Goal: Task Accomplishment & Management: Use online tool/utility

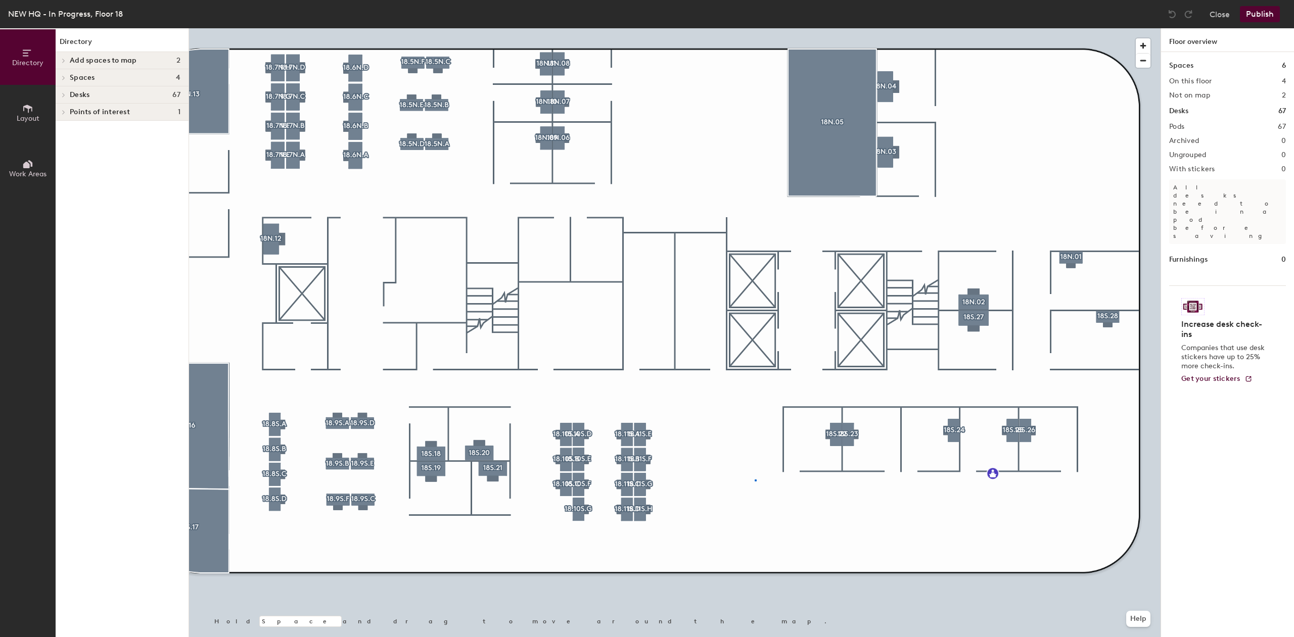
click at [755, 28] on div at bounding box center [675, 28] width 972 height 0
click at [33, 114] on button "Layout" at bounding box center [28, 113] width 56 height 56
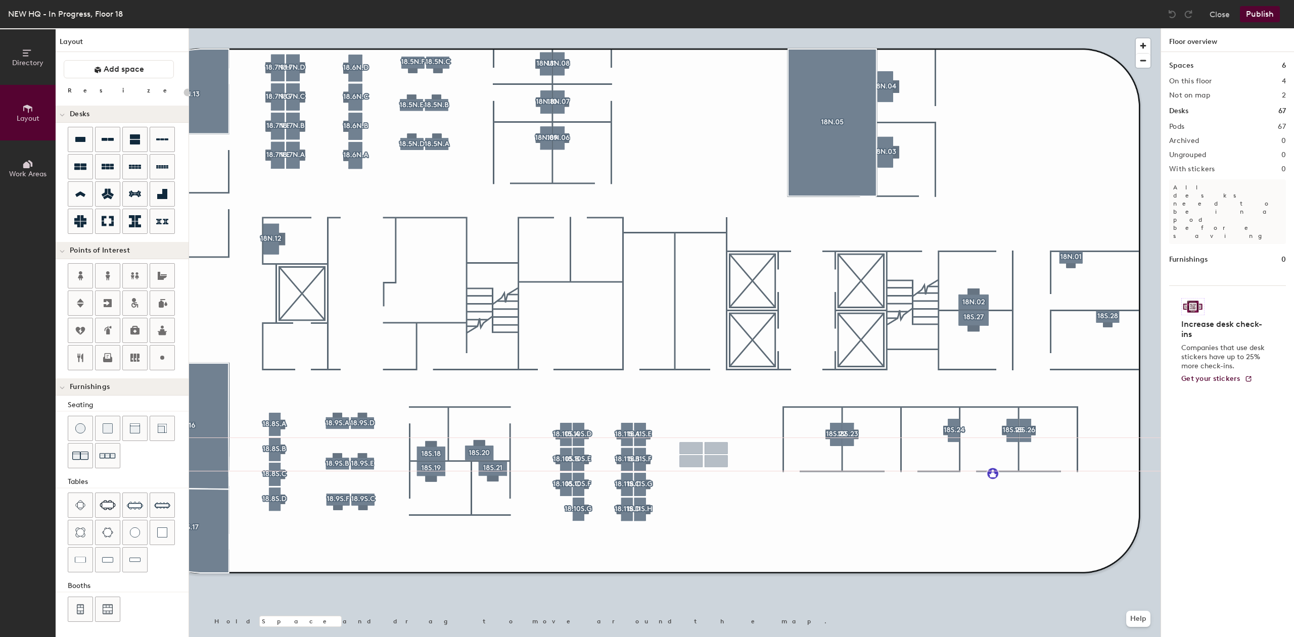
click at [704, 455] on div "Directory Layout Work Areas Layout Add space Resize Desks Points of Interest Fu…" at bounding box center [647, 332] width 1294 height 609
type input "120"
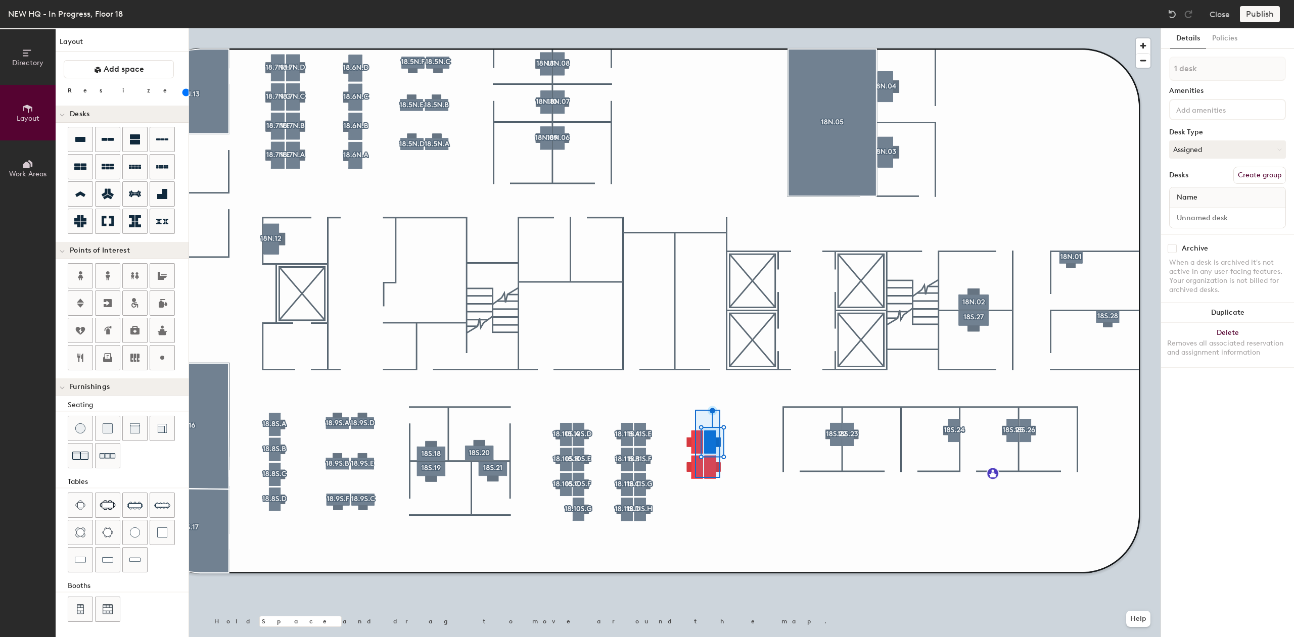
type input "4 desks"
click at [743, 28] on div at bounding box center [675, 28] width 972 height 0
drag, startPoint x: 78, startPoint y: 162, endPoint x: 726, endPoint y: 443, distance: 706.2
click at [726, 28] on div at bounding box center [675, 28] width 972 height 0
click at [960, 28] on div at bounding box center [675, 28] width 972 height 0
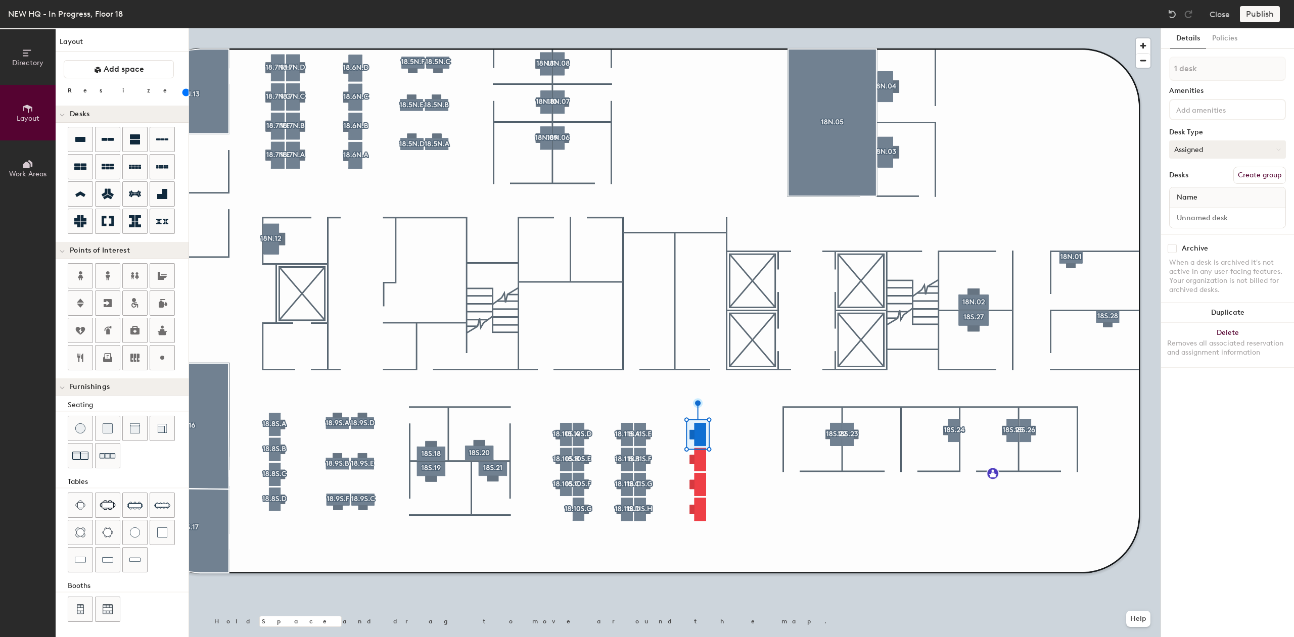
click at [1243, 151] on button "Assigned" at bounding box center [1227, 150] width 117 height 18
click at [1240, 150] on button "Assigned" at bounding box center [1227, 150] width 117 height 18
click at [1204, 213] on div "Hoteled" at bounding box center [1220, 211] width 101 height 15
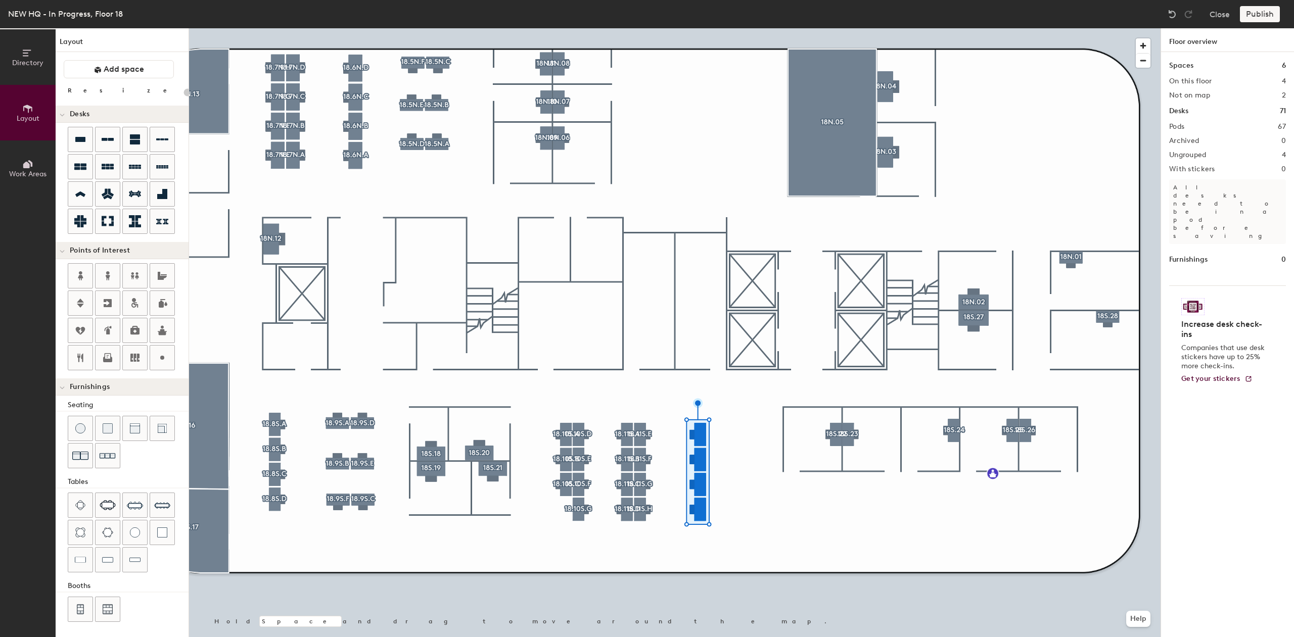
type input "120"
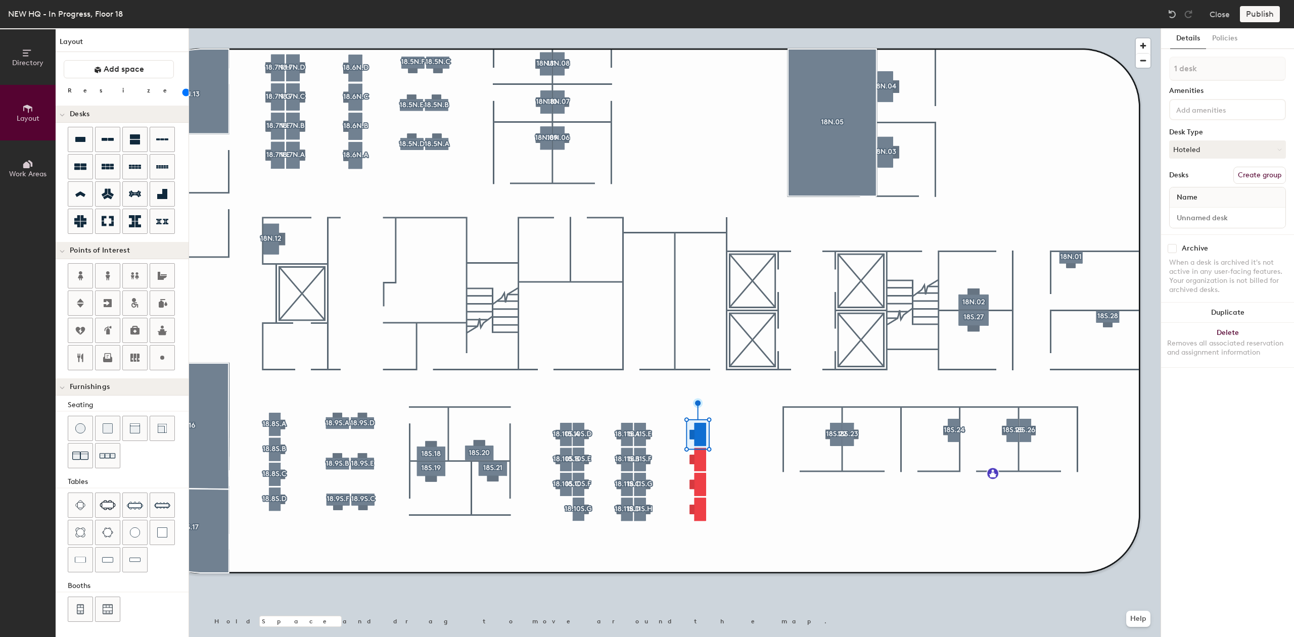
click at [1262, 172] on button "Create group" at bounding box center [1259, 175] width 53 height 17
type input "P"
click at [1187, 114] on input at bounding box center [1219, 109] width 91 height 12
drag, startPoint x: 1285, startPoint y: 79, endPoint x: 1277, endPoint y: 79, distance: 7.6
click at [1283, 79] on input at bounding box center [1227, 69] width 117 height 24
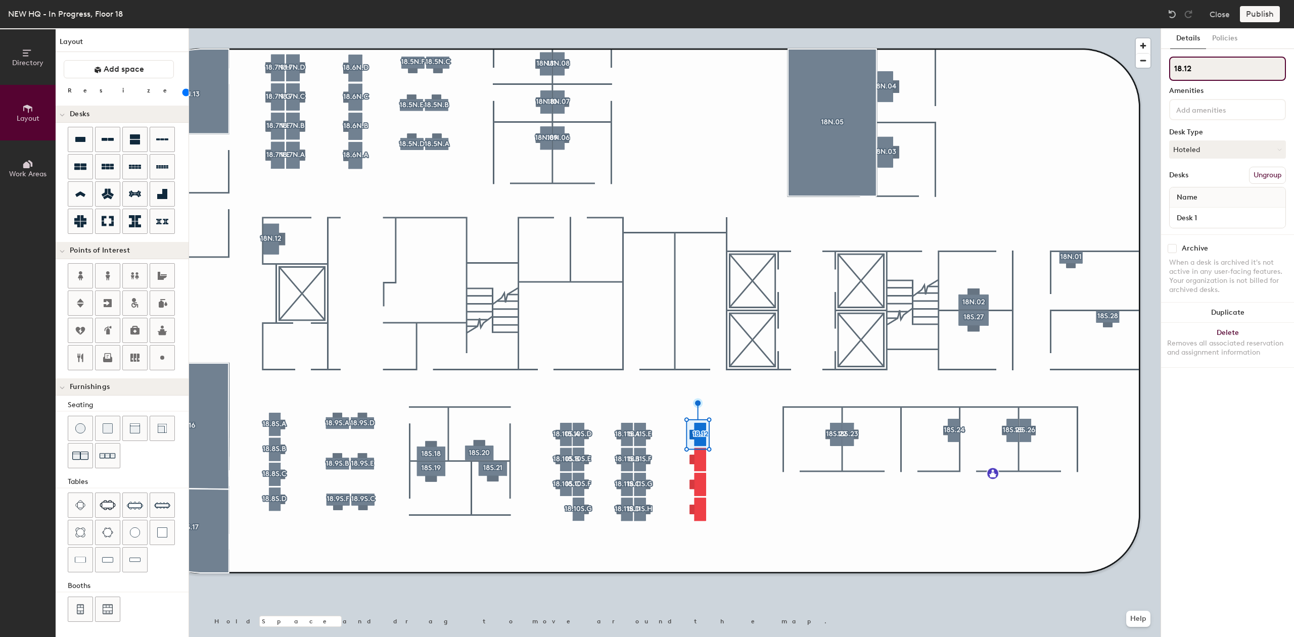
click at [1246, 63] on input "18.12" at bounding box center [1227, 69] width 117 height 24
click at [1139, 90] on div "Directory Layout Work Areas Layout Add space Resize Desks Points of Interest Fu…" at bounding box center [647, 332] width 1294 height 609
type input "18.12S.A"
click at [709, 28] on div at bounding box center [675, 28] width 972 height 0
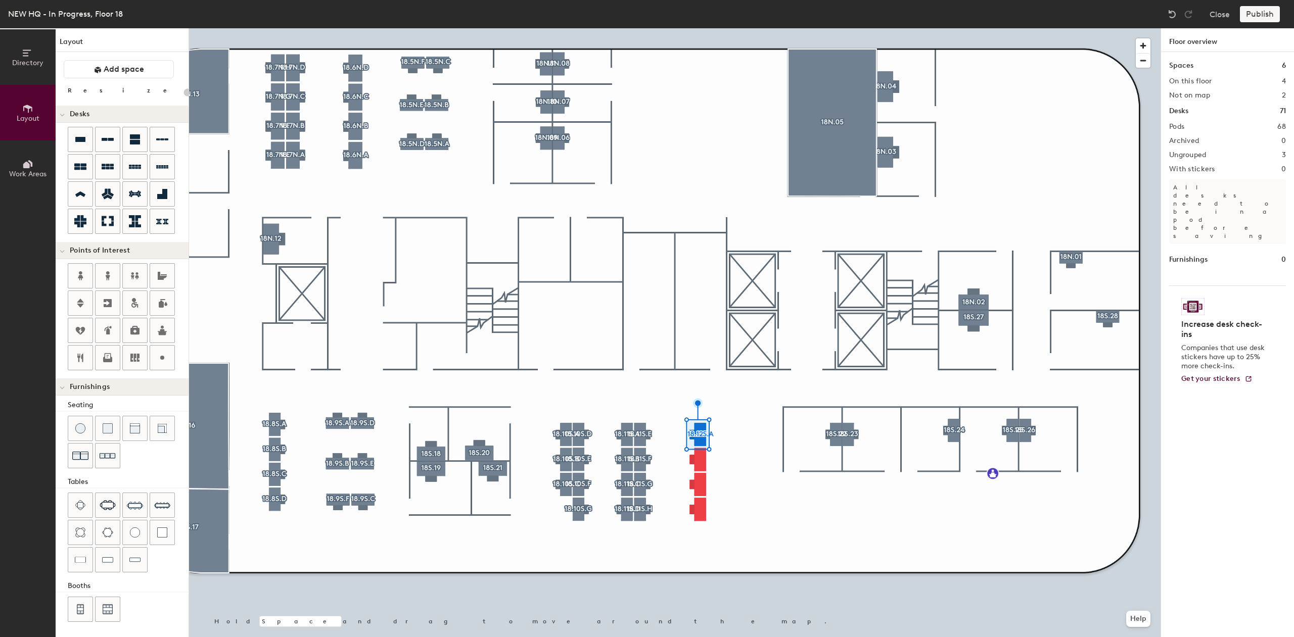
type input "120"
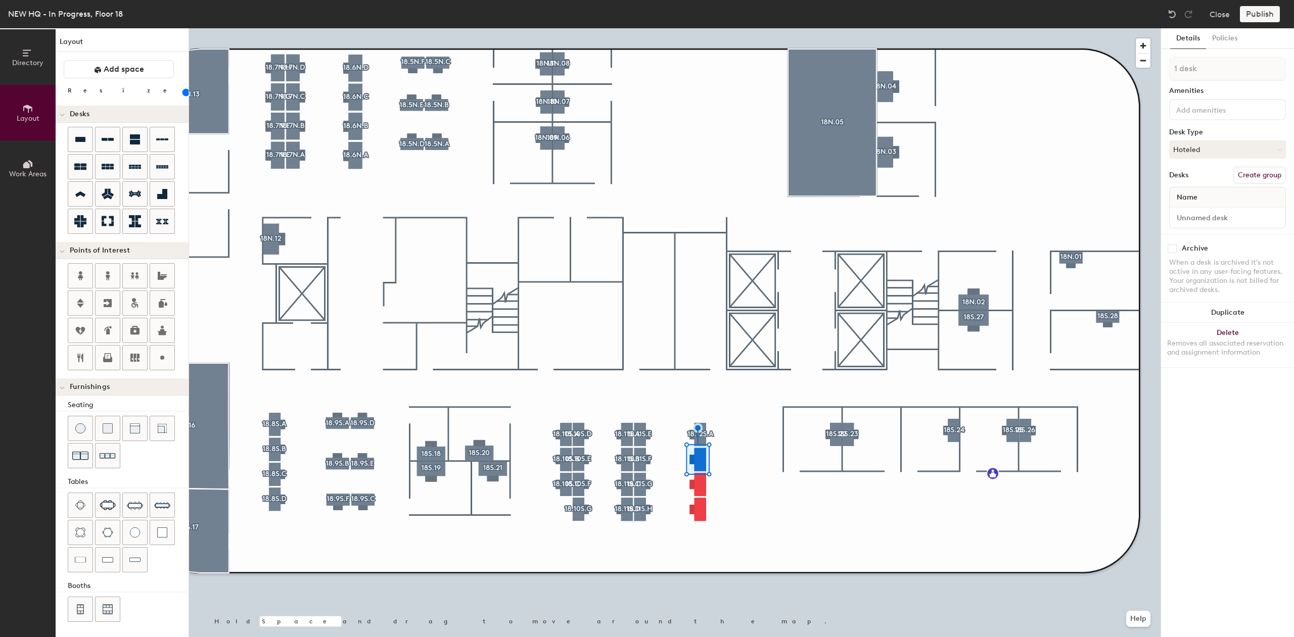
click at [1256, 173] on button "Create group" at bounding box center [1259, 175] width 53 height 17
type input "P"
type input "18.12S.b"
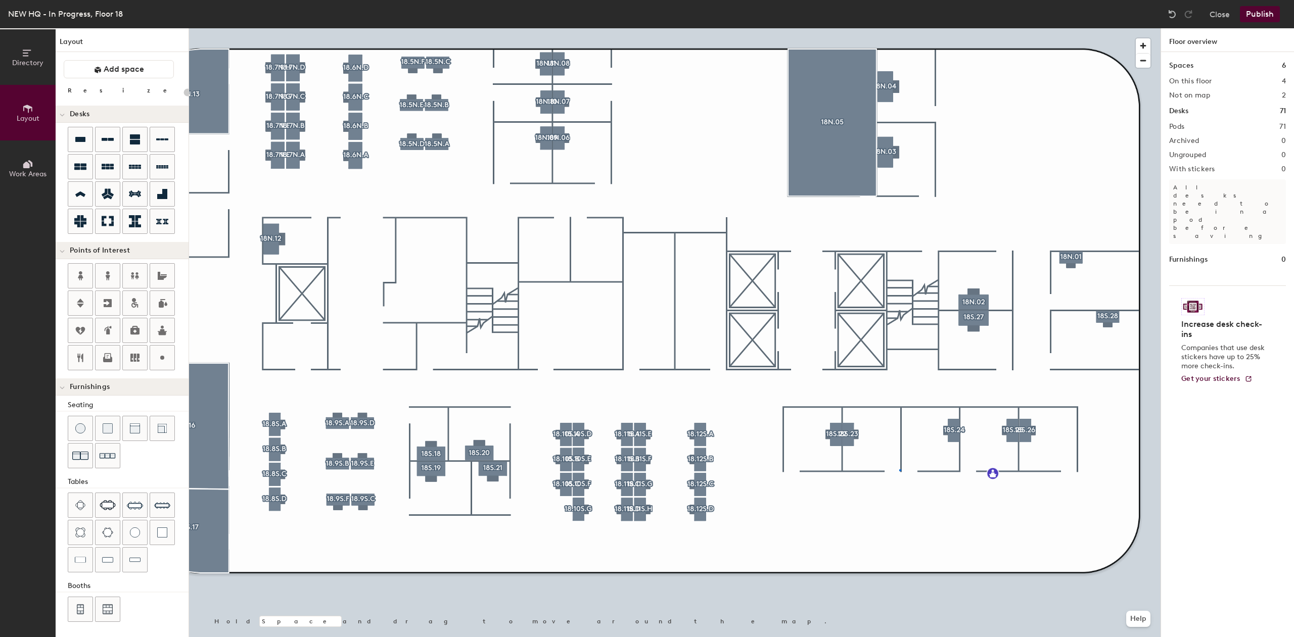
click at [899, 28] on div at bounding box center [675, 28] width 972 height 0
click at [728, 431] on div "Directory Layout Work Areas Layout Add space Resize Desks Points of Interest Fu…" at bounding box center [647, 332] width 1294 height 609
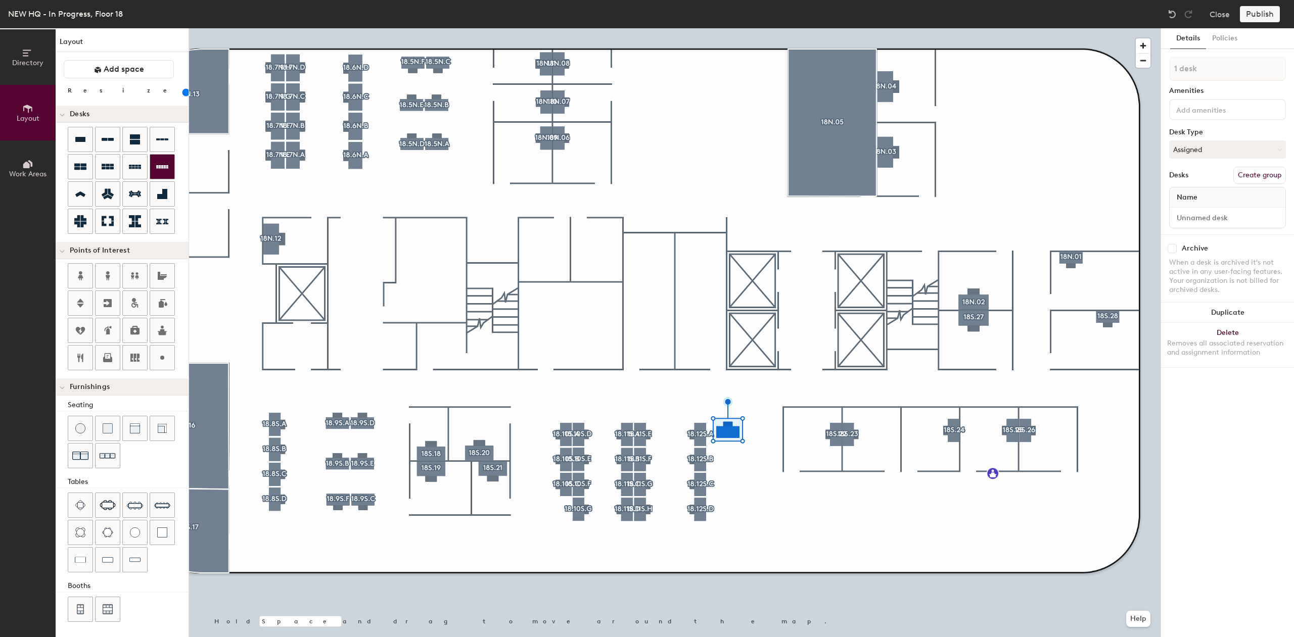
click at [729, 473] on div "Directory Layout Work Areas Layout Add space Resize Desks Points of Interest Fu…" at bounding box center [647, 332] width 1294 height 609
click at [734, 503] on div "Directory Layout Work Areas Layout Add space Resize Desks Points of Interest Fu…" at bounding box center [647, 332] width 1294 height 609
drag, startPoint x: 86, startPoint y: 143, endPoint x: 143, endPoint y: 186, distance: 71.1
click at [770, 28] on div at bounding box center [675, 28] width 972 height 0
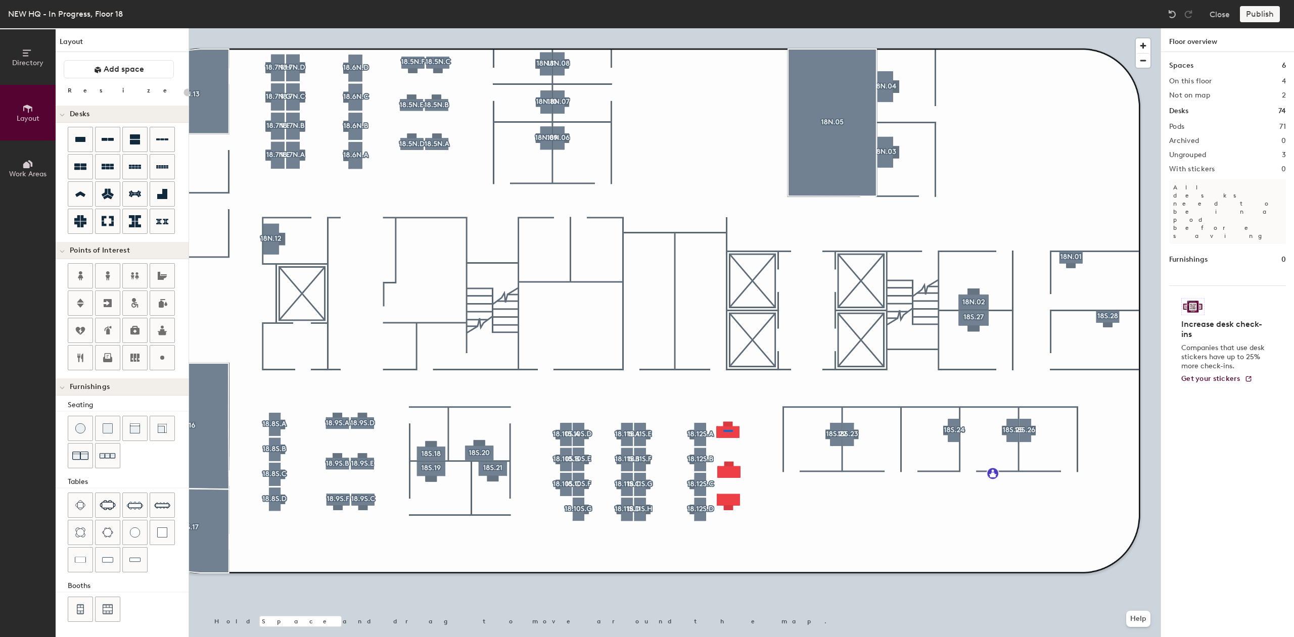
type input "120"
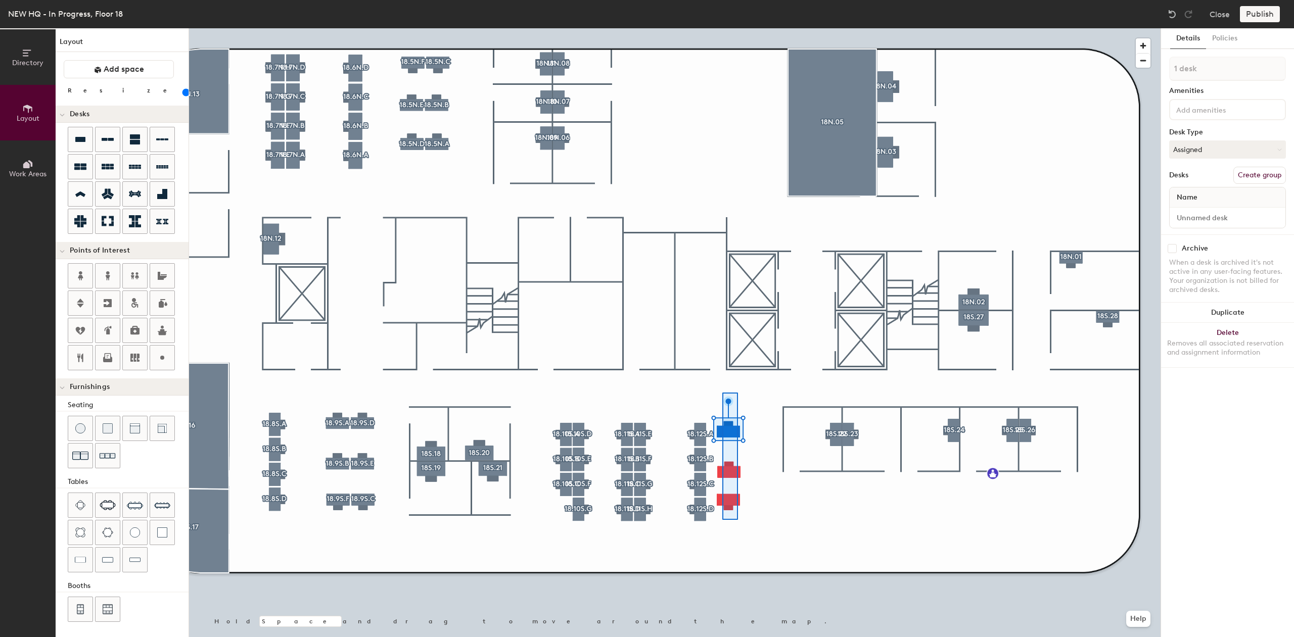
type input "3 desks"
click at [852, 28] on div at bounding box center [675, 28] width 972 height 0
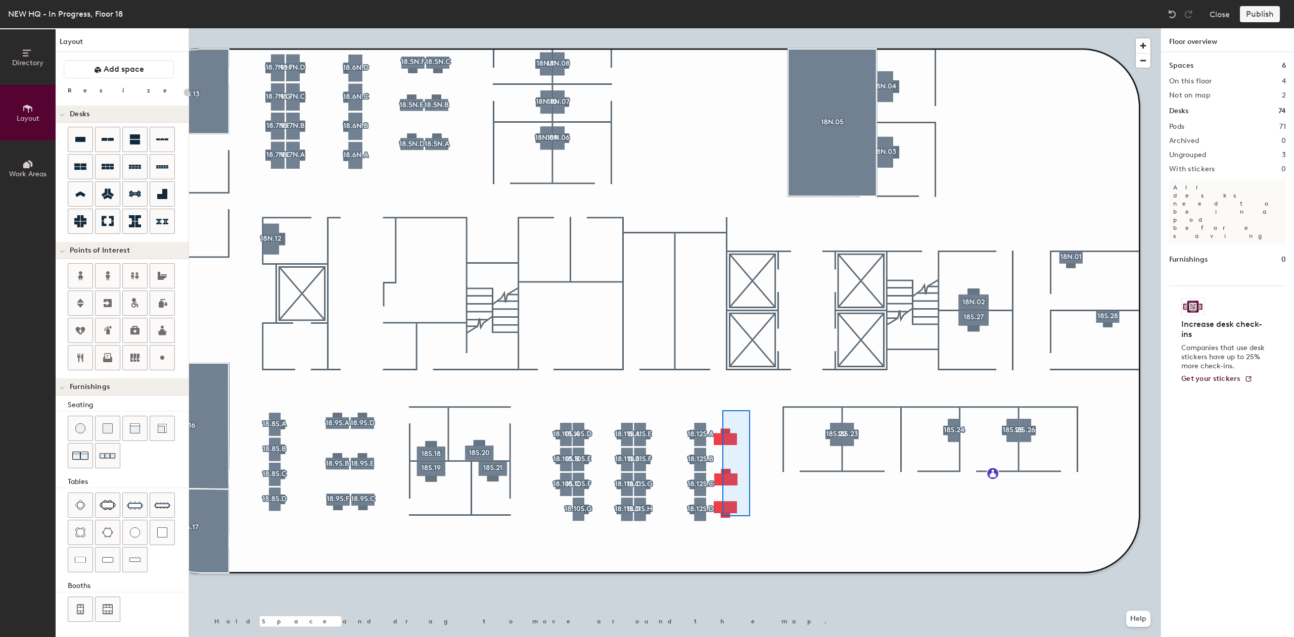
type input "120"
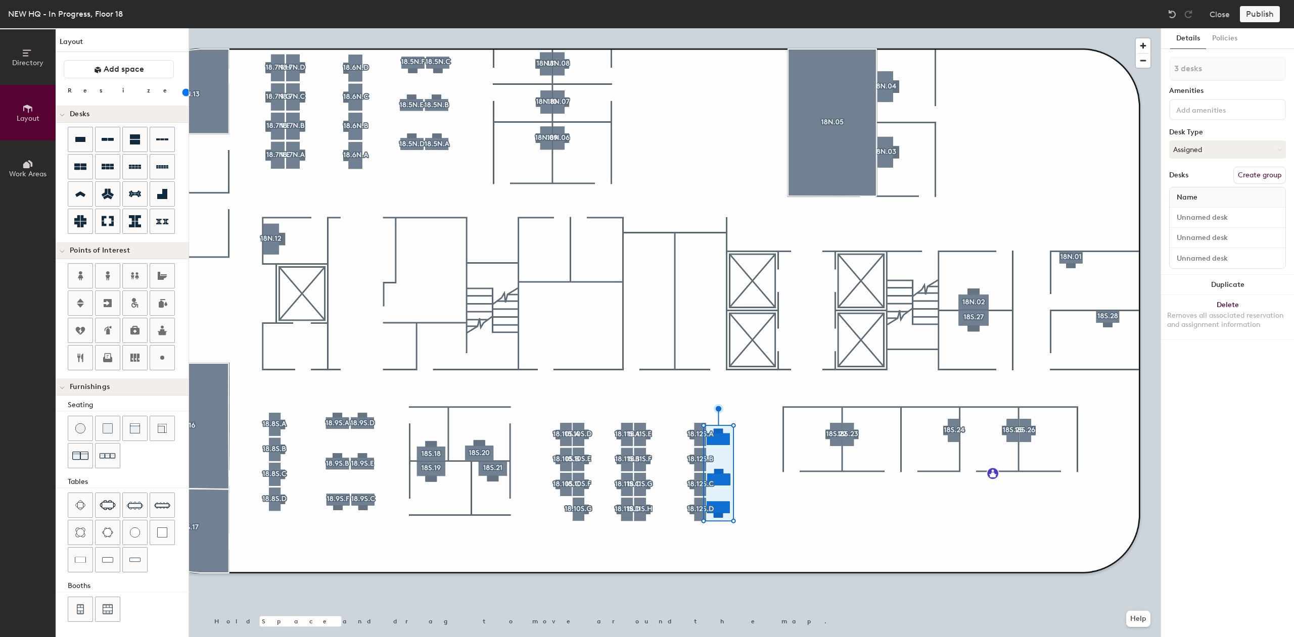
type input "1 desk"
click at [722, 28] on div at bounding box center [675, 28] width 972 height 0
click at [772, 28] on div at bounding box center [675, 28] width 972 height 0
click at [829, 28] on div at bounding box center [675, 28] width 972 height 0
click at [1231, 139] on div "1 desk Amenities Desk Type Assigned Desks Create group Name" at bounding box center [1227, 146] width 117 height 178
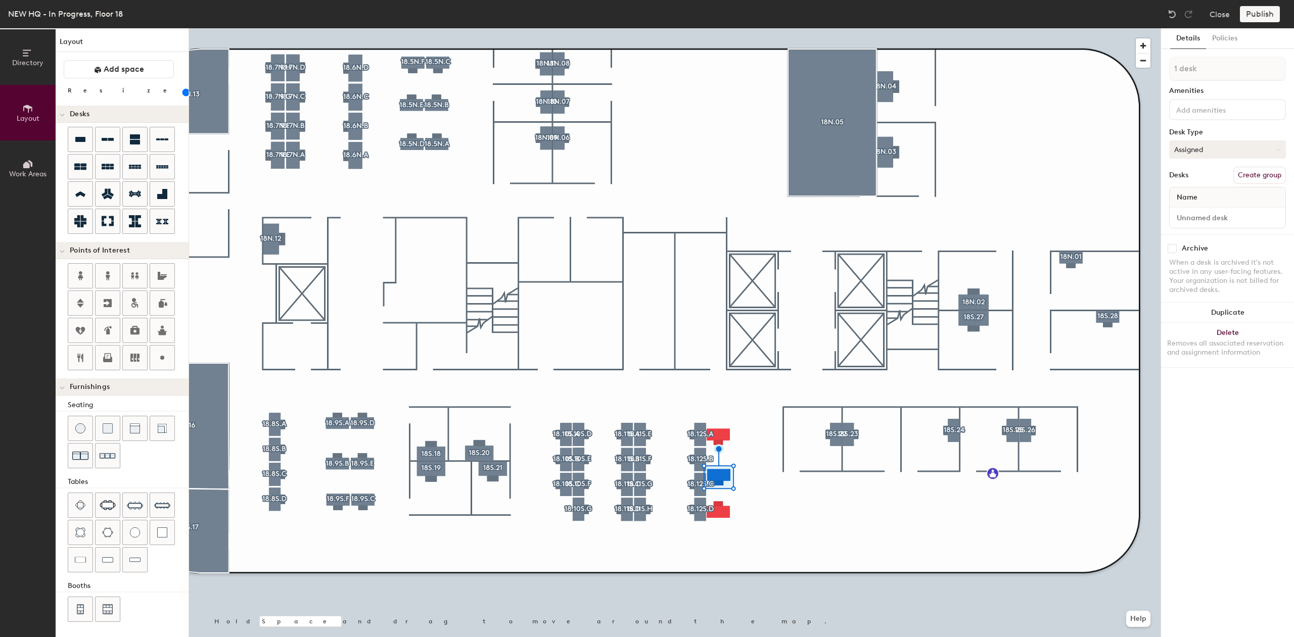
click at [1224, 147] on button "Assigned" at bounding box center [1227, 150] width 117 height 18
click at [1203, 206] on div "Hoteled" at bounding box center [1220, 211] width 101 height 15
click at [1222, 145] on button "Assigned" at bounding box center [1227, 150] width 117 height 18
click at [1195, 214] on div "Hoteled" at bounding box center [1220, 211] width 101 height 15
click at [1249, 150] on button "Assigned" at bounding box center [1227, 150] width 117 height 18
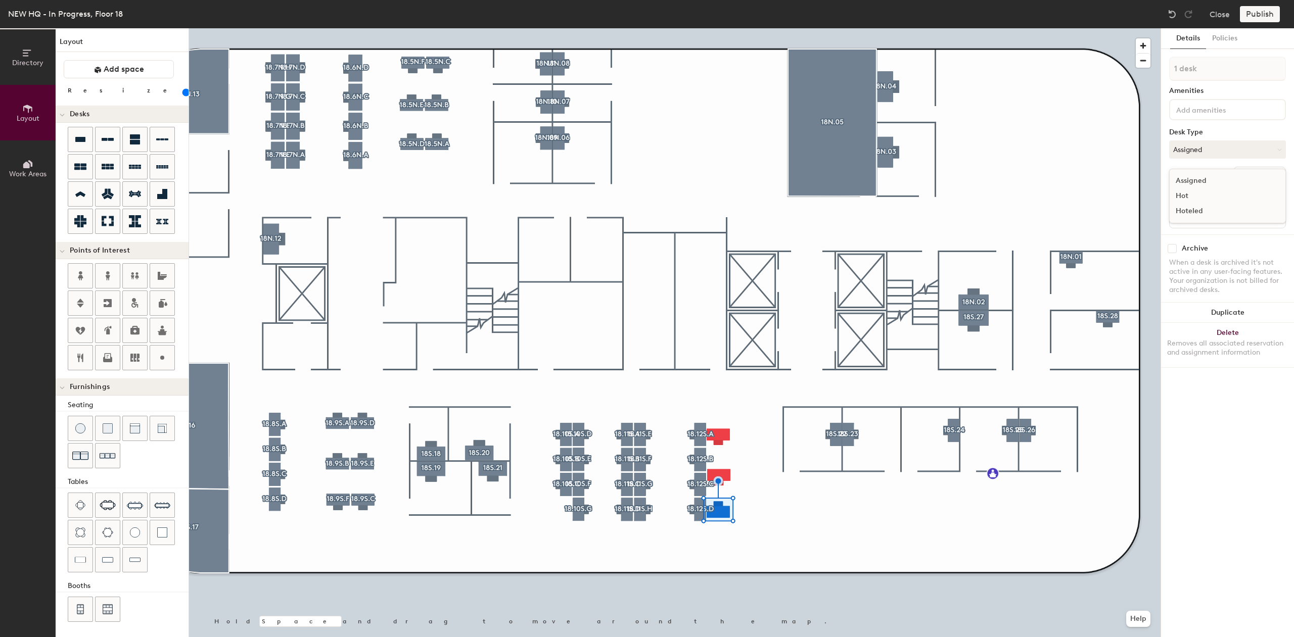
click at [1207, 210] on div "Hoteled" at bounding box center [1220, 211] width 101 height 15
click at [1271, 170] on button "Create group" at bounding box center [1259, 175] width 53 height 17
click at [831, 28] on div at bounding box center [675, 28] width 972 height 0
type input "20"
type input "18.12S.E"
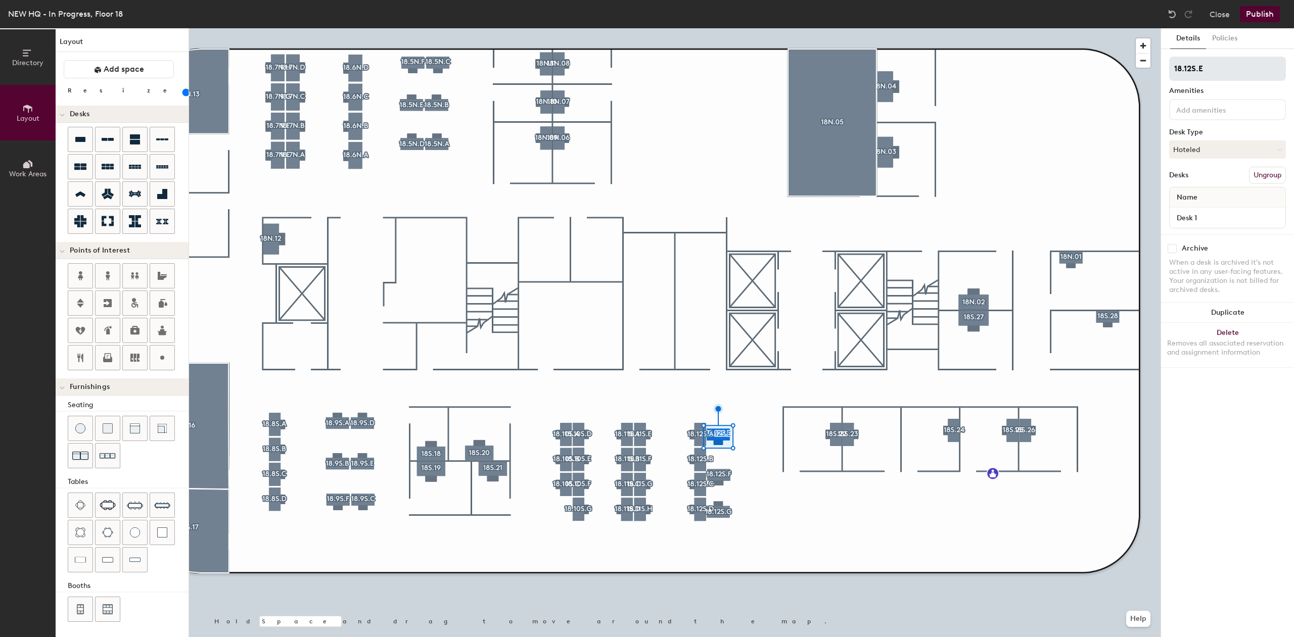
click at [851, 28] on div at bounding box center [675, 28] width 972 height 0
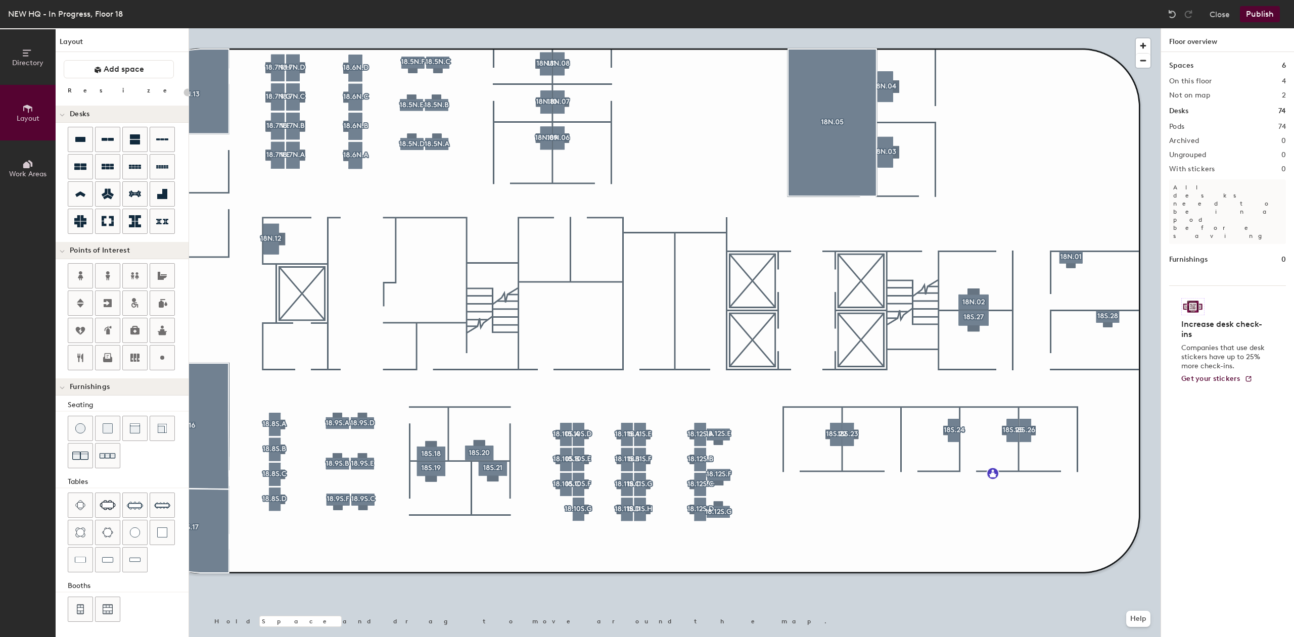
click at [847, 494] on div "Directory Layout Work Areas Layout Add space Resize Desks Points of Interest Fu…" at bounding box center [647, 332] width 1294 height 609
drag, startPoint x: 112, startPoint y: 150, endPoint x: 159, endPoint y: 163, distance: 48.7
click at [854, 28] on div at bounding box center [675, 28] width 972 height 0
click at [853, 502] on div "Directory Layout Work Areas Layout Add space Resize Desks Points of Interest Fu…" at bounding box center [647, 332] width 1294 height 609
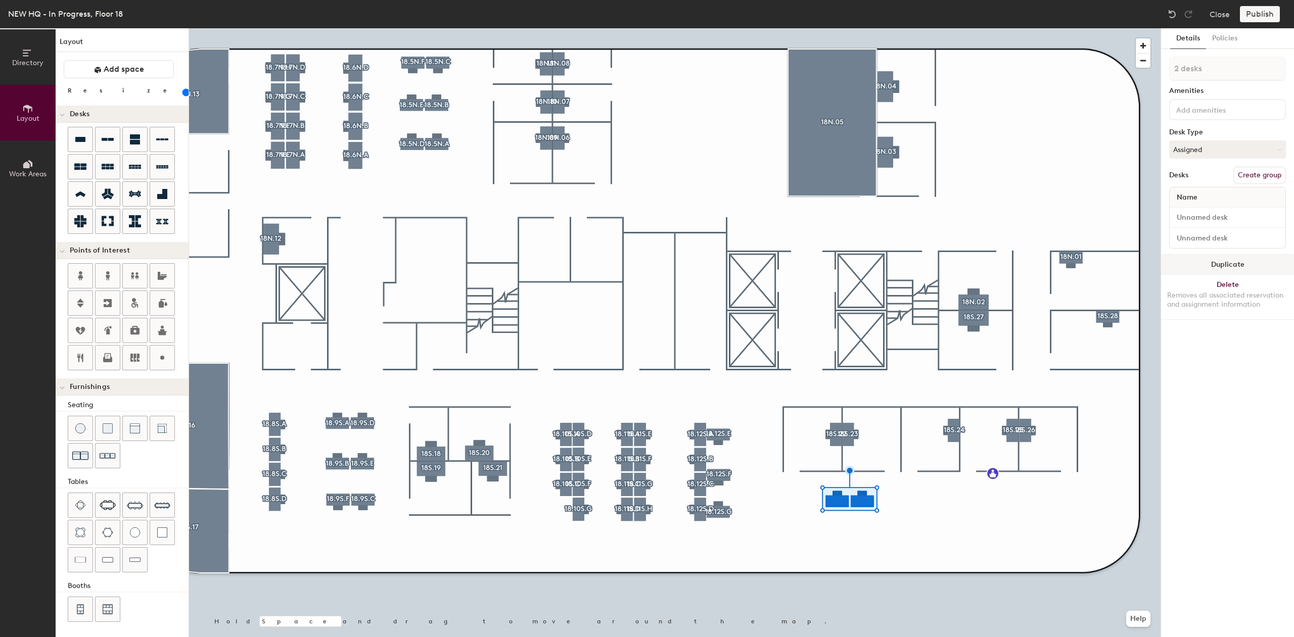
click at [1221, 257] on button "Duplicate" at bounding box center [1227, 265] width 133 height 20
click at [1224, 253] on div "2 desks Amenities Desk Type Assigned Desks Create group Name" at bounding box center [1227, 156] width 117 height 198
click at [1221, 262] on button "Duplicate" at bounding box center [1227, 265] width 133 height 20
click at [1234, 268] on button "Duplicate" at bounding box center [1227, 265] width 133 height 20
click at [1015, 28] on div at bounding box center [675, 28] width 972 height 0
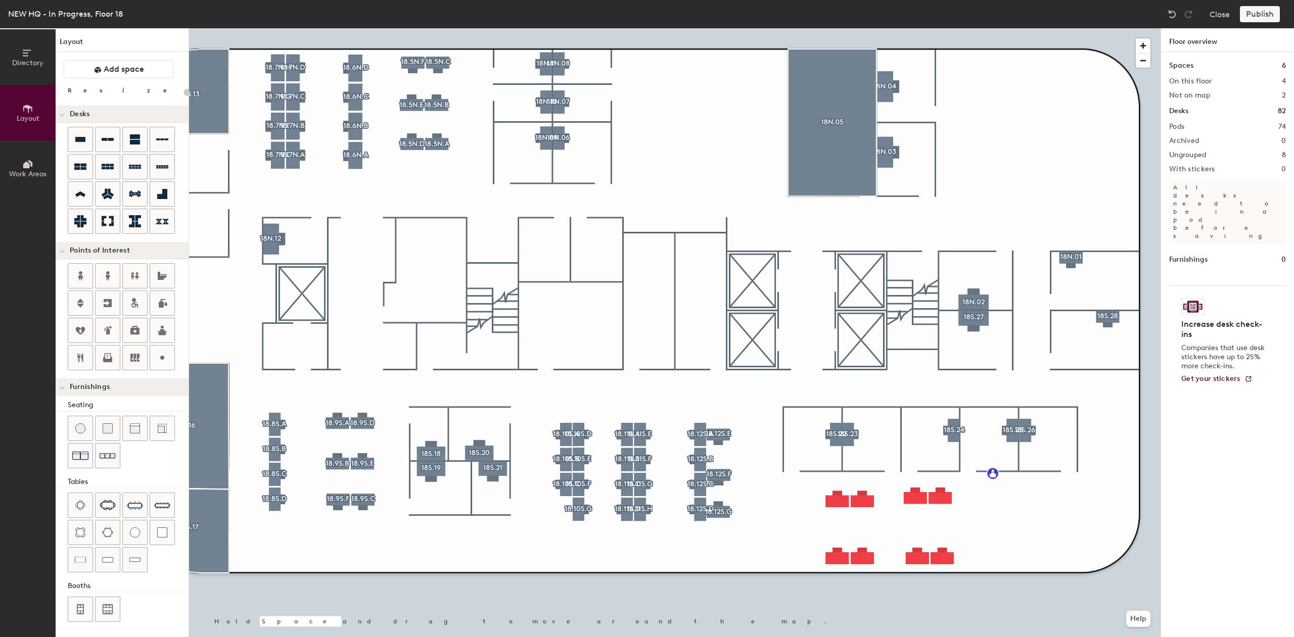
click at [798, 28] on div at bounding box center [675, 28] width 972 height 0
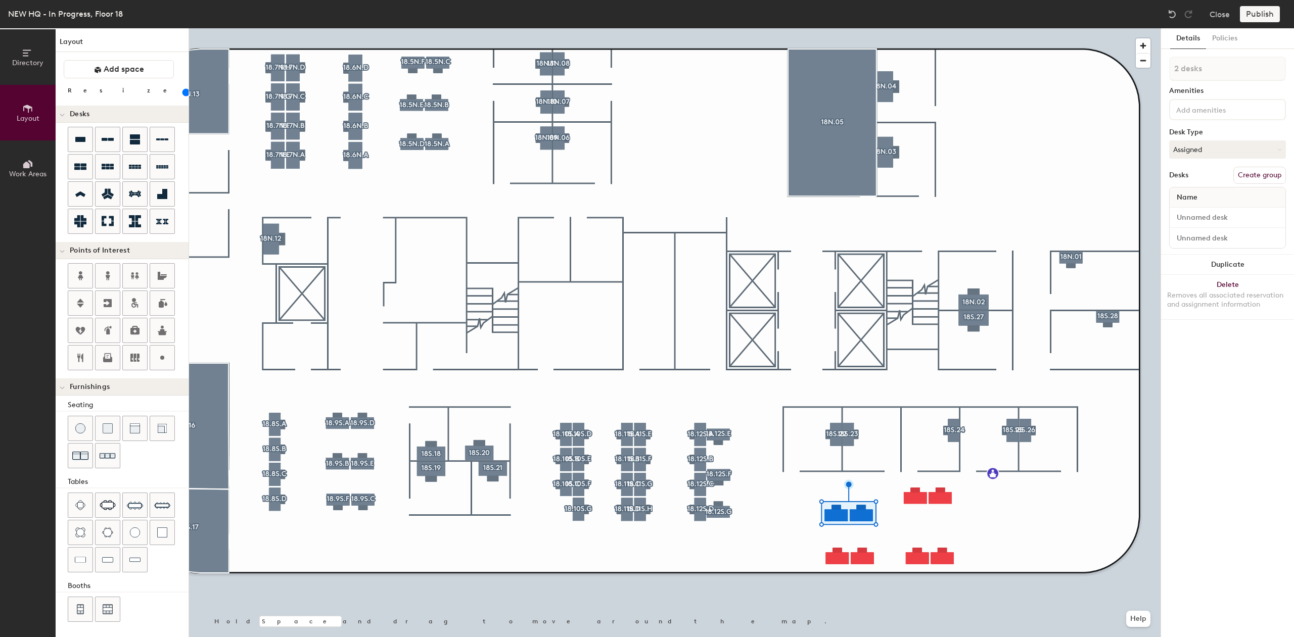
click at [930, 28] on div at bounding box center [675, 28] width 972 height 0
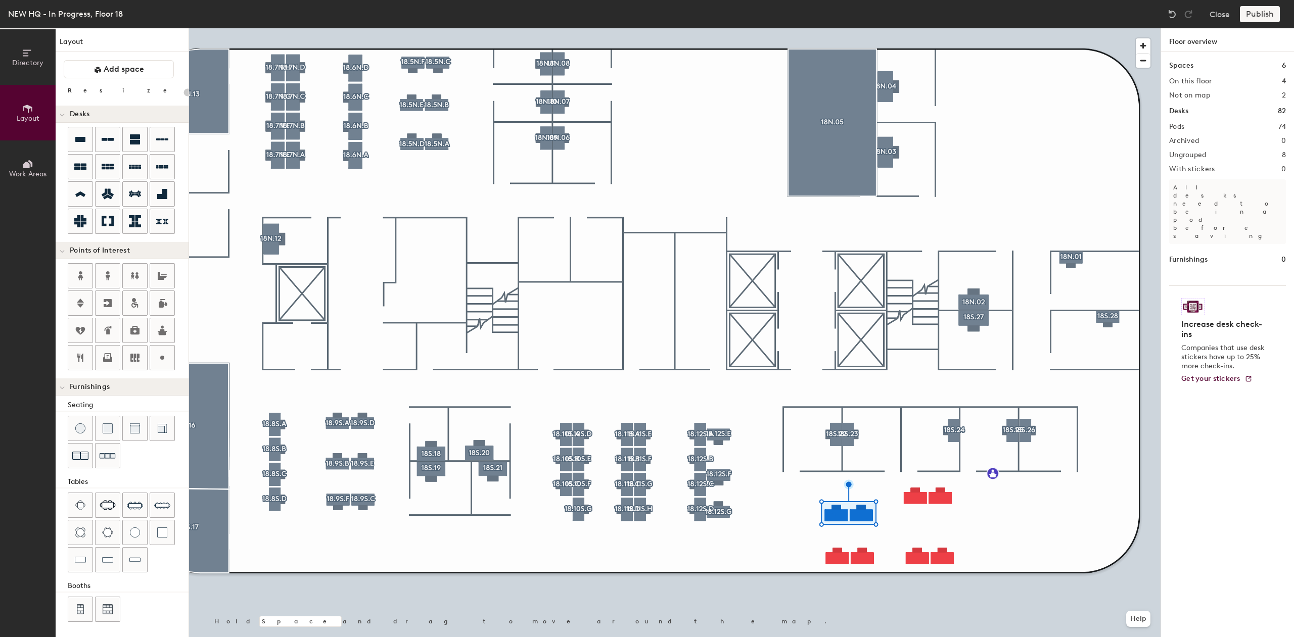
type input "20"
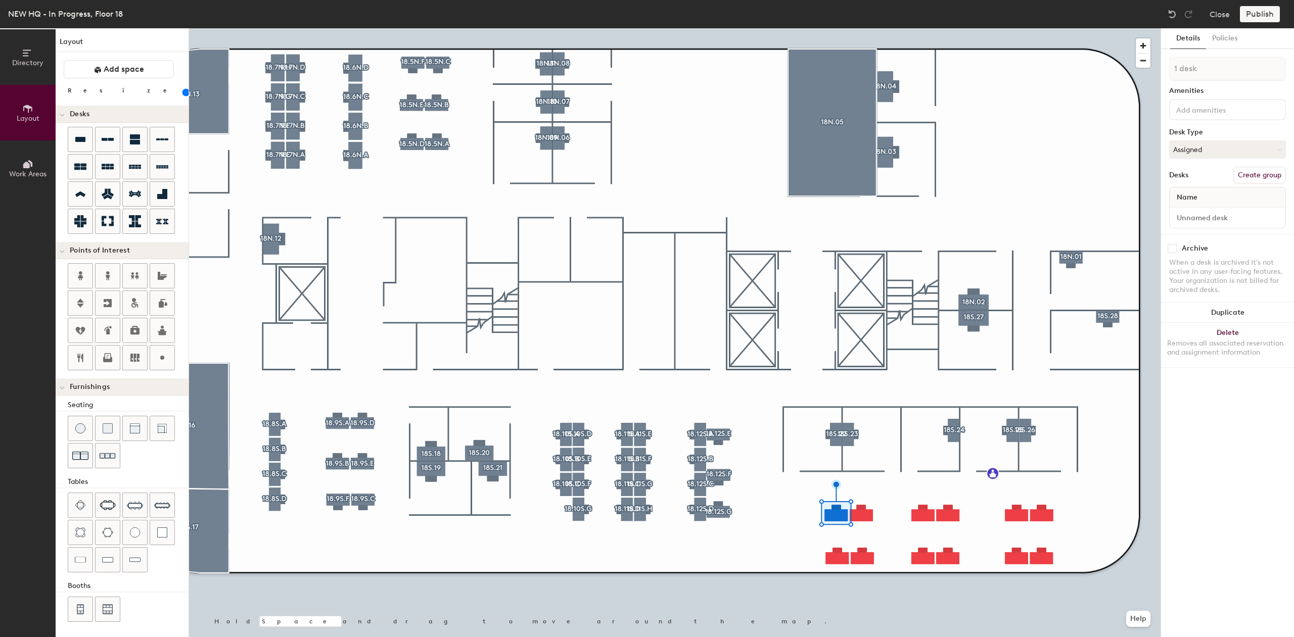
click at [1279, 168] on button "Create group" at bounding box center [1259, 175] width 53 height 17
click at [1241, 151] on button "Assigned" at bounding box center [1227, 150] width 117 height 18
click at [1189, 208] on div "Hoteled" at bounding box center [1220, 211] width 101 height 15
drag, startPoint x: 1221, startPoint y: 71, endPoint x: 1161, endPoint y: 75, distance: 60.3
click at [1170, 69] on input "Pod 75" at bounding box center [1227, 69] width 117 height 24
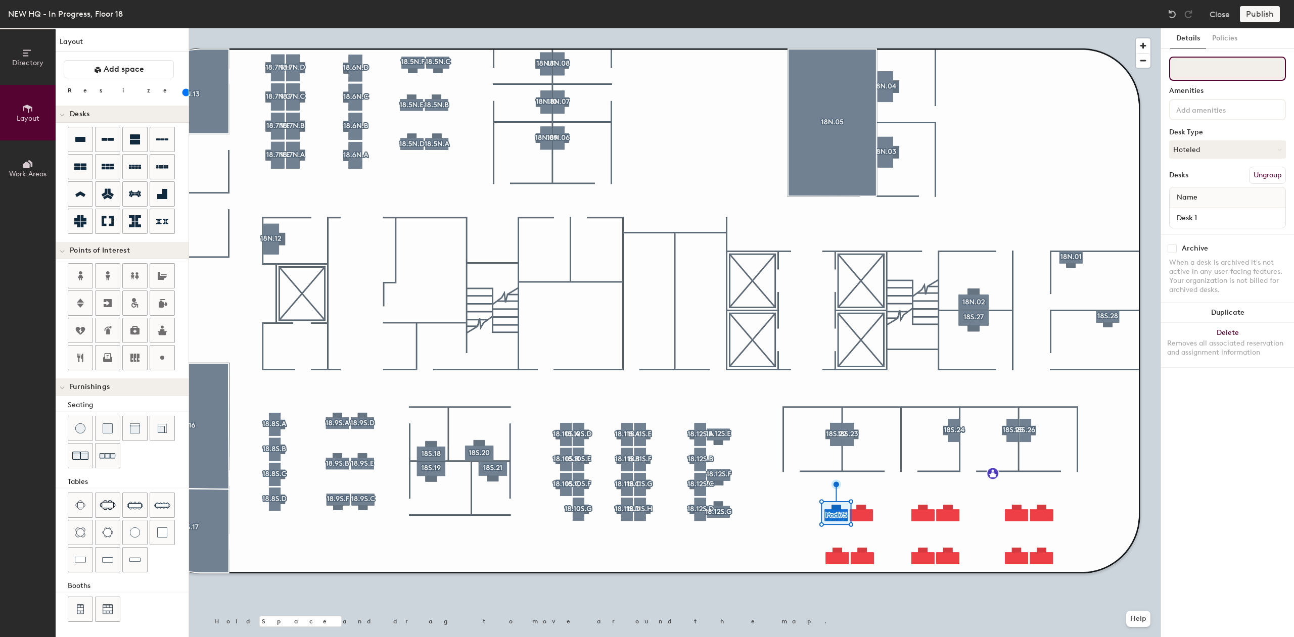
paste input "18.12S.A"
click at [1190, 70] on input "18.12S.A" at bounding box center [1227, 69] width 117 height 24
type input "18.13S.A"
click at [774, 28] on div at bounding box center [675, 28] width 972 height 0
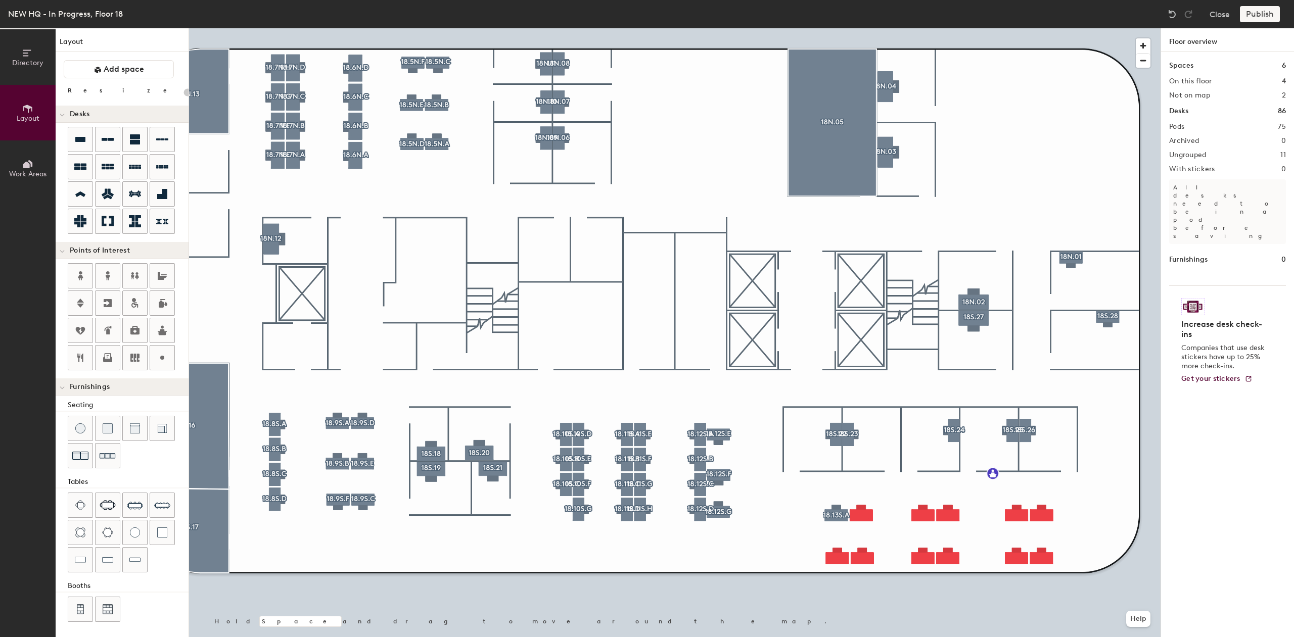
click at [847, 28] on div at bounding box center [675, 28] width 972 height 0
type input "120"
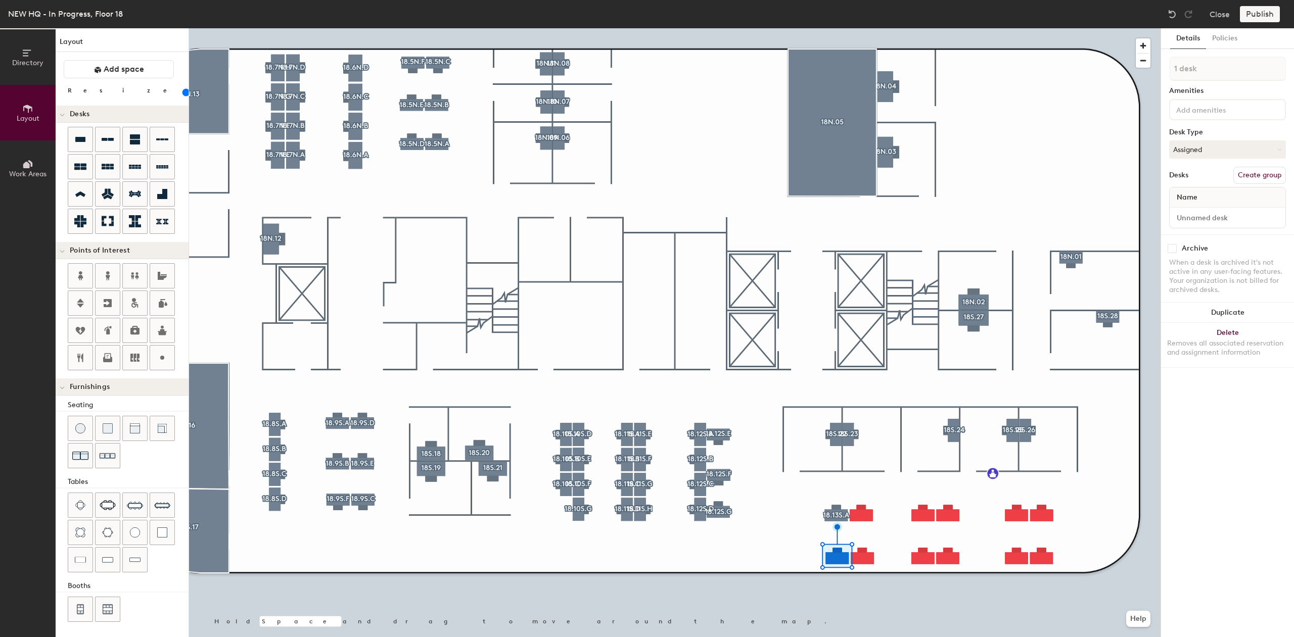
click at [1266, 175] on button "Create group" at bounding box center [1259, 175] width 53 height 17
type input "P"
type input "18.12S.B"
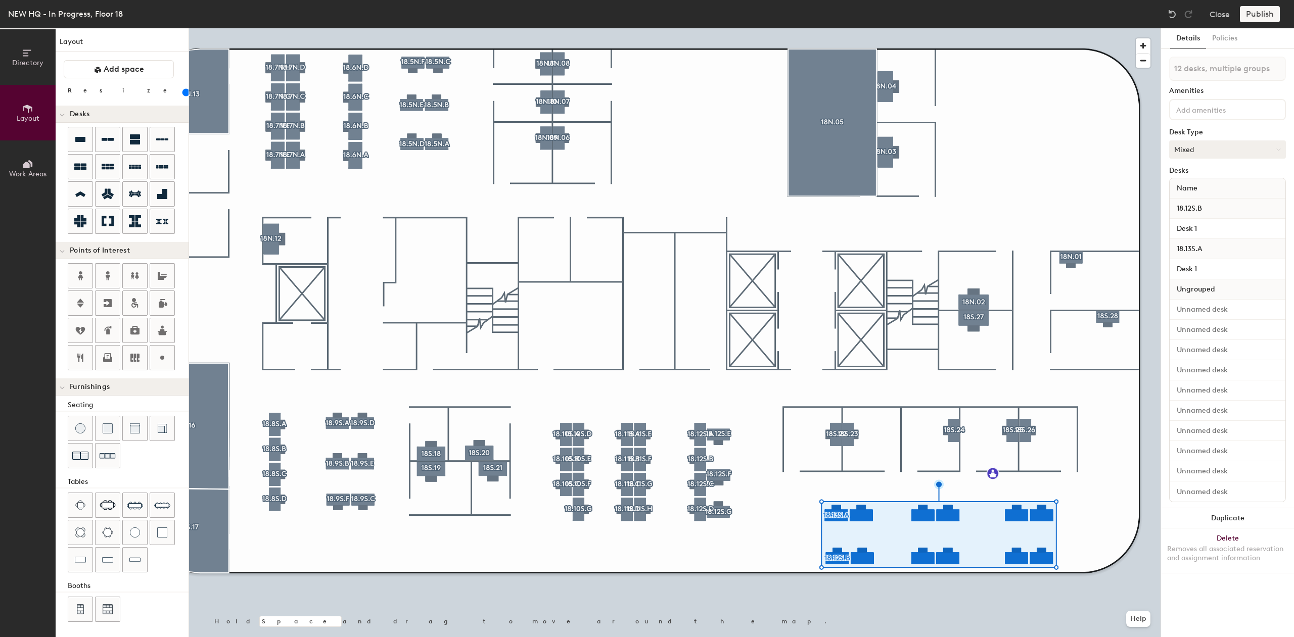
click at [1270, 146] on button "Mixed" at bounding box center [1227, 150] width 117 height 18
click at [1196, 210] on div "Hoteled" at bounding box center [1220, 211] width 101 height 15
click at [795, 28] on div at bounding box center [675, 28] width 972 height 0
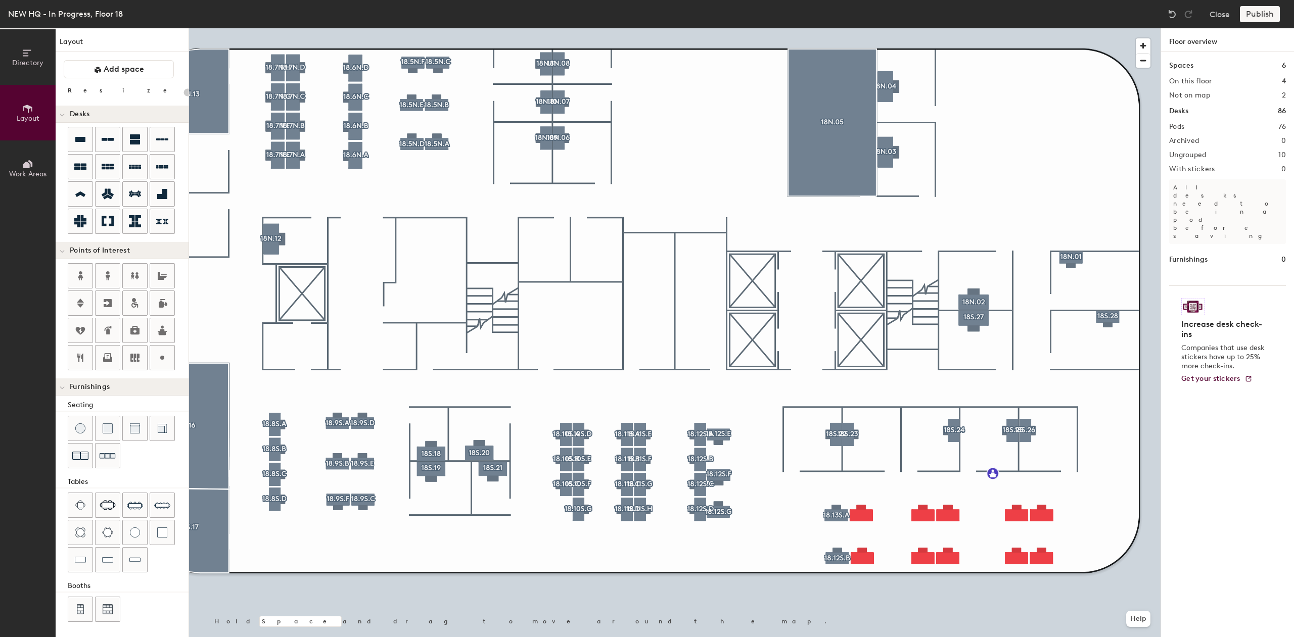
type input "120"
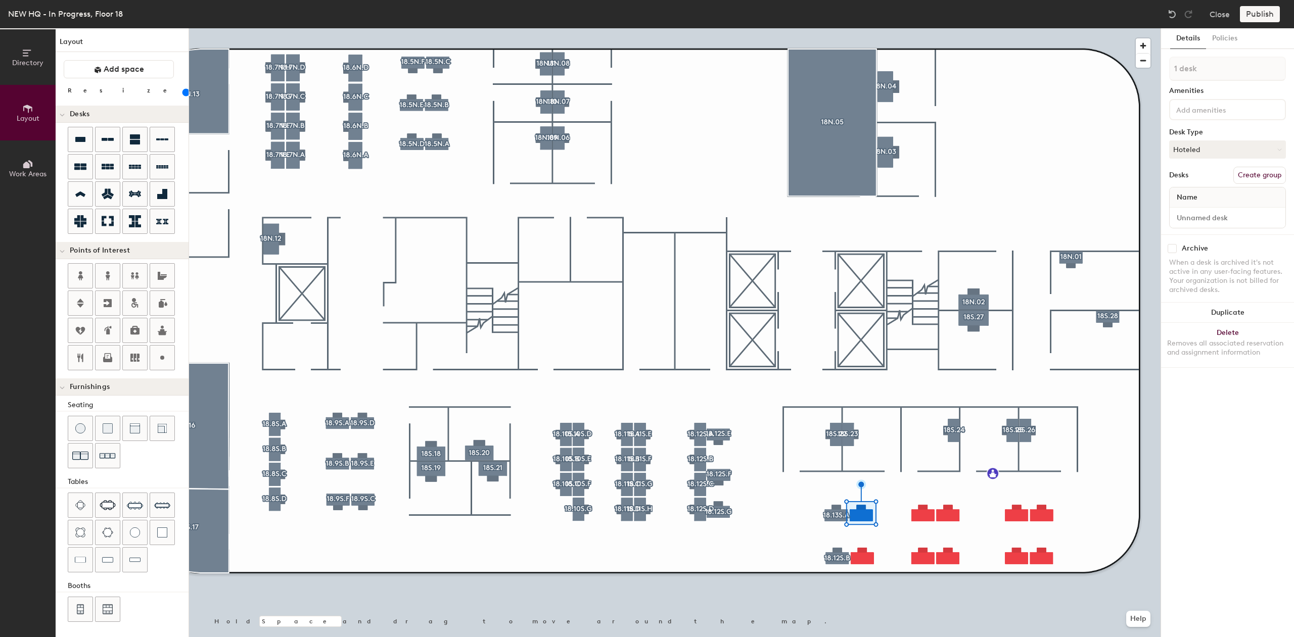
click at [1265, 177] on button "Create group" at bounding box center [1259, 175] width 53 height 17
type input "P"
type input "18.12S.C"
click at [1259, 167] on button "Create group" at bounding box center [1259, 175] width 53 height 17
type input "P"
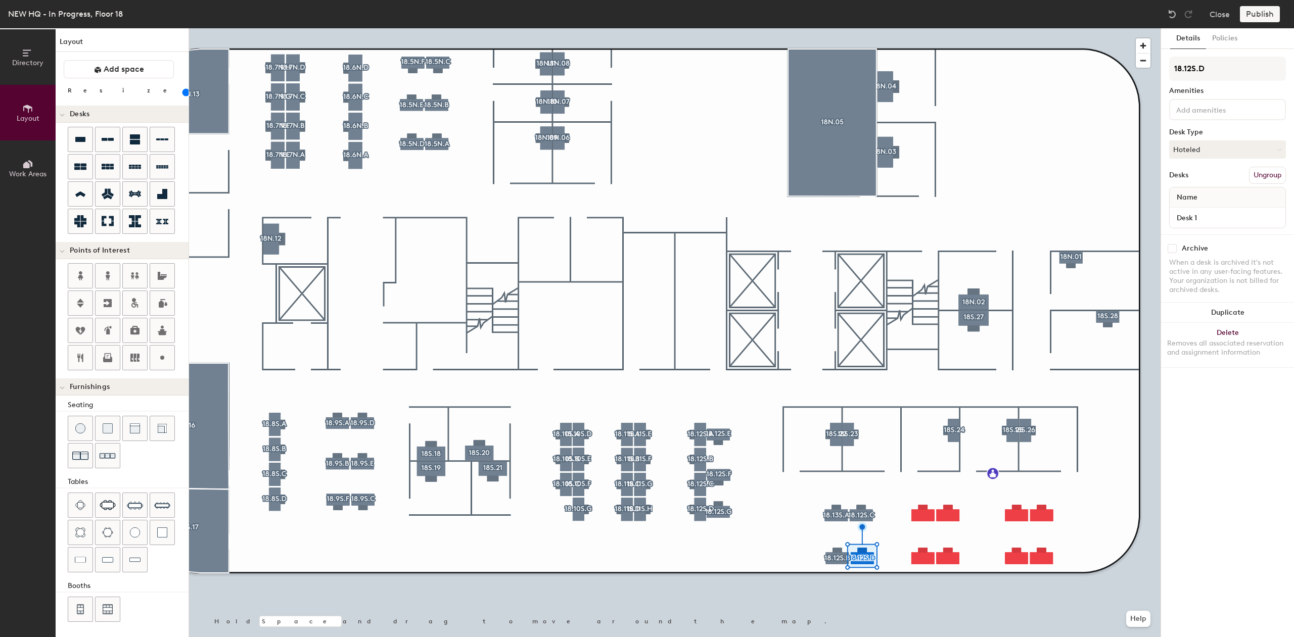
type input "18.12S.D"
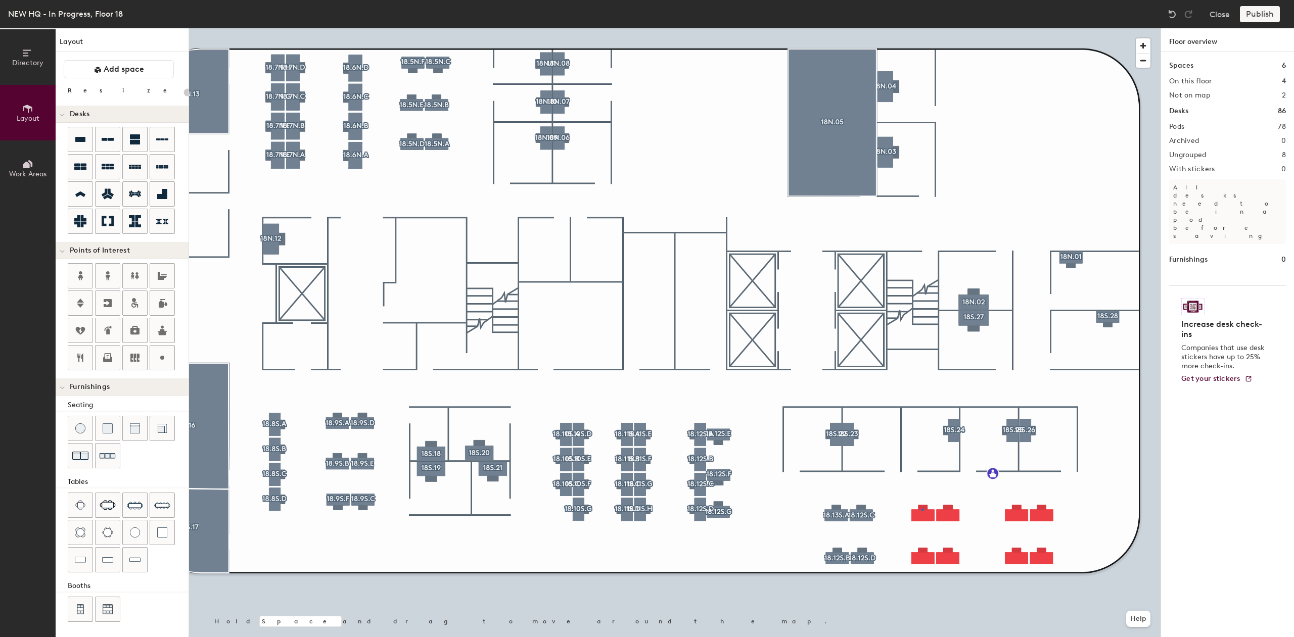
click at [922, 28] on div at bounding box center [675, 28] width 972 height 0
type input "120"
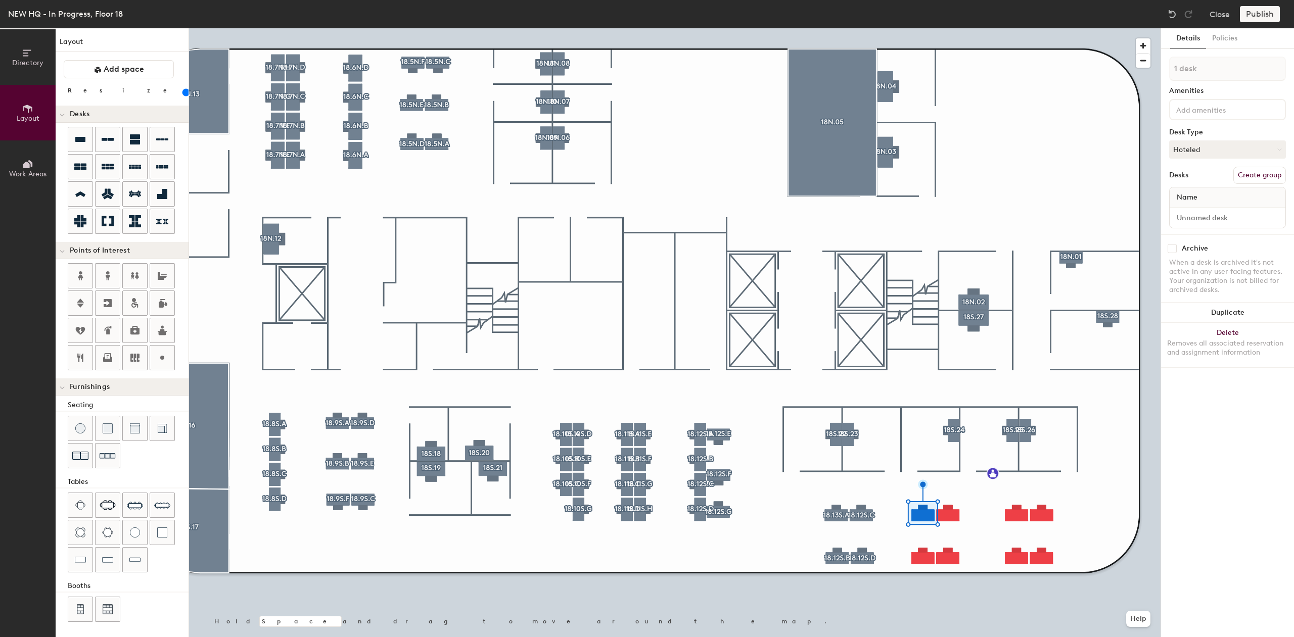
click at [1269, 175] on button "Create group" at bounding box center [1259, 175] width 53 height 17
type input "P"
paste input "18.12S.A"
type input "18.12S."
drag, startPoint x: 1193, startPoint y: 71, endPoint x: 1203, endPoint y: 71, distance: 10.6
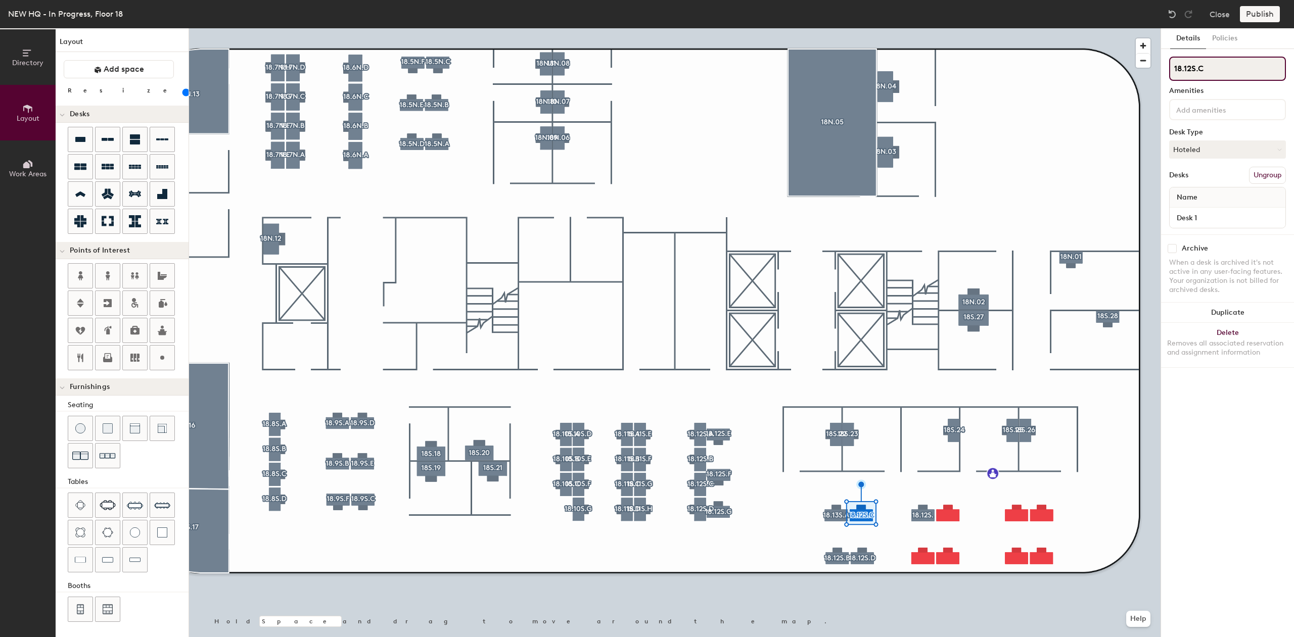
click at [1194, 71] on input "18.12S.C" at bounding box center [1227, 69] width 117 height 24
type input "18.13S.C"
click at [840, 28] on div at bounding box center [675, 28] width 972 height 0
click at [1188, 70] on input "18.12S.B" at bounding box center [1227, 69] width 117 height 24
click at [1193, 69] on input "18.12S.B" at bounding box center [1227, 69] width 117 height 24
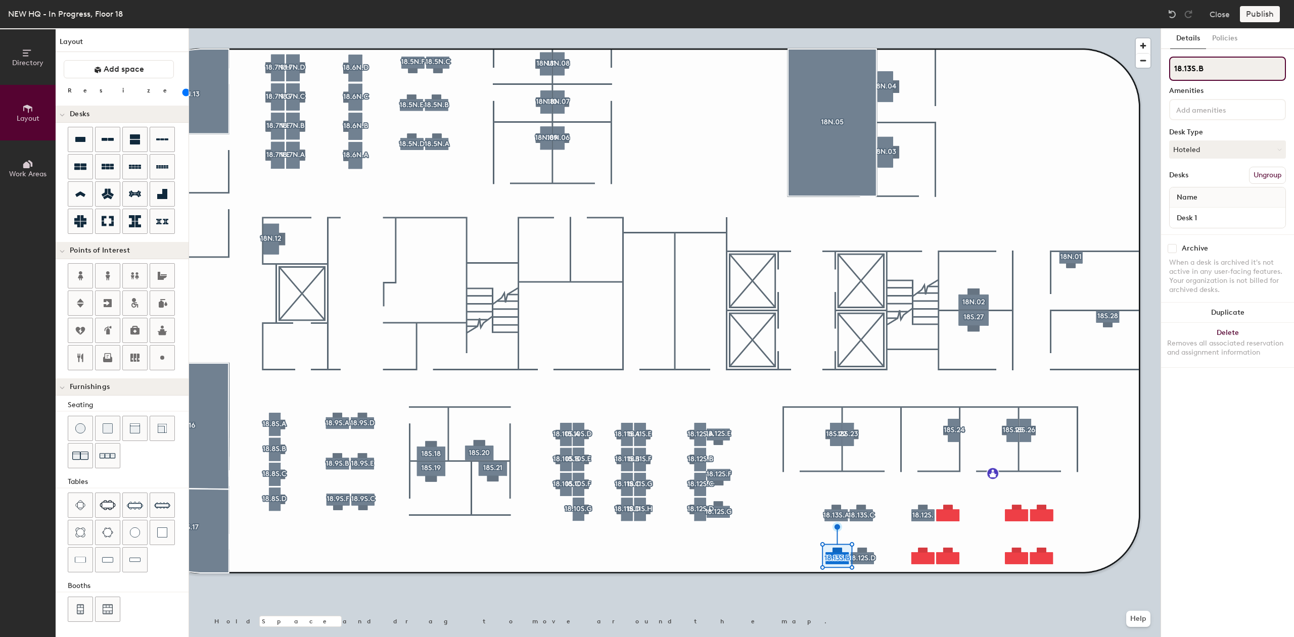
type input "18.13S.B"
drag, startPoint x: 1259, startPoint y: 86, endPoint x: 1256, endPoint y: 81, distance: 5.8
click at [1256, 82] on div "18.13S.B Amenities Desk Type Hoteled Desks Ungroup Name Desk 1" at bounding box center [1227, 146] width 117 height 178
click at [1156, 72] on div "Directory Layout Work Areas Layout Add space Resize Desks Points of Interest Fu…" at bounding box center [647, 332] width 1294 height 609
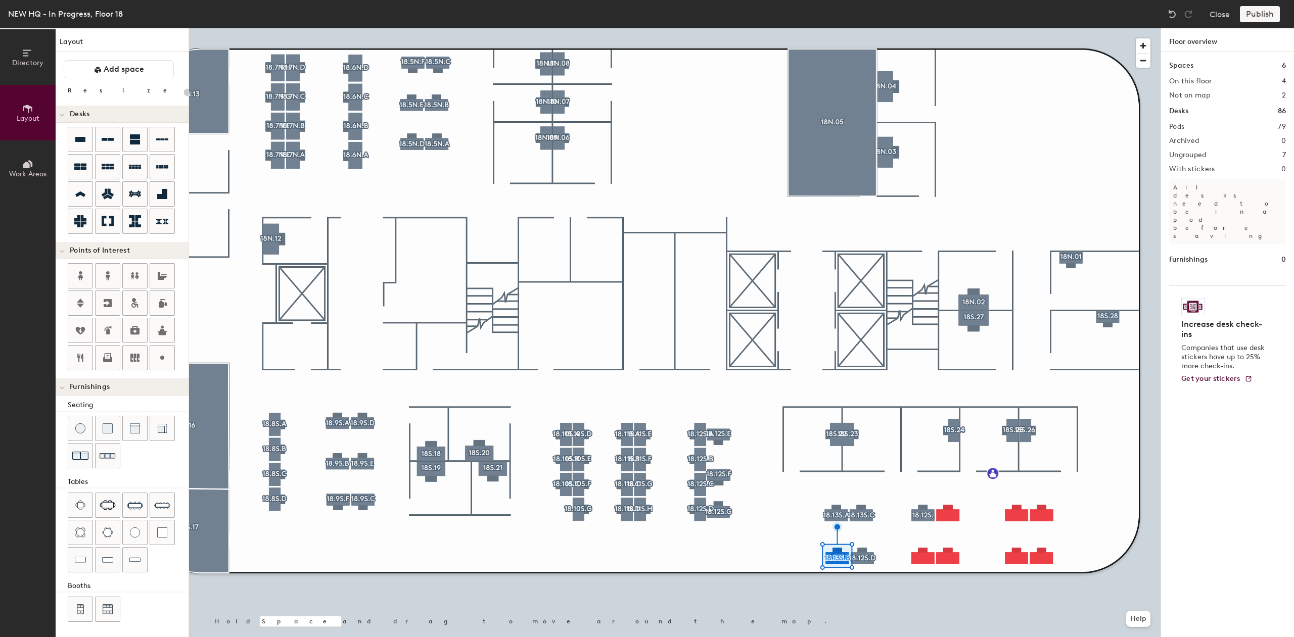
type input "120"
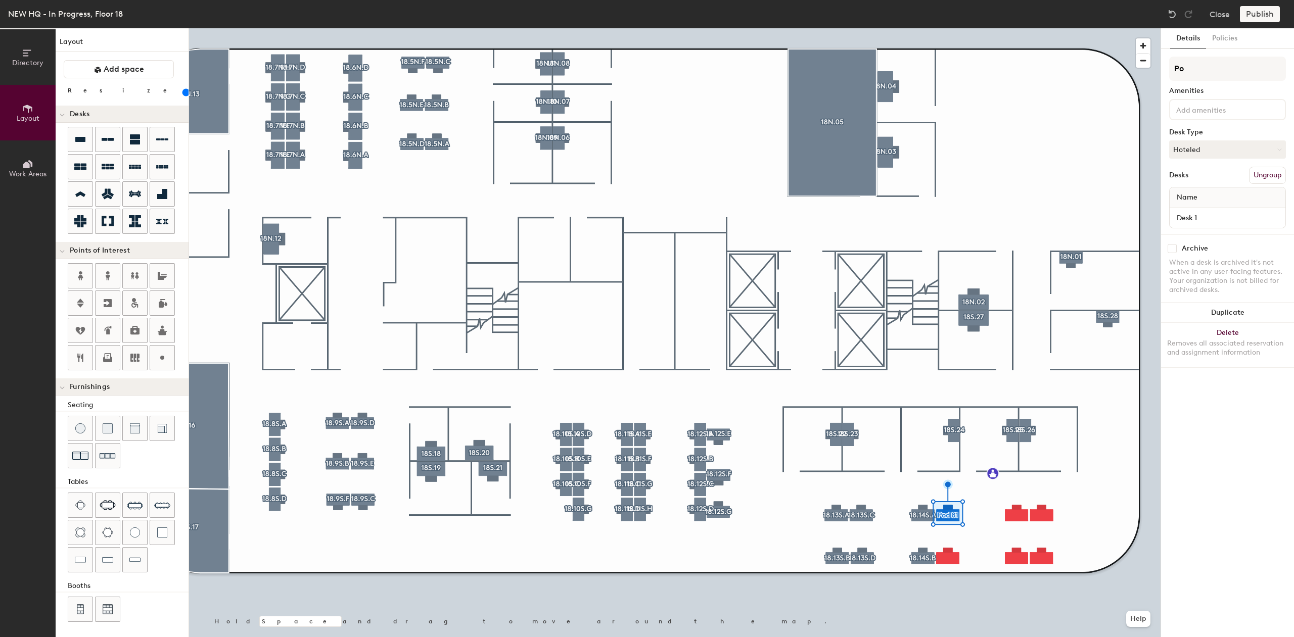
type input "P"
type input "18.14S.C"
click at [1258, 178] on button "Create group" at bounding box center [1259, 175] width 53 height 17
type input "P"
type input "18.14S.D"
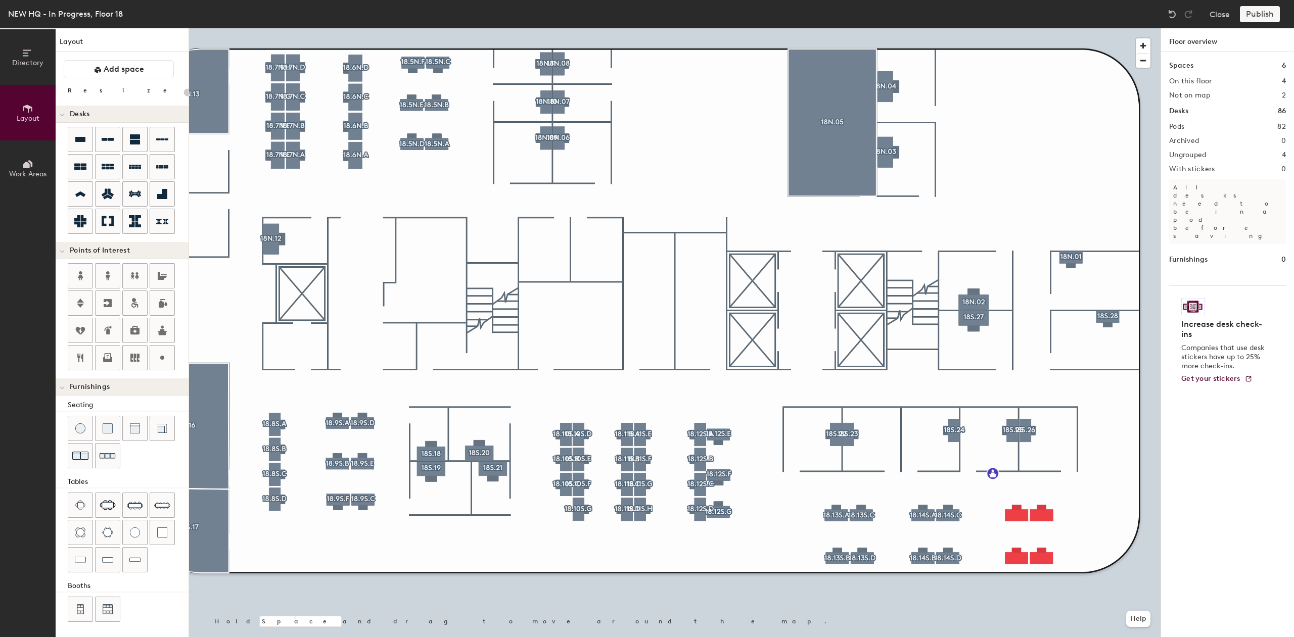
type input "120"
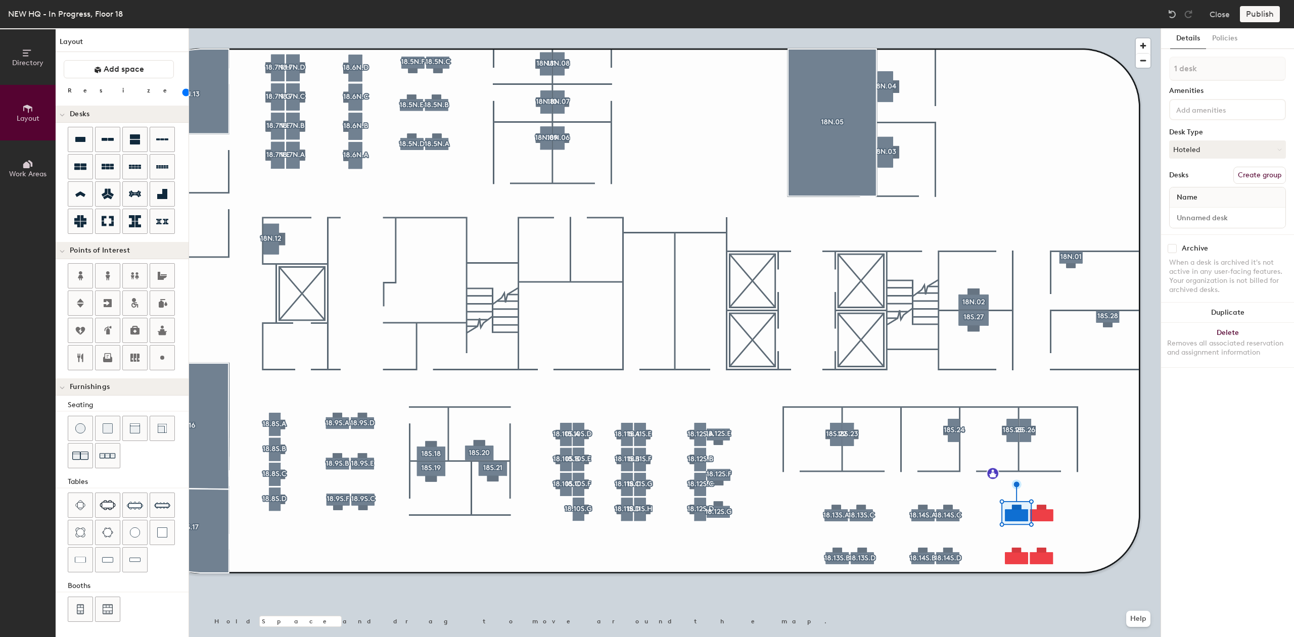
click at [1259, 174] on button "Create group" at bounding box center [1259, 175] width 53 height 17
type input "P"
drag, startPoint x: 1210, startPoint y: 81, endPoint x: 1204, endPoint y: 84, distance: 7.0
drag, startPoint x: 1204, startPoint y: 84, endPoint x: 1207, endPoint y: 68, distance: 16.9
click at [1207, 68] on input at bounding box center [1227, 69] width 117 height 24
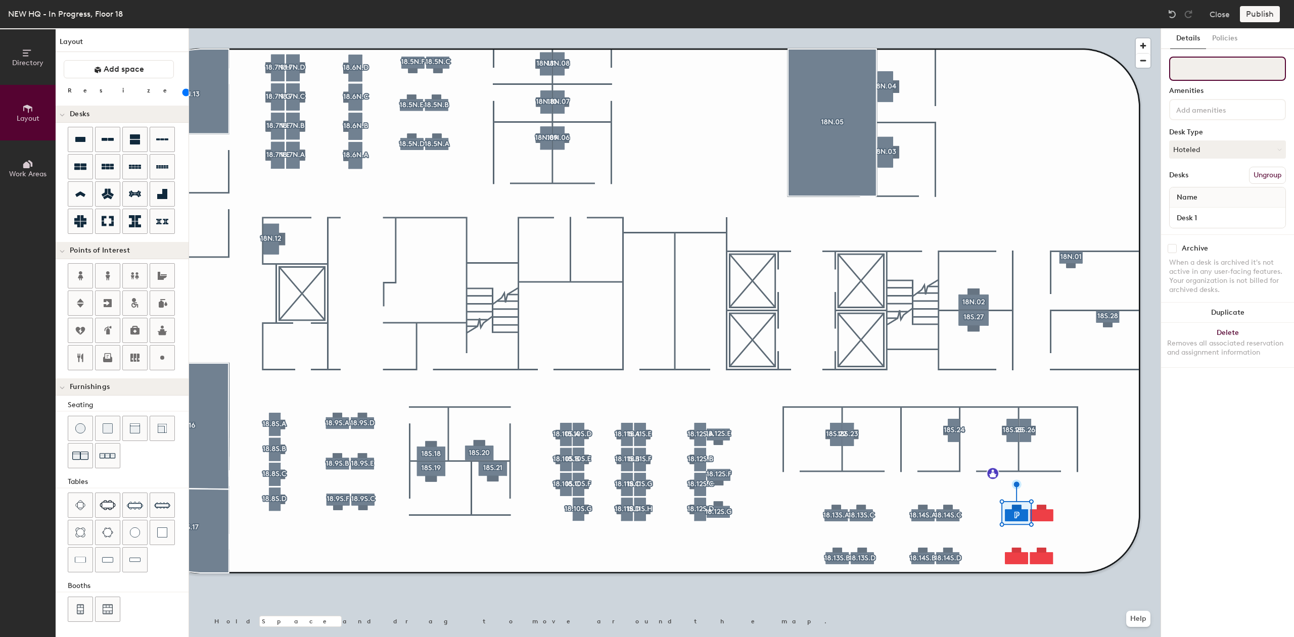
paste input "18.14S.A"
click at [1193, 72] on input "18.14S.A" at bounding box center [1227, 69] width 117 height 24
type input "18.15S.A"
click at [1259, 170] on button "Create group" at bounding box center [1259, 175] width 53 height 17
type input "P"
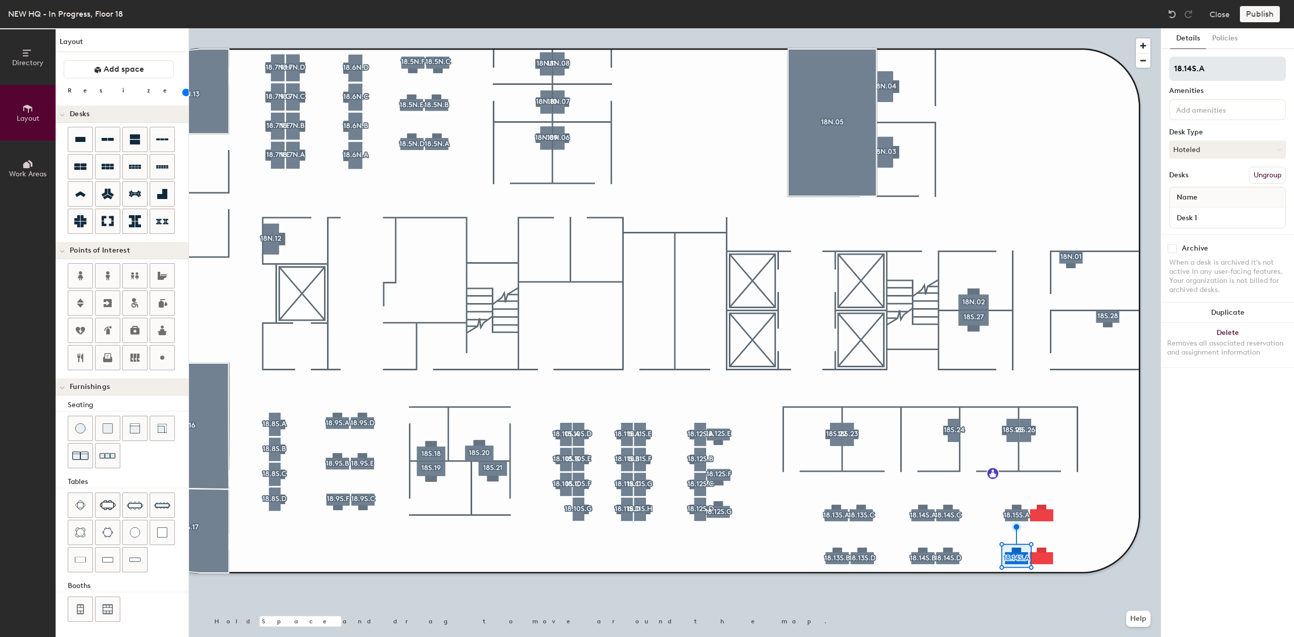
click at [1192, 67] on input "18.14S.A" at bounding box center [1227, 69] width 117 height 24
click at [1208, 74] on input "18.15S.A" at bounding box center [1227, 69] width 117 height 24
drag, startPoint x: 1209, startPoint y: 74, endPoint x: 1173, endPoint y: 71, distance: 36.0
click at [1173, 71] on input "18.15S.B" at bounding box center [1227, 69] width 117 height 24
type input "18.15S.B"
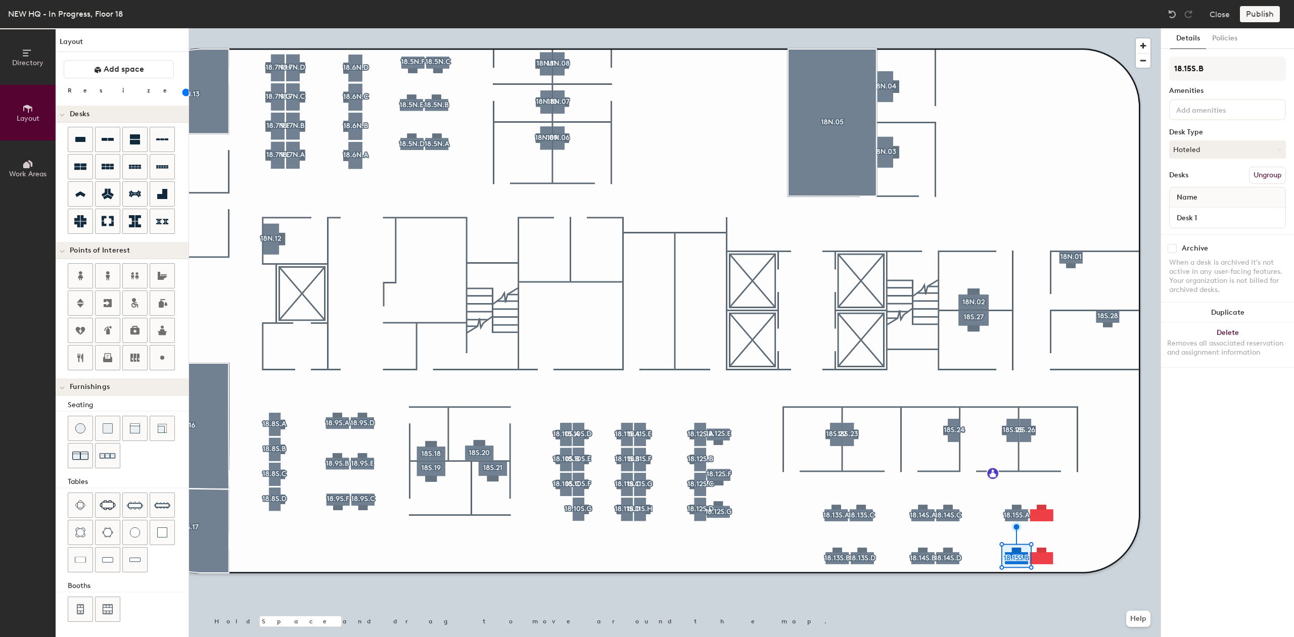
click at [1051, 28] on div at bounding box center [675, 28] width 972 height 0
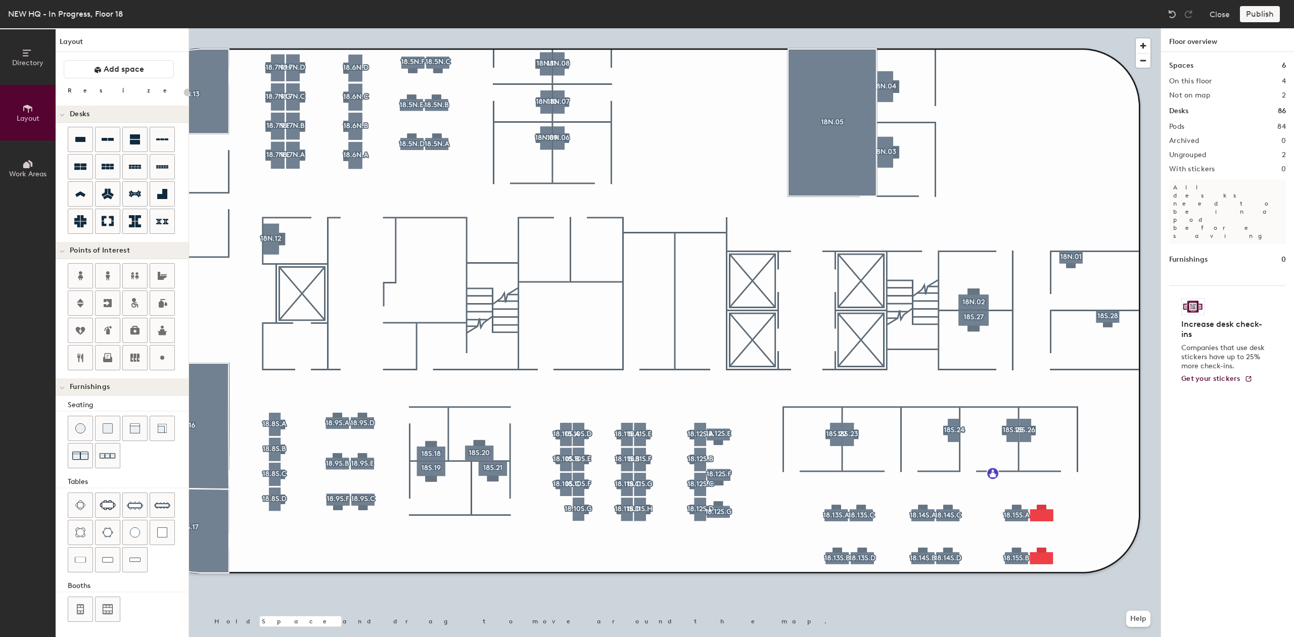
type input "120"
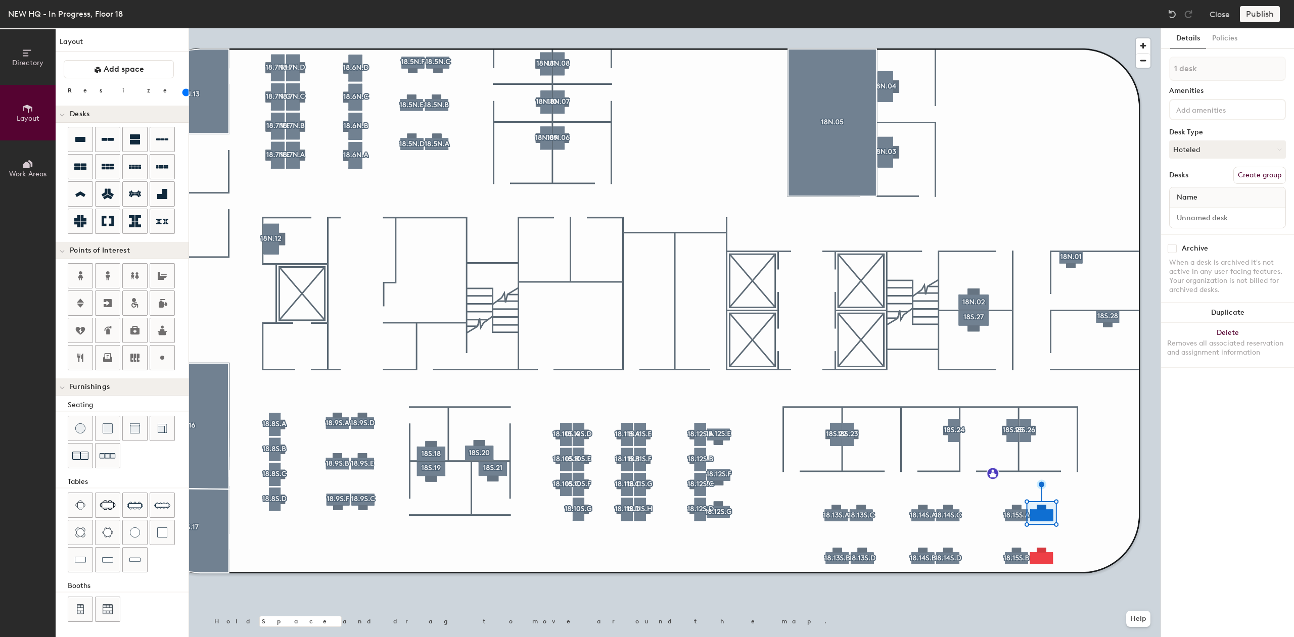
click at [1269, 173] on button "Create group" at bounding box center [1259, 175] width 53 height 17
type input "P"
type input "18.15S.C"
click at [1286, 172] on div "Details Policies 1 desk Amenities Desk Type Hoteled Desks Create group Name Arc…" at bounding box center [1227, 332] width 133 height 609
click at [1273, 172] on button "Create group" at bounding box center [1259, 175] width 53 height 17
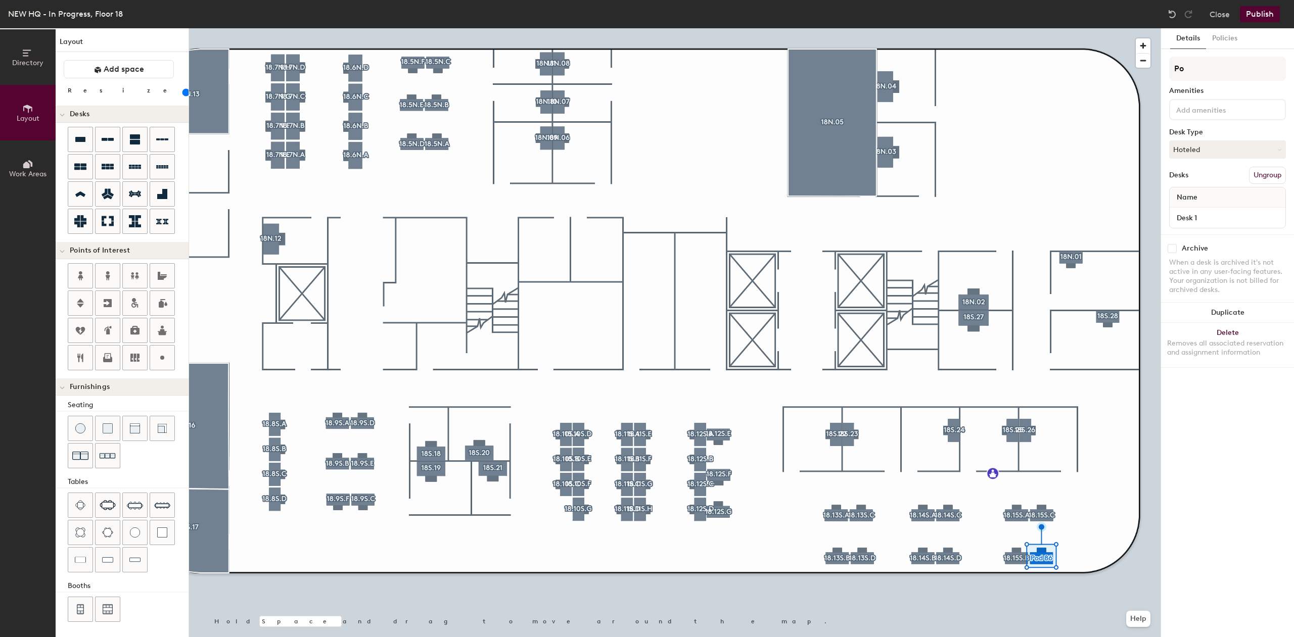
type input "P"
type input "18.15S.D"
click at [1254, 15] on button "Publish" at bounding box center [1260, 14] width 40 height 16
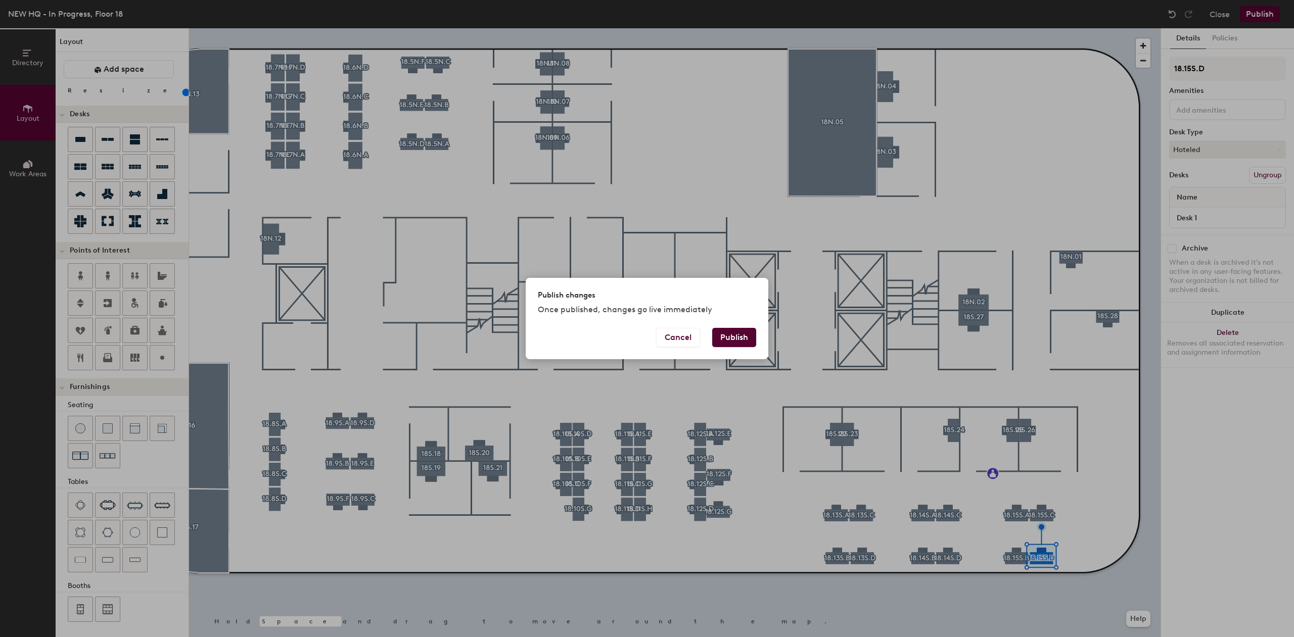
click at [728, 347] on button "Publish" at bounding box center [734, 337] width 44 height 19
type input "20"
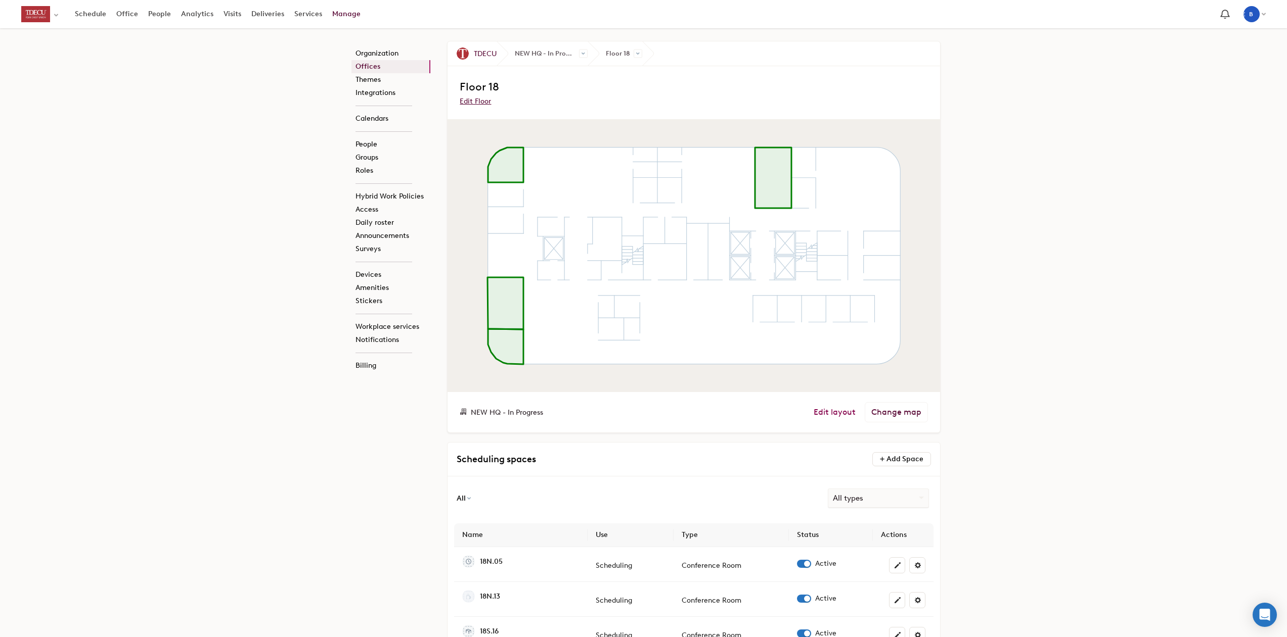
click at [840, 411] on link "Edit layout" at bounding box center [834, 412] width 42 height 10
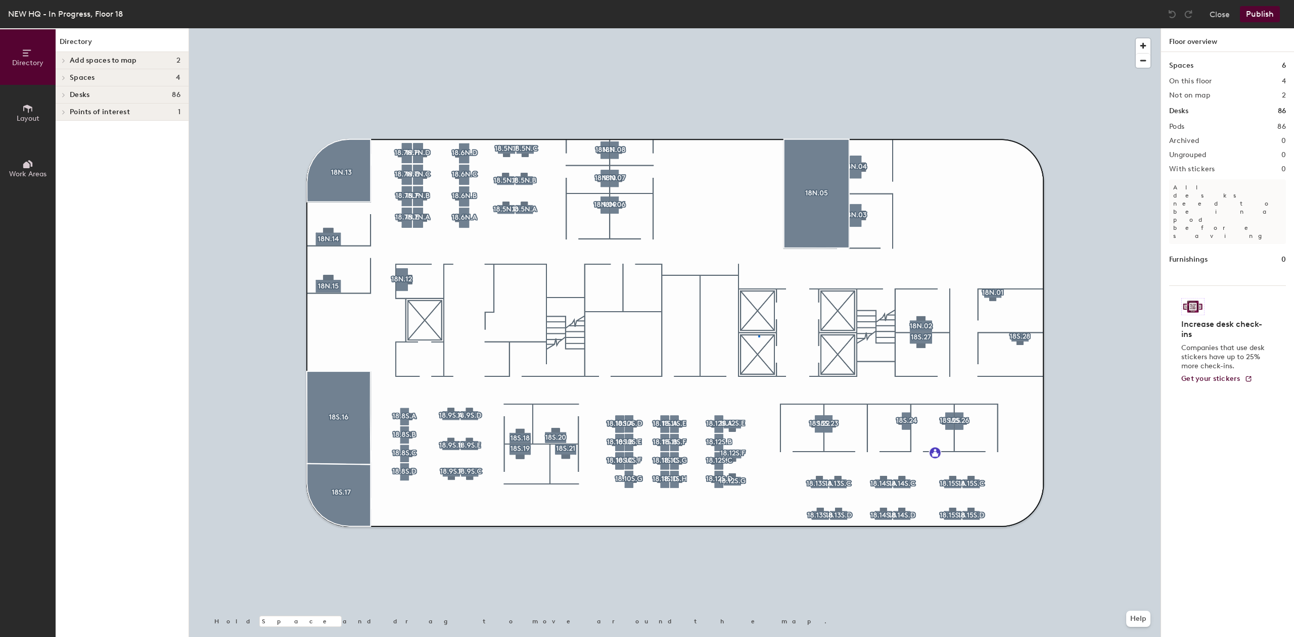
click at [758, 28] on div at bounding box center [675, 28] width 972 height 0
click at [783, 28] on div at bounding box center [675, 28] width 972 height 0
click at [719, 28] on div at bounding box center [675, 28] width 972 height 0
drag, startPoint x: 17, startPoint y: 111, endPoint x: 23, endPoint y: 111, distance: 6.6
click at [17, 111] on button "Layout" at bounding box center [28, 113] width 56 height 56
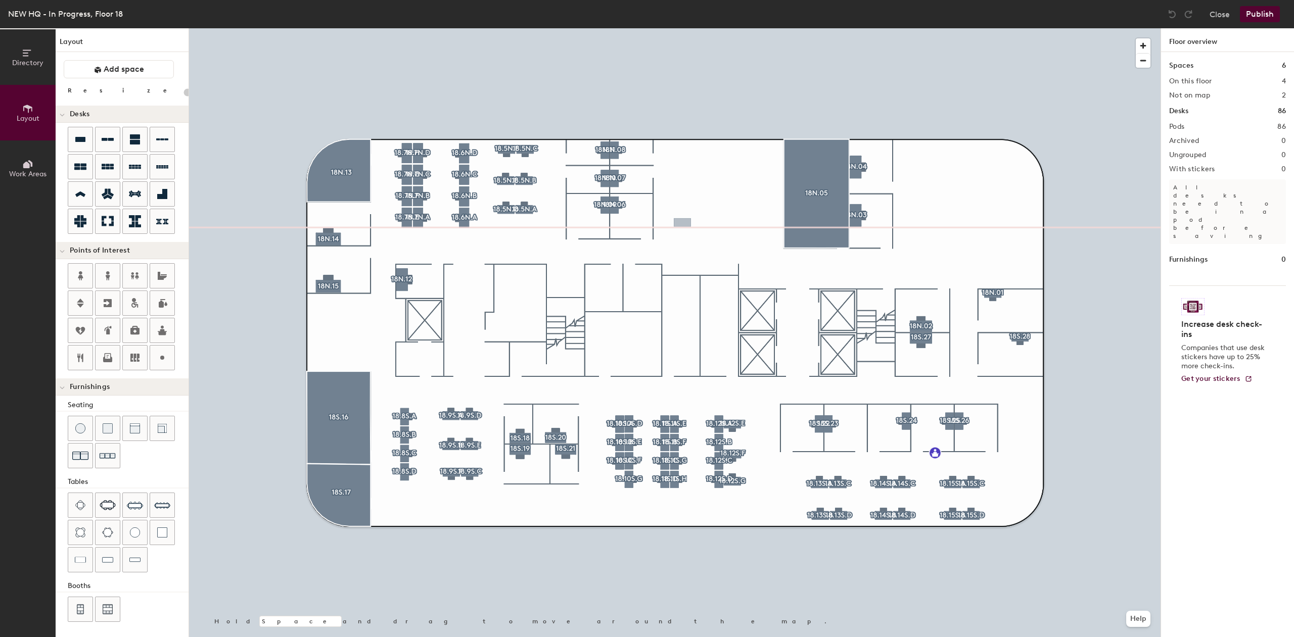
click at [682, 223] on div "Directory Layout Work Areas Layout Add space Resize Desks Points of Interest Fu…" at bounding box center [647, 332] width 1294 height 609
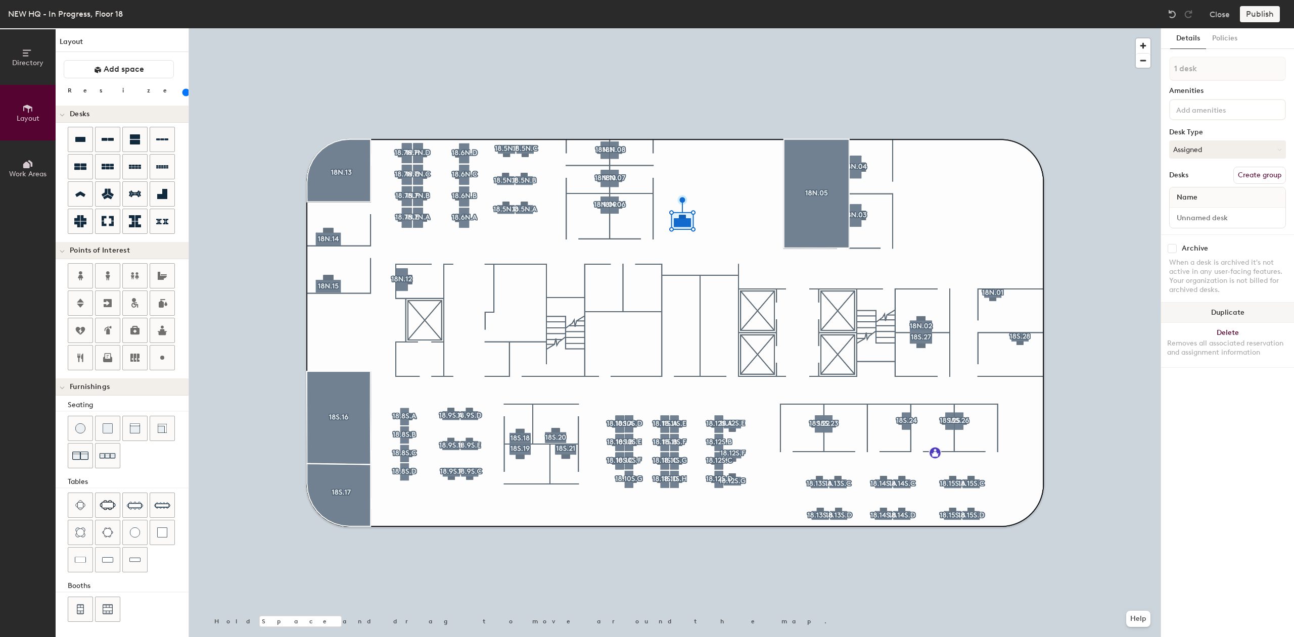
click at [1209, 308] on button "Duplicate" at bounding box center [1227, 313] width 133 height 20
click at [1223, 308] on button "Duplicate" at bounding box center [1227, 313] width 133 height 20
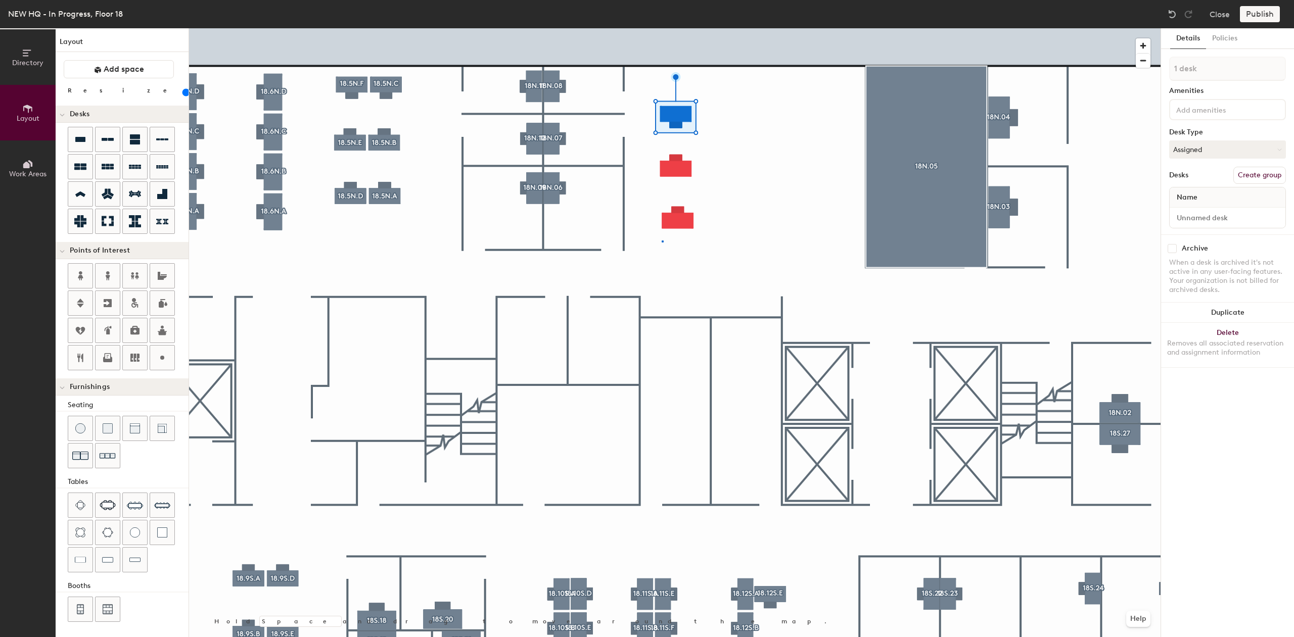
click at [662, 28] on div at bounding box center [675, 28] width 972 height 0
click at [833, 28] on div at bounding box center [675, 28] width 972 height 0
click at [732, 28] on div at bounding box center [675, 28] width 972 height 0
click at [786, 28] on div at bounding box center [675, 28] width 972 height 0
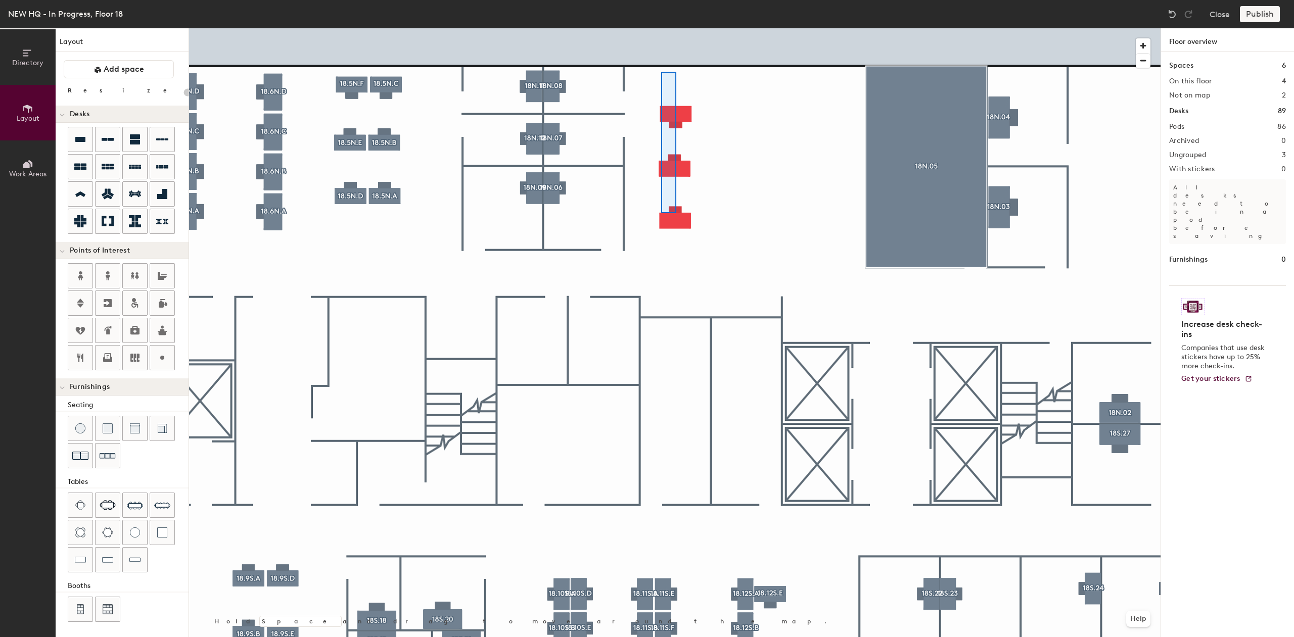
type input "120"
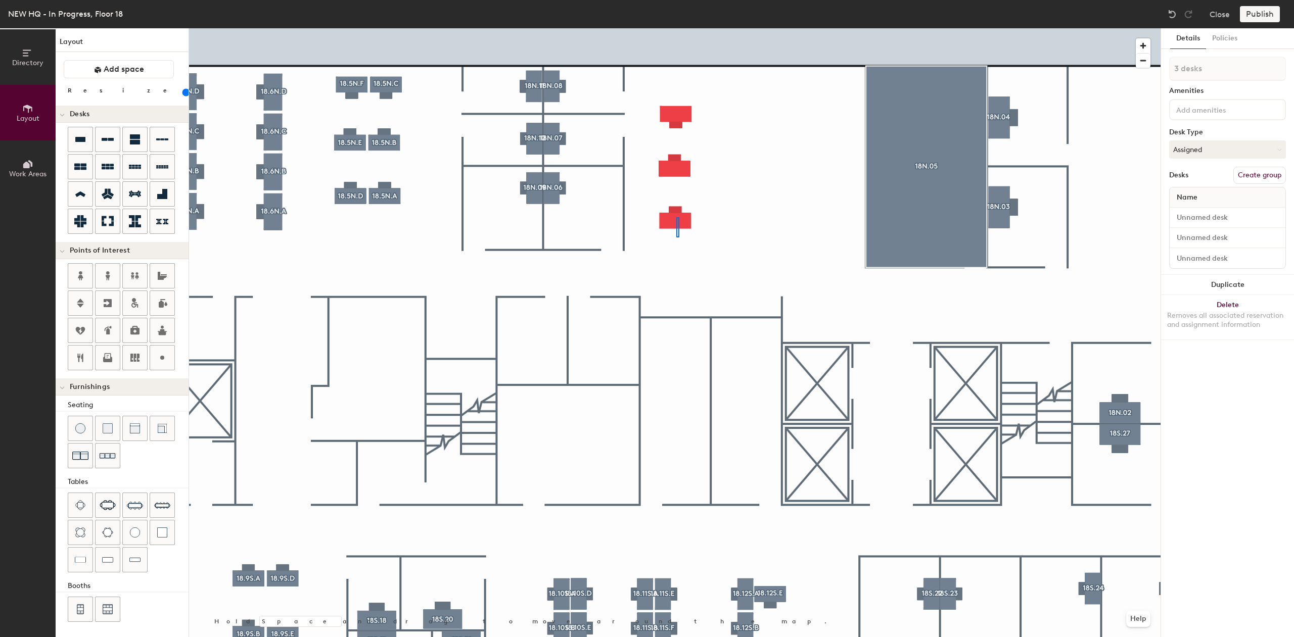
type input "1 desk"
click at [1191, 151] on button "Assigned" at bounding box center [1227, 150] width 117 height 18
click at [1191, 210] on div "Hoteled" at bounding box center [1220, 211] width 101 height 15
click at [738, 28] on div at bounding box center [675, 28] width 972 height 0
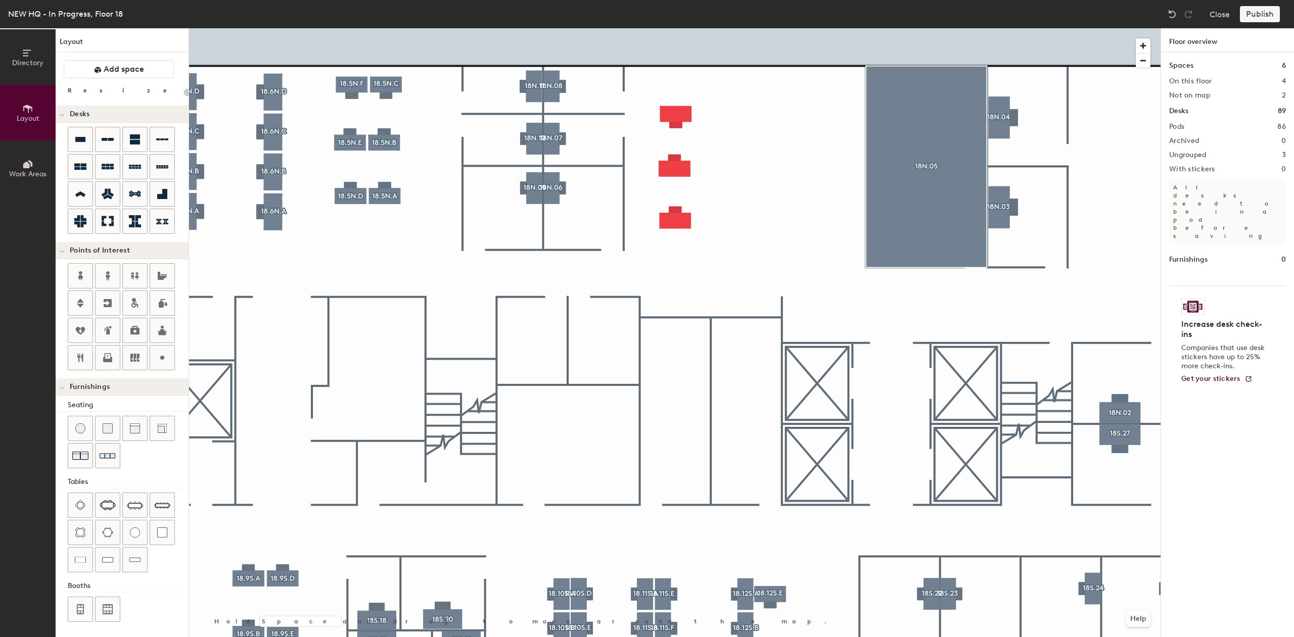
type input "120"
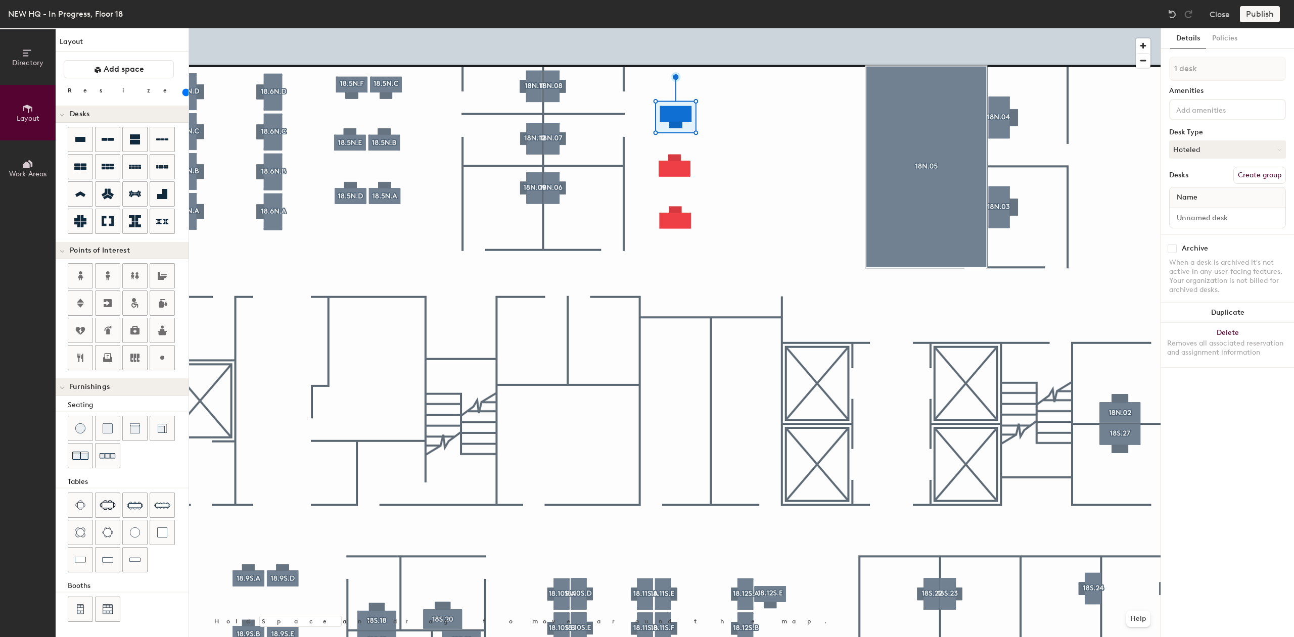
click at [1264, 173] on button "Create group" at bounding box center [1259, 175] width 53 height 17
type input "P"
click at [1198, 69] on input "18.15S.B" at bounding box center [1227, 69] width 117 height 24
click at [1219, 69] on input "184.N.B" at bounding box center [1227, 69] width 117 height 24
click at [1234, 70] on input "184.N.B" at bounding box center [1227, 69] width 117 height 24
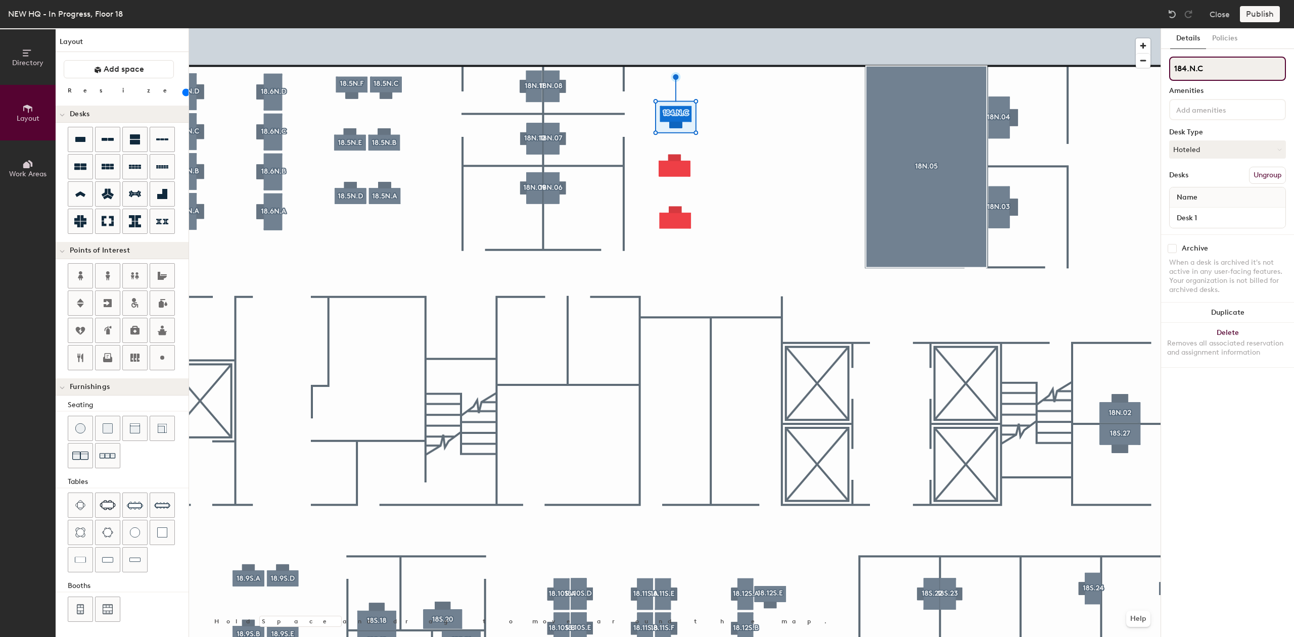
click at [1146, 77] on div "Directory Layout Work Areas Layout Add space Resize Desks Points of Interest Fu…" at bounding box center [647, 332] width 1294 height 609
click at [1184, 69] on input "184.N.C" at bounding box center [1227, 69] width 117 height 24
type input "18.4.N.C"
click at [746, 28] on div at bounding box center [675, 28] width 972 height 0
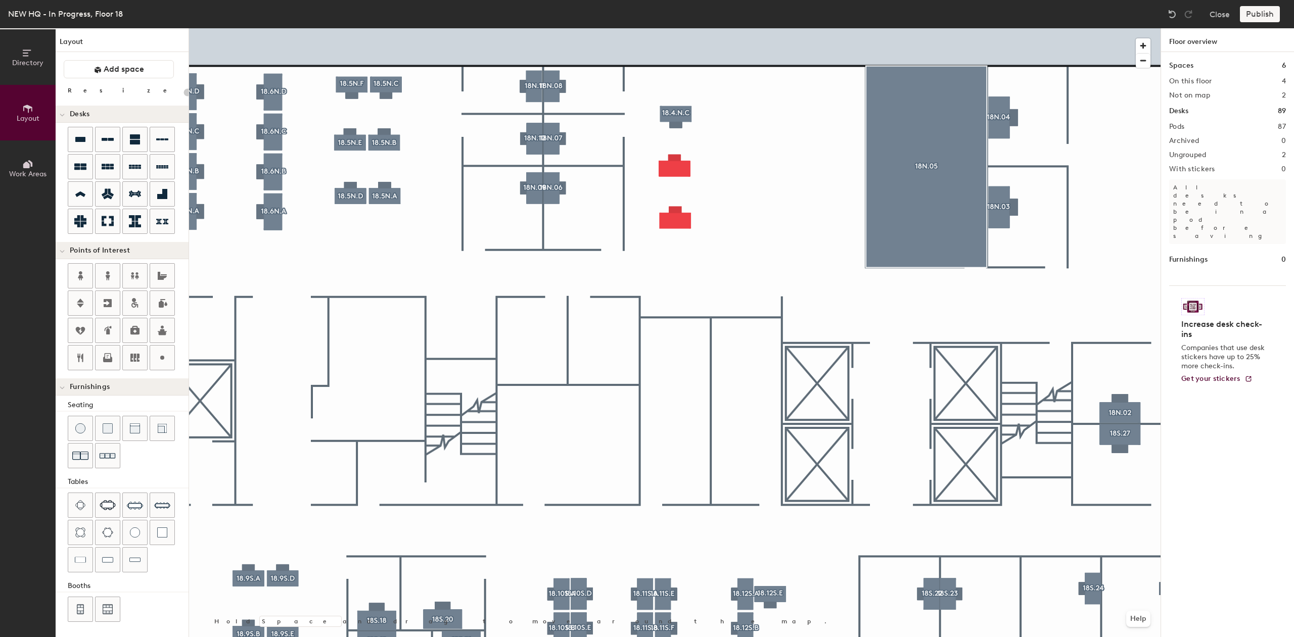
click at [692, 28] on div at bounding box center [675, 28] width 972 height 0
type input "120"
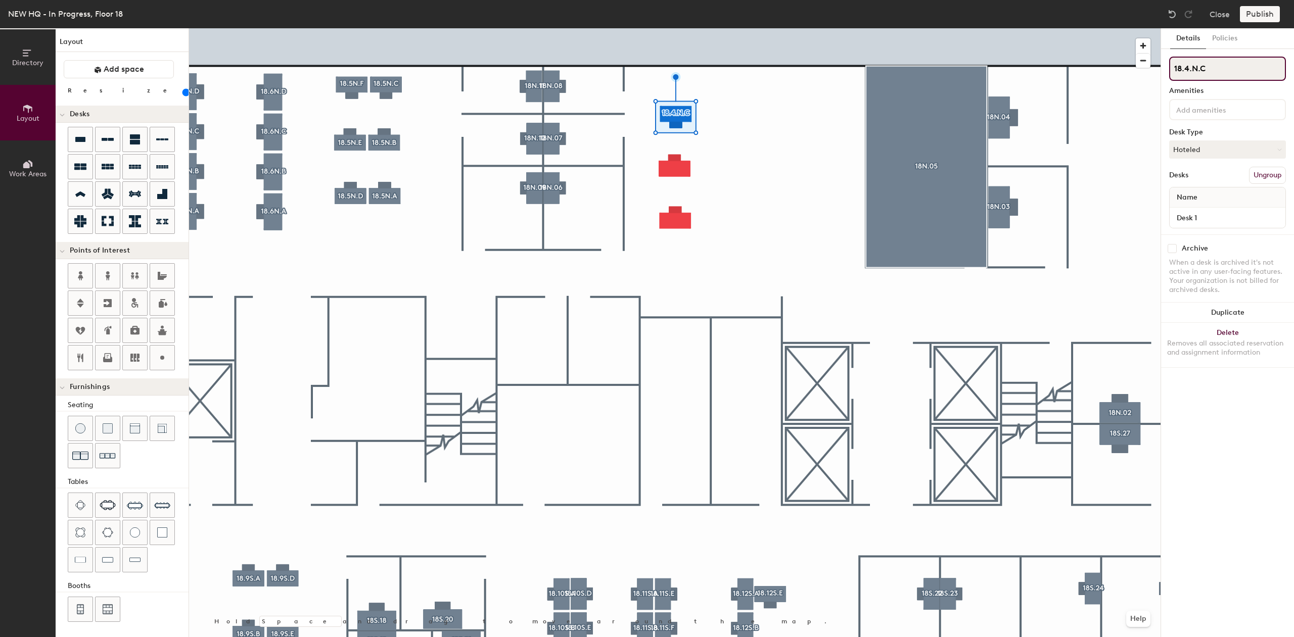
drag, startPoint x: 1230, startPoint y: 68, endPoint x: 1174, endPoint y: 67, distance: 56.1
click at [1174, 67] on input "18.4.N.C" at bounding box center [1227, 69] width 117 height 24
click at [670, 28] on div at bounding box center [675, 28] width 972 height 0
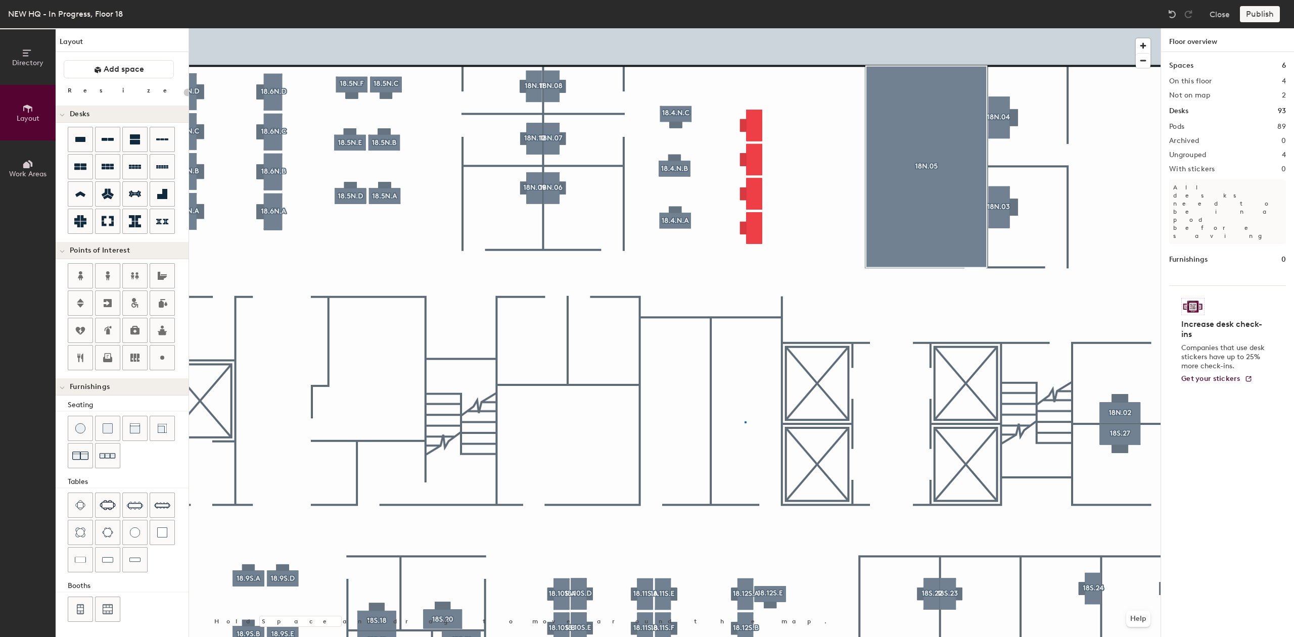
click at [745, 28] on div at bounding box center [675, 28] width 972 height 0
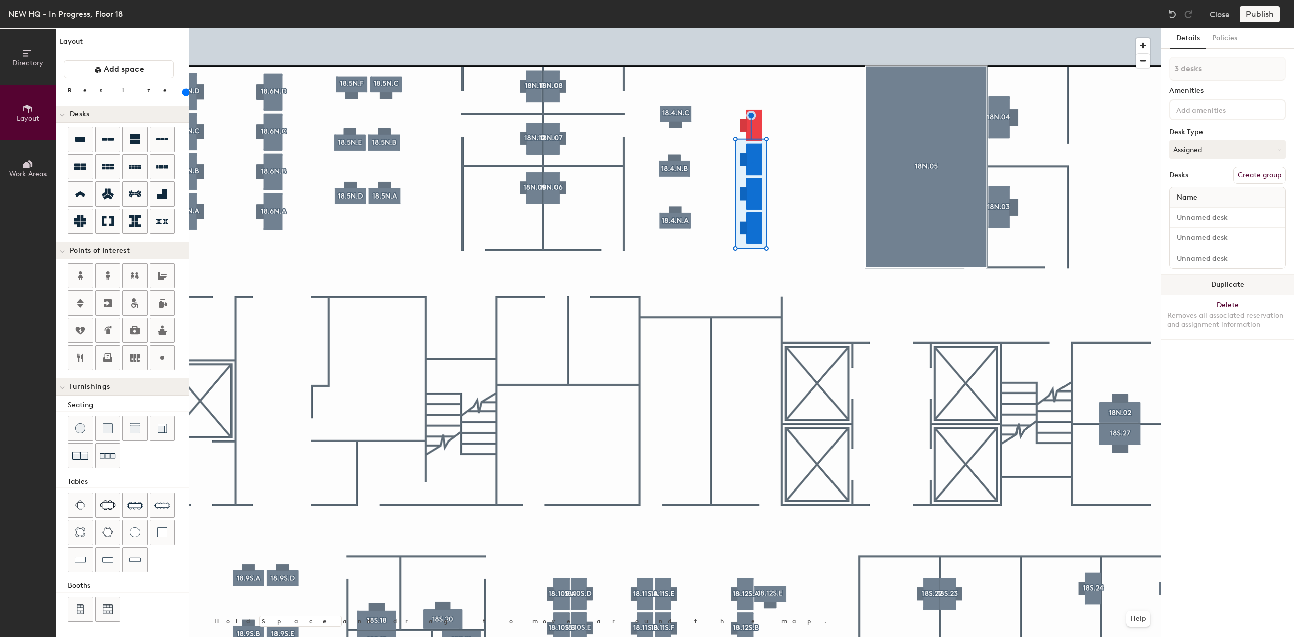
click at [1227, 281] on button "Duplicate" at bounding box center [1227, 285] width 133 height 20
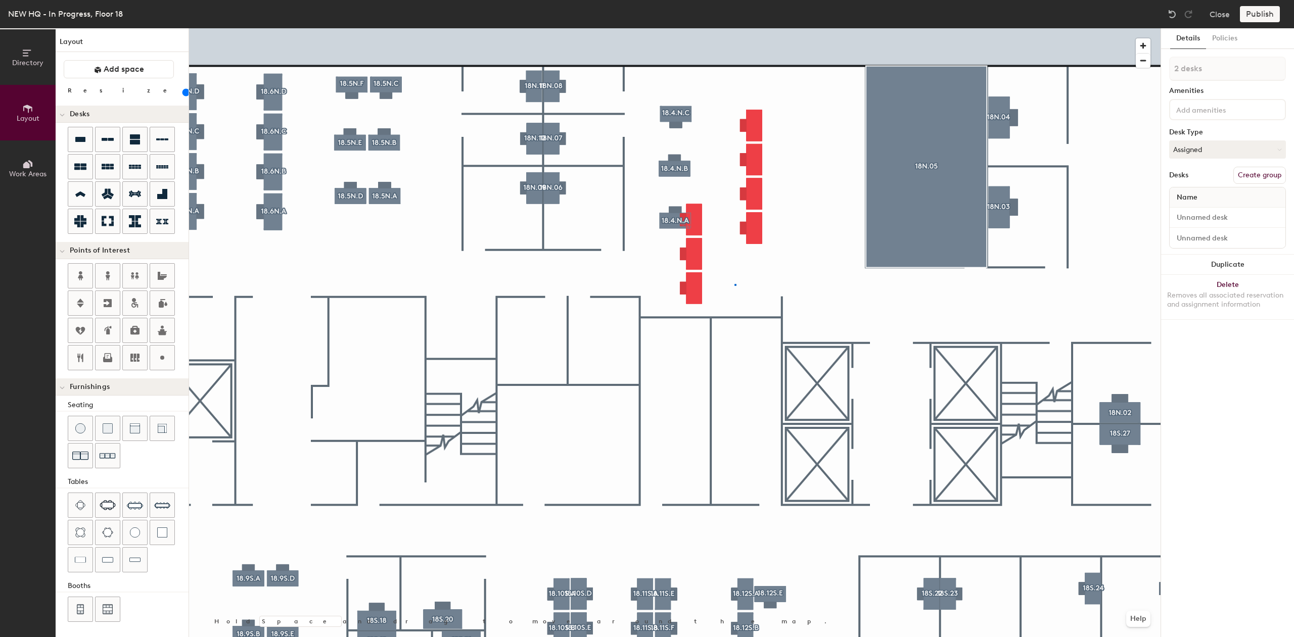
click at [735, 28] on div at bounding box center [675, 28] width 972 height 0
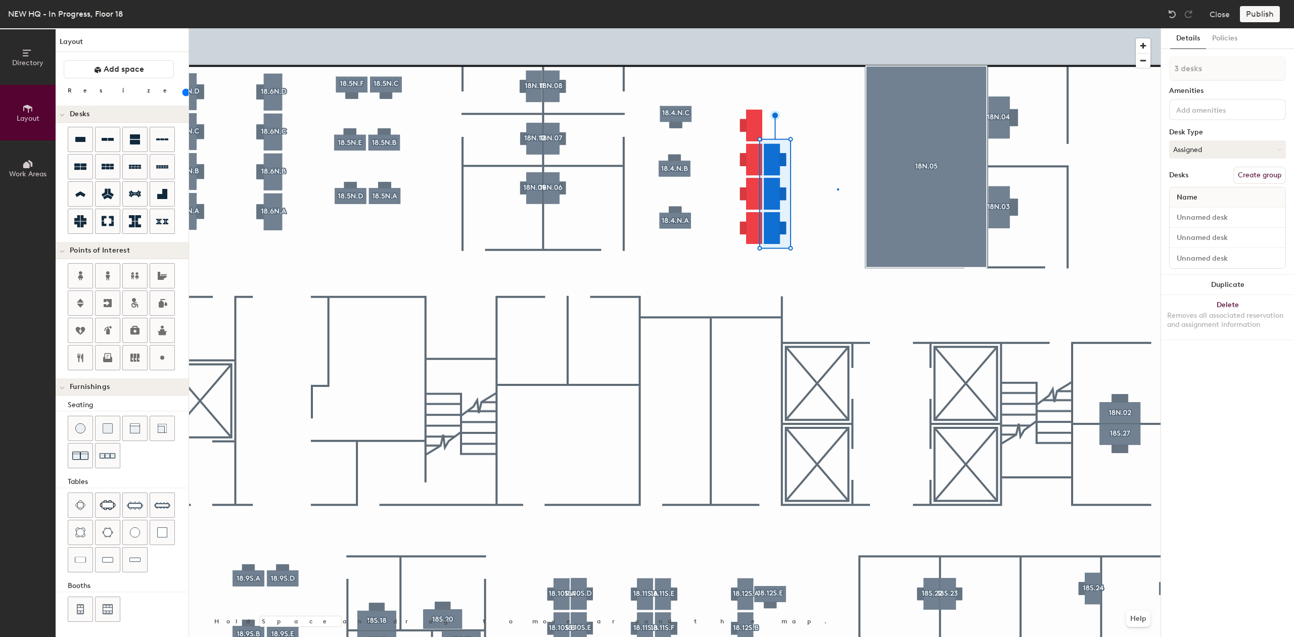
click at [838, 28] on div at bounding box center [675, 28] width 972 height 0
click at [828, 28] on div at bounding box center [675, 28] width 972 height 0
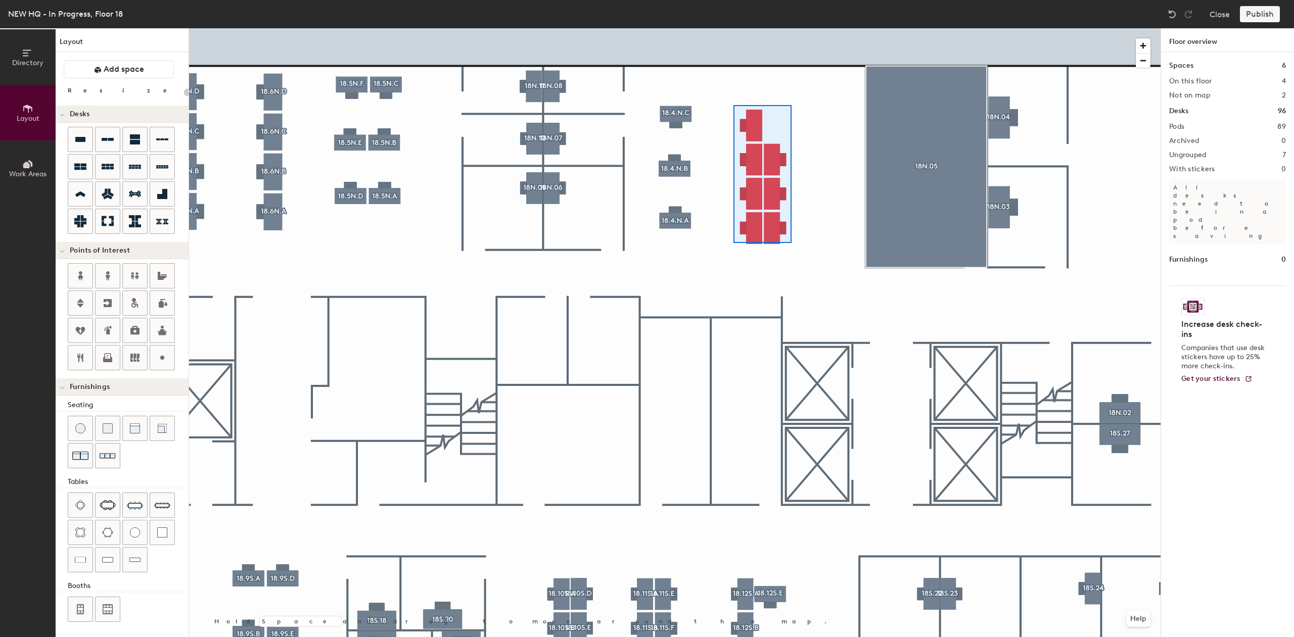
type input "120"
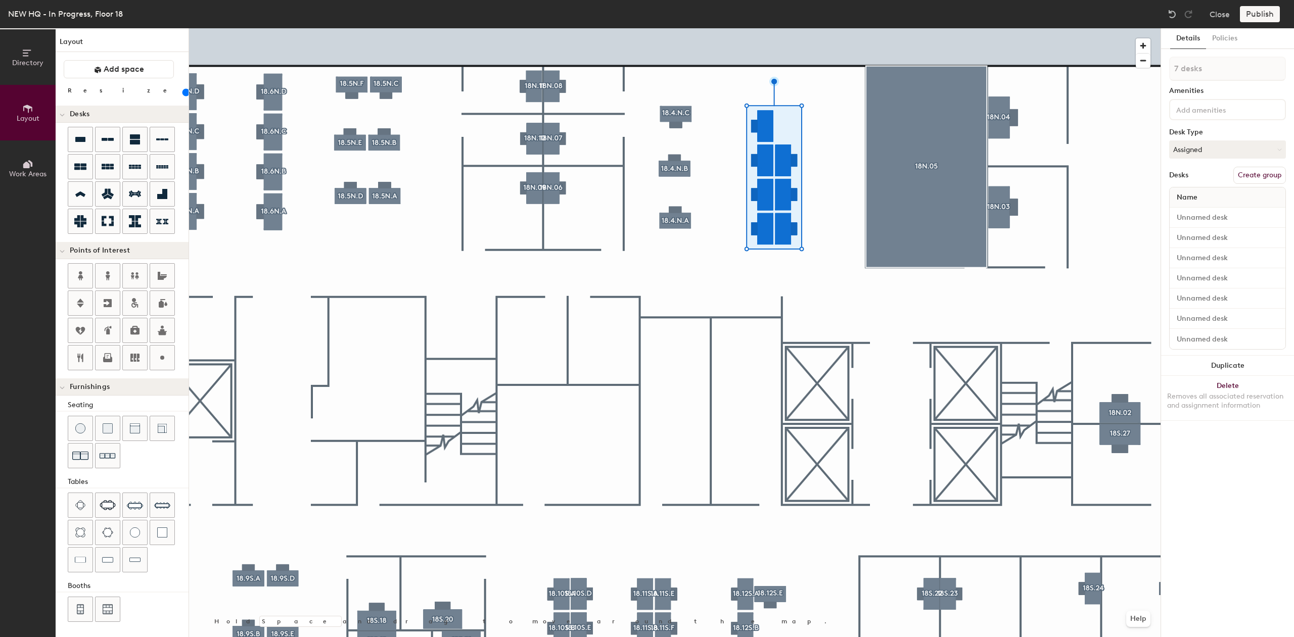
type input "1 desk"
click at [1191, 147] on button "Assigned" at bounding box center [1227, 150] width 117 height 18
click at [1181, 207] on div "Hoteled" at bounding box center [1220, 211] width 101 height 15
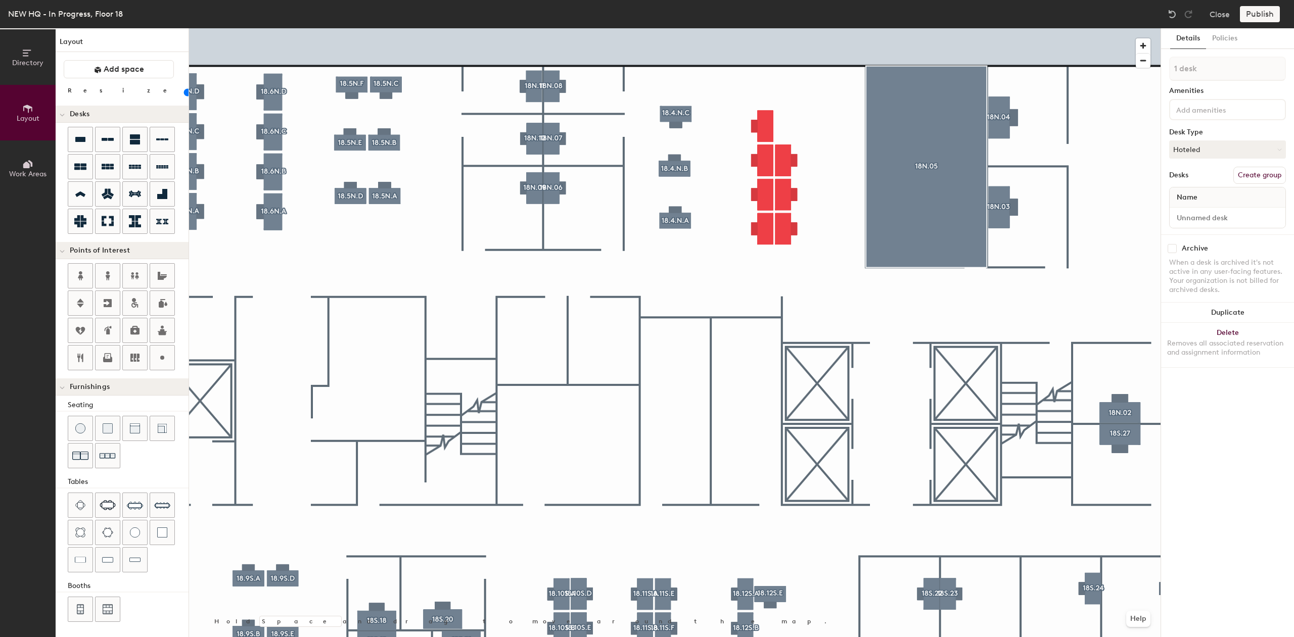
type input "120"
click at [1250, 172] on button "Create group" at bounding box center [1259, 175] width 53 height 17
type input "P"
click at [1232, 74] on input at bounding box center [1227, 69] width 117 height 24
paste input "18.4.N.C"
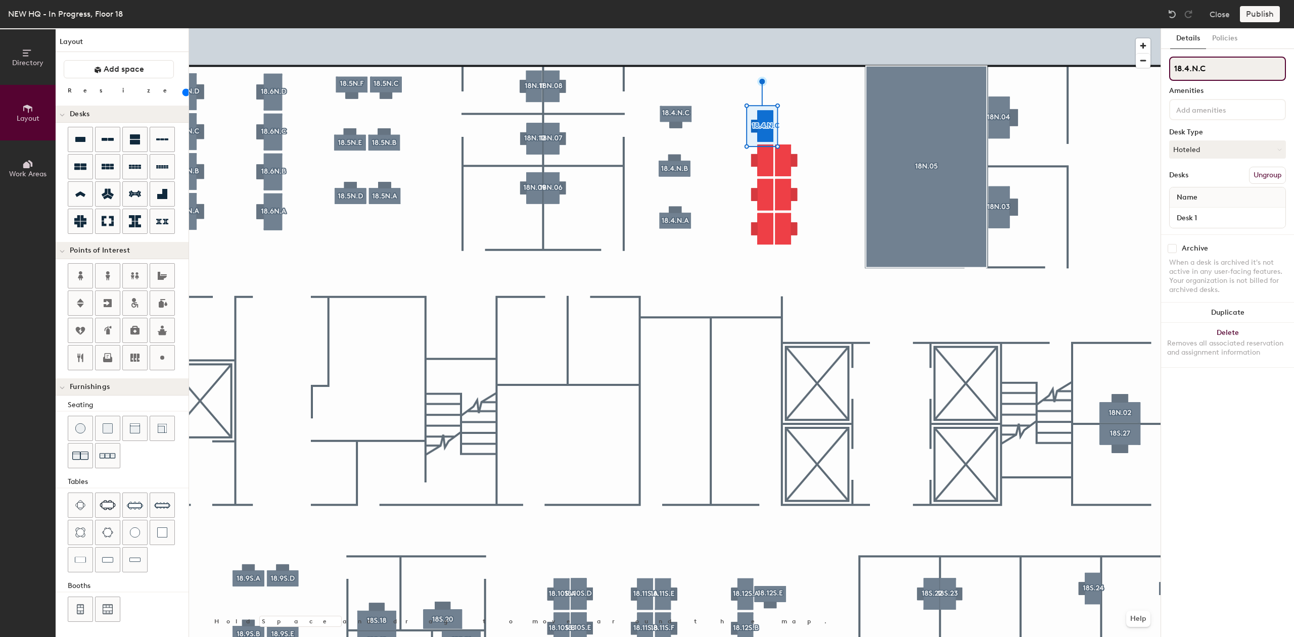
click at [1191, 70] on input "18.4.N.C" at bounding box center [1227, 69] width 117 height 24
click at [1217, 72] on input "18.3N.C" at bounding box center [1227, 69] width 117 height 24
click at [1226, 69] on input "18.3N." at bounding box center [1227, 69] width 117 height 24
drag, startPoint x: 1221, startPoint y: 70, endPoint x: 1153, endPoint y: 61, distance: 68.8
click at [1152, 61] on div "Directory Layout Work Areas Layout Add space Resize Desks Points of Interest Fu…" at bounding box center [647, 332] width 1294 height 609
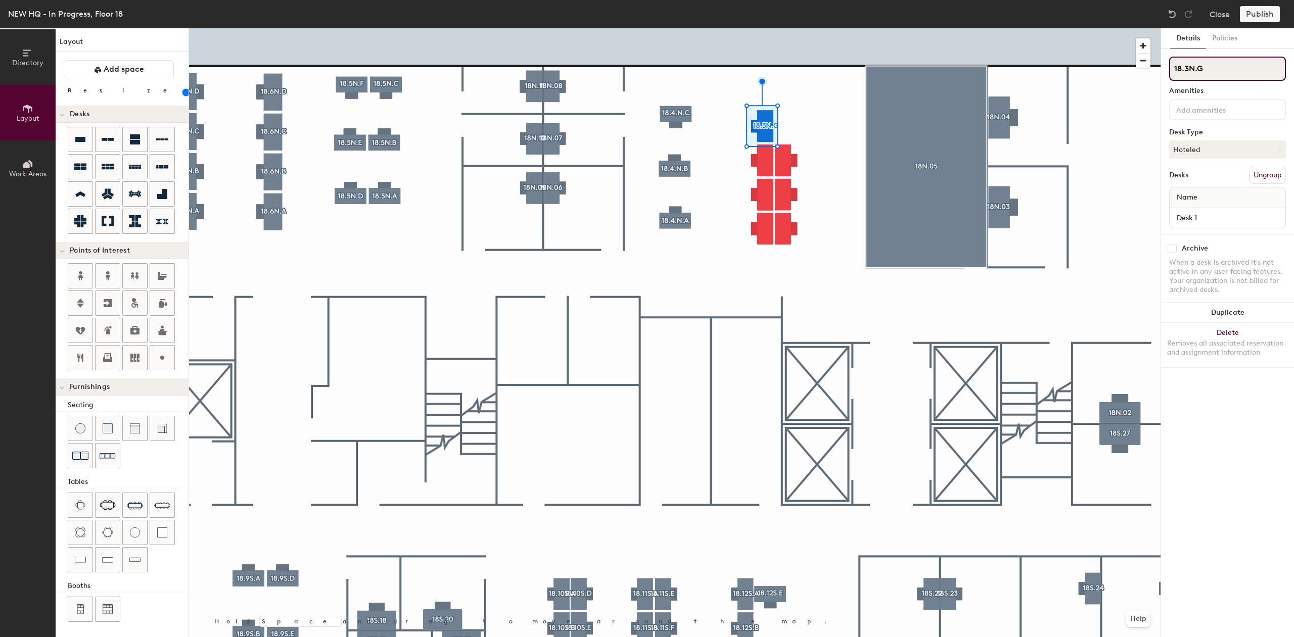
type input "18.3N.G"
click at [790, 28] on div at bounding box center [675, 28] width 972 height 0
click at [1243, 175] on button "Create group" at bounding box center [1259, 175] width 53 height 17
type input "P"
type input "18.3N.A"
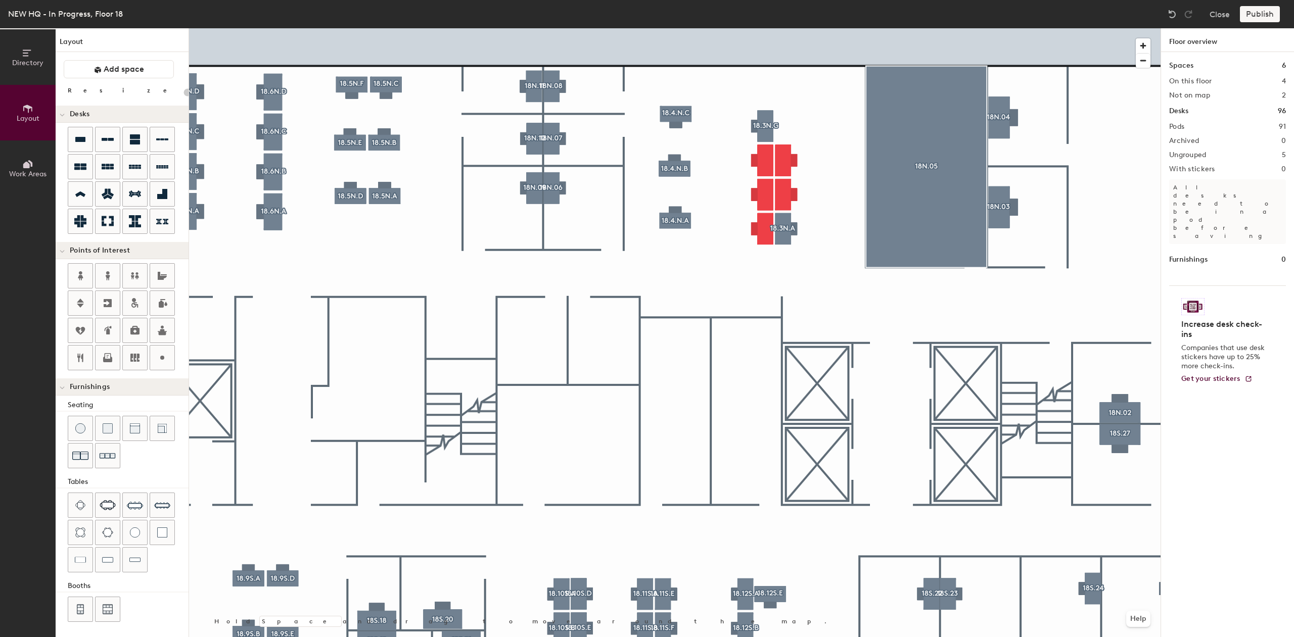
type input "120"
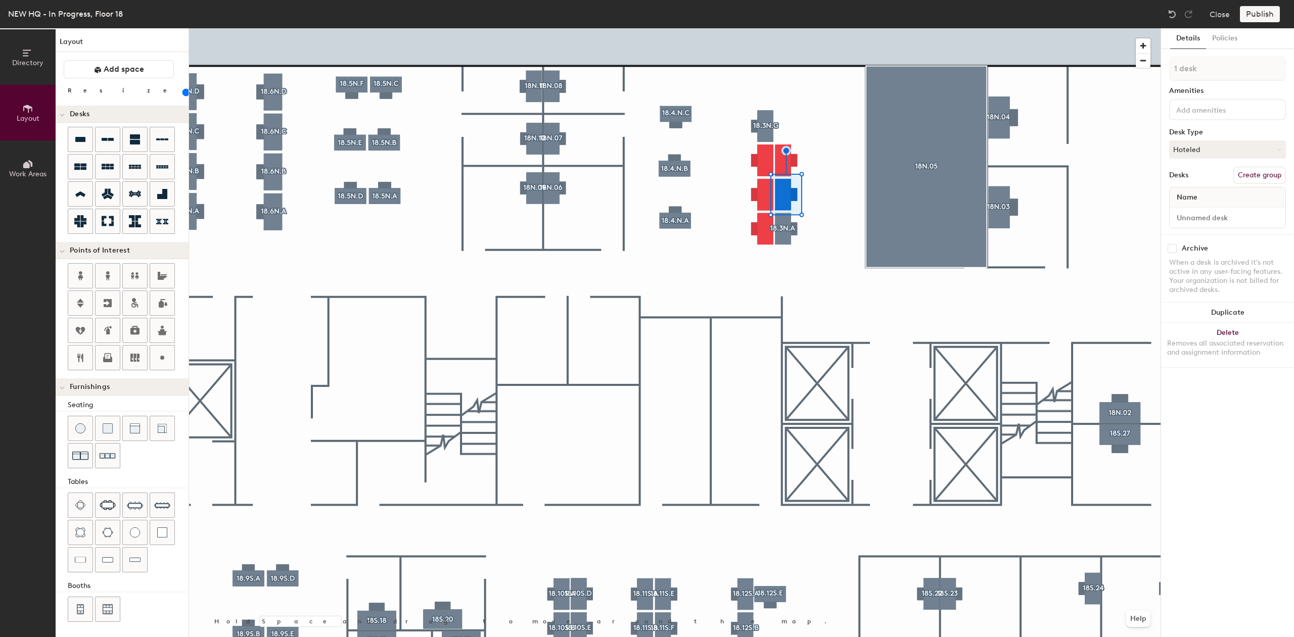
click at [1265, 171] on button "Create group" at bounding box center [1259, 175] width 53 height 17
type input "P"
type input "18.3N.B"
click at [779, 28] on div at bounding box center [675, 28] width 972 height 0
click at [866, 28] on div at bounding box center [675, 28] width 972 height 0
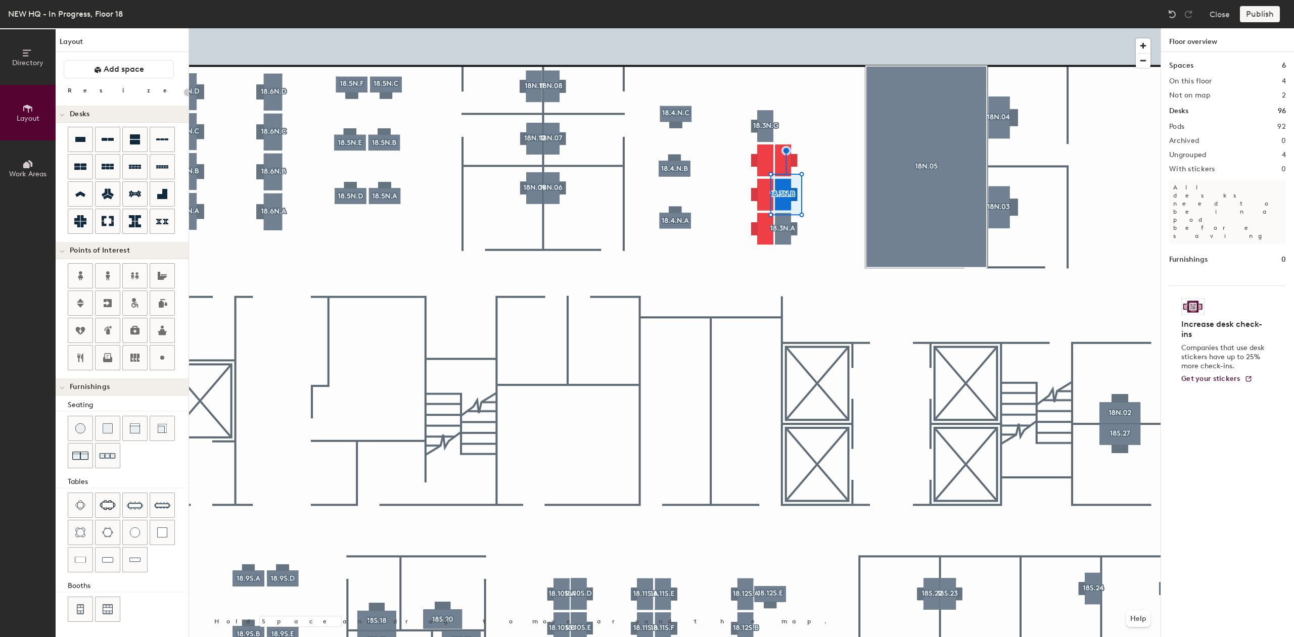
type input "20"
click at [802, 28] on div at bounding box center [675, 28] width 972 height 0
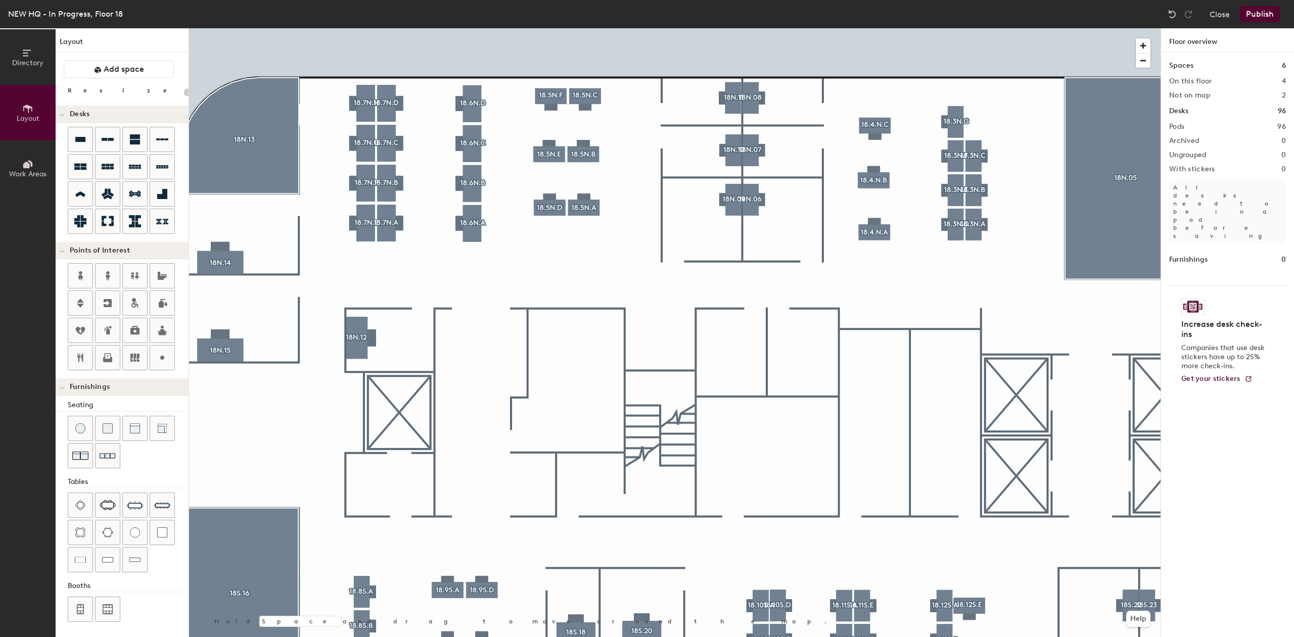
click at [992, 288] on div "Directory Layout Work Areas Layout Add space Resize Desks Points of Interest Fu…" at bounding box center [647, 332] width 1294 height 609
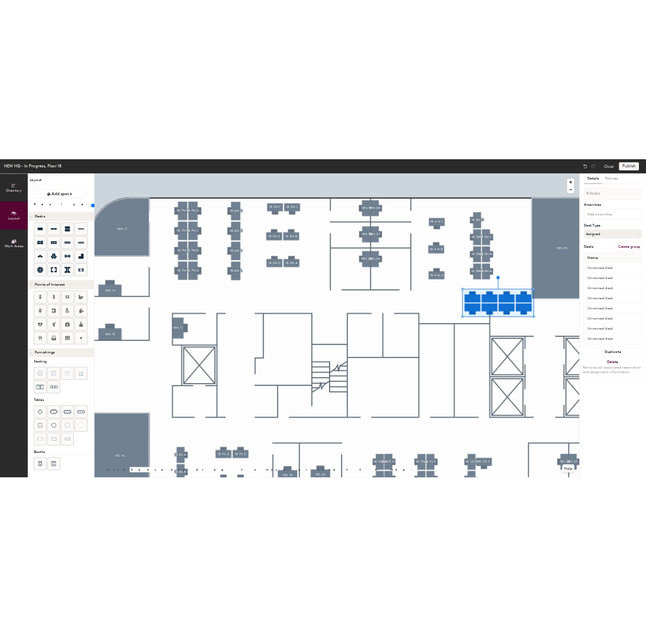
scroll to position [1, 0]
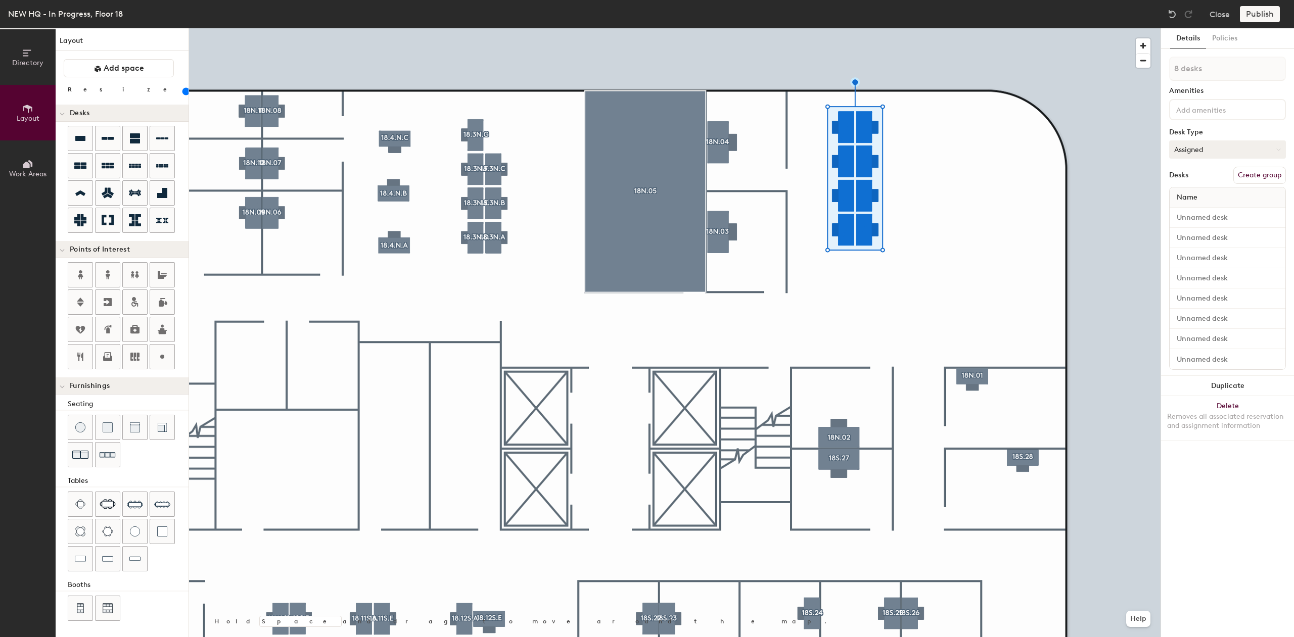
click at [1217, 153] on button "Assigned" at bounding box center [1227, 150] width 117 height 18
click at [1194, 212] on div "Hoteled" at bounding box center [1220, 211] width 101 height 15
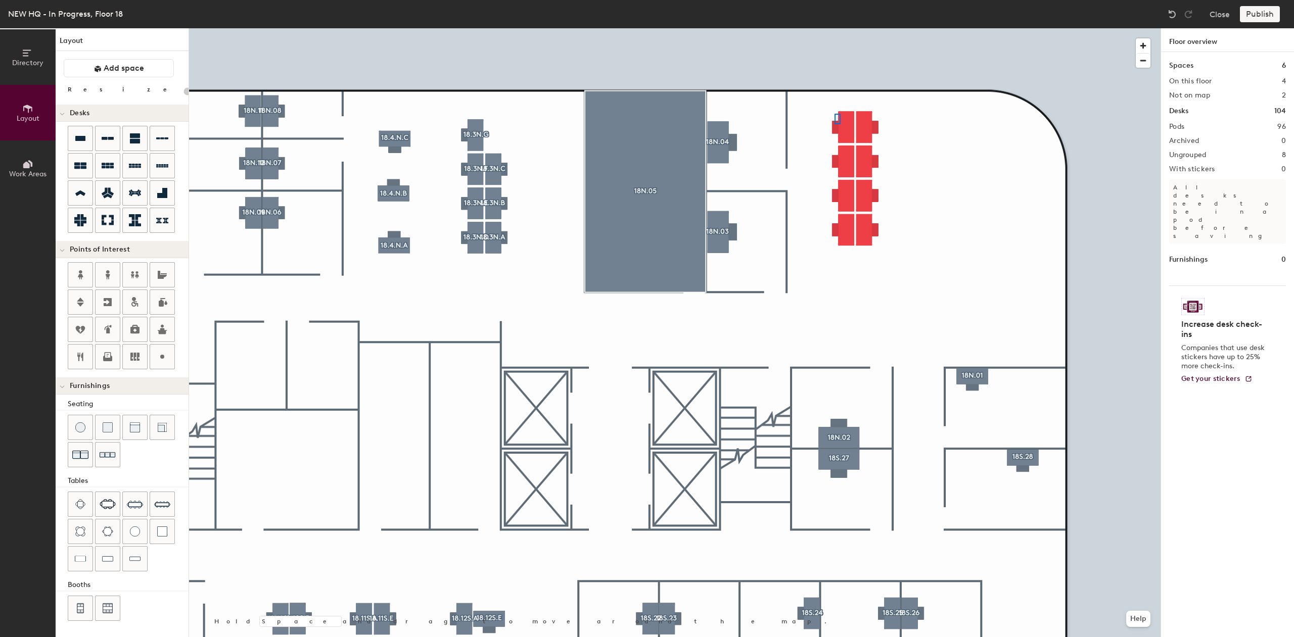
type input "120"
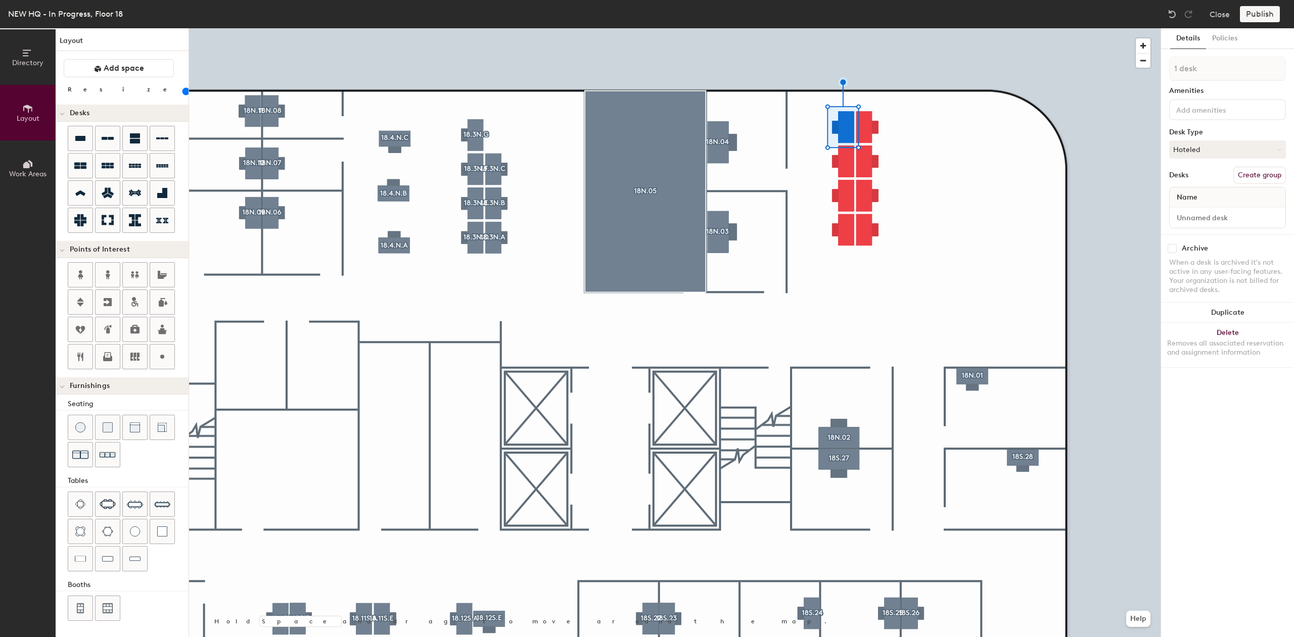
click at [1245, 178] on button "Create group" at bounding box center [1259, 175] width 53 height 17
type input "P"
click at [1187, 67] on input "18.3N.G" at bounding box center [1227, 69] width 117 height 24
click at [1187, 68] on input "18.3N.G" at bounding box center [1227, 69] width 117 height 24
click at [1187, 69] on input "18.3N.G" at bounding box center [1227, 69] width 117 height 24
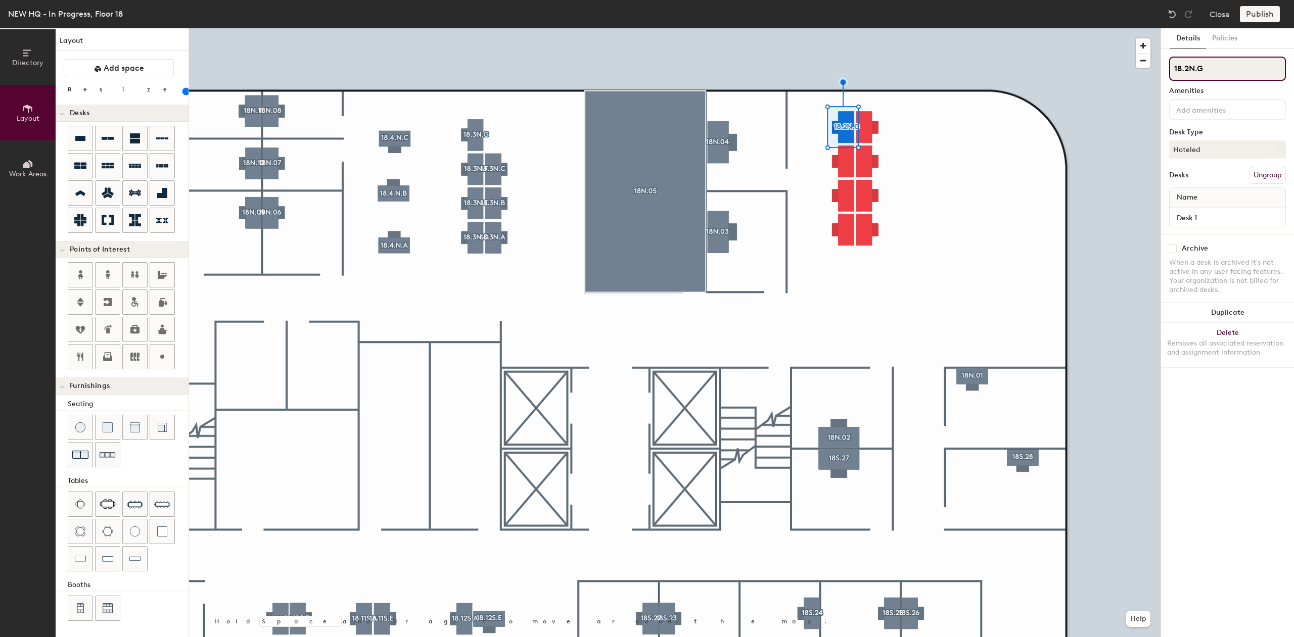
click at [1221, 65] on input "18.2N.G" at bounding box center [1227, 69] width 117 height 24
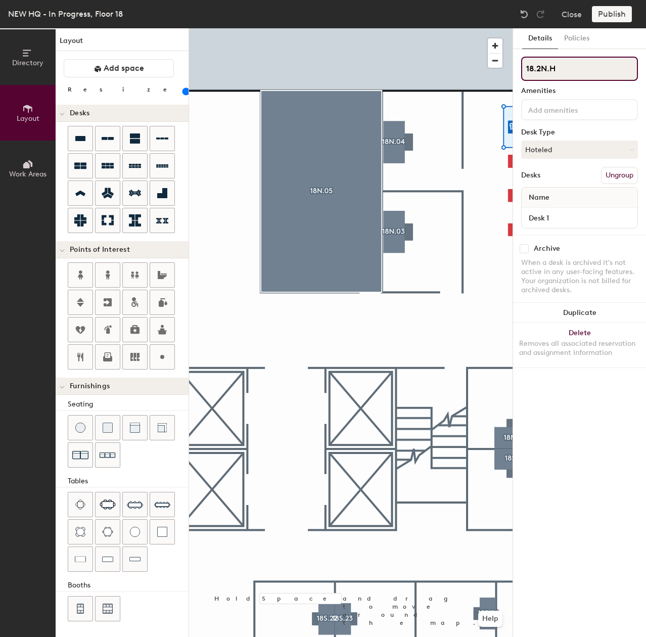
type input "18.2N.H"
click at [375, 28] on div at bounding box center [351, 28] width 324 height 0
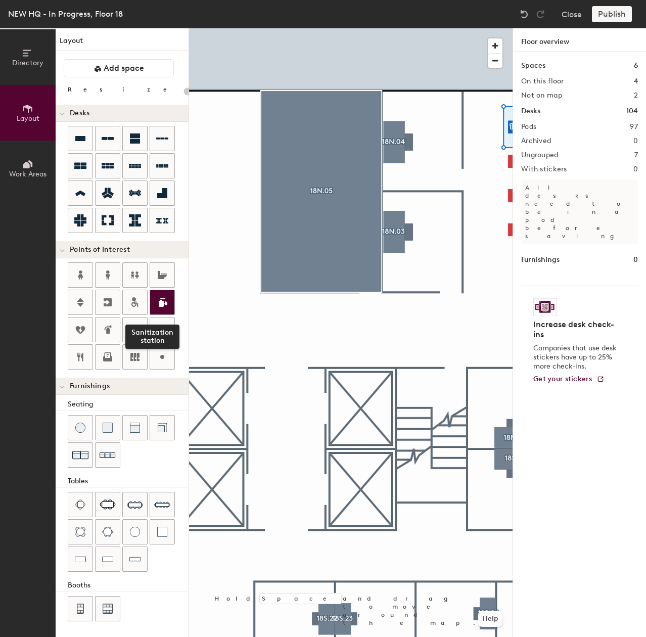
click at [155, 313] on div "Directory Layout Work Areas Layout Add space Resize Desks Points of Interest Sa…" at bounding box center [323, 332] width 646 height 609
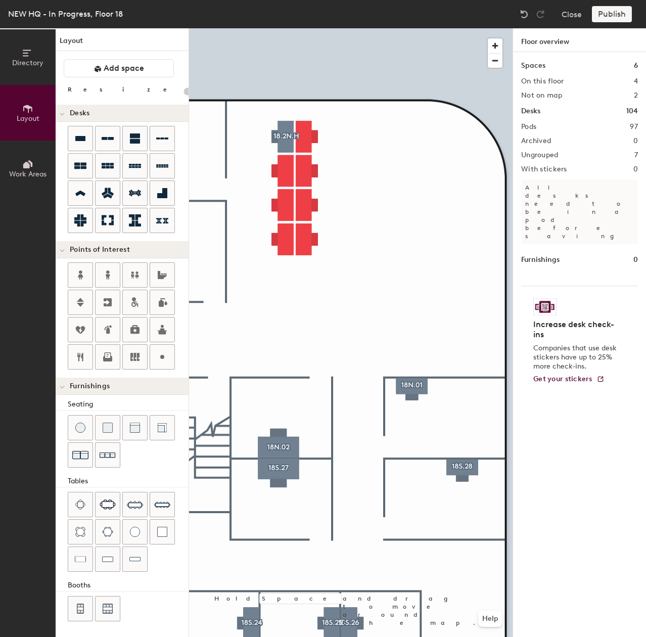
click at [281, 28] on div at bounding box center [351, 28] width 324 height 0
type input "120"
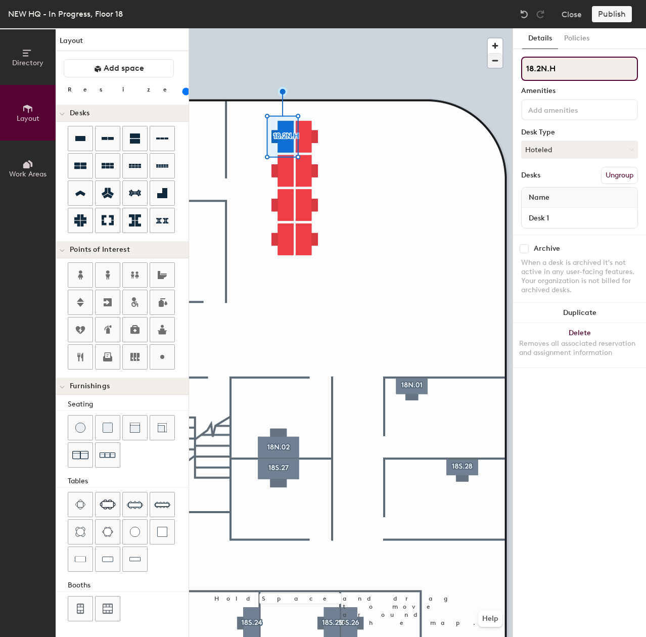
drag, startPoint x: 595, startPoint y: 63, endPoint x: 500, endPoint y: 62, distance: 95.0
click at [500, 61] on div "Directory Layout Work Areas Layout Add space Resize Desks Points of Interest Fu…" at bounding box center [323, 332] width 646 height 609
click at [280, 28] on div at bounding box center [351, 28] width 324 height 0
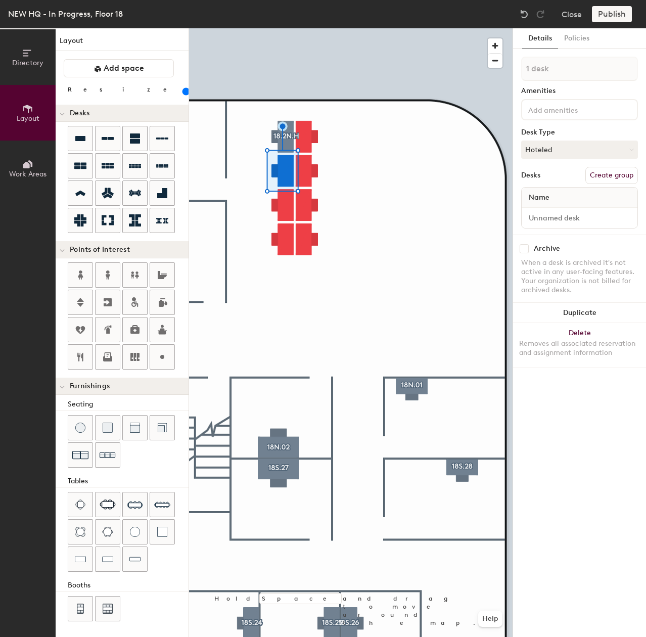
click at [603, 172] on button "Create group" at bounding box center [611, 175] width 53 height 17
type input "P"
type input "18.2N.G"
click at [273, 28] on div at bounding box center [351, 28] width 324 height 0
click at [606, 173] on button "Create group" at bounding box center [611, 175] width 53 height 17
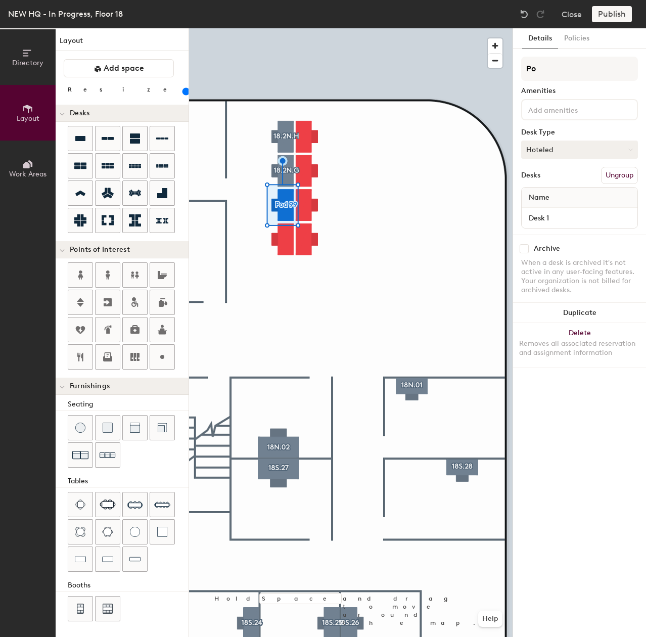
type input "P"
type input "18.2N.F"
click at [266, 28] on div at bounding box center [351, 28] width 324 height 0
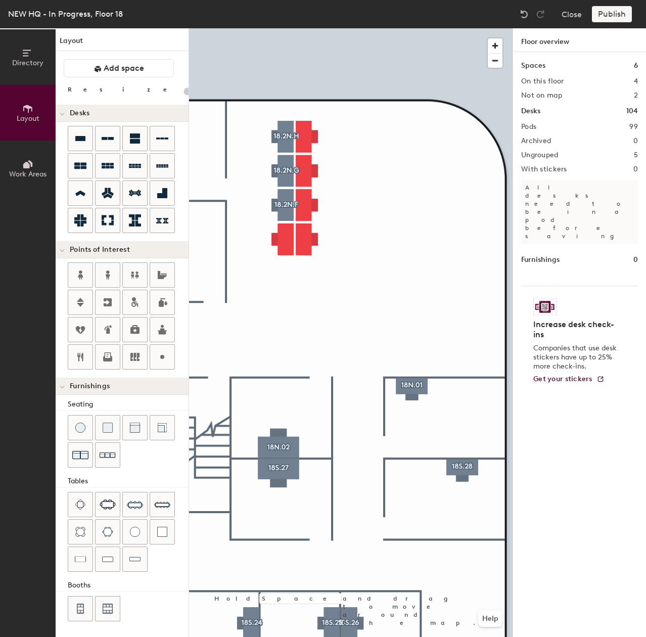
type input "120"
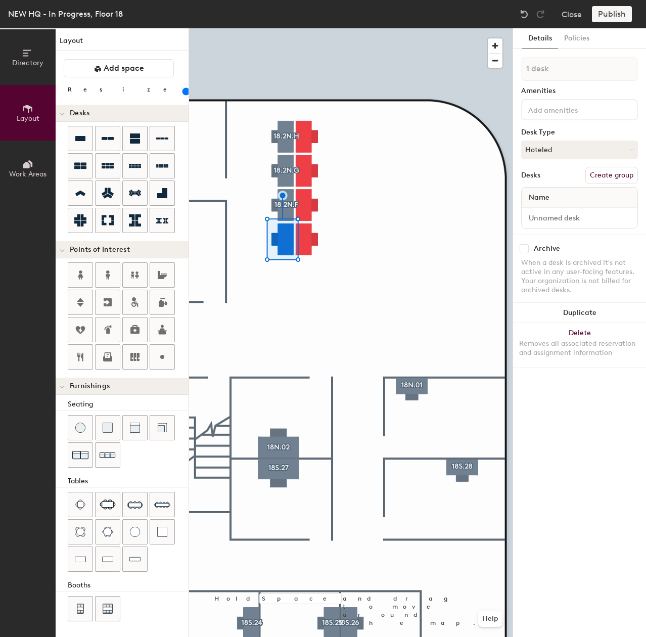
click at [606, 173] on button "Create group" at bounding box center [611, 175] width 53 height 17
type input "P"
type input "18.2N.E"
click at [607, 172] on button "Create group" at bounding box center [611, 175] width 53 height 17
type input "P"
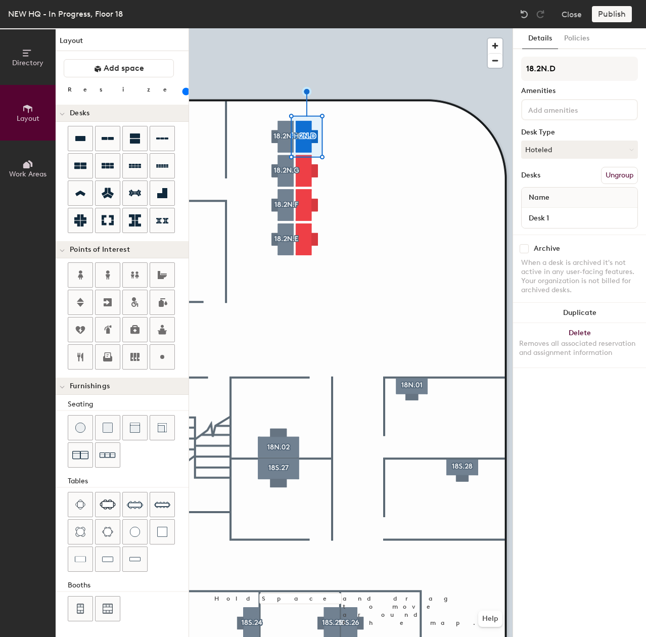
type input "18.2N.D"
click at [612, 169] on button "Create group" at bounding box center [611, 175] width 53 height 17
type input "P"
type input "18.2N.C"
click at [302, 28] on div at bounding box center [351, 28] width 324 height 0
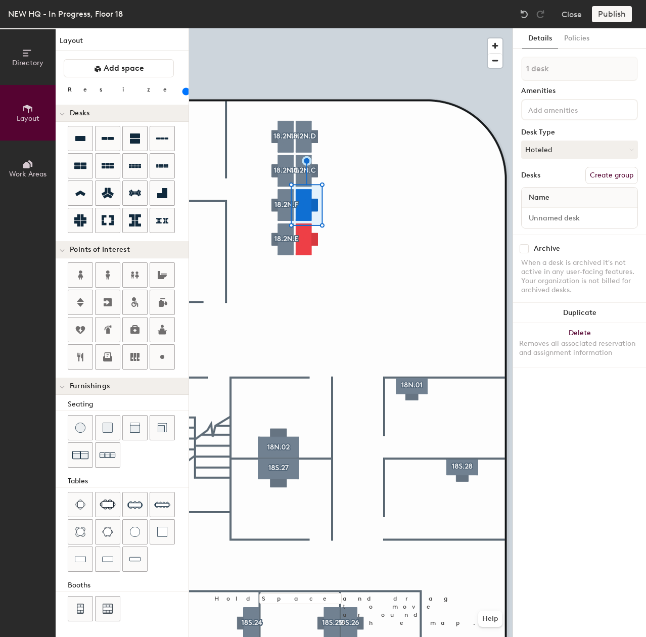
click at [623, 175] on button "Create group" at bounding box center [611, 175] width 53 height 17
type input "P"
type input "18.2N.B"
click at [614, 175] on button "Create group" at bounding box center [611, 175] width 53 height 17
type input "P"
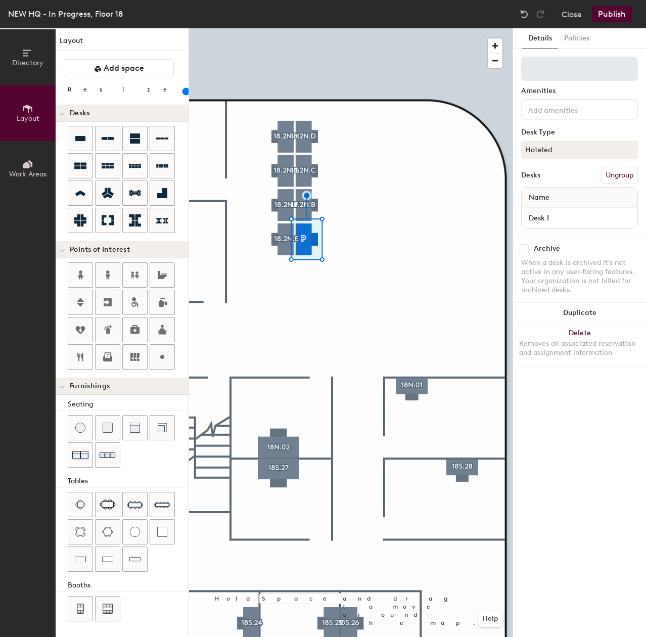
drag, startPoint x: 558, startPoint y: 74, endPoint x: 563, endPoint y: 73, distance: 5.7
click at [563, 73] on input at bounding box center [579, 69] width 117 height 24
type input "18.2N.A"
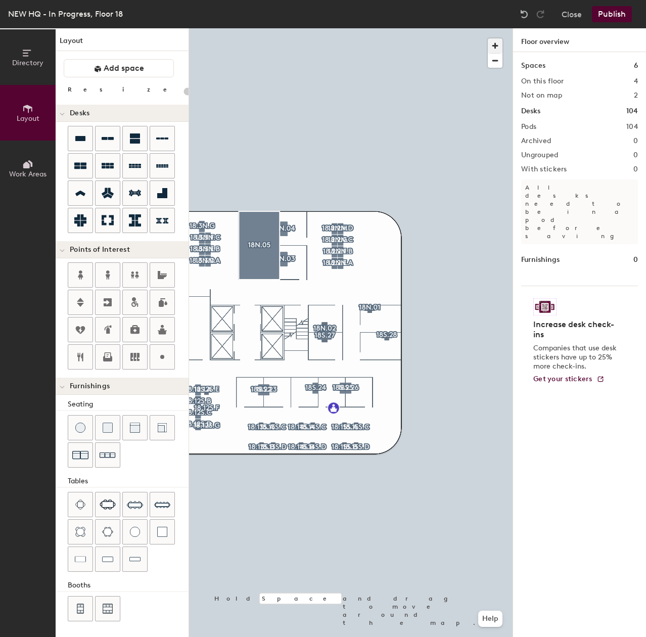
click at [492, 49] on span "button" at bounding box center [495, 45] width 15 height 15
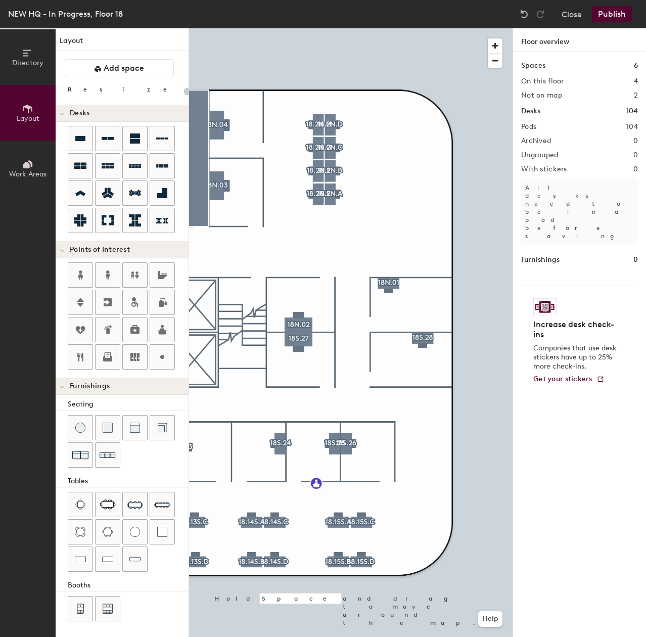
click at [506, 41] on div at bounding box center [498, 50] width 20 height 34
click at [501, 40] on span "button" at bounding box center [495, 45] width 15 height 15
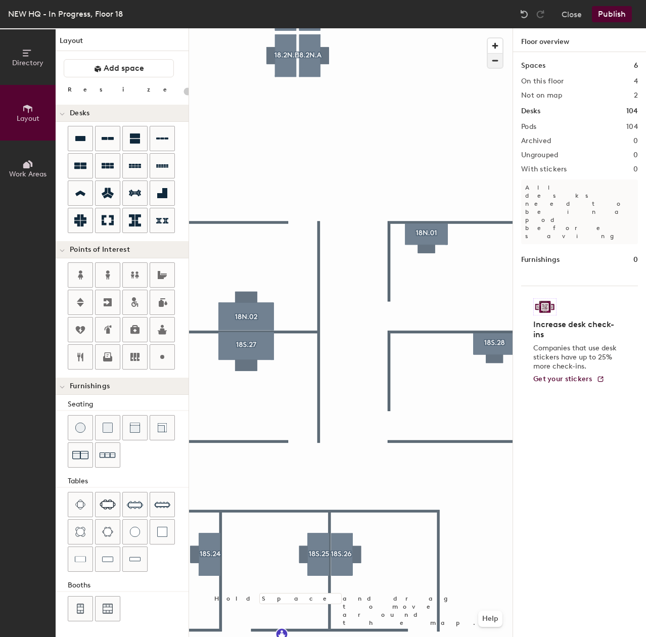
click at [495, 61] on span "button" at bounding box center [495, 61] width 15 height 14
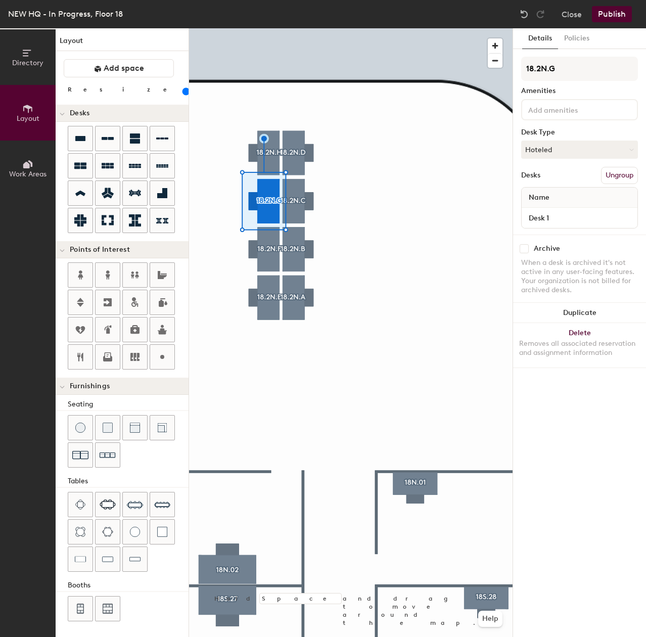
click at [345, 28] on div at bounding box center [351, 28] width 324 height 0
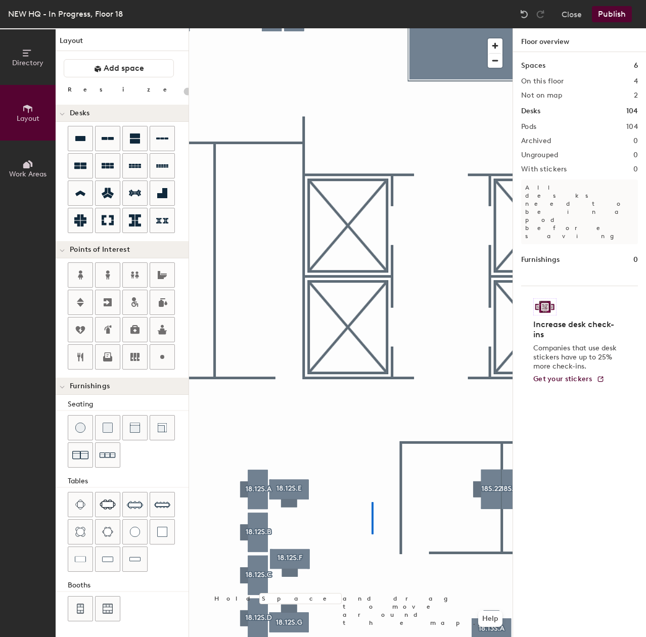
click at [373, 28] on div at bounding box center [351, 28] width 324 height 0
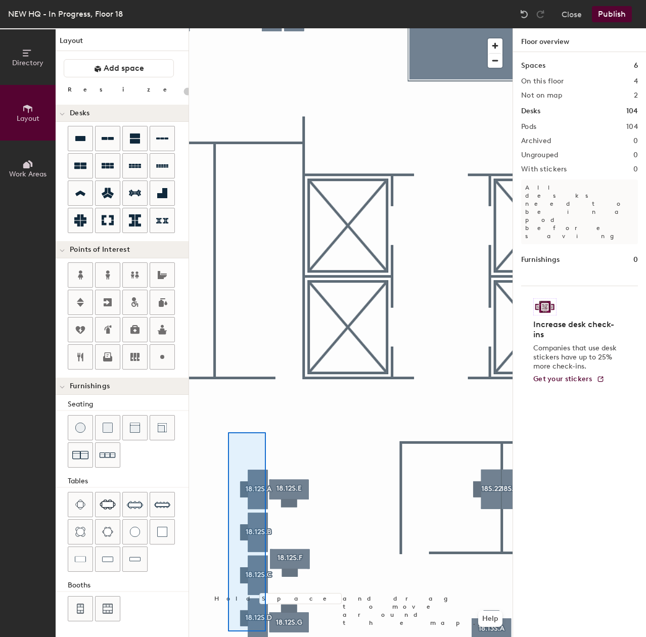
type input "120"
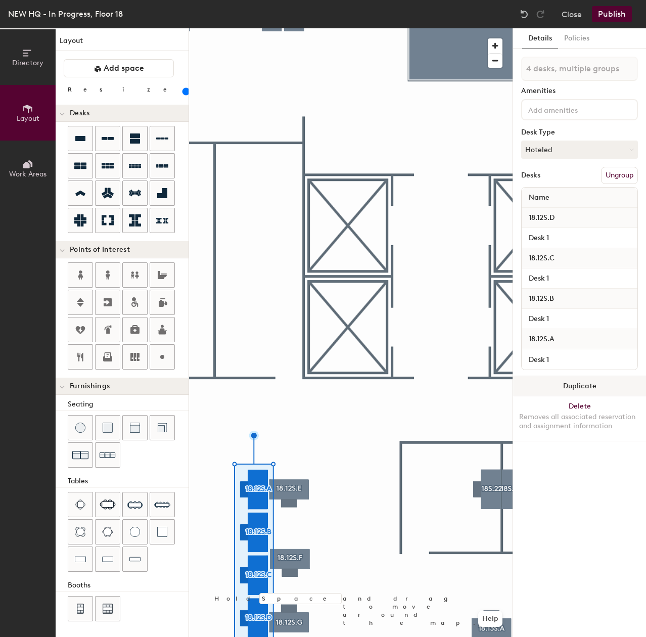
click at [566, 381] on button "Duplicate" at bounding box center [579, 386] width 133 height 20
type input "4 desks"
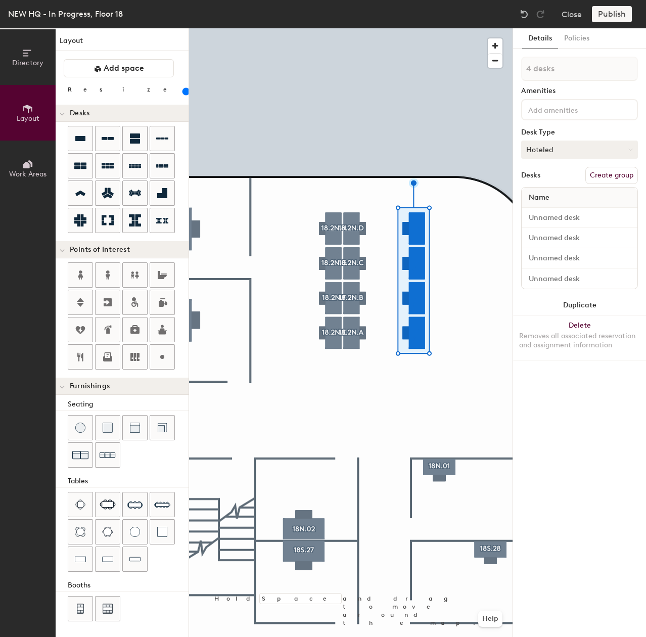
click at [558, 149] on button "Hoteled" at bounding box center [579, 150] width 117 height 18
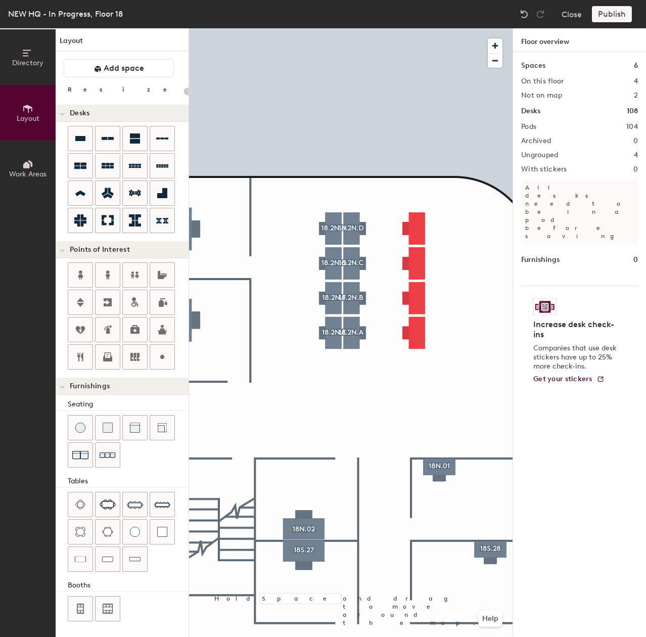
click at [411, 28] on div at bounding box center [351, 28] width 324 height 0
type input "120"
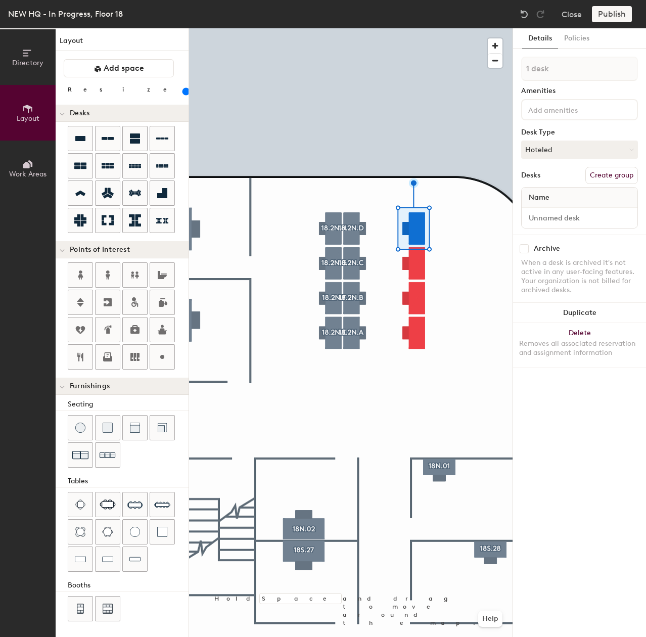
click at [596, 177] on button "Create group" at bounding box center [611, 175] width 53 height 17
type input "P"
click at [542, 69] on input "18.2N.H" at bounding box center [579, 69] width 117 height 24
click at [559, 67] on input "18.1N.H" at bounding box center [579, 69] width 117 height 24
type input "18.1N.G"
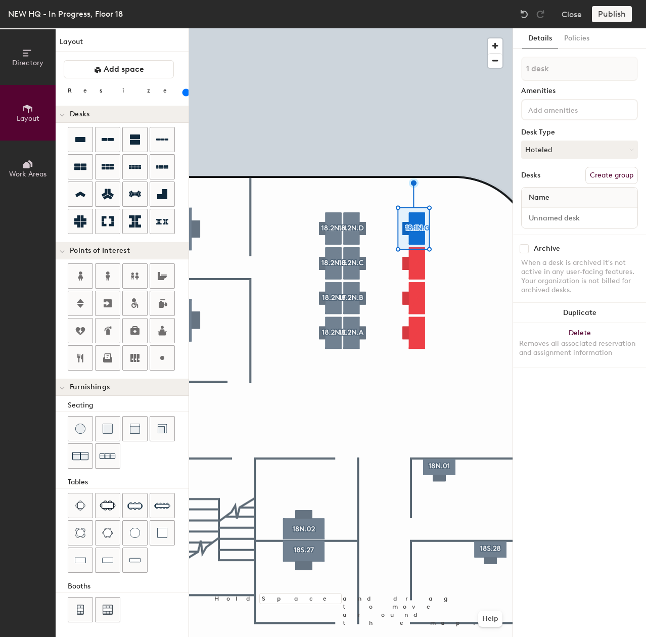
scroll to position [1, 0]
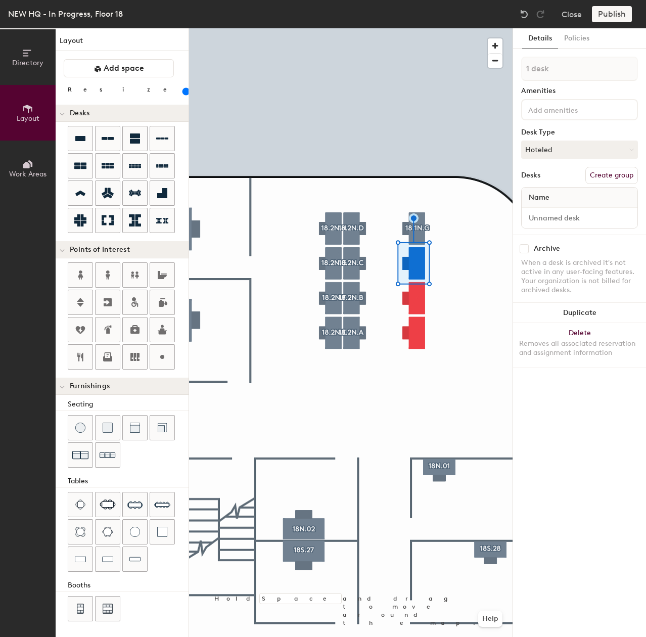
click at [592, 175] on button "Create group" at bounding box center [611, 175] width 53 height 17
type input "P"
click at [549, 73] on input at bounding box center [579, 69] width 117 height 24
type input "18.2N.F"
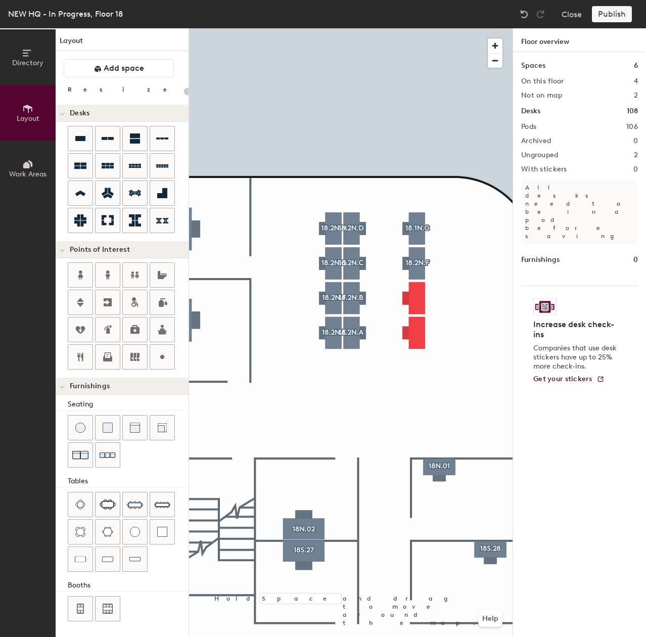
type input "120"
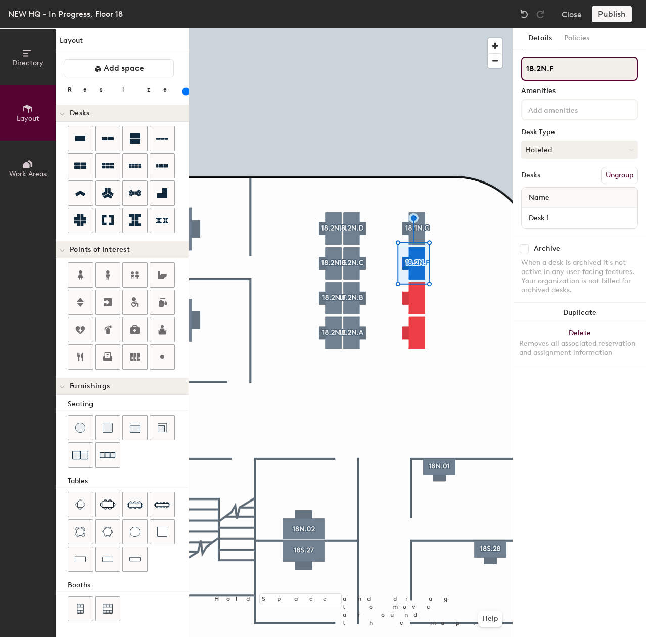
click at [540, 67] on input "18.2N.F" at bounding box center [579, 69] width 117 height 24
type input "18.1N.F"
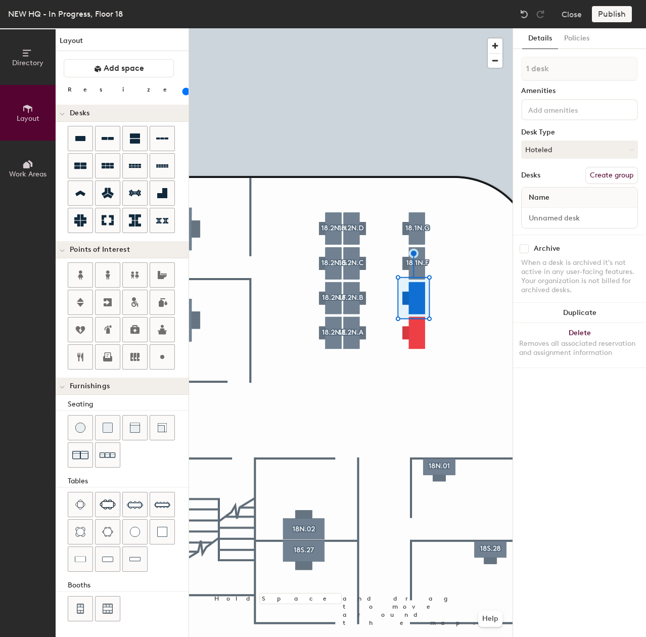
click at [602, 171] on button "Create group" at bounding box center [611, 175] width 53 height 17
type input "P"
click at [540, 73] on input "18.2N.E" at bounding box center [579, 69] width 117 height 24
click at [509, 76] on div "Directory Layout Work Areas Layout Add space Resize Desks Points of Interest Fu…" at bounding box center [323, 332] width 646 height 609
type input "18.1N.E"
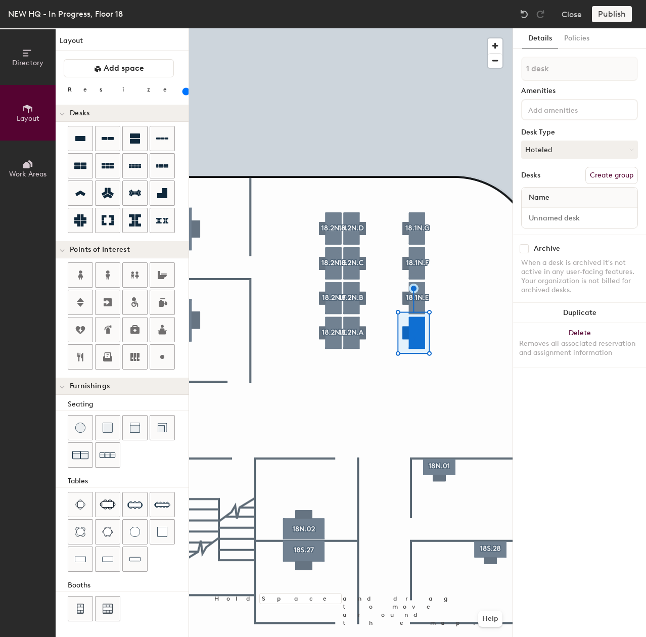
click at [626, 178] on button "Create group" at bounding box center [611, 175] width 53 height 17
type input "P"
type input "18.1N.D"
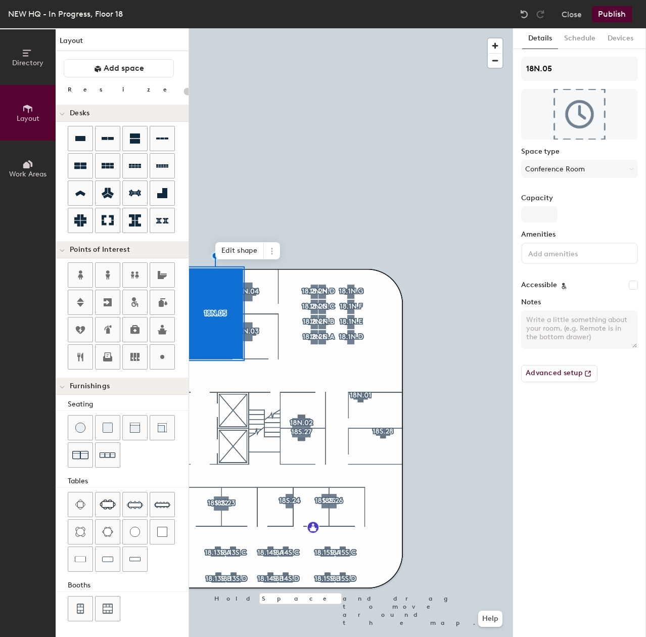
click at [250, 28] on div at bounding box center [351, 28] width 324 height 0
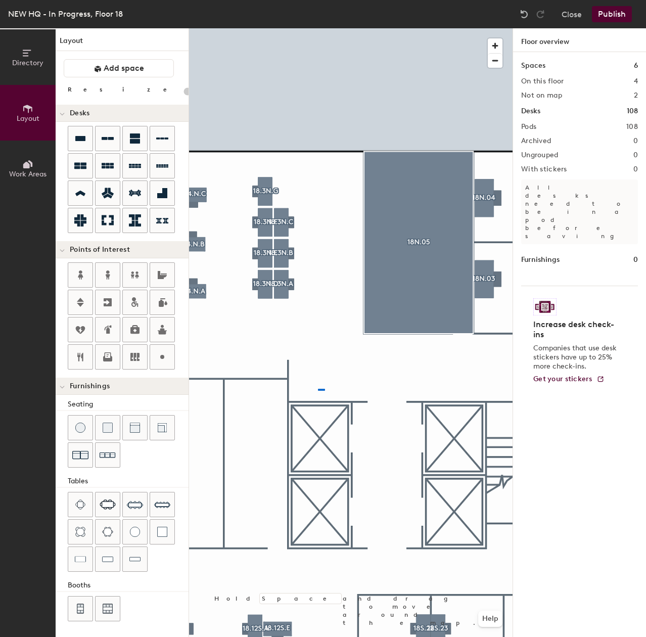
click at [318, 28] on div at bounding box center [351, 28] width 324 height 0
click at [249, 28] on div at bounding box center [351, 28] width 324 height 0
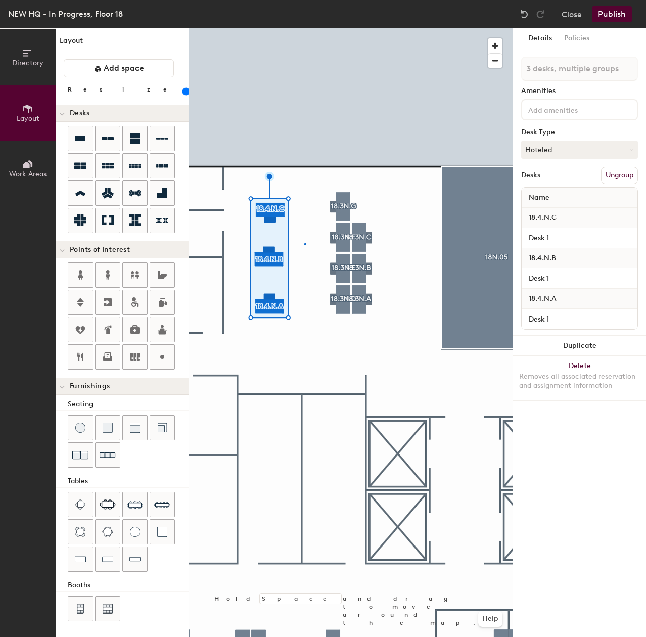
click at [304, 28] on div at bounding box center [351, 28] width 324 height 0
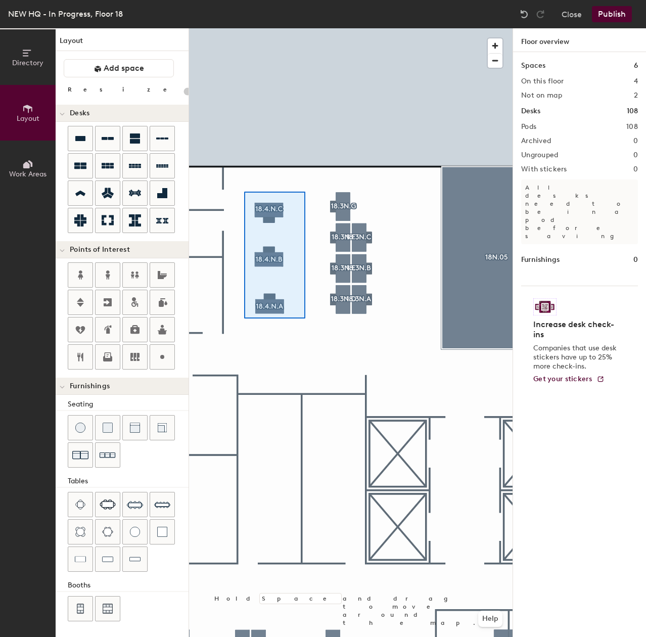
type input "120"
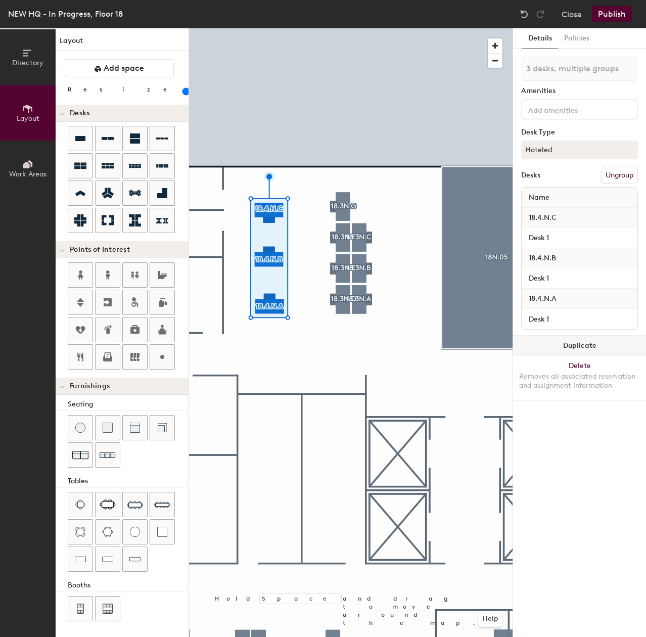
click at [542, 340] on button "Duplicate" at bounding box center [579, 346] width 133 height 20
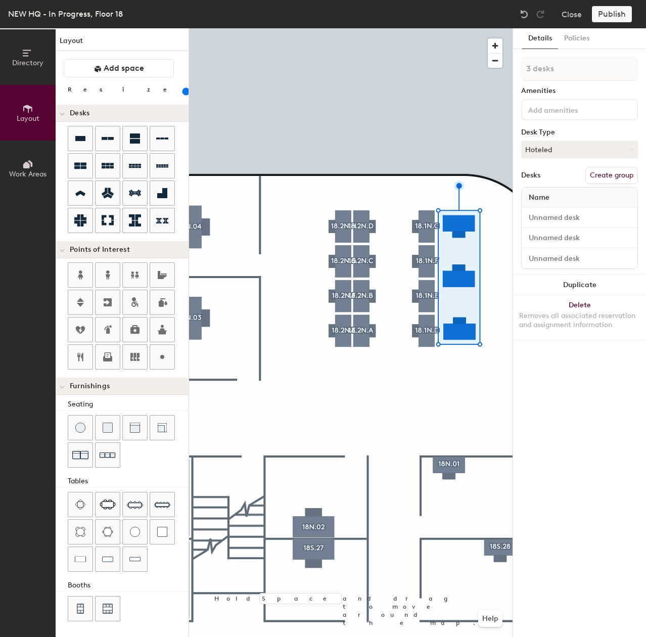
type input "1 desk"
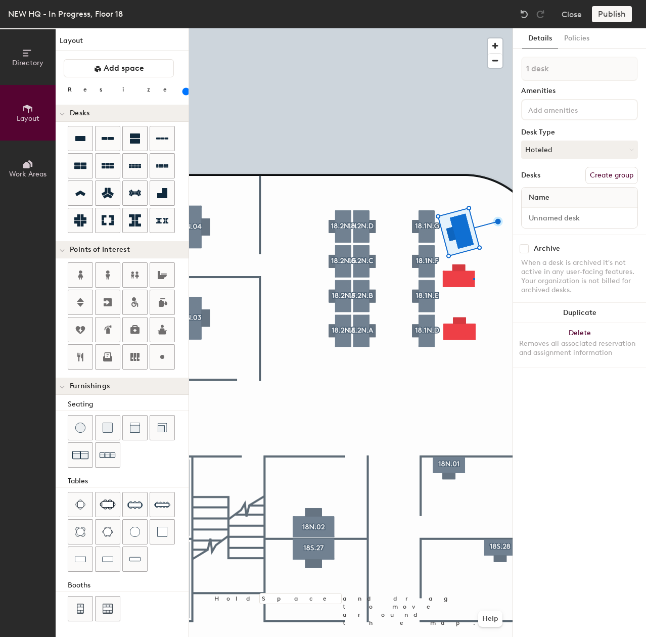
click at [473, 28] on div at bounding box center [351, 28] width 324 height 0
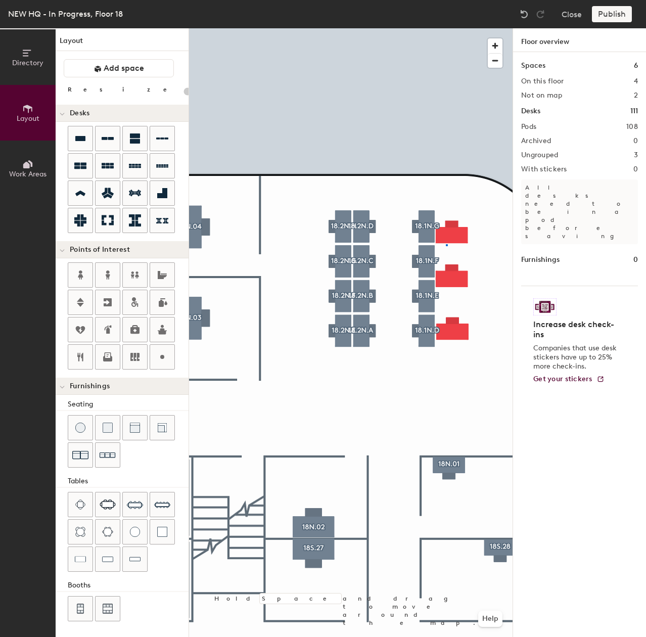
click at [445, 28] on div at bounding box center [351, 28] width 324 height 0
type input "120"
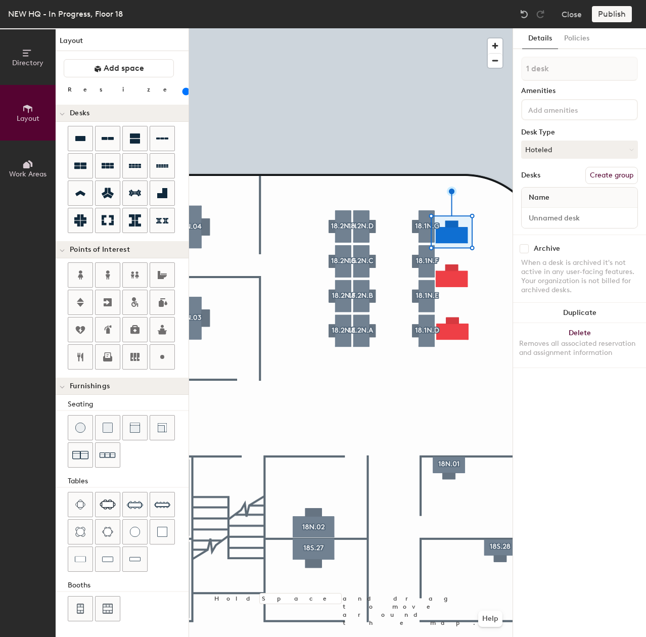
click at [597, 174] on button "Create group" at bounding box center [611, 175] width 53 height 17
type input "P"
drag, startPoint x: 569, startPoint y: 78, endPoint x: 566, endPoint y: 74, distance: 5.5
drag, startPoint x: 566, startPoint y: 74, endPoint x: 568, endPoint y: 62, distance: 12.3
click at [568, 59] on input at bounding box center [579, 69] width 117 height 24
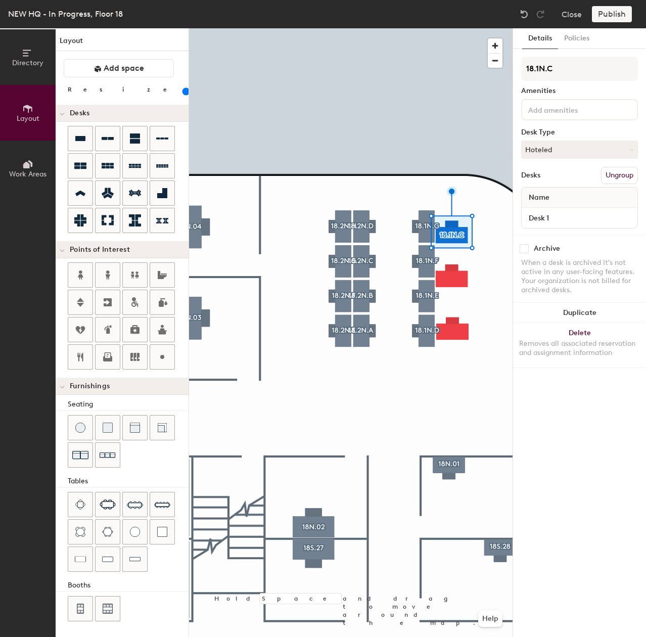
type input "18.1N.C"
click at [611, 174] on button "Create group" at bounding box center [611, 175] width 53 height 17
type input "P"
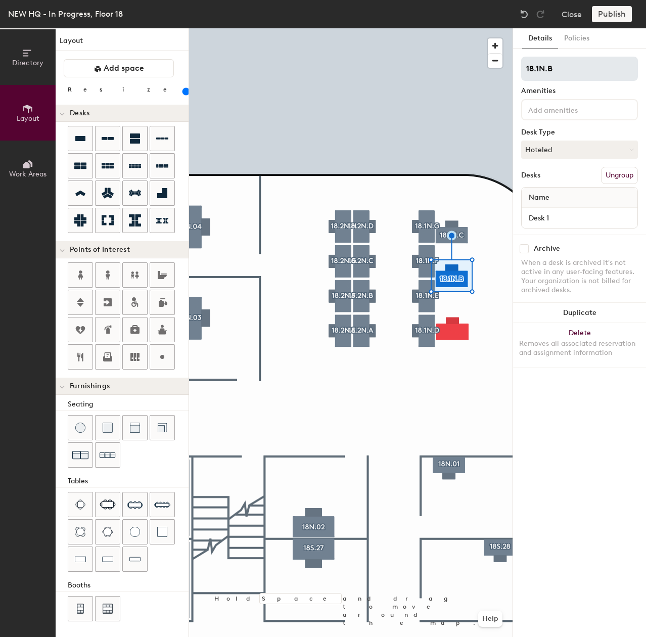
type input "18.1N.B"
click at [450, 28] on div at bounding box center [351, 28] width 324 height 0
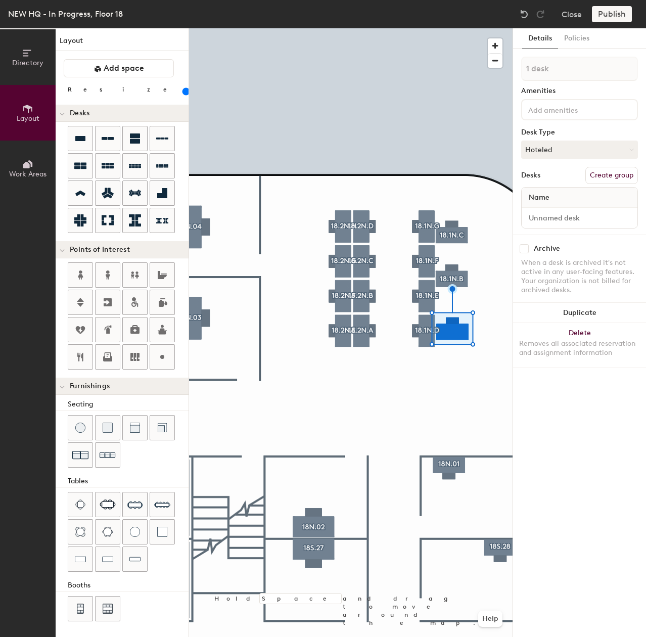
click at [621, 170] on button "Create group" at bounding box center [611, 175] width 53 height 17
type input "P"
type input "18.1N.A"
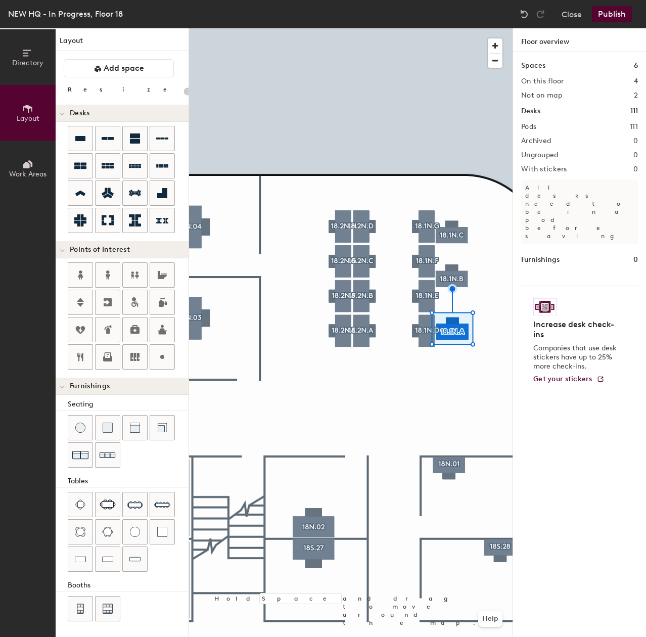
type input "20"
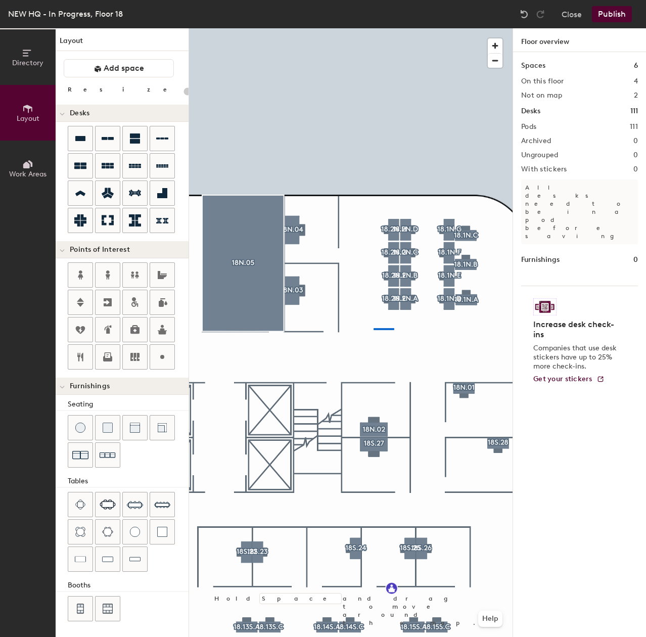
click at [374, 28] on div at bounding box center [351, 28] width 324 height 0
click at [329, 28] on div at bounding box center [351, 28] width 324 height 0
click at [304, 28] on div at bounding box center [351, 28] width 324 height 0
click at [316, 28] on div at bounding box center [351, 28] width 324 height 0
click at [315, 28] on div at bounding box center [351, 28] width 324 height 0
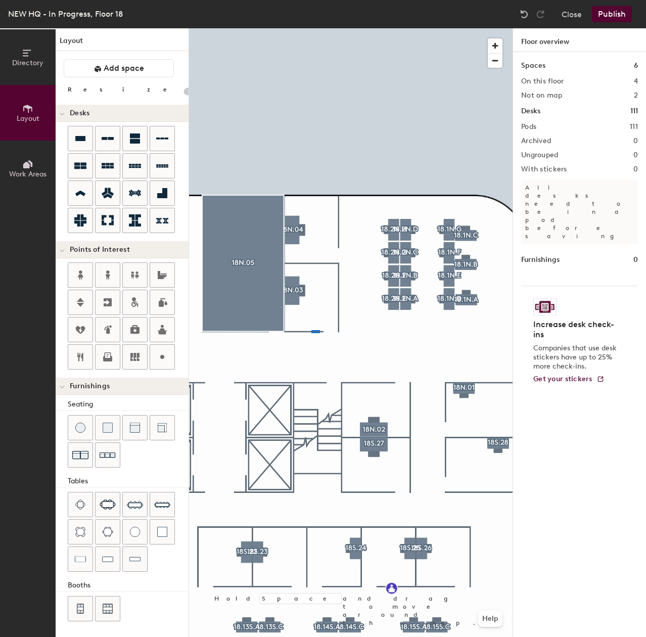
click at [311, 28] on div at bounding box center [351, 28] width 324 height 0
click at [422, 28] on div at bounding box center [351, 28] width 324 height 0
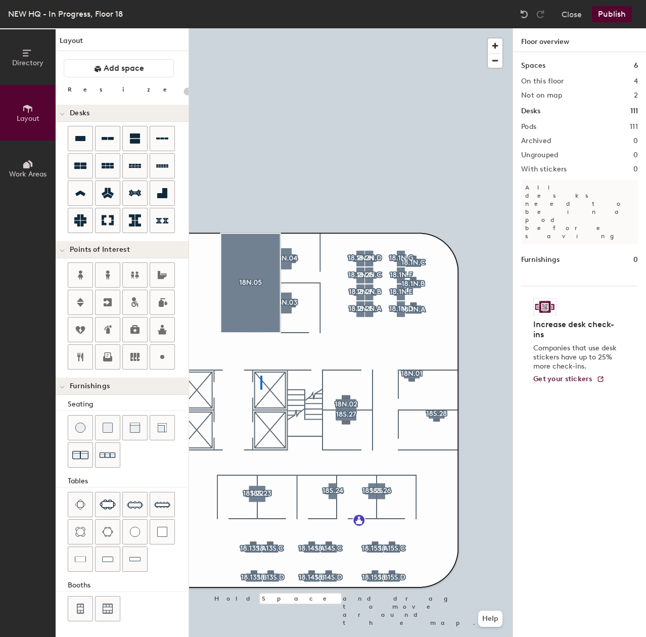
click at [260, 28] on div at bounding box center [351, 28] width 324 height 0
click at [266, 28] on div at bounding box center [351, 28] width 324 height 0
click at [253, 28] on div at bounding box center [351, 28] width 324 height 0
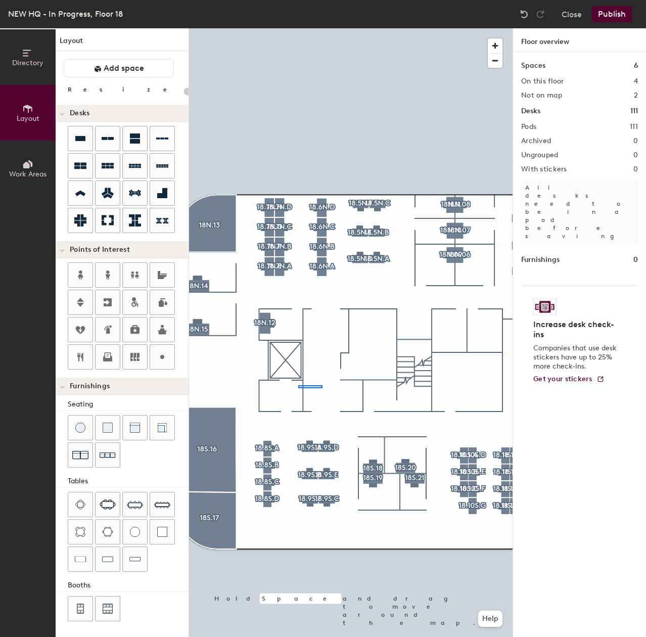
click at [297, 28] on div at bounding box center [351, 28] width 324 height 0
click at [27, 59] on span "Directory" at bounding box center [27, 63] width 31 height 9
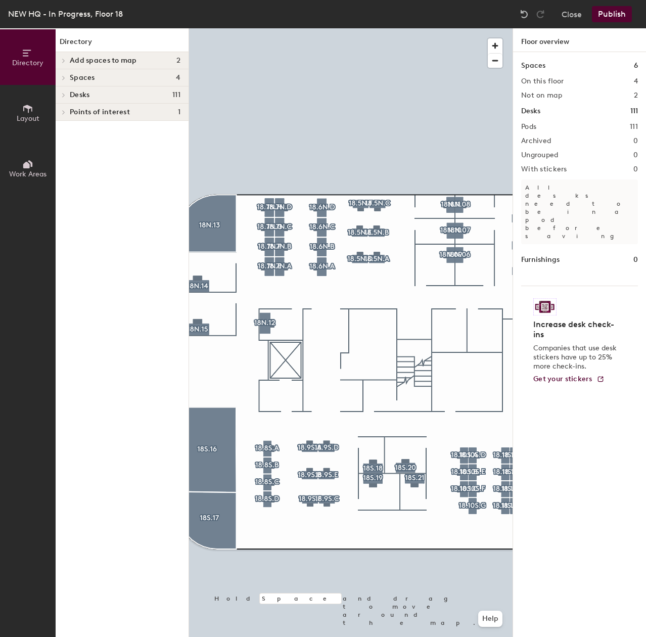
scroll to position [0, 0]
click at [88, 114] on span "Points of interest" at bounding box center [100, 112] width 60 height 8
click at [30, 115] on span "Layout" at bounding box center [28, 118] width 23 height 9
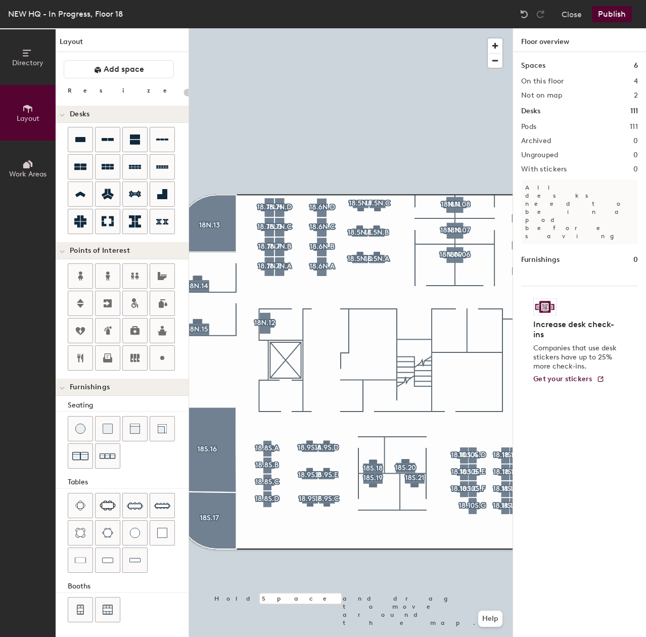
click at [62, 384] on span at bounding box center [62, 388] width 5 height 9
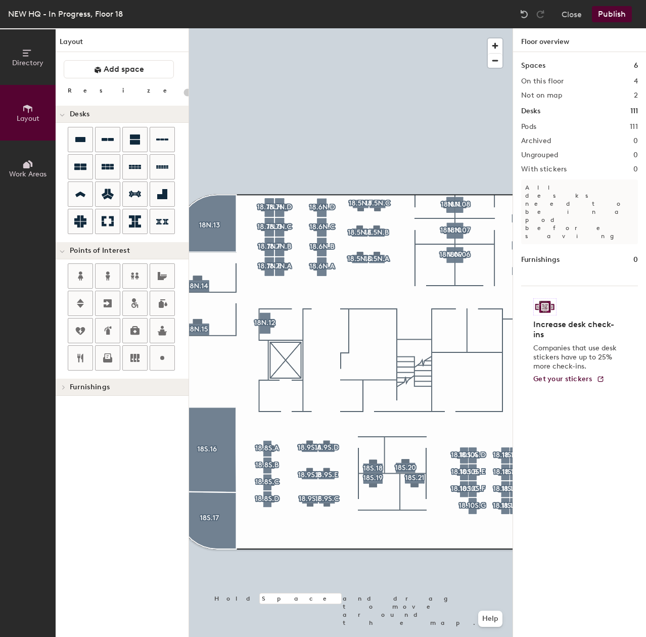
click at [62, 384] on div at bounding box center [62, 387] width 13 height 17
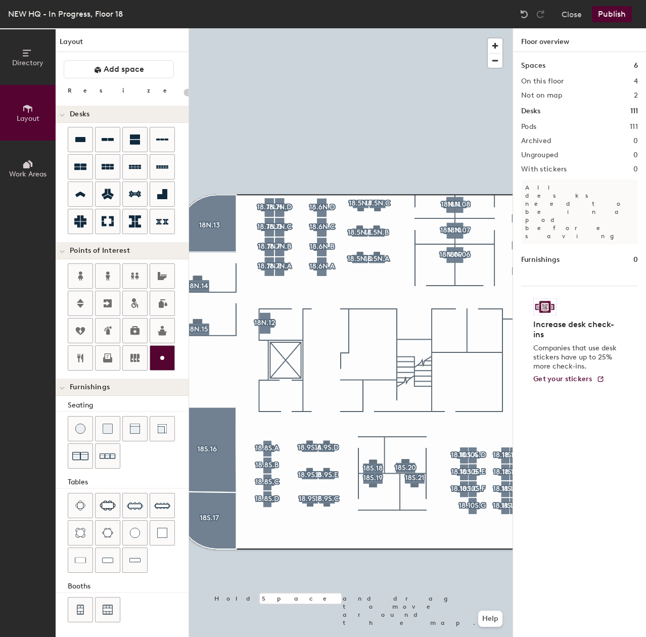
click at [163, 361] on icon at bounding box center [162, 358] width 12 height 12
click at [286, 360] on div "Directory Layout Work Areas Layout Add space Resize Desks Points of Interest Fu…" at bounding box center [323, 332] width 646 height 609
type input "20"
click at [24, 65] on span "Directory" at bounding box center [27, 63] width 31 height 9
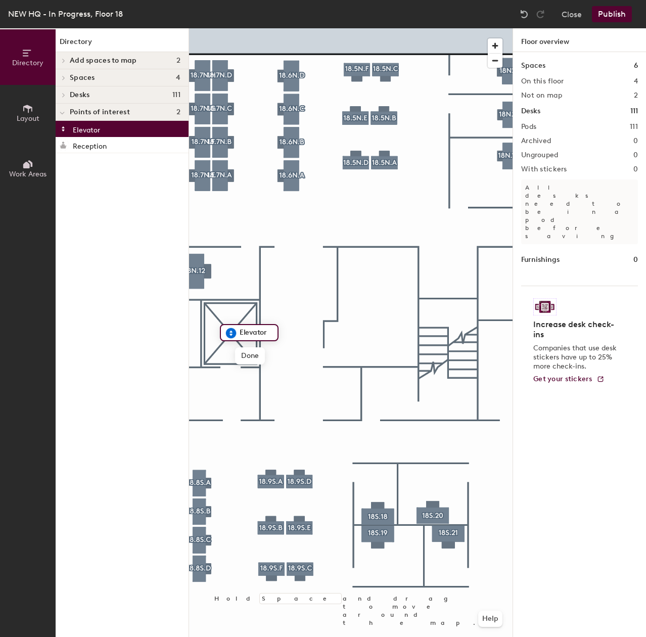
click at [240, 332] on input "Elevator" at bounding box center [255, 333] width 36 height 14
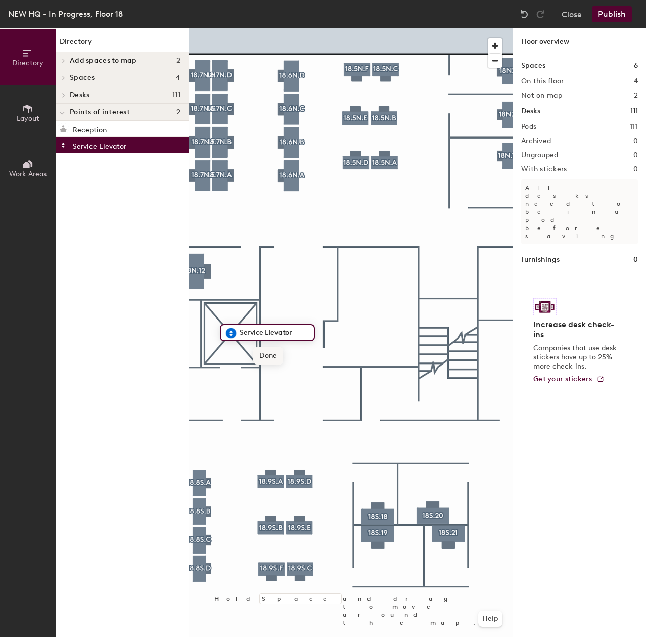
type input "Service Elevator"
click at [272, 356] on span "Done" at bounding box center [268, 355] width 30 height 17
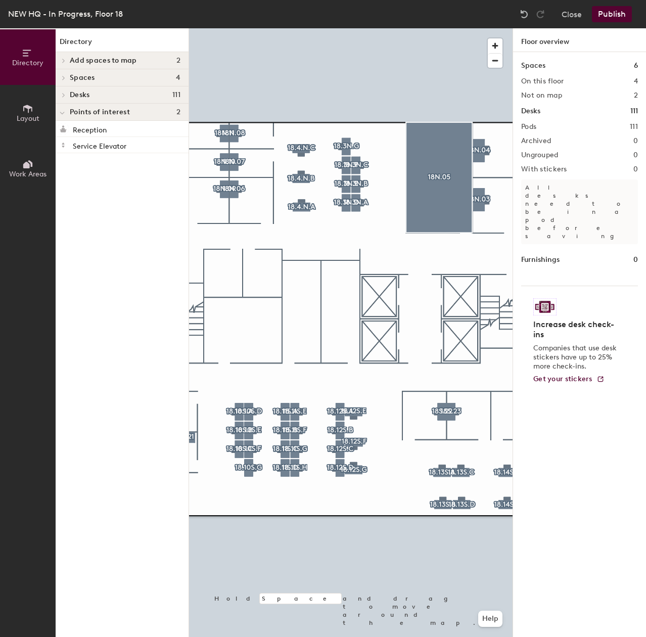
click at [29, 111] on icon at bounding box center [27, 108] width 11 height 11
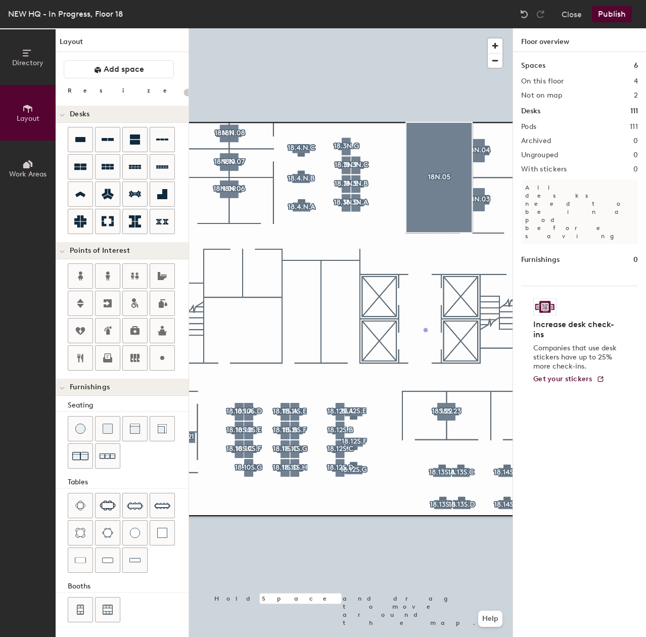
click at [429, 329] on div "Directory Layout Work Areas Layout Add space Resize Desks Points of Interest Fu…" at bounding box center [323, 332] width 646 height 609
drag, startPoint x: 157, startPoint y: 352, endPoint x: 424, endPoint y: 336, distance: 267.4
click at [414, 28] on div at bounding box center [351, 28] width 324 height 0
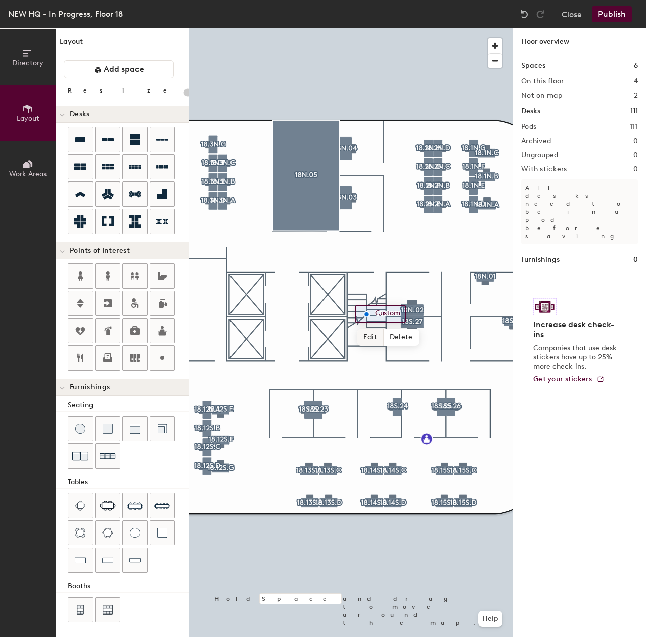
type input "20"
click at [373, 334] on span "Edit" at bounding box center [370, 337] width 26 height 17
type input "s"
type input "Stair"
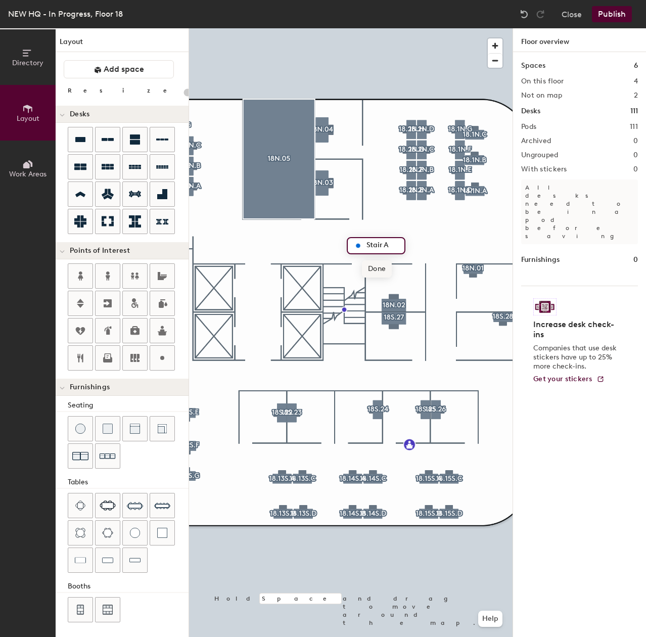
type input "Stair A"
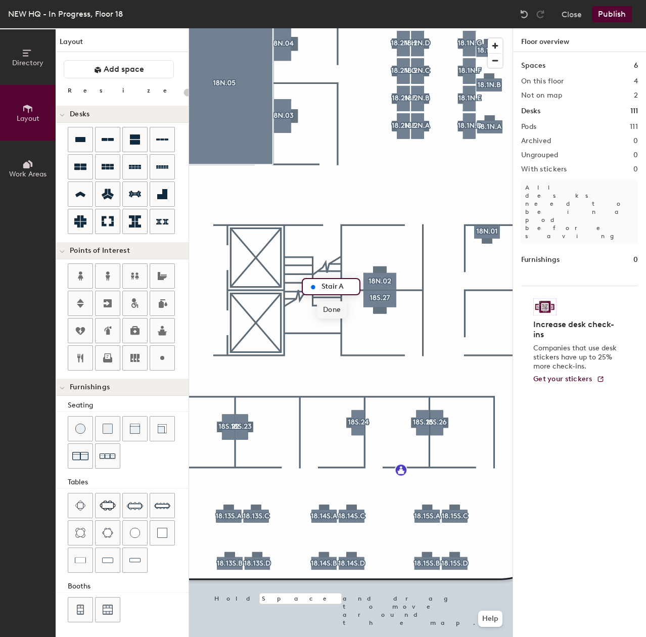
click at [280, 28] on div at bounding box center [351, 28] width 324 height 0
click at [314, 302] on span "Edit" at bounding box center [314, 307] width 26 height 17
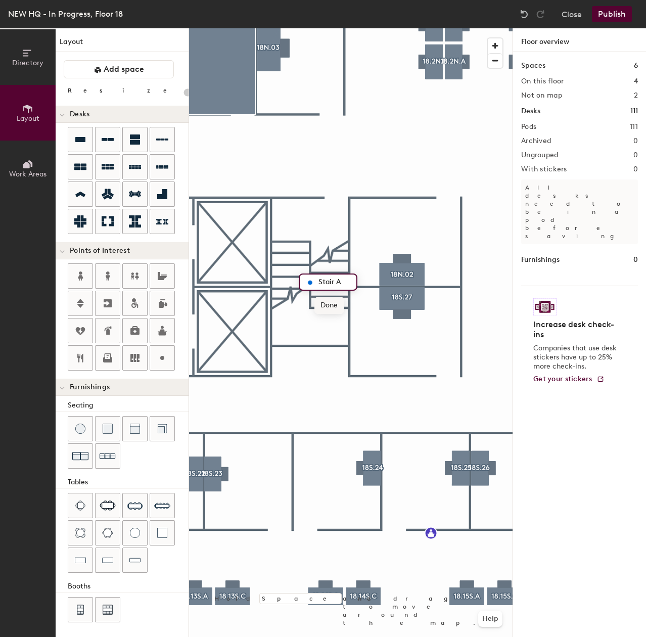
click at [314, 300] on span "Done" at bounding box center [329, 305] width 30 height 17
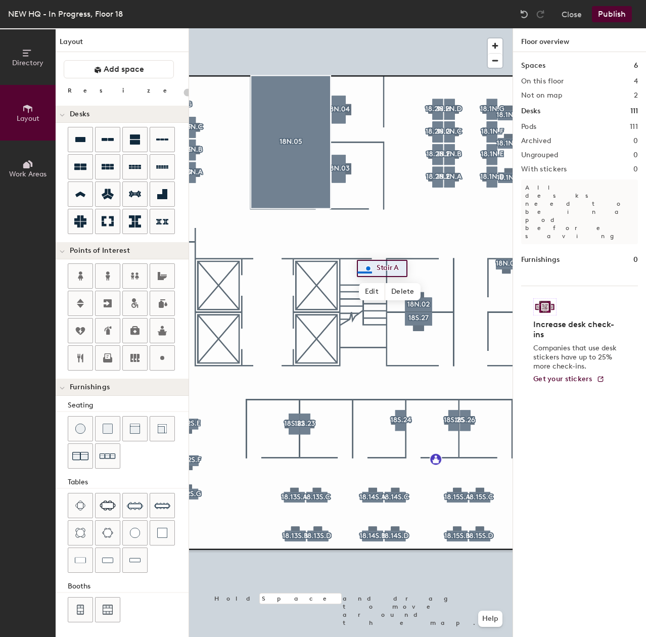
click at [357, 28] on div at bounding box center [351, 28] width 324 height 0
click at [332, 28] on div at bounding box center [351, 28] width 324 height 0
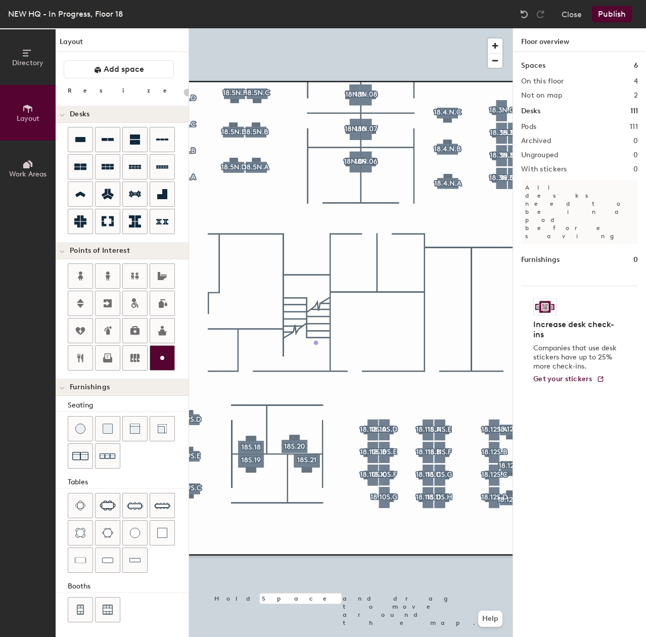
click at [316, 343] on div "Directory Layout Work Areas Layout Add space Resize Desks Points of Interest Fu…" at bounding box center [323, 332] width 646 height 609
type input "20"
click at [347, 343] on input "Custom" at bounding box center [338, 342] width 32 height 14
type input "C"
click at [334, 344] on input "Stair B" at bounding box center [338, 342] width 32 height 14
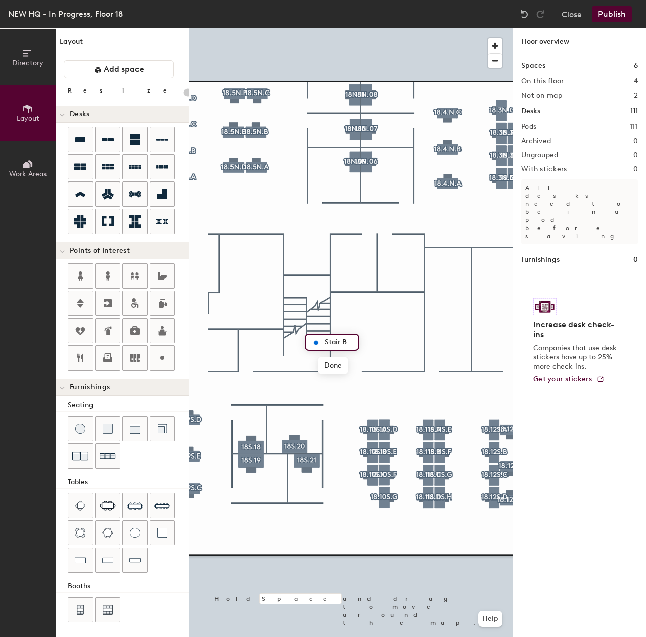
type input "Stair B"
click at [328, 28] on div at bounding box center [351, 28] width 324 height 0
click at [305, 28] on div at bounding box center [351, 28] width 324 height 0
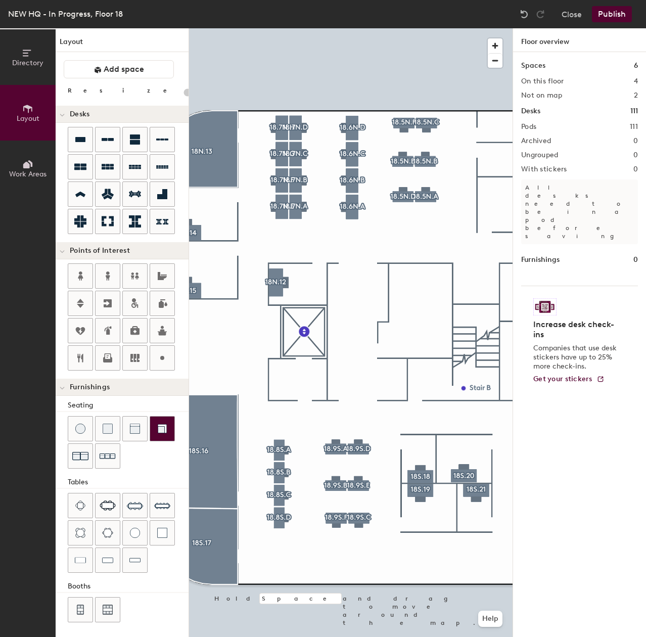
click at [79, 405] on div "Directory Layout Work Areas Layout Add space Resize Desks Points of Interest Fu…" at bounding box center [323, 332] width 646 height 609
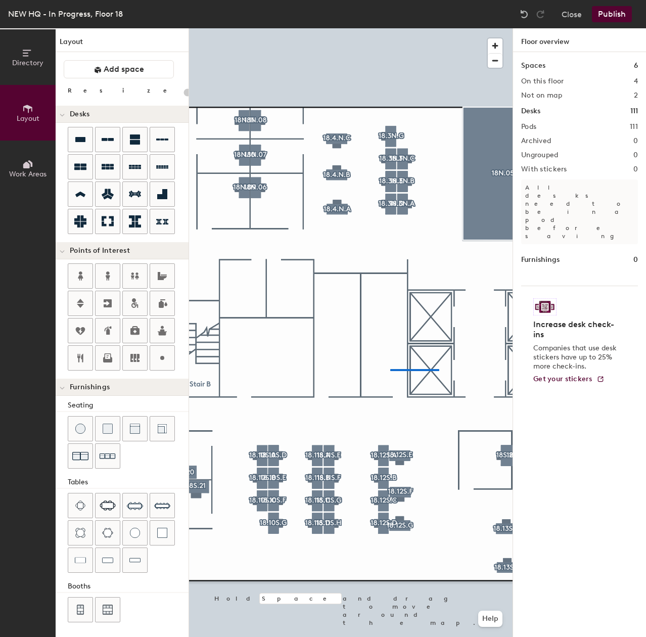
click at [370, 28] on div at bounding box center [351, 28] width 324 height 0
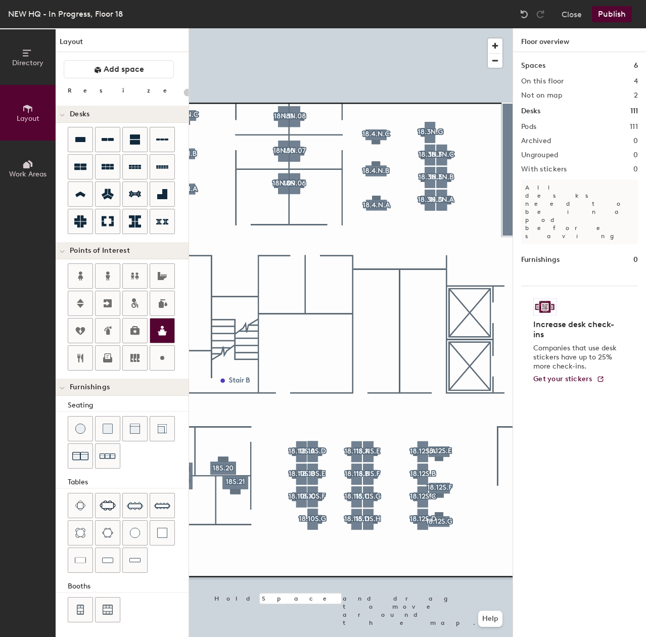
click at [369, 28] on div at bounding box center [351, 28] width 324 height 0
click at [374, 369] on div "Directory Layout Work Areas Layout Add space Resize Desks Points of Interest Fu…" at bounding box center [323, 332] width 646 height 609
click at [406, 388] on span "Done" at bounding box center [411, 391] width 30 height 17
click at [373, 28] on div at bounding box center [351, 28] width 324 height 0
click at [421, 373] on div "Directory Layout Work Areas Layout Add space Resize Desks Points of Interest Fu…" at bounding box center [323, 332] width 646 height 609
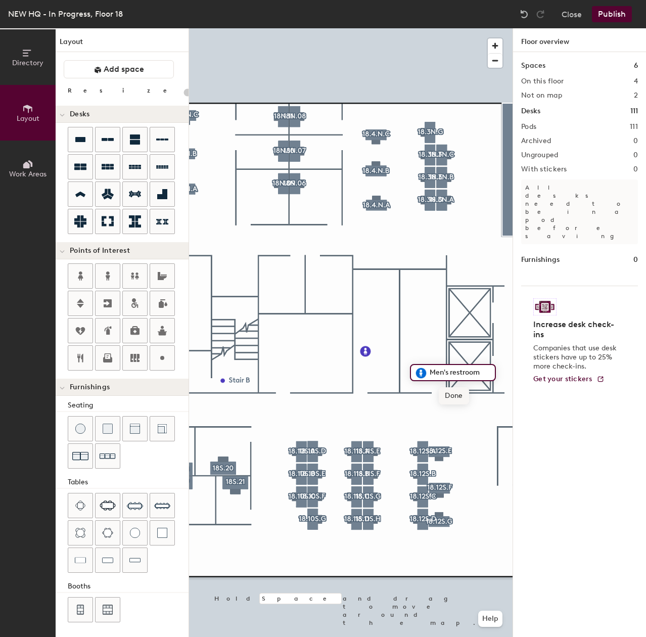
click at [445, 395] on span "Done" at bounding box center [454, 395] width 30 height 17
click at [411, 28] on div at bounding box center [351, 28] width 324 height 0
click at [419, 28] on div at bounding box center [351, 28] width 324 height 0
click at [360, 28] on div at bounding box center [351, 28] width 324 height 0
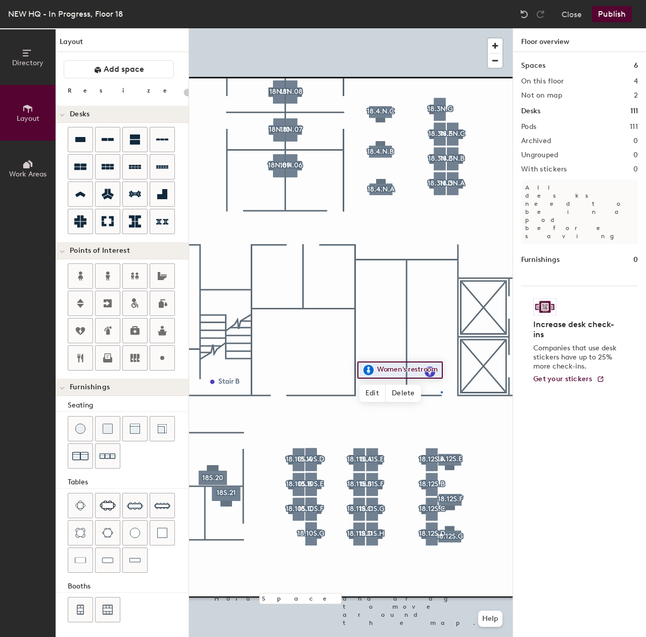
click at [441, 28] on div at bounding box center [351, 28] width 324 height 0
click at [437, 28] on div at bounding box center [351, 28] width 324 height 0
click at [430, 28] on div at bounding box center [351, 28] width 324 height 0
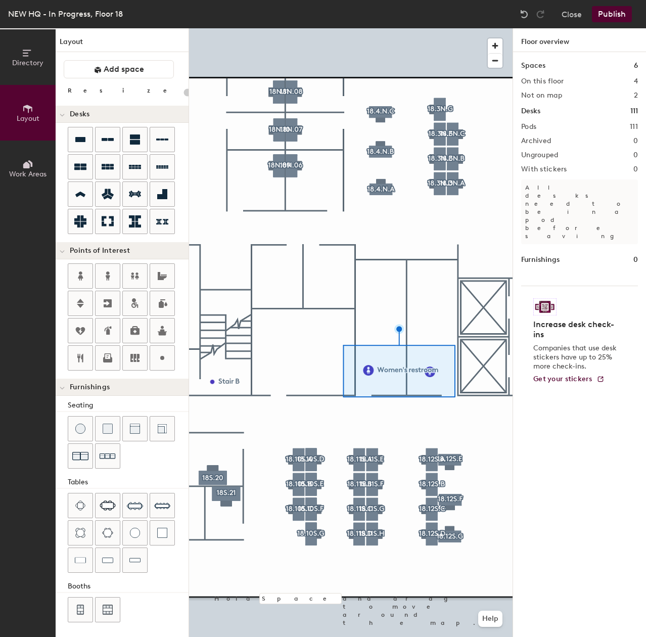
click at [411, 28] on div at bounding box center [351, 28] width 324 height 0
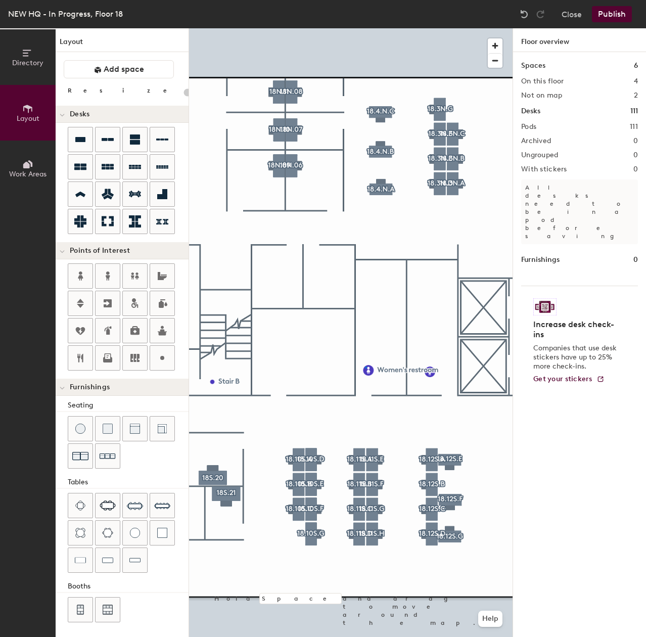
click at [366, 28] on div at bounding box center [351, 28] width 324 height 0
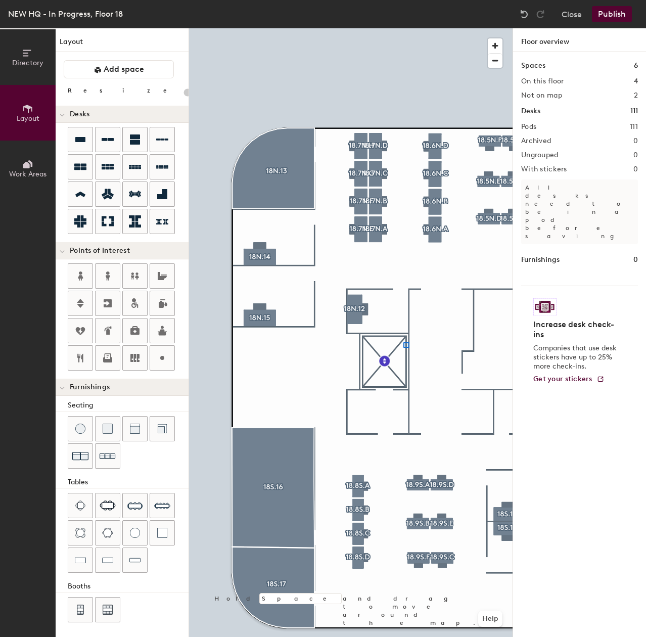
click at [403, 28] on div at bounding box center [351, 28] width 324 height 0
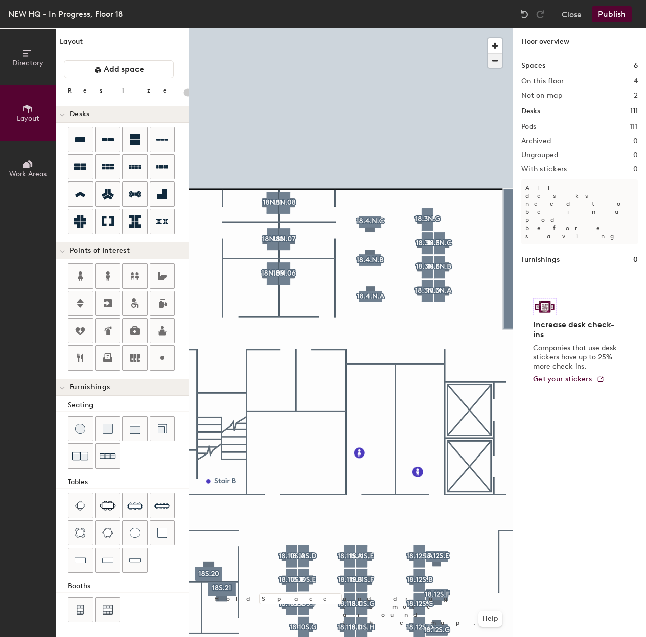
click at [491, 62] on span "button" at bounding box center [495, 61] width 15 height 14
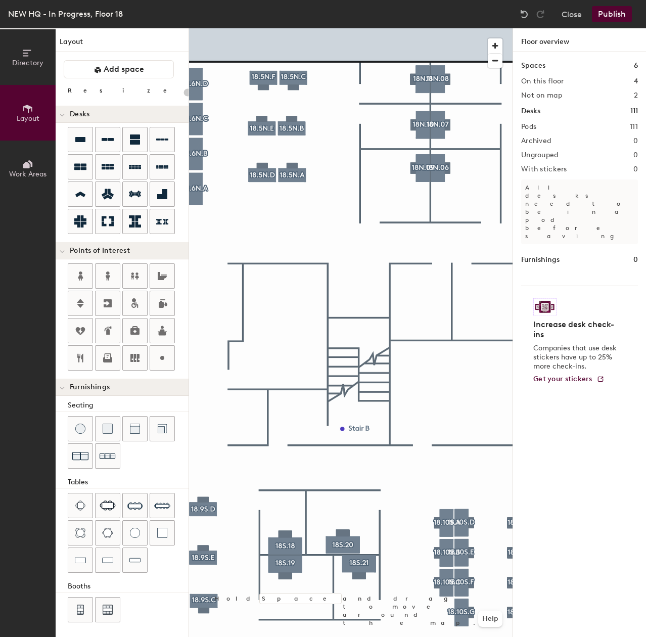
click at [270, 347] on div "Directory Layout Work Areas Layout Add space Resize Desks Points of Interest Fu…" at bounding box center [323, 332] width 646 height 609
click at [310, 349] on div "Custom" at bounding box center [286, 346] width 55 height 17
drag, startPoint x: 309, startPoint y: 349, endPoint x: 277, endPoint y: 346, distance: 32.5
click at [277, 346] on div "Custom" at bounding box center [286, 346] width 55 height 17
type input "20"
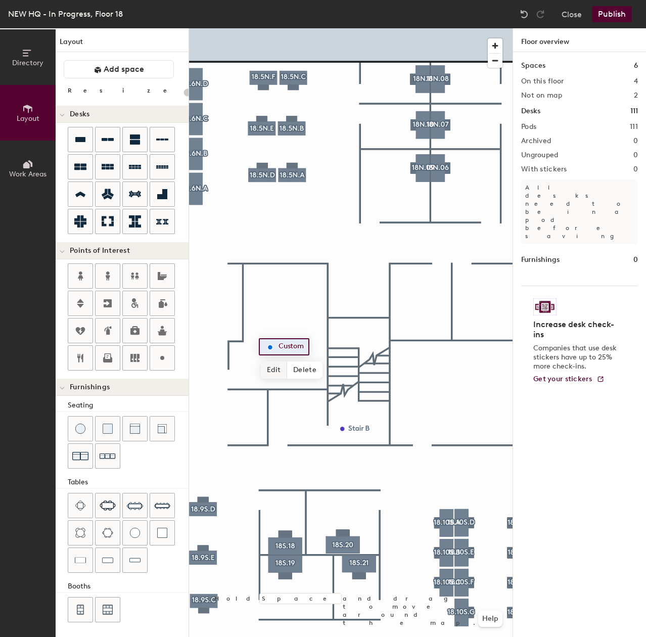
click at [282, 369] on span "Edit" at bounding box center [274, 369] width 26 height 17
type input "s"
type input "Storage"
click at [272, 28] on div at bounding box center [351, 28] width 324 height 0
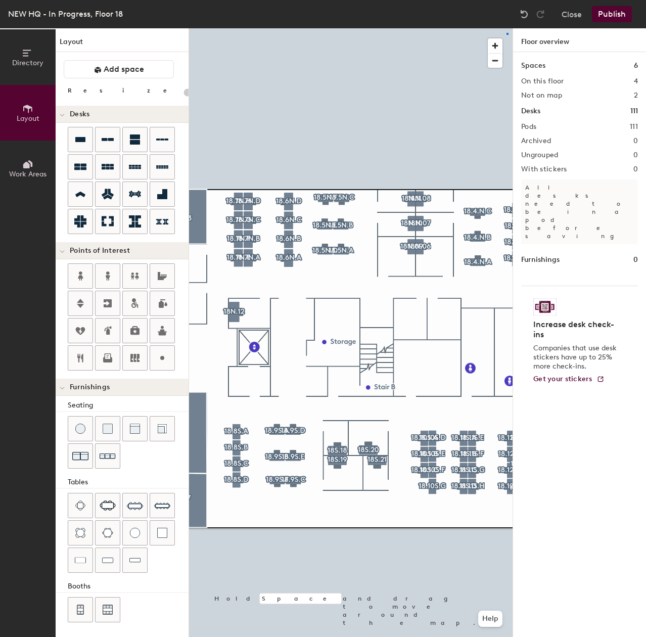
click at [507, 28] on div at bounding box center [351, 28] width 324 height 0
click at [504, 38] on div at bounding box center [498, 50] width 20 height 34
click at [497, 40] on span "button" at bounding box center [495, 45] width 15 height 15
click at [496, 40] on span "button" at bounding box center [495, 45] width 15 height 15
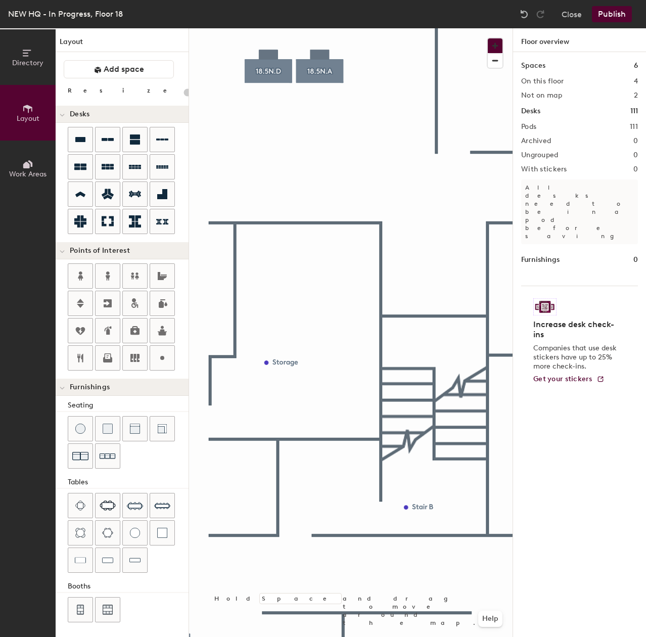
click at [450, 287] on div "Directory Layout Work Areas Layout Add space Resize Desks Points of Interest Fu…" at bounding box center [323, 332] width 646 height 609
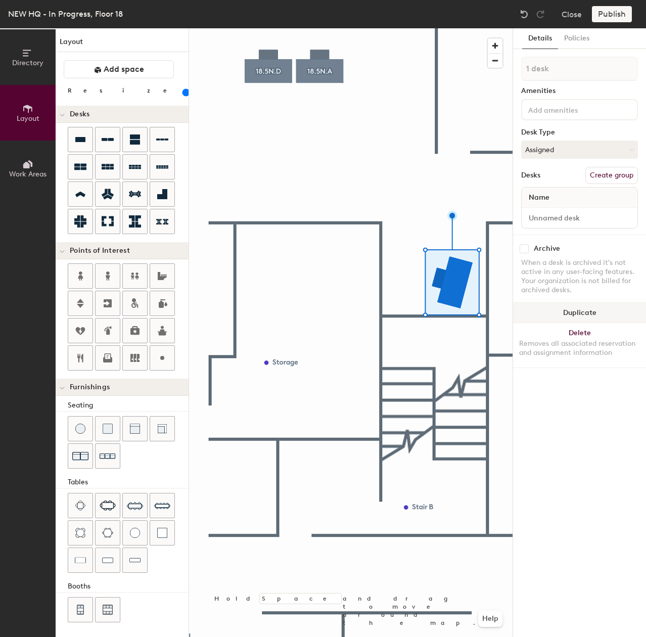
click at [557, 316] on button "Duplicate" at bounding box center [579, 313] width 133 height 20
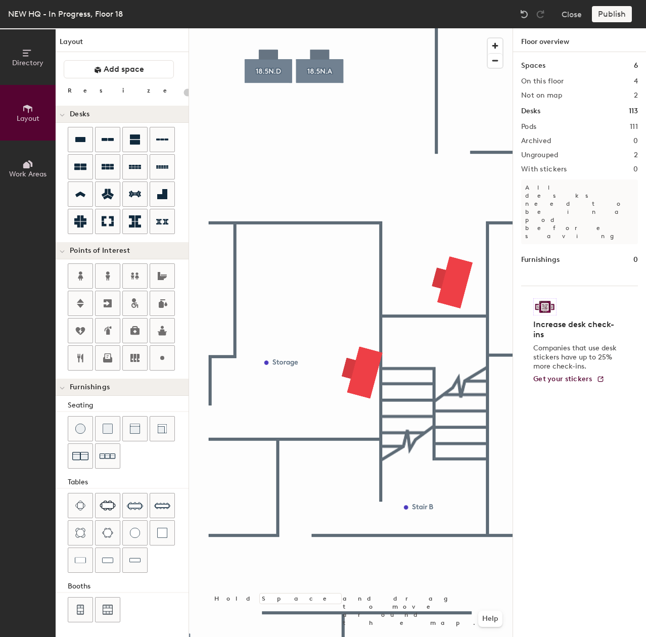
click at [461, 28] on div at bounding box center [351, 28] width 324 height 0
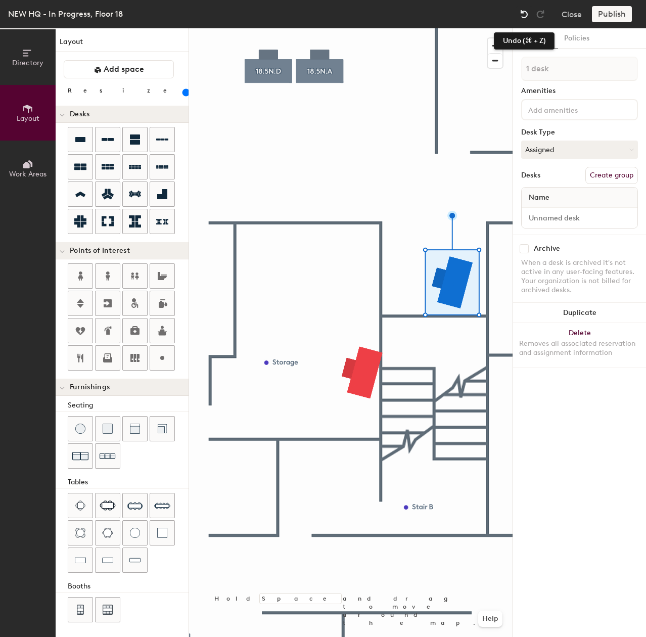
click at [524, 16] on img at bounding box center [524, 14] width 10 height 10
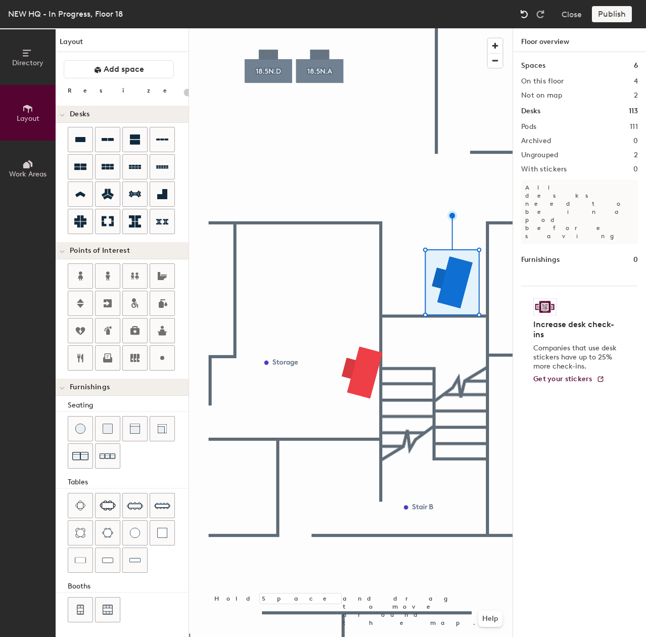
click at [519, 16] on img at bounding box center [524, 14] width 10 height 10
type input "120"
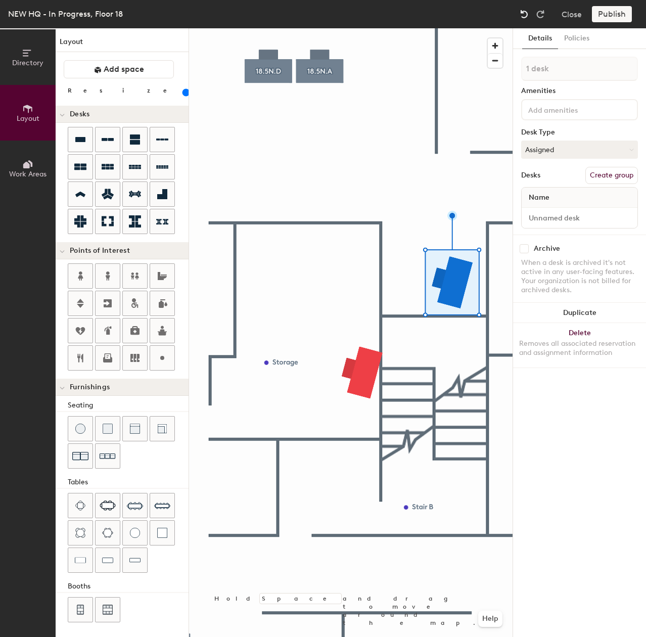
click at [519, 16] on div at bounding box center [524, 14] width 16 height 16
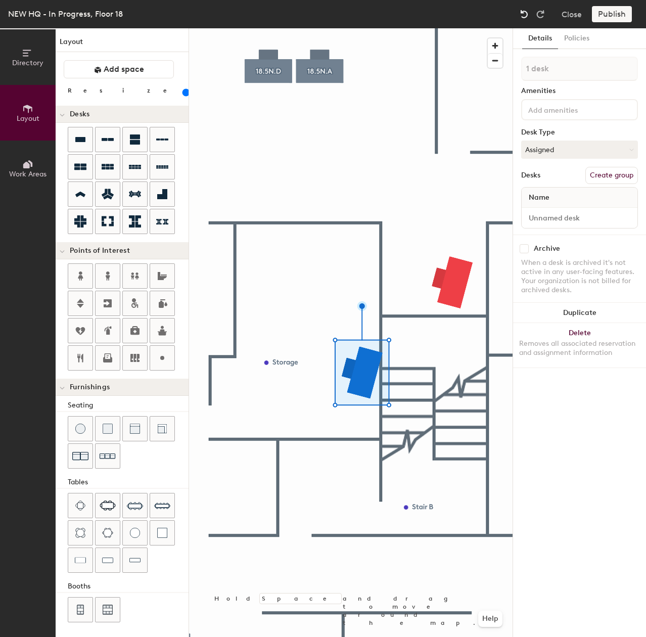
click at [519, 16] on div at bounding box center [524, 14] width 16 height 16
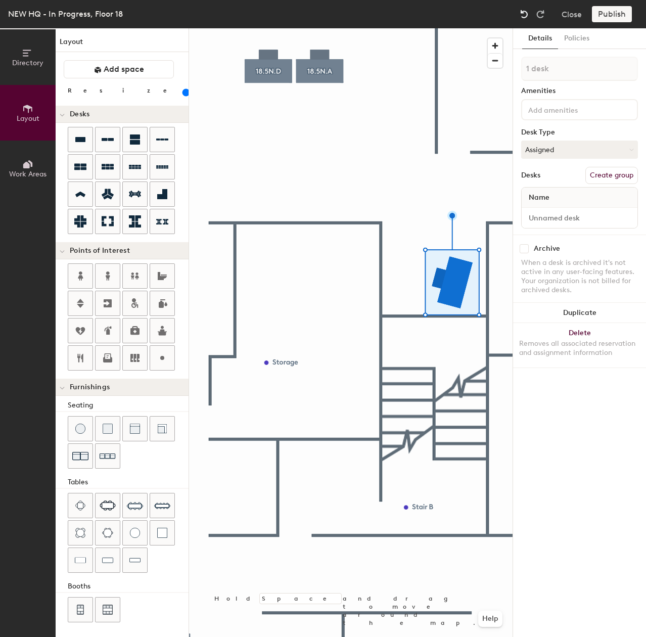
click at [519, 16] on div at bounding box center [524, 14] width 16 height 16
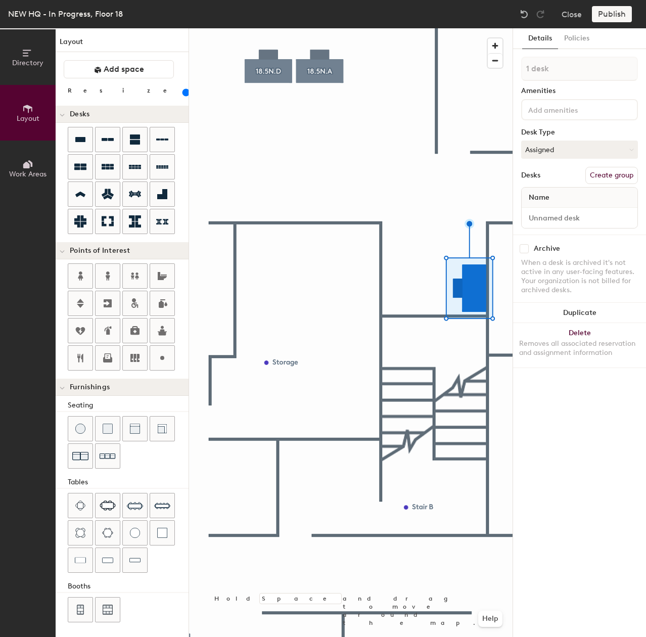
click at [615, 174] on button "Create group" at bounding box center [611, 175] width 53 height 17
type input "P"
type input "w"
type input "WS2"
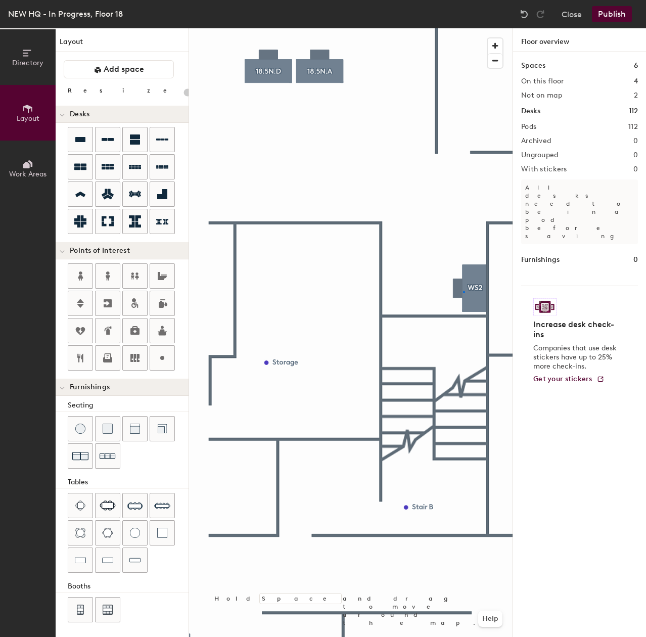
type input "120"
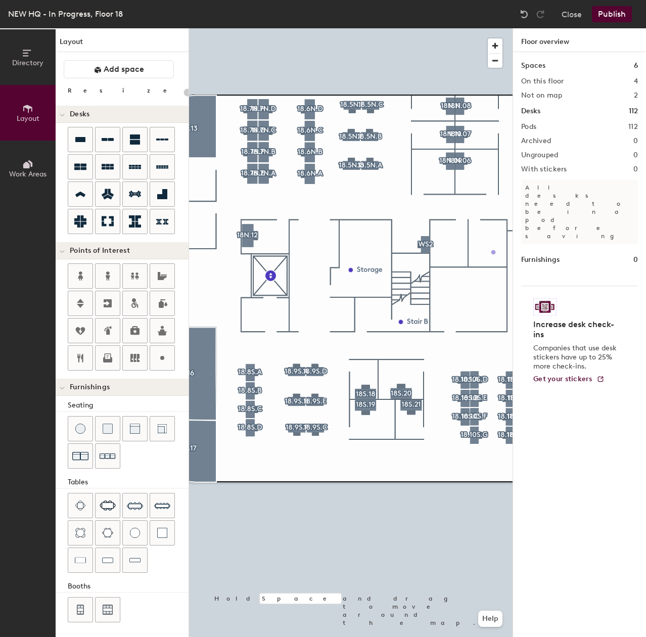
click at [451, 248] on div "Directory Layout Work Areas Layout Add space Resize Desks Points of Interest Fu…" at bounding box center [323, 332] width 646 height 609
type input "20"
type input "IDF"
click at [464, 272] on span "Done" at bounding box center [468, 270] width 30 height 17
click at [453, 28] on div at bounding box center [351, 28] width 324 height 0
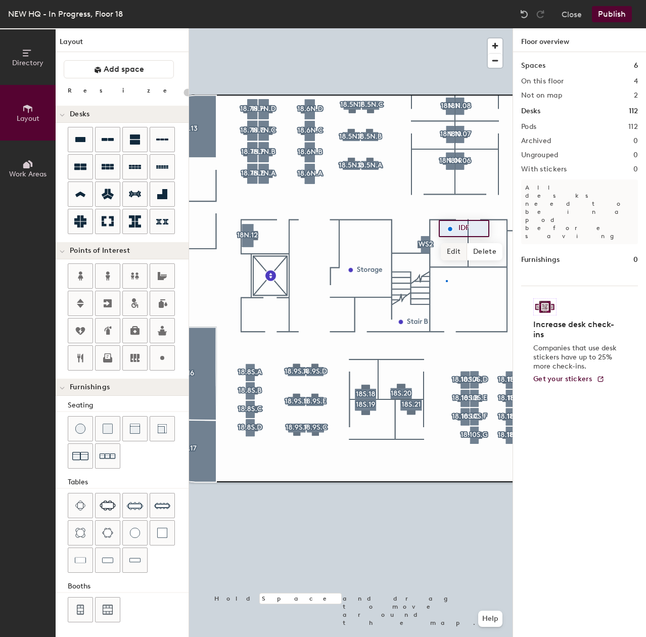
click at [446, 28] on div at bounding box center [351, 28] width 324 height 0
click at [490, 238] on div "Directory Layout Work Areas Layout Add space Resize Desks Points of Interest Fu…" at bounding box center [323, 332] width 646 height 609
drag, startPoint x: 165, startPoint y: 351, endPoint x: 189, endPoint y: 606, distance: 255.8
click at [430, 28] on div at bounding box center [351, 28] width 324 height 0
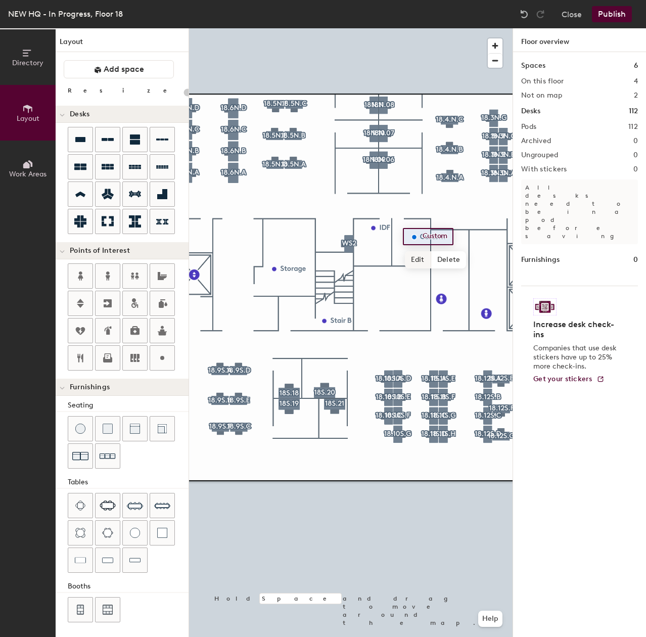
type input "20"
click at [413, 255] on span "Edit" at bounding box center [418, 259] width 26 height 17
type input "IT Storage"
click at [445, 260] on span "Done" at bounding box center [438, 259] width 30 height 17
click at [382, 313] on div "Directory Layout Work Areas Layout Add space Resize Desks Points of Interest Fu…" at bounding box center [323, 332] width 646 height 609
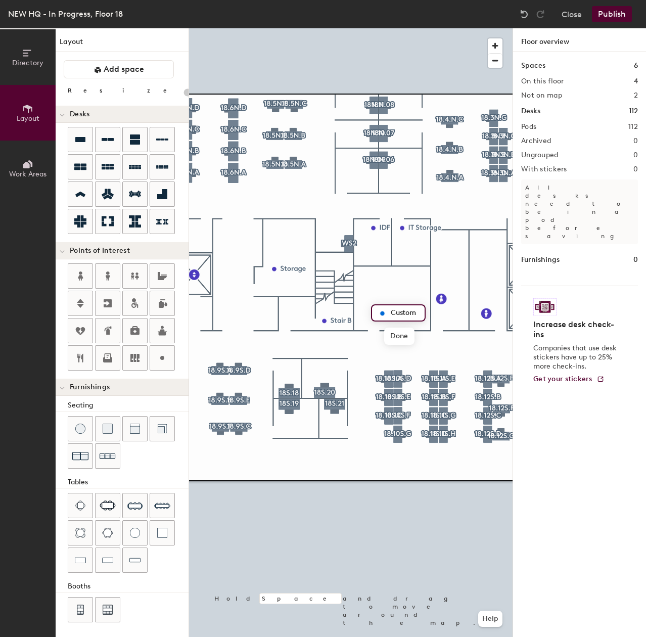
type input "20"
type input "Mechanical Room"
click at [420, 337] on span "Done" at bounding box center [417, 336] width 30 height 17
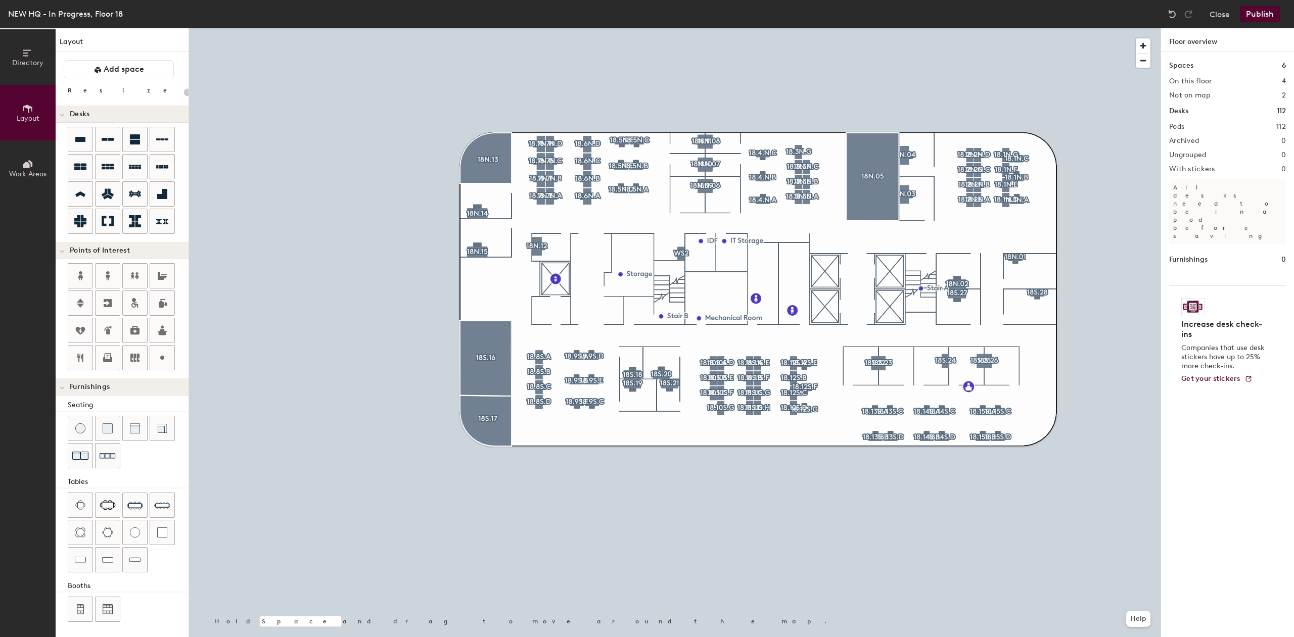
click at [646, 20] on button "Publish" at bounding box center [1260, 14] width 40 height 16
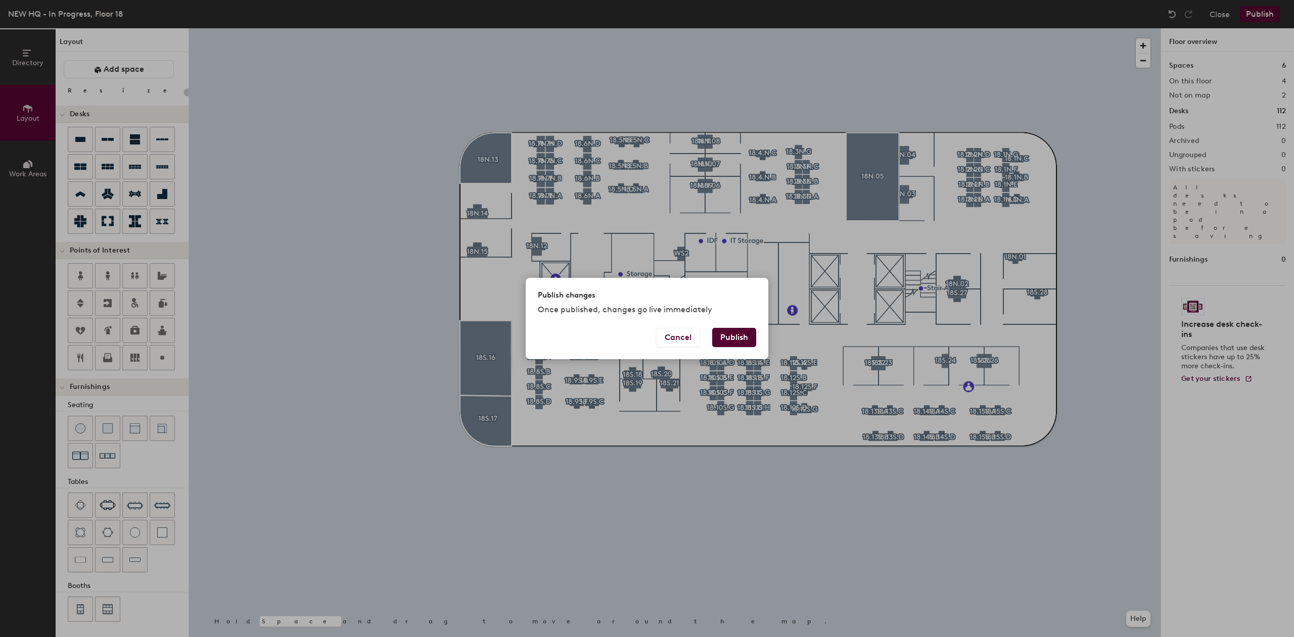
click at [646, 339] on button "Publish" at bounding box center [734, 337] width 44 height 19
type input "20"
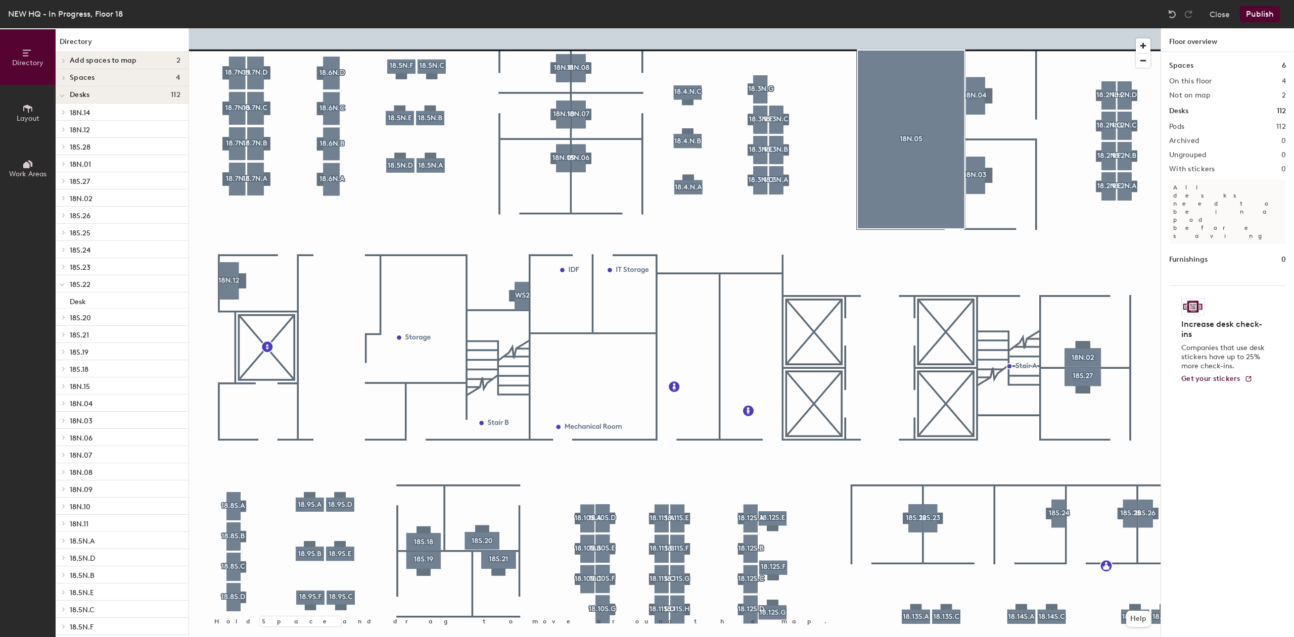
click at [25, 124] on button "Layout" at bounding box center [28, 113] width 56 height 56
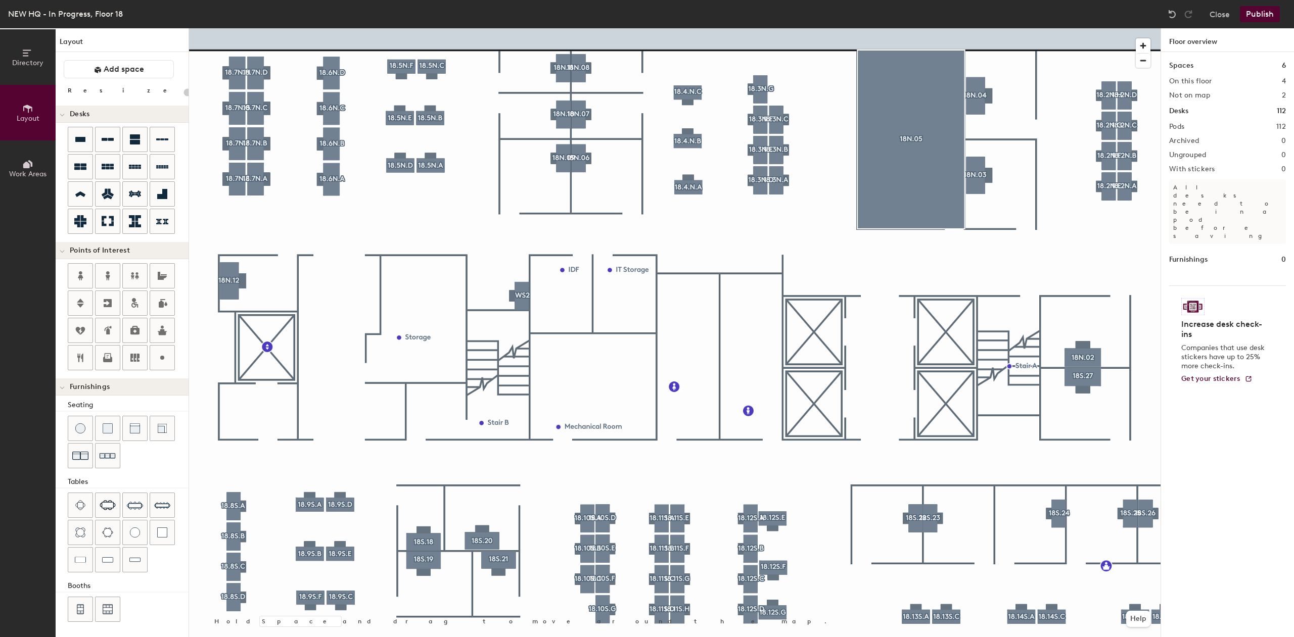
click at [504, 290] on div "Directory Layout Work Areas Layout Add space Resize Desks Points of Interest Fu…" at bounding box center [647, 332] width 1294 height 609
click at [515, 313] on span "Done" at bounding box center [521, 312] width 30 height 17
click at [510, 28] on div at bounding box center [675, 28] width 972 height 0
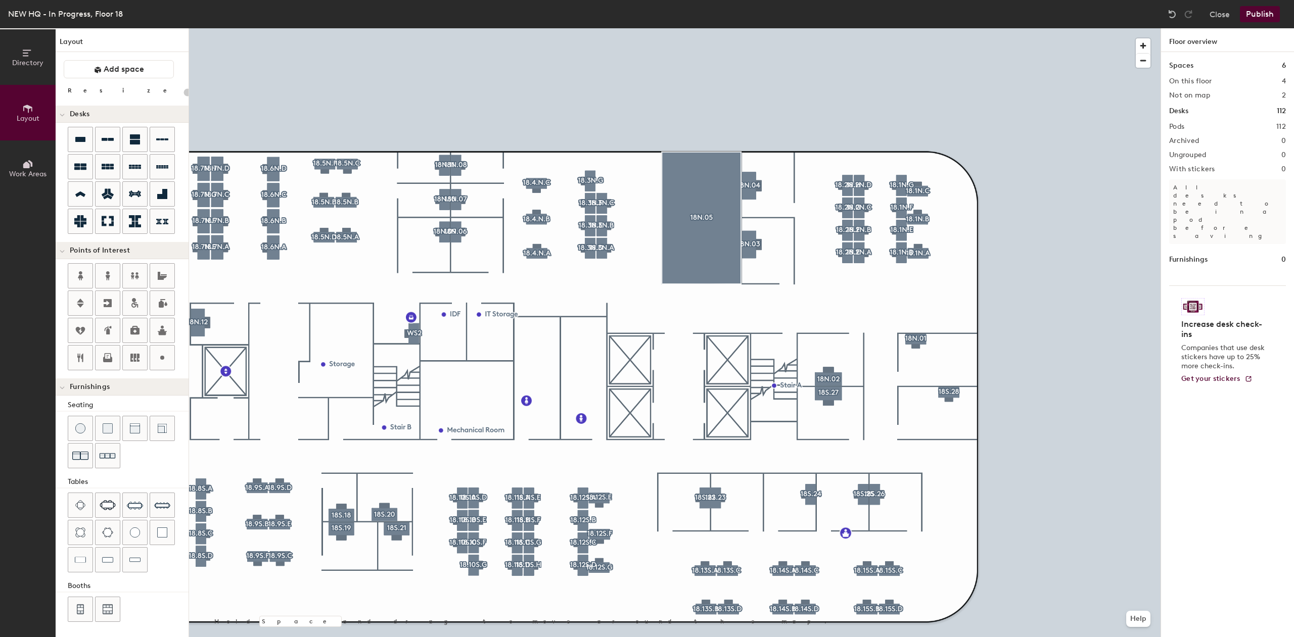
click at [1264, 10] on button "Publish" at bounding box center [1260, 14] width 40 height 16
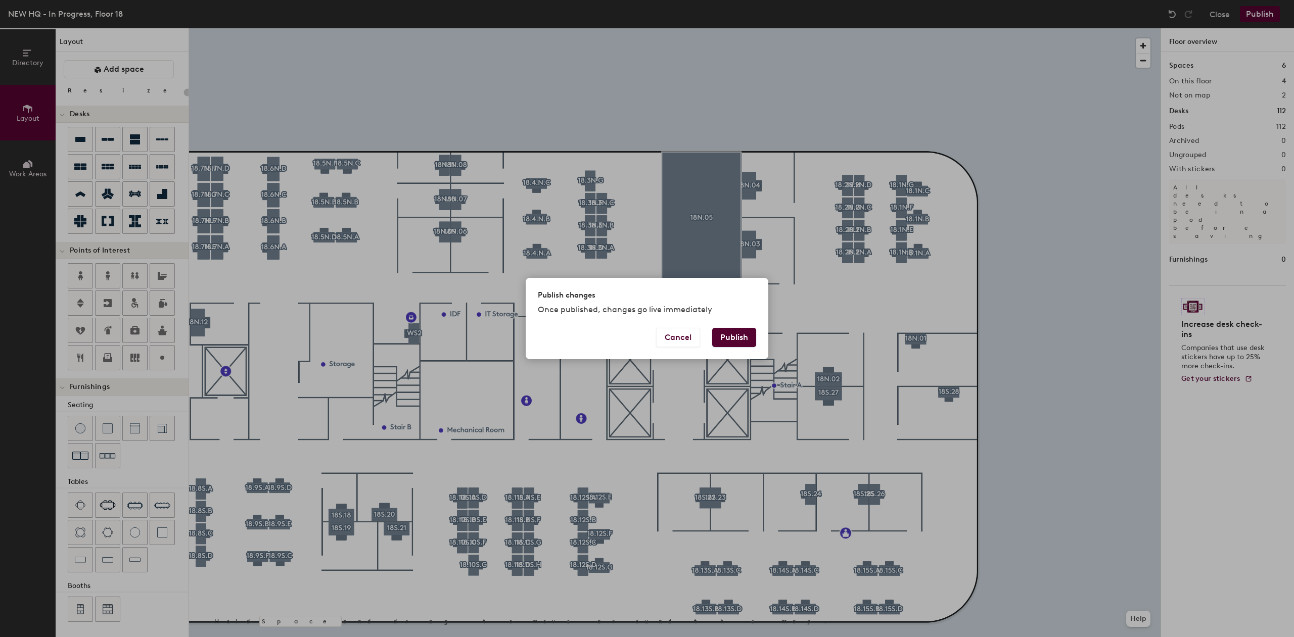
click at [731, 337] on button "Publish" at bounding box center [734, 337] width 44 height 19
type input "20"
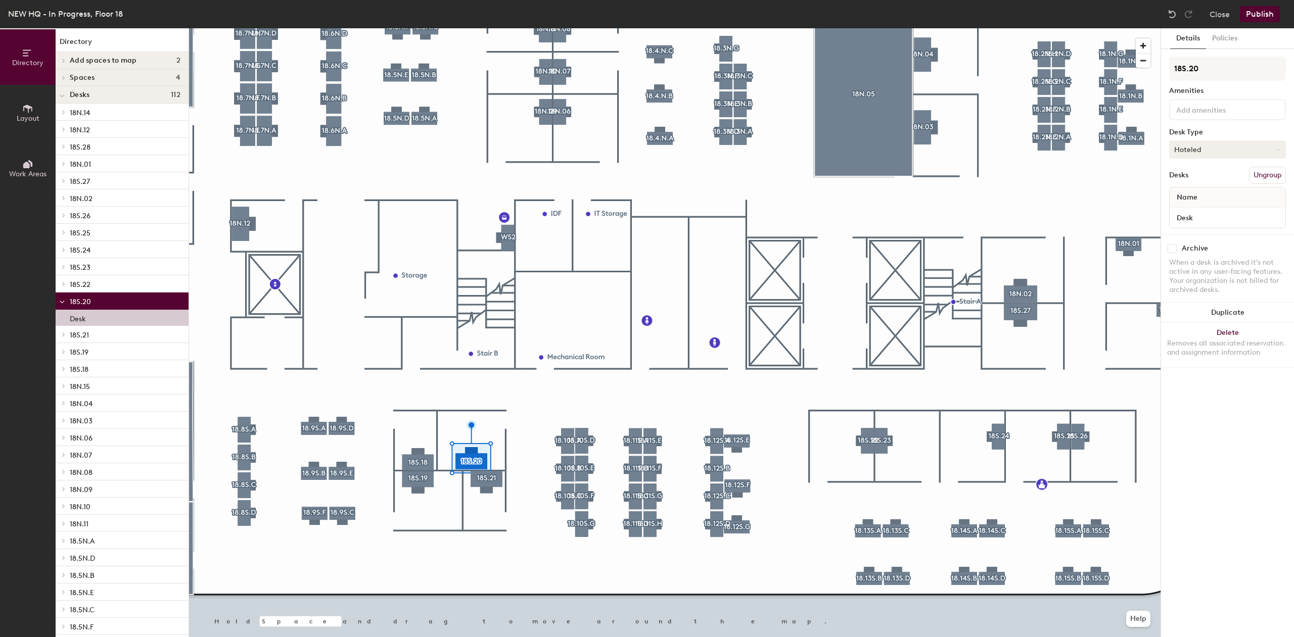
click at [1256, 156] on button "Hoteled" at bounding box center [1227, 150] width 117 height 18
click at [1254, 133] on div "Desk Type" at bounding box center [1227, 132] width 117 height 8
click at [1232, 38] on button "Policies" at bounding box center [1224, 38] width 37 height 21
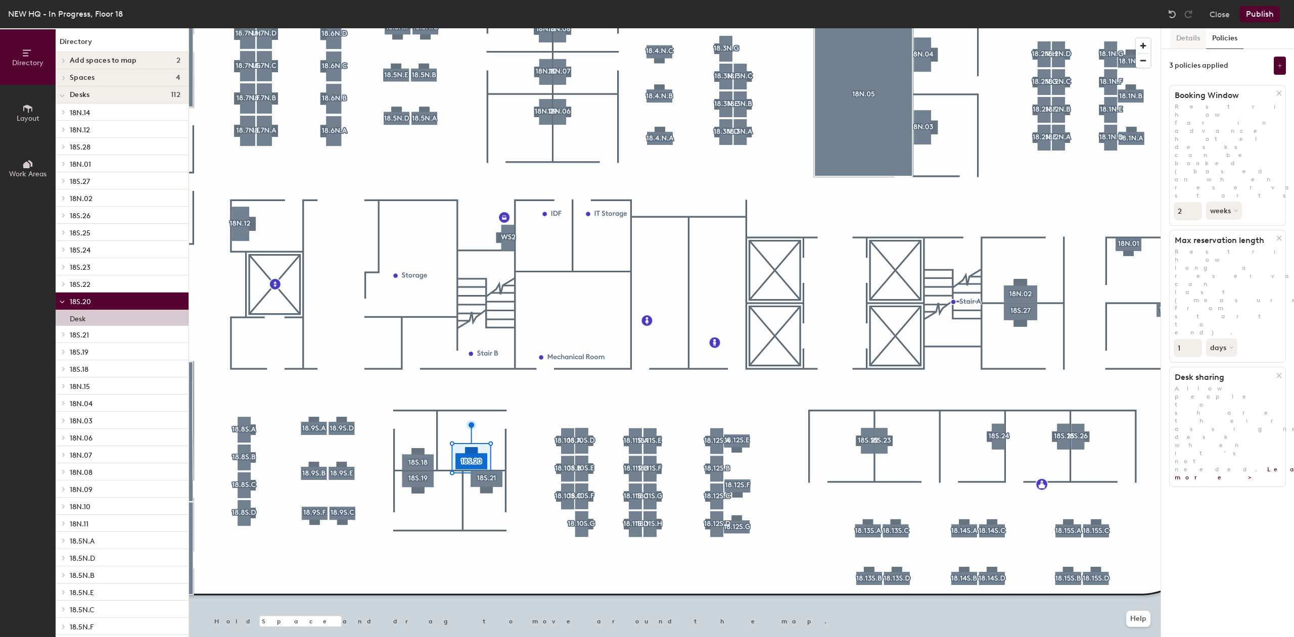
click at [1191, 42] on button "Details" at bounding box center [1188, 38] width 36 height 21
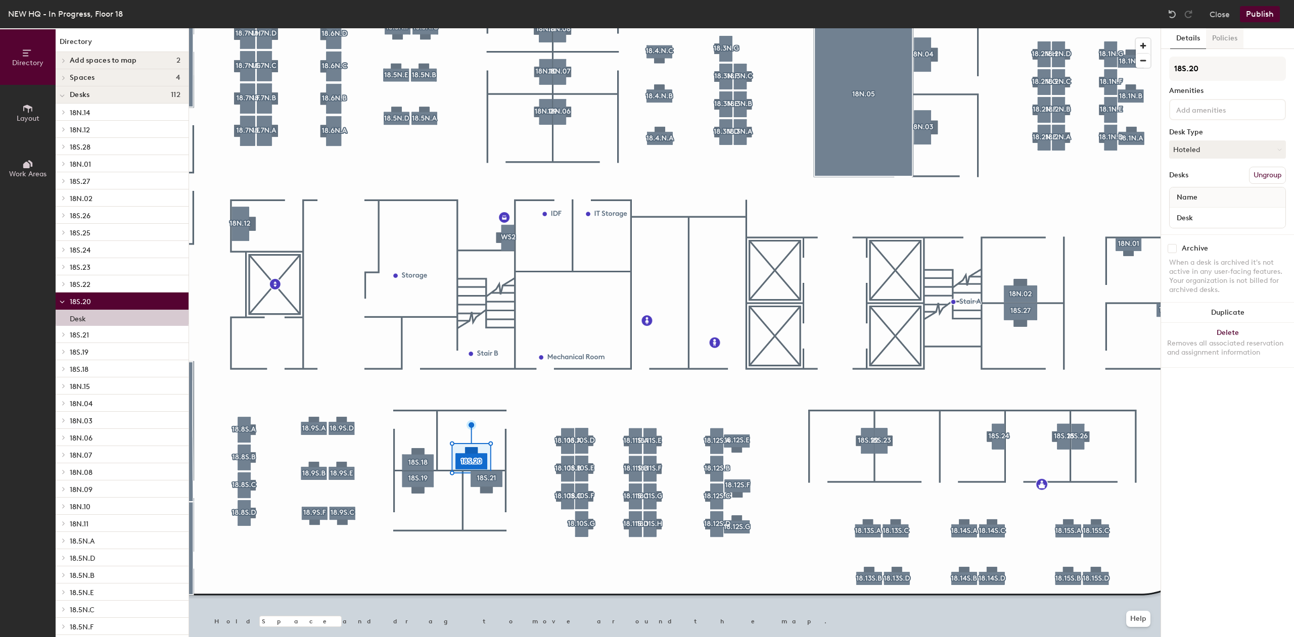
click at [1220, 41] on button "Policies" at bounding box center [1224, 38] width 37 height 21
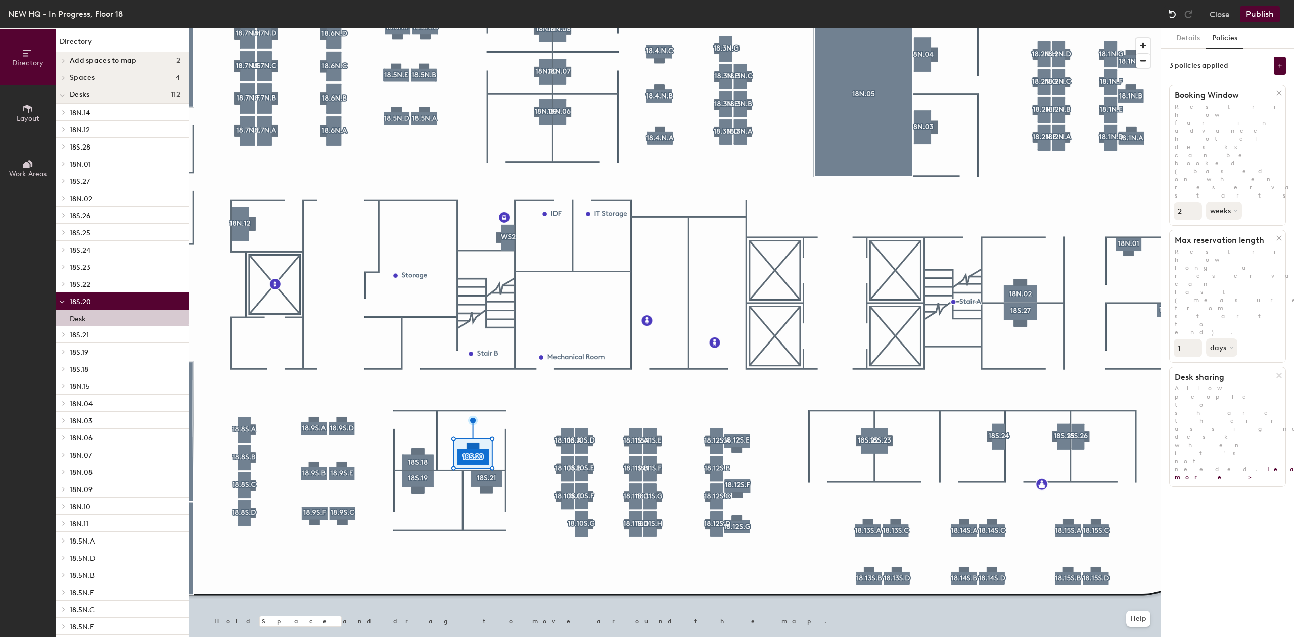
click at [1172, 12] on img at bounding box center [1172, 14] width 10 height 10
click at [529, 28] on div at bounding box center [675, 28] width 972 height 0
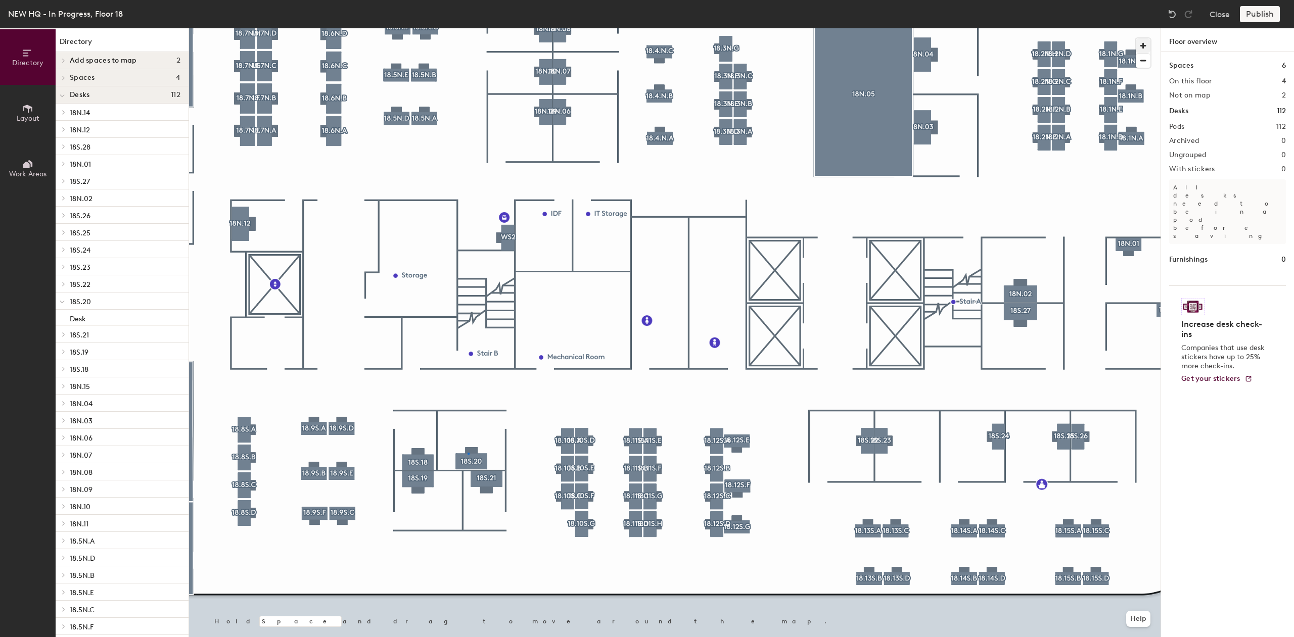
click at [468, 28] on div at bounding box center [675, 28] width 972 height 0
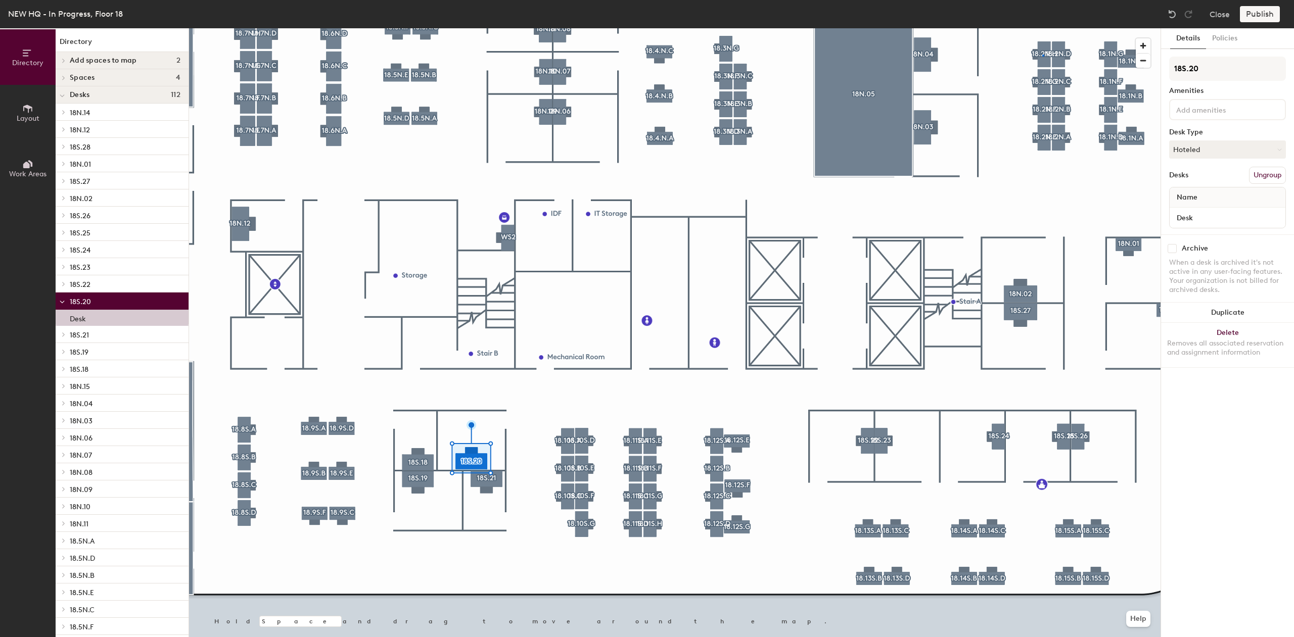
click at [1044, 28] on div at bounding box center [675, 28] width 972 height 0
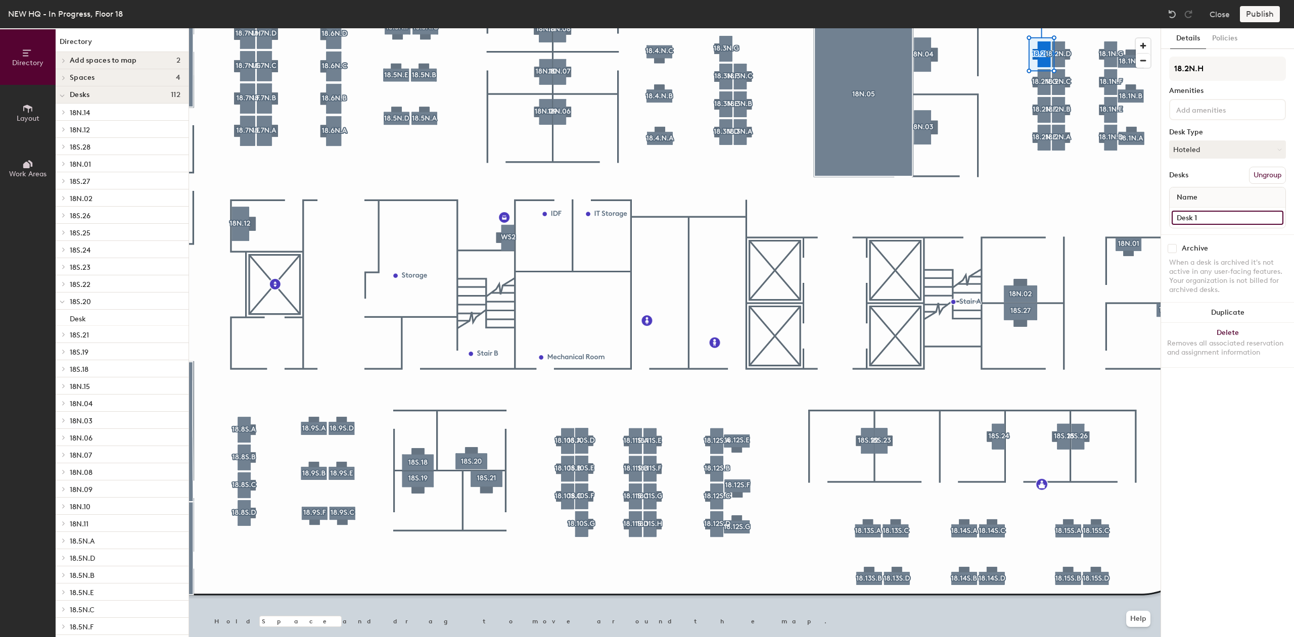
click at [1214, 214] on input "Desk 1" at bounding box center [1228, 218] width 112 height 14
drag, startPoint x: 1233, startPoint y: 223, endPoint x: 1227, endPoint y: 218, distance: 8.0
click at [1233, 221] on input "Desk 1" at bounding box center [1228, 218] width 112 height 14
click at [1219, 214] on input "Desk 1" at bounding box center [1228, 218] width 112 height 14
drag, startPoint x: 1214, startPoint y: 221, endPoint x: 1202, endPoint y: 218, distance: 12.4
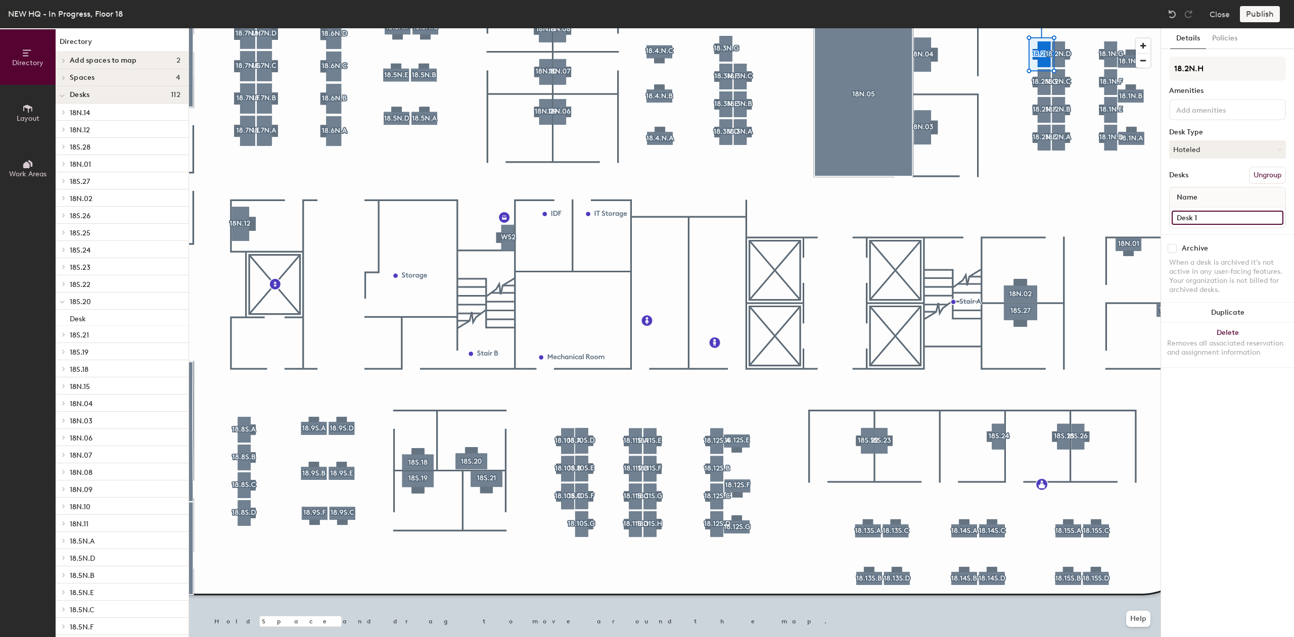
click at [1213, 221] on input "Desk 1" at bounding box center [1228, 218] width 112 height 14
click at [1193, 220] on input "Desk 1" at bounding box center [1228, 218] width 112 height 14
drag, startPoint x: 1184, startPoint y: 222, endPoint x: 1160, endPoint y: 223, distance: 24.3
click at [1160, 28] on div at bounding box center [675, 28] width 972 height 0
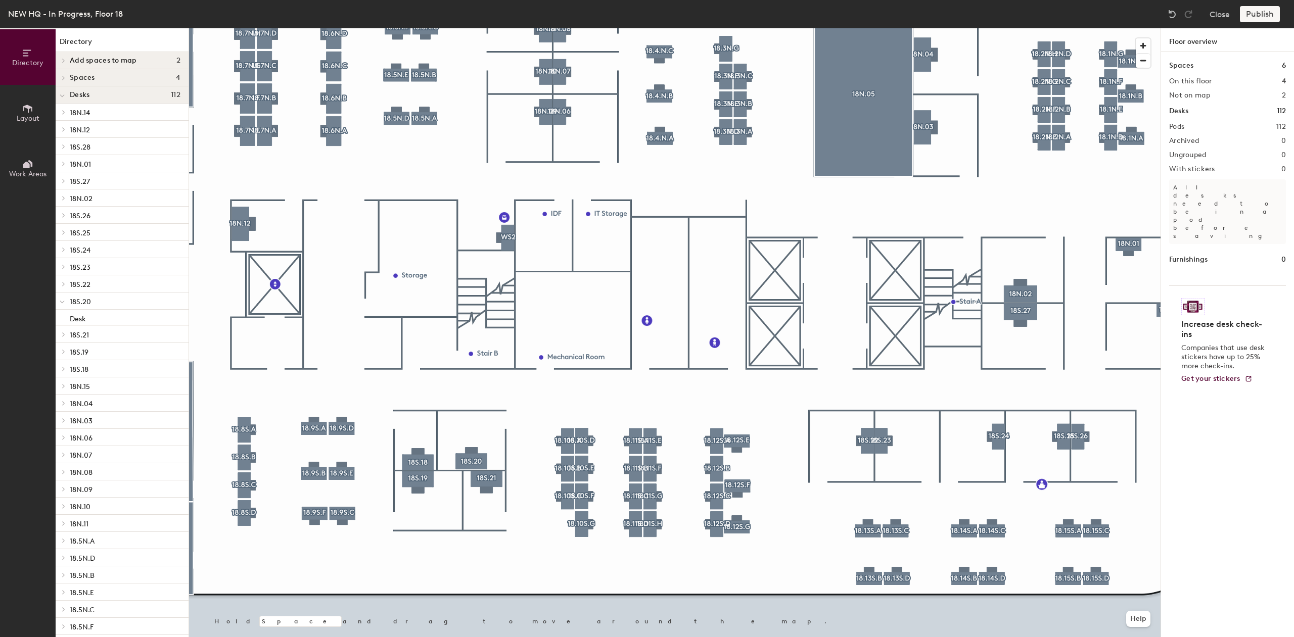
click at [1039, 28] on div at bounding box center [675, 28] width 972 height 0
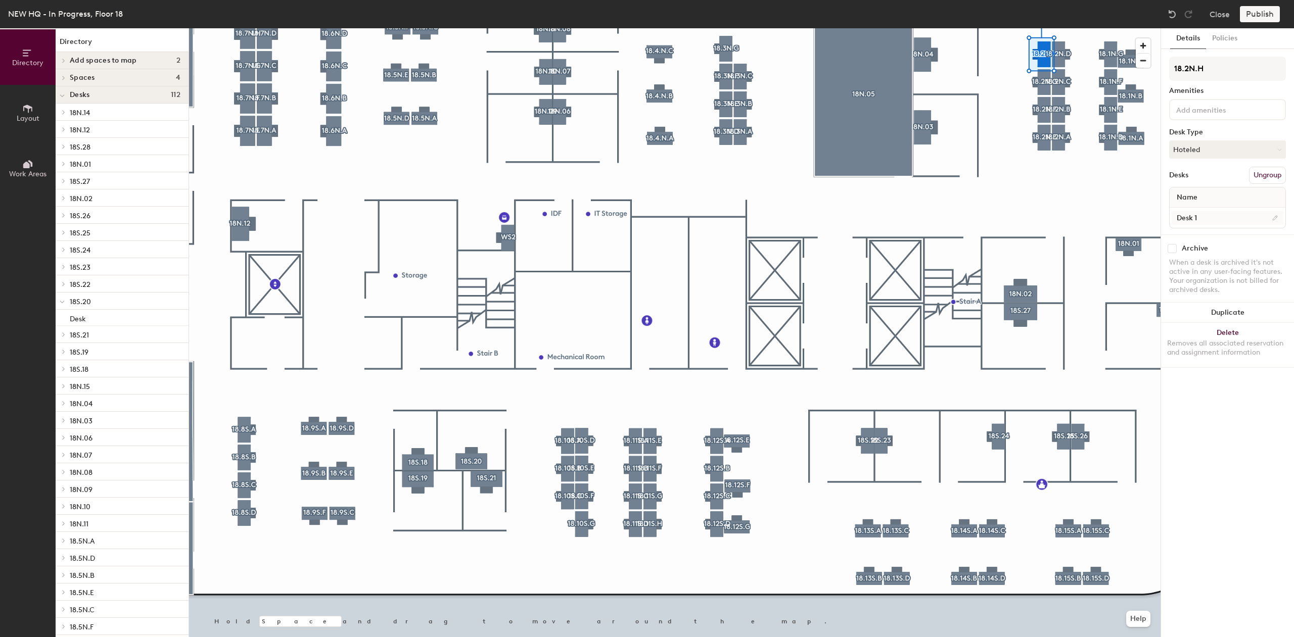
drag, startPoint x: 1215, startPoint y: 209, endPoint x: 1211, endPoint y: 214, distance: 6.1
click at [1212, 211] on div "Desk 1" at bounding box center [1228, 218] width 116 height 20
click at [1211, 215] on input "Desk 1" at bounding box center [1228, 218] width 112 height 14
click at [1218, 213] on input "Desk 1" at bounding box center [1228, 218] width 112 height 14
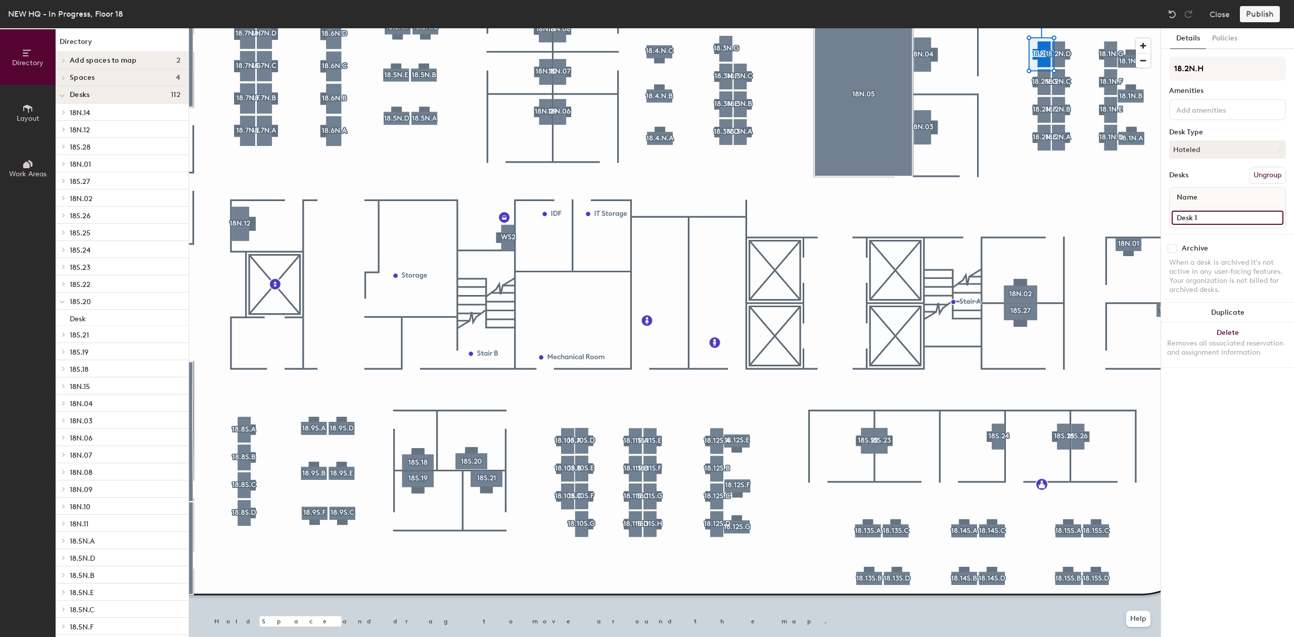
click at [1218, 215] on input "Desk 1" at bounding box center [1228, 218] width 112 height 14
click at [1210, 217] on input "Desk 1" at bounding box center [1228, 218] width 112 height 14
click at [1212, 215] on input "Desk 1" at bounding box center [1228, 218] width 112 height 14
click at [1211, 215] on input "Desk 1" at bounding box center [1228, 218] width 112 height 14
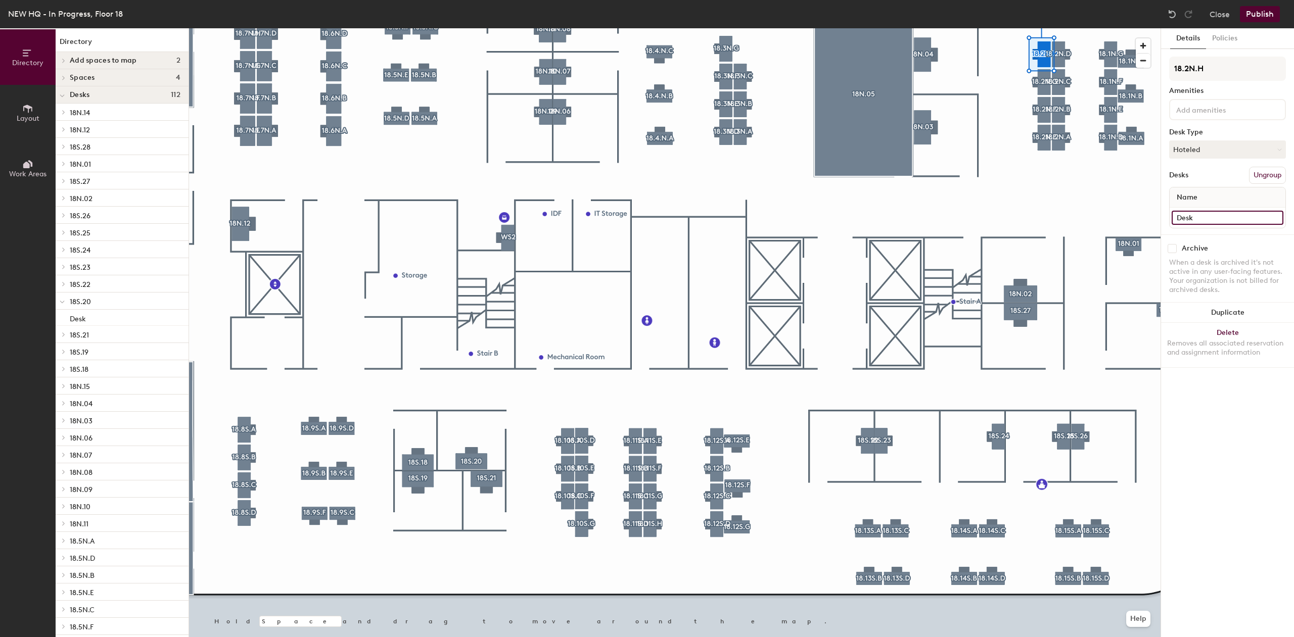
type input "Desk"
click at [985, 28] on div at bounding box center [675, 28] width 972 height 0
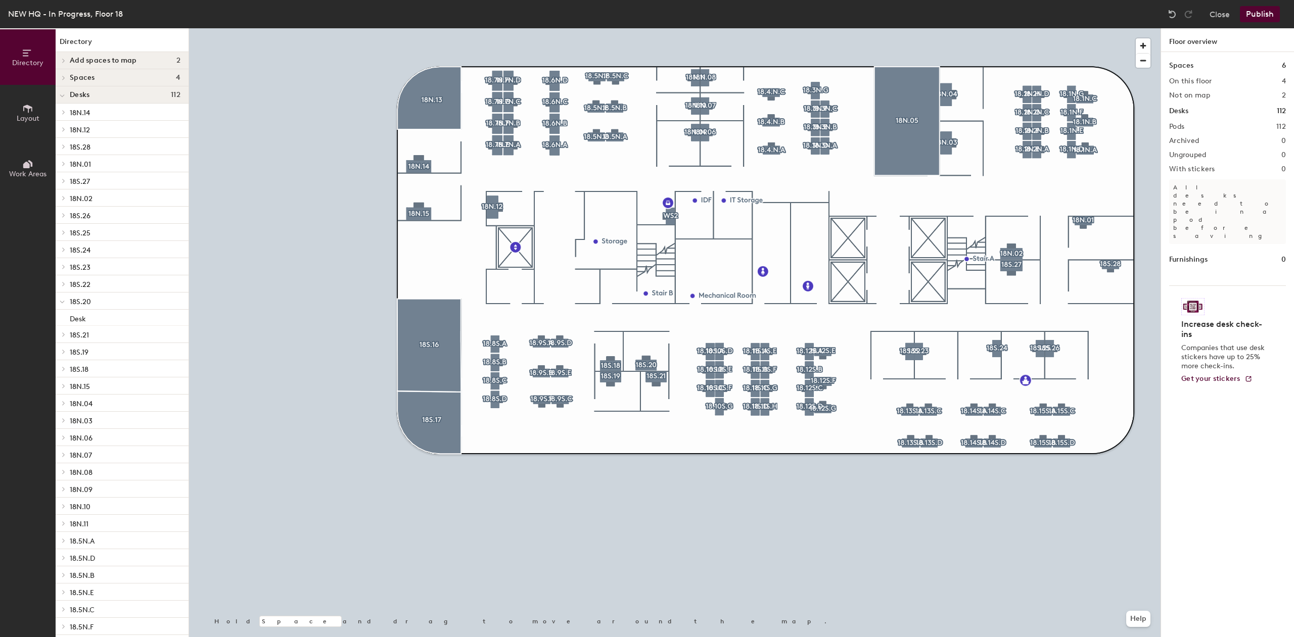
click at [1246, 9] on button "Publish" at bounding box center [1260, 14] width 40 height 16
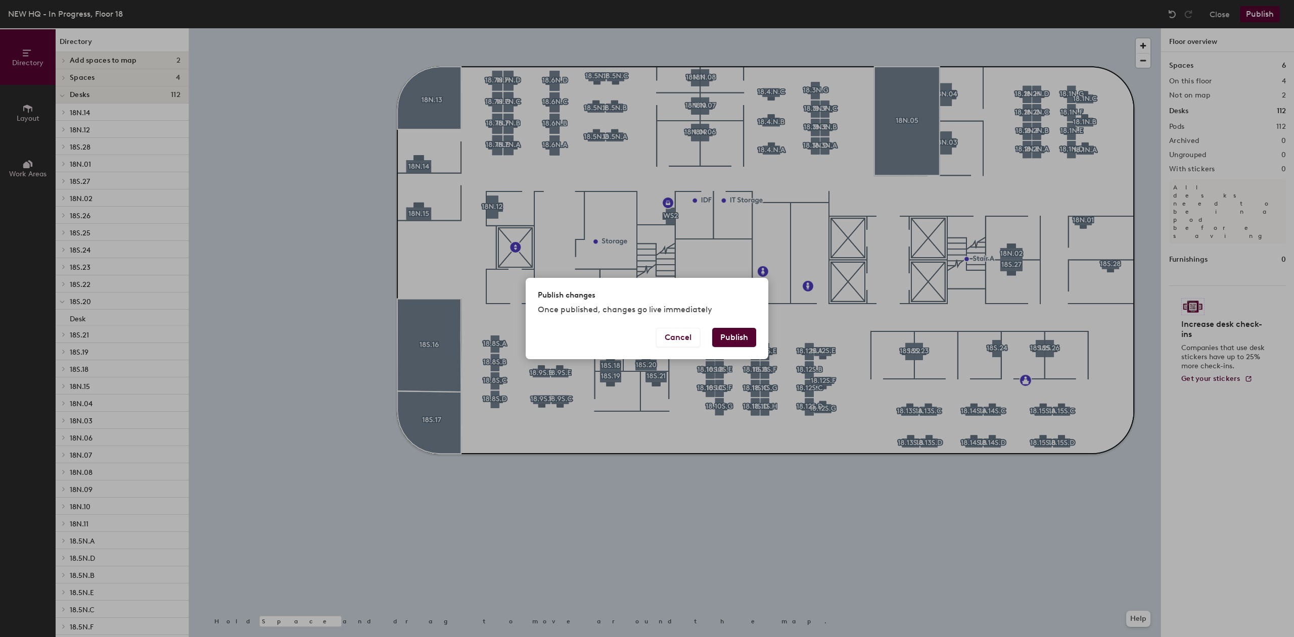
drag, startPoint x: 733, startPoint y: 335, endPoint x: 749, endPoint y: 332, distance: 16.1
click at [748, 332] on button "Publish" at bounding box center [734, 337] width 44 height 19
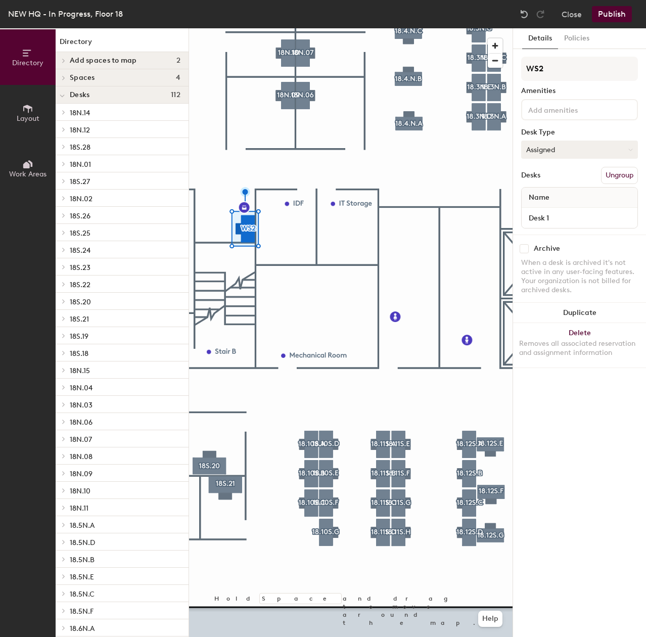
click at [601, 148] on button "Assigned" at bounding box center [579, 150] width 117 height 18
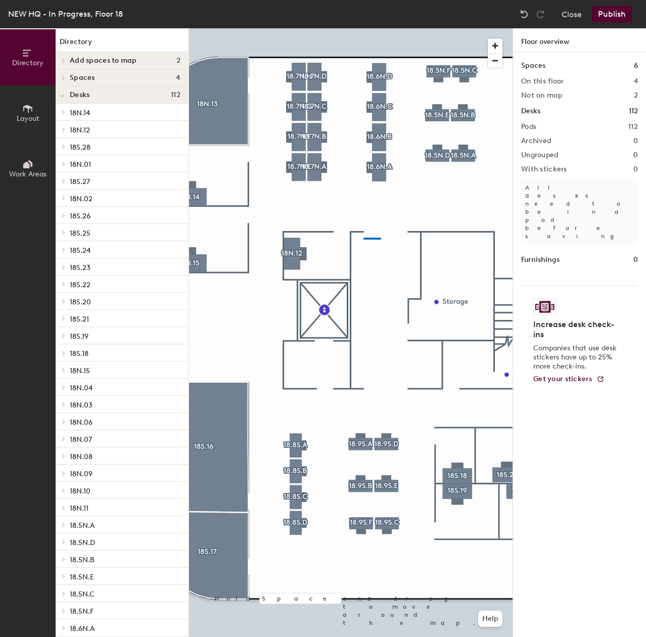
click at [346, 28] on div at bounding box center [351, 28] width 324 height 0
click at [58, 205] on div "Directory Layout Work Areas Directory Add spaces to map 2 Assigned Office Open …" at bounding box center [323, 332] width 646 height 609
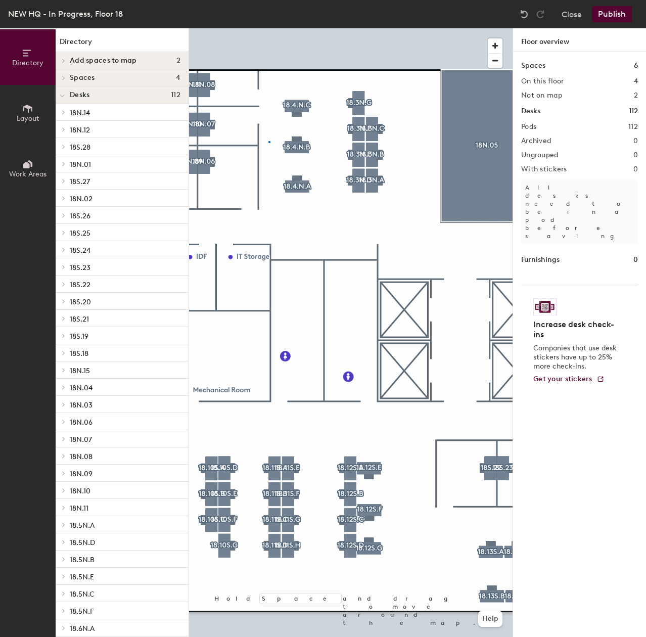
click at [268, 28] on div at bounding box center [351, 28] width 324 height 0
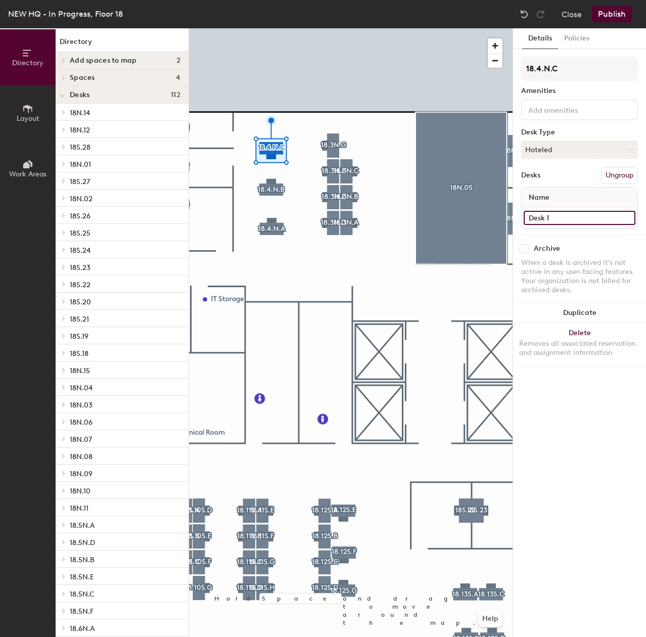
click at [571, 217] on input "Desk 1" at bounding box center [580, 218] width 112 height 14
type input "Desk"
click at [572, 221] on input "Desk 1" at bounding box center [580, 218] width 112 height 14
click at [581, 219] on input "Desk 1" at bounding box center [580, 218] width 112 height 14
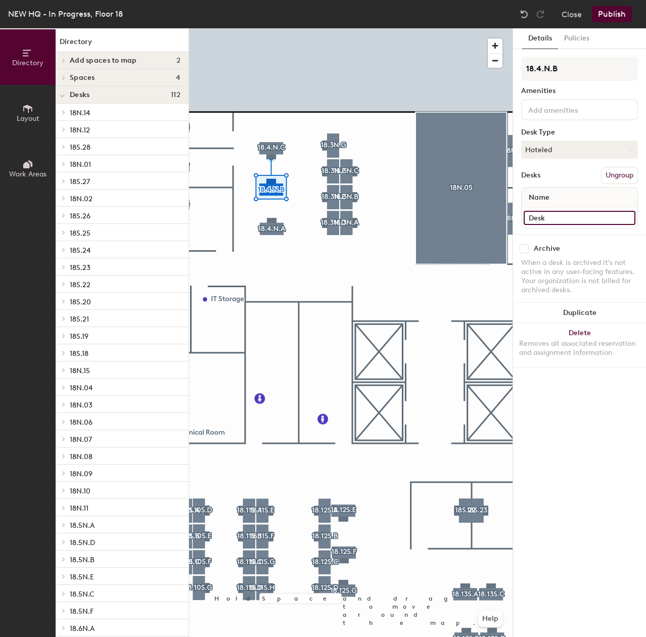
type input "Desk"
click at [269, 28] on div at bounding box center [351, 28] width 324 height 0
click at [568, 217] on input "Desk 1" at bounding box center [580, 218] width 112 height 14
type input "Desk"
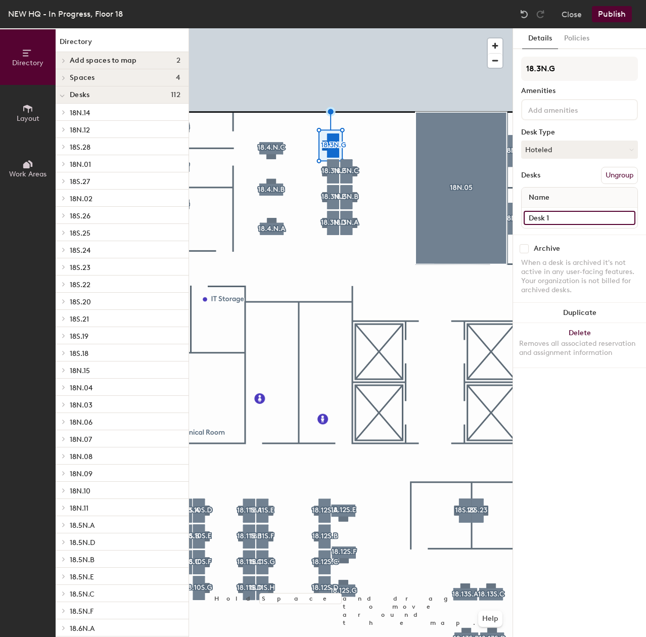
click at [557, 213] on input "Desk 1" at bounding box center [580, 218] width 112 height 14
click at [578, 214] on input "Desk 1" at bounding box center [580, 218] width 112 height 14
type input "Desk"
click at [579, 218] on input "Desk 1" at bounding box center [580, 218] width 112 height 14
click at [569, 221] on input "Desk 1" at bounding box center [580, 218] width 112 height 14
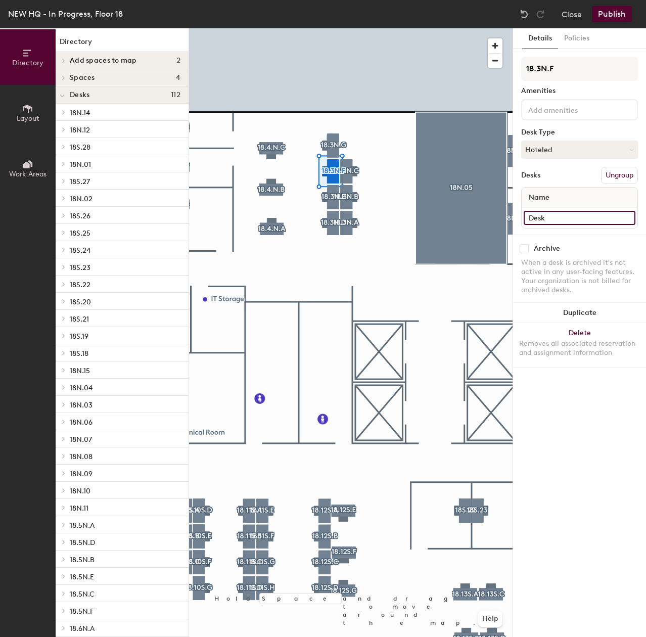
type input "Desk"
click at [562, 215] on input "Desk 1" at bounding box center [580, 218] width 112 height 14
click at [556, 221] on input "Desk 1" at bounding box center [580, 218] width 112 height 14
type input "Desk"
click at [578, 224] on input "Desk 1" at bounding box center [580, 218] width 112 height 14
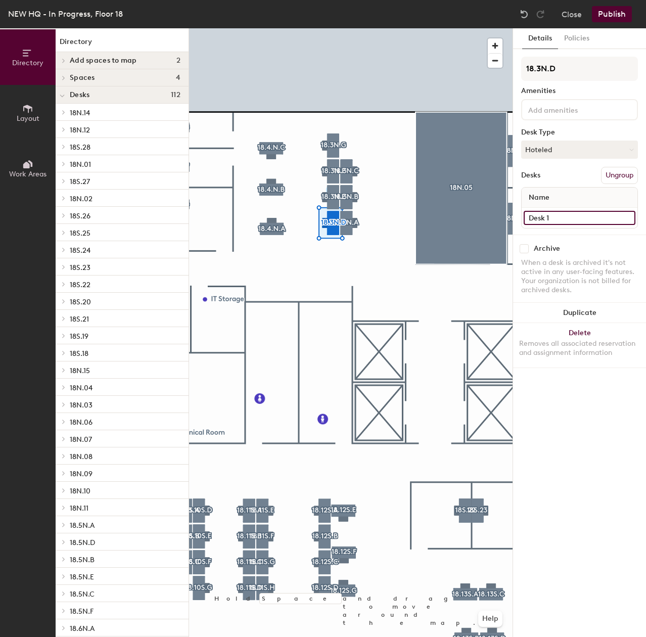
click at [578, 224] on input "Desk 1" at bounding box center [580, 218] width 112 height 14
click at [578, 219] on input "Desk 1" at bounding box center [580, 218] width 112 height 14
type input "Desk"
click at [565, 214] on input "Desk 1" at bounding box center [580, 218] width 112 height 14
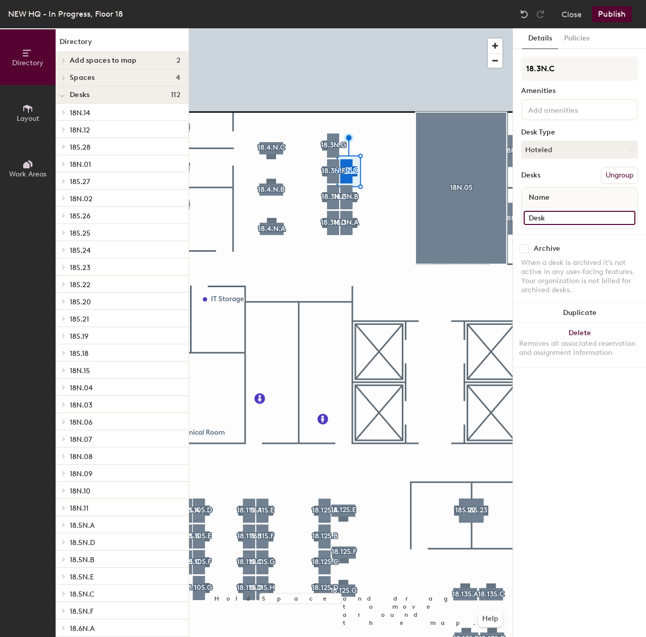
type input "Desk"
click at [571, 218] on input "Desk 1" at bounding box center [580, 218] width 112 height 14
click at [580, 222] on input "Desk 1" at bounding box center [580, 218] width 112 height 14
type input "Desk"
click at [577, 219] on input "Desk 1" at bounding box center [580, 218] width 112 height 14
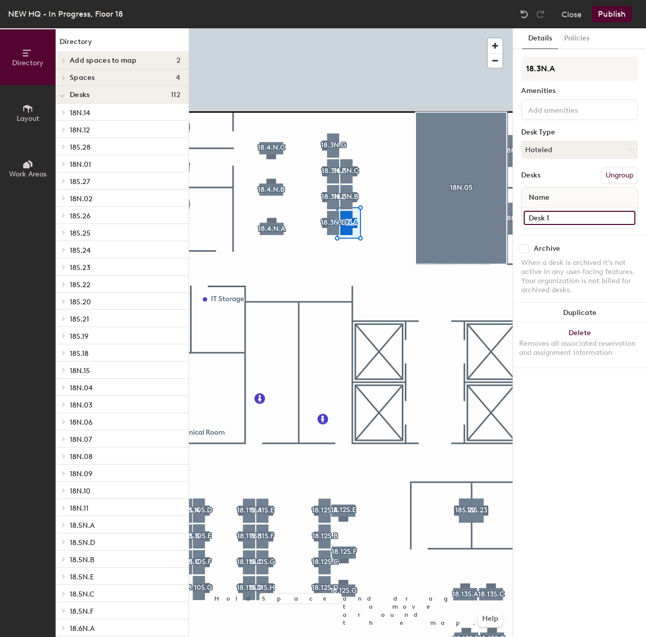
click at [578, 220] on input "Desk 1" at bounding box center [580, 218] width 112 height 14
click at [579, 215] on input "Desk 1" at bounding box center [580, 218] width 112 height 14
type input "Desk"
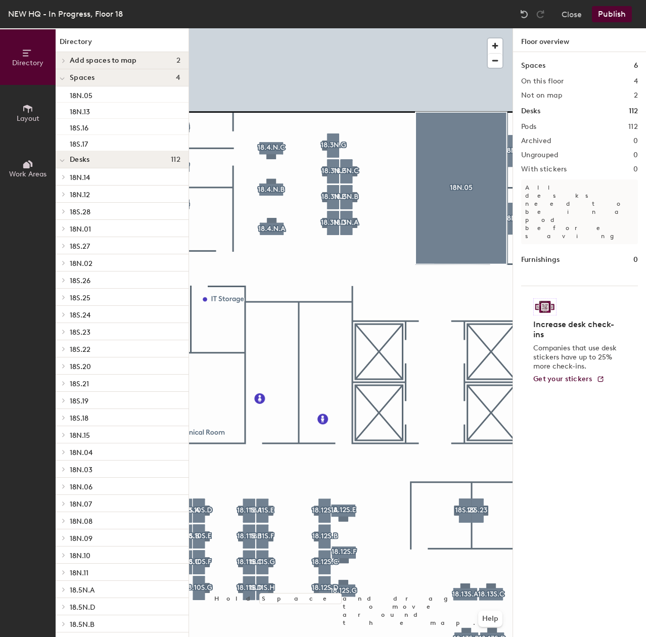
click at [577, 333] on div "Directory Layout Work Areas Directory Add spaces to map 2 Assigned Office Open …" at bounding box center [323, 332] width 646 height 609
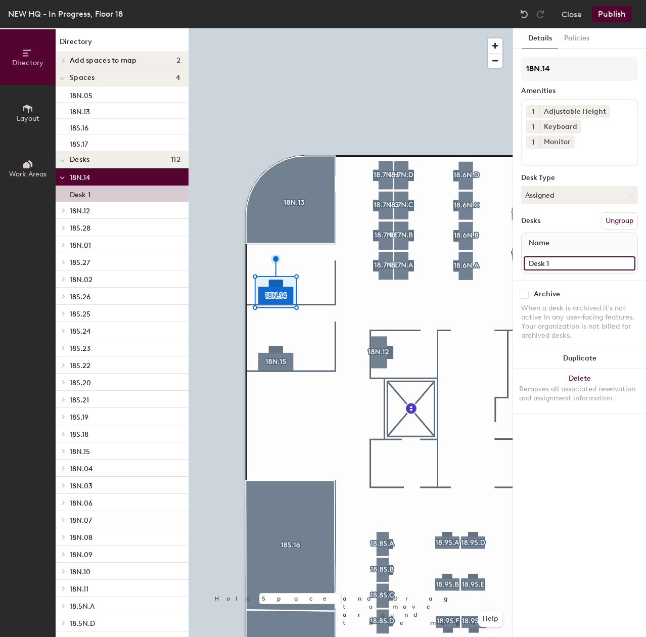
click at [570, 256] on input "Desk 1" at bounding box center [580, 263] width 112 height 14
click at [569, 256] on input "Desk 1" at bounding box center [580, 263] width 112 height 14
drag, startPoint x: 570, startPoint y: 248, endPoint x: 562, endPoint y: 247, distance: 8.2
click at [569, 256] on input "Desk 1" at bounding box center [580, 263] width 112 height 14
click at [554, 256] on input "Desk 1" at bounding box center [580, 263] width 112 height 14
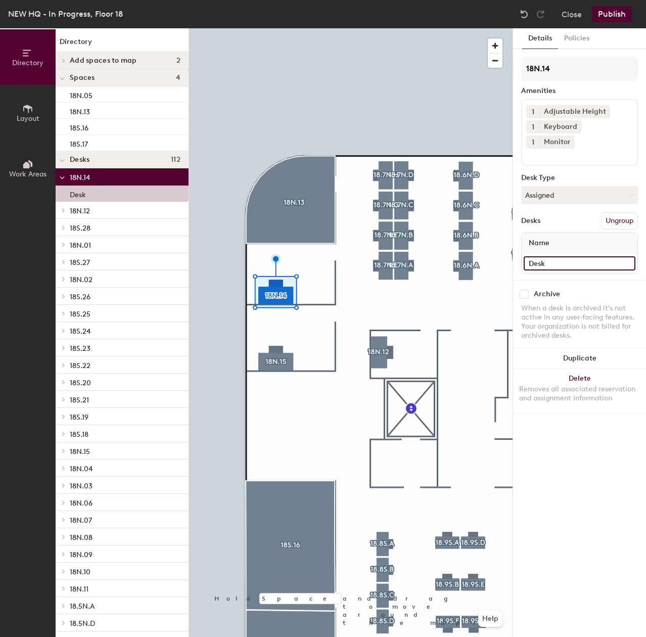
type input "Desk"
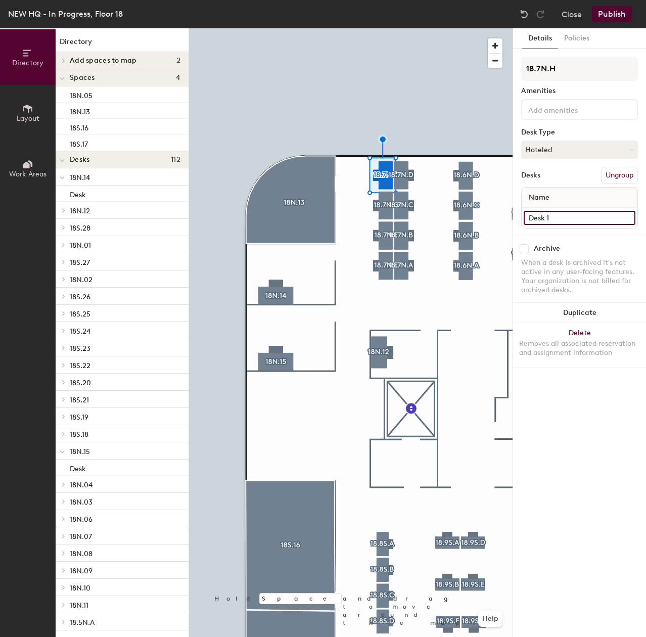
click at [579, 216] on input "Desk 1" at bounding box center [580, 218] width 112 height 14
type input "Desk"
click at [597, 217] on input "Desk 1" at bounding box center [580, 218] width 112 height 14
click at [595, 218] on input "Desk 1" at bounding box center [580, 218] width 112 height 14
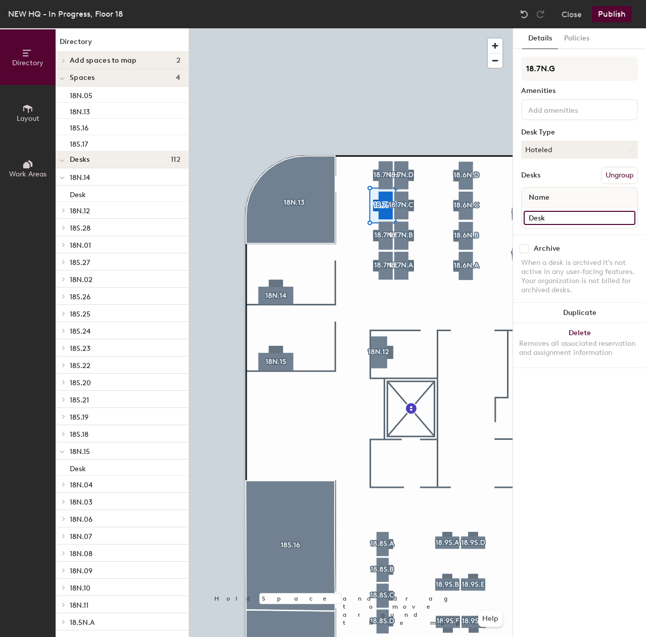
type input "Desk"
click at [591, 219] on input "Desk 1" at bounding box center [580, 218] width 112 height 14
click at [577, 219] on input "Desk 1" at bounding box center [580, 218] width 112 height 14
type input "Desk"
click at [391, 28] on div at bounding box center [351, 28] width 324 height 0
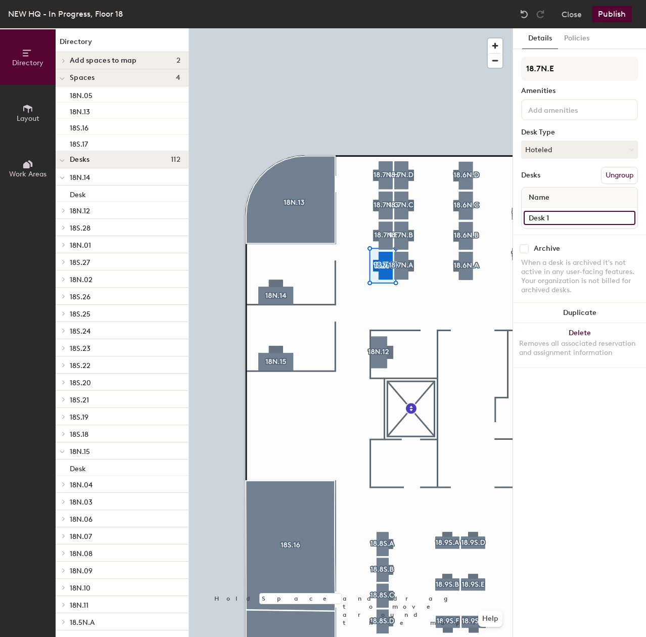
click at [564, 215] on input "Desk 1" at bounding box center [580, 218] width 112 height 14
click at [565, 218] on input "Desk 1" at bounding box center [580, 218] width 112 height 14
click at [567, 218] on input "Desk 1" at bounding box center [580, 218] width 112 height 14
type input "Desk"
click at [559, 216] on input "Desk 1" at bounding box center [580, 218] width 112 height 14
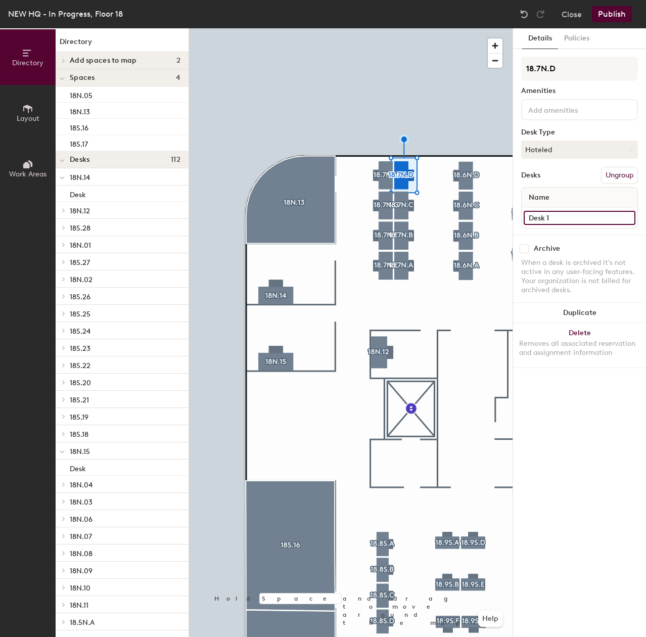
click at [559, 216] on input "Desk 1" at bounding box center [580, 218] width 112 height 14
type input "Desk"
click at [571, 217] on input "Desk 1" at bounding box center [580, 218] width 112 height 14
type input "Desk"
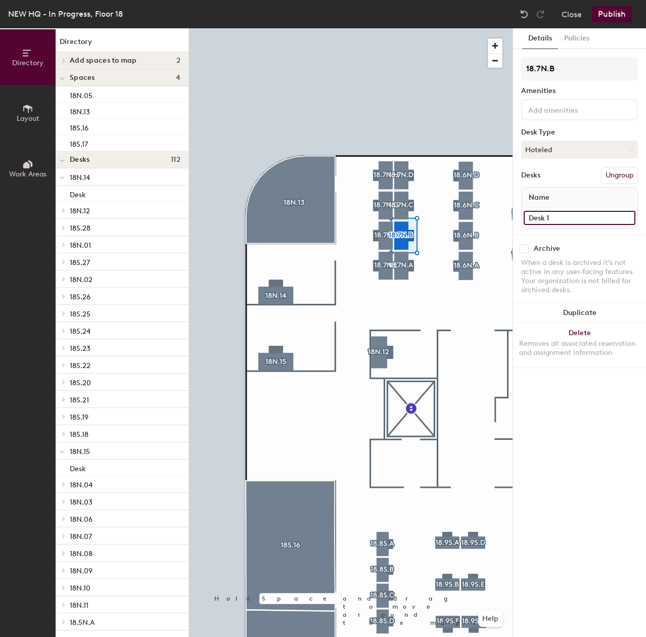
click at [569, 220] on input "Desk 1" at bounding box center [580, 218] width 112 height 14
type input "Desk"
click at [558, 220] on input "Desk 1" at bounding box center [580, 218] width 112 height 14
click at [560, 220] on input "Desk 1" at bounding box center [580, 218] width 112 height 14
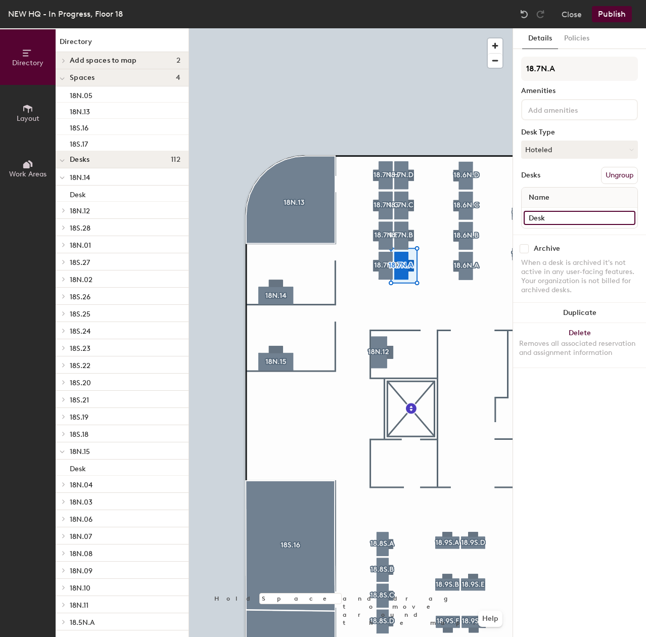
type input "Desk"
click at [560, 218] on input "Desk 1" at bounding box center [580, 218] width 112 height 14
click at [567, 219] on input "Desk 1" at bounding box center [580, 218] width 112 height 14
type input "Desk"
click at [553, 218] on input "Desk 1" at bounding box center [580, 218] width 112 height 14
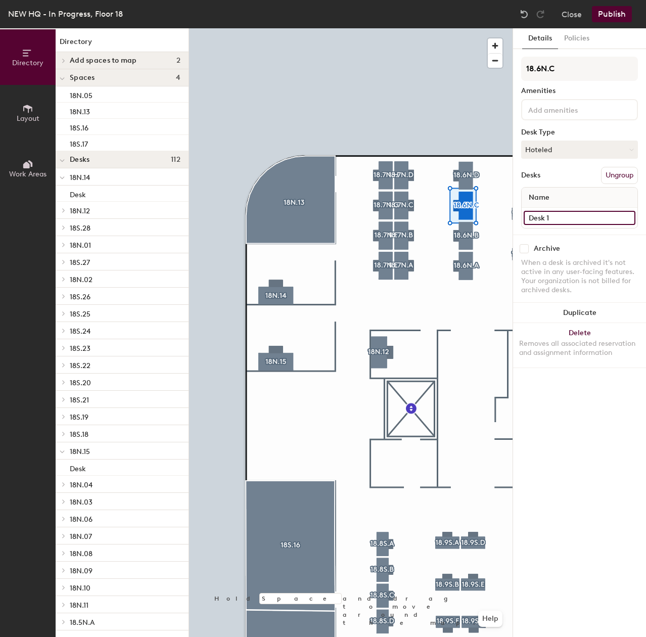
click at [554, 218] on input "Desk 1" at bounding box center [580, 218] width 112 height 14
type input "Desk"
click at [567, 222] on input "Desk 1" at bounding box center [580, 218] width 112 height 14
click at [567, 220] on input "Desk 1" at bounding box center [580, 218] width 112 height 14
type input "Desk"
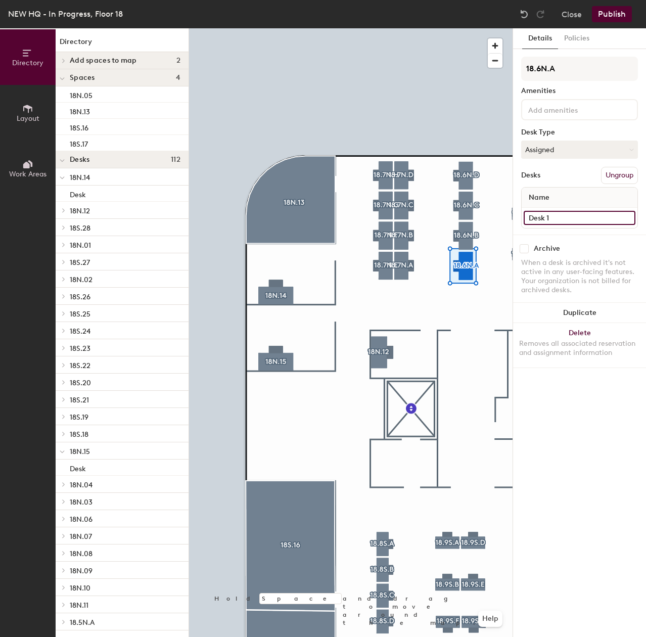
click at [567, 218] on input "Desk 1" at bounding box center [580, 218] width 112 height 14
type input "Desk"
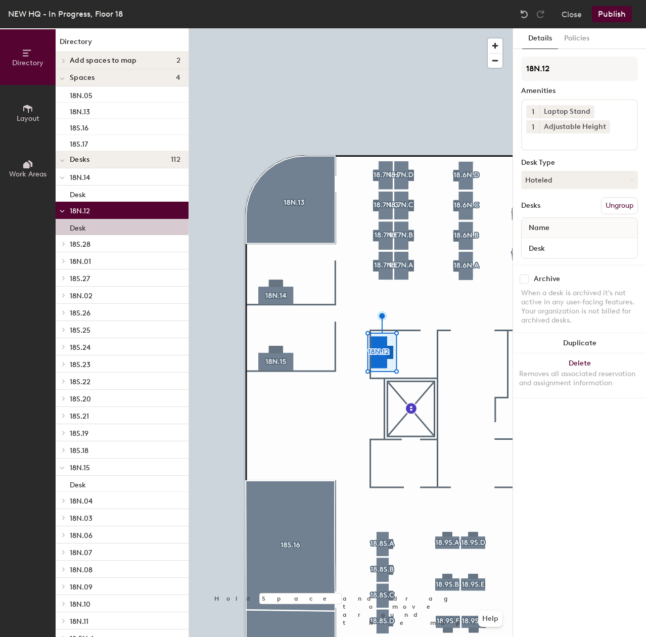
click at [444, 28] on div at bounding box center [351, 28] width 324 height 0
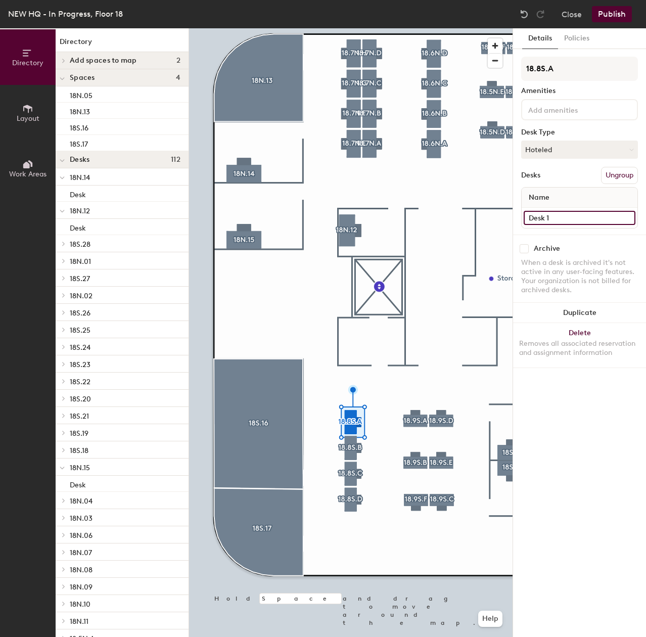
click at [567, 217] on input "Desk 1" at bounding box center [580, 218] width 112 height 14
type input "Desk"
click at [580, 221] on input "Desk 1" at bounding box center [580, 218] width 112 height 14
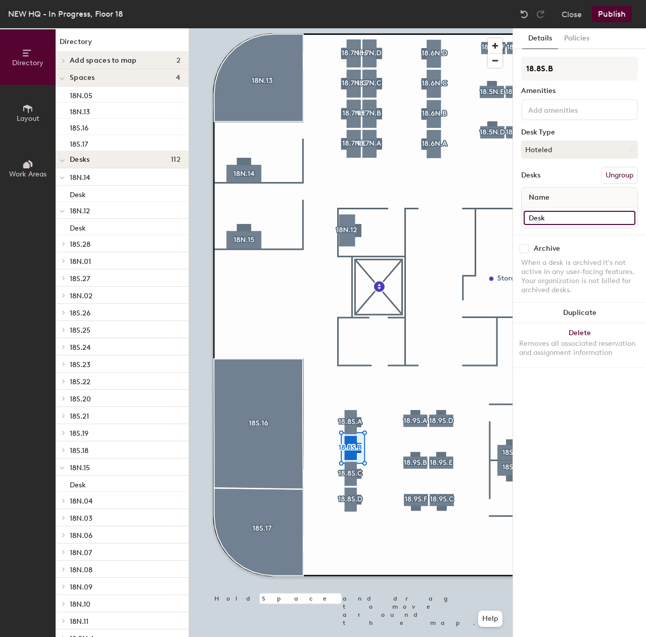
type input "Desk"
click at [581, 215] on input "Desk 1" at bounding box center [580, 218] width 112 height 14
click at [567, 215] on input "Desk 1" at bounding box center [580, 218] width 112 height 14
type input "Desk"
click at [336, 28] on div at bounding box center [351, 28] width 324 height 0
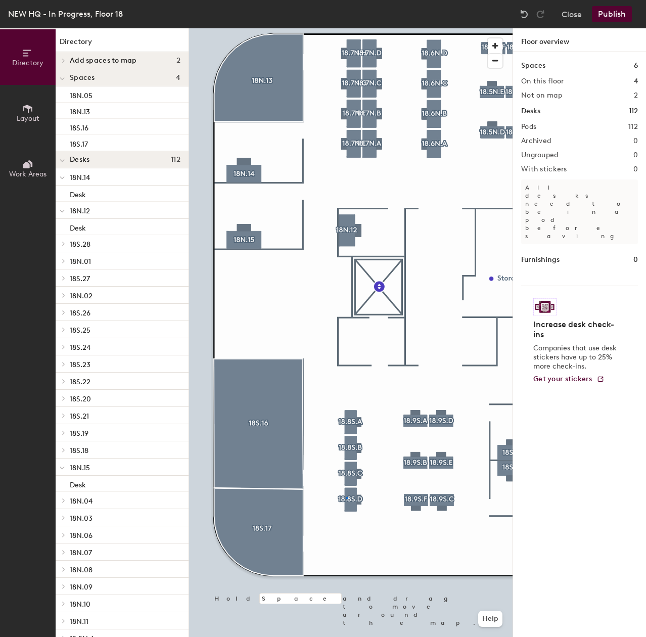
click at [346, 28] on div at bounding box center [351, 28] width 324 height 0
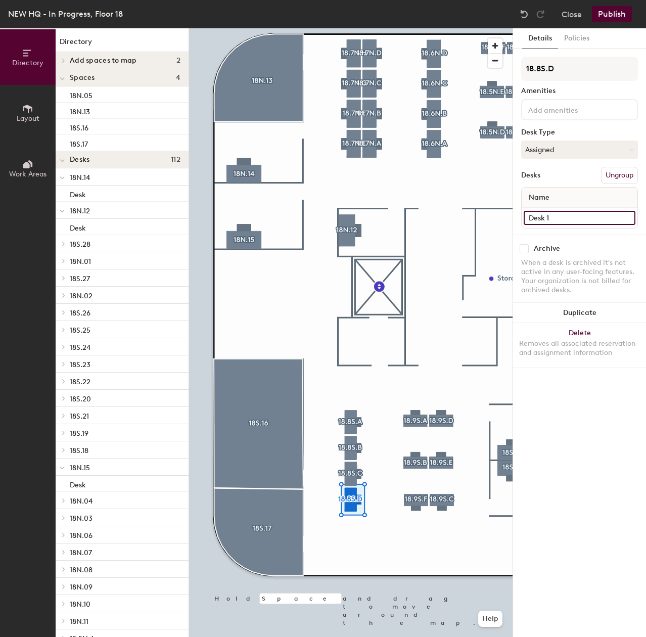
click at [566, 217] on input "Desk 1" at bounding box center [580, 218] width 112 height 14
type input "Desk"
click at [410, 28] on div at bounding box center [351, 28] width 324 height 0
click at [591, 216] on input "Desk 1" at bounding box center [580, 218] width 112 height 14
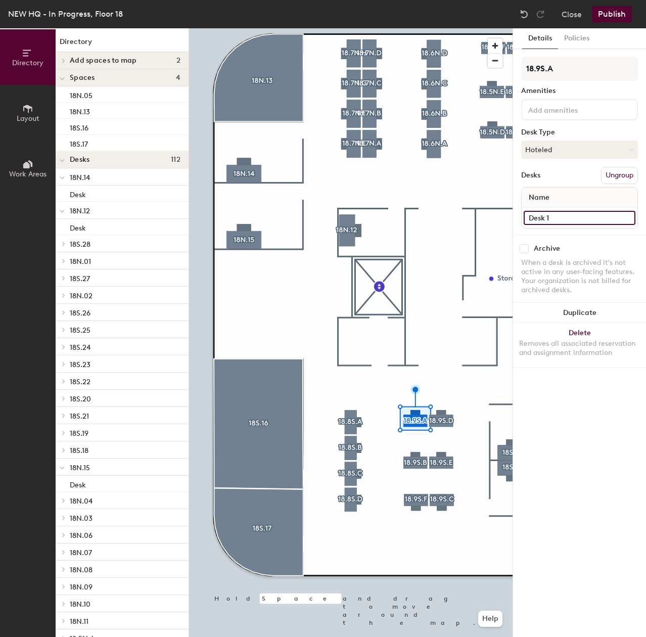
click at [590, 216] on input "Desk 1" at bounding box center [580, 218] width 112 height 14
type input "Desk"
click at [570, 222] on input "Desk 1" at bounding box center [580, 218] width 112 height 14
click at [571, 218] on input "Desk 1" at bounding box center [580, 218] width 112 height 14
type input "Desk"
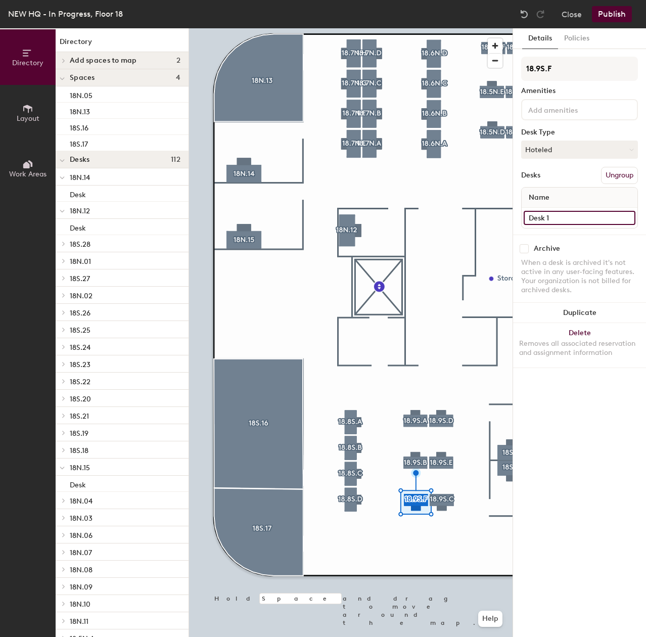
click at [579, 216] on input "Desk 1" at bounding box center [580, 218] width 112 height 14
click at [577, 216] on input "Desk 1" at bounding box center [580, 218] width 112 height 14
type input "Desk"
click at [557, 220] on input "Desk 1" at bounding box center [580, 218] width 112 height 14
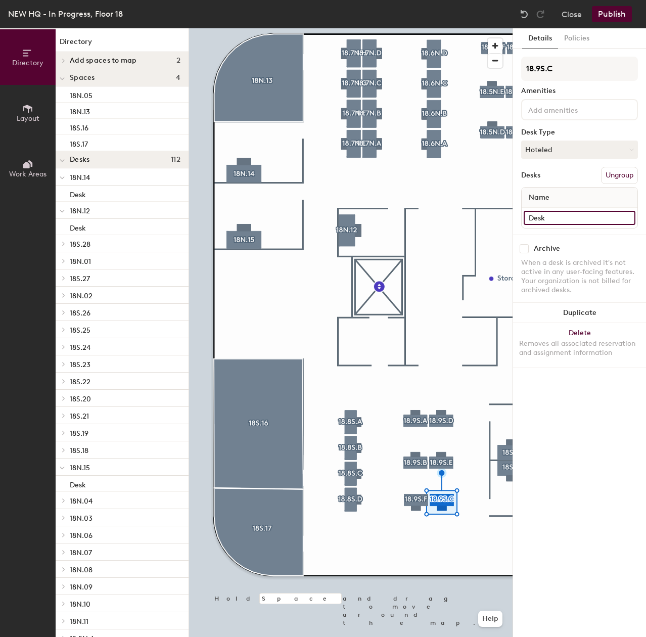
type input "Desk"
click at [566, 224] on input "Desk 1" at bounding box center [580, 218] width 112 height 14
click at [567, 221] on input "Desk 1" at bounding box center [580, 218] width 112 height 14
type input "Desk"
click at [449, 28] on div at bounding box center [351, 28] width 324 height 0
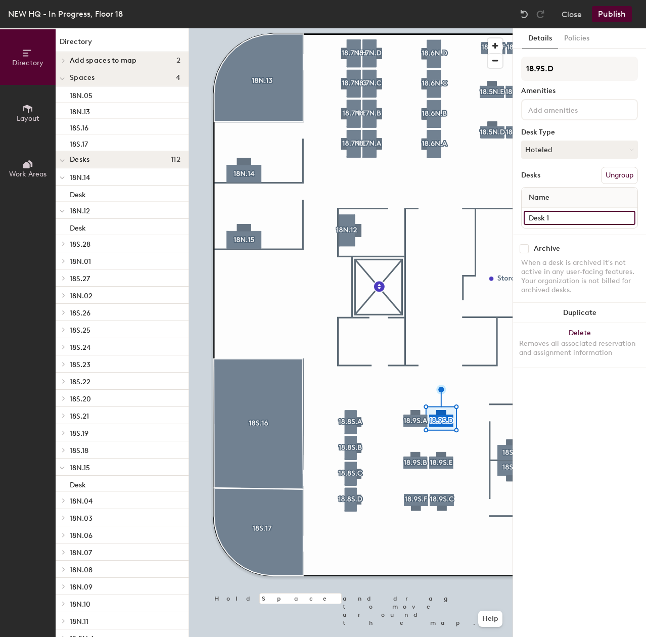
click at [569, 220] on input "Desk 1" at bounding box center [580, 218] width 112 height 14
type input "Desk"
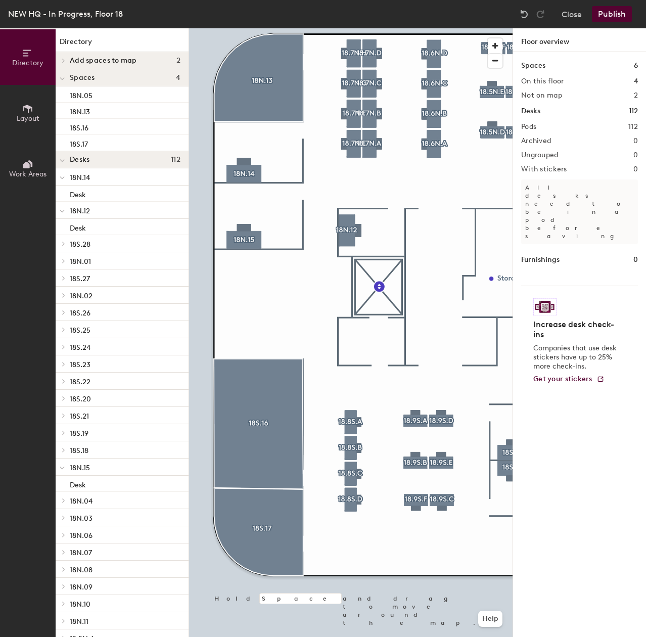
click at [349, 28] on div at bounding box center [351, 28] width 324 height 0
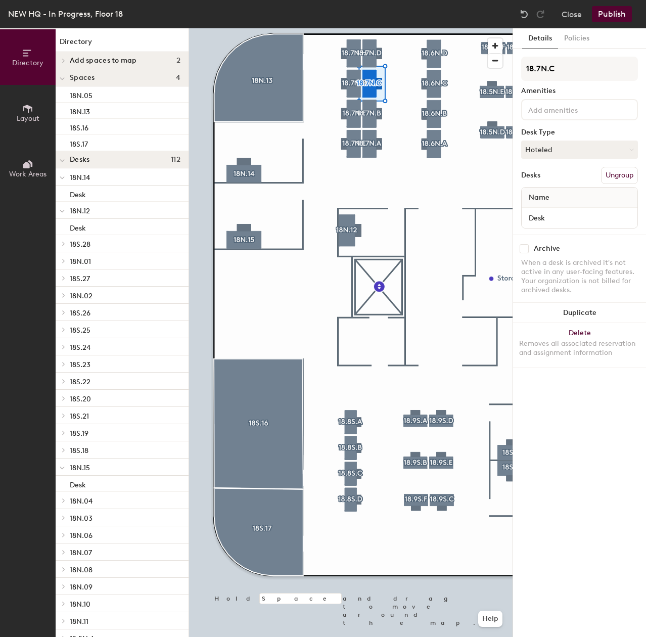
click at [435, 28] on div at bounding box center [351, 28] width 324 height 0
click at [437, 28] on div at bounding box center [351, 28] width 324 height 0
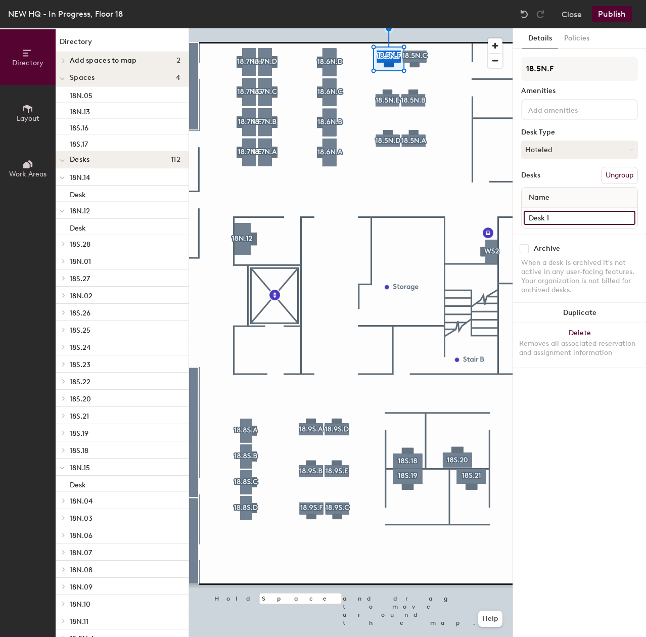
click at [564, 214] on input "Desk 1" at bounding box center [580, 218] width 112 height 14
type input "Desk"
click at [381, 28] on div at bounding box center [351, 28] width 324 height 0
click at [581, 215] on input "Desk 1" at bounding box center [580, 218] width 112 height 14
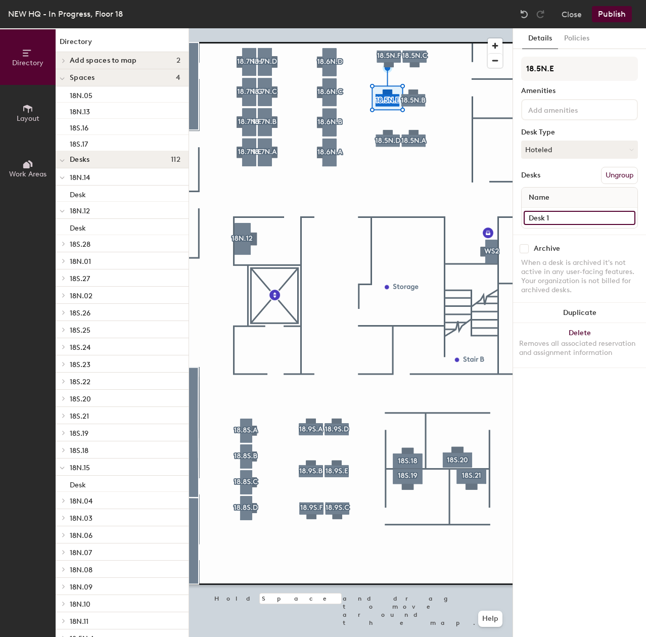
click at [581, 215] on input "Desk 1" at bounding box center [580, 218] width 112 height 14
type input "Desk"
click at [555, 216] on input "Desk 1" at bounding box center [580, 218] width 112 height 14
click at [560, 216] on input "Desk 1" at bounding box center [580, 218] width 112 height 14
type input "Desk"
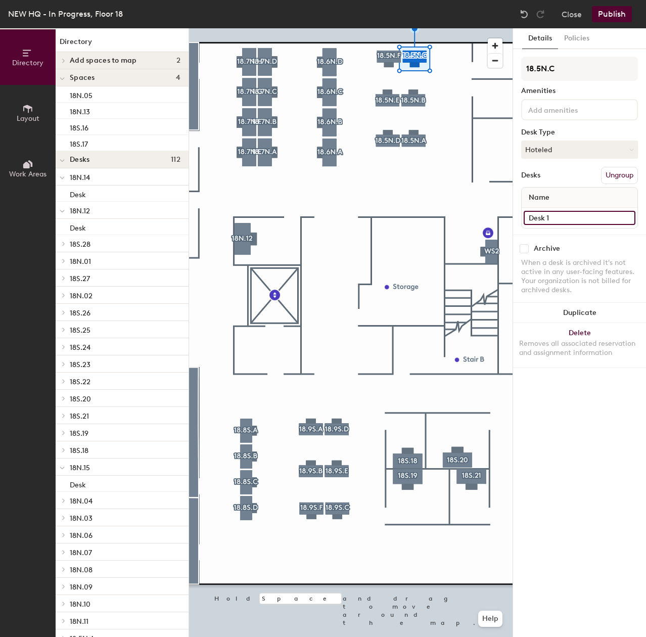
click at [570, 218] on input "Desk 1" at bounding box center [580, 218] width 112 height 14
type input "Desk"
click at [560, 216] on input "Desk 1" at bounding box center [580, 218] width 112 height 14
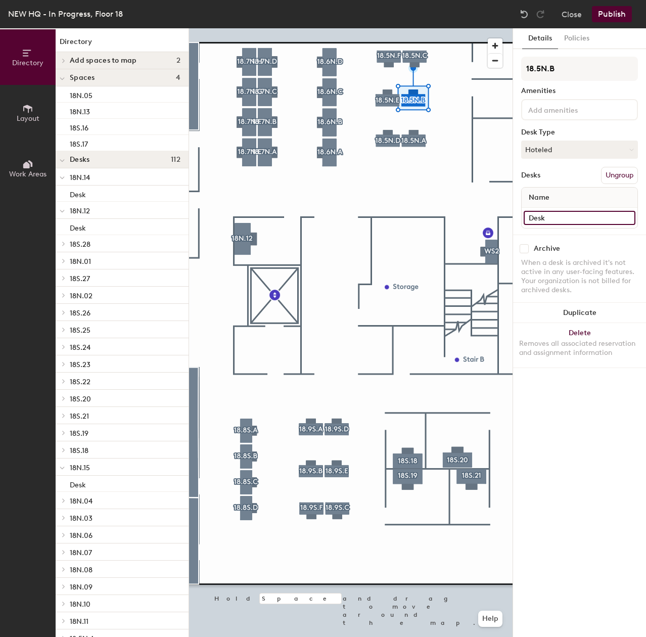
type input "Desk"
click at [565, 215] on input "Desk 1" at bounding box center [580, 218] width 112 height 14
type input "Desk"
click at [244, 28] on div at bounding box center [351, 28] width 324 height 0
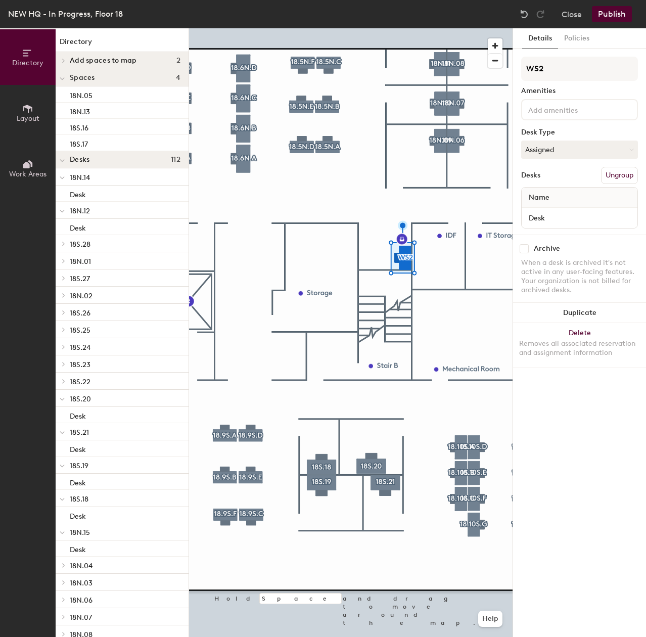
type input "Desk"
click at [439, 28] on div at bounding box center [351, 28] width 324 height 0
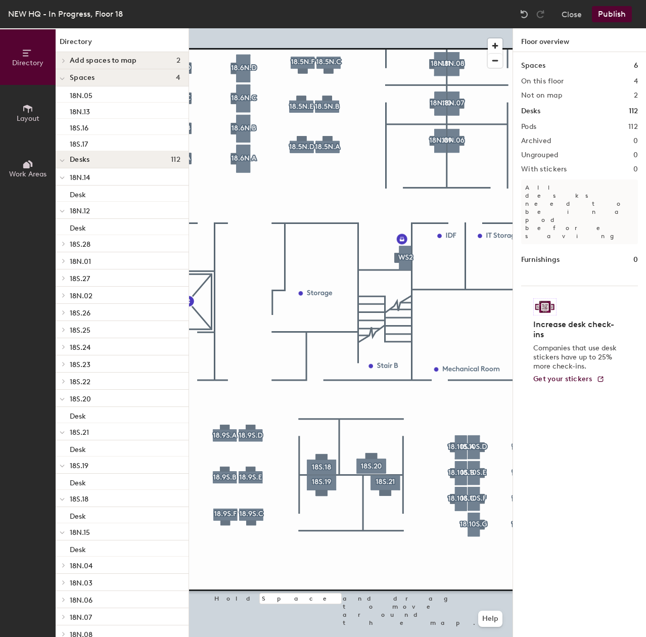
click at [455, 28] on div at bounding box center [351, 28] width 324 height 0
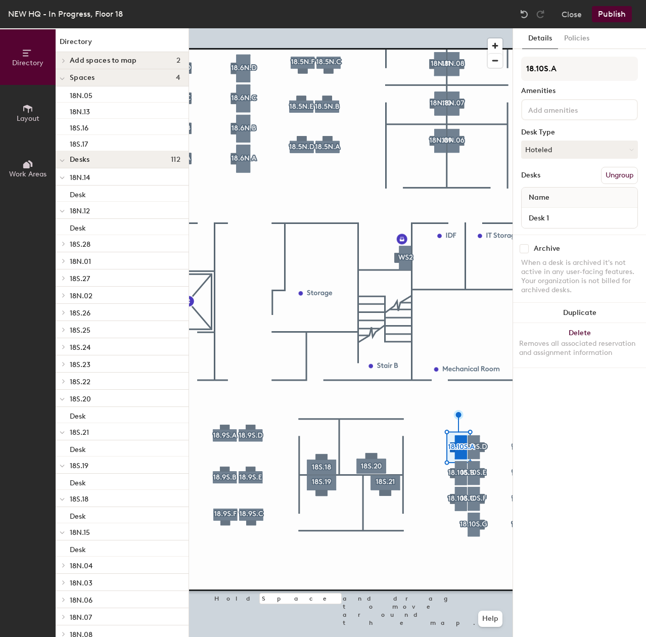
click at [581, 210] on div "Desk 1" at bounding box center [580, 218] width 116 height 20
click at [577, 217] on input "Desk 1" at bounding box center [580, 218] width 112 height 14
type input "Desk"
click at [558, 215] on input "Desk 1" at bounding box center [580, 218] width 112 height 14
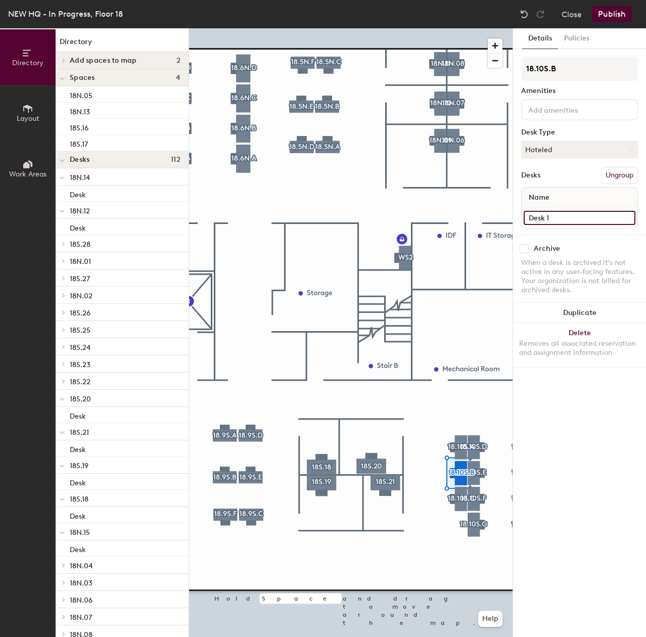
click at [558, 215] on input "Desk 1" at bounding box center [580, 218] width 112 height 14
type input "Desk"
click at [567, 215] on input "Desk 1" at bounding box center [580, 218] width 112 height 14
click at [567, 214] on input "Desk 1" at bounding box center [580, 218] width 112 height 14
type input "Desk"
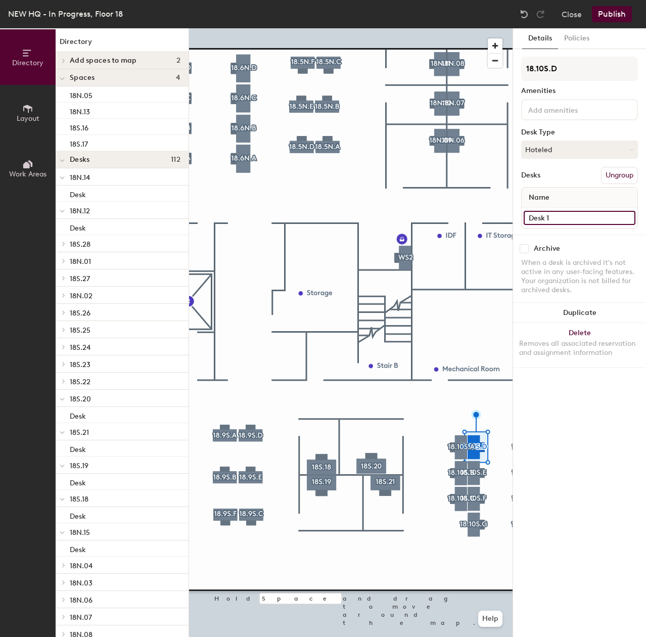
click at [583, 216] on input "Desk 1" at bounding box center [580, 218] width 112 height 14
click at [581, 216] on input "Desk 1" at bounding box center [580, 218] width 112 height 14
type input "Desk"
click at [556, 212] on input "Desk 1" at bounding box center [580, 218] width 112 height 14
click at [557, 213] on input "Desk 1" at bounding box center [580, 218] width 112 height 14
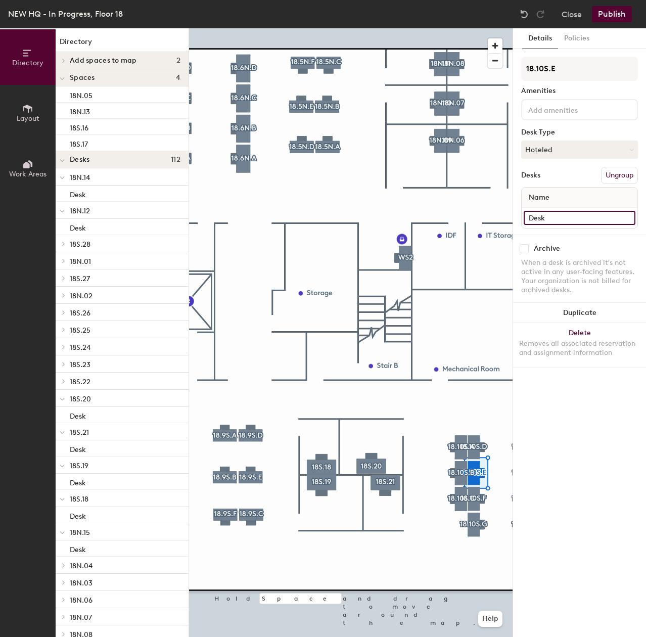
type input "Desk"
click at [569, 218] on input "Desk 1" at bounding box center [580, 218] width 112 height 14
type input "Desk"
click at [554, 214] on input "Desk 1" at bounding box center [580, 218] width 112 height 14
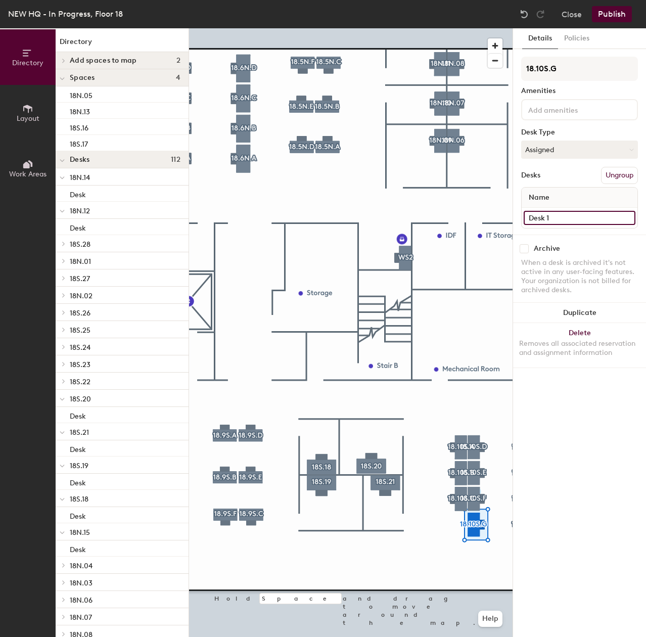
click at [554, 214] on input "Desk 1" at bounding box center [580, 218] width 112 height 14
type input "Desk"
click at [376, 28] on div at bounding box center [351, 28] width 324 height 0
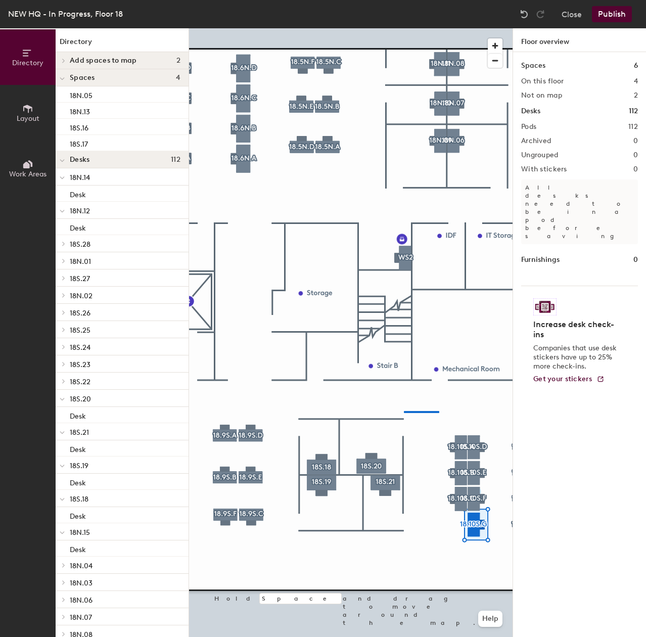
click at [383, 28] on div at bounding box center [351, 28] width 324 height 0
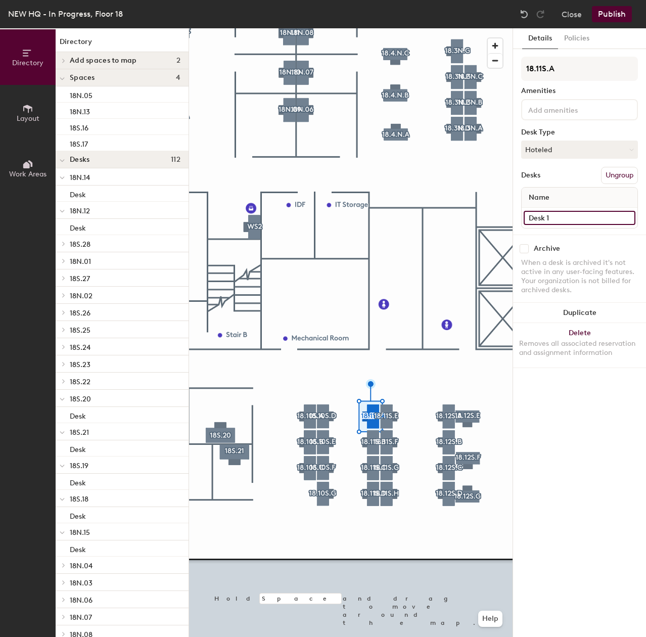
click at [566, 219] on input "Desk 1" at bounding box center [580, 218] width 112 height 14
type input "Desk"
click at [575, 221] on input "Desk 1" at bounding box center [580, 218] width 112 height 14
click at [575, 217] on input "Desk 1" at bounding box center [580, 218] width 112 height 14
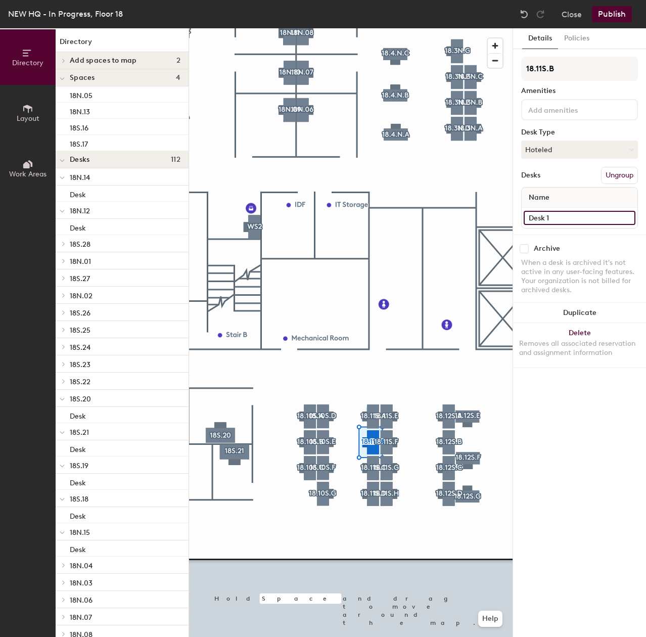
click at [576, 216] on input "Desk 1" at bounding box center [580, 218] width 112 height 14
click at [576, 215] on input "Desk 1" at bounding box center [580, 218] width 112 height 14
type input "Desk"
click at [379, 28] on div at bounding box center [351, 28] width 324 height 0
click at [563, 225] on div "Desk 1" at bounding box center [580, 218] width 116 height 20
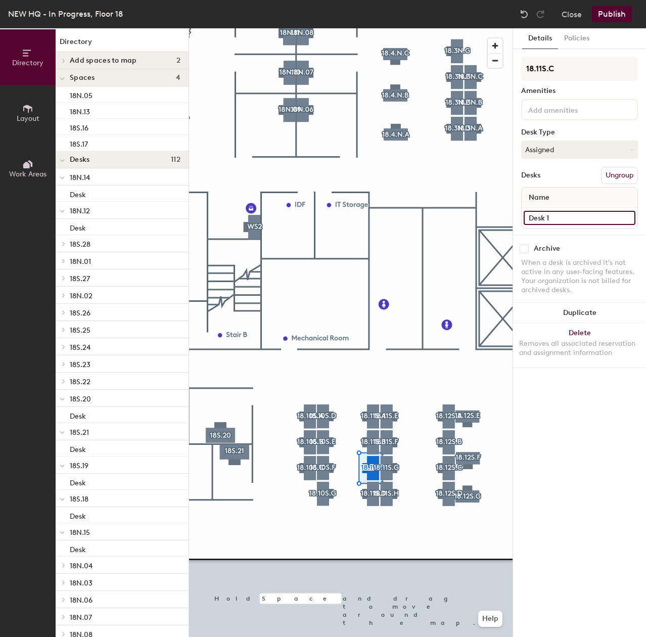
click at [560, 214] on input "Desk 1" at bounding box center [580, 218] width 112 height 14
click at [561, 214] on input "Desk 1" at bounding box center [580, 218] width 112 height 14
type input "Desk"
click at [572, 213] on input "Desk 1" at bounding box center [580, 218] width 112 height 14
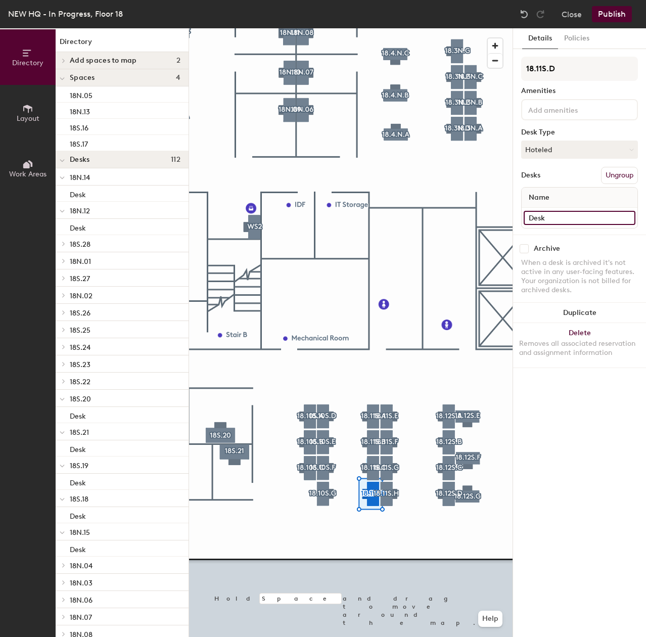
type input "Desk"
click at [588, 213] on input "Desk 1" at bounding box center [580, 218] width 112 height 14
click at [588, 214] on input "Desk 1" at bounding box center [580, 218] width 112 height 14
type input "Desk"
click at [574, 223] on input "Desk 1" at bounding box center [580, 218] width 112 height 14
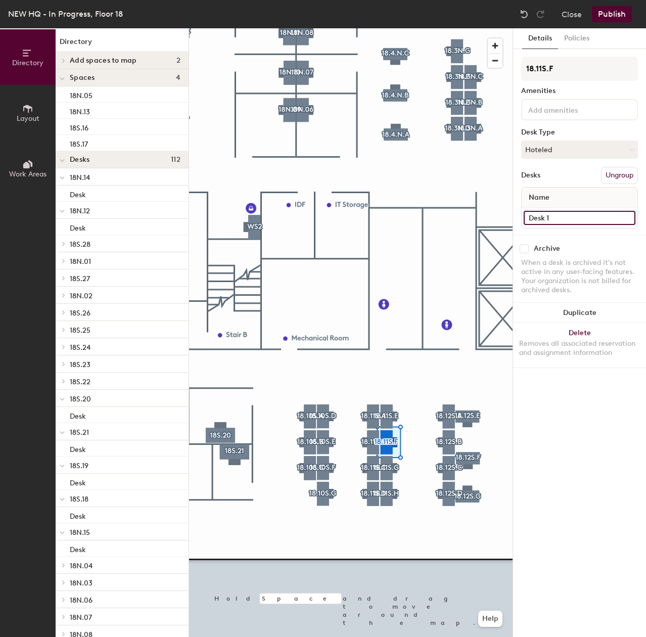
click at [574, 222] on input "Desk 1" at bounding box center [580, 218] width 112 height 14
click at [565, 217] on input "Desk 1" at bounding box center [580, 218] width 112 height 14
click at [571, 232] on div "18.11S.F Amenities Desk Type Hoteled Desks Ungroup Name Desk 1" at bounding box center [579, 146] width 117 height 178
click at [561, 216] on input "Desk 1" at bounding box center [580, 218] width 112 height 14
click at [561, 215] on input "Desk 1" at bounding box center [580, 218] width 112 height 14
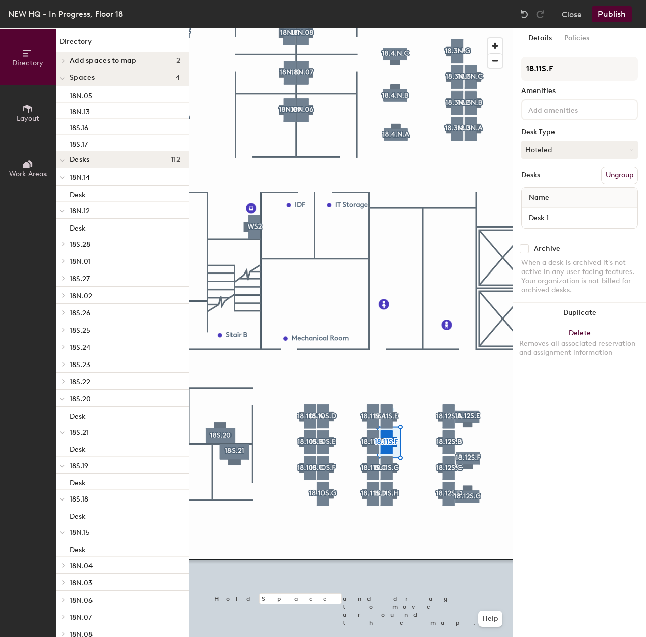
click at [552, 230] on div "18.11S.F Amenities Desk Type Hoteled Desks Ungroup Name Desk 1" at bounding box center [579, 146] width 117 height 178
click at [551, 215] on input "Desk 1" at bounding box center [580, 218] width 112 height 14
click at [555, 216] on input "Desk 1" at bounding box center [580, 218] width 112 height 14
click at [554, 217] on input "Desk 1" at bounding box center [580, 218] width 112 height 14
click at [567, 220] on input "Desk 1" at bounding box center [580, 218] width 112 height 14
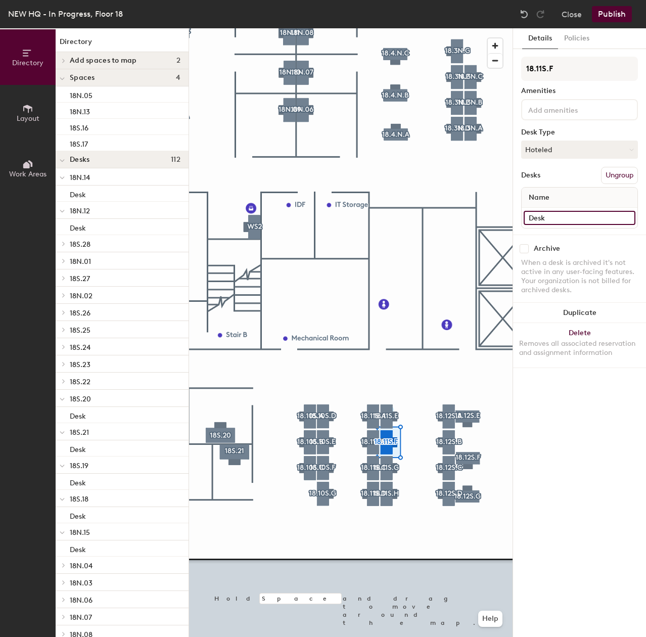
type input "Desk"
click at [560, 218] on input "Desk 1" at bounding box center [580, 218] width 112 height 14
type input "Desk"
click at [572, 218] on input "Desk 1" at bounding box center [580, 218] width 112 height 14
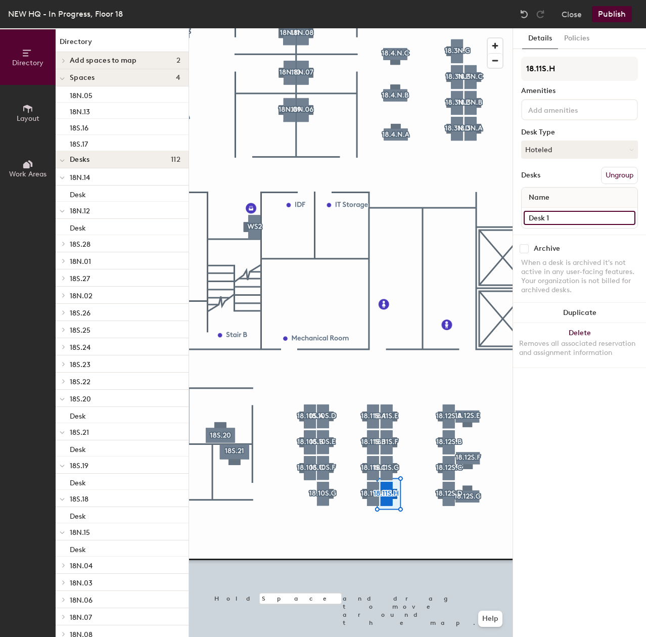
click at [572, 218] on input "Desk 1" at bounding box center [580, 218] width 112 height 14
type input "Desk"
click at [560, 216] on input "Desk 1" at bounding box center [580, 218] width 112 height 14
click at [559, 217] on input "Desk 1" at bounding box center [580, 218] width 112 height 14
type input "Desk"
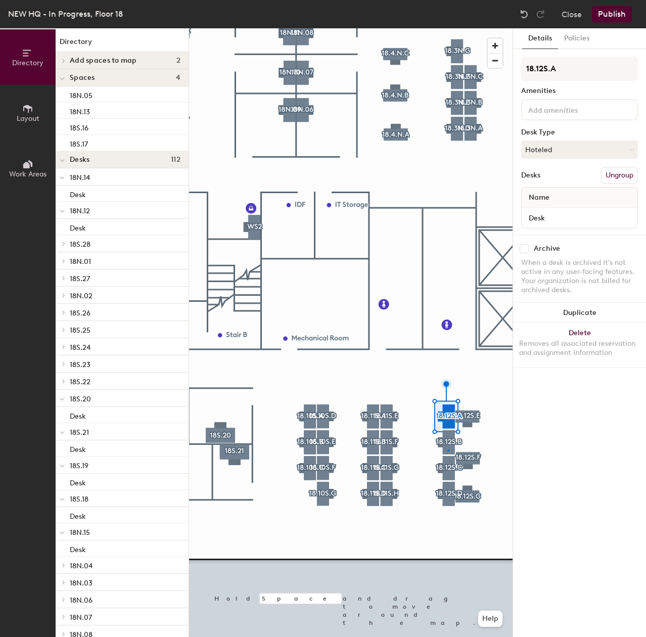
click at [447, 28] on div at bounding box center [351, 28] width 324 height 0
click at [565, 216] on input "Desk 1" at bounding box center [580, 218] width 112 height 14
click at [559, 216] on input "Desk 1" at bounding box center [580, 218] width 112 height 14
type input "Desk"
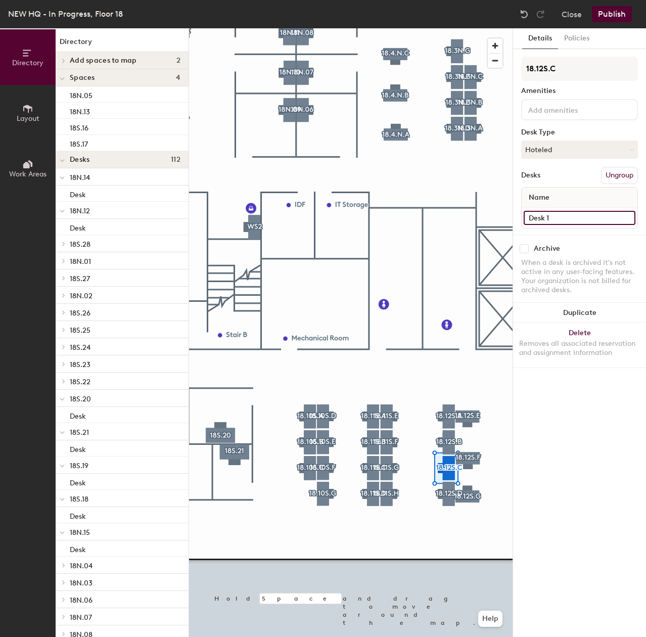
click at [562, 220] on input "Desk 1" at bounding box center [580, 218] width 112 height 14
click at [563, 220] on input "Desk 1" at bounding box center [580, 218] width 112 height 14
type input "Desk"
click at [445, 28] on div at bounding box center [351, 28] width 324 height 0
click at [563, 217] on input "Desk 1" at bounding box center [580, 218] width 112 height 14
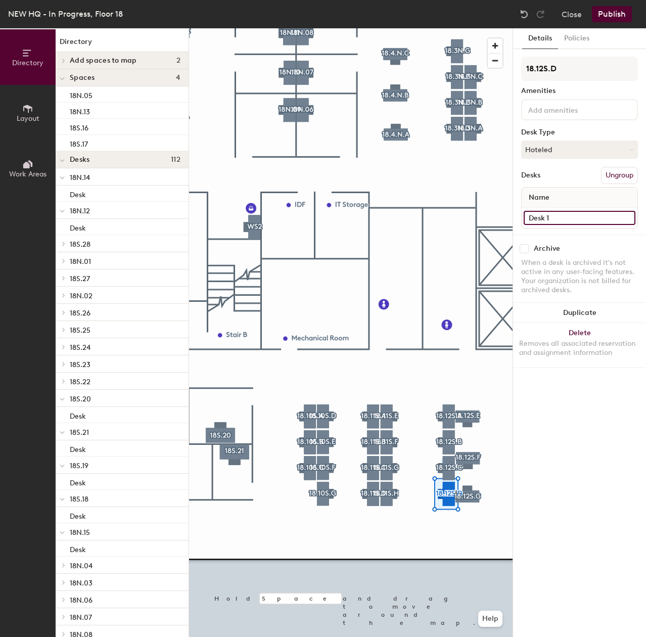
click at [563, 217] on input "Desk 1" at bounding box center [580, 218] width 112 height 14
type input "Desk"
click at [592, 215] on input "Desk 1" at bounding box center [580, 218] width 112 height 14
click at [591, 215] on input "Desk 1" at bounding box center [580, 218] width 112 height 14
type input "Desk"
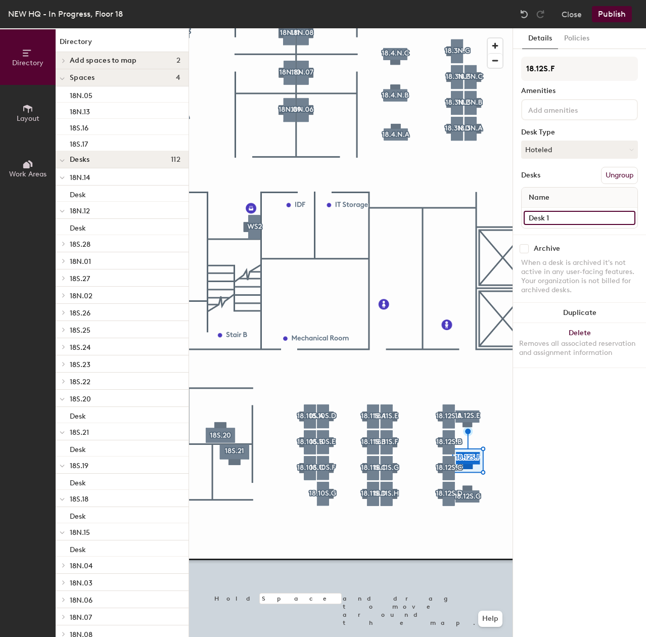
click at [567, 218] on input "Desk 1" at bounding box center [580, 218] width 112 height 14
type input "Desk"
click at [569, 215] on input "Desk 1" at bounding box center [580, 218] width 112 height 14
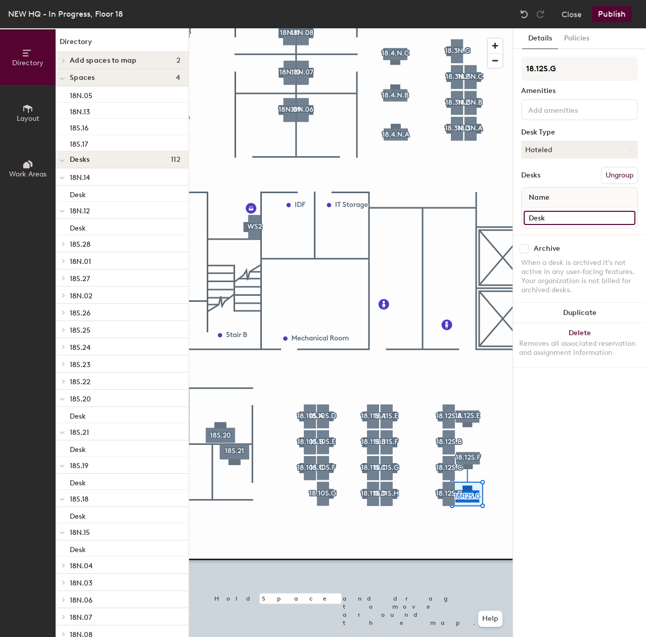
type input "Desk"
click at [431, 28] on div at bounding box center [351, 28] width 324 height 0
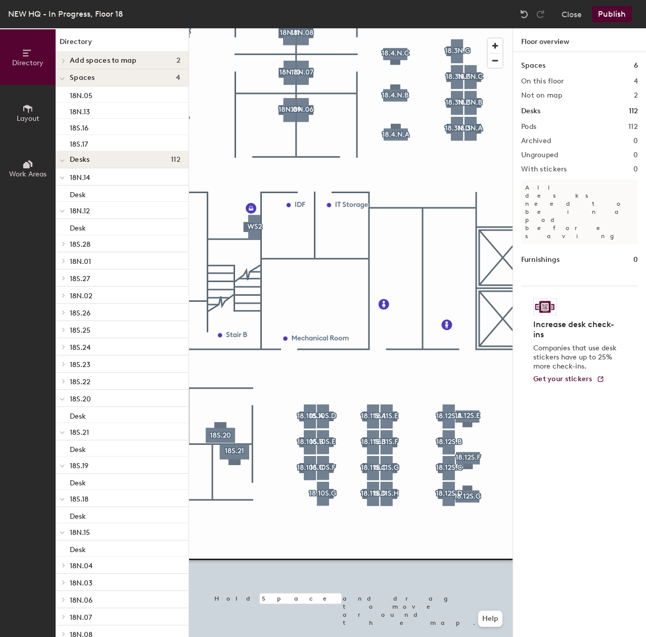
click at [394, 28] on div at bounding box center [351, 28] width 324 height 0
click at [478, 28] on div at bounding box center [351, 28] width 324 height 0
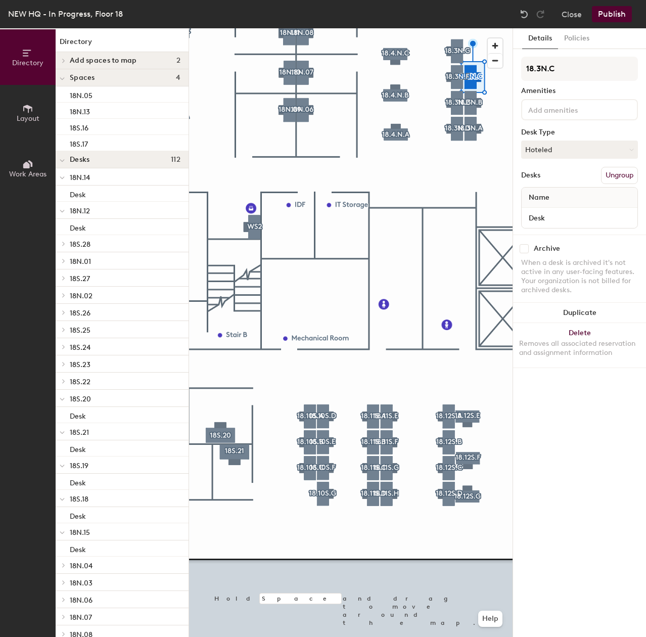
click at [306, 28] on div at bounding box center [351, 28] width 324 height 0
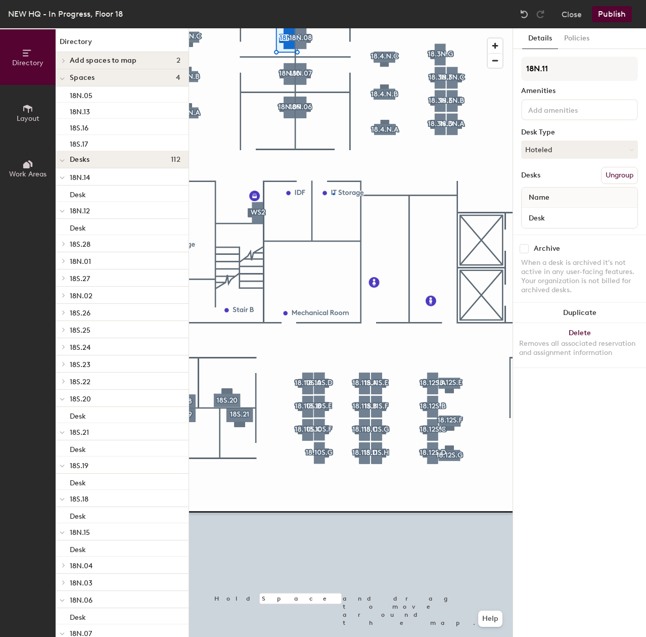
click at [334, 28] on div at bounding box center [351, 28] width 324 height 0
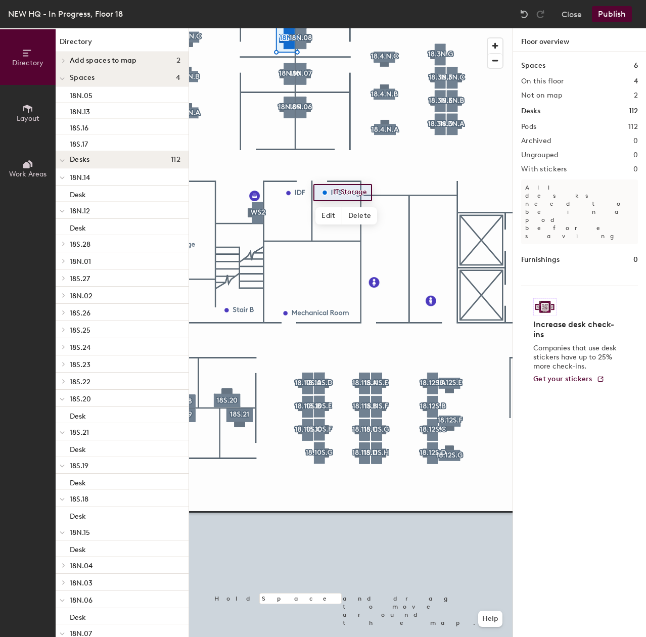
click at [349, 28] on div at bounding box center [351, 28] width 324 height 0
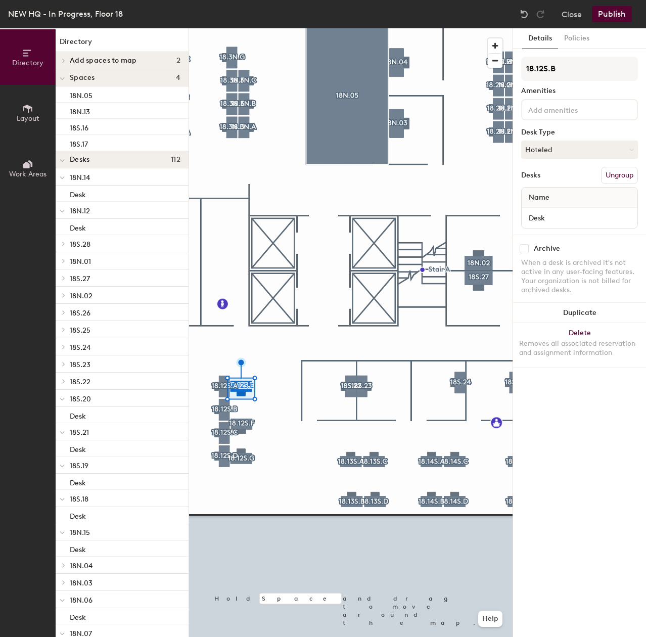
click at [221, 28] on div at bounding box center [351, 28] width 324 height 0
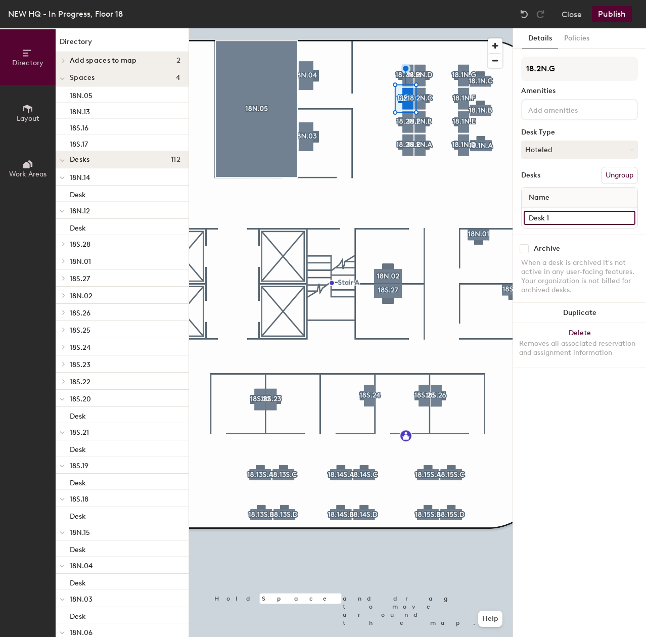
click at [558, 220] on input "Desk 1" at bounding box center [580, 218] width 112 height 14
type input "Desk"
click at [405, 28] on div at bounding box center [351, 28] width 324 height 0
click at [557, 217] on input "Desk 1" at bounding box center [580, 218] width 112 height 14
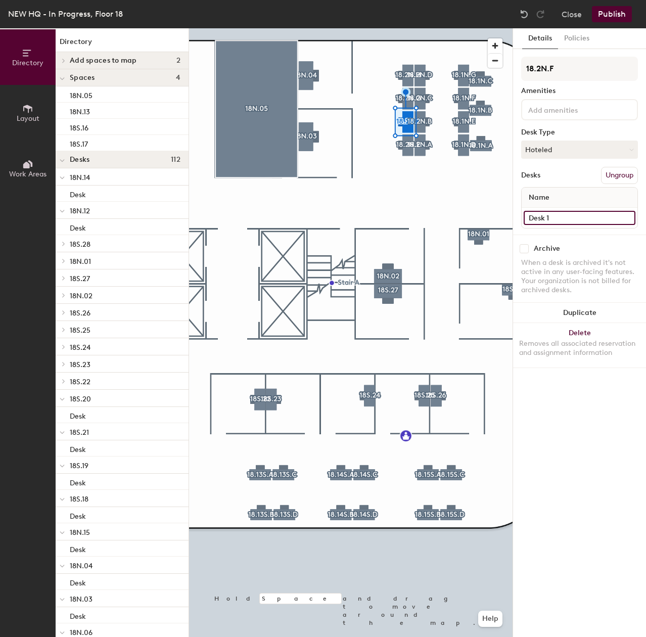
click at [560, 217] on input "Desk 1" at bounding box center [580, 218] width 112 height 14
type input "Desk"
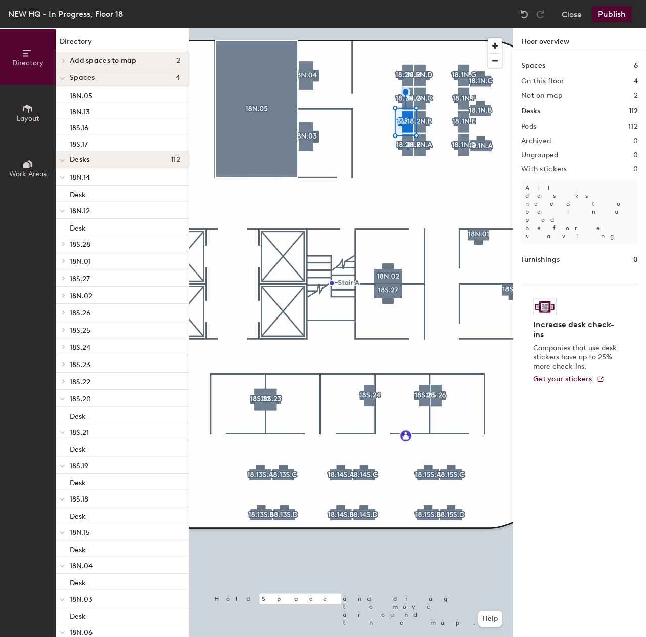
click at [407, 28] on div at bounding box center [351, 28] width 324 height 0
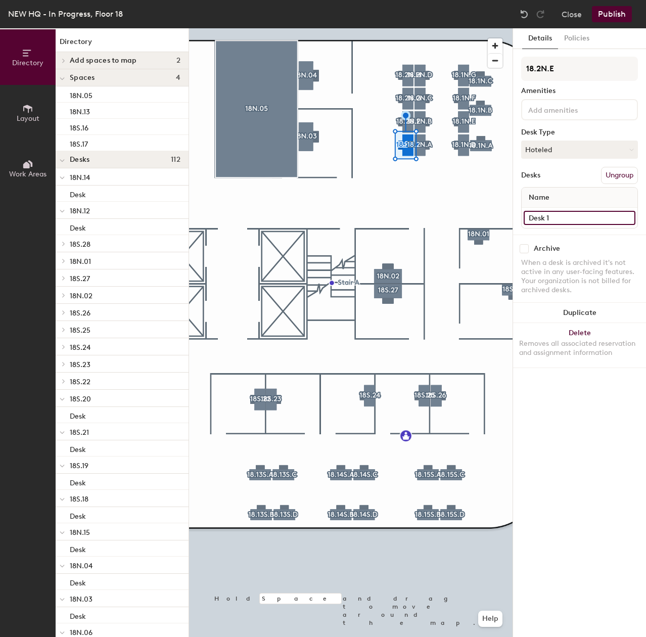
click at [570, 213] on input "Desk 1" at bounding box center [580, 218] width 112 height 14
click at [568, 217] on input "Desk 1" at bounding box center [580, 218] width 112 height 14
click at [568, 220] on input "Desk 1" at bounding box center [580, 218] width 112 height 14
click at [556, 224] on input "Desk 1" at bounding box center [580, 218] width 112 height 14
type input "Desk"
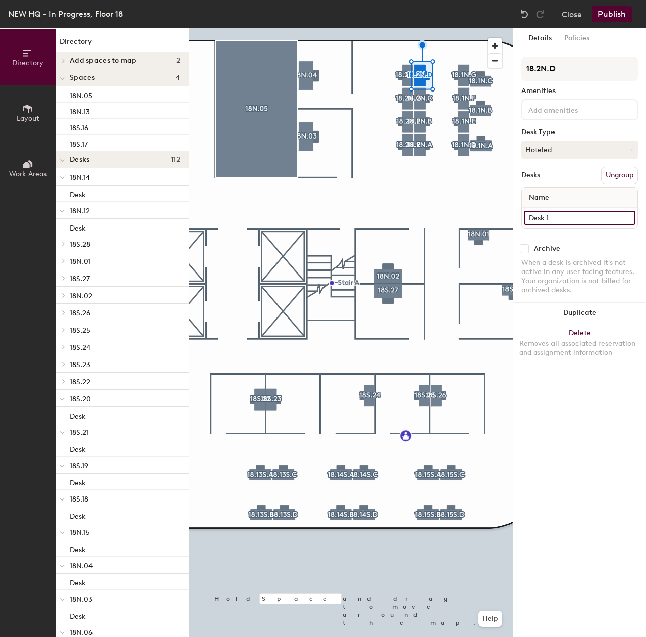
click at [559, 216] on input "Desk 1" at bounding box center [580, 218] width 112 height 14
type input "Desk"
click at [579, 220] on input "Desk 1" at bounding box center [580, 218] width 112 height 14
click at [583, 221] on input "Desk 1" at bounding box center [580, 218] width 112 height 14
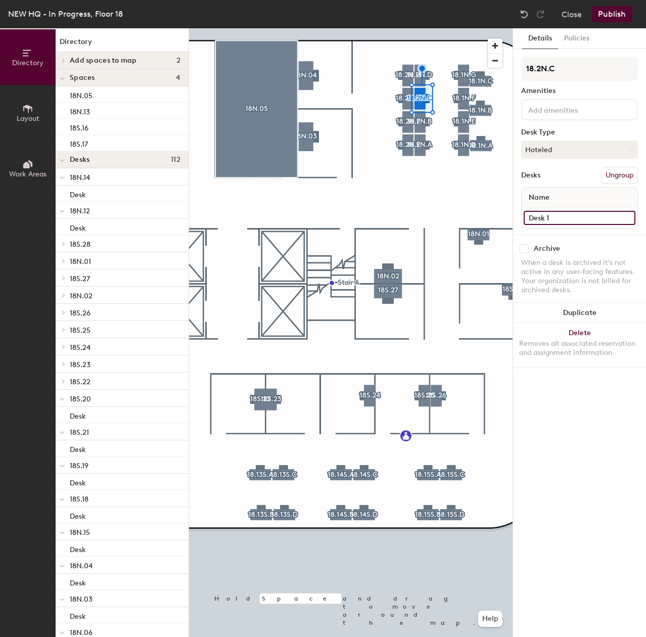
click at [568, 220] on input "Desk 1" at bounding box center [580, 218] width 112 height 14
click at [570, 219] on input "Desk 1" at bounding box center [580, 218] width 112 height 14
type input "Desk"
click at [423, 28] on div at bounding box center [351, 28] width 324 height 0
click at [559, 218] on input "Desk 1" at bounding box center [580, 218] width 112 height 14
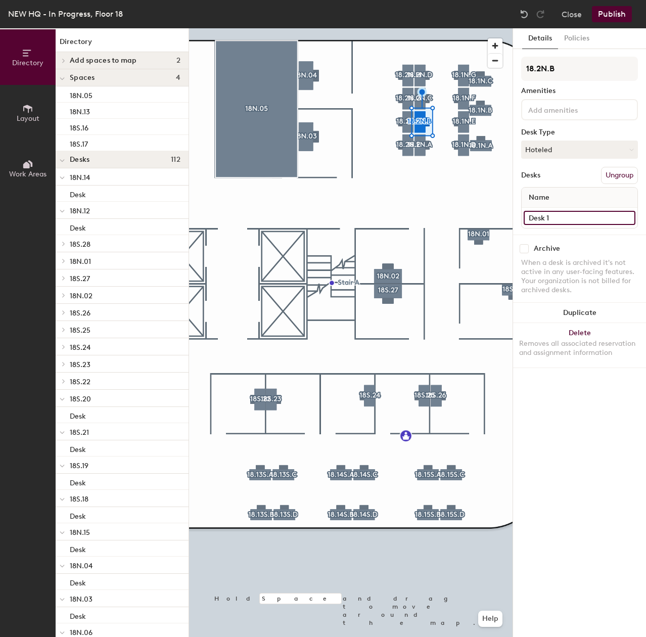
click at [559, 218] on input "Desk 1" at bounding box center [580, 218] width 112 height 14
type input "Desk"
click at [424, 28] on div at bounding box center [351, 28] width 324 height 0
click at [563, 215] on input "Desk 1" at bounding box center [580, 218] width 112 height 14
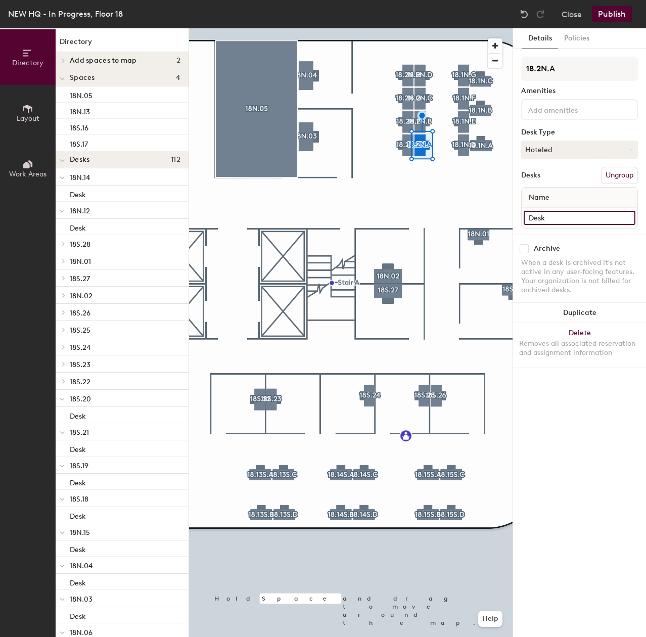
type input "Desk"
click at [556, 215] on input "Desk 1" at bounding box center [580, 218] width 112 height 14
click at [576, 220] on input "Desk 1" at bounding box center [580, 218] width 112 height 14
type input "Desk"
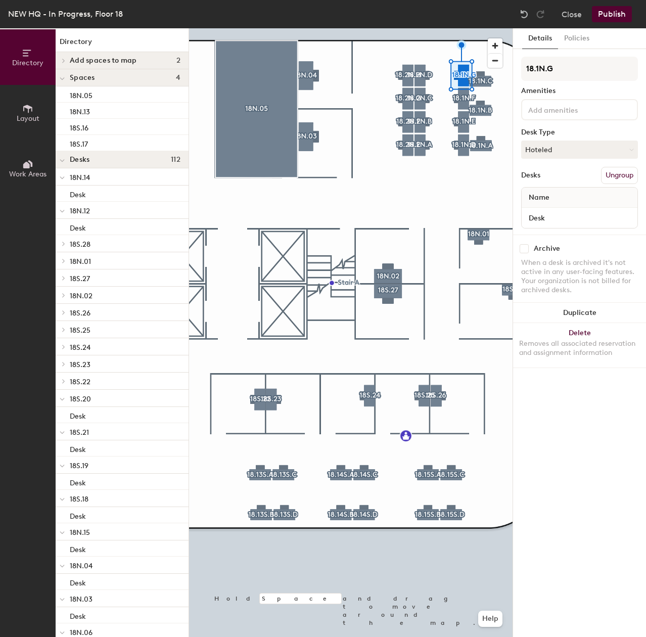
click at [461, 28] on div at bounding box center [351, 28] width 324 height 0
click at [561, 213] on input "Desk 1" at bounding box center [580, 218] width 112 height 14
type input "Desk"
click at [572, 219] on input "Desk 1" at bounding box center [580, 218] width 112 height 14
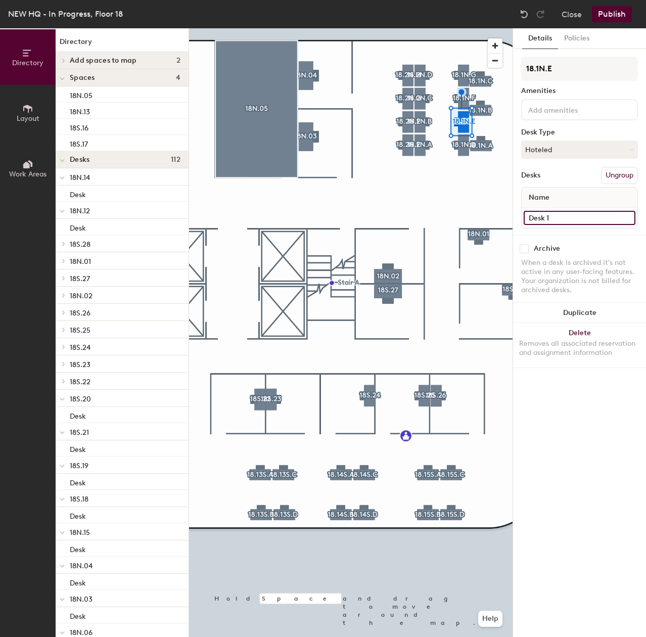
click at [572, 219] on input "Desk 1" at bounding box center [580, 218] width 112 height 14
type input "Desk"
click at [559, 212] on input "Desk 1" at bounding box center [580, 218] width 112 height 14
click at [559, 216] on input "Desk 1" at bounding box center [580, 218] width 112 height 14
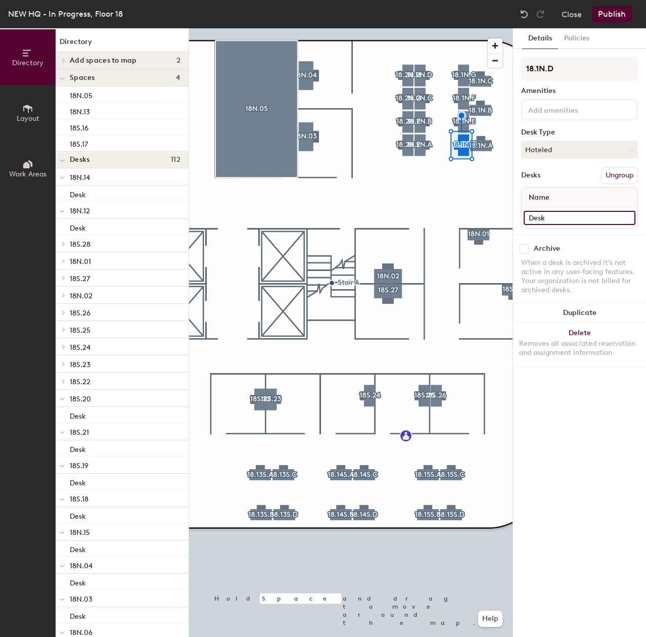
type input "Desk"
click at [478, 28] on div at bounding box center [351, 28] width 324 height 0
click at [561, 215] on input "Desk 1" at bounding box center [580, 218] width 112 height 14
type input "Desk"
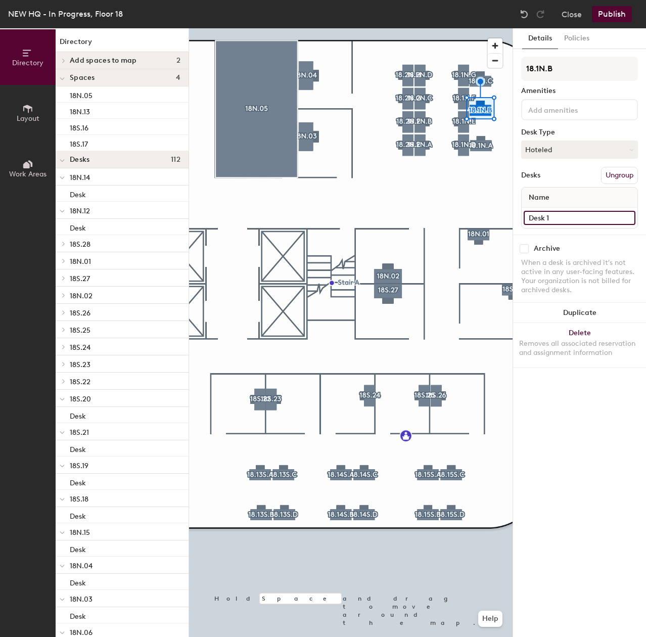
click at [561, 218] on input "Desk 1" at bounding box center [580, 218] width 112 height 14
click at [563, 215] on input "Desk 1" at bounding box center [580, 218] width 112 height 14
type input "Desk"
click at [486, 28] on div at bounding box center [351, 28] width 324 height 0
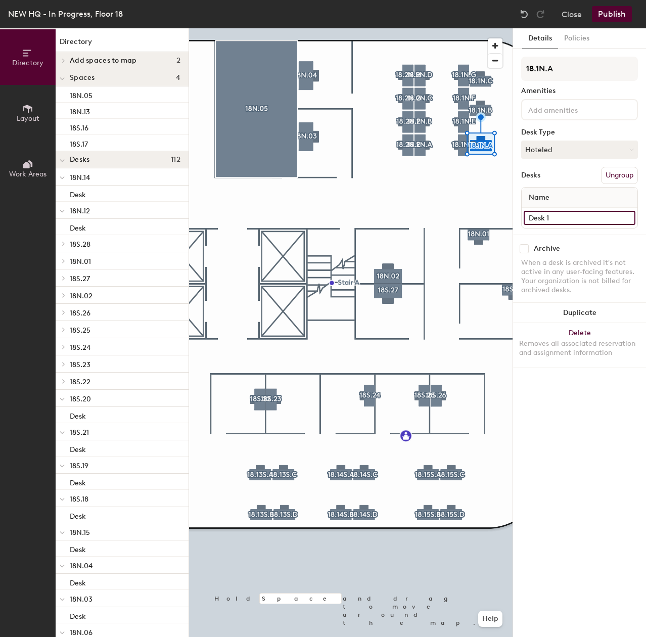
click at [563, 215] on input "Desk 1" at bounding box center [580, 218] width 112 height 14
click at [563, 216] on input "Desk 1" at bounding box center [580, 218] width 112 height 14
type input "Desk"
click at [479, 28] on div at bounding box center [351, 28] width 324 height 0
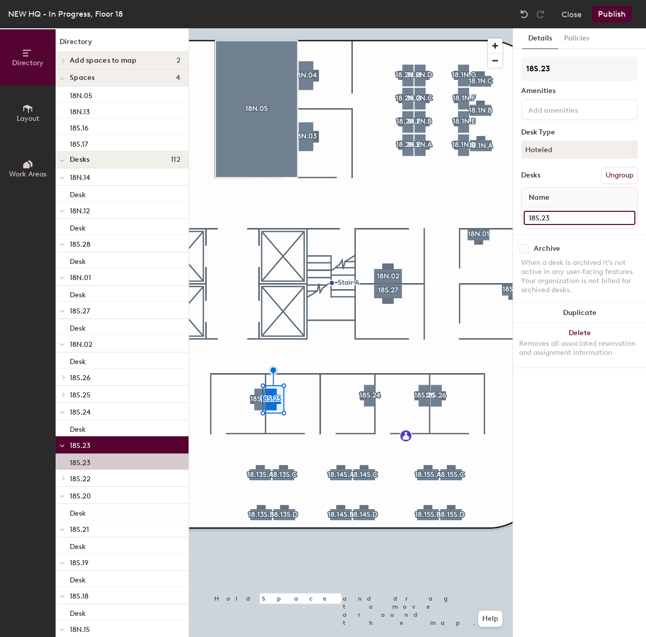
click at [585, 214] on input "18S.23" at bounding box center [580, 218] width 112 height 14
type input "Desk"
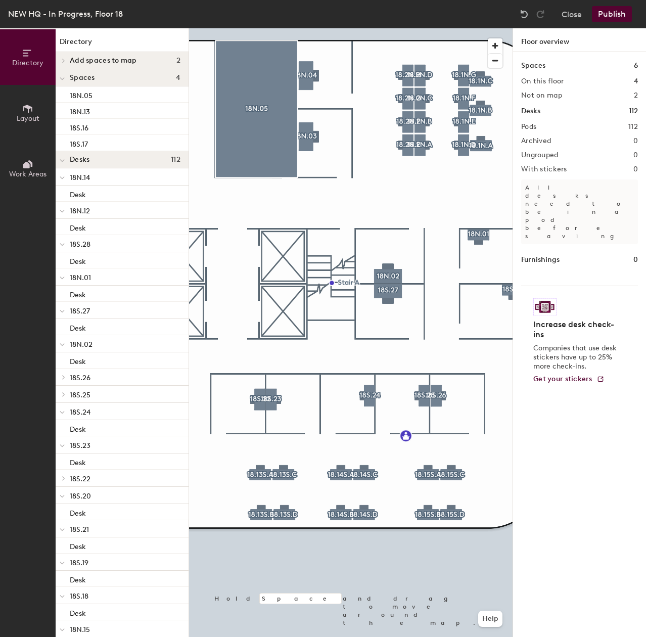
drag, startPoint x: 585, startPoint y: 214, endPoint x: 544, endPoint y: 227, distance: 43.3
click at [258, 28] on div at bounding box center [351, 28] width 324 height 0
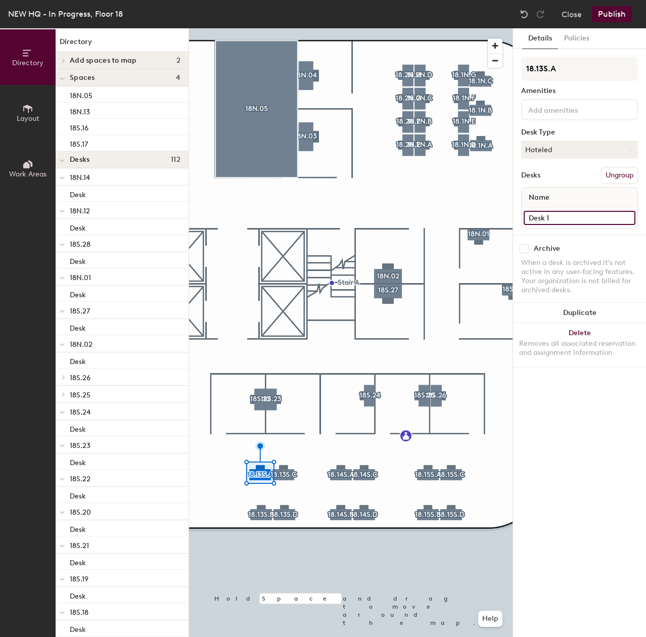
click at [556, 220] on input "Desk 1" at bounding box center [580, 218] width 112 height 14
click at [556, 216] on input "Desk 1" at bounding box center [580, 218] width 112 height 14
click at [571, 214] on input "Desk 1" at bounding box center [580, 218] width 112 height 14
type input "Desk"
click at [287, 28] on div at bounding box center [351, 28] width 324 height 0
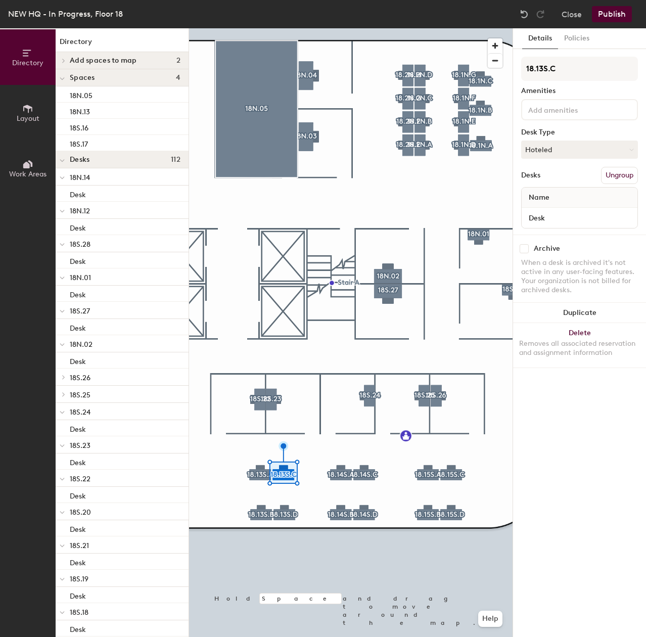
type input "Desk"
click at [577, 223] on input "Desk 1" at bounding box center [580, 218] width 112 height 14
click at [578, 219] on input "Desk 1" at bounding box center [580, 218] width 112 height 14
click at [580, 214] on input "Desk 1" at bounding box center [580, 218] width 112 height 14
type input "Desk"
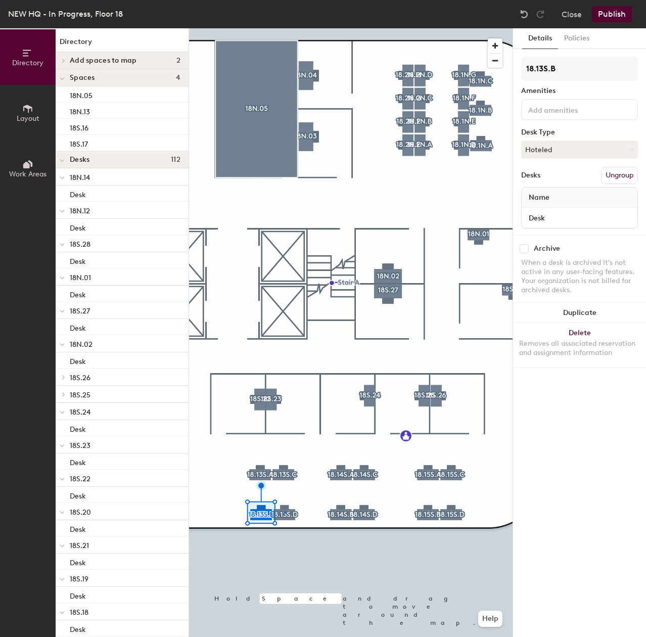
click at [284, 28] on div at bounding box center [351, 28] width 324 height 0
click at [570, 215] on input "Desk 1" at bounding box center [580, 218] width 112 height 14
click at [573, 216] on input "Desk 1" at bounding box center [580, 218] width 112 height 14
click at [575, 219] on input "Desk 1" at bounding box center [580, 218] width 112 height 14
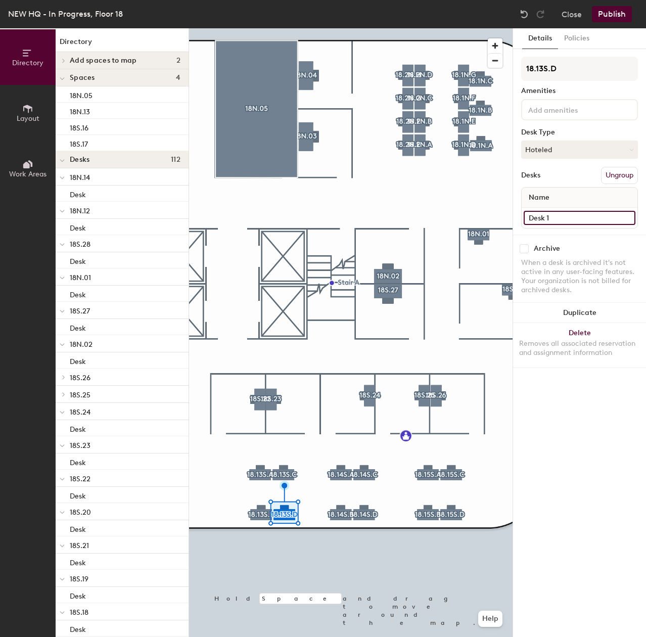
click at [576, 222] on input "Desk 1" at bounding box center [580, 218] width 112 height 14
type input "Desk"
click at [324, 28] on div at bounding box center [351, 28] width 324 height 0
click at [580, 220] on input "Desk 1" at bounding box center [580, 218] width 112 height 14
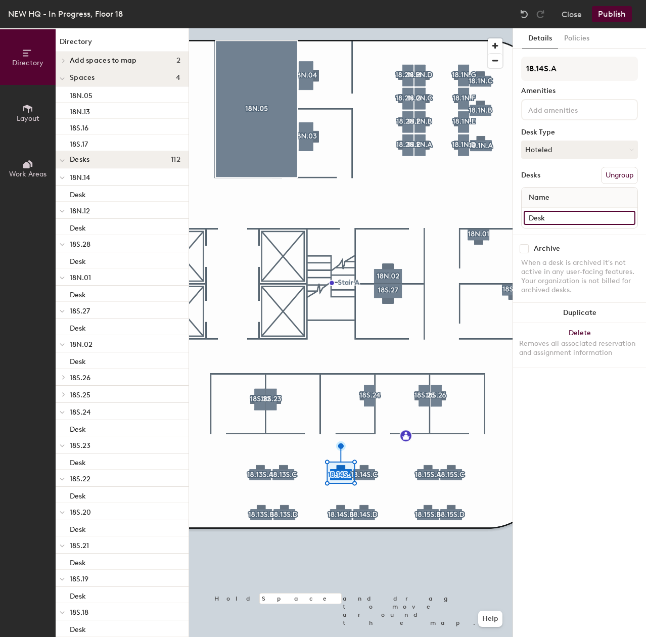
type input "Desk"
click at [570, 217] on input "Desk 1" at bounding box center [580, 218] width 112 height 14
type input "Desk"
click at [368, 28] on div at bounding box center [351, 28] width 324 height 0
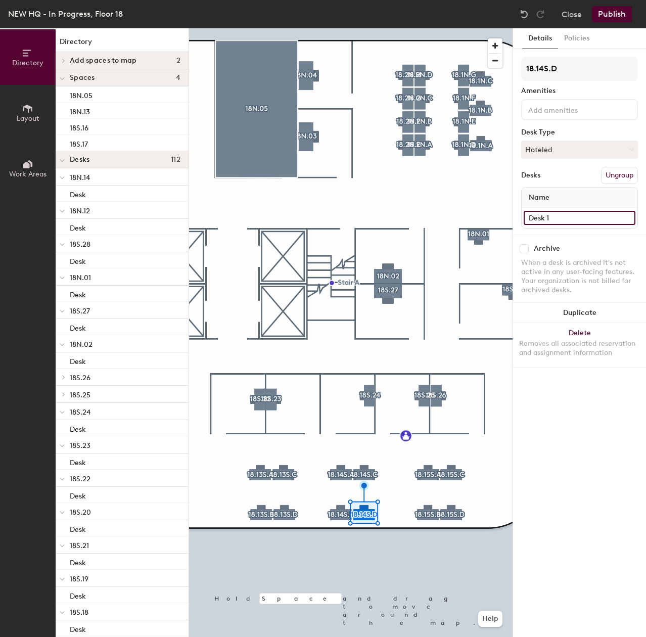
click at [574, 218] on input "Desk 1" at bounding box center [580, 218] width 112 height 14
click at [576, 218] on input "Desk 1" at bounding box center [580, 218] width 112 height 14
type input "Desk"
click at [356, 28] on div at bounding box center [351, 28] width 324 height 0
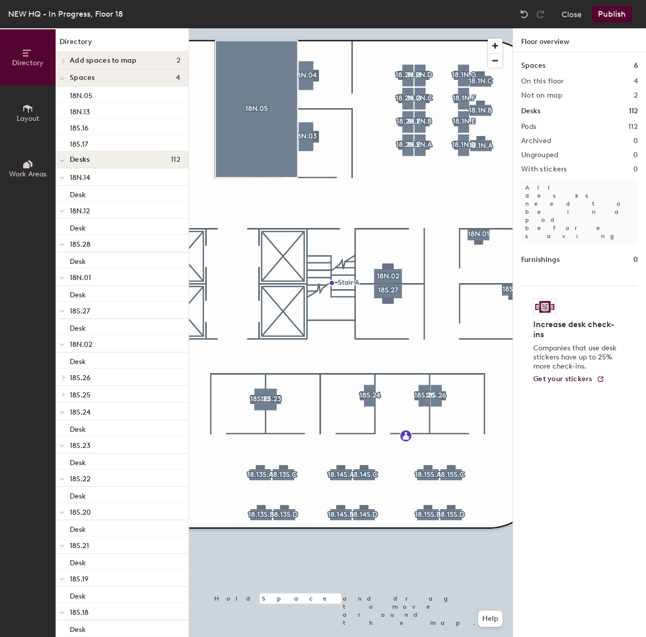
click at [362, 28] on div at bounding box center [351, 28] width 324 height 0
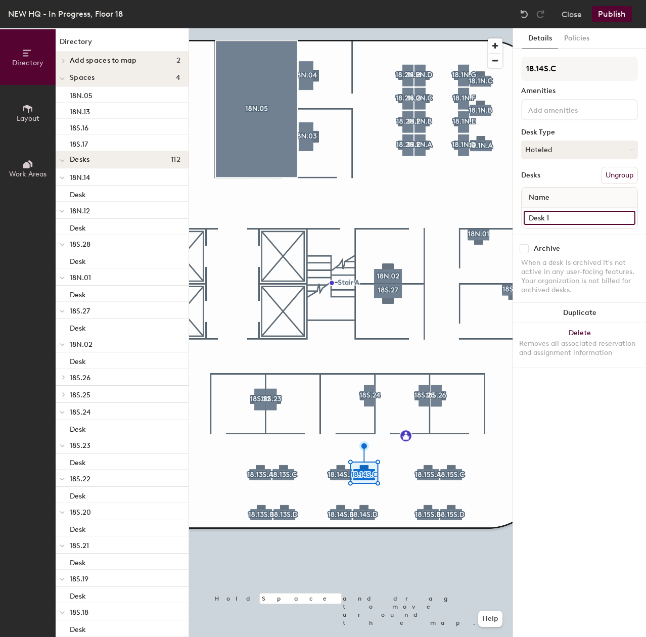
click at [590, 220] on input "Desk 1" at bounding box center [580, 218] width 112 height 14
click at [590, 219] on input "Desk 1" at bounding box center [580, 218] width 112 height 14
type input "Desk"
click at [430, 28] on div at bounding box center [351, 28] width 324 height 0
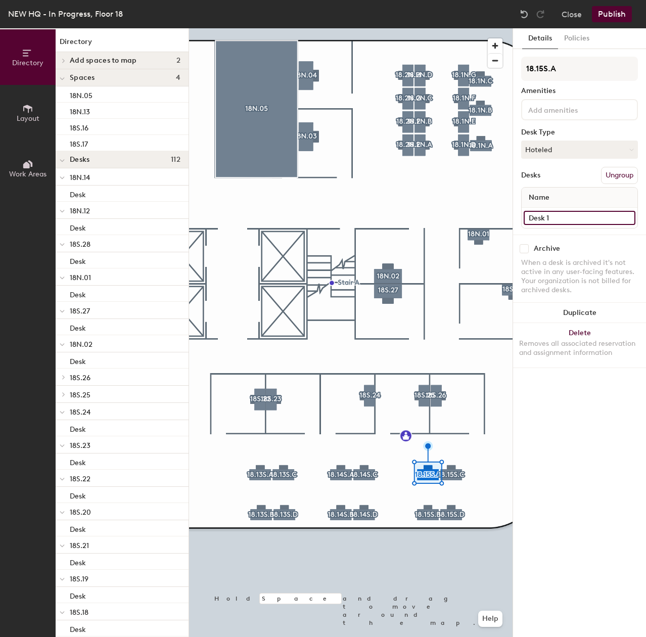
click at [565, 212] on input "Desk 1" at bounding box center [580, 218] width 112 height 14
click at [573, 216] on input "Desk 1" at bounding box center [580, 218] width 112 height 14
click at [578, 219] on input "Desk 1" at bounding box center [580, 218] width 112 height 14
click at [580, 219] on input "Desk 1" at bounding box center [580, 218] width 112 height 14
type input "Desk"
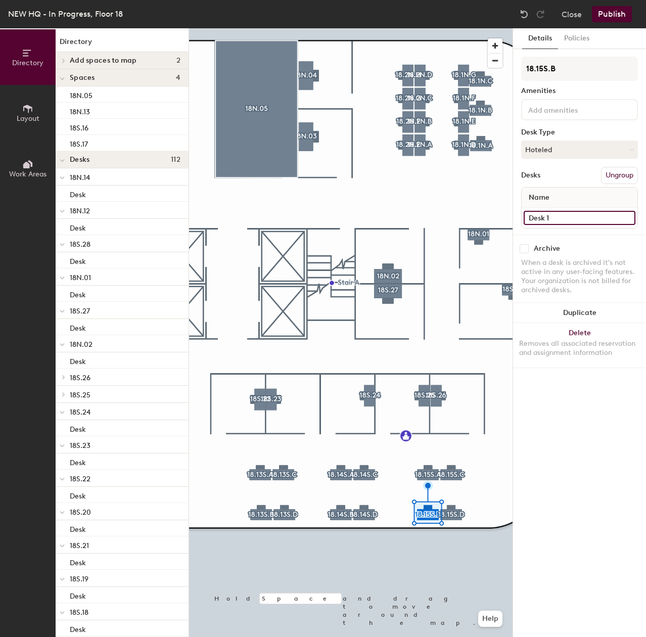
click at [573, 221] on input "Desk 1" at bounding box center [580, 218] width 112 height 14
click at [573, 220] on input "Desk 1" at bounding box center [580, 218] width 112 height 14
type input "Desk"
click at [563, 221] on input "Desk 1" at bounding box center [580, 218] width 112 height 14
click at [563, 220] on input "Desk 1" at bounding box center [580, 218] width 112 height 14
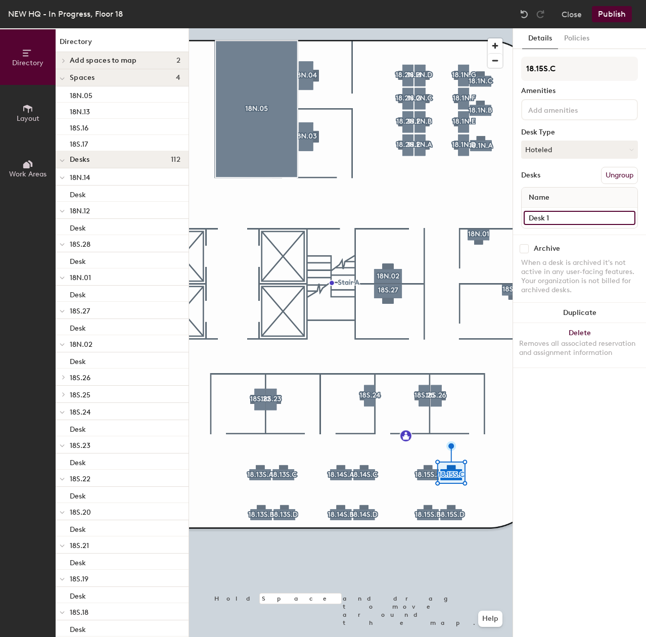
click at [565, 216] on input "Desk 1" at bounding box center [580, 218] width 112 height 14
type input "Desk"
click at [572, 214] on input "Desk 1" at bounding box center [580, 218] width 112 height 14
click at [572, 215] on input "Desk 1" at bounding box center [580, 218] width 112 height 14
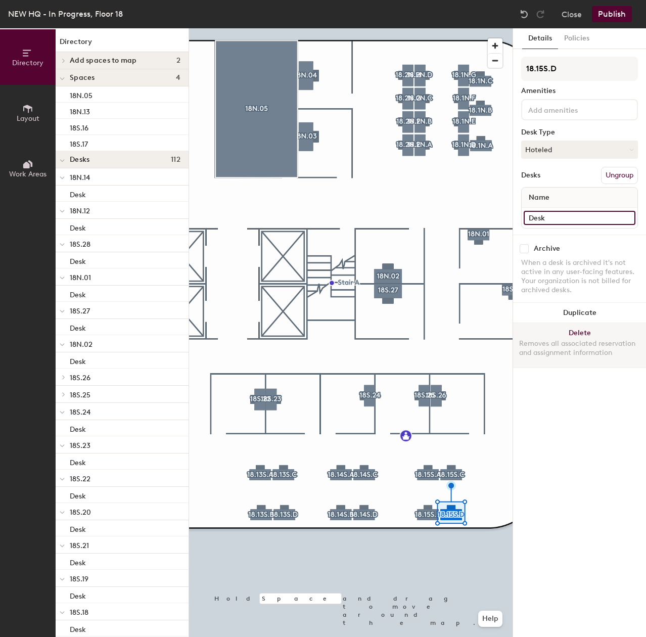
type input "Desk"
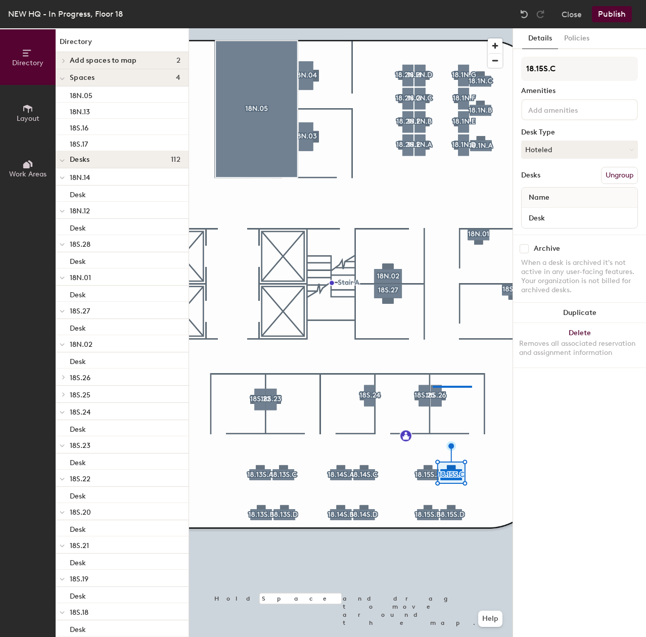
click at [403, 28] on div at bounding box center [351, 28] width 324 height 0
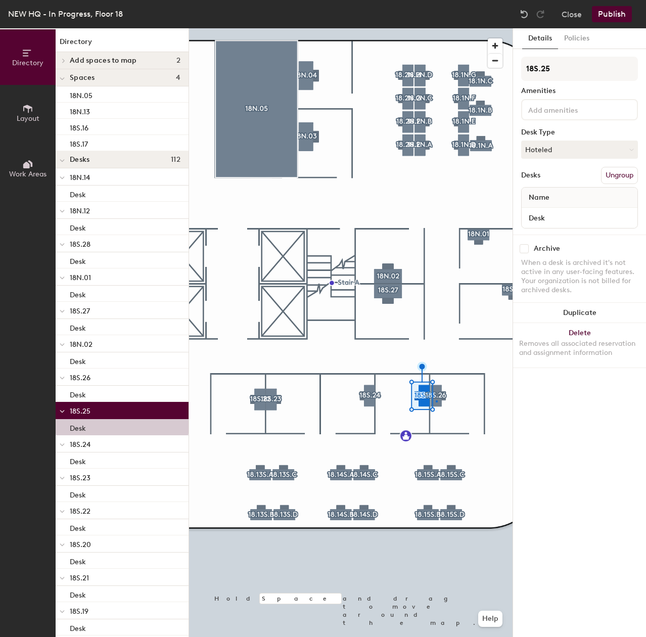
click at [436, 28] on div at bounding box center [351, 28] width 324 height 0
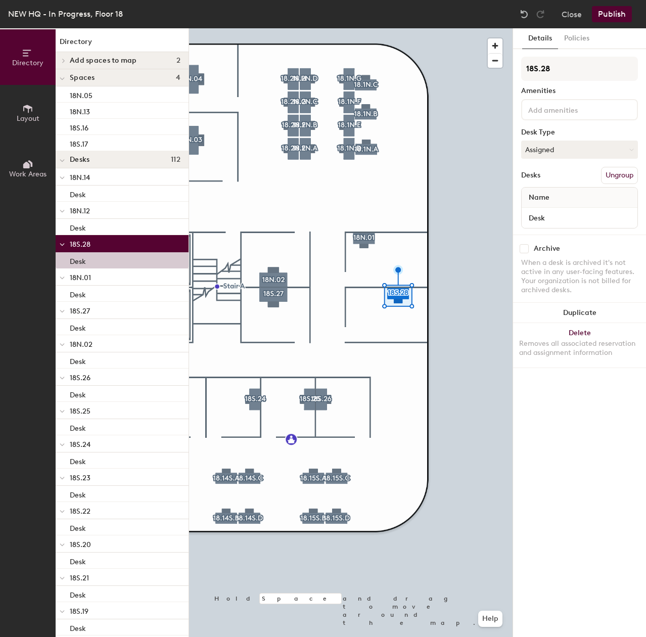
click at [355, 28] on div at bounding box center [351, 28] width 324 height 0
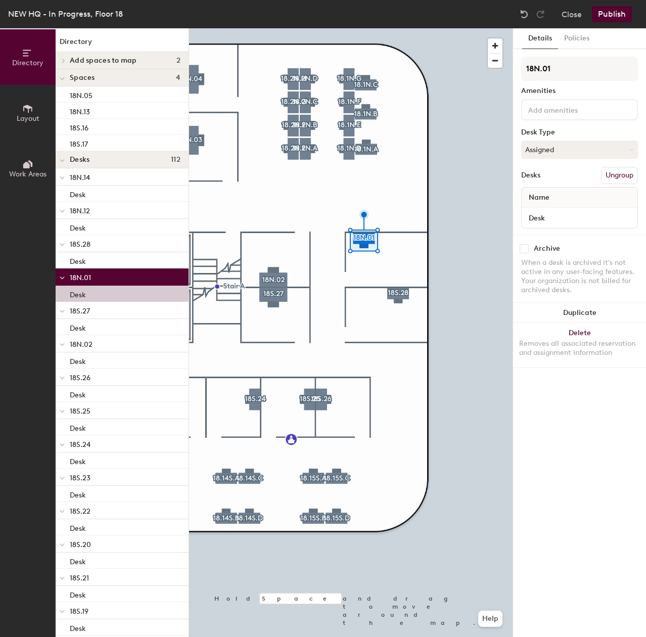
click at [299, 28] on div at bounding box center [351, 28] width 324 height 0
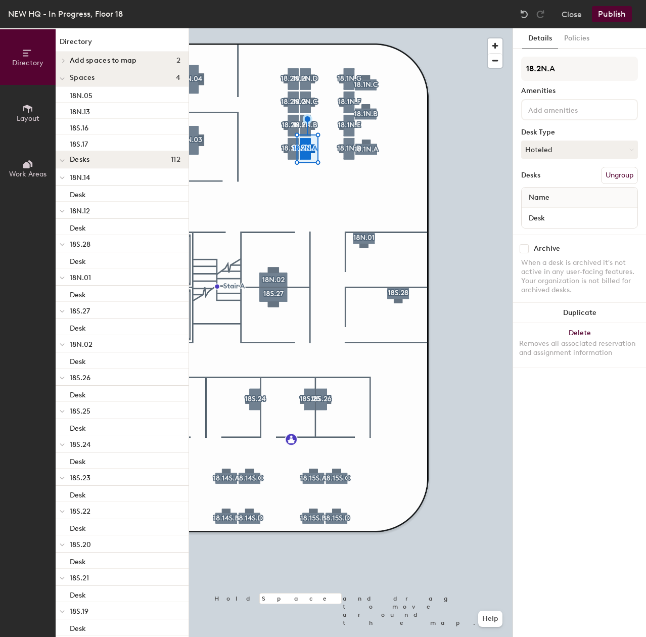
click at [362, 28] on div at bounding box center [351, 28] width 324 height 0
click at [371, 28] on div at bounding box center [351, 28] width 324 height 0
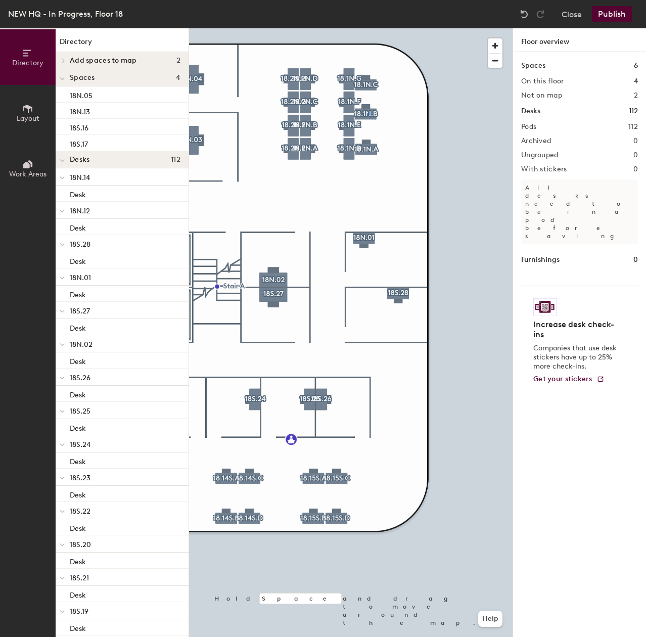
click at [368, 28] on div at bounding box center [351, 28] width 324 height 0
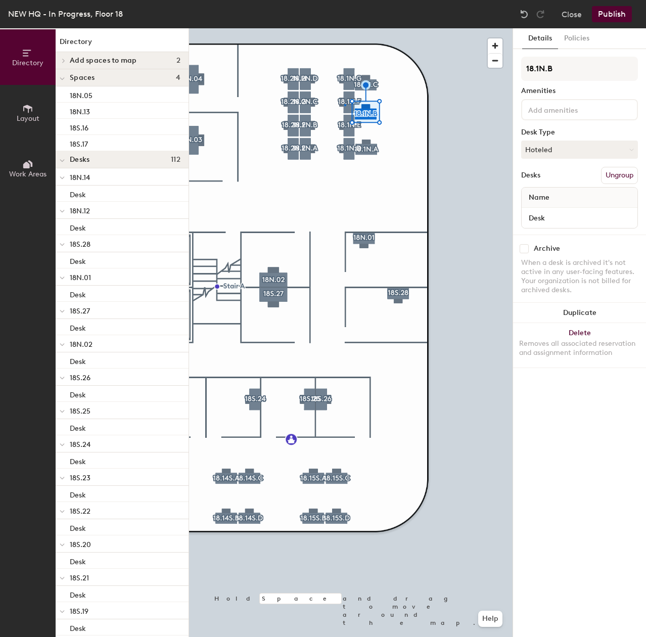
click at [345, 28] on div at bounding box center [351, 28] width 324 height 0
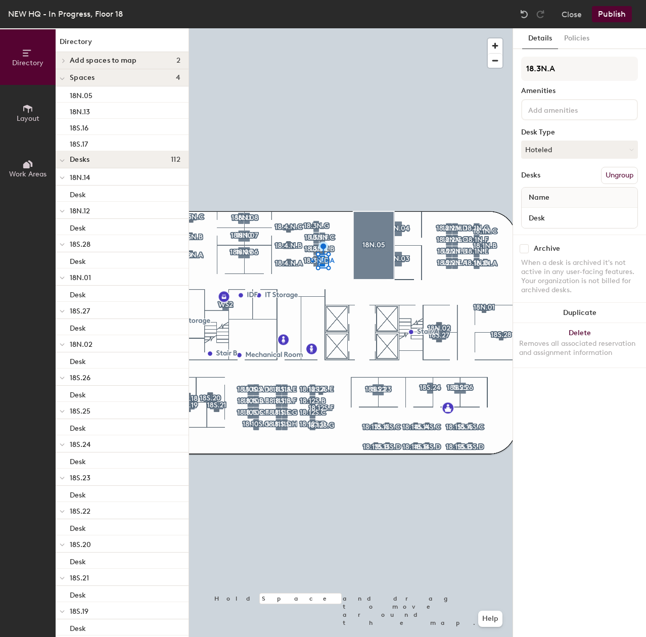
click at [312, 28] on div at bounding box center [351, 28] width 324 height 0
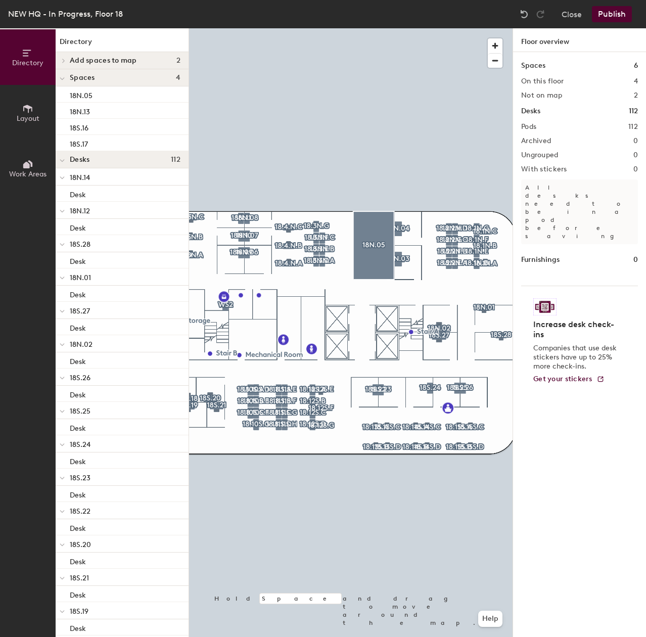
click at [220, 28] on div at bounding box center [351, 28] width 324 height 0
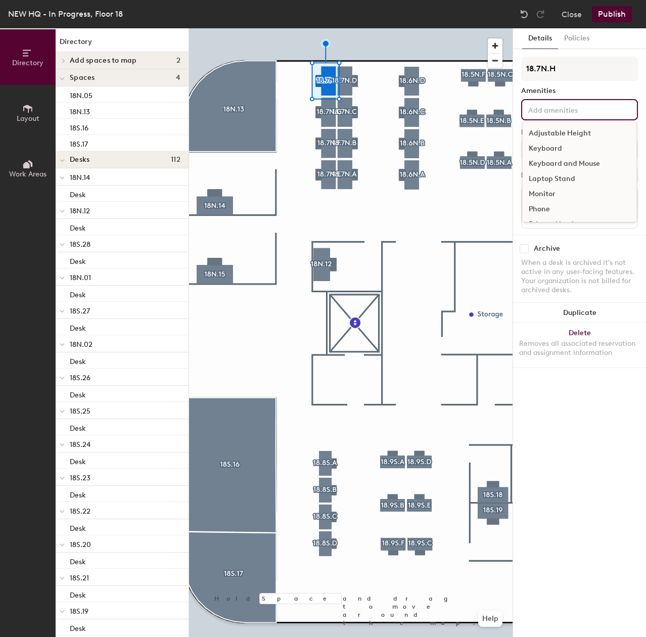
click at [560, 110] on input at bounding box center [571, 109] width 91 height 12
click at [560, 165] on div "Monitor" at bounding box center [580, 164] width 114 height 15
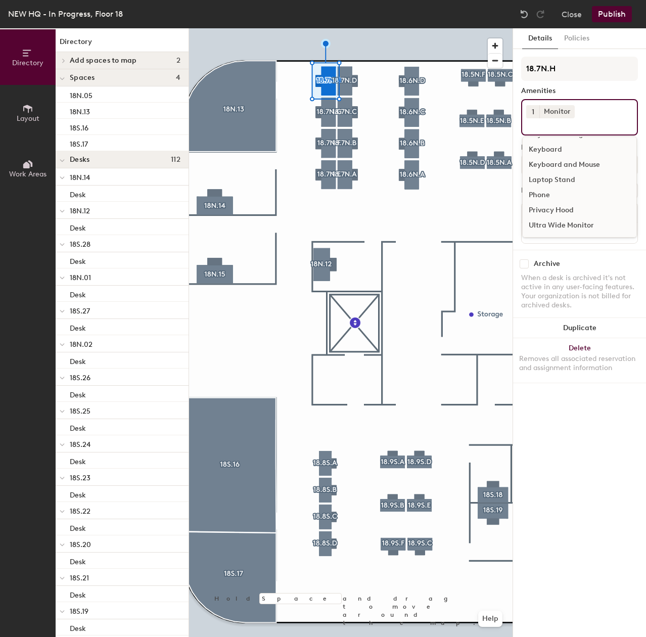
scroll to position [0, 0]
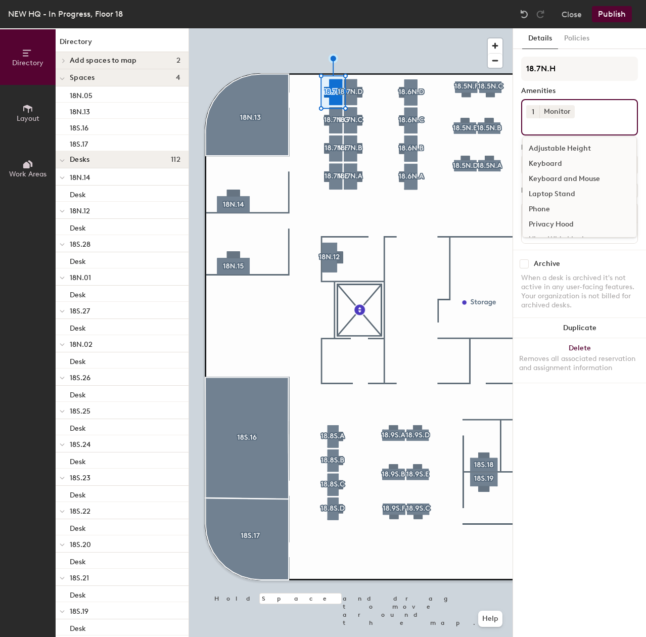
click at [587, 178] on div "Keyboard and Mouse" at bounding box center [580, 178] width 114 height 15
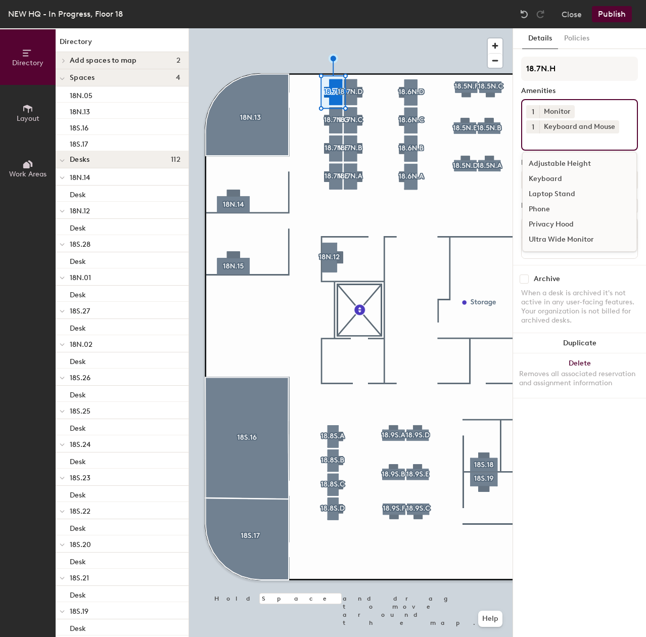
click at [544, 159] on div "Adjustable Height" at bounding box center [580, 163] width 114 height 15
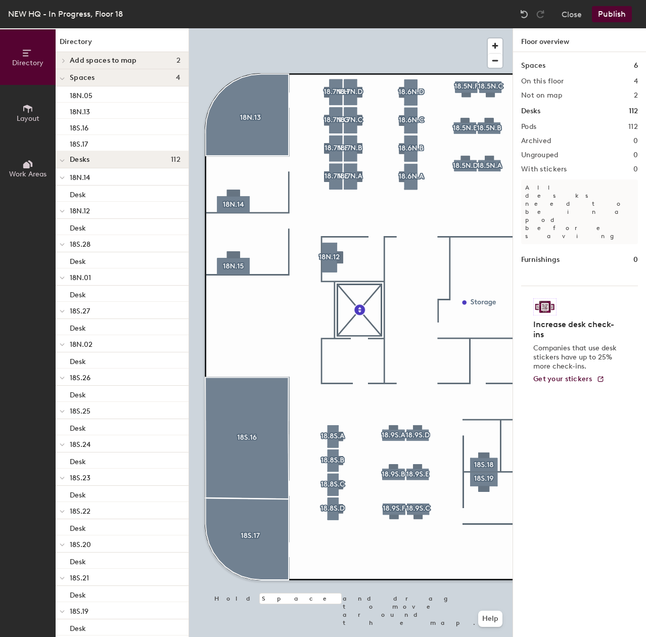
click at [330, 28] on div at bounding box center [351, 28] width 324 height 0
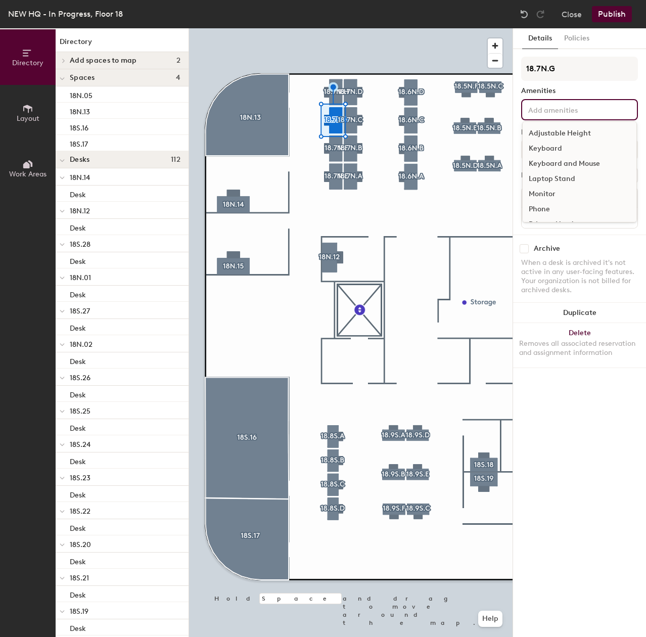
click at [578, 107] on input at bounding box center [571, 109] width 91 height 12
click at [579, 134] on div "Adjustable Height" at bounding box center [580, 133] width 114 height 15
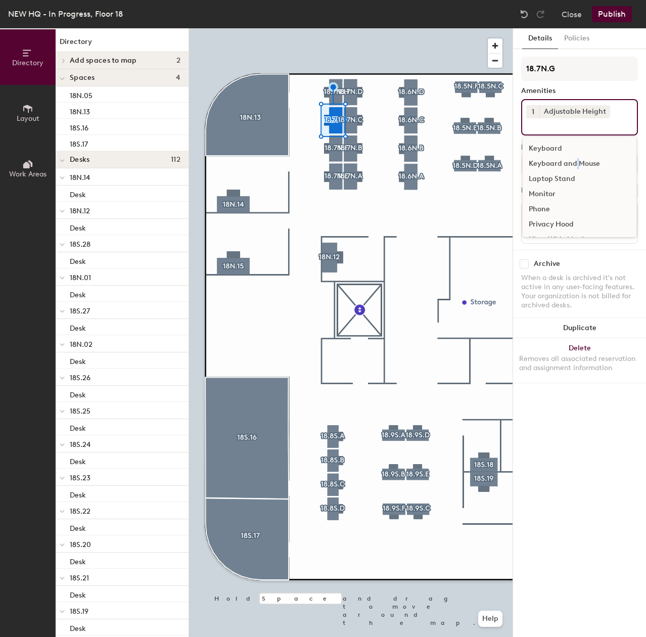
click at [578, 161] on div "Keyboard and Mouse" at bounding box center [580, 163] width 114 height 15
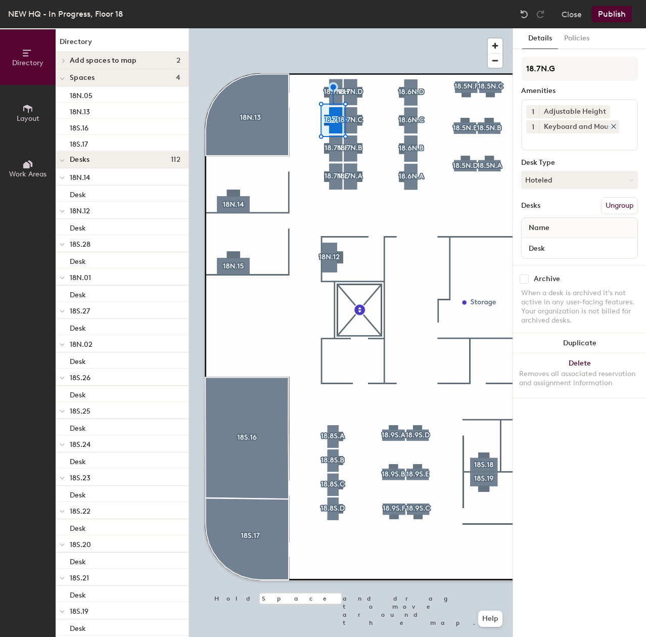
click at [565, 132] on div "Keyboard and Mouse" at bounding box center [579, 126] width 80 height 13
click at [566, 147] on div "1 Adjustable Height 1 Keyboard and Mouse" at bounding box center [579, 125] width 117 height 52
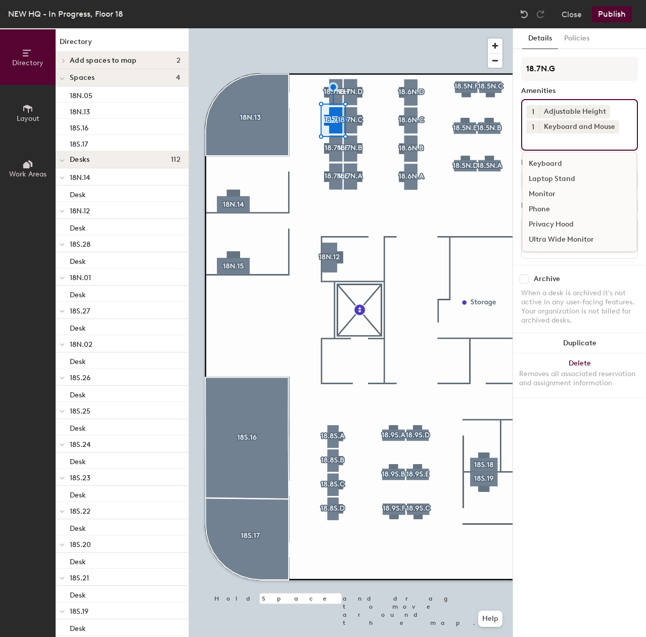
click at [552, 194] on div "Monitor" at bounding box center [580, 194] width 114 height 15
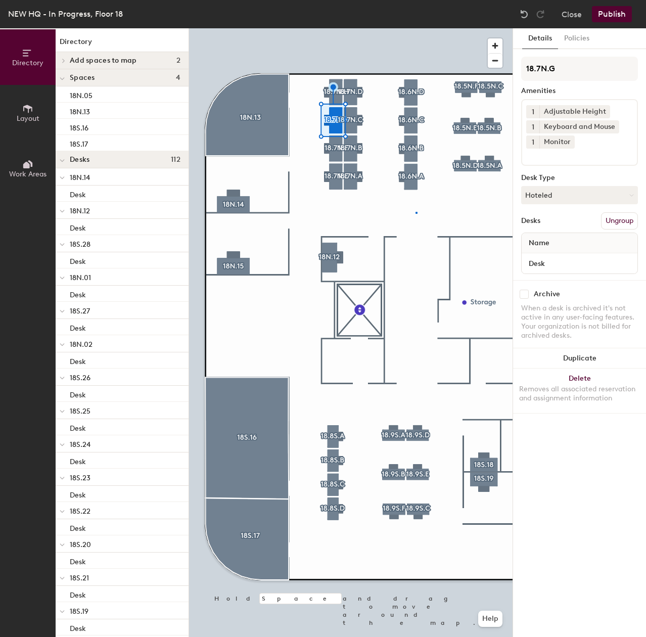
click at [416, 28] on div at bounding box center [351, 28] width 324 height 0
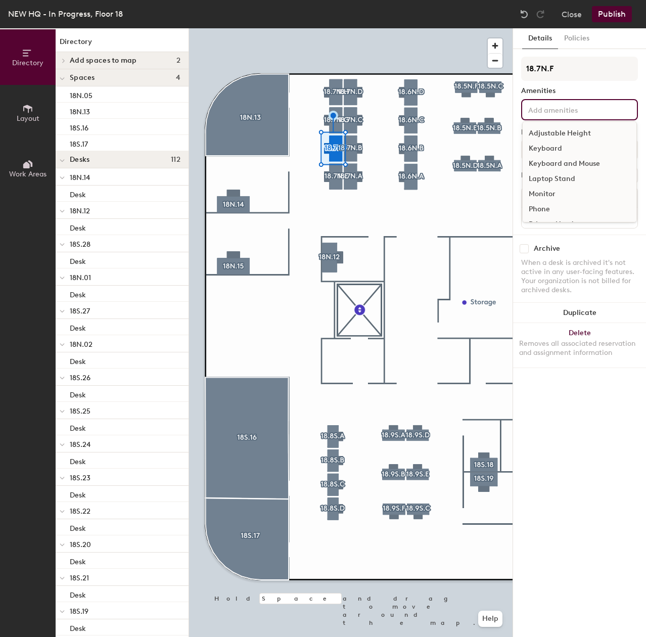
click at [560, 111] on input at bounding box center [571, 109] width 91 height 12
click at [565, 132] on div "Adjustable Height" at bounding box center [580, 133] width 114 height 15
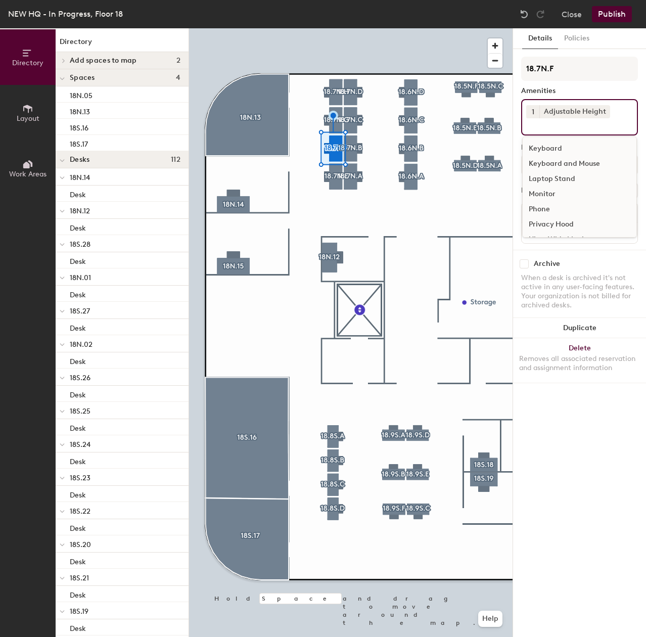
click at [554, 163] on div "Keyboard and Mouse" at bounding box center [580, 163] width 114 height 15
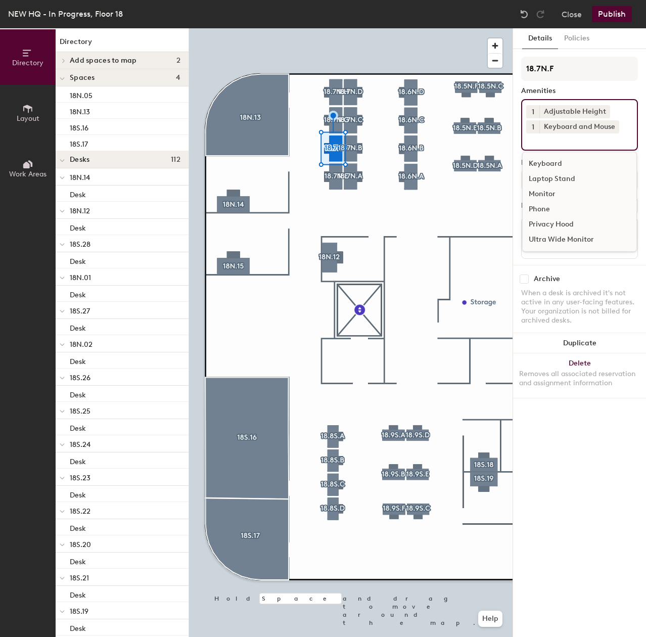
click at [559, 196] on div "Monitor" at bounding box center [580, 194] width 114 height 15
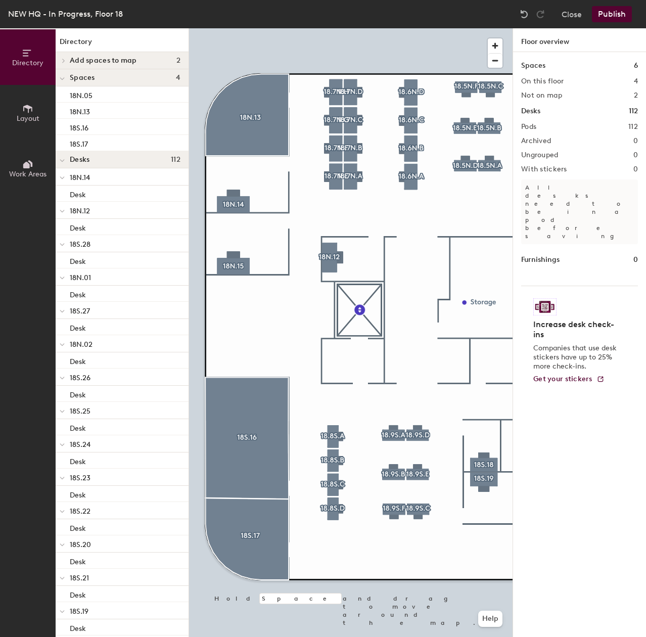
click at [333, 28] on div at bounding box center [351, 28] width 324 height 0
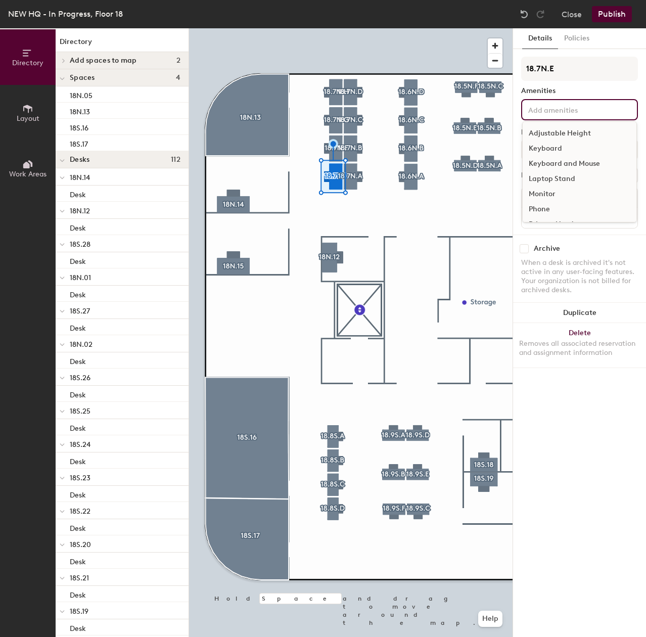
click at [576, 112] on input at bounding box center [571, 109] width 91 height 12
click at [576, 133] on div "Adjustable Height" at bounding box center [580, 133] width 114 height 15
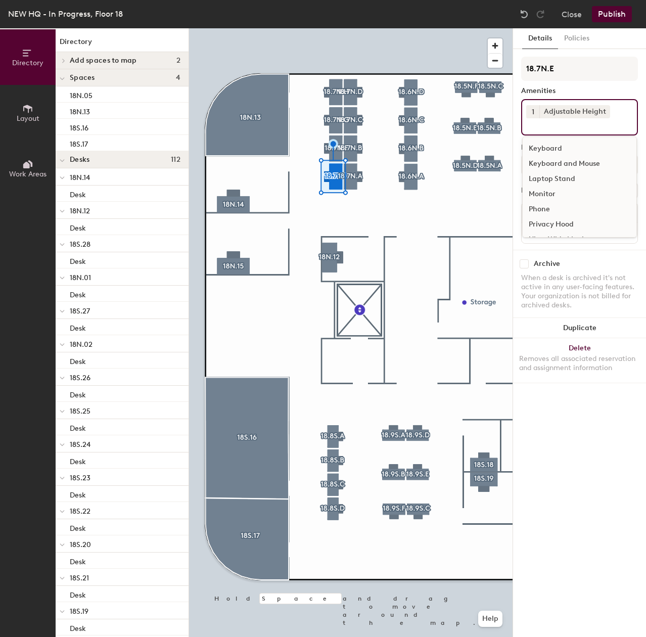
click at [564, 162] on div "Keyboard and Mouse" at bounding box center [580, 163] width 114 height 15
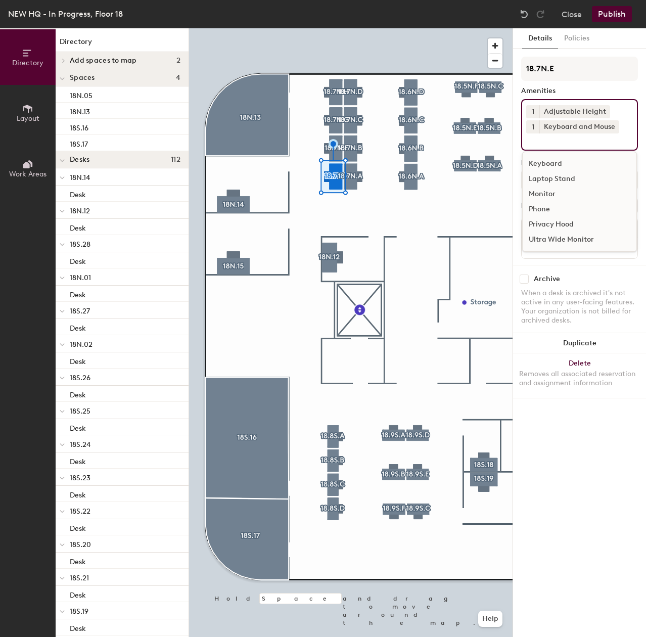
click at [545, 195] on div "Monitor" at bounding box center [580, 194] width 114 height 15
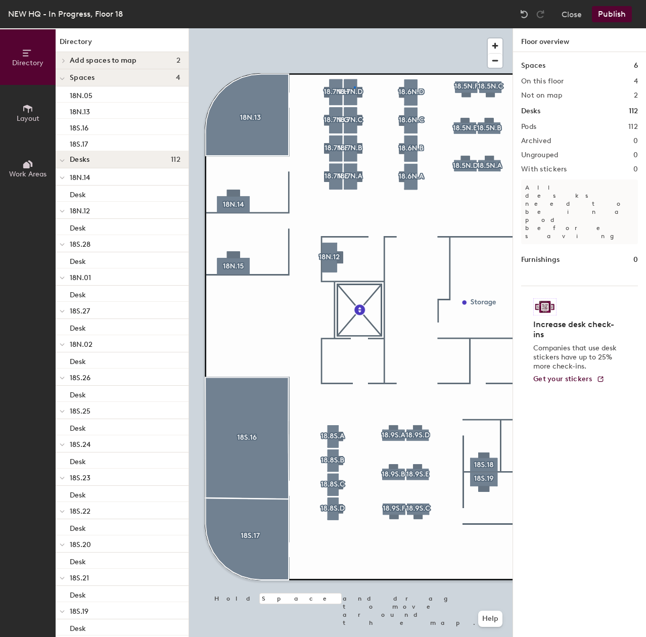
click at [354, 28] on div at bounding box center [351, 28] width 324 height 0
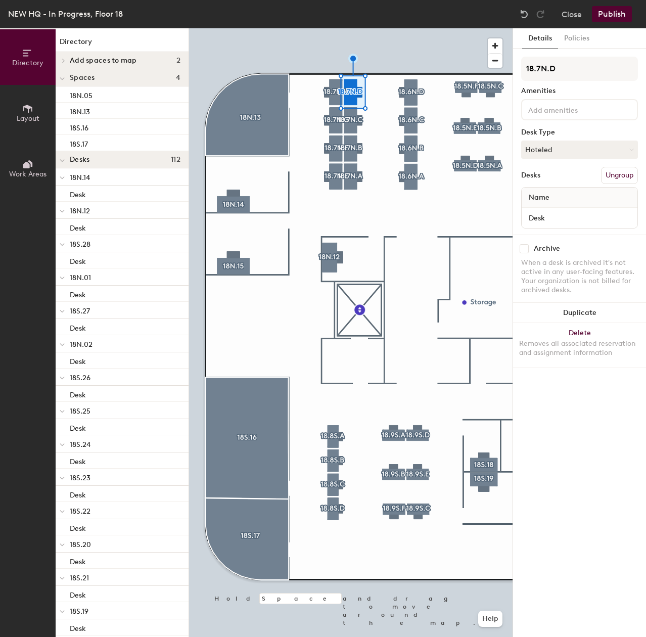
click at [552, 121] on div "18.7N.D Amenities Desk Type Hoteled Desks Ungroup Name Desk" at bounding box center [579, 146] width 117 height 178
click at [552, 110] on input at bounding box center [571, 109] width 91 height 12
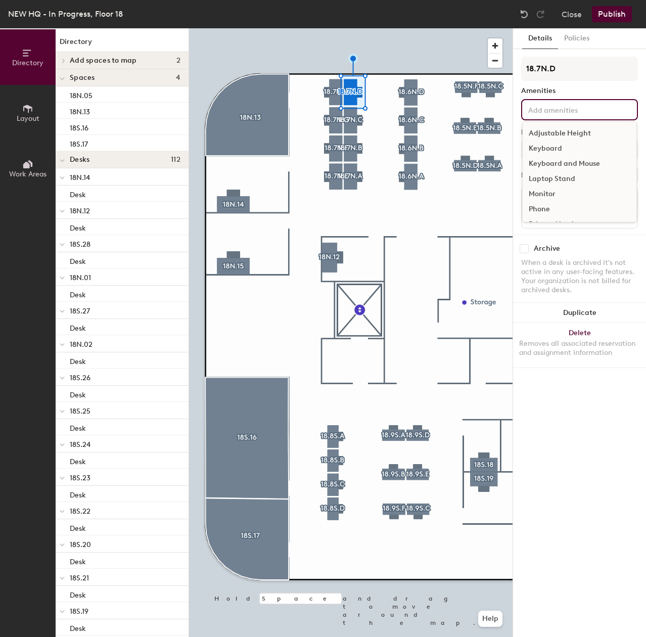
click at [559, 128] on div "Adjustable Height" at bounding box center [580, 133] width 114 height 15
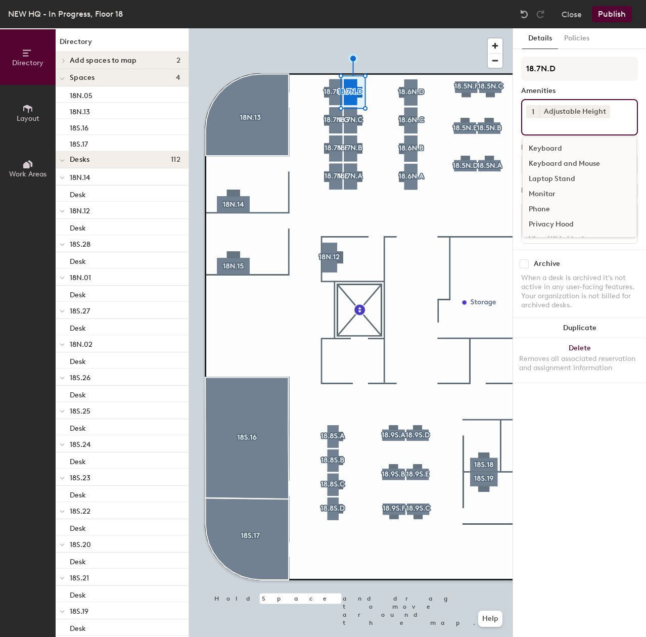
click at [556, 158] on div "Keyboard and Mouse" at bounding box center [580, 163] width 114 height 15
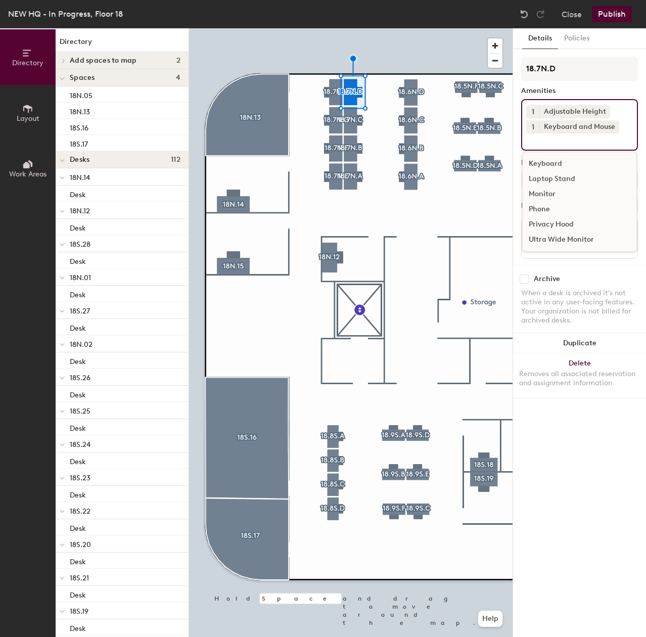
click at [545, 194] on div "Monitor" at bounding box center [580, 194] width 114 height 15
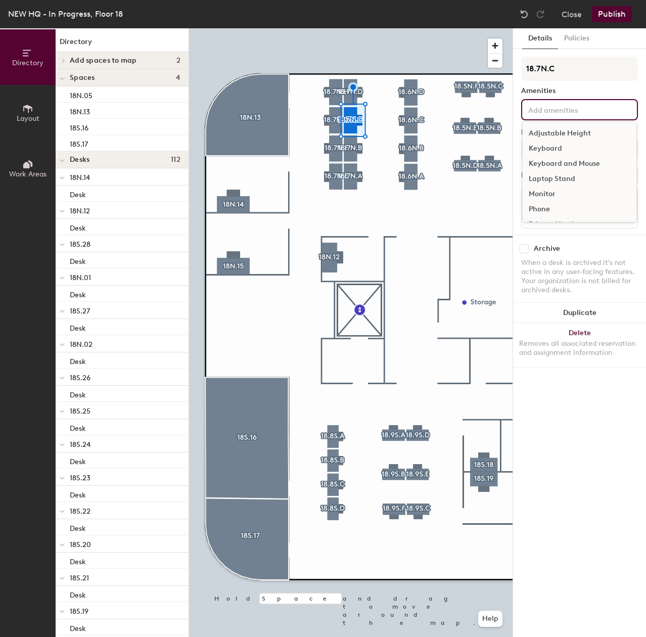
click at [544, 116] on div "Adjustable Height Keyboard Keyboard and Mouse Laptop Stand Monitor Phone Privac…" at bounding box center [579, 109] width 117 height 21
click at [552, 132] on div "Adjustable Height" at bounding box center [580, 133] width 114 height 15
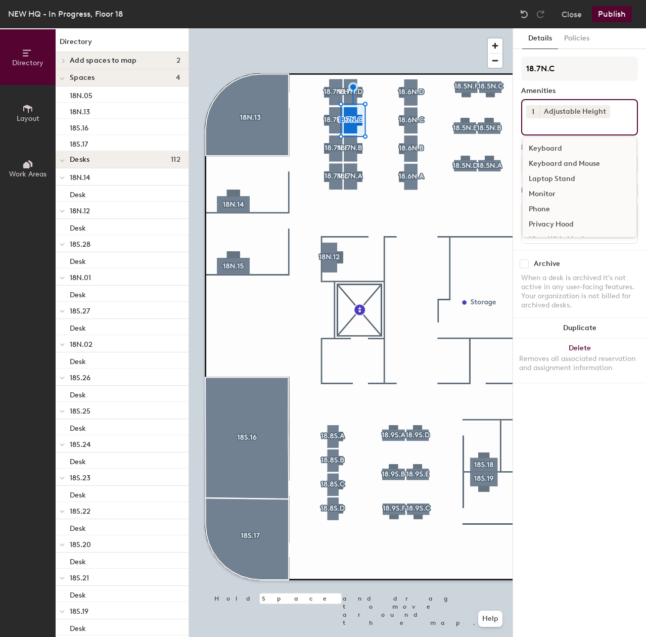
click at [553, 148] on div "Keyboard" at bounding box center [580, 148] width 114 height 15
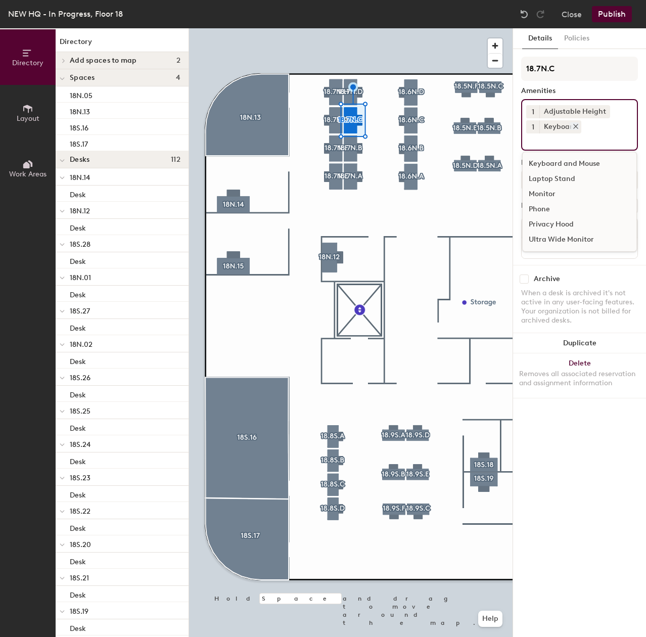
click at [555, 131] on div "Keyboard" at bounding box center [560, 126] width 42 height 13
click at [572, 127] on icon at bounding box center [575, 126] width 7 height 7
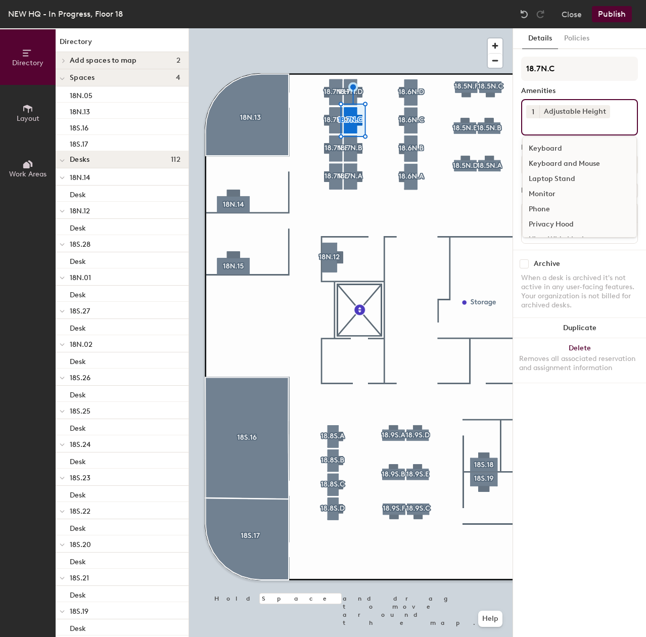
click at [597, 123] on input at bounding box center [571, 124] width 91 height 12
click at [592, 160] on div "Keyboard and Mouse" at bounding box center [580, 163] width 114 height 15
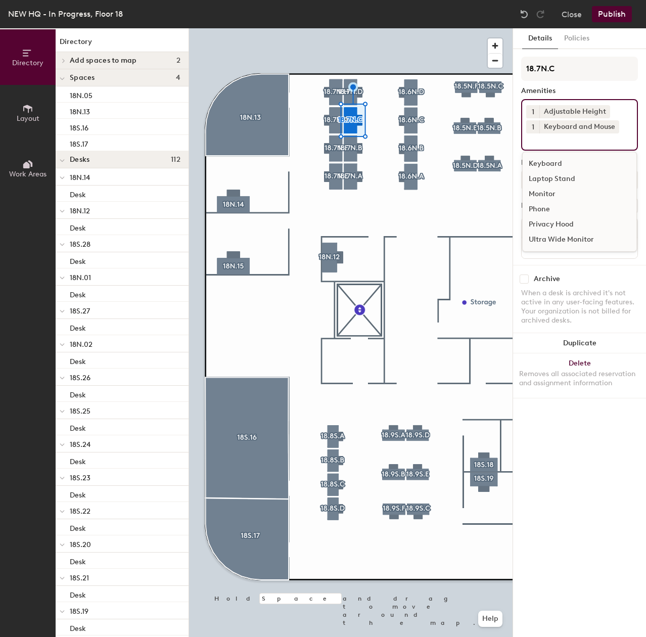
click at [556, 196] on div "Monitor" at bounding box center [580, 194] width 114 height 15
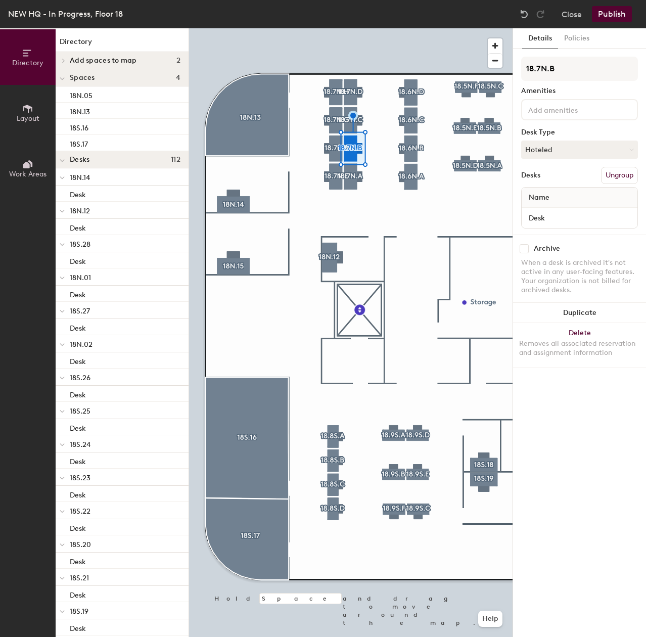
click at [554, 113] on input at bounding box center [571, 109] width 91 height 12
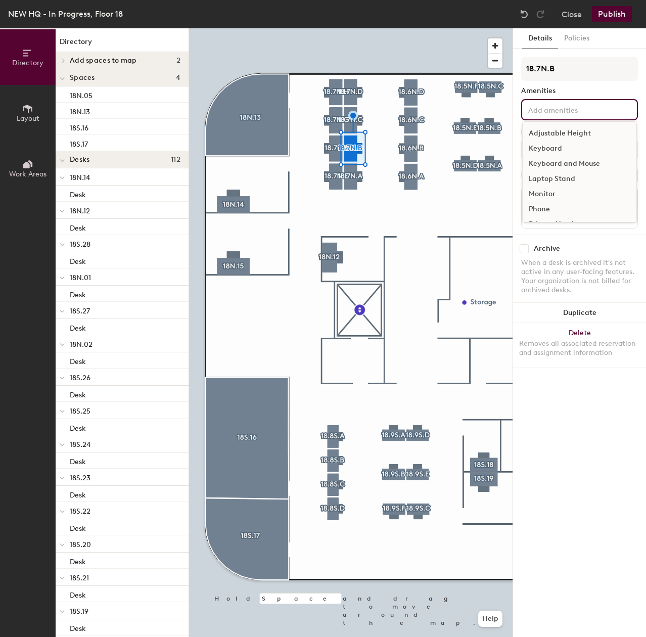
click at [571, 133] on div "Adjustable Height" at bounding box center [580, 133] width 114 height 15
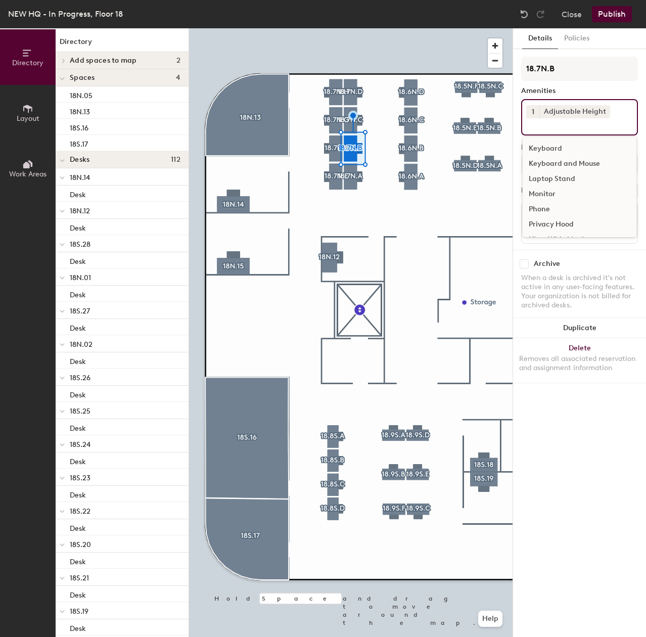
click at [570, 145] on div "Keyboard" at bounding box center [580, 148] width 114 height 15
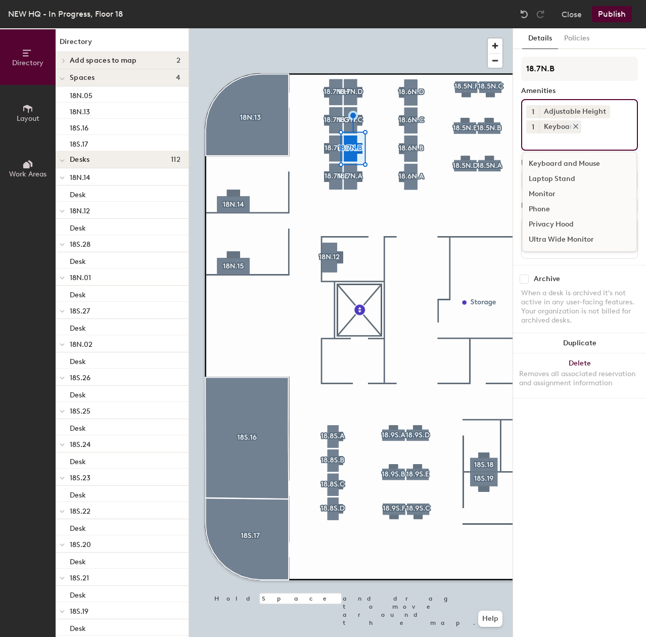
click at [572, 127] on icon at bounding box center [575, 126] width 7 height 7
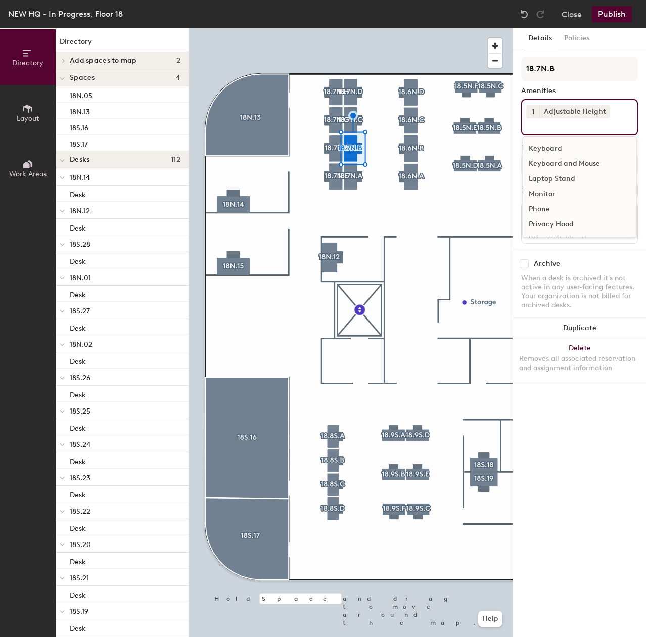
click at [562, 122] on input at bounding box center [571, 124] width 91 height 12
click at [574, 160] on div "Keyboard and Mouse" at bounding box center [580, 163] width 114 height 15
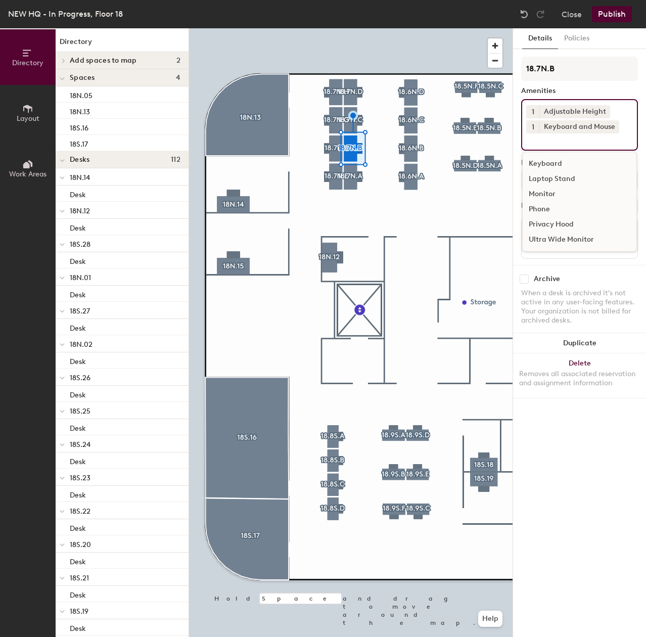
click at [553, 194] on div "Monitor" at bounding box center [580, 194] width 114 height 15
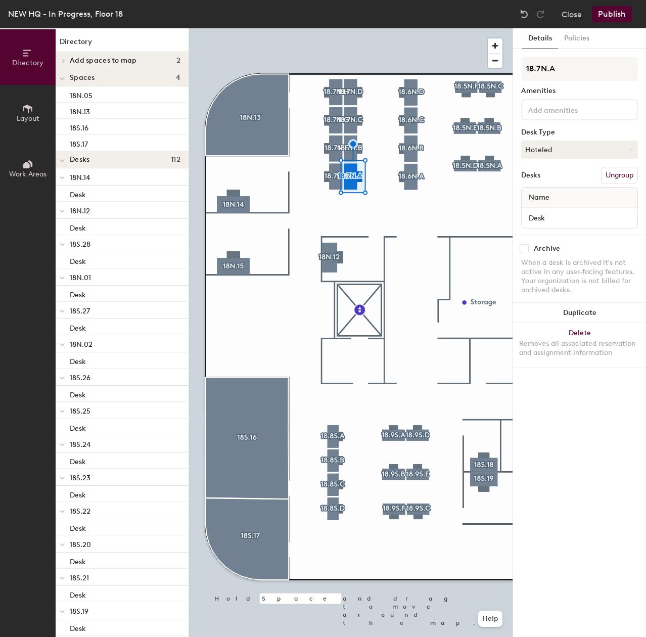
click at [596, 116] on div at bounding box center [579, 109] width 117 height 21
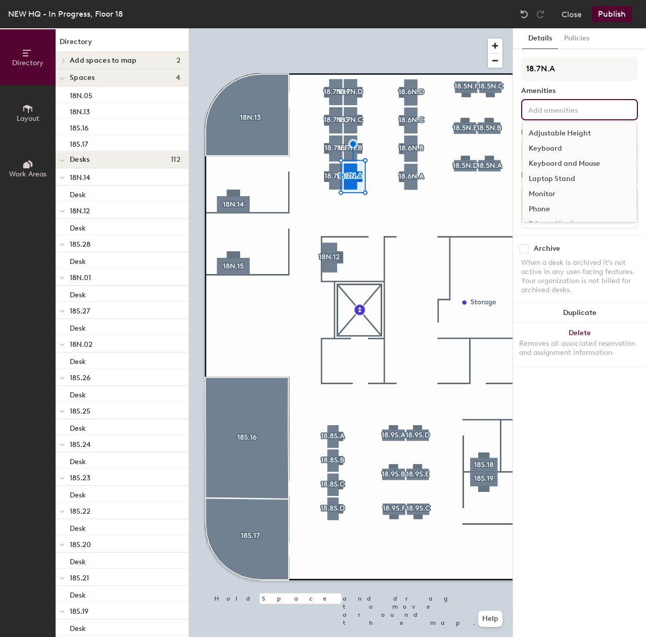
click at [585, 132] on div "Adjustable Height" at bounding box center [580, 133] width 114 height 15
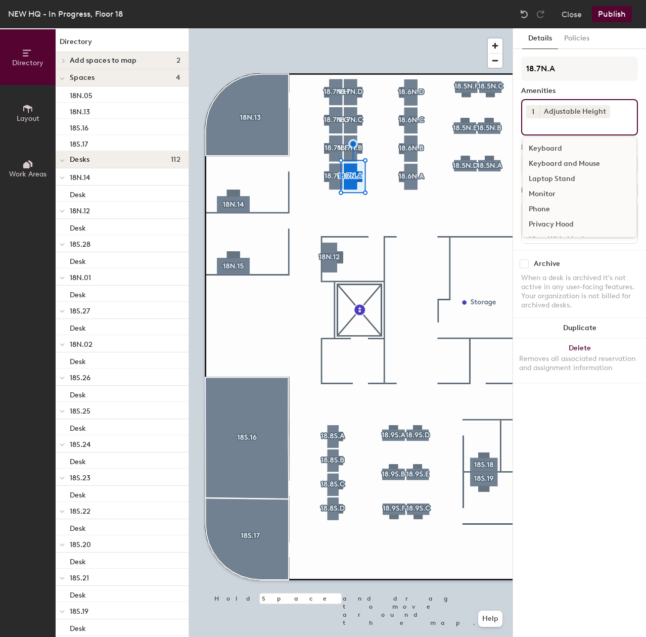
click at [576, 164] on div "Keyboard and Mouse" at bounding box center [580, 163] width 114 height 15
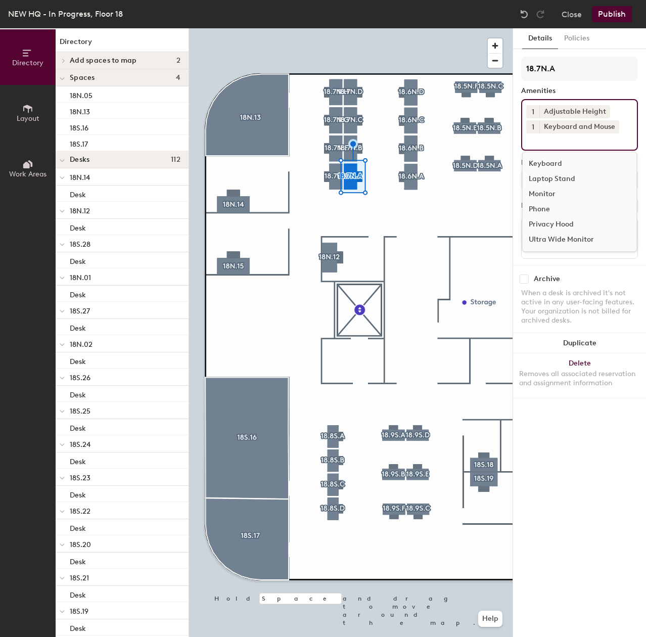
click at [544, 193] on div "Monitor" at bounding box center [580, 194] width 114 height 15
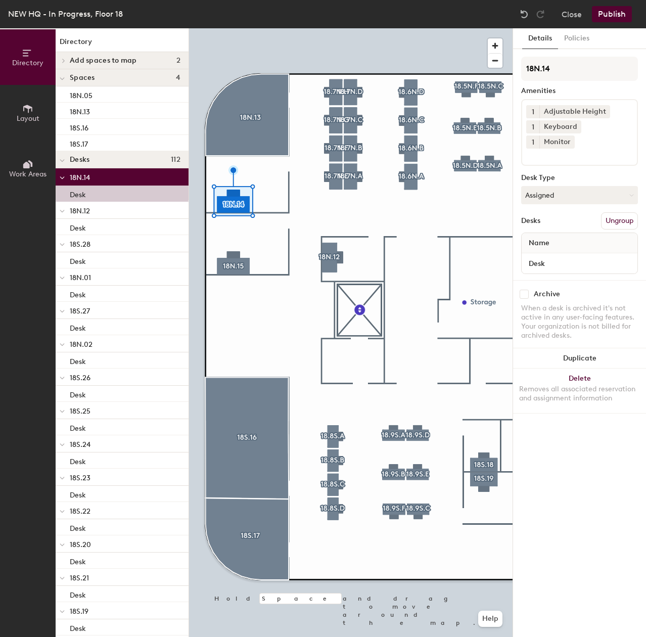
click at [239, 28] on div at bounding box center [351, 28] width 324 height 0
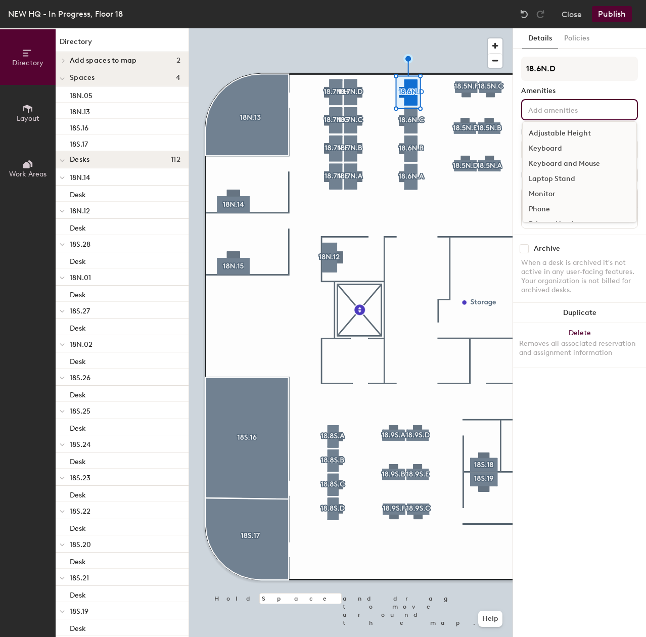
click at [571, 110] on input at bounding box center [571, 109] width 91 height 12
click at [580, 134] on div "Adjustable Height" at bounding box center [580, 133] width 114 height 15
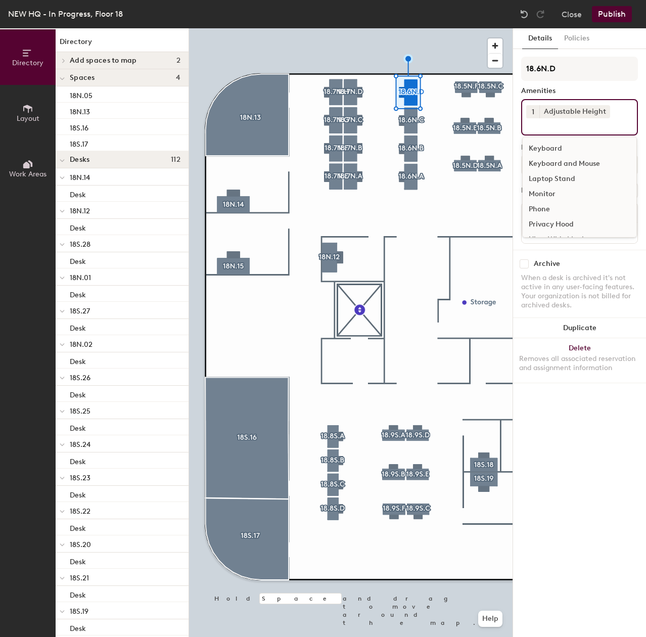
click at [561, 166] on div "Keyboard and Mouse" at bounding box center [580, 163] width 114 height 15
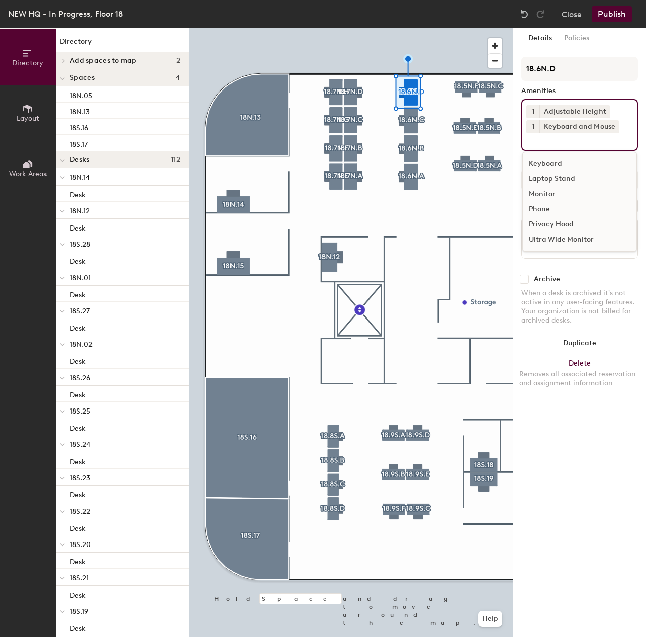
click at [555, 191] on div "Monitor" at bounding box center [580, 194] width 114 height 15
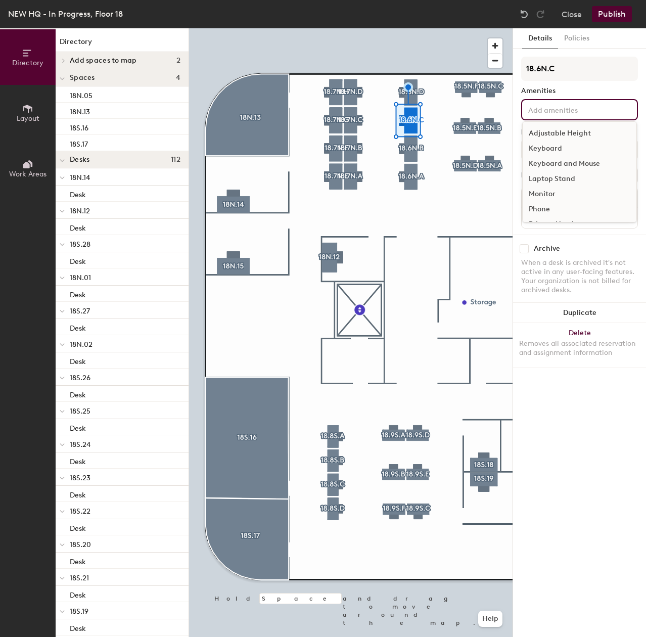
click at [555, 115] on div "Adjustable Height Keyboard Keyboard and Mouse Laptop Stand Monitor Phone Privac…" at bounding box center [579, 109] width 117 height 21
click at [564, 136] on div "Adjustable Height" at bounding box center [580, 133] width 114 height 15
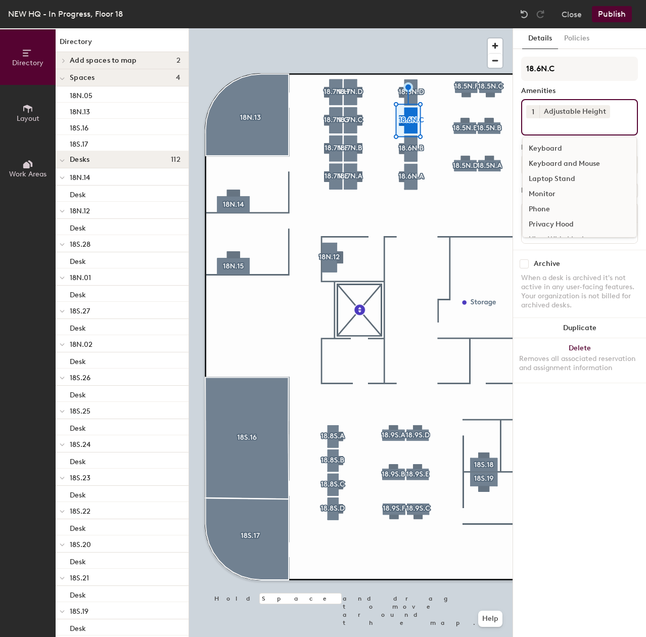
click at [573, 162] on div "Keyboard and Mouse" at bounding box center [580, 163] width 114 height 15
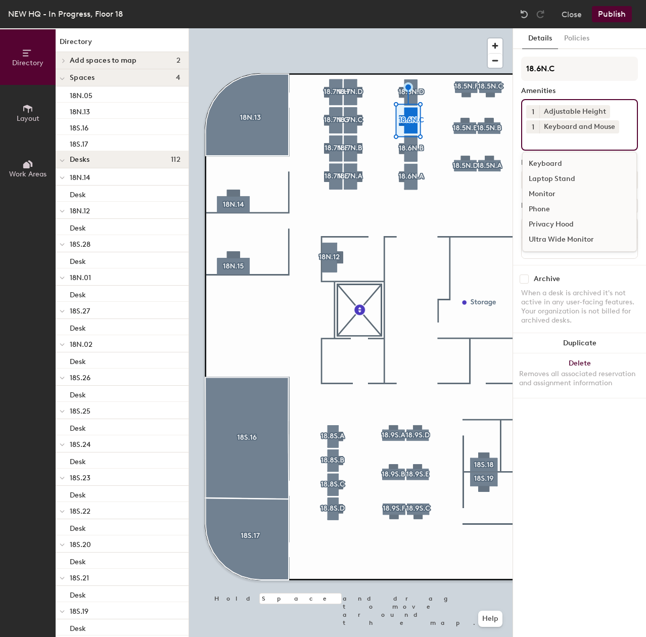
click at [541, 196] on div "Monitor" at bounding box center [580, 194] width 114 height 15
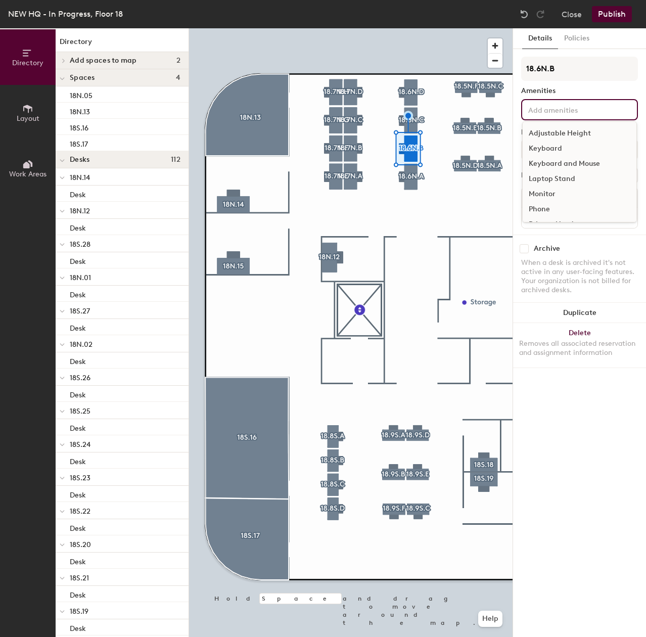
click at [542, 109] on input at bounding box center [571, 109] width 91 height 12
click at [539, 130] on div "Adjustable Height" at bounding box center [580, 133] width 114 height 15
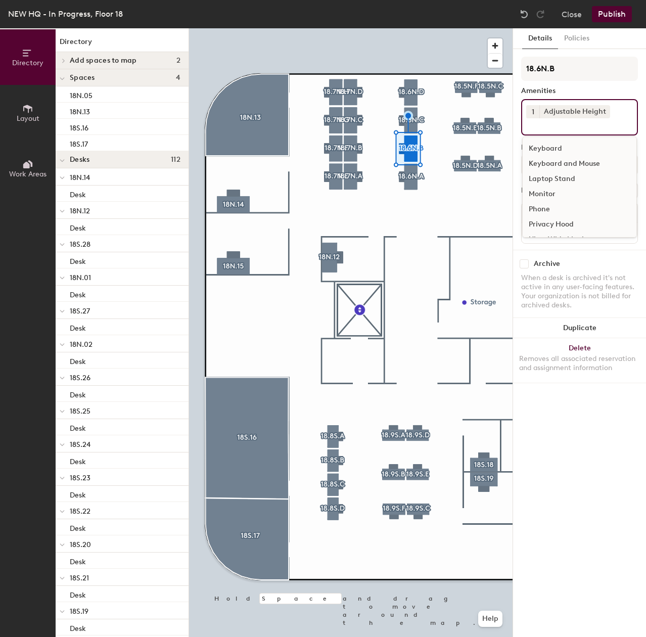
click at [554, 161] on div "Keyboard and Mouse" at bounding box center [580, 163] width 114 height 15
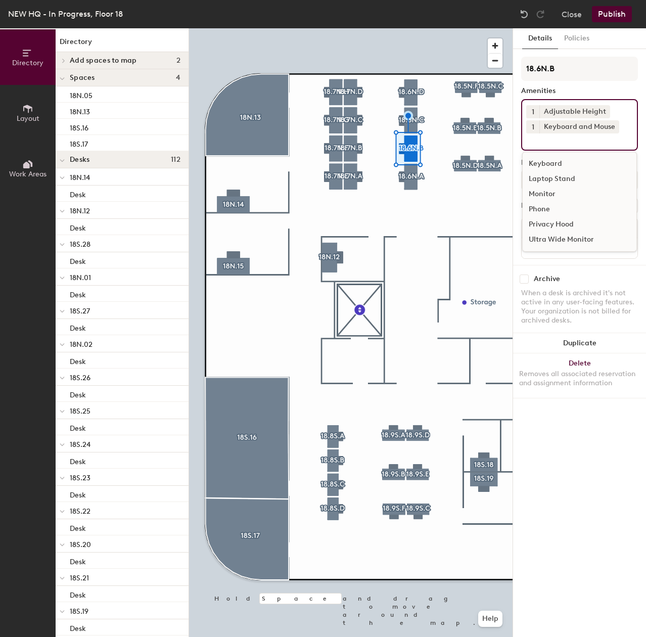
click at [545, 195] on div "Monitor" at bounding box center [580, 194] width 114 height 15
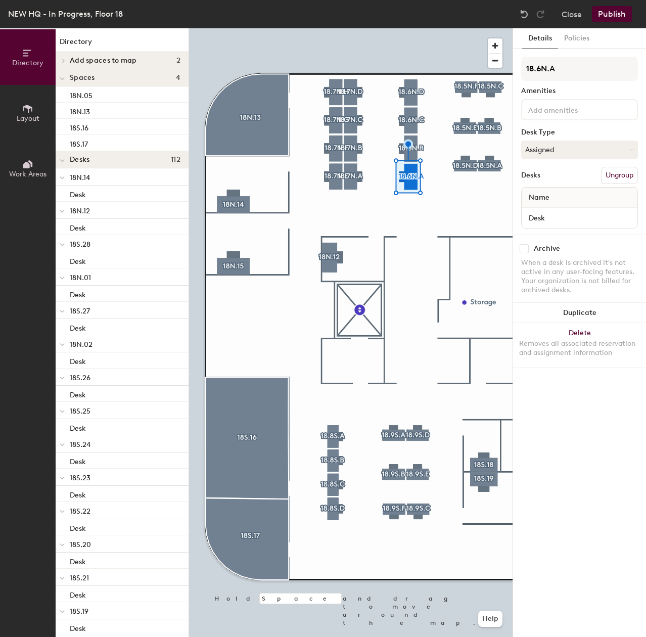
click at [545, 113] on input at bounding box center [571, 109] width 91 height 12
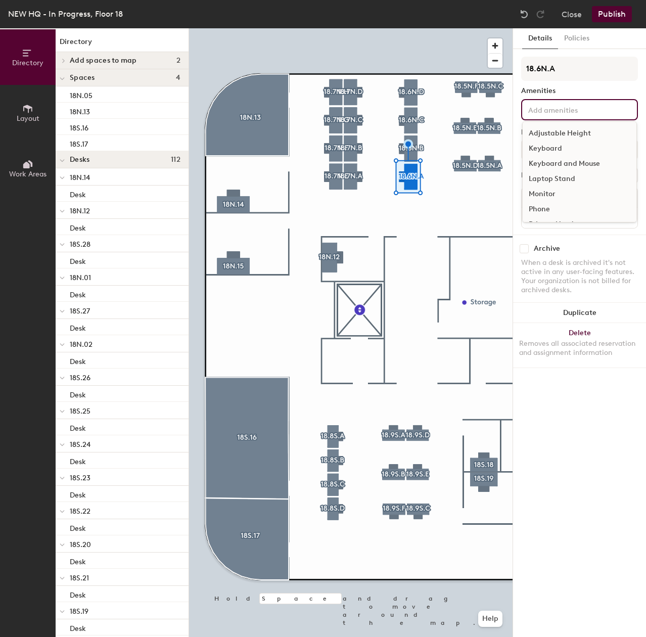
click at [559, 134] on div "Adjustable Height" at bounding box center [580, 133] width 114 height 15
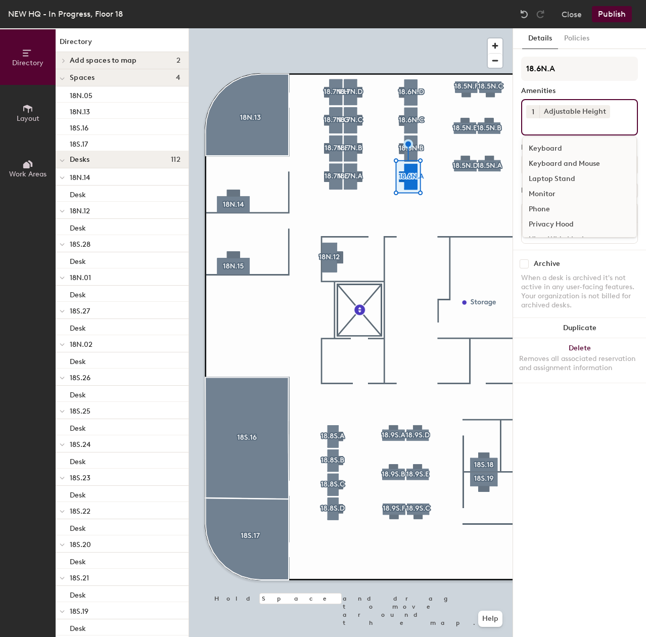
click at [558, 159] on div "Keyboard and Mouse" at bounding box center [580, 163] width 114 height 15
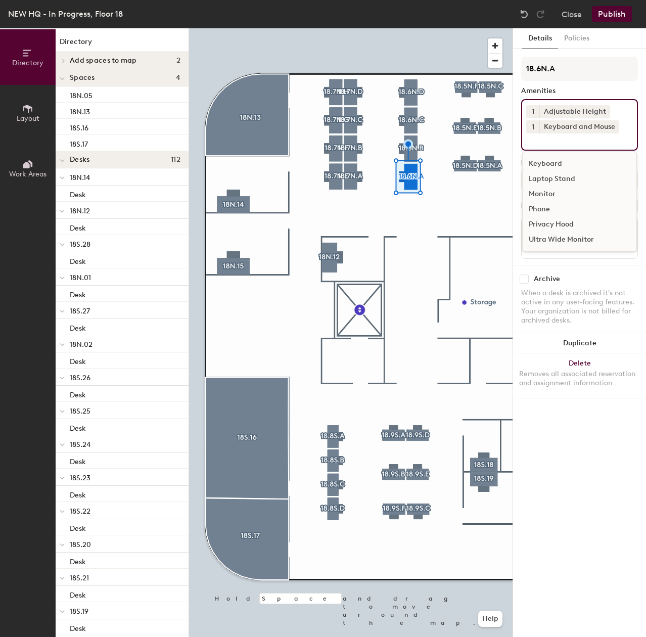
click at [548, 188] on div "Monitor" at bounding box center [580, 194] width 114 height 15
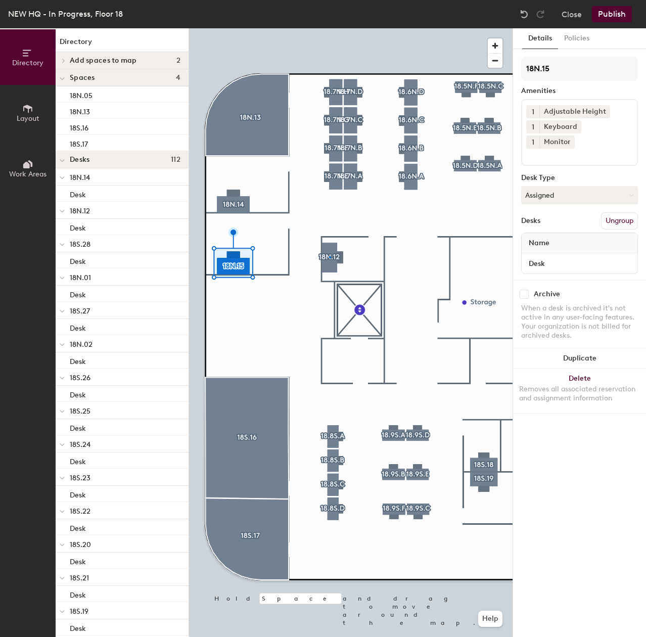
click at [329, 28] on div at bounding box center [351, 28] width 324 height 0
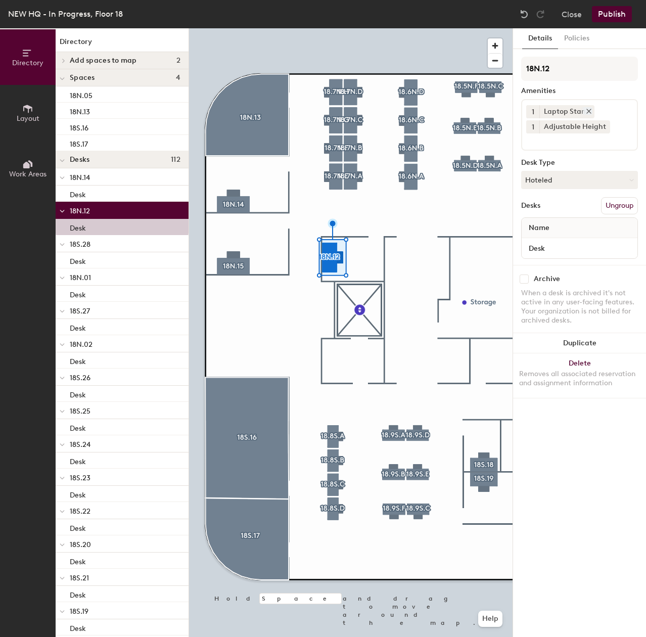
click at [588, 114] on icon at bounding box center [588, 111] width 7 height 7
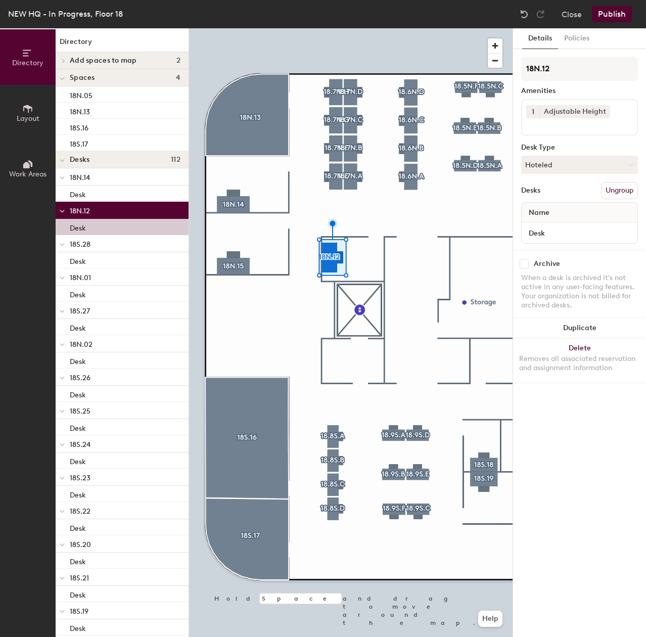
click at [549, 141] on div "18N.12 Amenities 1 Adjustable Height Desk Type Hoteled Desks Ungroup Name Desk" at bounding box center [579, 153] width 117 height 193
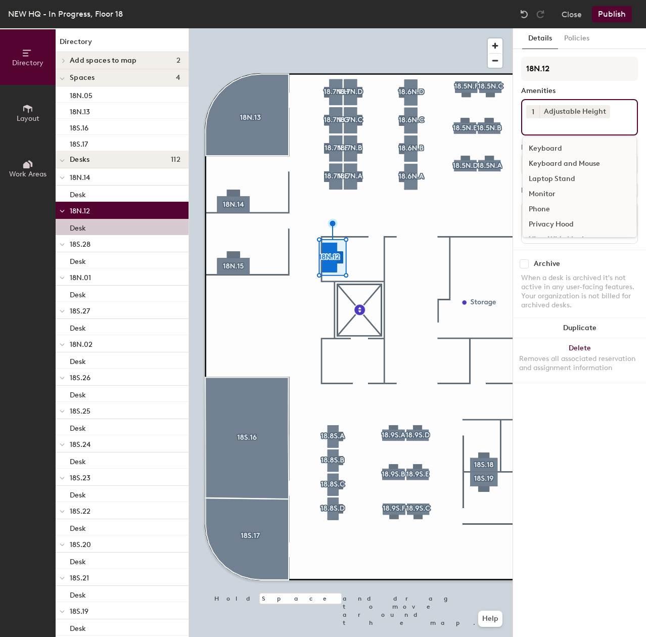
click at [545, 129] on input at bounding box center [571, 124] width 91 height 12
click at [549, 161] on div "Keyboard and Mouse" at bounding box center [580, 163] width 114 height 15
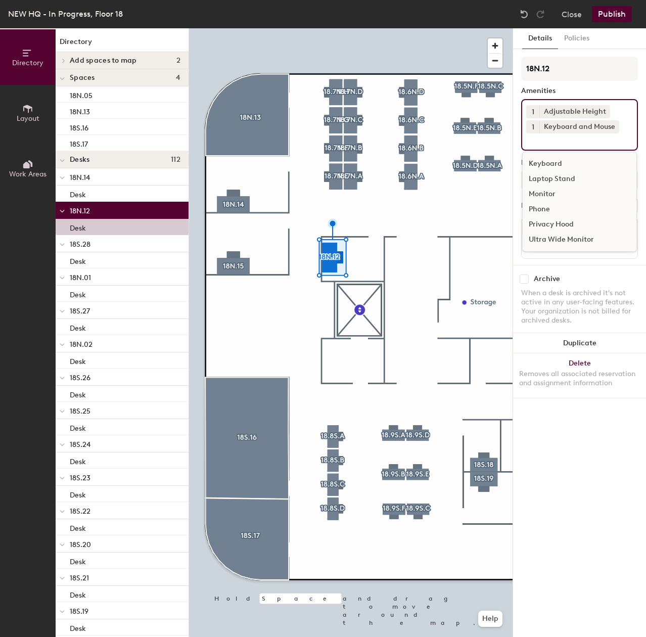
click at [547, 193] on div "Monitor" at bounding box center [580, 194] width 114 height 15
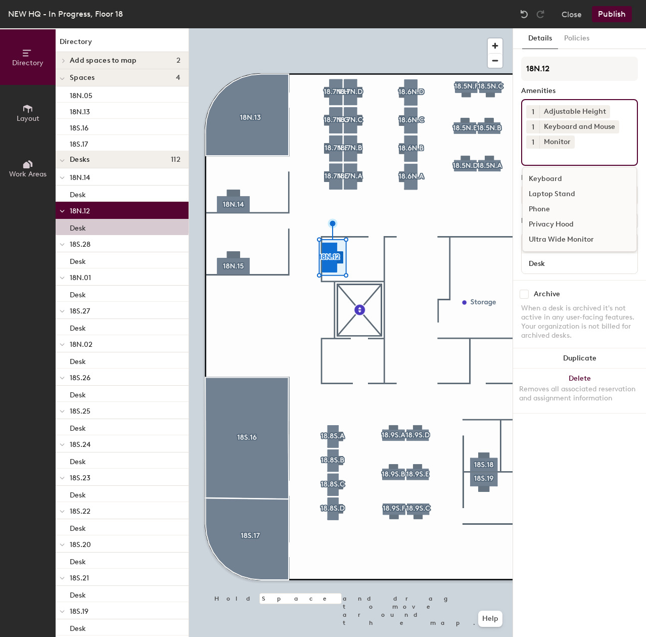
click at [534, 140] on button "1" at bounding box center [532, 141] width 13 height 13
click at [536, 156] on div "2" at bounding box center [532, 155] width 13 height 13
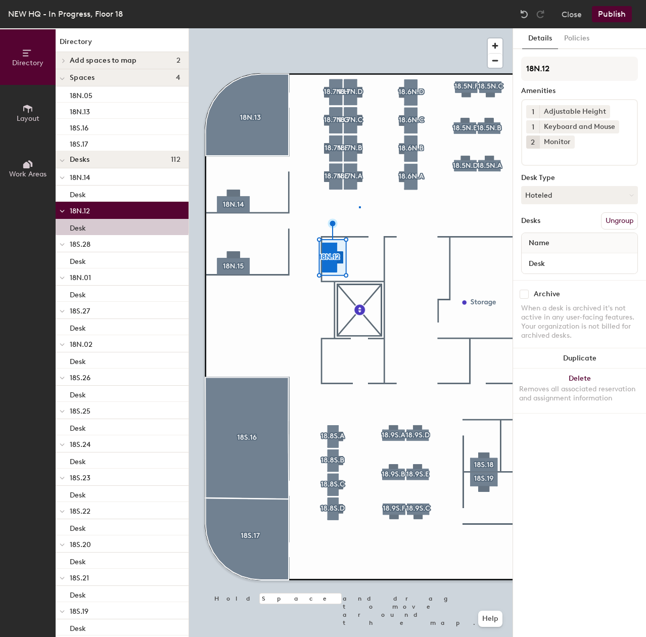
click at [360, 28] on div at bounding box center [351, 28] width 324 height 0
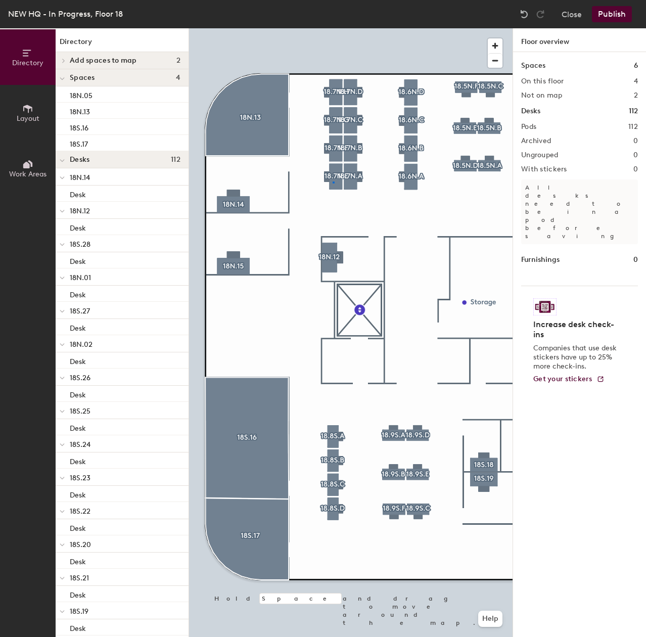
click at [333, 28] on div at bounding box center [351, 28] width 324 height 0
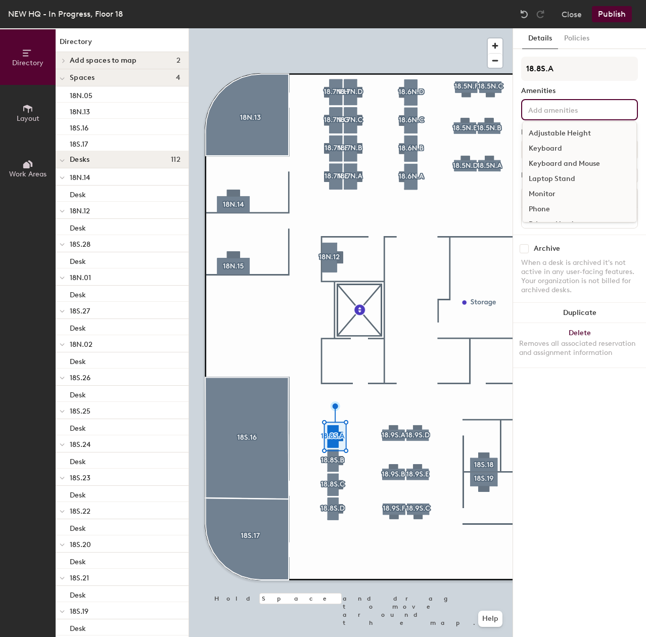
click at [588, 107] on input at bounding box center [571, 109] width 91 height 12
click at [580, 132] on div "Adjustable Height" at bounding box center [580, 133] width 114 height 15
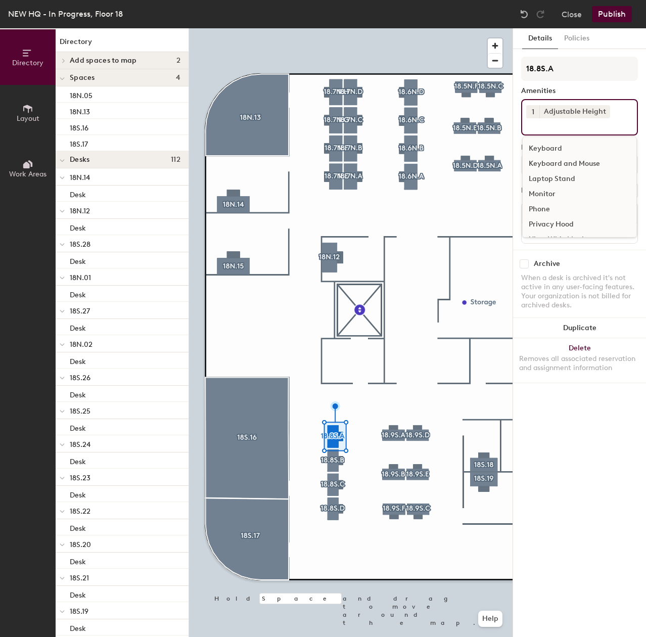
click at [569, 161] on div "Keyboard and Mouse" at bounding box center [580, 163] width 114 height 15
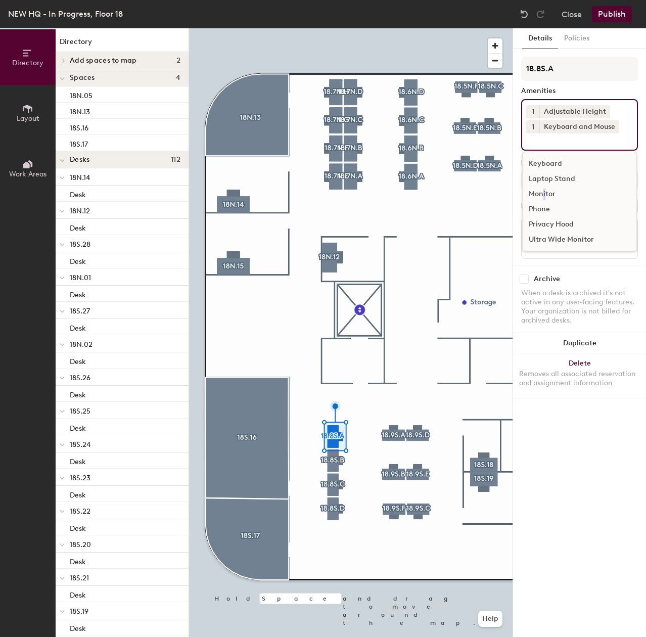
click at [544, 191] on div "Monitor" at bounding box center [580, 194] width 114 height 15
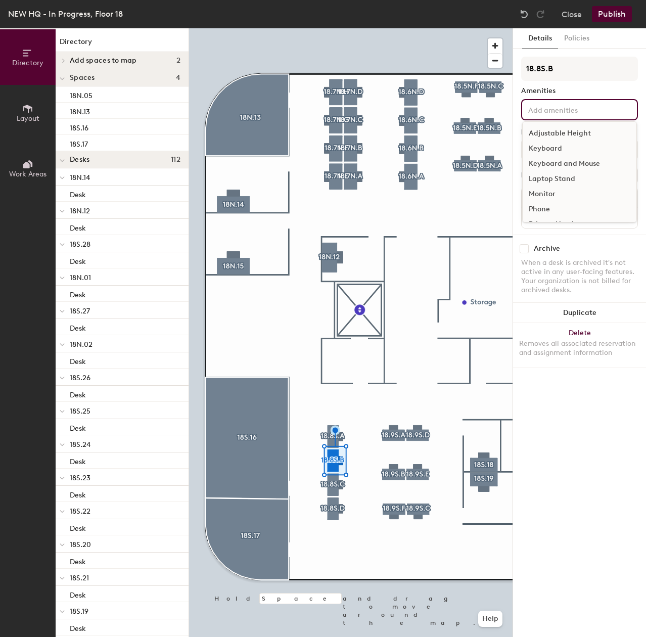
click at [612, 101] on div "Adjustable Height Keyboard Keyboard and Mouse Laptop Stand Monitor Phone Privac…" at bounding box center [579, 109] width 117 height 21
click at [590, 131] on div "Adjustable Height" at bounding box center [580, 133] width 114 height 15
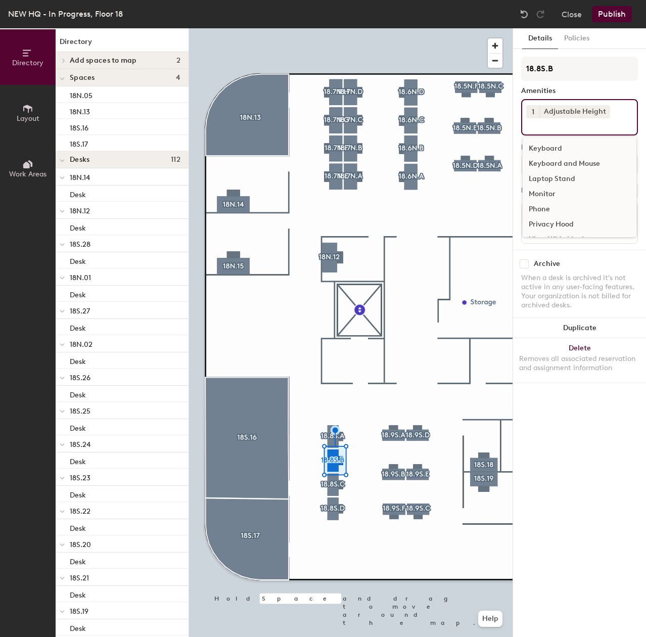
click at [548, 162] on div "Keyboard and Mouse" at bounding box center [580, 163] width 114 height 15
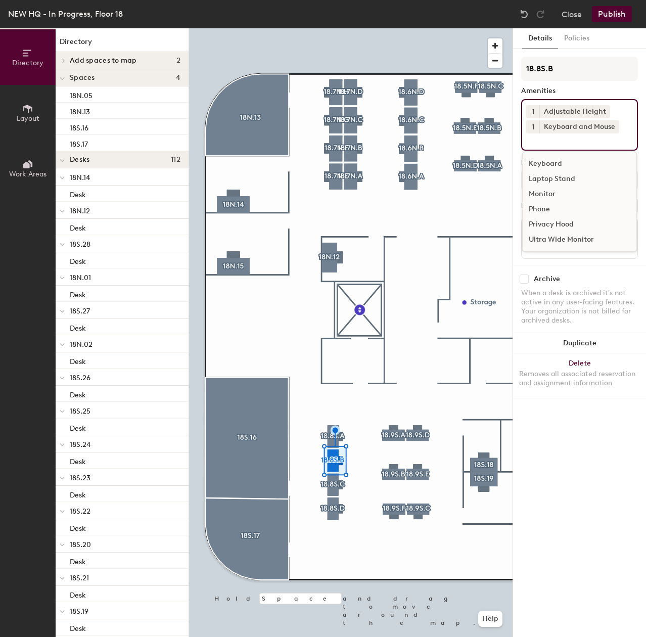
click at [539, 191] on div "Monitor" at bounding box center [580, 194] width 114 height 15
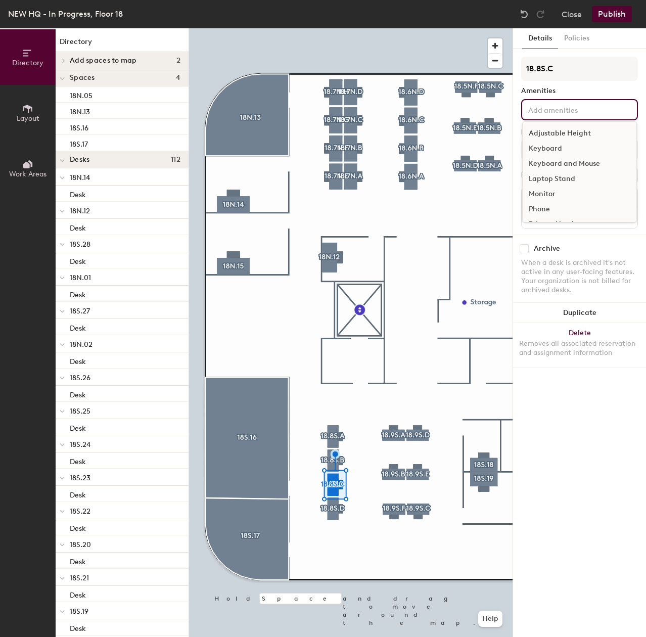
click at [568, 116] on div "Adjustable Height Keyboard Keyboard and Mouse Laptop Stand Monitor Phone Privac…" at bounding box center [579, 109] width 117 height 21
click at [562, 130] on div "Adjustable Height" at bounding box center [580, 133] width 114 height 15
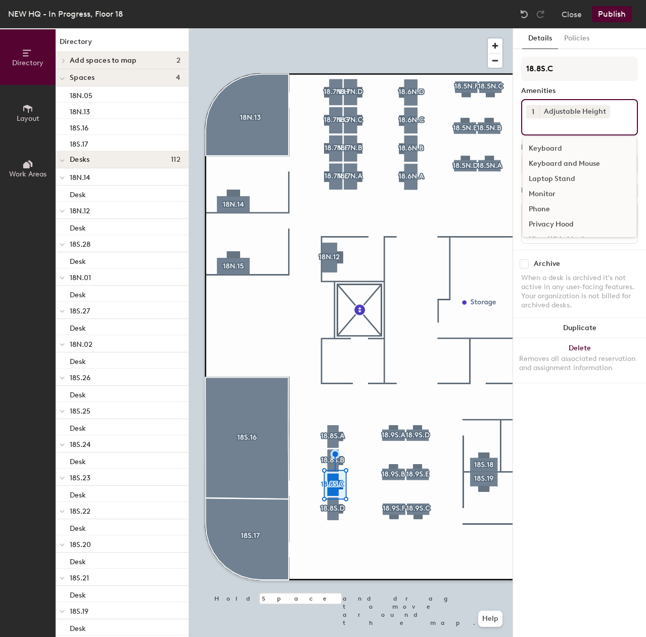
click at [563, 166] on div "Keyboard and Mouse" at bounding box center [580, 163] width 114 height 15
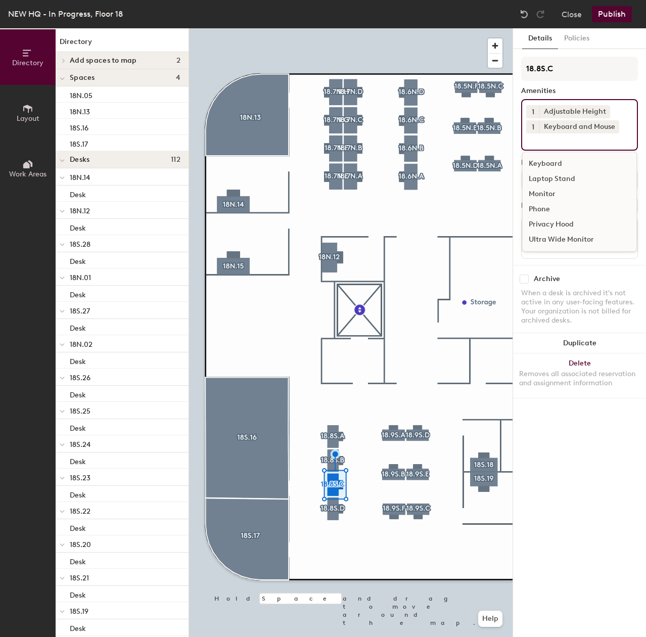
click at [551, 195] on div "Monitor" at bounding box center [580, 194] width 114 height 15
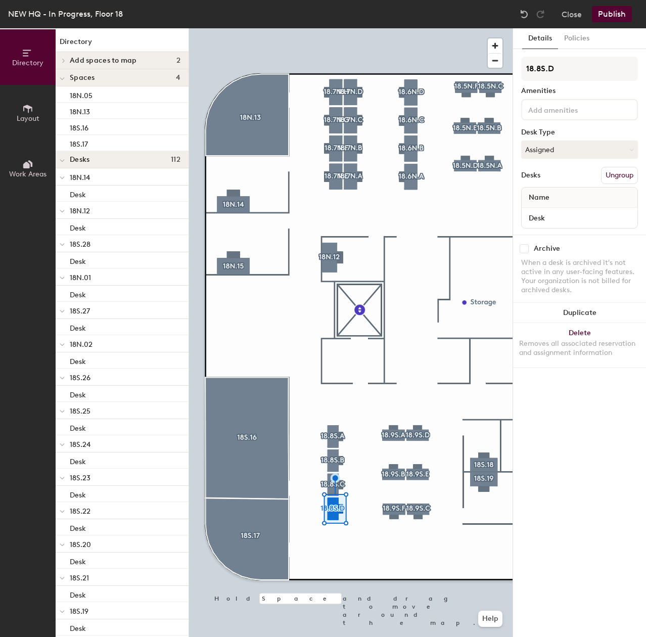
click at [569, 112] on input at bounding box center [571, 109] width 91 height 12
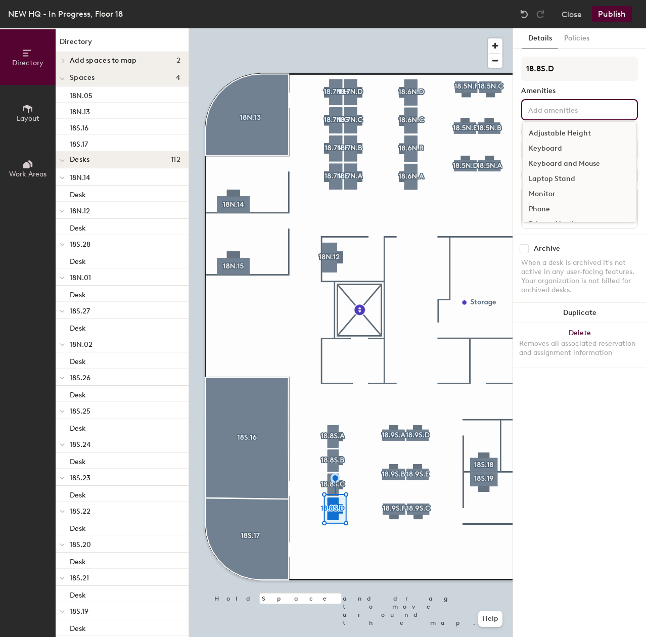
click at [553, 132] on div "Adjustable Height" at bounding box center [580, 133] width 114 height 15
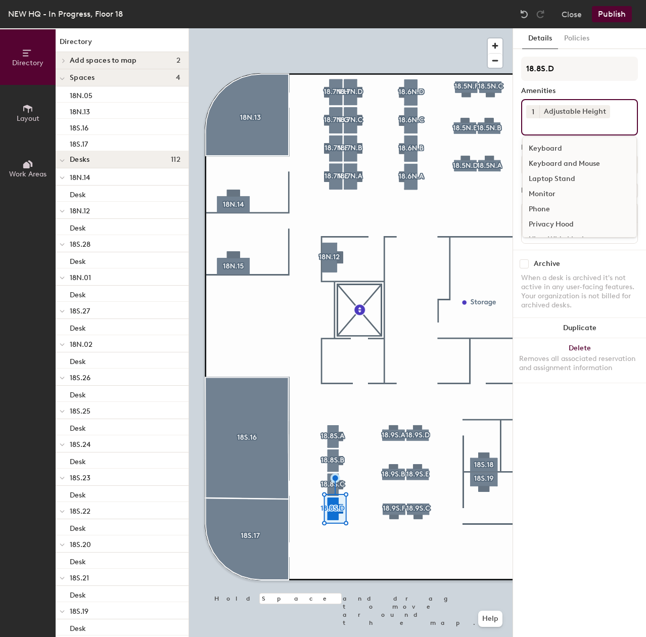
click at [558, 160] on div "Keyboard and Mouse" at bounding box center [580, 163] width 114 height 15
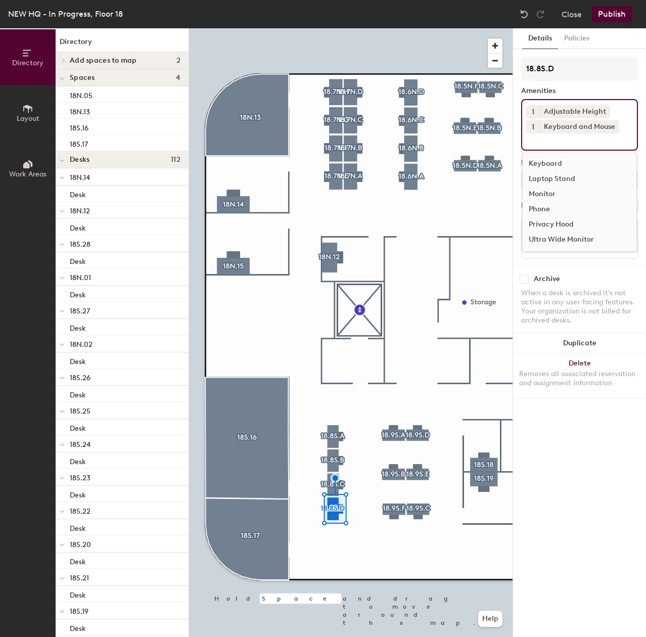
click at [550, 186] on div "Laptop Stand" at bounding box center [580, 178] width 114 height 15
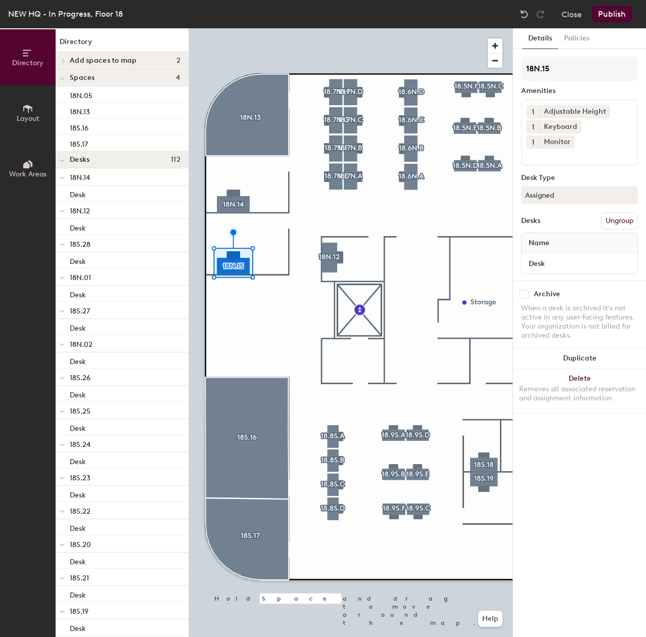
click at [239, 28] on div at bounding box center [351, 28] width 324 height 0
click at [587, 141] on icon at bounding box center [589, 142] width 4 height 4
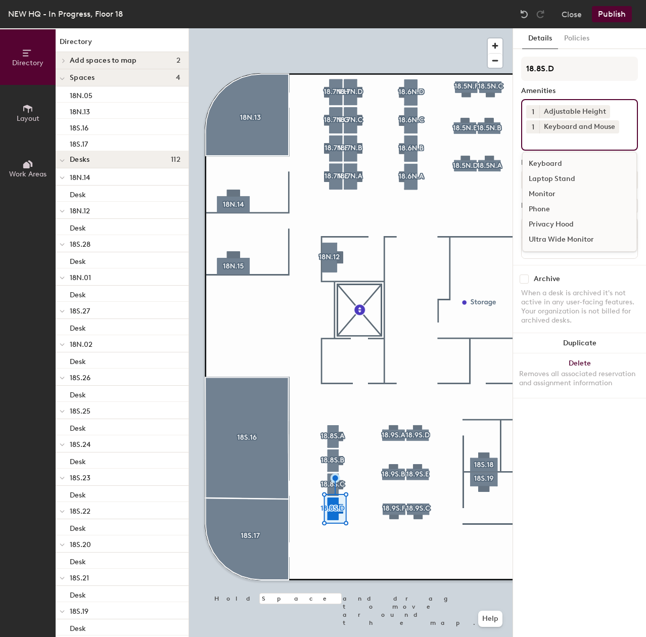
click at [572, 145] on input at bounding box center [571, 139] width 91 height 12
click at [549, 194] on div "Monitor" at bounding box center [580, 194] width 114 height 15
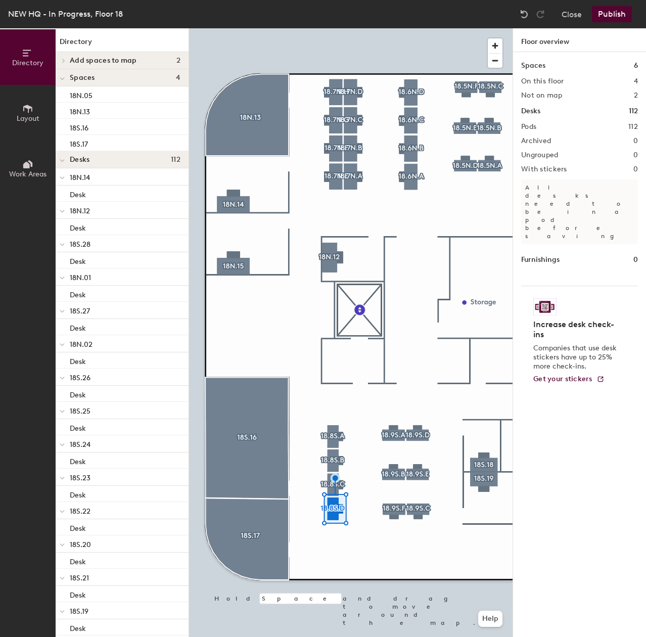
click at [388, 28] on div at bounding box center [351, 28] width 324 height 0
click at [390, 28] on div at bounding box center [351, 28] width 324 height 0
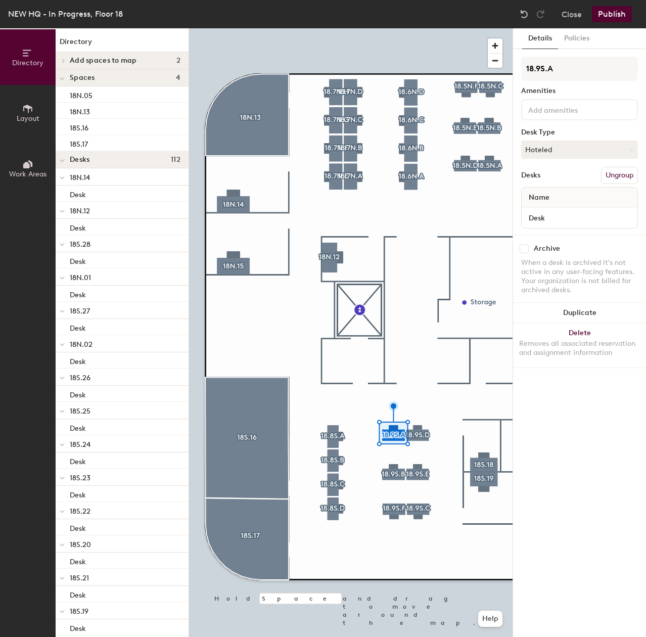
click at [558, 103] on input at bounding box center [571, 109] width 91 height 12
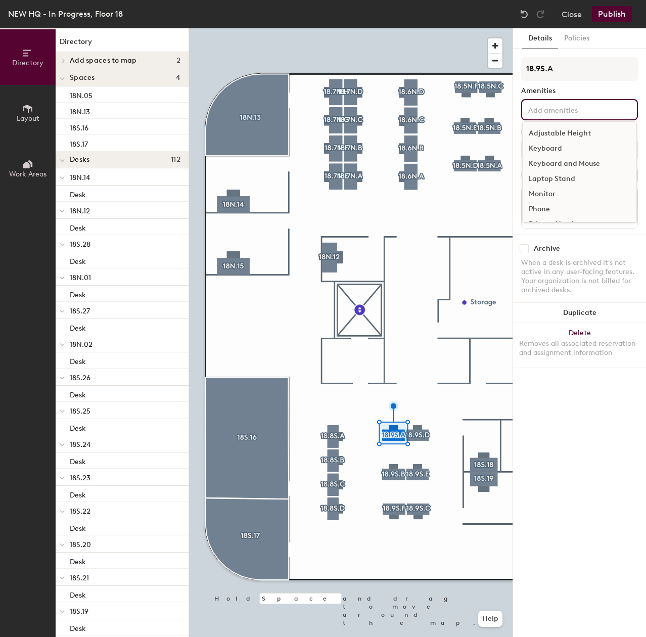
click at [559, 130] on div "Adjustable Height" at bounding box center [580, 133] width 114 height 15
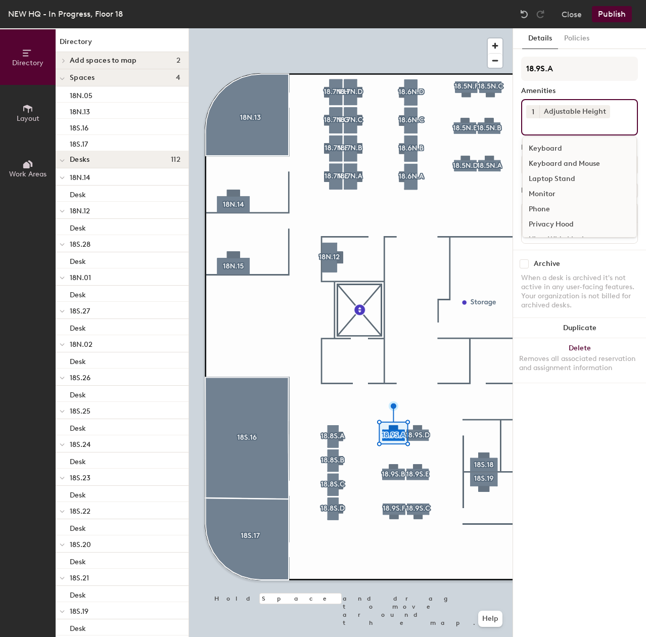
click at [552, 165] on div "Keyboard and Mouse" at bounding box center [580, 163] width 114 height 15
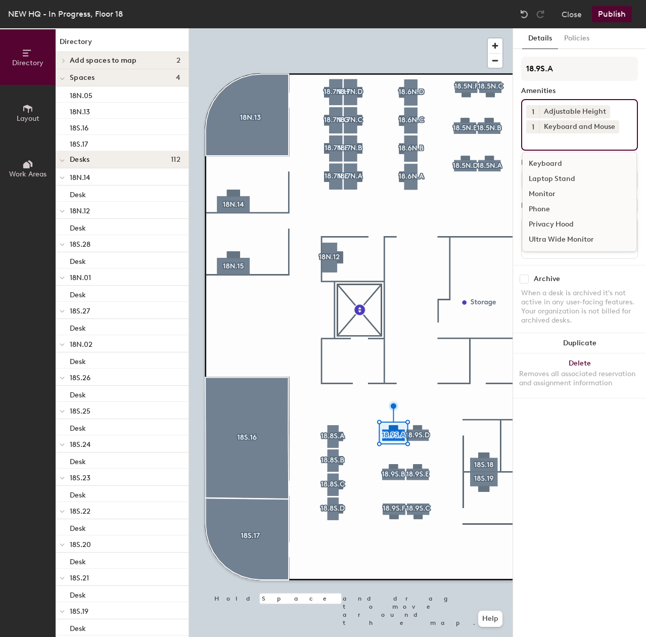
click at [537, 192] on div "Monitor" at bounding box center [580, 194] width 114 height 15
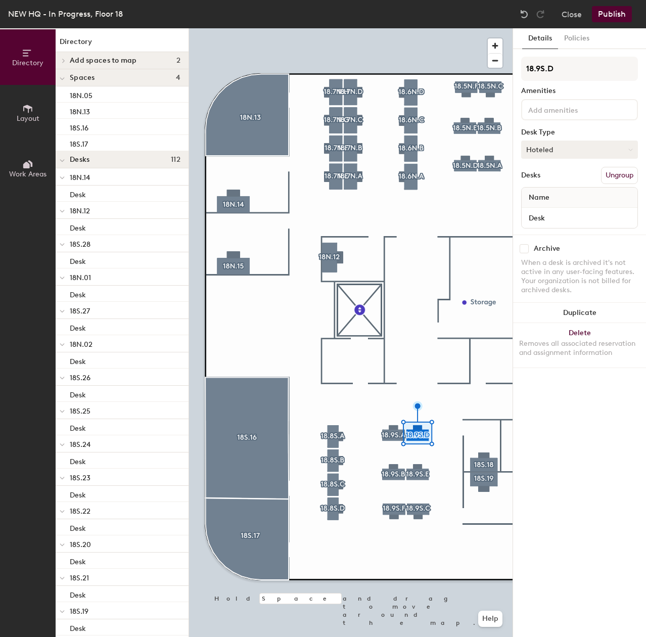
click at [567, 152] on button "Hoteled" at bounding box center [579, 150] width 117 height 18
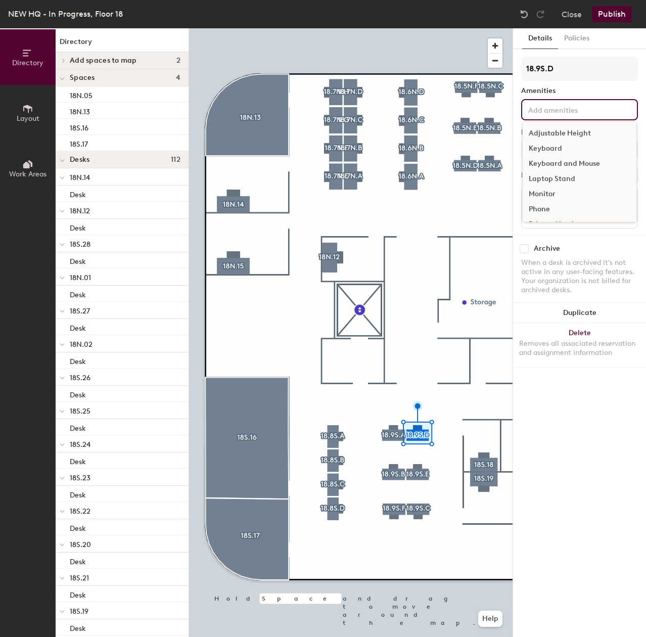
click at [566, 109] on input at bounding box center [571, 109] width 91 height 12
click at [567, 132] on div "Adjustable Height" at bounding box center [580, 133] width 114 height 15
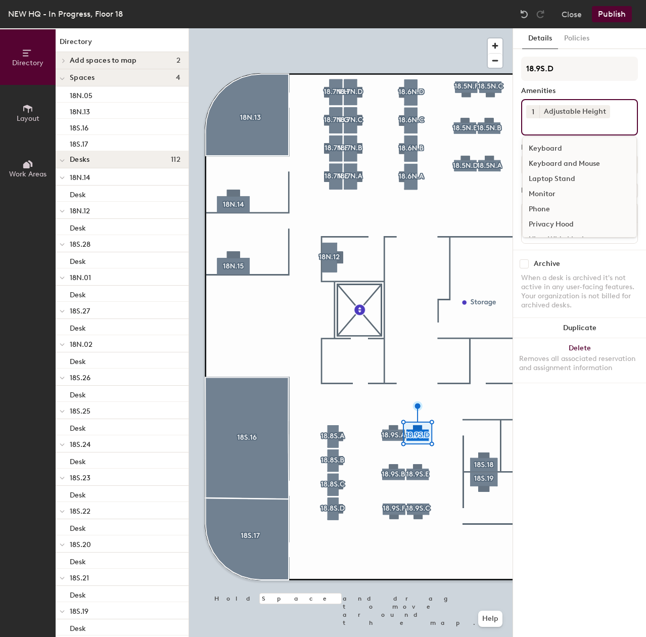
click at [569, 159] on div "Keyboard and Mouse" at bounding box center [580, 163] width 114 height 15
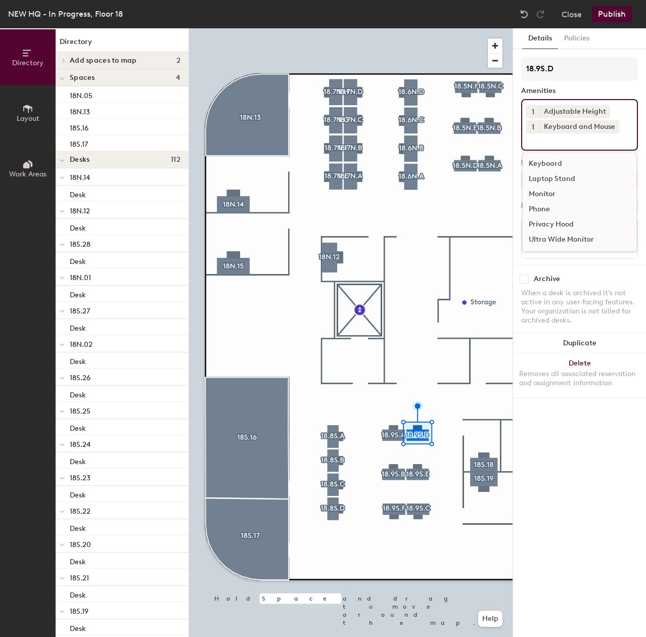
click at [554, 198] on div "Monitor" at bounding box center [580, 194] width 114 height 15
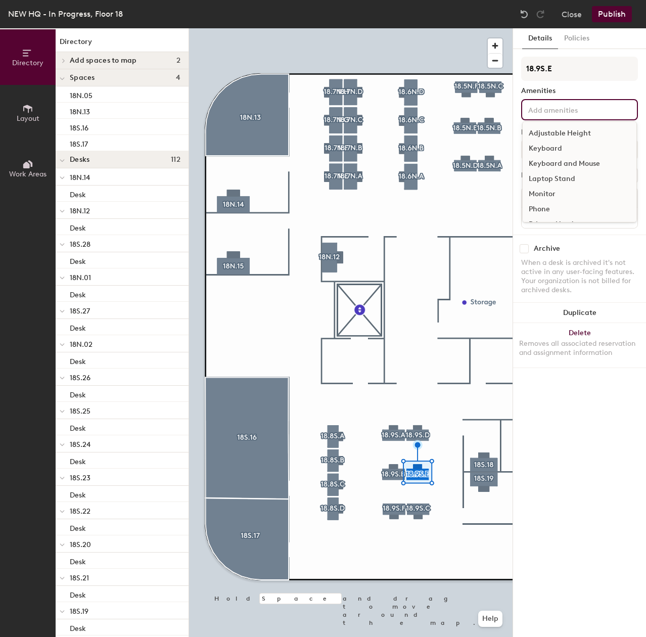
click at [579, 106] on input at bounding box center [571, 109] width 91 height 12
click at [577, 130] on div "Adjustable Height" at bounding box center [580, 133] width 114 height 15
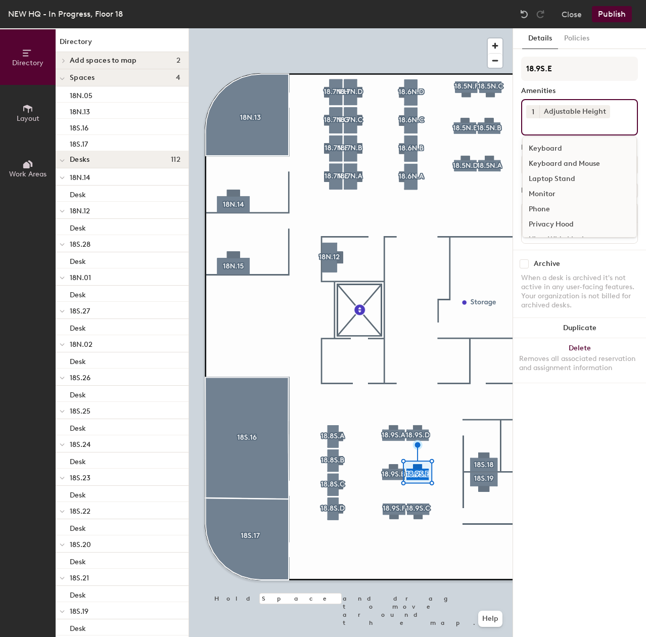
click at [558, 159] on div "Keyboard and Mouse" at bounding box center [580, 163] width 114 height 15
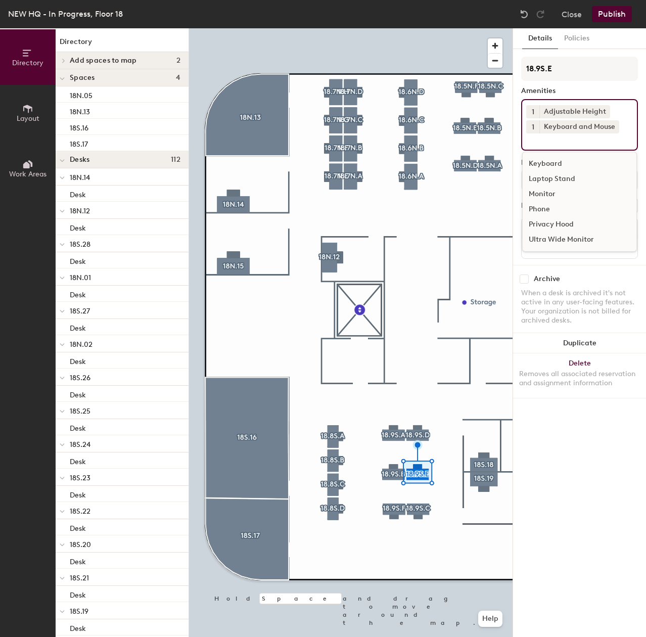
click at [543, 194] on div "Monitor" at bounding box center [580, 194] width 114 height 15
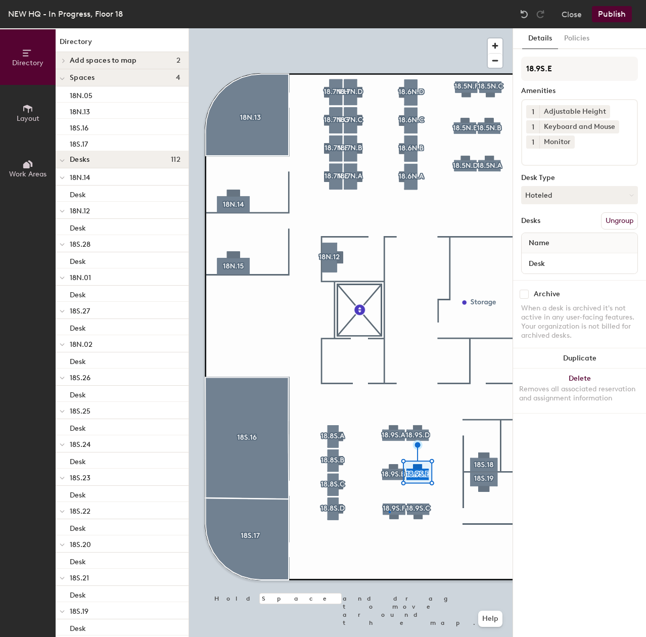
click at [389, 28] on div at bounding box center [351, 28] width 324 height 0
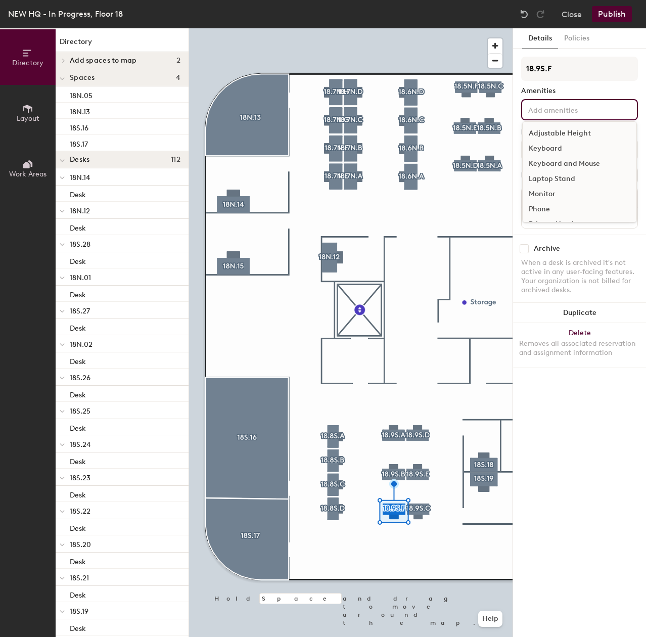
click at [558, 114] on input at bounding box center [571, 109] width 91 height 12
click at [553, 132] on div "Adjustable Height" at bounding box center [580, 133] width 114 height 15
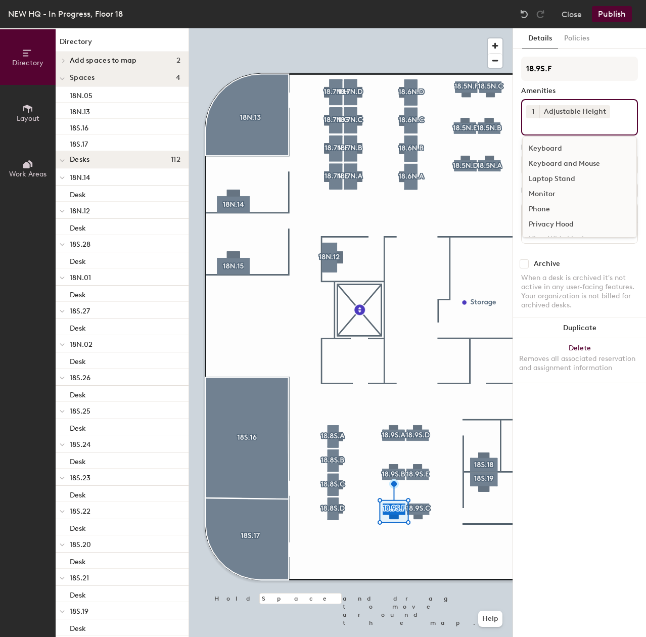
click at [553, 156] on div "Keyboard and Mouse" at bounding box center [580, 163] width 114 height 15
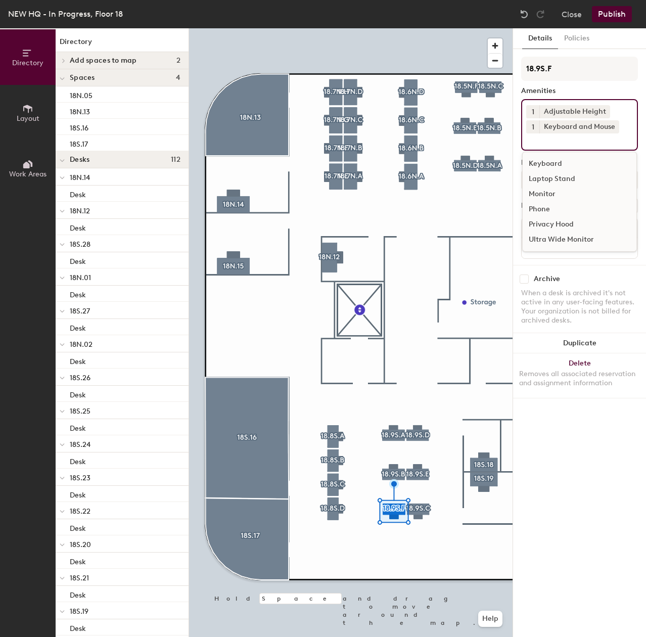
click at [545, 199] on div "Monitor" at bounding box center [580, 194] width 114 height 15
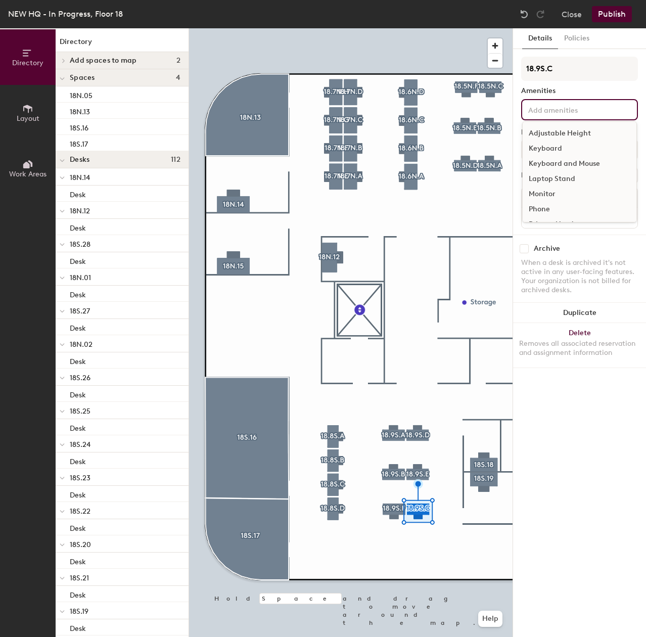
click at [563, 116] on div "Adjustable Height Keyboard Keyboard and Mouse Laptop Stand Monitor Phone Privac…" at bounding box center [579, 109] width 117 height 21
click at [565, 133] on div "Adjustable Height" at bounding box center [580, 133] width 114 height 15
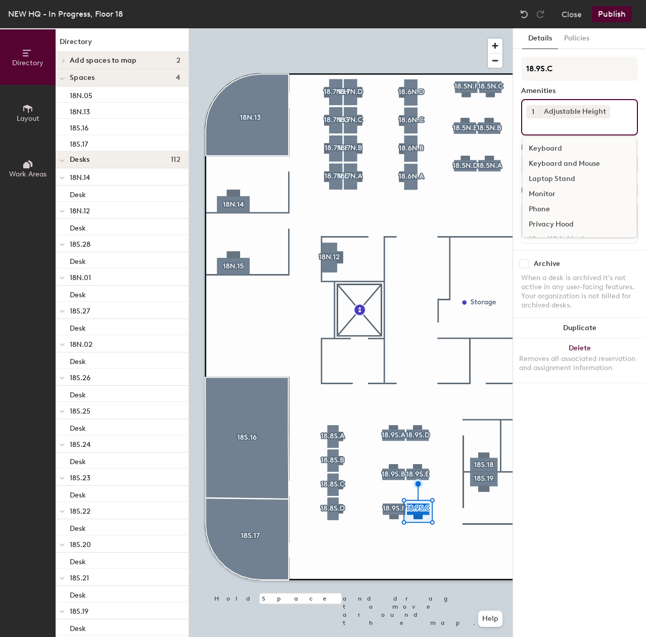
click at [571, 165] on div "Keyboard and Mouse" at bounding box center [580, 163] width 114 height 15
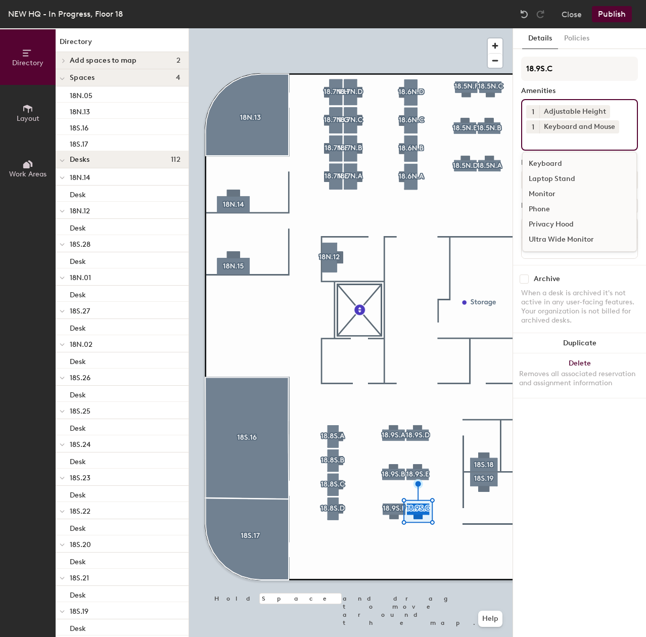
click at [546, 198] on div "Monitor" at bounding box center [580, 194] width 114 height 15
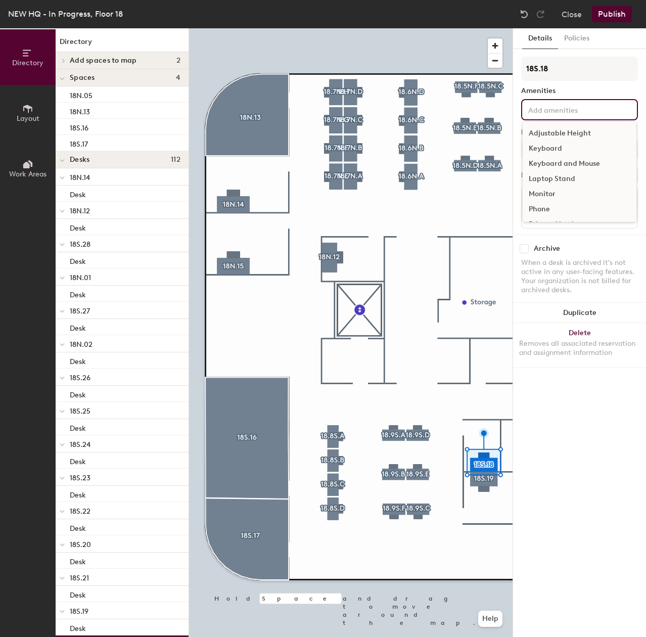
click at [556, 109] on input at bounding box center [571, 109] width 91 height 12
click at [558, 133] on div "Adjustable Height" at bounding box center [580, 133] width 114 height 15
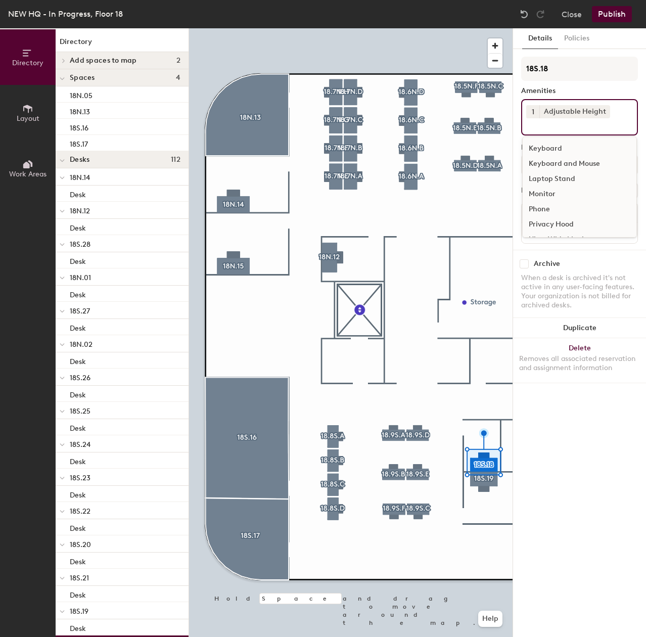
click at [558, 163] on div "Keyboard and Mouse" at bounding box center [580, 163] width 114 height 15
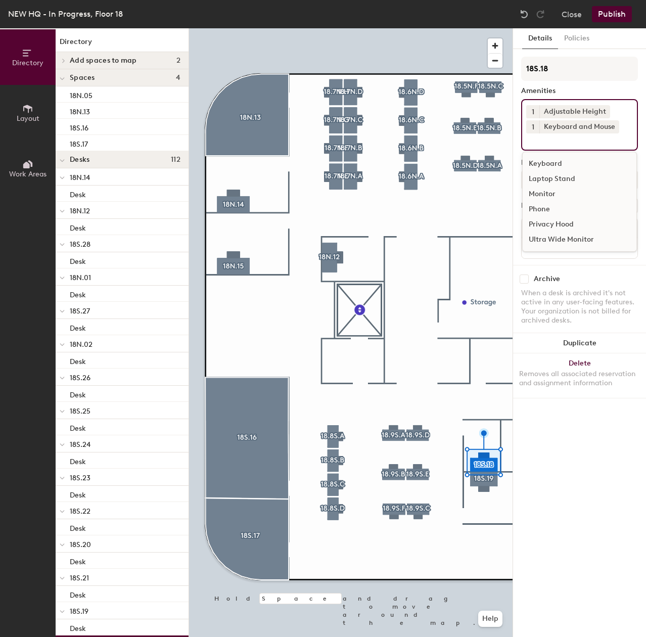
click at [546, 195] on div "Monitor" at bounding box center [580, 194] width 114 height 15
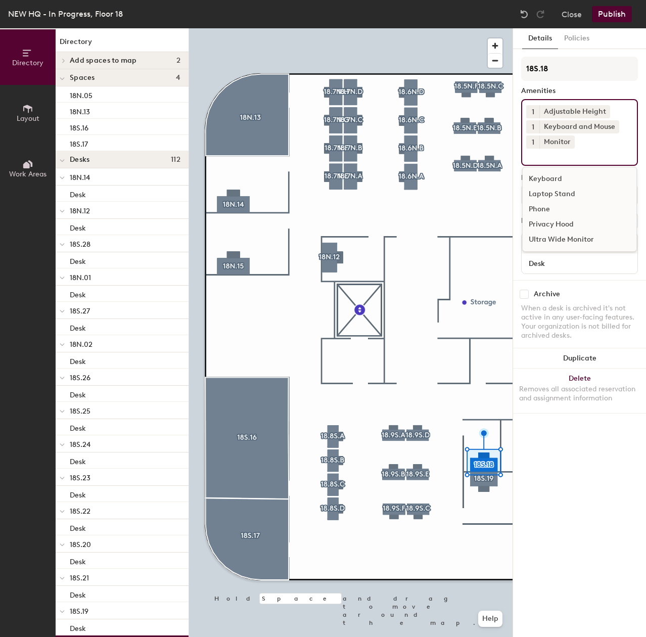
click at [539, 140] on button "1" at bounding box center [532, 141] width 13 height 13
click at [536, 157] on div "2" at bounding box center [532, 155] width 13 height 13
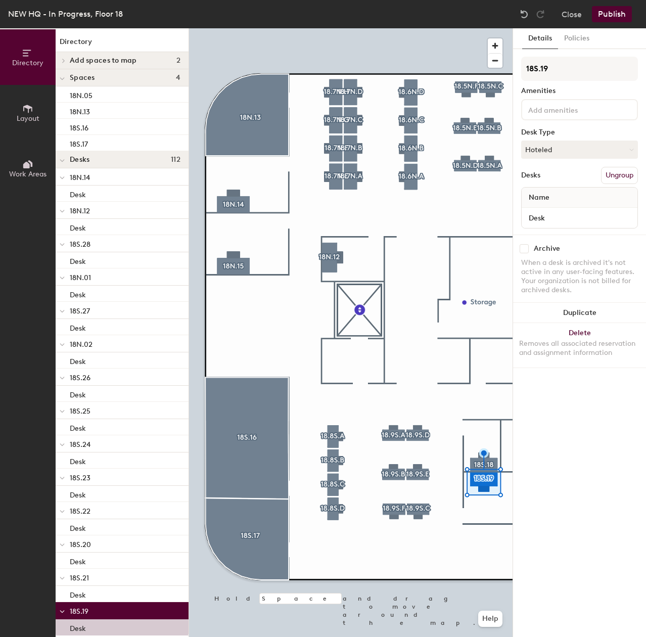
click at [538, 114] on input at bounding box center [571, 109] width 91 height 12
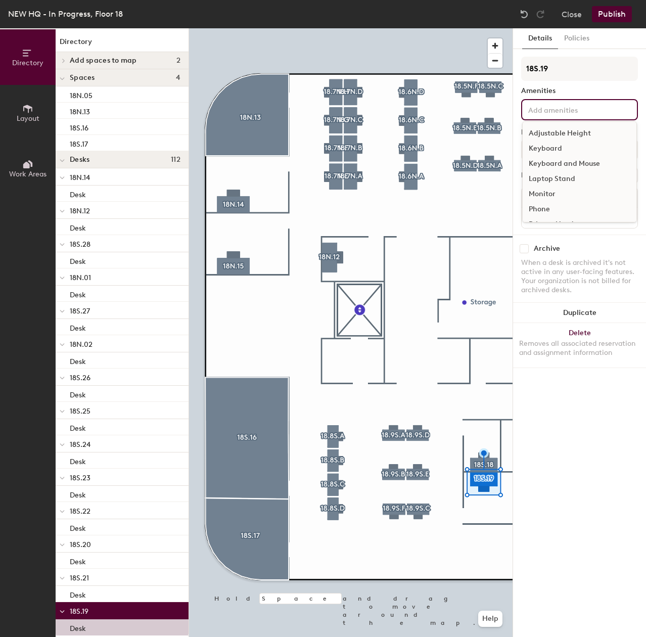
click at [554, 127] on div "Adjustable Height" at bounding box center [580, 133] width 114 height 15
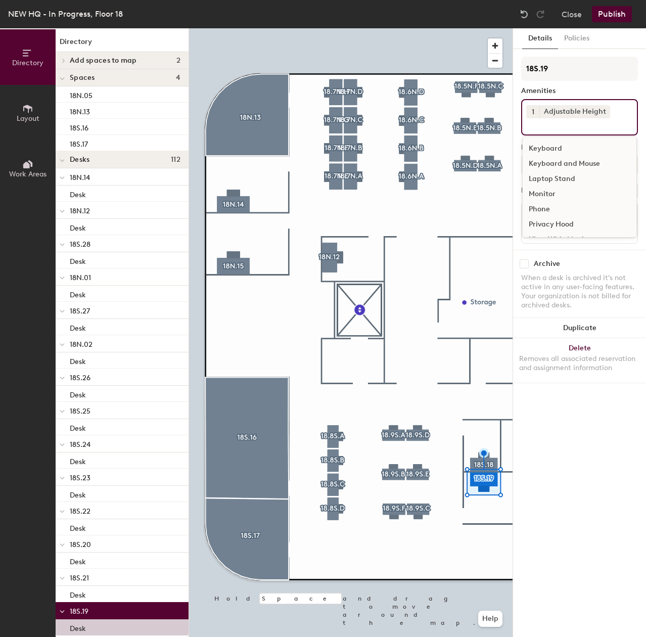
click at [558, 159] on div "Keyboard and Mouse" at bounding box center [580, 163] width 114 height 15
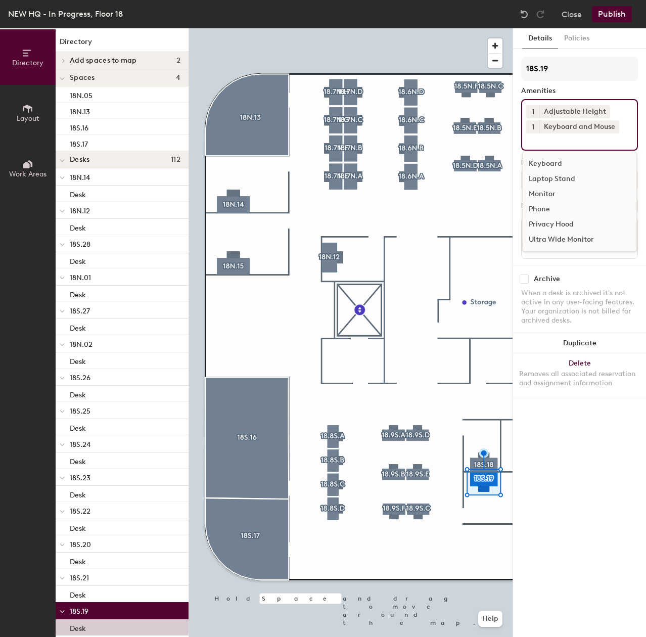
click at [544, 194] on div "Monitor" at bounding box center [580, 194] width 114 height 15
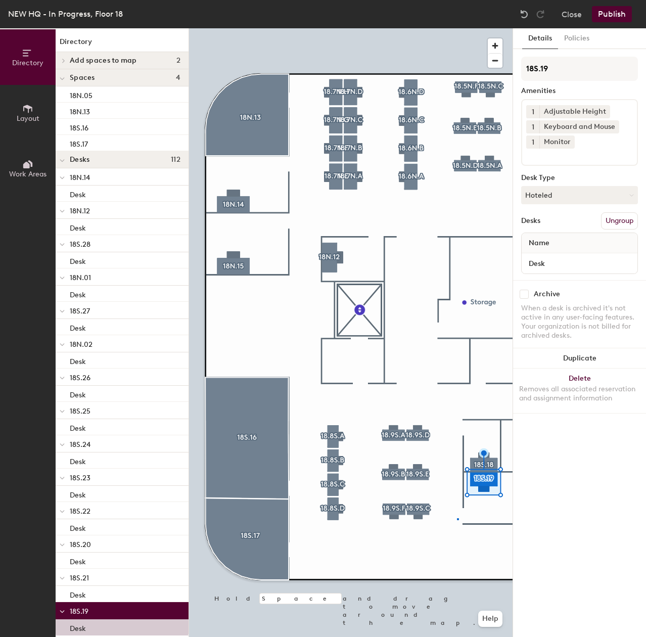
click at [457, 28] on div at bounding box center [351, 28] width 324 height 0
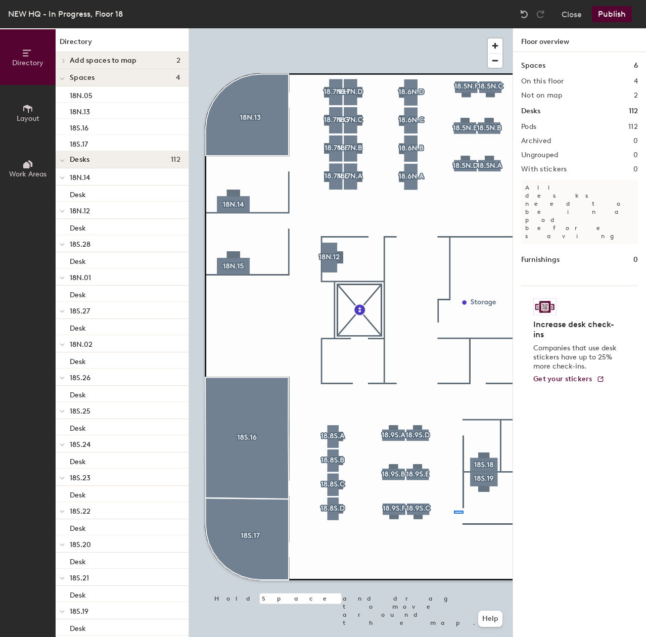
click at [454, 28] on div at bounding box center [351, 28] width 324 height 0
click at [332, 28] on div at bounding box center [351, 28] width 324 height 0
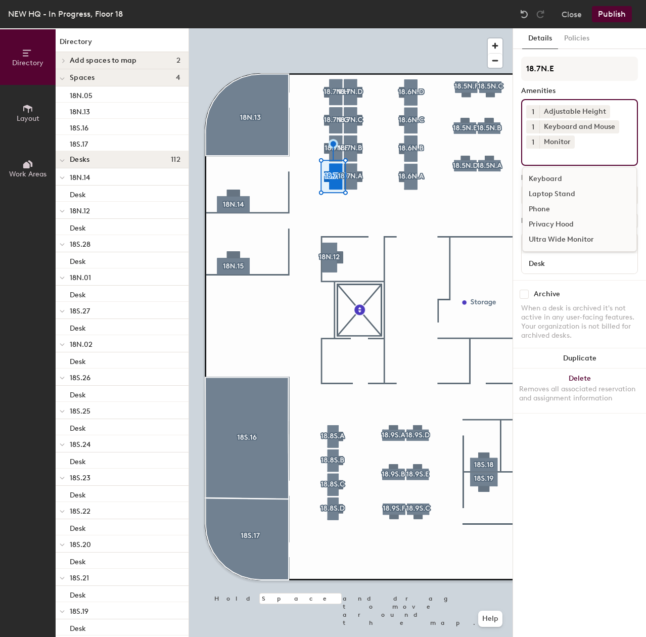
click at [576, 152] on input at bounding box center [571, 155] width 91 height 12
click at [606, 155] on input at bounding box center [571, 155] width 91 height 12
click at [577, 152] on input at bounding box center [571, 155] width 91 height 12
click at [582, 154] on input at bounding box center [571, 155] width 91 height 12
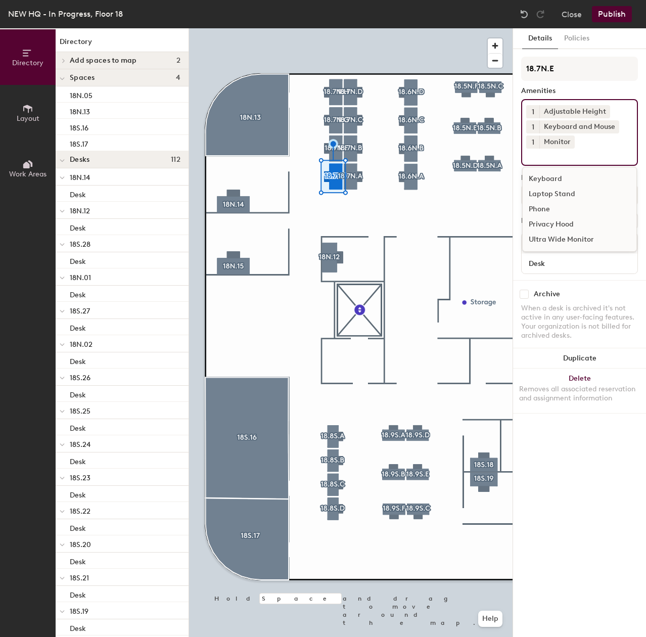
click at [591, 155] on input at bounding box center [571, 155] width 91 height 12
click at [581, 86] on div "18.7N.E Amenities 1 Adjustable Height 1 Keyboard and Mouse 1 Monitor Keyboard L…" at bounding box center [579, 168] width 117 height 223
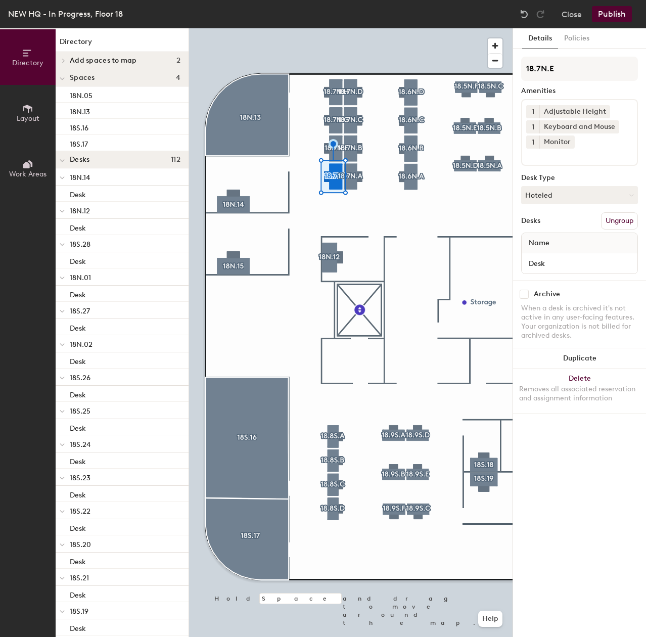
click at [578, 160] on input at bounding box center [571, 155] width 91 height 12
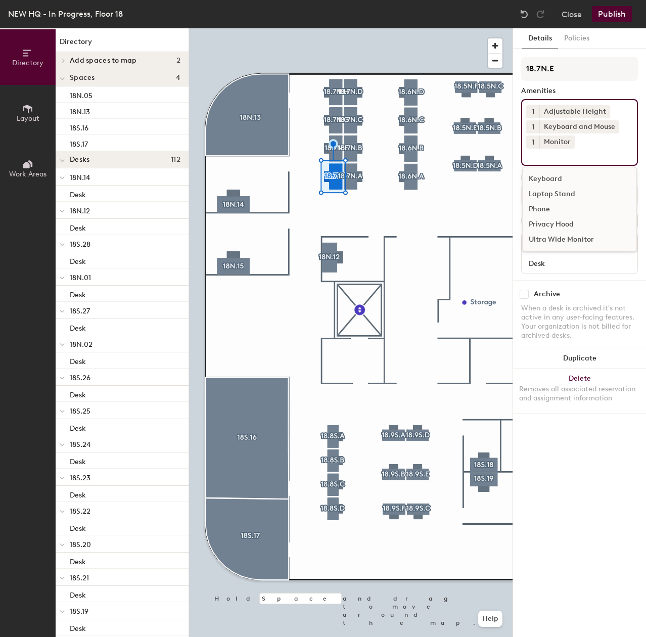
click at [578, 160] on input at bounding box center [571, 155] width 91 height 12
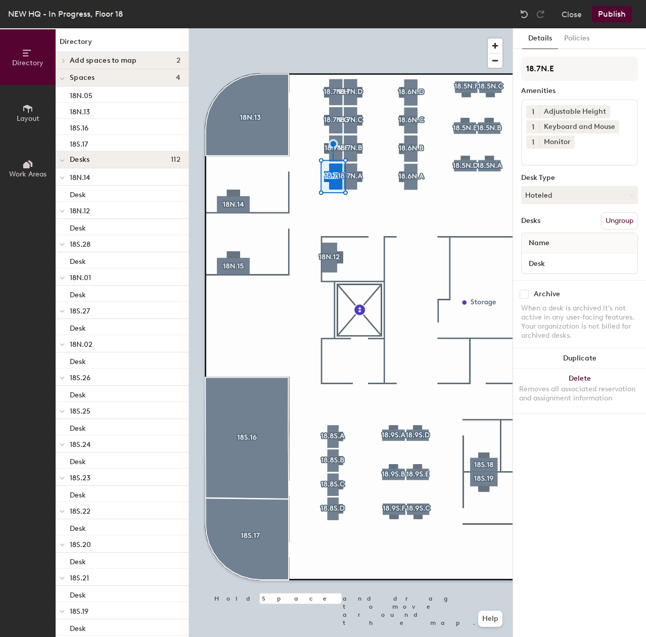
click at [588, 89] on div "Amenities" at bounding box center [579, 91] width 117 height 8
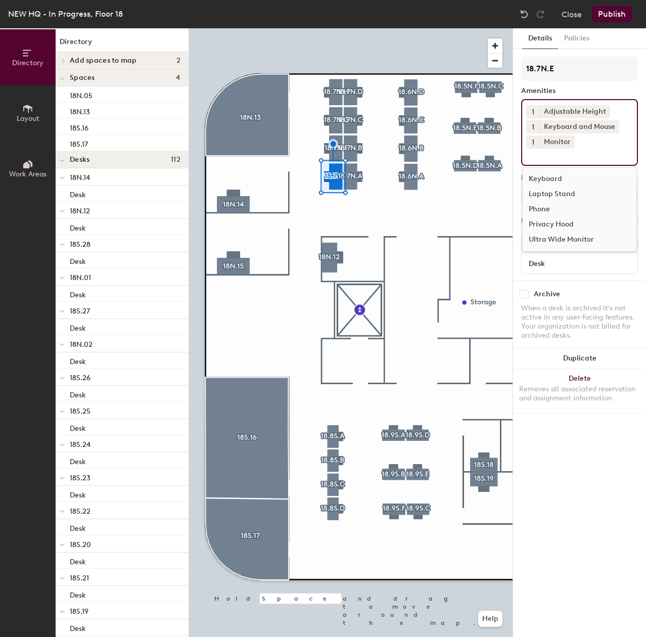
click at [545, 152] on input at bounding box center [571, 155] width 91 height 12
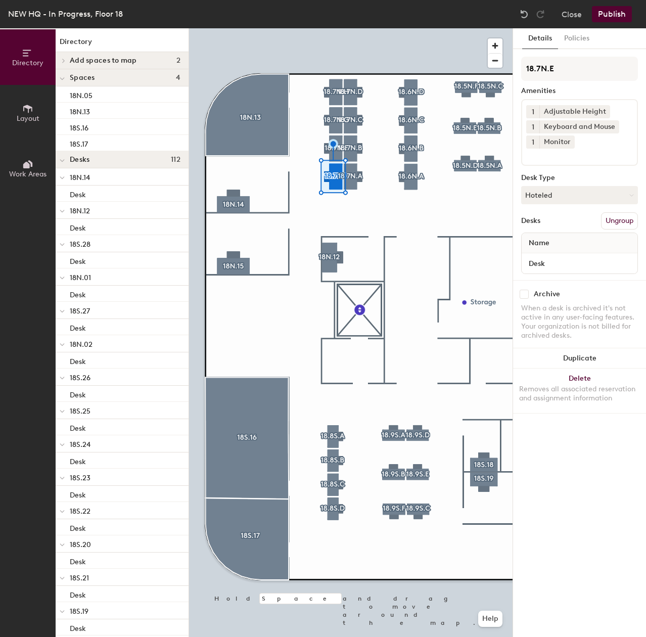
click at [583, 94] on div "Amenities" at bounding box center [579, 91] width 117 height 8
click at [567, 157] on input at bounding box center [571, 155] width 91 height 12
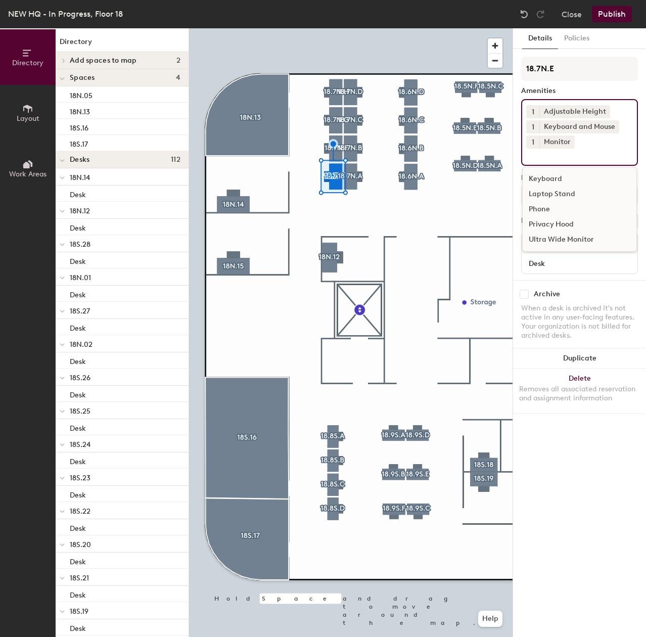
click at [553, 158] on input at bounding box center [571, 155] width 91 height 12
click at [553, 156] on input at bounding box center [571, 155] width 91 height 12
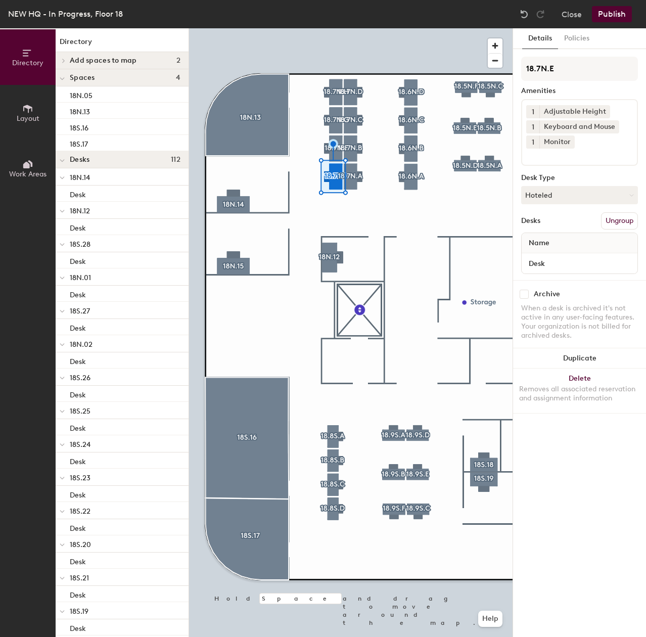
click at [18, 129] on button "Layout" at bounding box center [28, 113] width 56 height 56
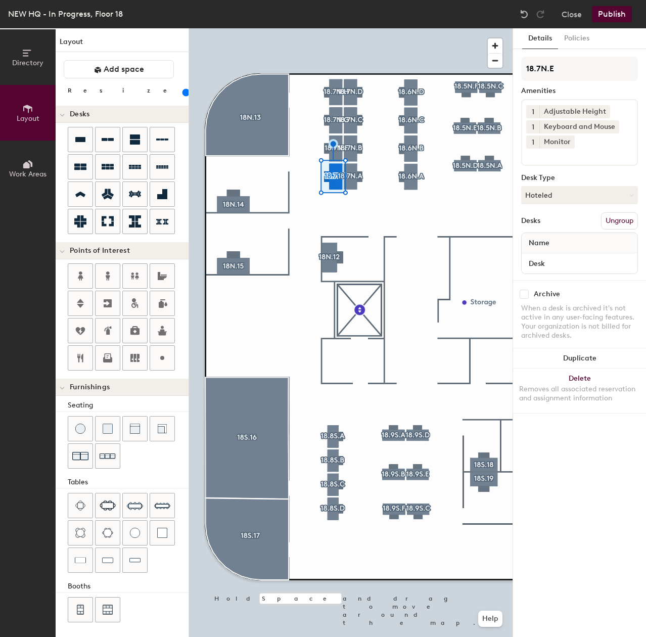
click at [16, 195] on button "Work Areas" at bounding box center [28, 169] width 56 height 56
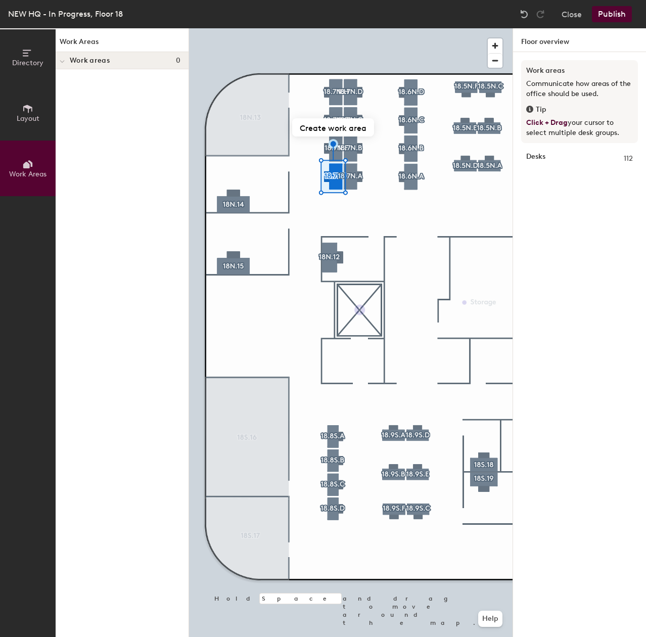
click at [32, 119] on span "Layout" at bounding box center [28, 118] width 23 height 9
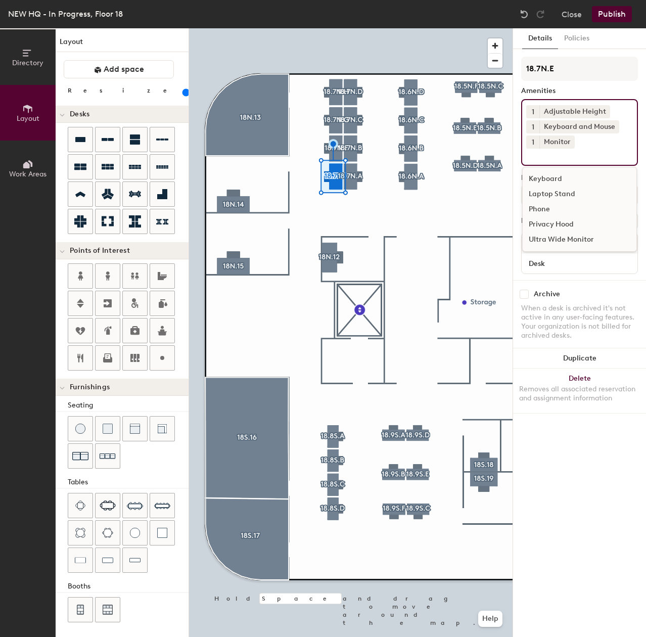
click at [565, 157] on input at bounding box center [571, 155] width 91 height 12
type input "G"
click at [548, 163] on div "1 Adjustable Height 1 Keyboard and Mouse 1 Monitor Keyboard Laptop Stand Phone …" at bounding box center [579, 132] width 117 height 67
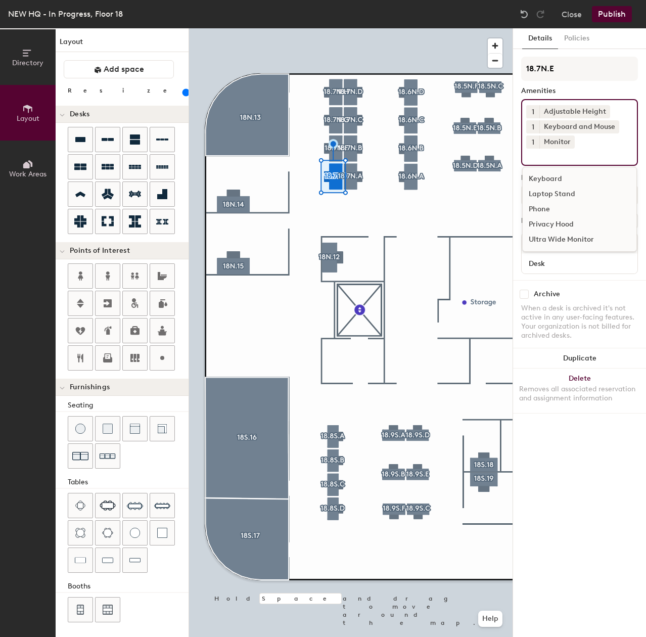
click at [608, 153] on input at bounding box center [571, 155] width 91 height 12
drag, startPoint x: 604, startPoint y: 149, endPoint x: 611, endPoint y: 144, distance: 8.3
click at [611, 144] on div "1 Adjustable Height 1 Keyboard and Mouse 1 Monitor Keyboard Laptop Stand Phone …" at bounding box center [579, 132] width 117 height 67
click at [580, 320] on div "When a desk is archived it's not active in any user-facing features. Your organ…" at bounding box center [579, 322] width 117 height 36
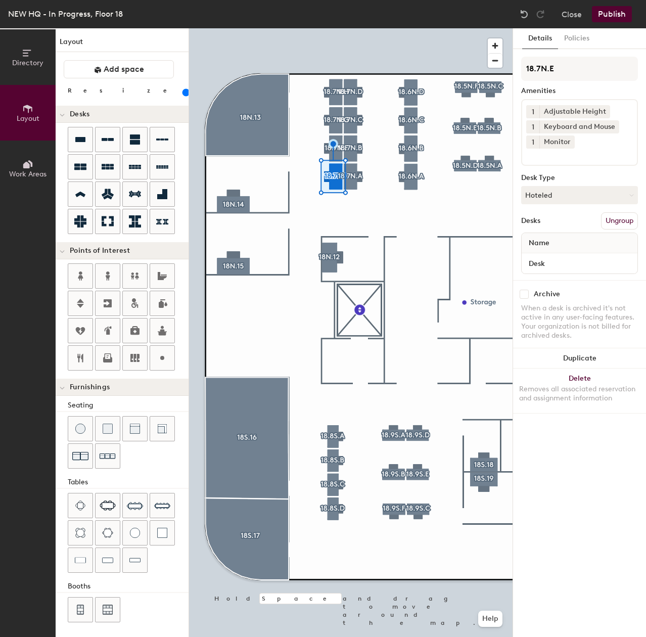
click at [583, 156] on input at bounding box center [571, 155] width 91 height 12
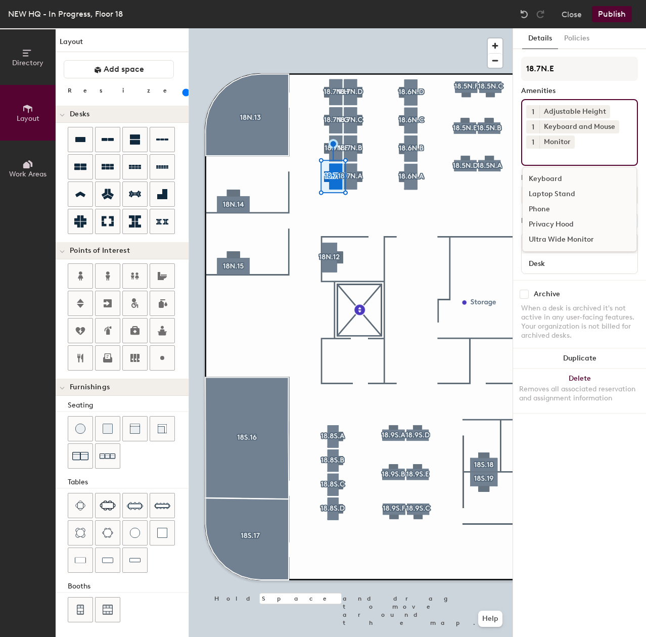
click at [583, 156] on input at bounding box center [571, 155] width 91 height 12
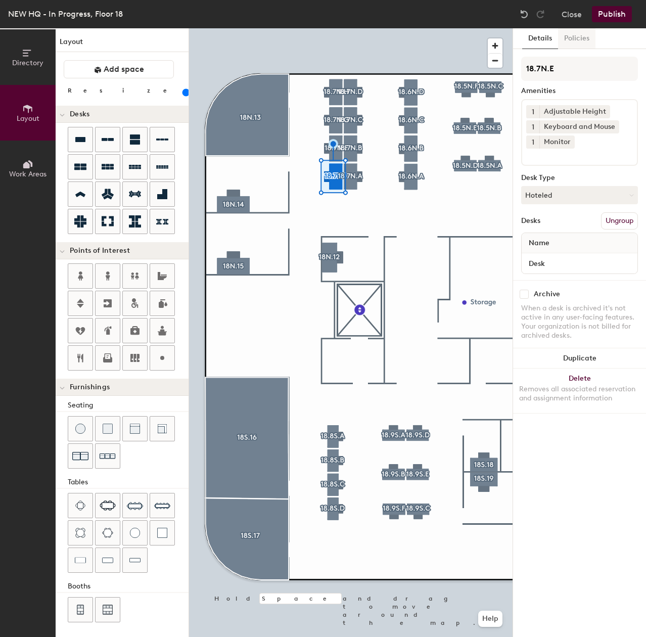
click at [579, 32] on button "Policies" at bounding box center [576, 38] width 37 height 21
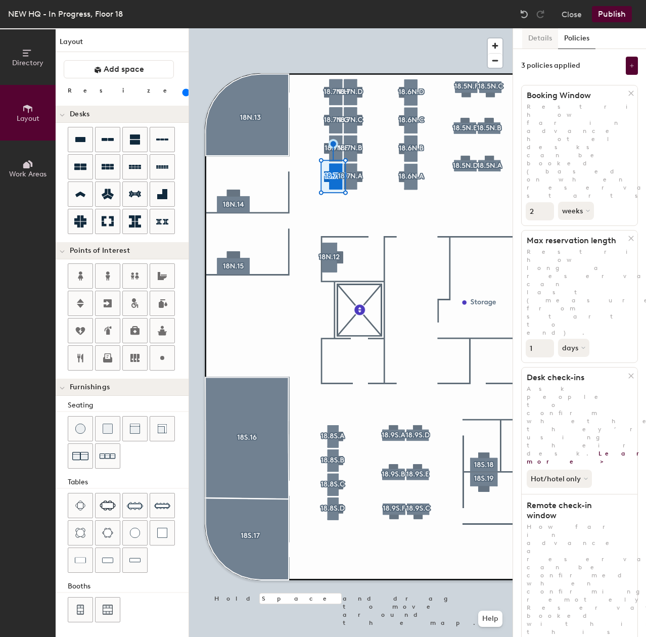
click at [538, 38] on button "Details" at bounding box center [540, 38] width 36 height 21
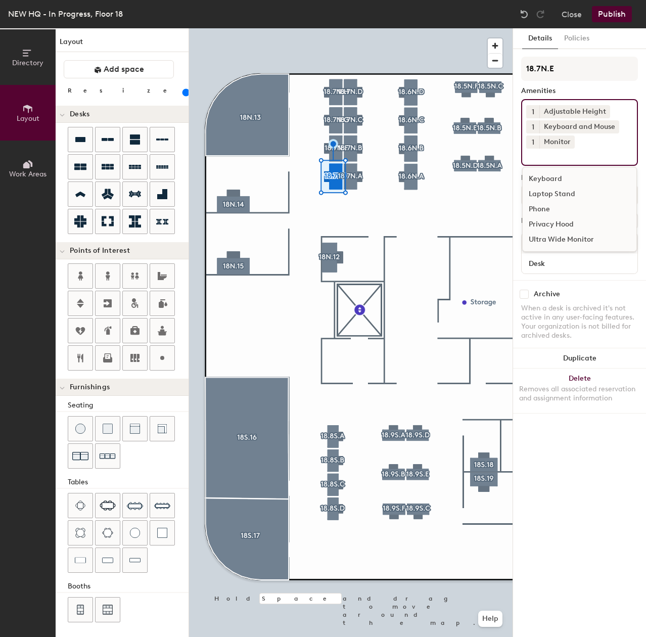
click at [558, 165] on div "1 Adjustable Height 1 Keyboard and Mouse 1 Monitor Keyboard Laptop Stand Phone …" at bounding box center [579, 132] width 117 height 67
type input "120"
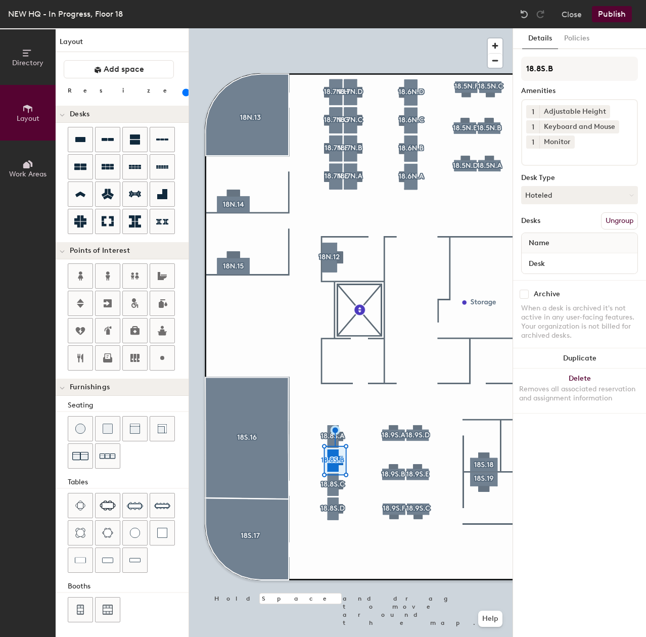
click at [564, 156] on input at bounding box center [571, 155] width 91 height 12
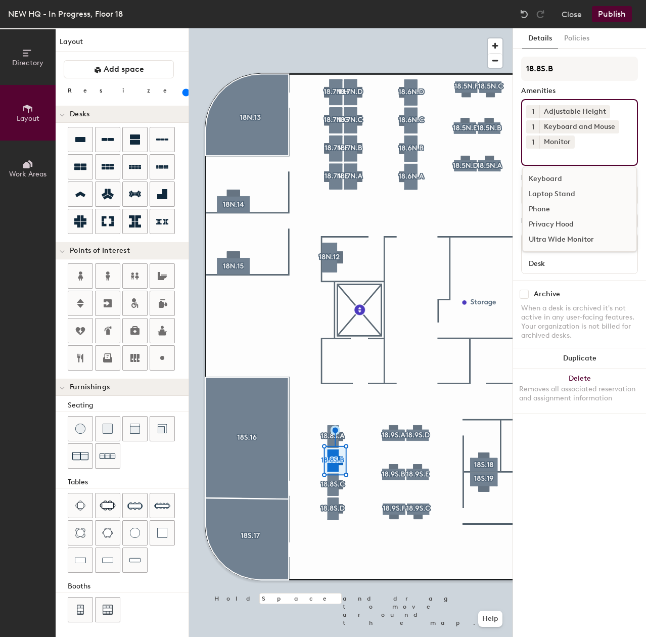
click at [564, 156] on input at bounding box center [571, 155] width 91 height 12
type input "+"
click at [576, 151] on input "+" at bounding box center [574, 155] width 96 height 12
click at [502, 153] on div "Directory Layout Work Areas Layout Add space Resize Desks Points of Interest Fu…" at bounding box center [323, 332] width 646 height 609
click at [594, 239] on div "Ultra Wide Monitor" at bounding box center [580, 239] width 114 height 15
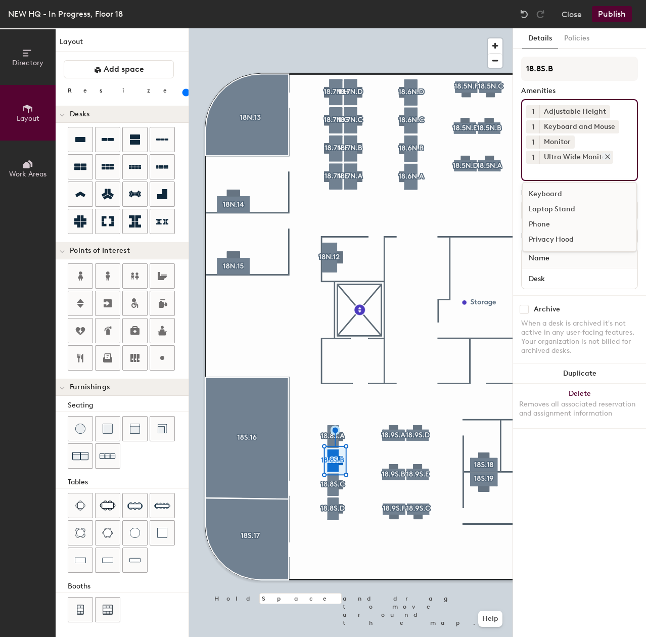
click at [570, 163] on div "1 Adjustable Height 1 Keyboard and Mouse 1 Monitor 1 Ultra Wide Monitor Keyboar…" at bounding box center [579, 140] width 117 height 82
click at [572, 157] on div "Ultra Wide Monitor" at bounding box center [576, 157] width 74 height 13
drag, startPoint x: 572, startPoint y: 157, endPoint x: 577, endPoint y: 156, distance: 5.6
click at [577, 156] on div "Ultra Wide Monitor" at bounding box center [576, 157] width 74 height 13
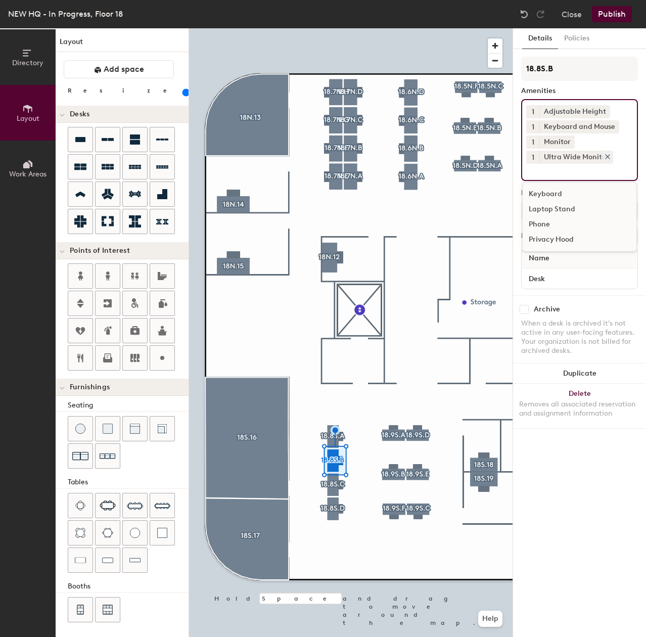
click at [591, 155] on div "Ultra Wide Monitor" at bounding box center [576, 157] width 74 height 13
drag, startPoint x: 590, startPoint y: 158, endPoint x: 571, endPoint y: 157, distance: 19.2
click at [571, 157] on div "Ultra Wide Monitor" at bounding box center [576, 157] width 74 height 13
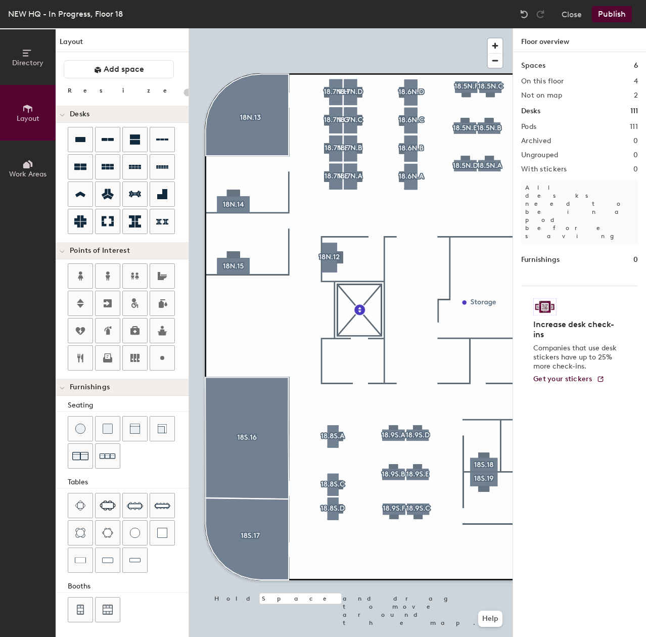
type input "160"
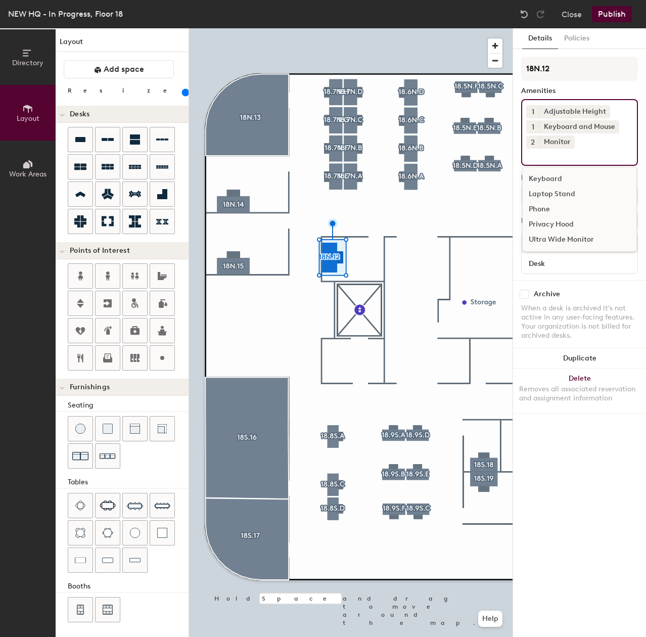
click at [581, 155] on input at bounding box center [571, 155] width 91 height 12
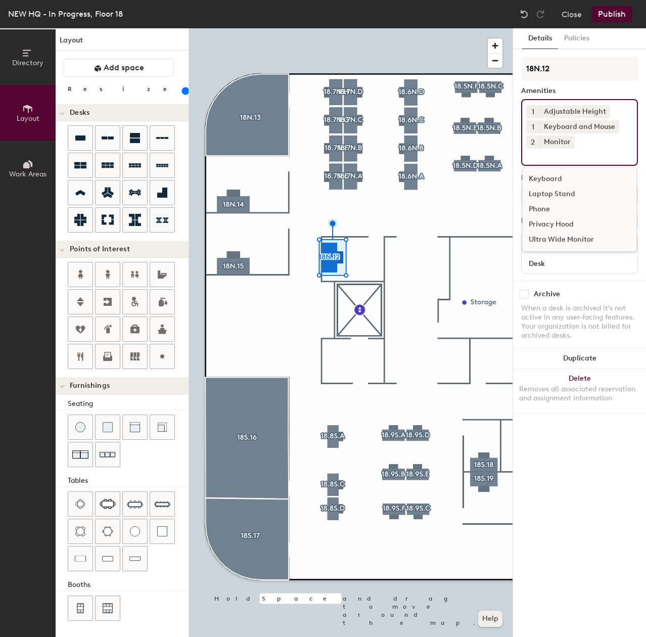
click at [492, 614] on button "Help" at bounding box center [490, 619] width 24 height 16
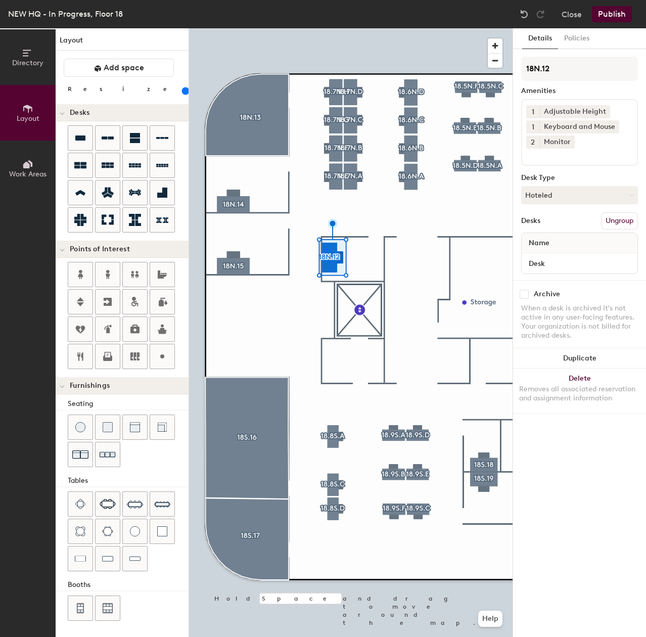
click at [533, 501] on div "Details Policies 18N.12 Amenities 1 Adjustable Height 1 Keyboard and Mouse 2 Mo…" at bounding box center [579, 332] width 133 height 609
click at [580, 160] on input at bounding box center [571, 155] width 91 height 12
click at [574, 41] on button "Policies" at bounding box center [576, 38] width 37 height 21
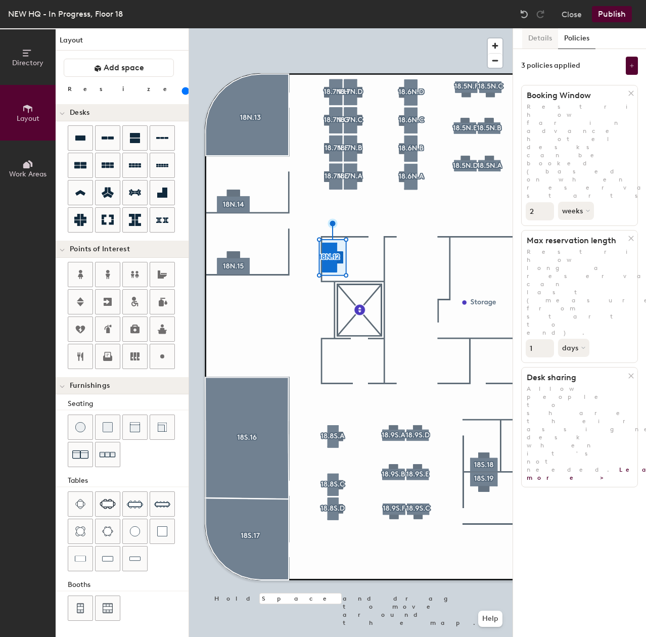
click at [543, 37] on button "Details" at bounding box center [540, 38] width 36 height 21
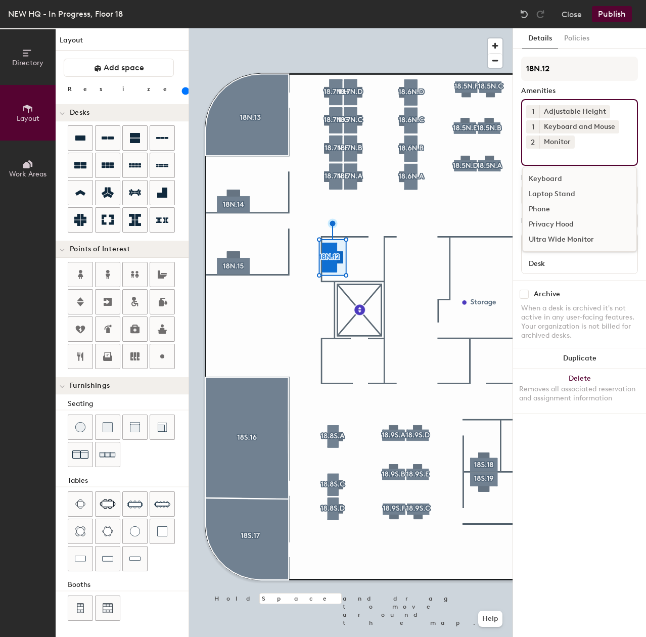
drag, startPoint x: 573, startPoint y: 154, endPoint x: 582, endPoint y: 145, distance: 12.9
click at [582, 145] on div "1 Adjustable Height 1 Keyboard and Mouse 2 Monitor Keyboard Laptop Stand Phone …" at bounding box center [579, 132] width 117 height 67
click at [566, 139] on icon at bounding box center [569, 141] width 7 height 7
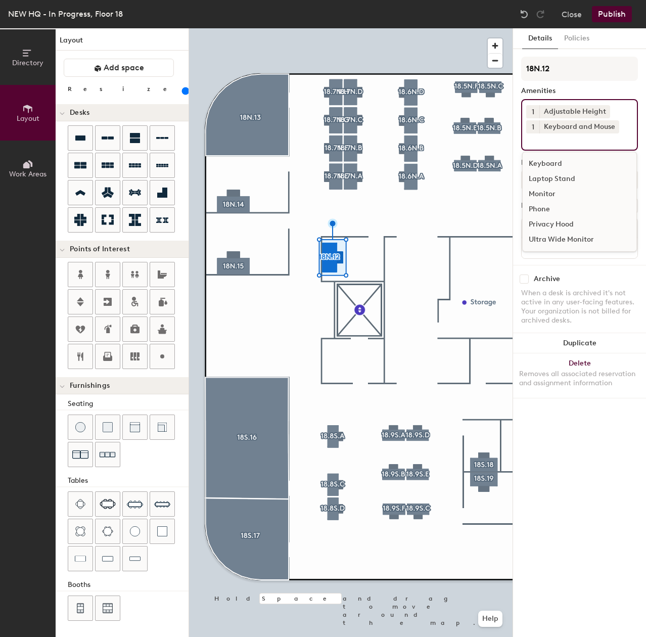
click at [552, 143] on input at bounding box center [571, 139] width 91 height 12
drag, startPoint x: 539, startPoint y: 190, endPoint x: 549, endPoint y: 191, distance: 10.6
click at [549, 191] on div "Monitor" at bounding box center [580, 194] width 114 height 15
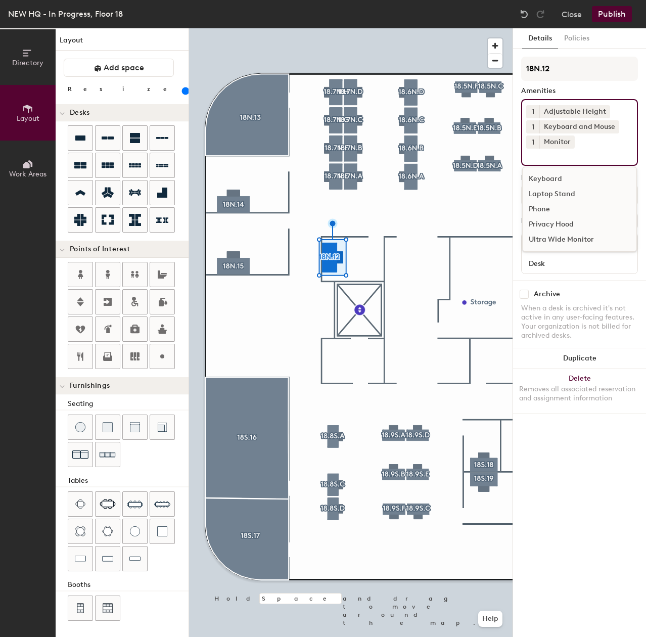
click at [534, 142] on button "1" at bounding box center [532, 141] width 13 height 13
click at [530, 158] on div "2" at bounding box center [532, 155] width 13 height 13
click at [552, 157] on input at bounding box center [571, 155] width 91 height 12
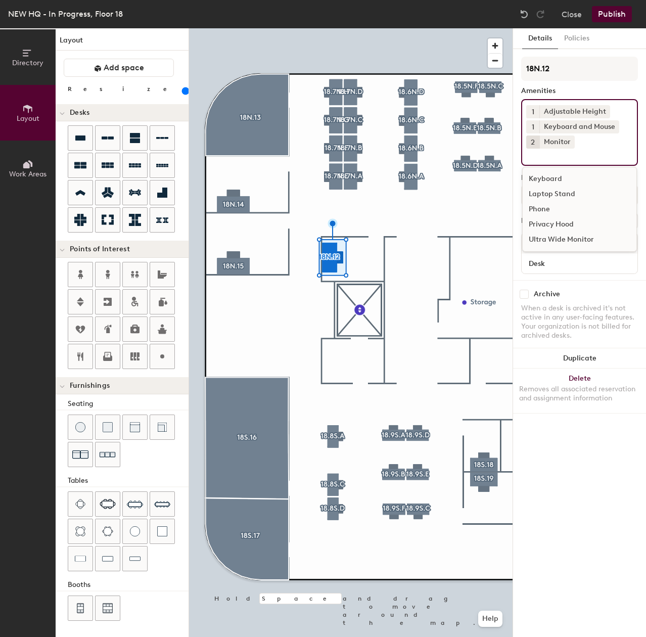
click at [552, 157] on input at bounding box center [571, 155] width 91 height 12
drag, startPoint x: 552, startPoint y: 157, endPoint x: 570, endPoint y: 160, distance: 19.0
click at [567, 160] on input at bounding box center [571, 155] width 91 height 12
drag, startPoint x: 588, startPoint y: 158, endPoint x: 525, endPoint y: 150, distance: 63.7
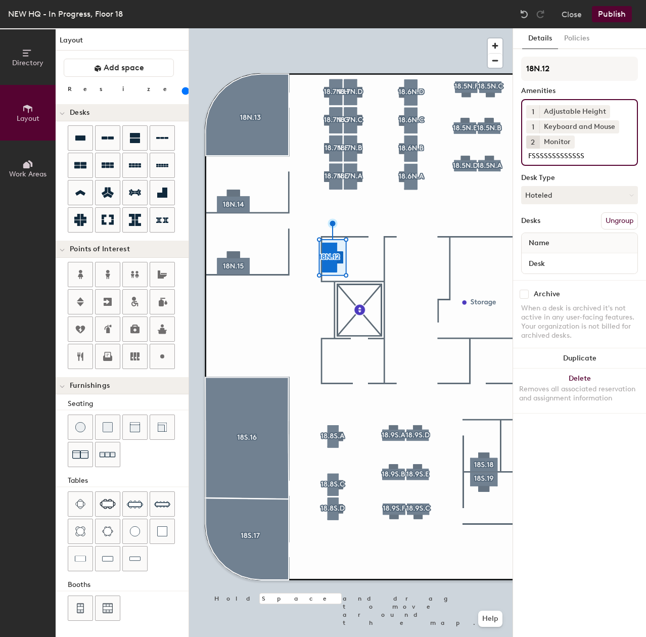
click at [526, 149] on div "1 Adjustable Height 1 Keyboard and Mouse 2 Monitor FSSSSSSSSSSSSS" at bounding box center [579, 132] width 117 height 67
drag, startPoint x: 544, startPoint y: 153, endPoint x: 610, endPoint y: 159, distance: 65.4
click at [610, 159] on input "FSSSSSSSSSSSSS" at bounding box center [574, 155] width 96 height 12
type input "F"
drag, startPoint x: 568, startPoint y: 88, endPoint x: 520, endPoint y: 88, distance: 48.5
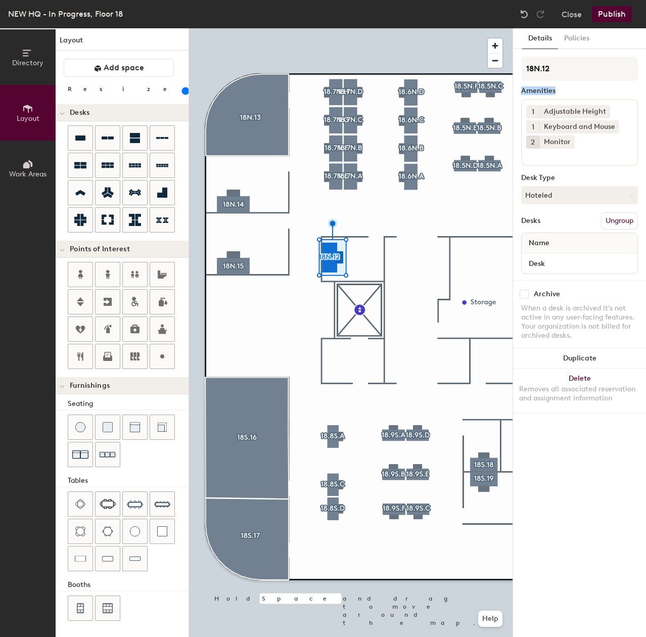
click at [520, 88] on div "Details Policies 18N.12 Amenities 1 Adjustable Height 1 Keyboard and Mouse 2 Mo…" at bounding box center [579, 332] width 133 height 609
drag, startPoint x: 547, startPoint y: 97, endPoint x: 583, endPoint y: 91, distance: 36.8
click at [583, 91] on div "Amenities" at bounding box center [579, 91] width 117 height 8
drag, startPoint x: 575, startPoint y: 87, endPoint x: 522, endPoint y: 87, distance: 53.1
click at [522, 87] on div "Amenities" at bounding box center [579, 91] width 117 height 8
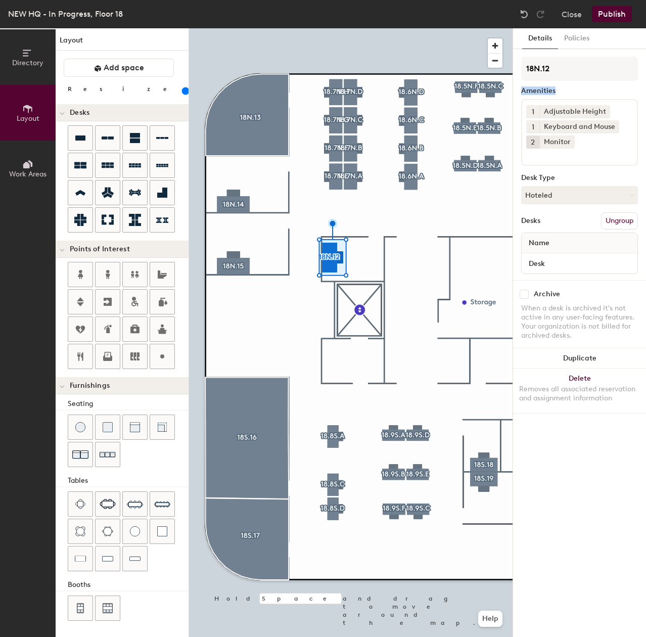
copy div "Amenities"
click at [624, 17] on button "Publish" at bounding box center [612, 14] width 40 height 16
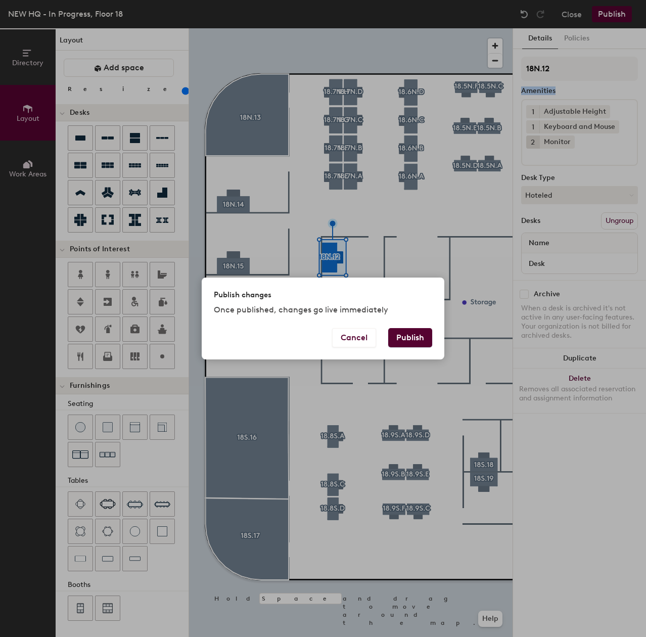
click at [412, 336] on button "Publish" at bounding box center [410, 337] width 44 height 19
type input "20"
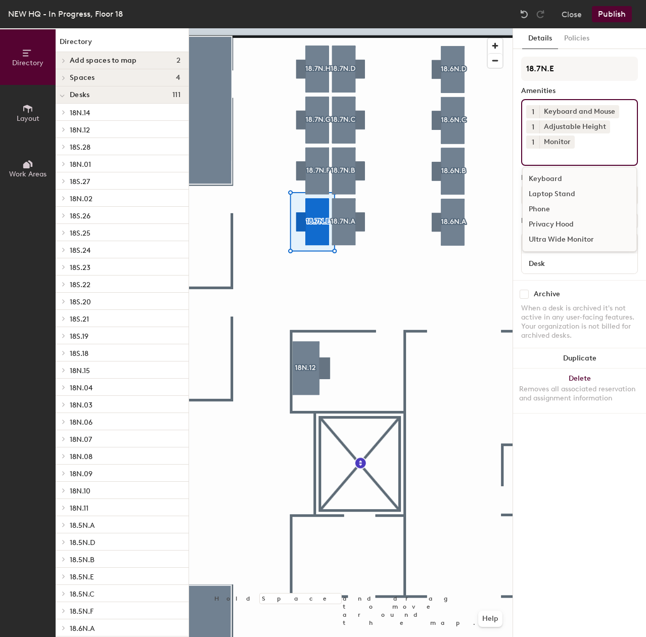
click at [580, 153] on input at bounding box center [571, 155] width 91 height 12
click at [547, 161] on div "1 Keyboard and Mouse 1 Adjustable Height 1 Monitor Keyboard Laptop Stand Phone …" at bounding box center [579, 132] width 117 height 67
click at [551, 157] on input at bounding box center [571, 155] width 91 height 12
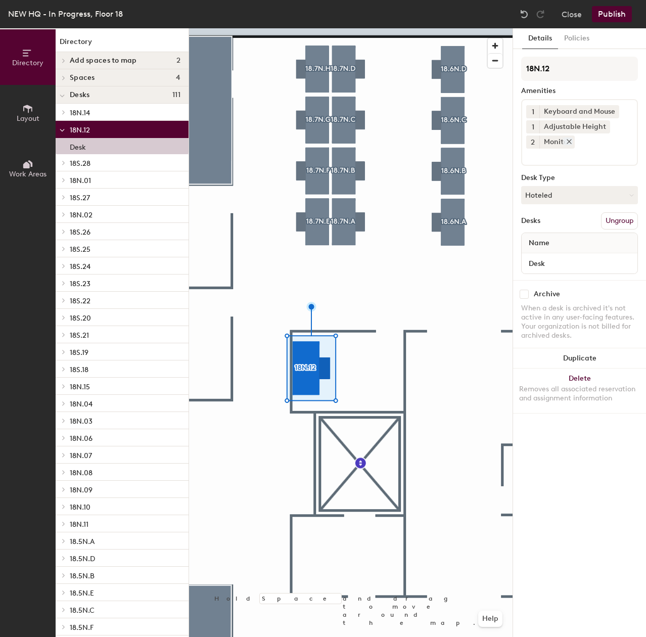
click at [570, 147] on div "Monitor" at bounding box center [556, 141] width 35 height 13
click at [555, 158] on input at bounding box center [571, 155] width 91 height 12
click at [314, 28] on div at bounding box center [351, 28] width 324 height 0
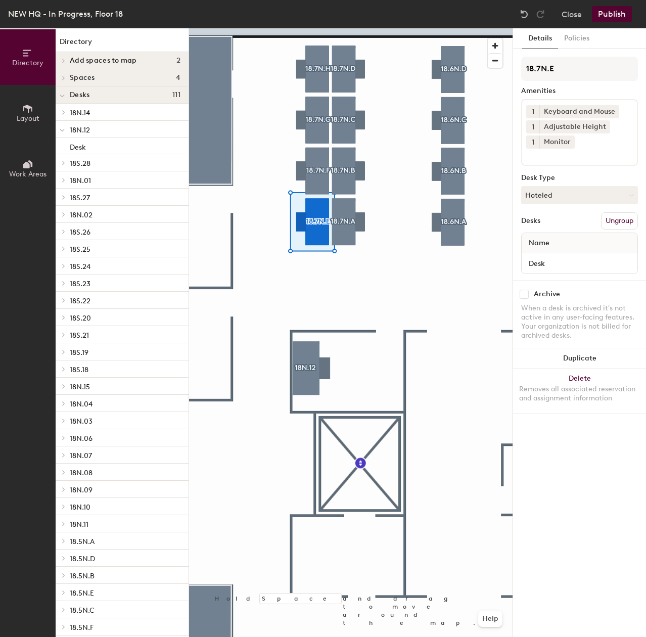
click at [577, 149] on div "1 Keyboard and Mouse 1 Adjustable Height 1 Monitor" at bounding box center [579, 132] width 117 height 67
click at [617, 11] on button "Publish" at bounding box center [612, 14] width 40 height 16
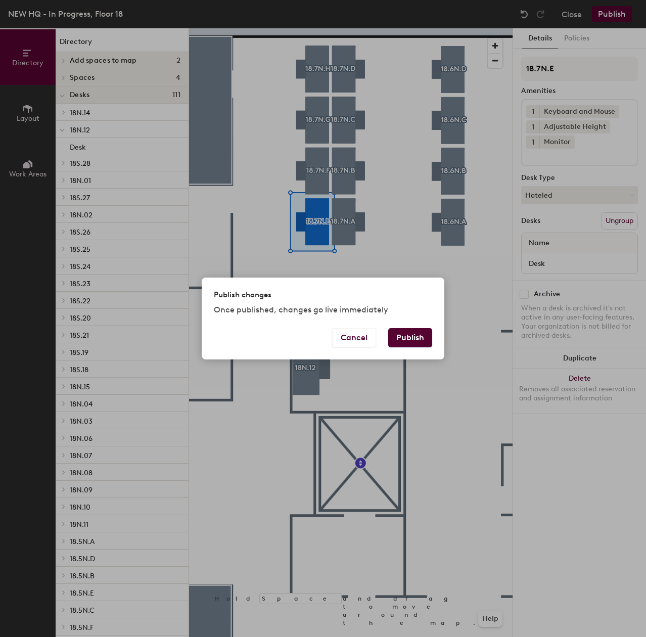
click at [407, 338] on button "Publish" at bounding box center [410, 337] width 44 height 19
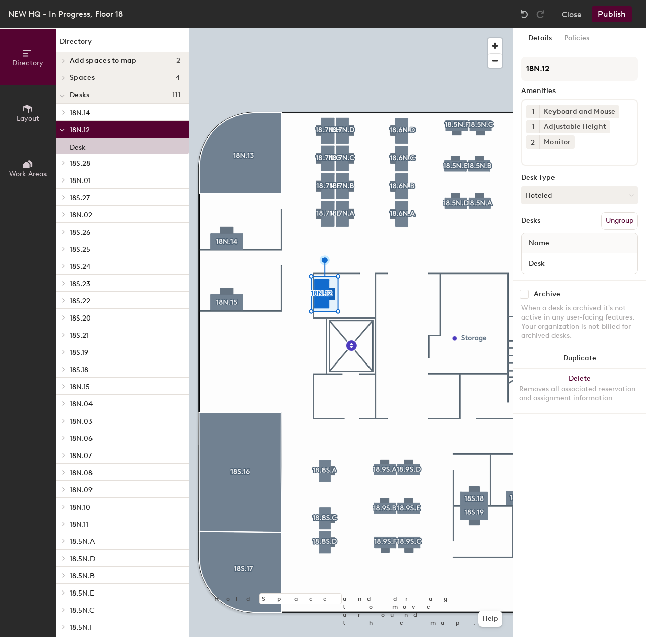
click at [564, 169] on div "18N.12 Amenities 1 Keyboard and Mouse 1 Adjustable Height 2 Monitor Desk Type H…" at bounding box center [579, 168] width 117 height 223
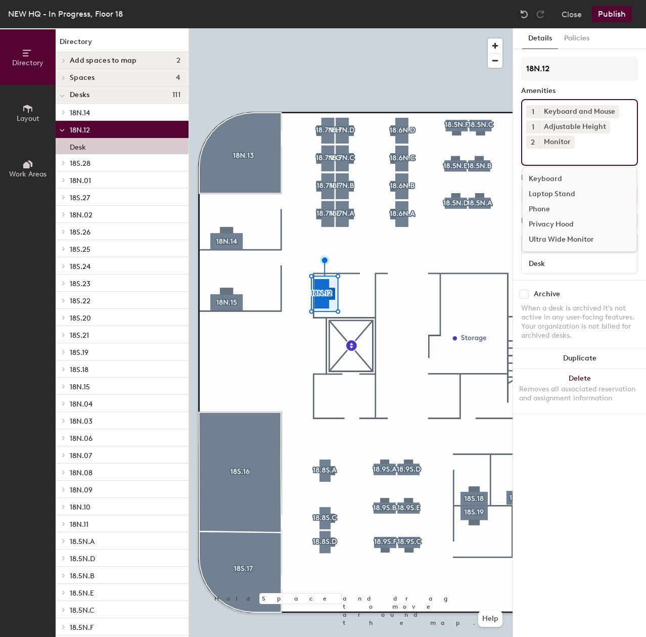
click at [567, 161] on div "1 Keyboard and Mouse 1 Adjustable Height 2 Monitor Keyboard Laptop Stand Phone …" at bounding box center [579, 132] width 117 height 67
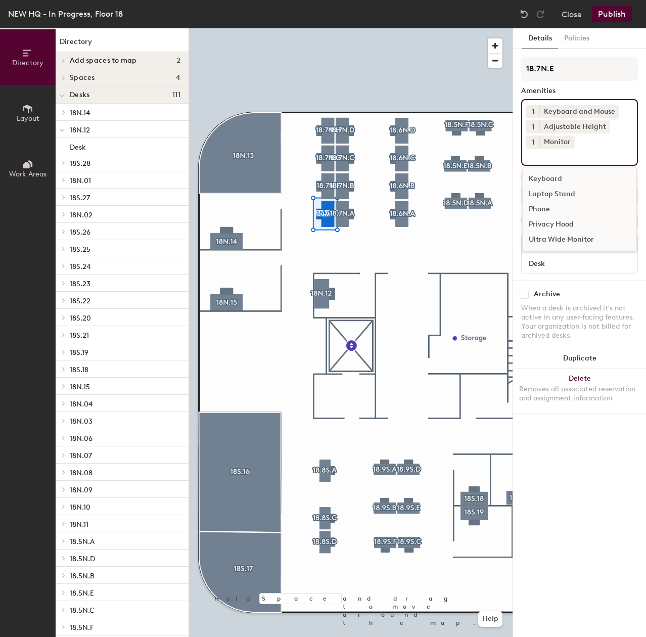
click at [614, 156] on input at bounding box center [571, 155] width 91 height 12
click at [603, 16] on button "Publish" at bounding box center [612, 14] width 40 height 16
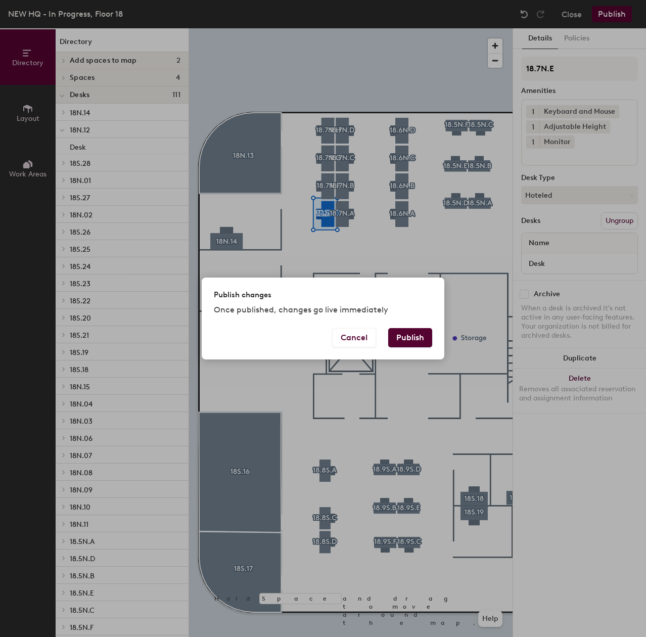
click at [421, 334] on button "Publish" at bounding box center [410, 337] width 44 height 19
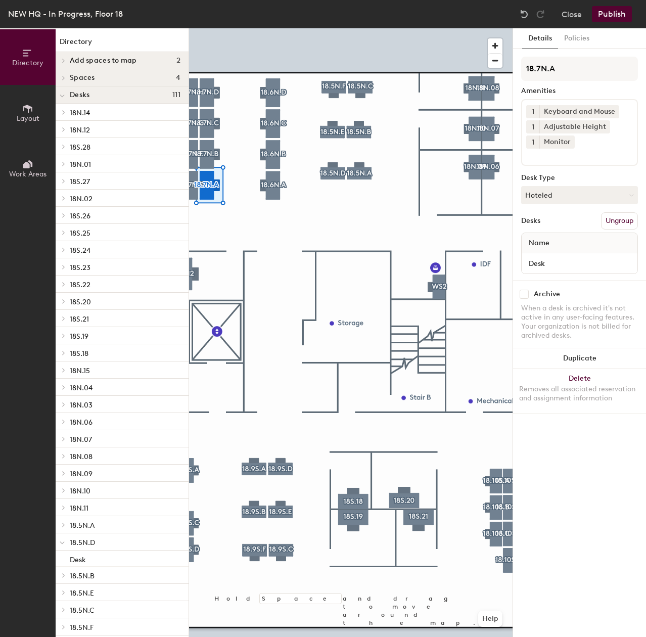
click at [591, 153] on input at bounding box center [571, 155] width 91 height 12
click at [575, 15] on button "Close" at bounding box center [572, 14] width 20 height 16
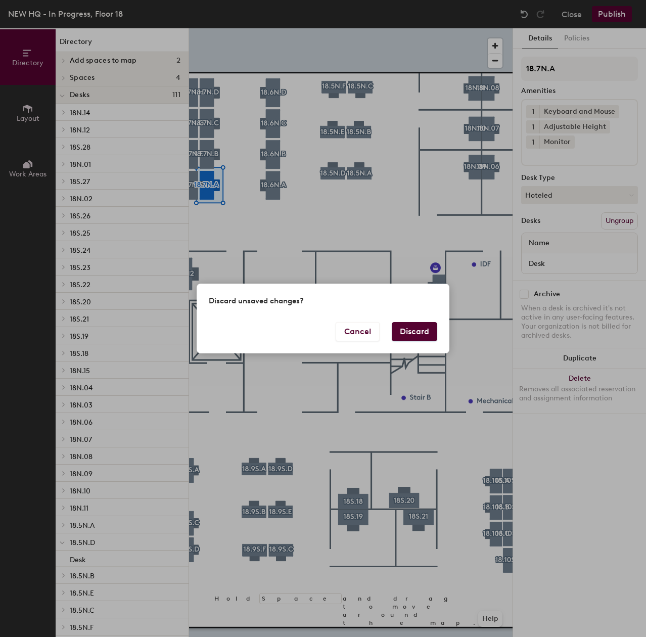
click at [423, 337] on button "Discard" at bounding box center [414, 331] width 45 height 19
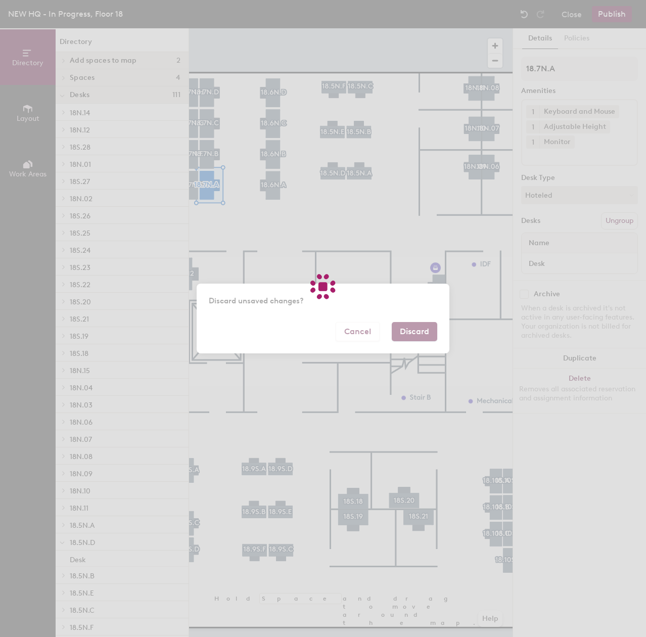
click at [421, 333] on div at bounding box center [323, 318] width 646 height 637
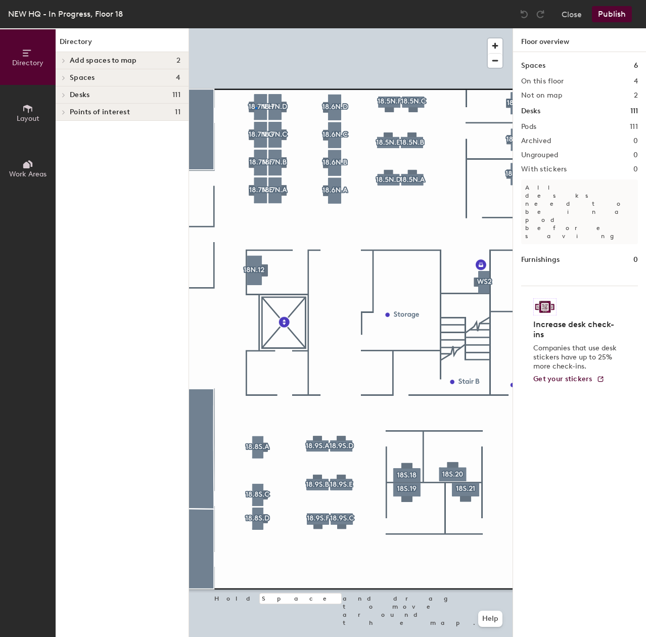
click at [256, 28] on div at bounding box center [351, 28] width 324 height 0
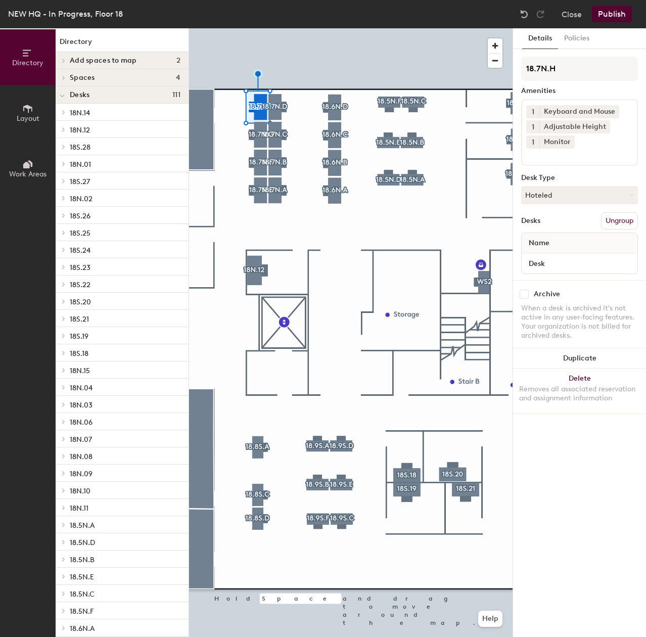
click at [564, 153] on input at bounding box center [571, 155] width 91 height 12
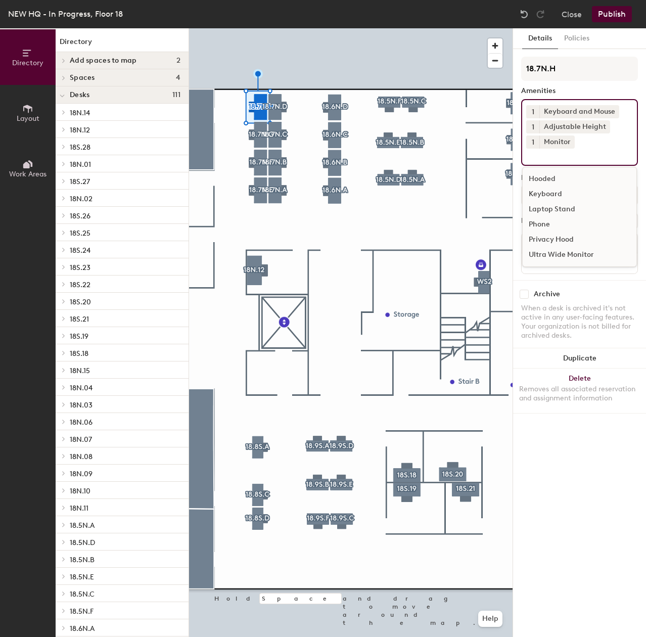
click at [547, 178] on div "Hooded" at bounding box center [580, 178] width 114 height 15
click at [619, 138] on icon at bounding box center [619, 141] width 7 height 7
click at [563, 154] on input at bounding box center [571, 155] width 91 height 12
click at [555, 179] on div "Hooded" at bounding box center [580, 178] width 114 height 15
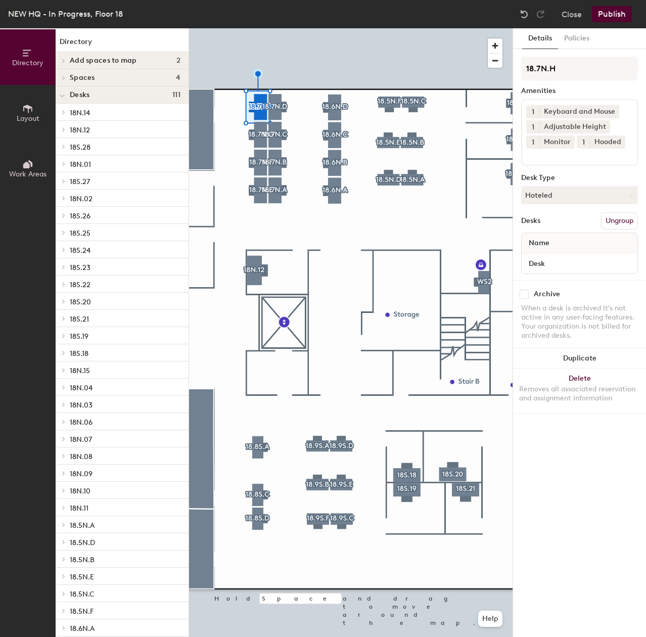
click at [613, 18] on button "Publish" at bounding box center [612, 14] width 40 height 16
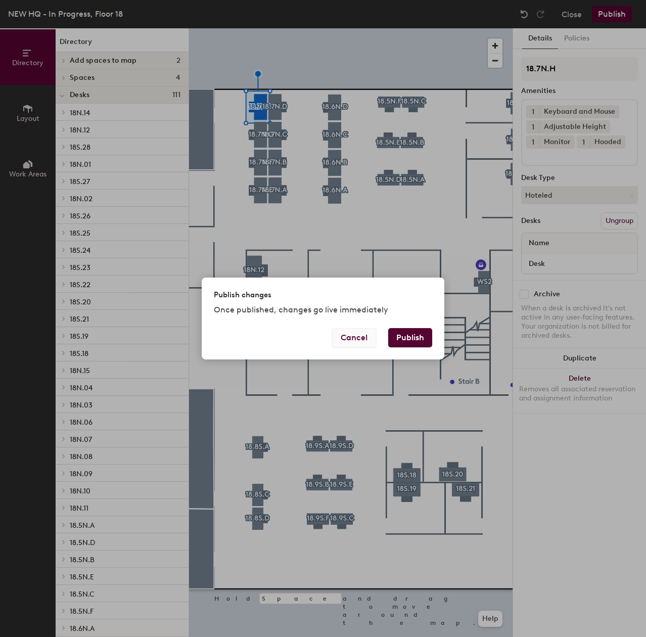
click at [359, 335] on button "Cancel" at bounding box center [354, 337] width 44 height 19
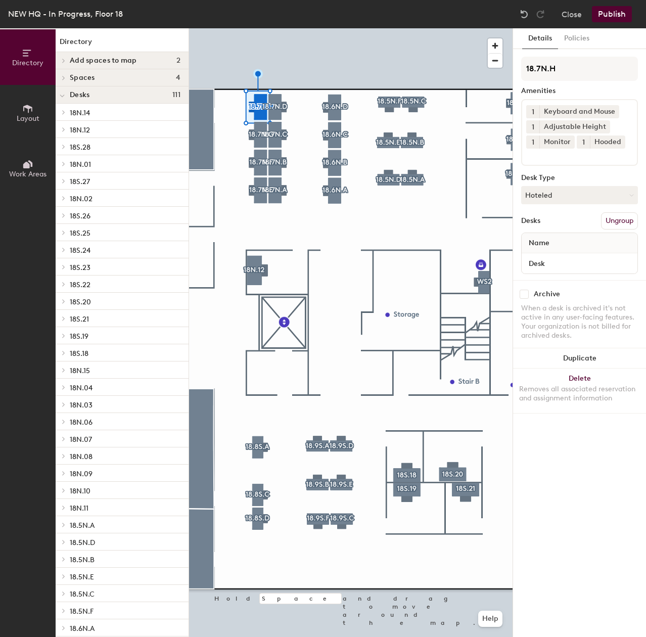
click at [624, 11] on button "Publish" at bounding box center [612, 14] width 40 height 16
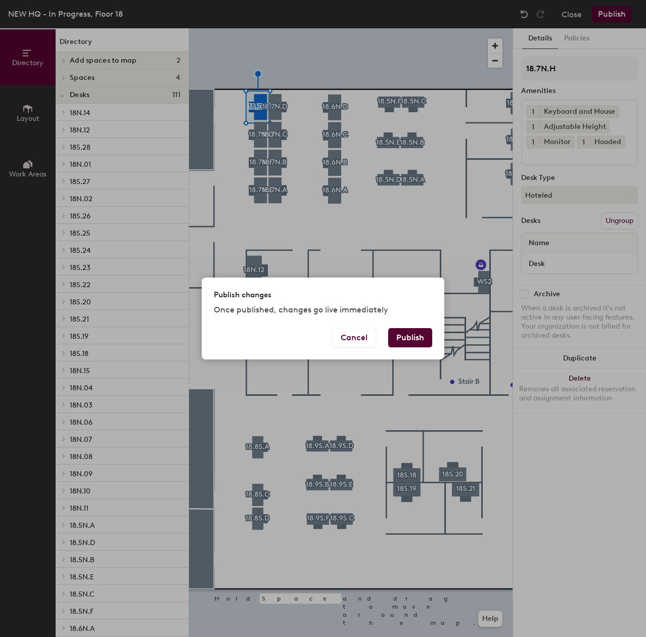
click at [417, 337] on button "Publish" at bounding box center [410, 337] width 44 height 19
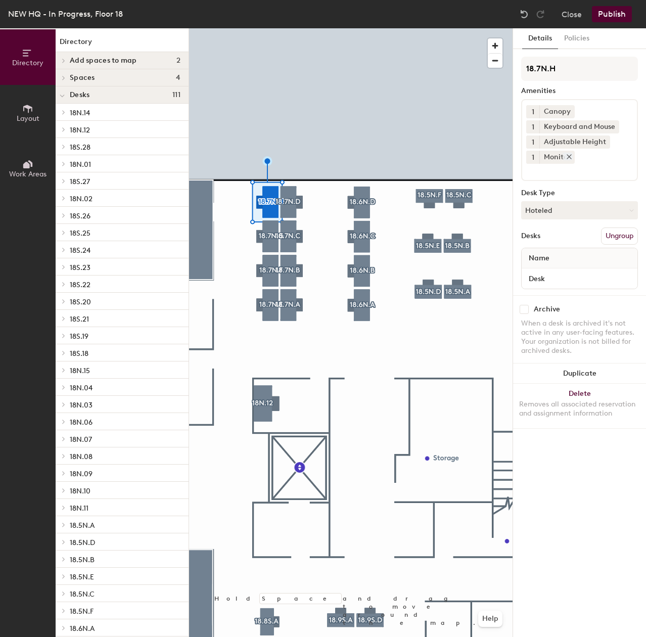
click at [566, 158] on icon at bounding box center [569, 156] width 7 height 7
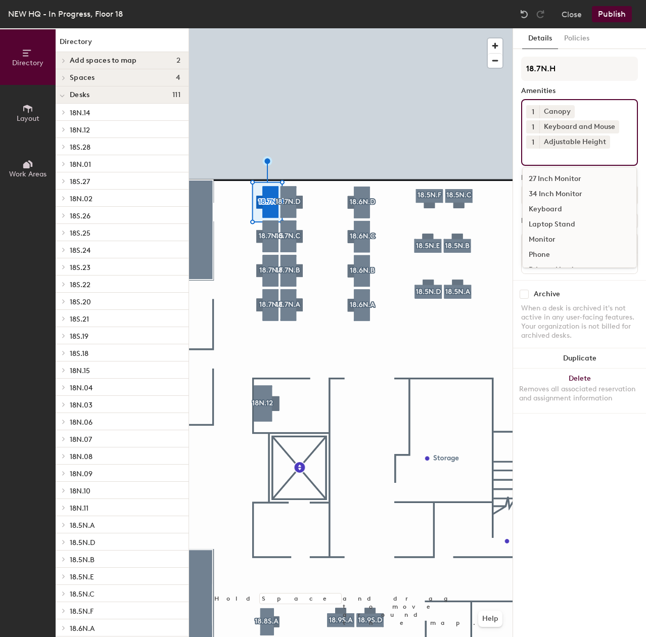
click at [563, 158] on input at bounding box center [571, 155] width 91 height 12
click at [552, 179] on div "27 Inch Monitor" at bounding box center [580, 178] width 114 height 15
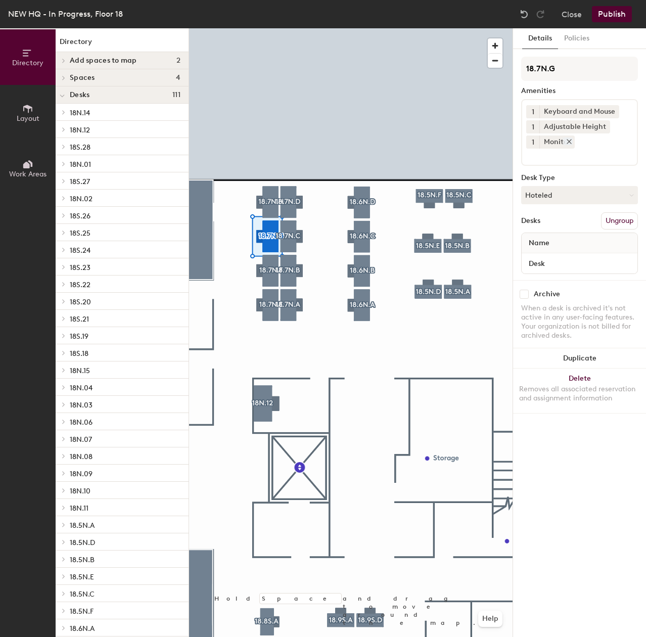
click at [562, 146] on div "Monitor" at bounding box center [556, 141] width 35 height 13
click at [567, 144] on icon at bounding box center [569, 142] width 4 height 4
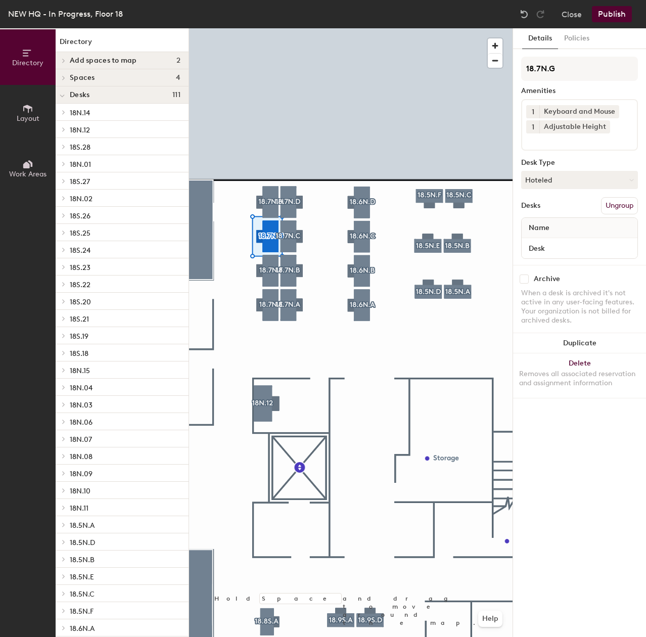
click at [558, 148] on div "1 Keyboard and Mouse 1 Adjustable Height" at bounding box center [579, 125] width 117 height 52
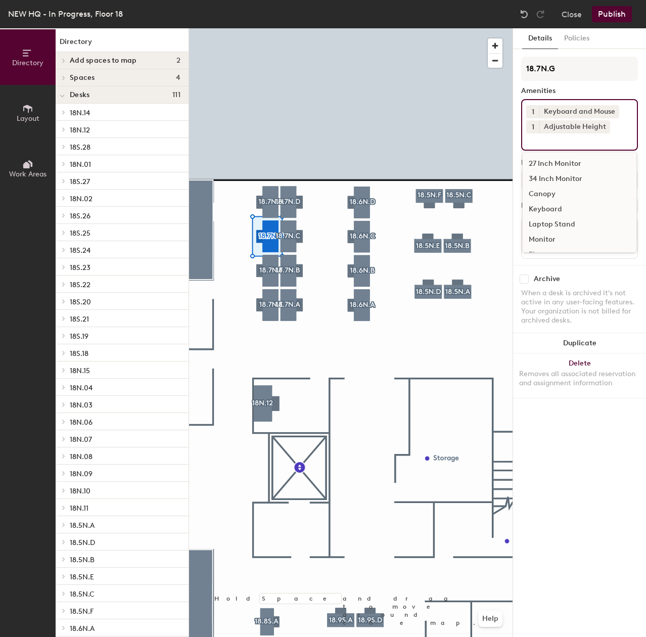
click at [553, 164] on div "27 Inch Monitor" at bounding box center [580, 163] width 114 height 15
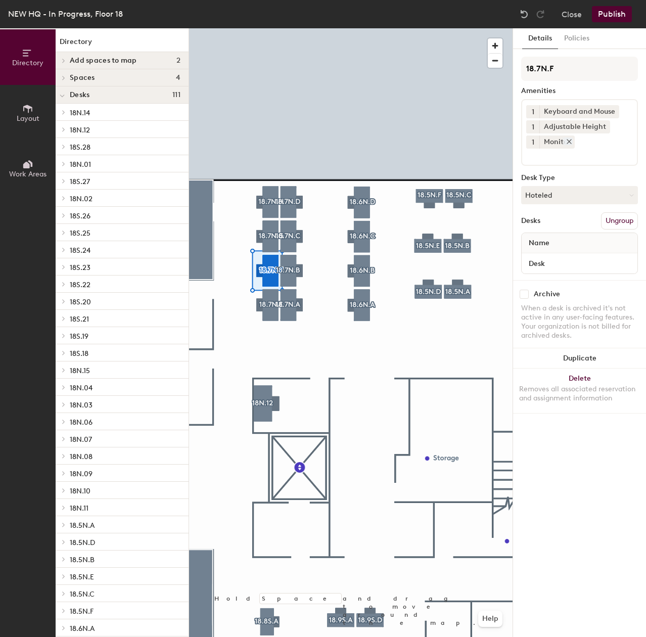
click at [569, 147] on div "Monitor" at bounding box center [556, 141] width 35 height 13
click at [569, 145] on div "Monitor" at bounding box center [556, 141] width 35 height 13
click at [566, 141] on icon at bounding box center [569, 141] width 7 height 7
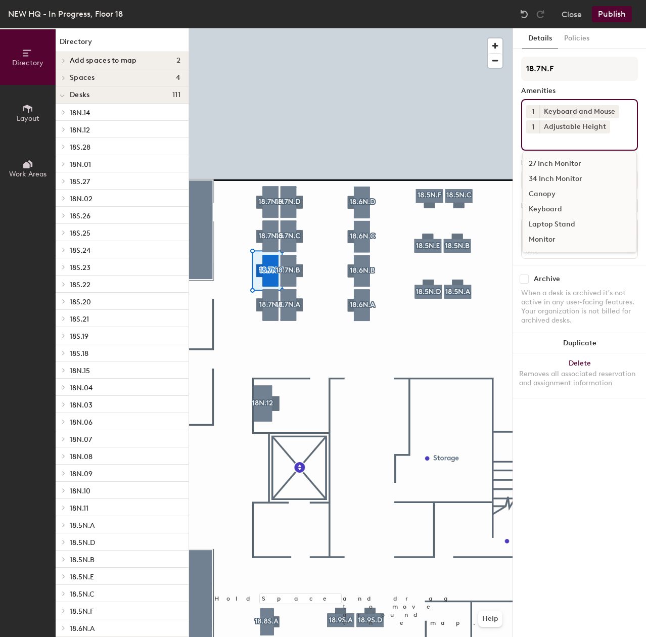
click at [565, 145] on input at bounding box center [571, 139] width 91 height 12
click at [561, 159] on div "27 Inch Monitor" at bounding box center [580, 163] width 114 height 15
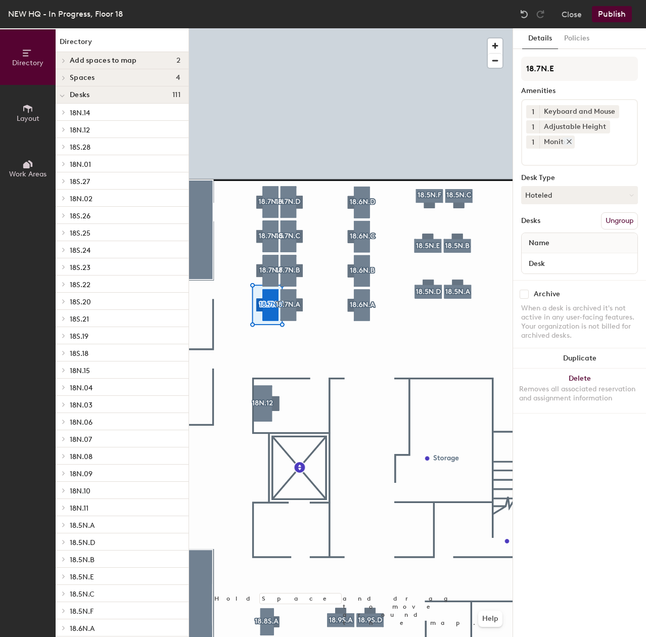
click at [569, 144] on icon at bounding box center [569, 141] width 7 height 7
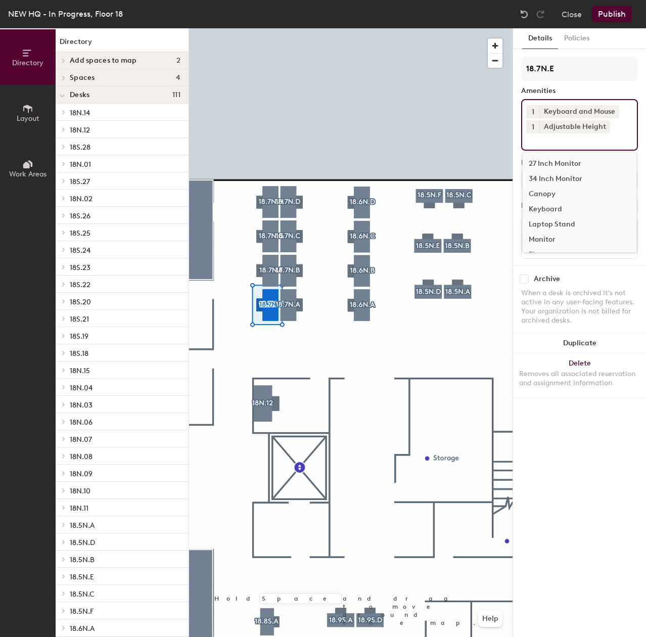
click at [567, 144] on input at bounding box center [571, 139] width 91 height 12
click at [557, 165] on div "27 Inch Monitor" at bounding box center [580, 163] width 114 height 15
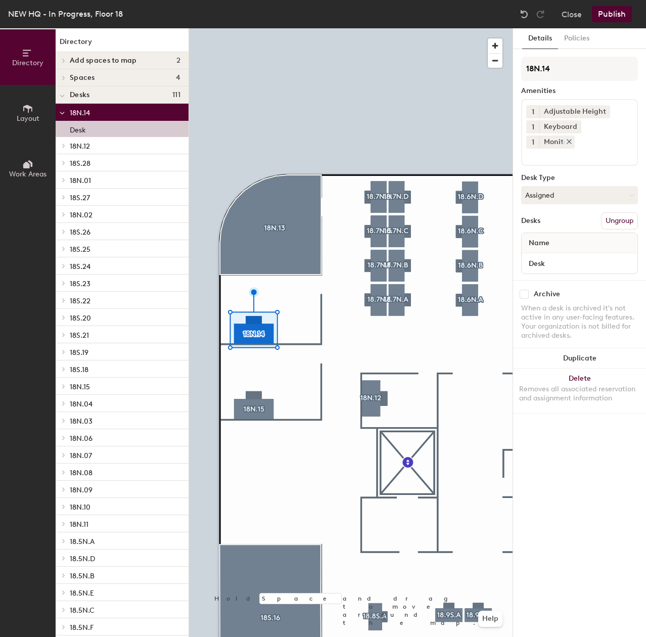
click at [573, 138] on icon at bounding box center [569, 141] width 7 height 7
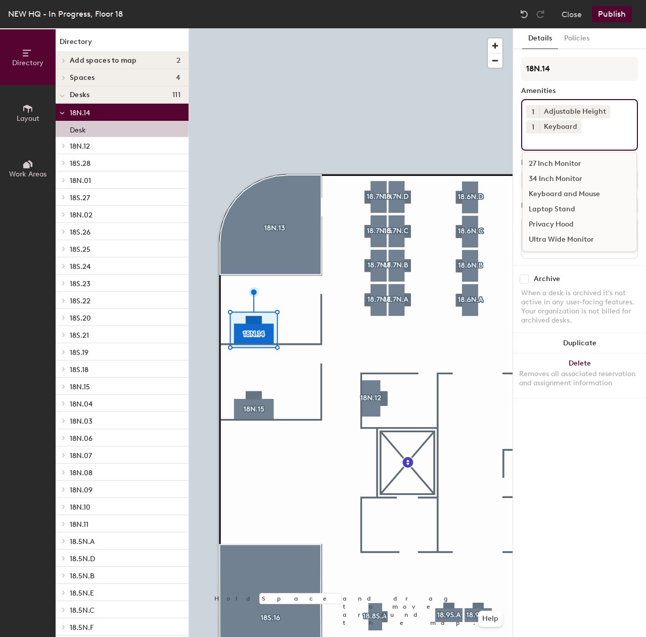
click at [607, 135] on input at bounding box center [574, 139] width 96 height 12
click at [568, 171] on div "34 Inch Monitor" at bounding box center [580, 178] width 114 height 15
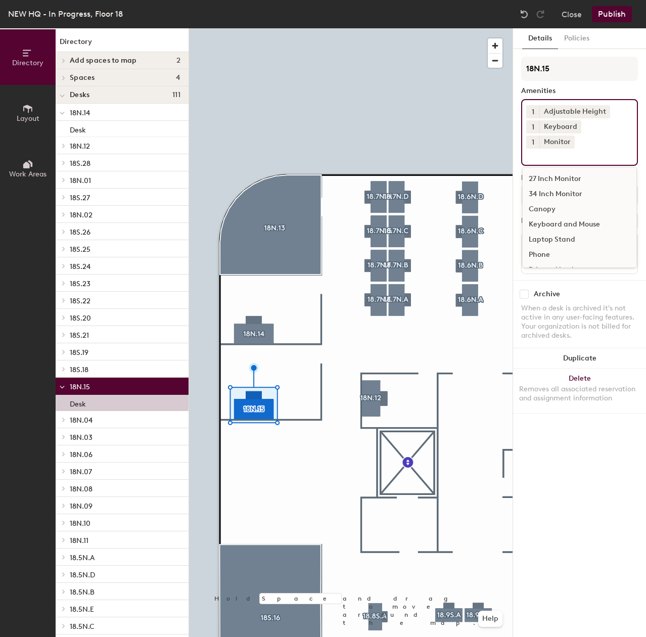
click at [604, 146] on div "1 Adjustable Height 1 Keyboard 1 Monitor 27 Inch Monitor 34 Inch Monitor Canopy…" at bounding box center [579, 132] width 117 height 67
click at [562, 187] on div "34 Inch Monitor" at bounding box center [580, 194] width 114 height 15
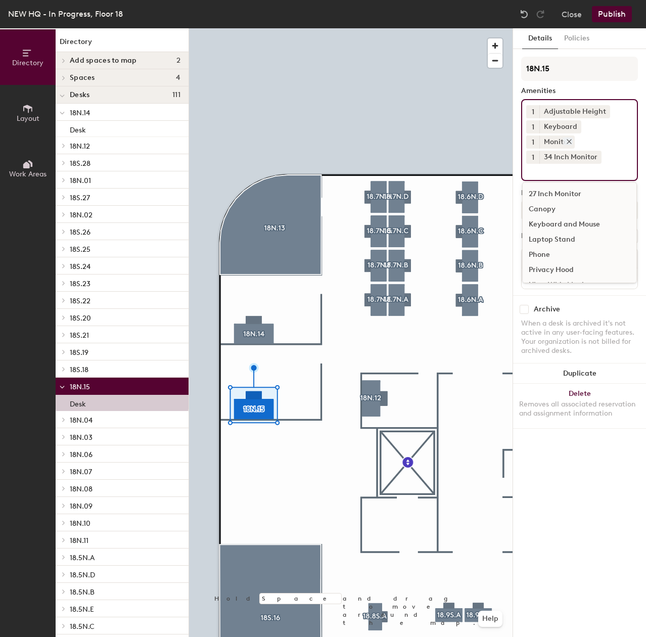
click at [573, 138] on icon at bounding box center [569, 141] width 7 height 7
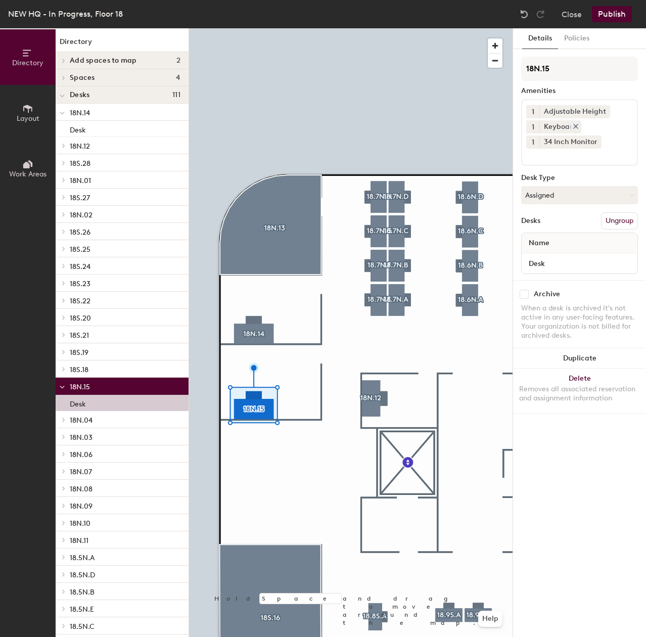
click at [576, 127] on icon at bounding box center [575, 126] width 7 height 7
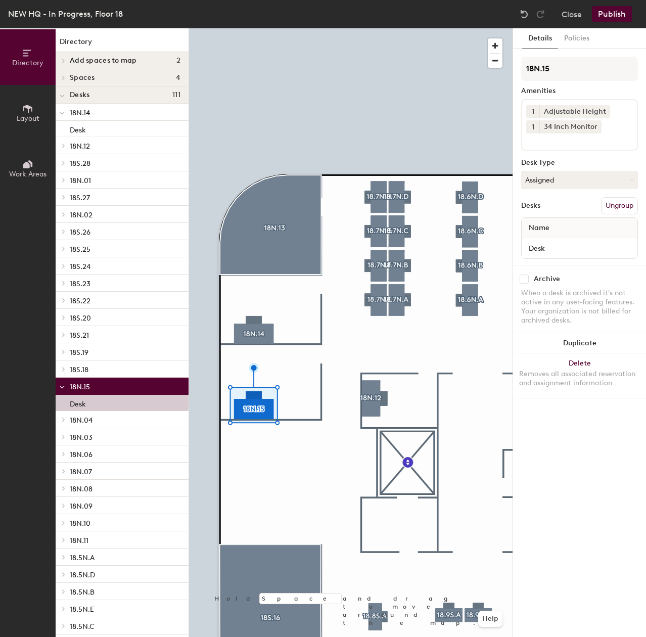
click at [556, 145] on input at bounding box center [571, 139] width 91 height 12
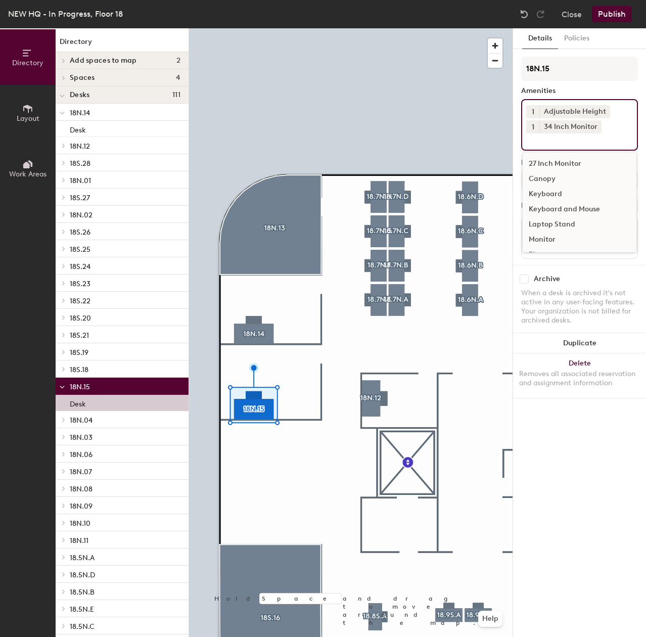
click at [561, 209] on div "Keyboard and Mouse" at bounding box center [580, 209] width 114 height 15
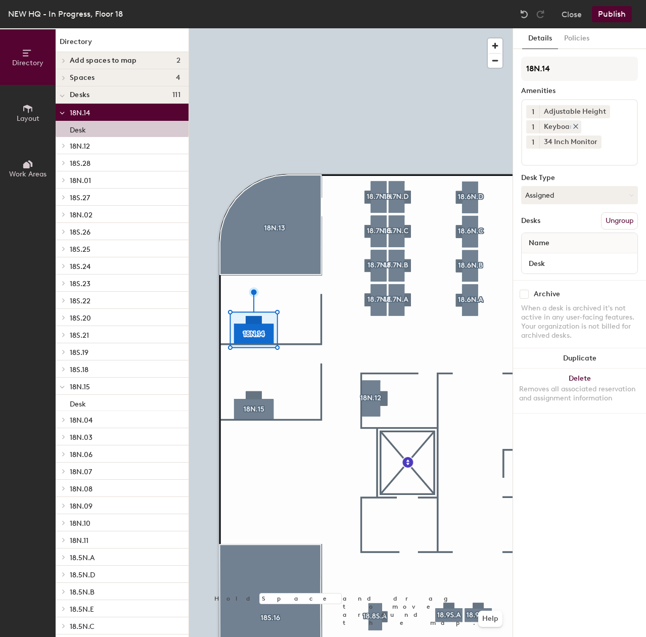
click at [573, 125] on icon at bounding box center [575, 126] width 7 height 7
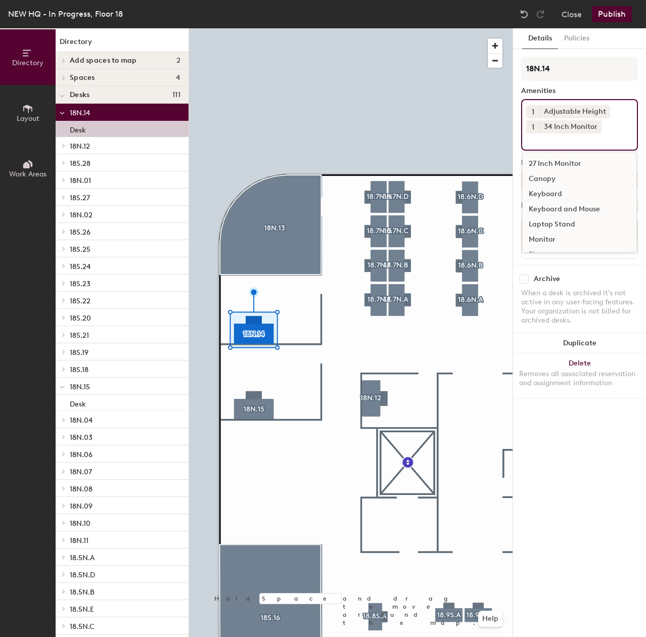
click at [586, 142] on input at bounding box center [571, 139] width 91 height 12
click at [561, 210] on div "Keyboard and Mouse" at bounding box center [580, 209] width 114 height 15
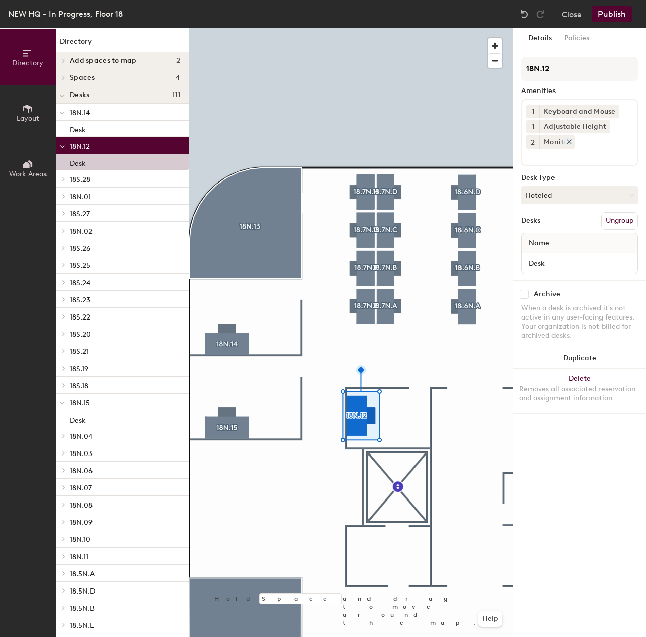
click at [564, 145] on div at bounding box center [567, 141] width 11 height 8
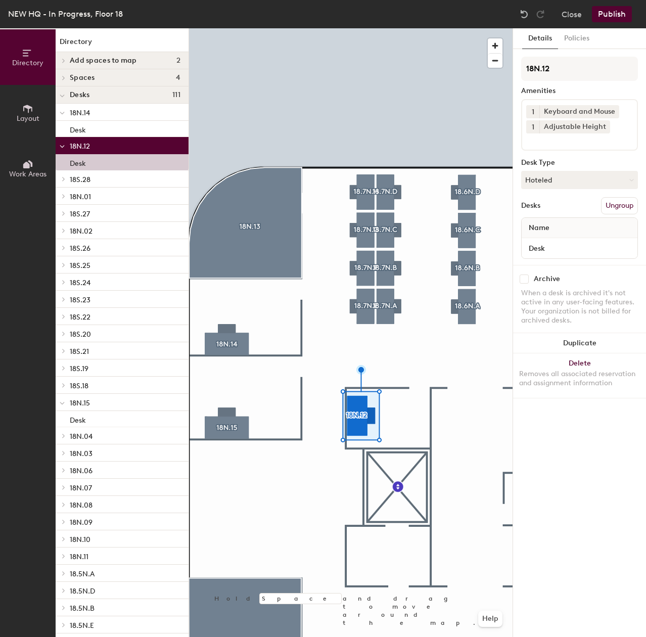
click at [567, 149] on div "1 Keyboard and Mouse 1 Adjustable Height" at bounding box center [579, 125] width 117 height 52
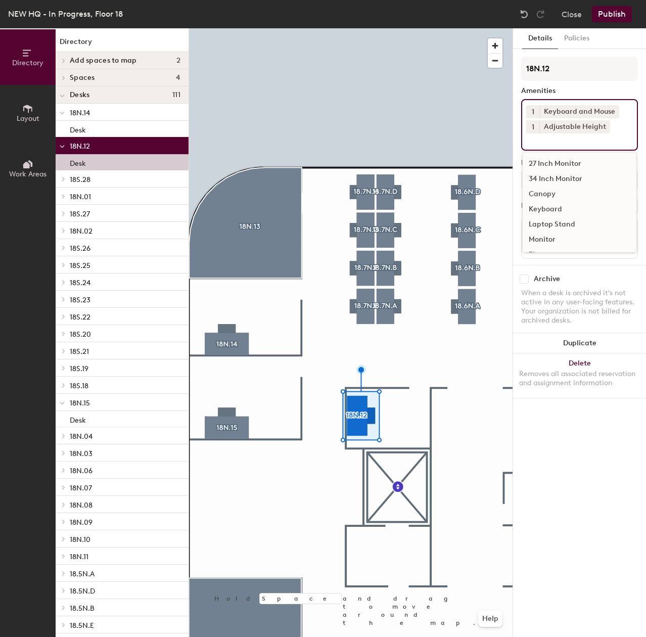
click at [533, 166] on div "27 Inch Monitor" at bounding box center [580, 163] width 114 height 15
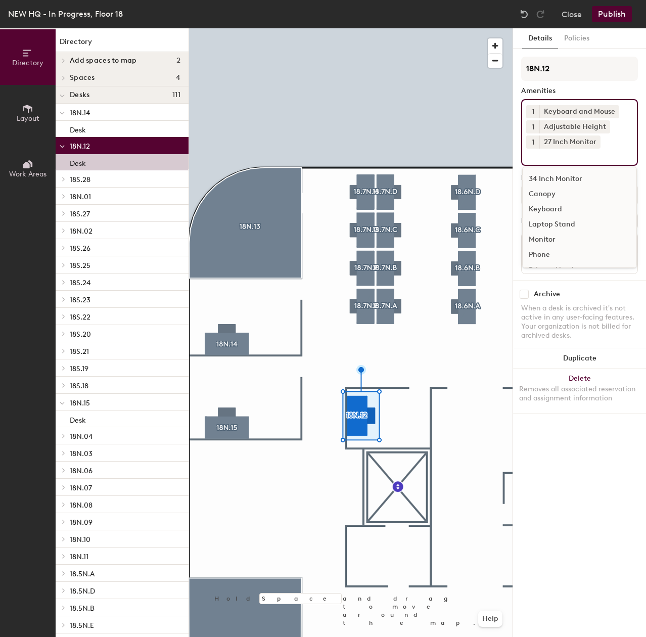
click at [536, 144] on button "1" at bounding box center [532, 141] width 13 height 13
click at [536, 157] on div "2" at bounding box center [532, 155] width 13 height 13
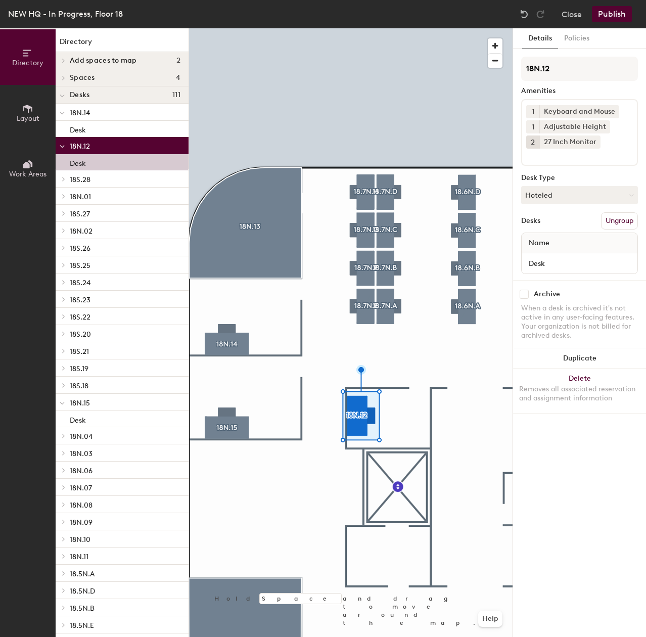
click at [230, 28] on div at bounding box center [351, 28] width 324 height 0
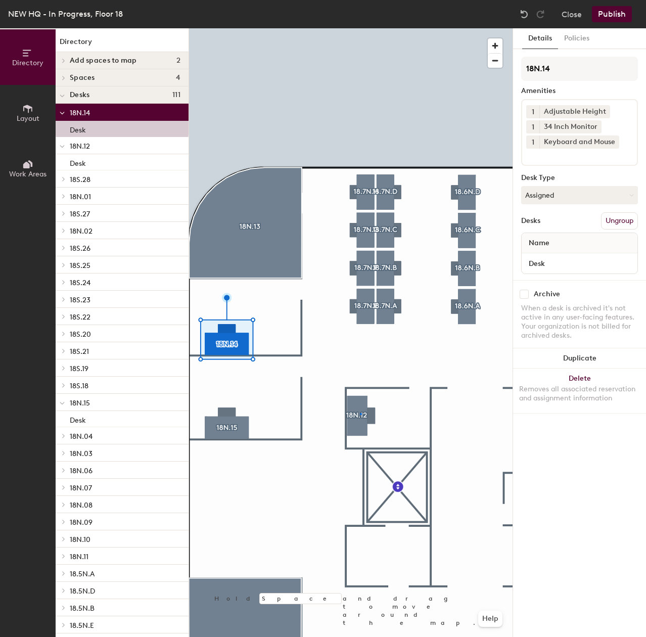
click at [360, 28] on div at bounding box center [351, 28] width 324 height 0
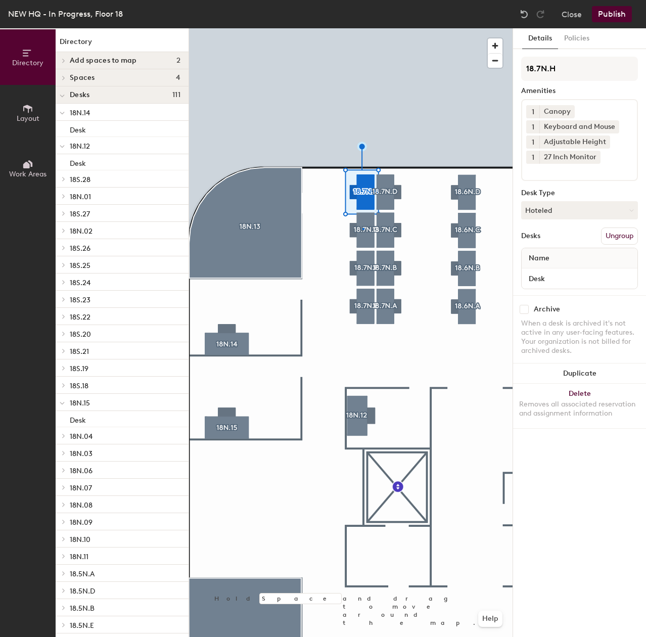
click at [362, 28] on div at bounding box center [351, 28] width 324 height 0
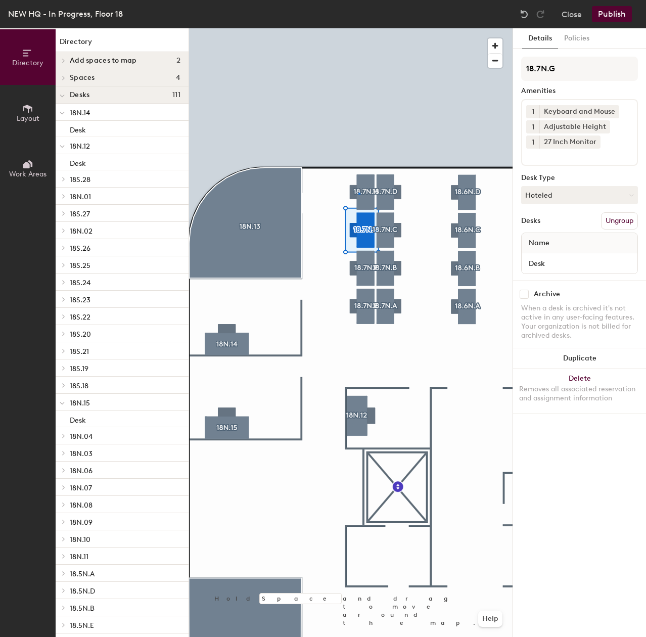
click at [359, 28] on div at bounding box center [351, 28] width 324 height 0
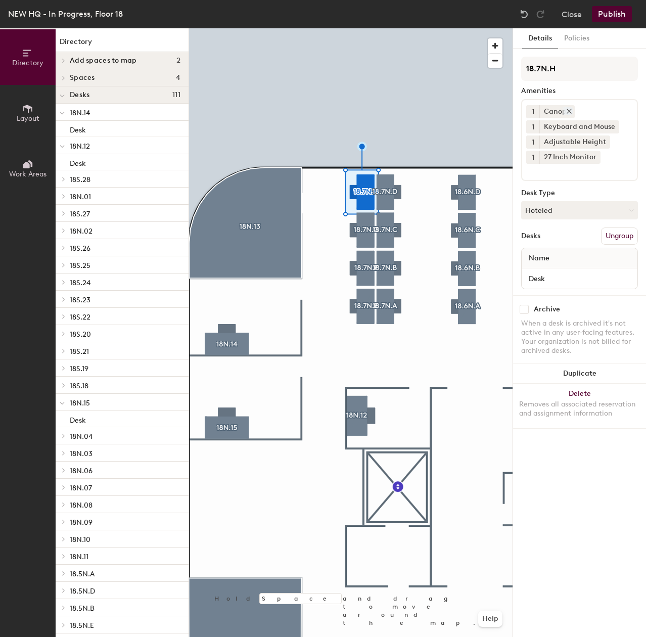
click at [567, 112] on icon at bounding box center [569, 111] width 7 height 7
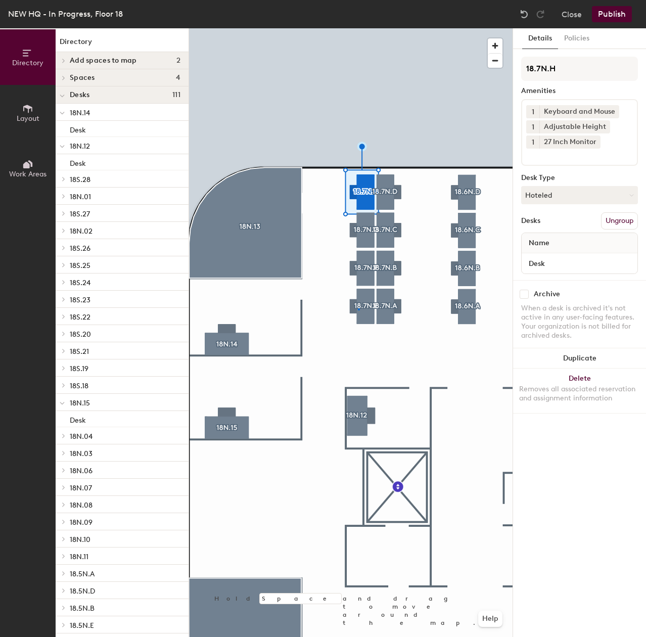
click at [358, 28] on div at bounding box center [351, 28] width 324 height 0
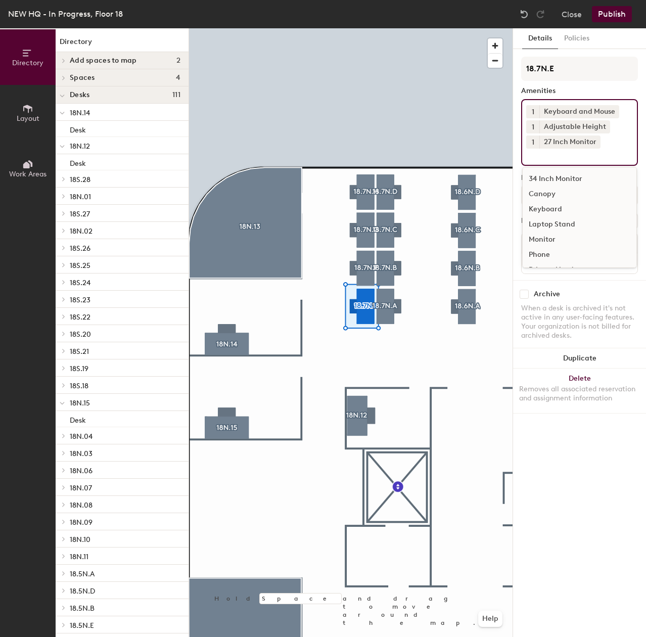
click at [566, 153] on input at bounding box center [571, 155] width 91 height 12
click at [554, 196] on div "Canopy" at bounding box center [580, 194] width 114 height 15
click at [568, 153] on input at bounding box center [571, 155] width 91 height 12
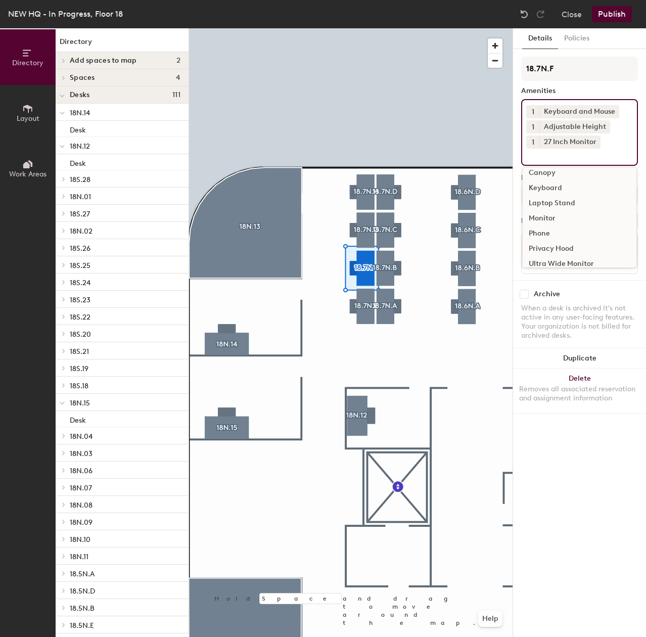
scroll to position [29, 0]
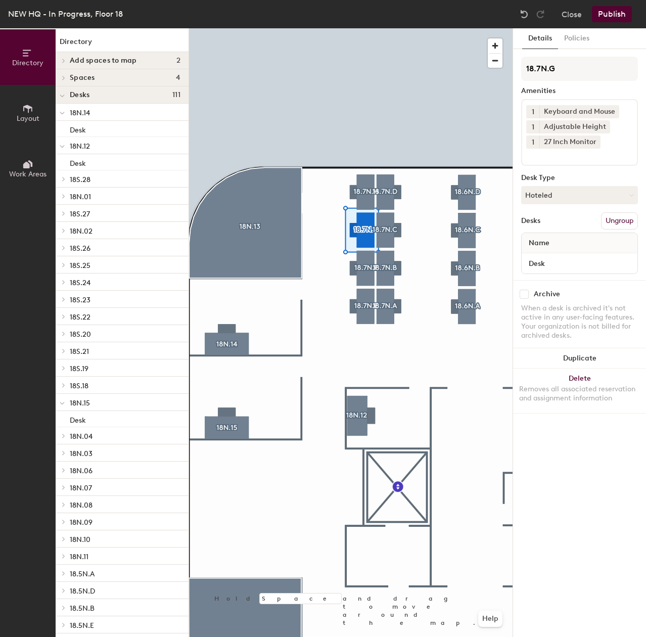
click at [552, 156] on input at bounding box center [571, 155] width 91 height 12
click at [566, 139] on icon at bounding box center [569, 141] width 7 height 7
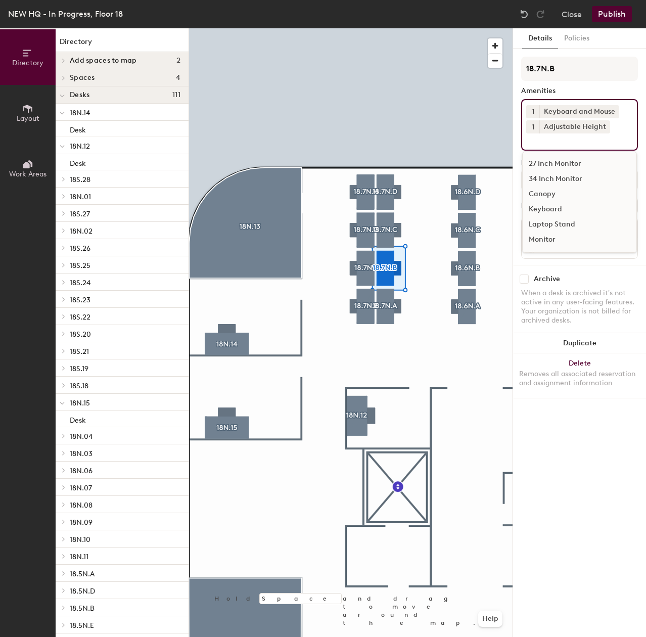
click at [572, 146] on div "1 Keyboard and Mouse 1 Adjustable Height 27 Inch Monitor 34 Inch Monitor Canopy…" at bounding box center [579, 125] width 117 height 52
click at [548, 240] on div "Monitor" at bounding box center [580, 239] width 114 height 15
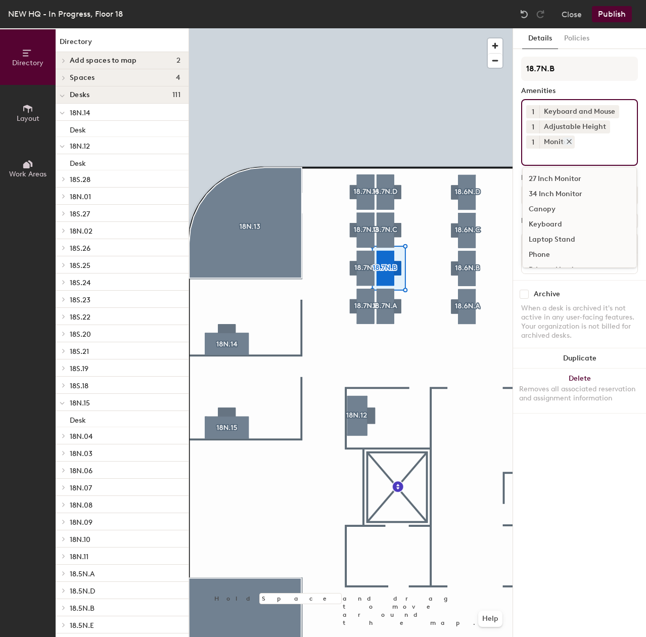
click at [567, 142] on icon at bounding box center [569, 141] width 7 height 7
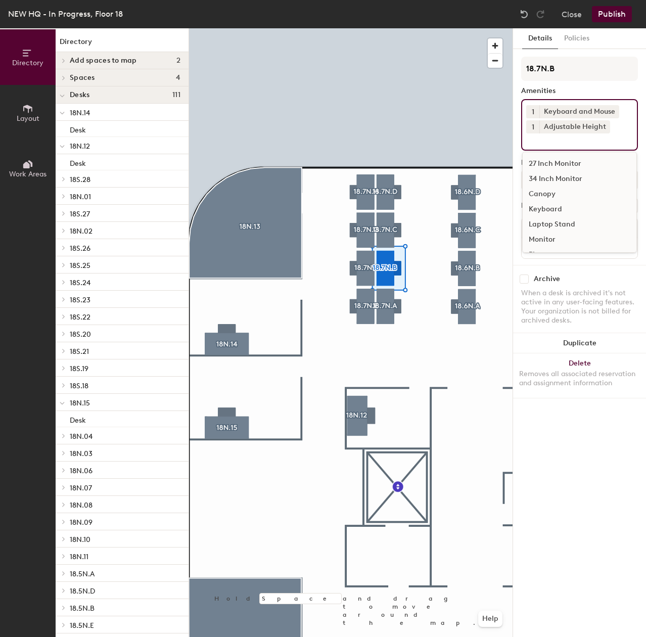
click at [554, 144] on input at bounding box center [571, 139] width 91 height 12
click at [553, 164] on div "27 Inch Monitor" at bounding box center [580, 163] width 114 height 15
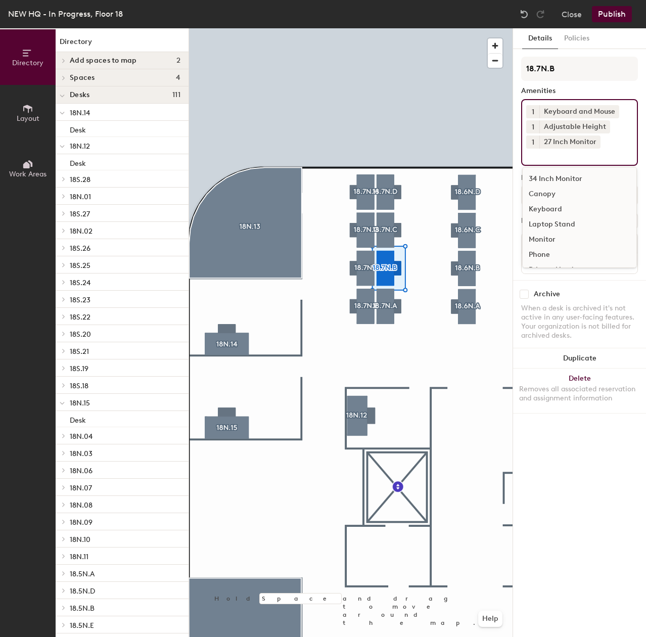
click at [550, 193] on div "Canopy" at bounding box center [580, 194] width 114 height 15
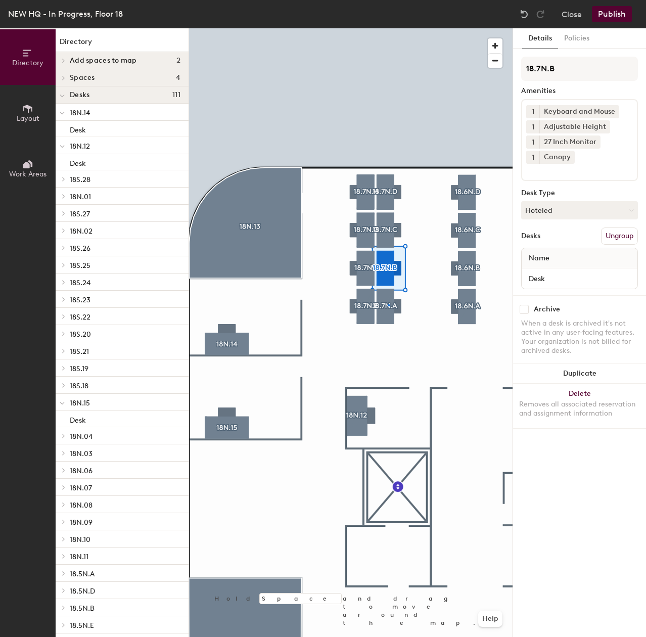
click at [388, 28] on div at bounding box center [351, 28] width 324 height 0
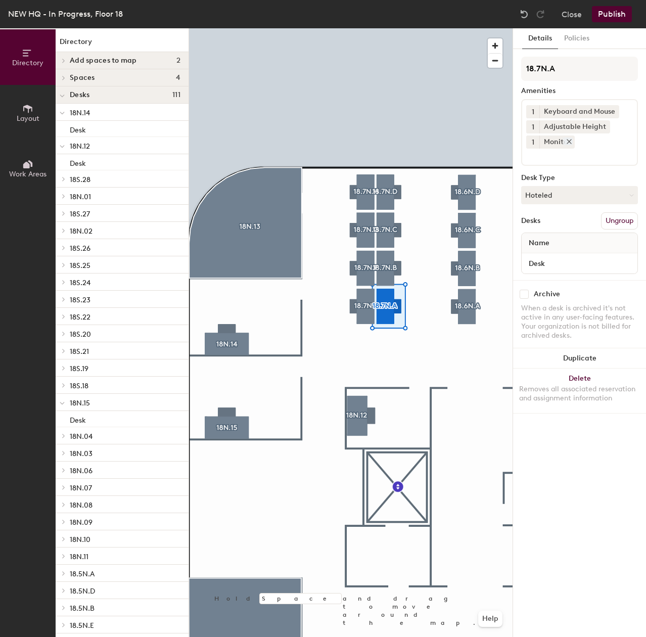
click at [573, 141] on div "Monitor" at bounding box center [556, 141] width 35 height 13
click at [570, 143] on icon at bounding box center [569, 142] width 4 height 4
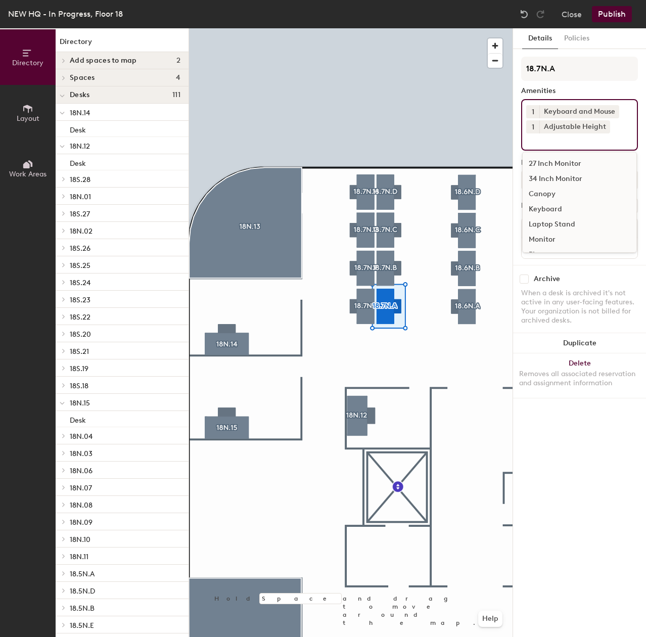
click at [560, 145] on input at bounding box center [571, 139] width 91 height 12
click at [555, 190] on div "Canopy" at bounding box center [580, 194] width 114 height 15
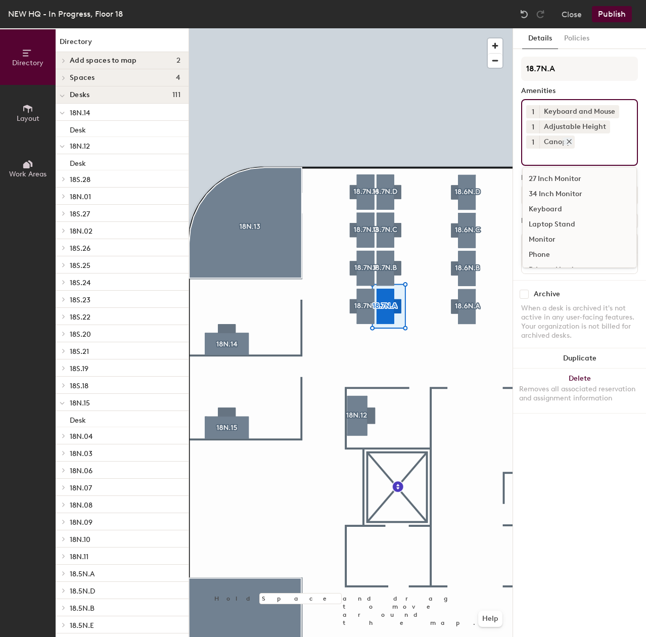
click at [571, 142] on icon at bounding box center [569, 141] width 7 height 7
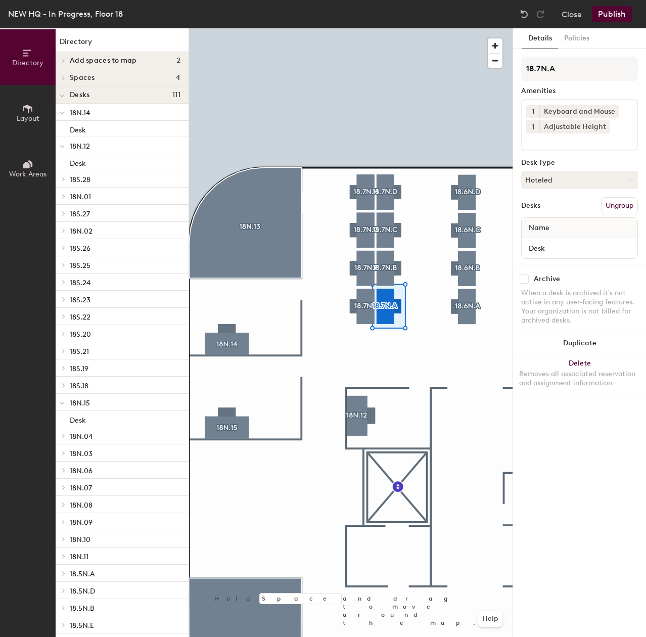
click at [563, 145] on input at bounding box center [571, 139] width 91 height 12
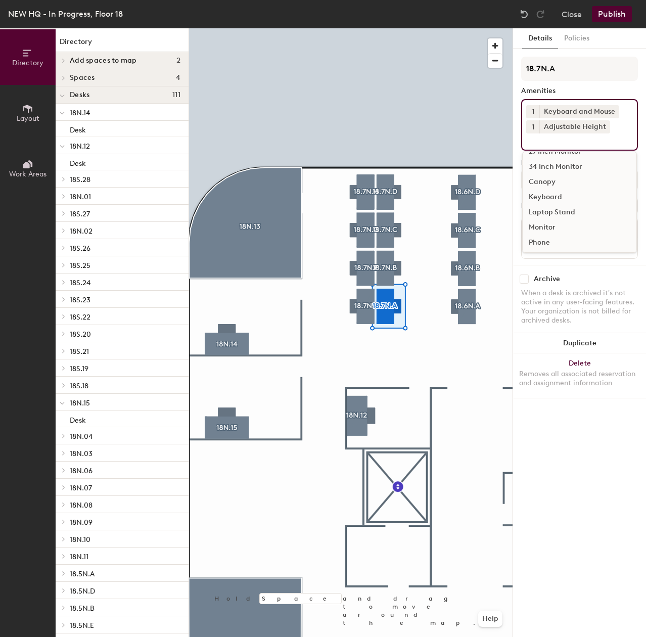
scroll to position [0, 0]
click at [548, 164] on div "27 Inch Monitor" at bounding box center [580, 163] width 114 height 15
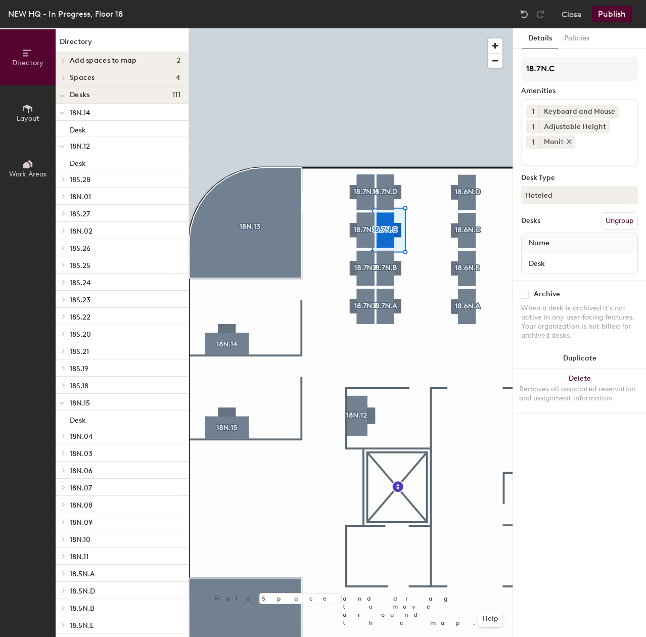
click at [567, 146] on div "Monitor" at bounding box center [556, 141] width 35 height 13
click at [567, 143] on icon at bounding box center [569, 141] width 7 height 7
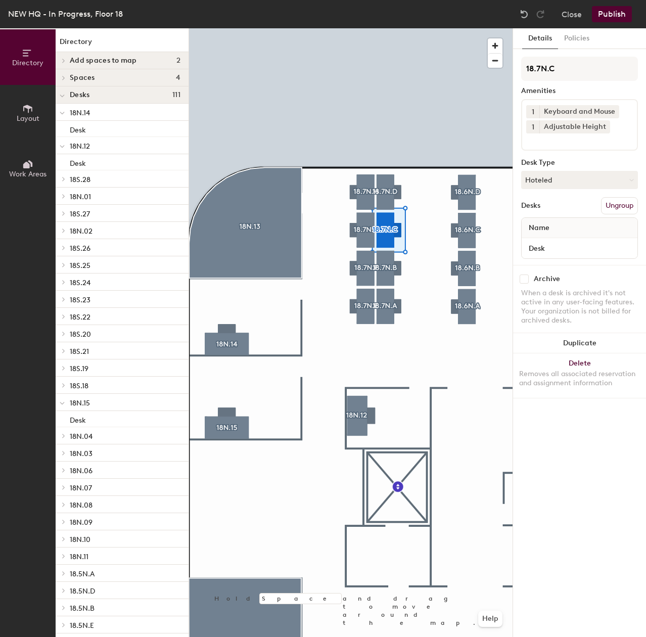
click at [563, 146] on div "1 Keyboard and Mouse 1 Adjustable Height" at bounding box center [579, 125] width 117 height 52
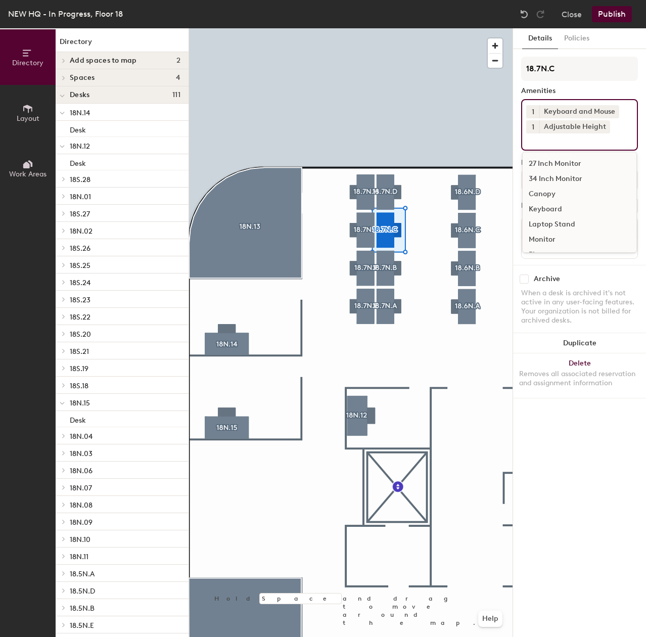
click at [565, 164] on div "27 Inch Monitor" at bounding box center [580, 163] width 114 height 15
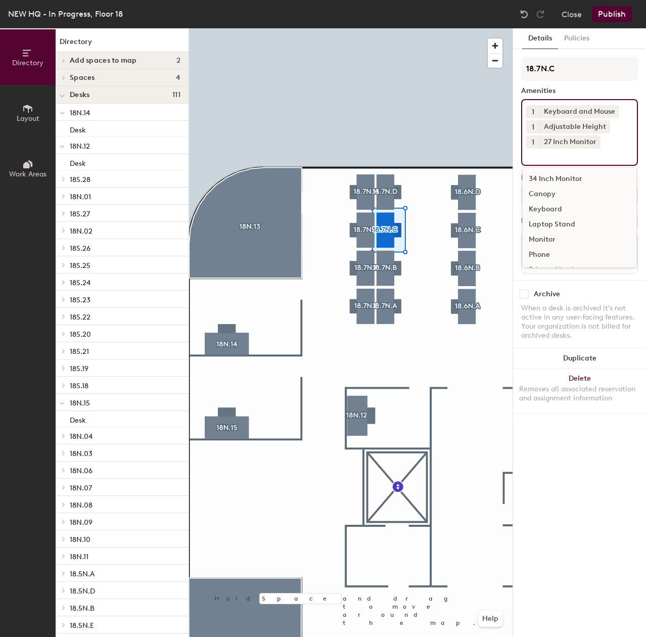
click at [393, 28] on div at bounding box center [351, 28] width 324 height 0
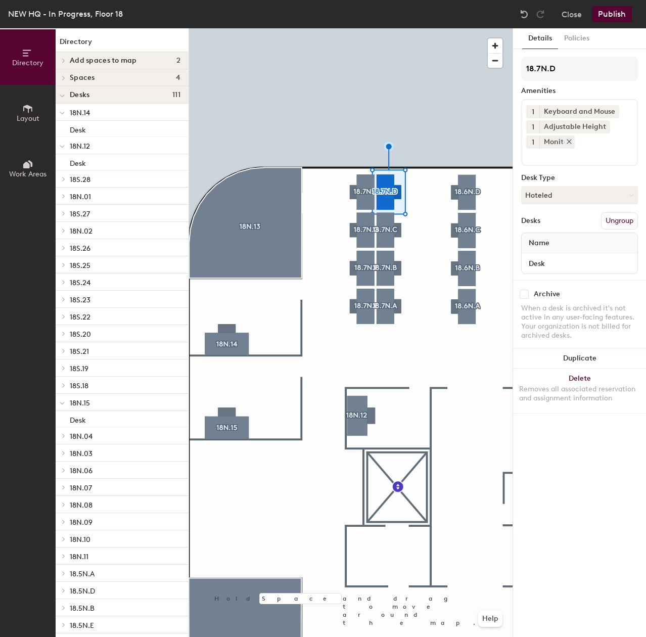
click at [566, 143] on icon at bounding box center [569, 141] width 7 height 7
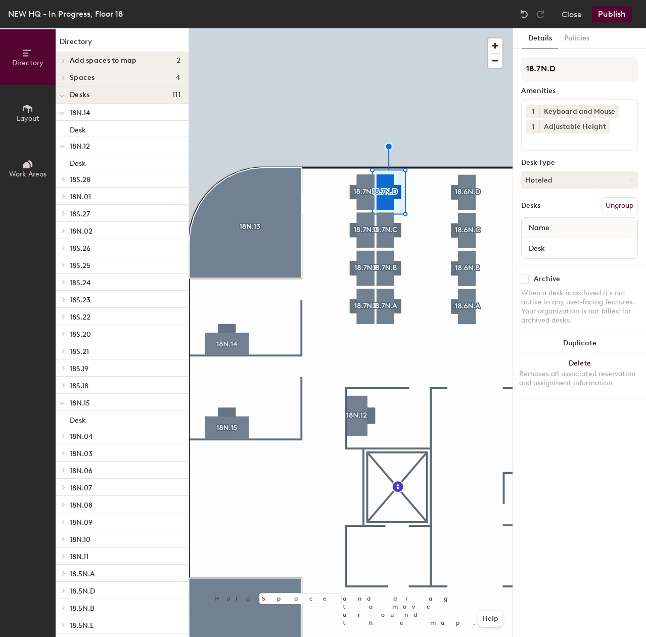
click at [568, 143] on input at bounding box center [571, 139] width 91 height 12
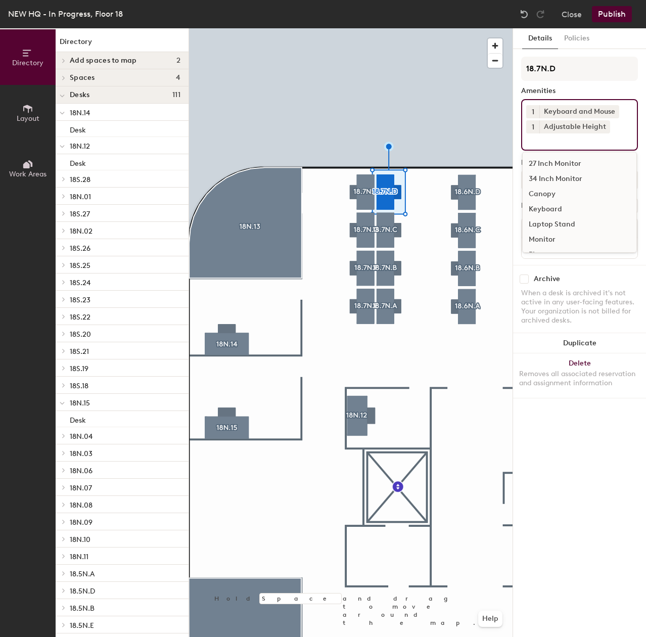
click at [566, 159] on div "27 Inch Monitor" at bounding box center [580, 163] width 114 height 15
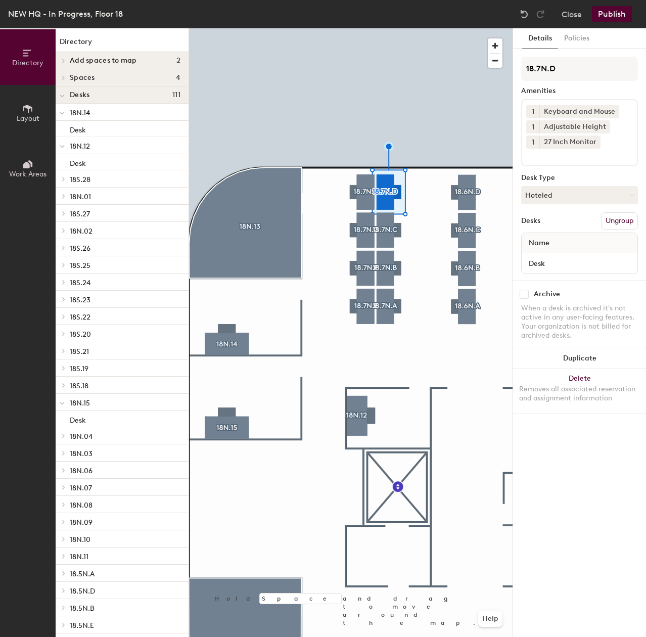
click at [463, 28] on div at bounding box center [351, 28] width 324 height 0
click at [551, 154] on input at bounding box center [571, 155] width 91 height 12
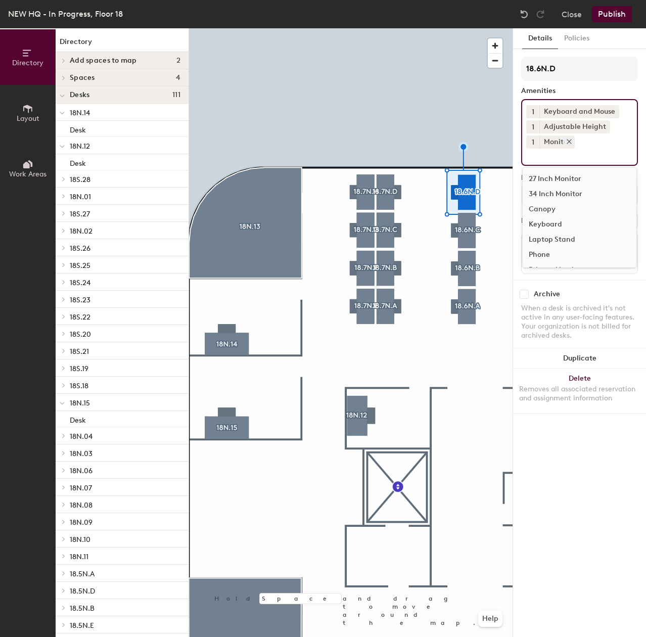
click at [568, 141] on icon at bounding box center [569, 141] width 7 height 7
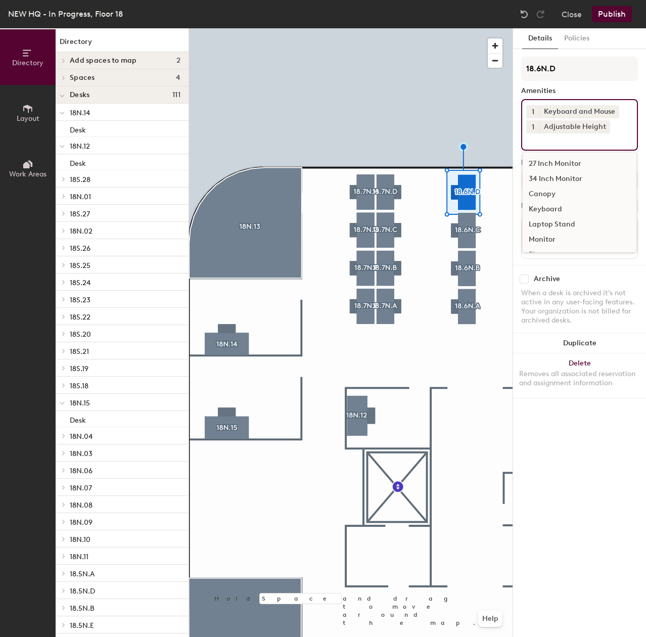
click at [563, 144] on input at bounding box center [571, 139] width 91 height 12
click at [560, 164] on div "27 Inch Monitor" at bounding box center [580, 163] width 114 height 15
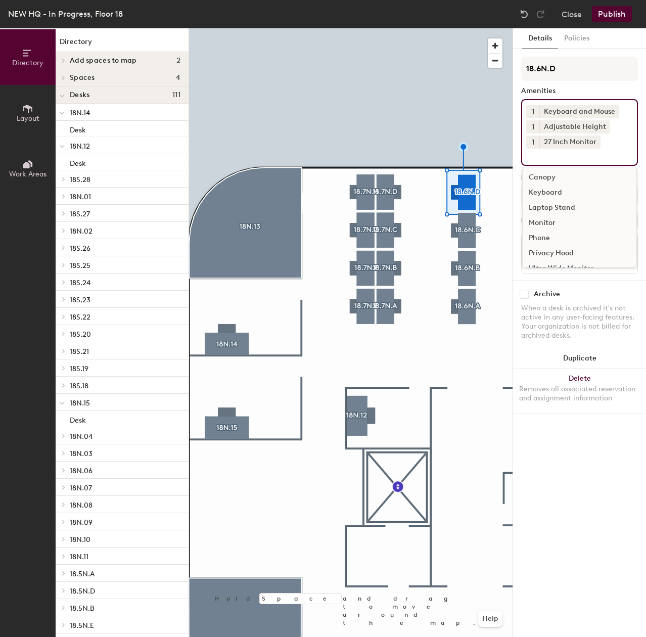
scroll to position [29, 0]
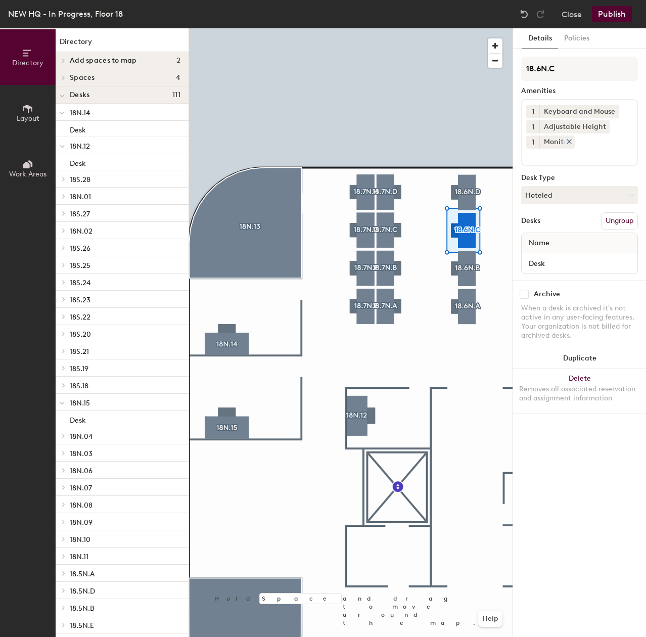
click at [566, 143] on icon at bounding box center [569, 141] width 7 height 7
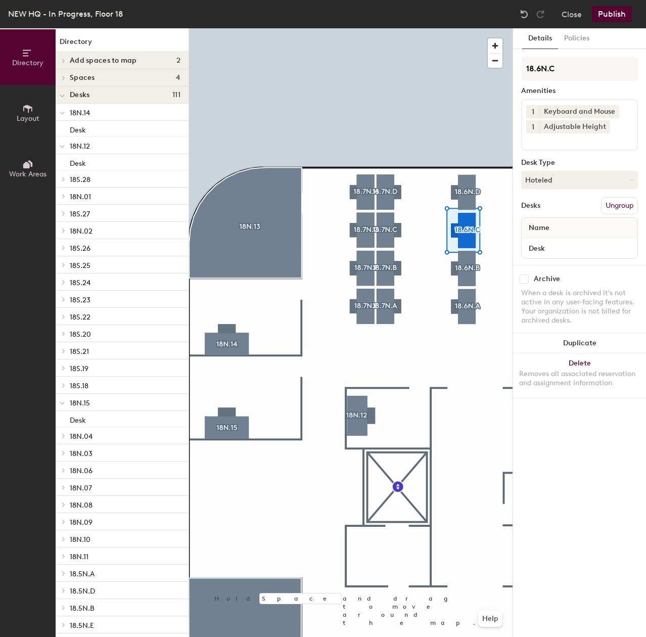
click at [563, 145] on input at bounding box center [571, 139] width 91 height 12
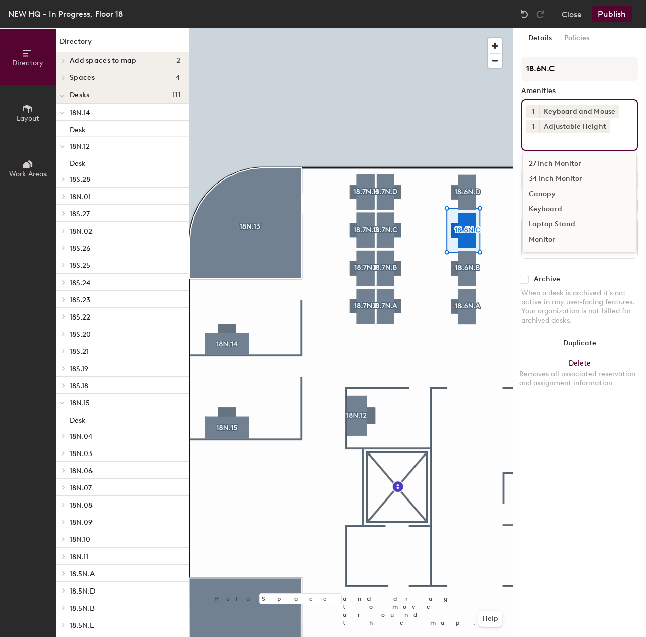
click at [558, 158] on div "27 Inch Monitor" at bounding box center [580, 163] width 114 height 15
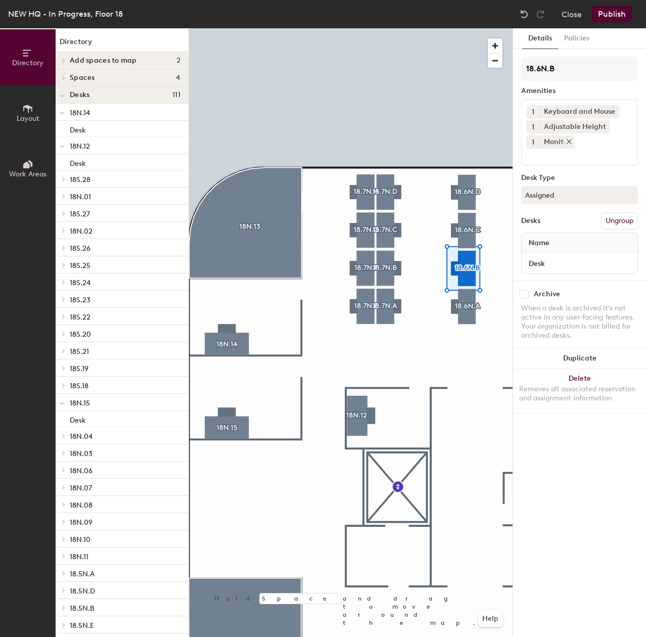
click at [568, 143] on icon at bounding box center [569, 141] width 7 height 7
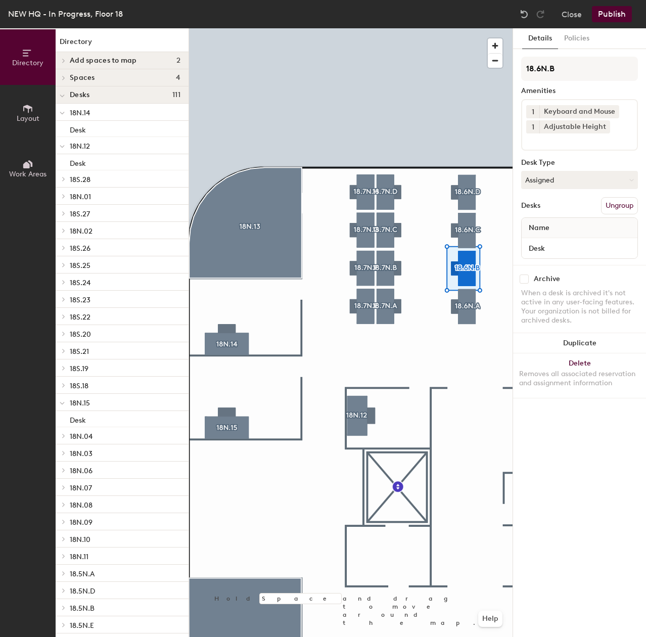
click at [567, 150] on div "1 Keyboard and Mouse 1 Adjustable Height" at bounding box center [579, 125] width 117 height 52
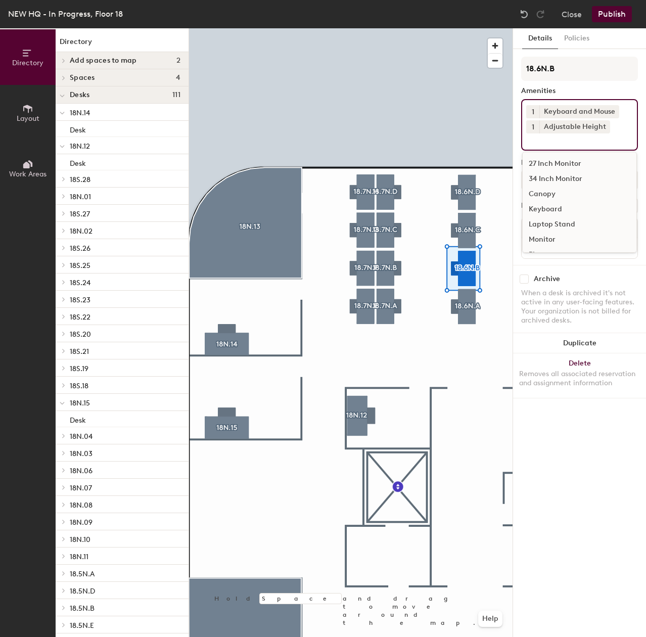
click at [561, 163] on div "27 Inch Monitor" at bounding box center [580, 163] width 114 height 15
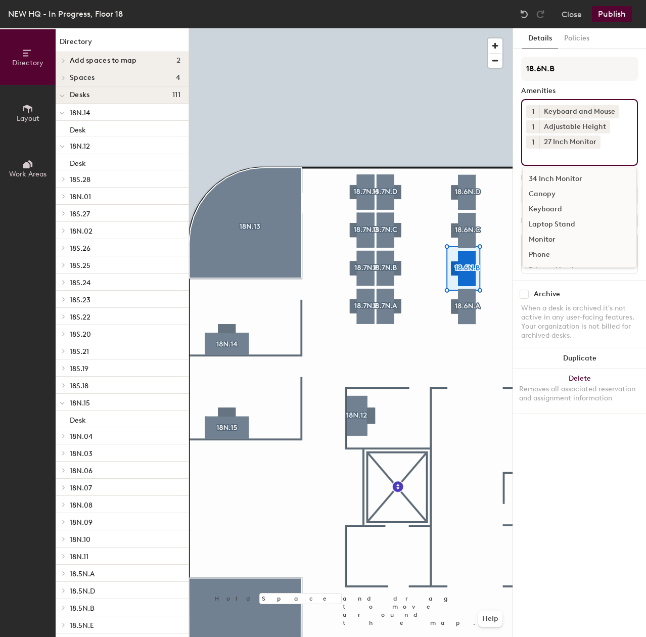
click at [537, 197] on div "Canopy" at bounding box center [580, 194] width 114 height 15
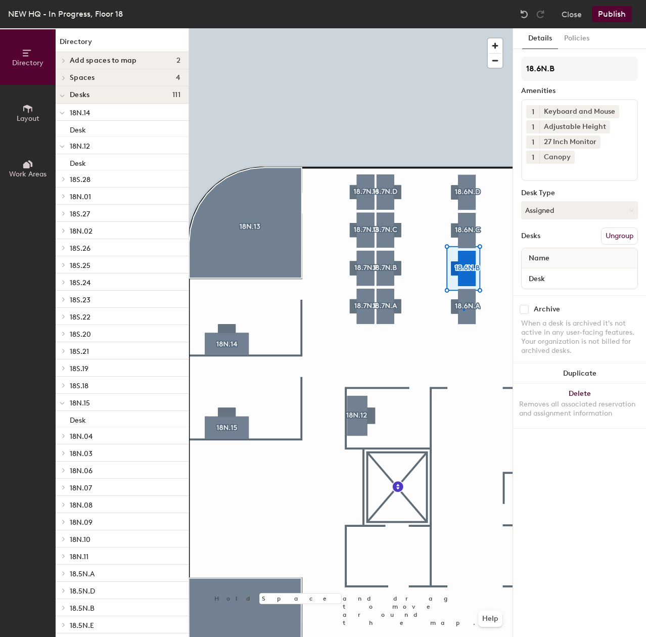
click at [464, 28] on div at bounding box center [351, 28] width 324 height 0
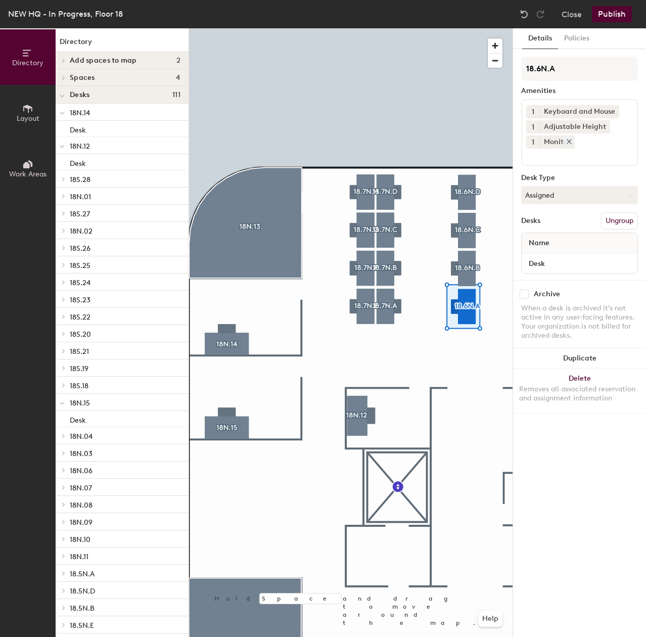
click at [571, 143] on icon at bounding box center [569, 142] width 4 height 4
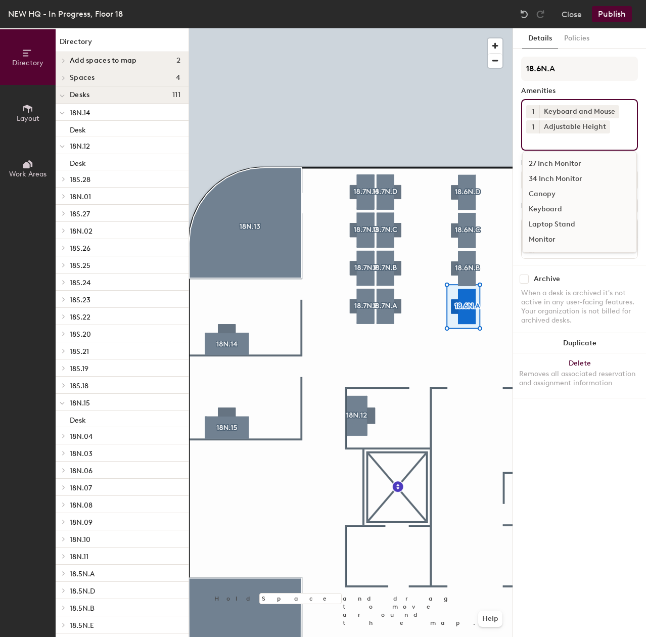
click at [572, 143] on input at bounding box center [571, 139] width 91 height 12
click at [567, 164] on div "27 Inch Monitor" at bounding box center [580, 163] width 114 height 15
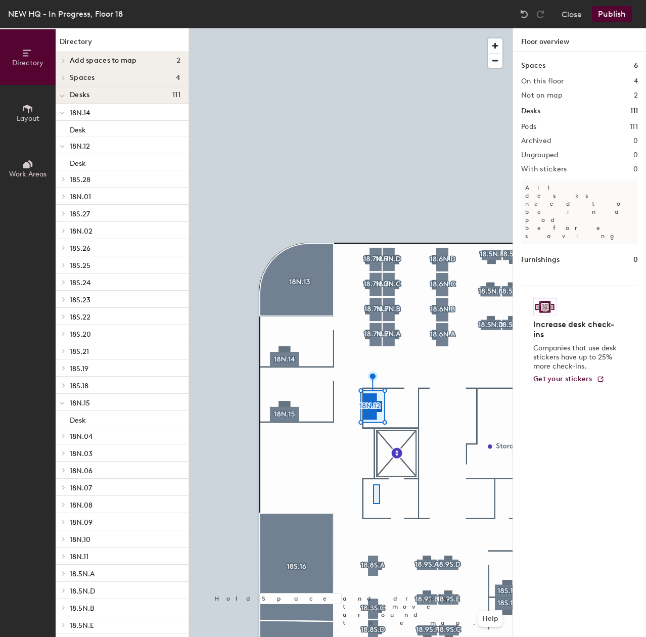
click at [373, 28] on div at bounding box center [351, 28] width 324 height 0
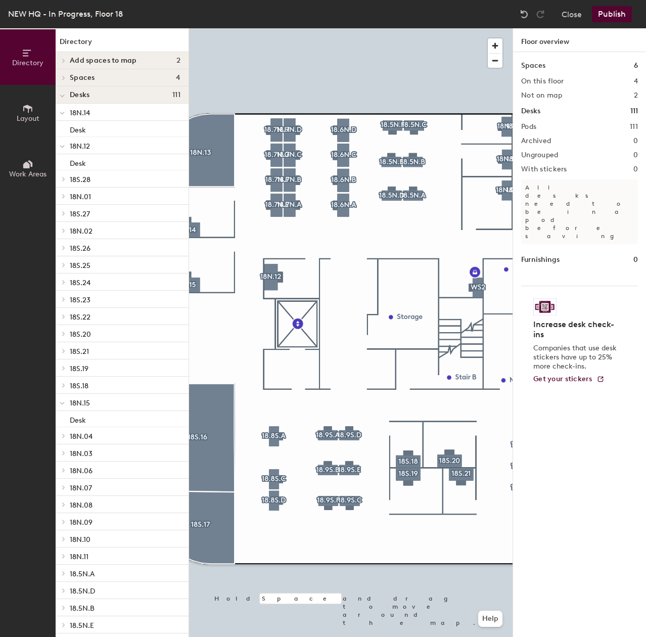
click at [28, 118] on span "Layout" at bounding box center [28, 118] width 23 height 9
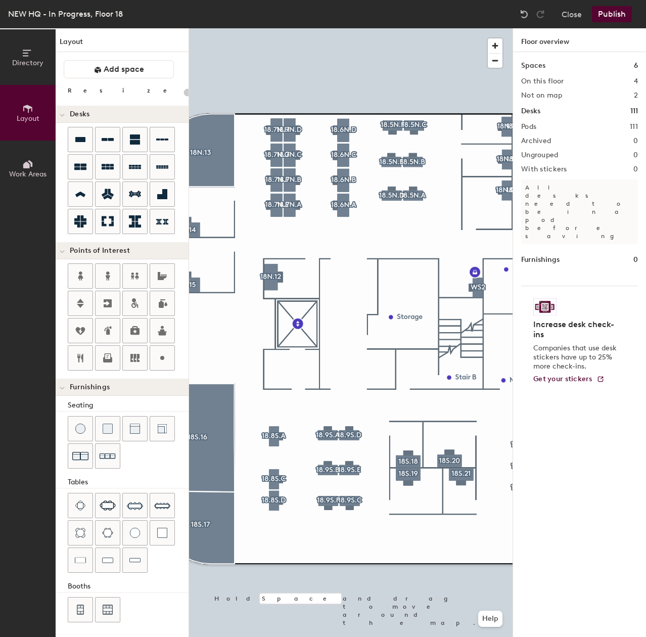
click at [277, 460] on div "Directory Layout Work Areas Layout Add space Resize Desks Points of Interest Fu…" at bounding box center [323, 332] width 646 height 609
type input "120"
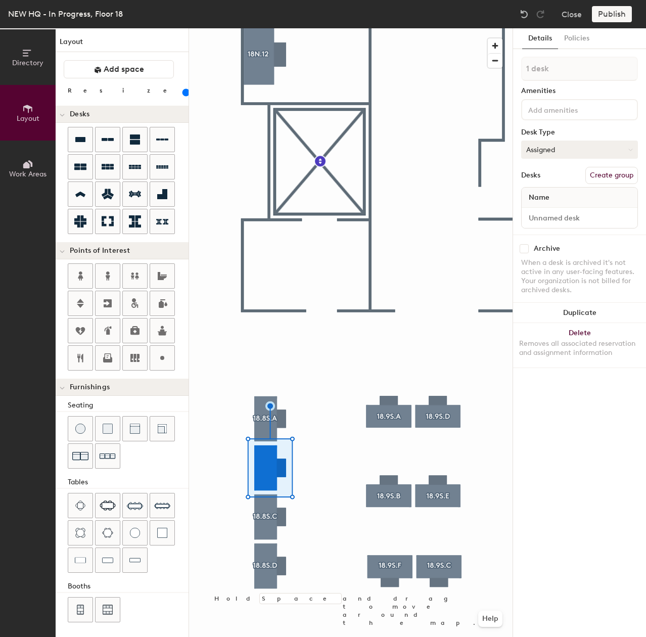
click at [608, 147] on button "Assigned" at bounding box center [579, 150] width 117 height 18
click at [575, 210] on div "Hoteled" at bounding box center [572, 211] width 101 height 15
click at [605, 171] on button "Create group" at bounding box center [611, 175] width 53 height 17
type input "P"
type input "18.8S.B"
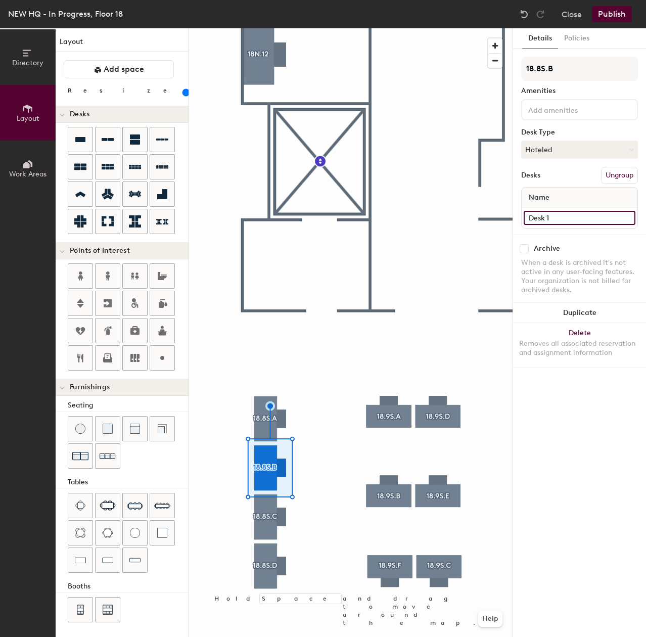
click at [549, 216] on input "Desk 1" at bounding box center [580, 218] width 112 height 14
click at [553, 217] on input "Desk 1" at bounding box center [580, 218] width 112 height 14
type input "Desk"
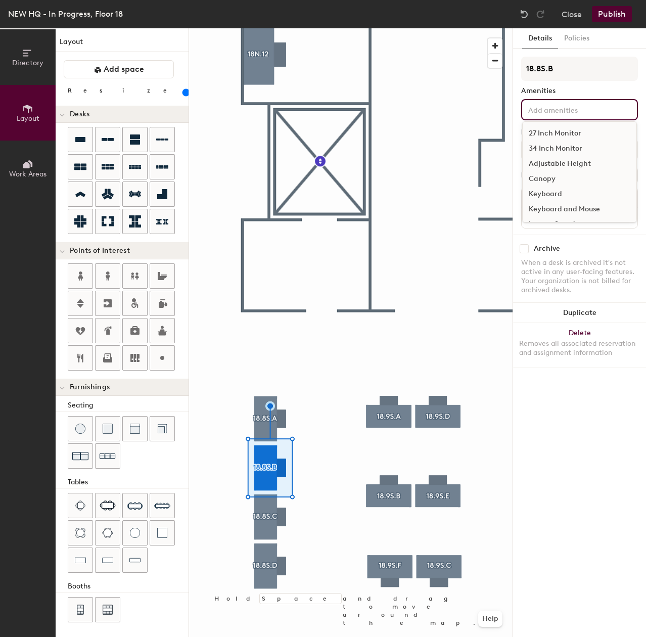
click at [549, 113] on input at bounding box center [571, 109] width 91 height 12
click at [549, 135] on div "27 Inch Monitor" at bounding box center [580, 133] width 114 height 15
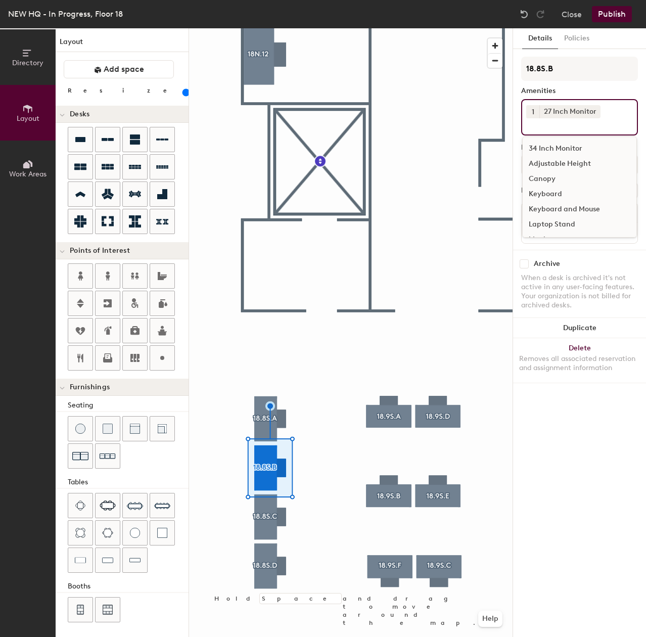
click at [554, 177] on div "Canopy" at bounding box center [580, 178] width 114 height 15
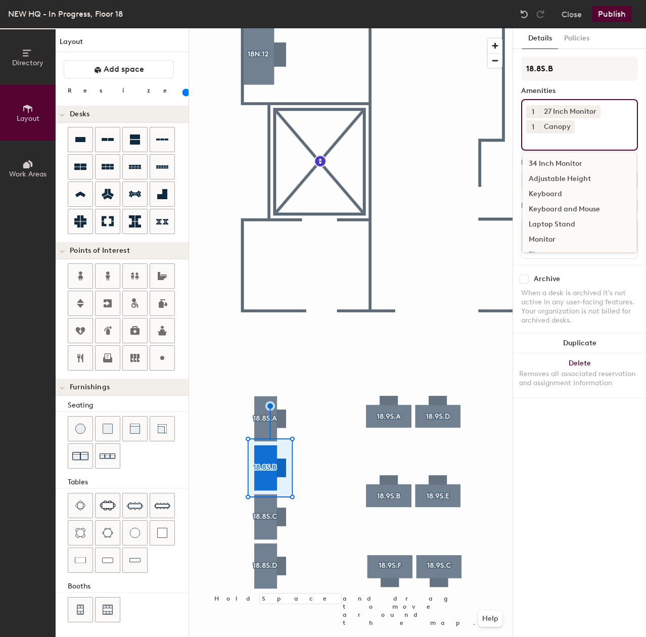
click at [562, 205] on div "Keyboard and Mouse" at bounding box center [580, 209] width 114 height 15
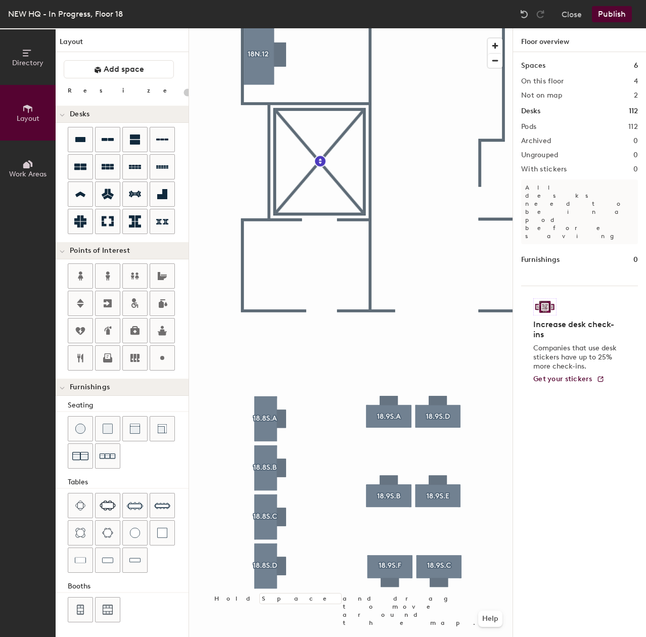
click at [266, 28] on div at bounding box center [351, 28] width 324 height 0
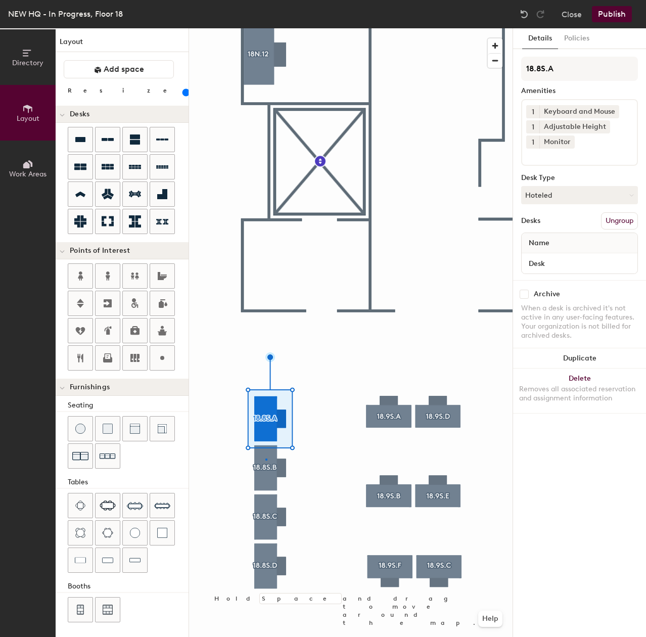
click at [265, 28] on div at bounding box center [351, 28] width 324 height 0
click at [571, 145] on icon at bounding box center [569, 141] width 7 height 7
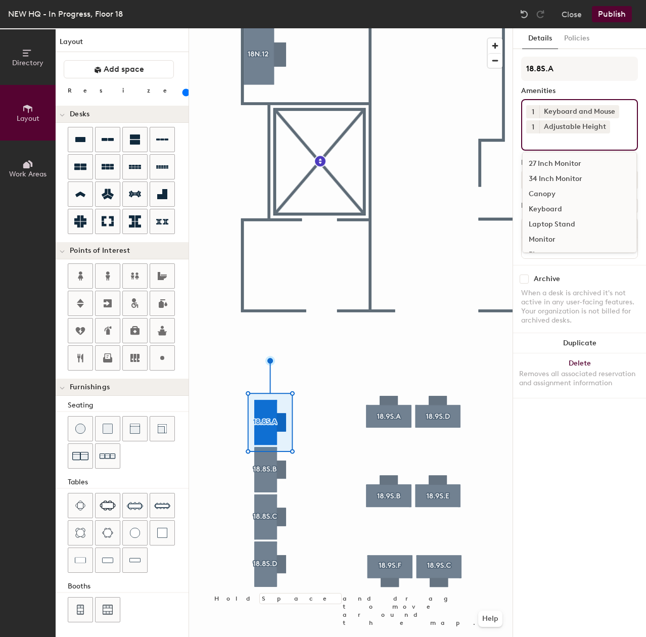
click at [571, 145] on input at bounding box center [571, 139] width 91 height 12
click at [571, 160] on div "27 Inch Monitor" at bounding box center [580, 163] width 114 height 15
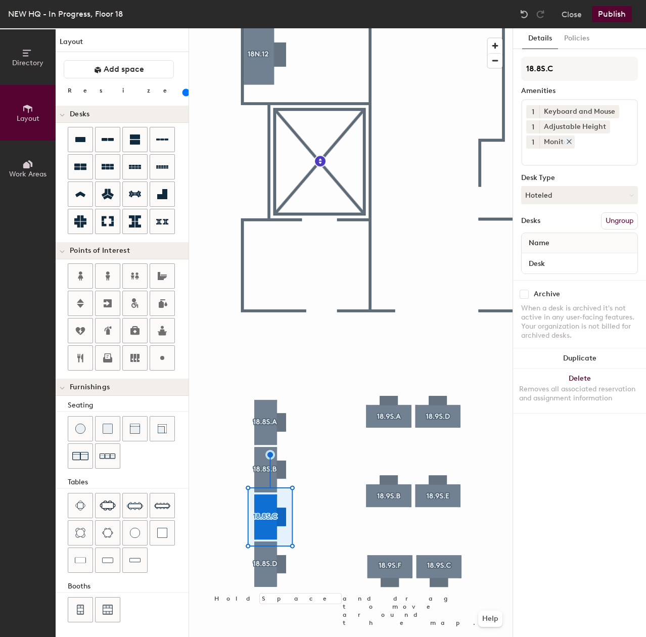
click at [567, 142] on icon at bounding box center [569, 141] width 7 height 7
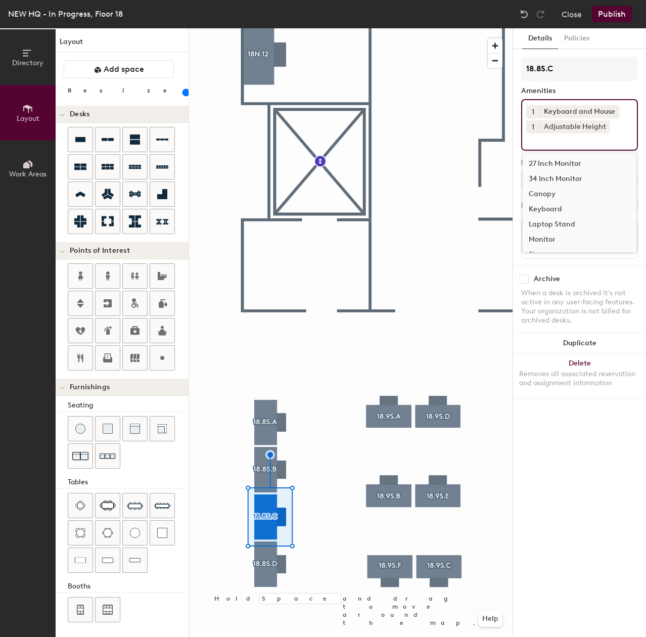
click at [567, 142] on input at bounding box center [571, 139] width 91 height 12
click at [563, 163] on div "27 Inch Monitor" at bounding box center [580, 163] width 114 height 15
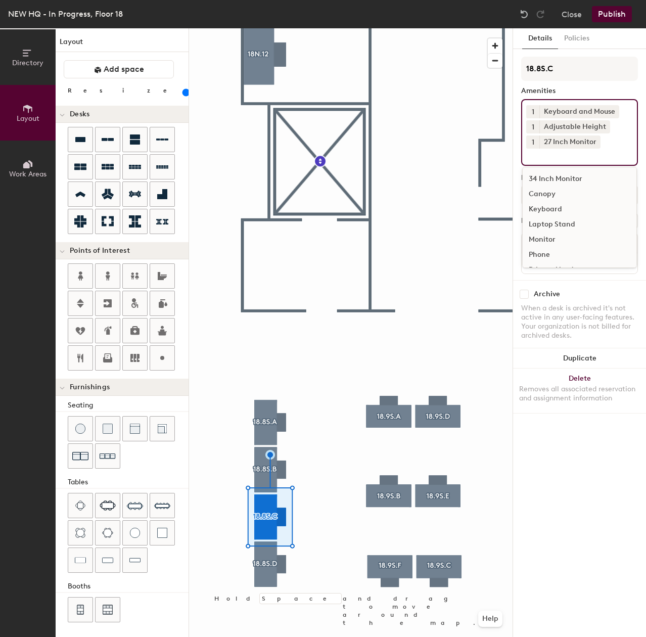
click at [262, 28] on div at bounding box center [351, 28] width 324 height 0
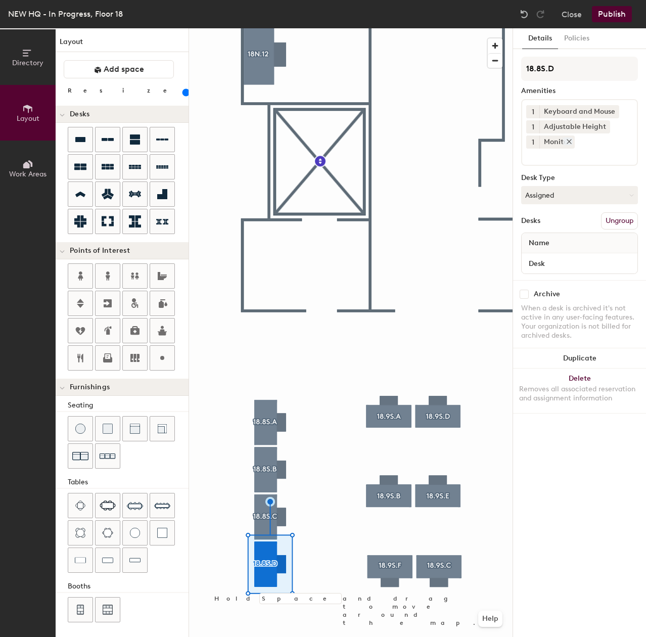
click at [569, 140] on icon at bounding box center [569, 141] width 7 height 7
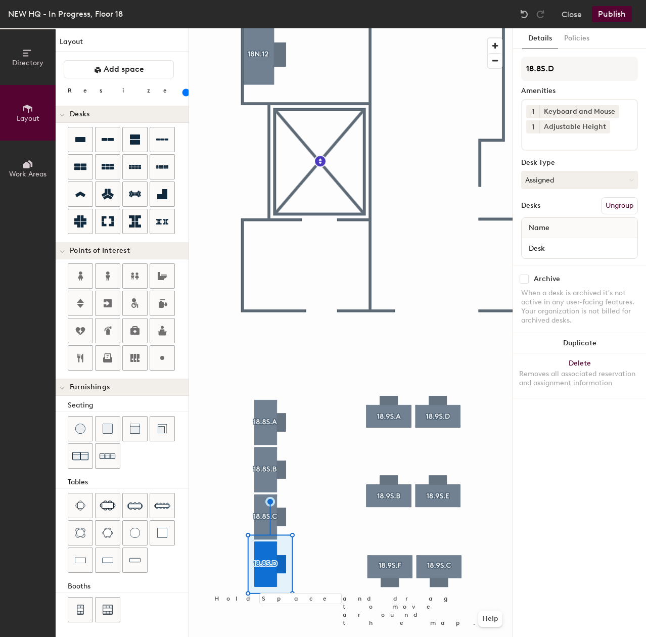
click at [570, 148] on div "1 Keyboard and Mouse 1 Adjustable Height" at bounding box center [579, 125] width 117 height 52
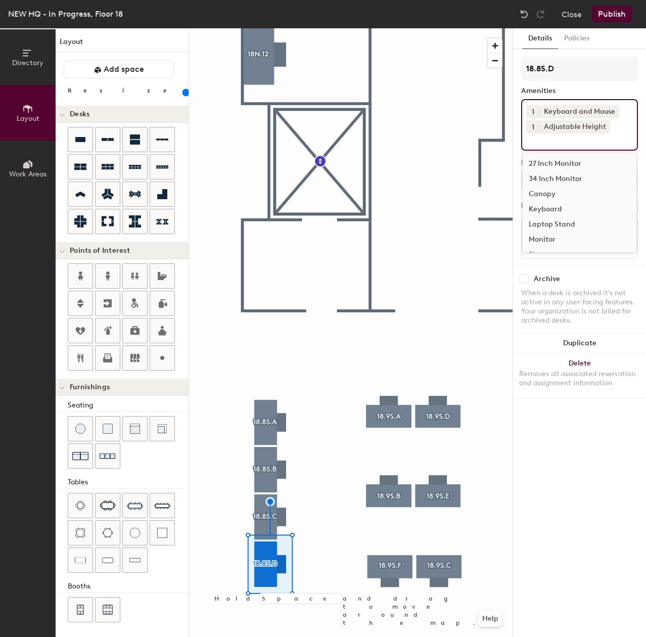
click at [570, 163] on div "27 Inch Monitor" at bounding box center [580, 163] width 114 height 15
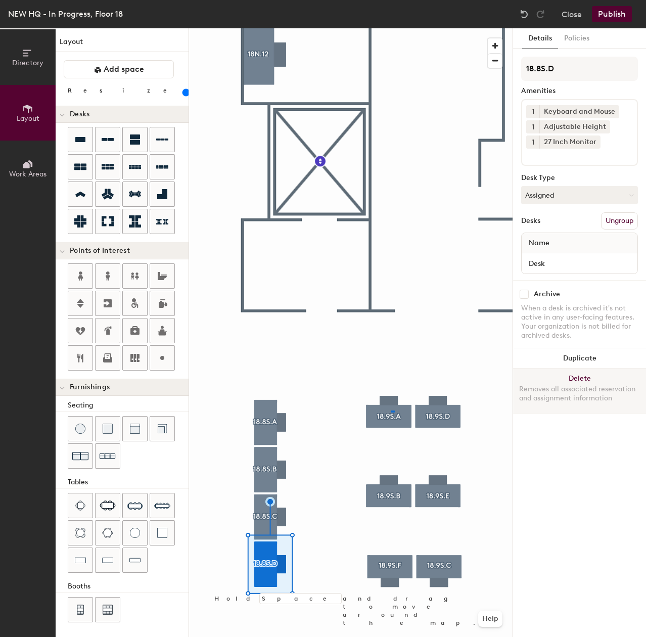
click at [391, 28] on div at bounding box center [351, 28] width 324 height 0
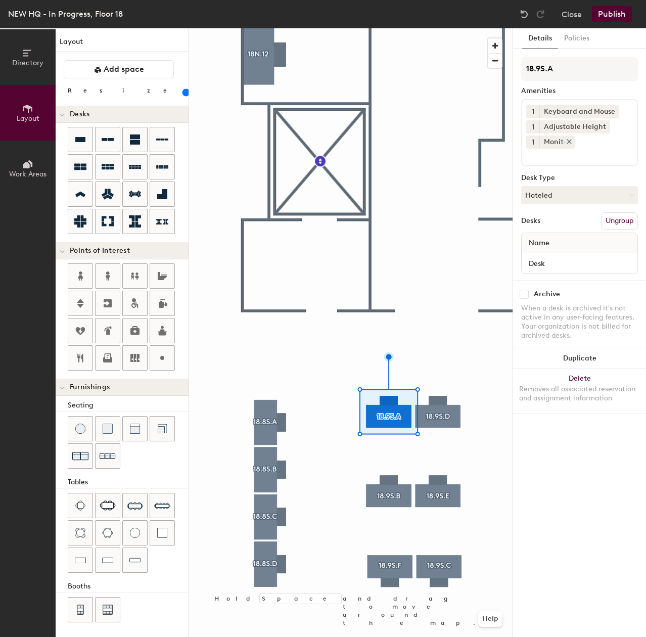
click at [568, 141] on icon at bounding box center [569, 142] width 4 height 4
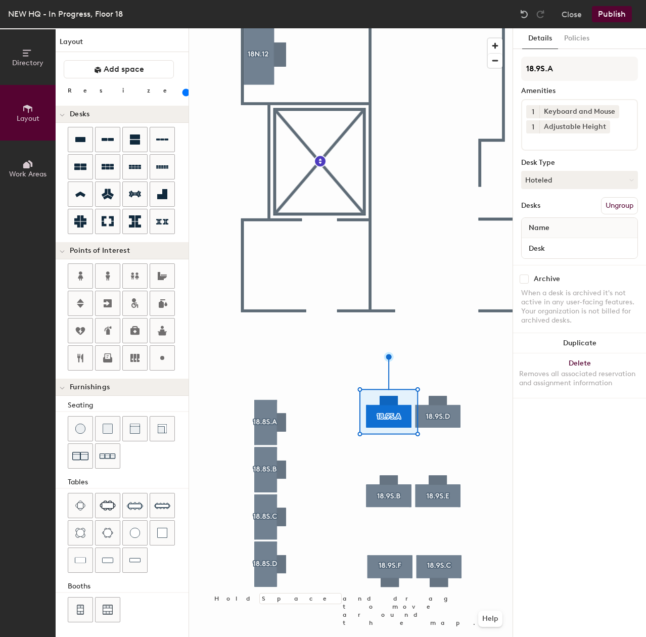
click at [567, 141] on input at bounding box center [571, 139] width 91 height 12
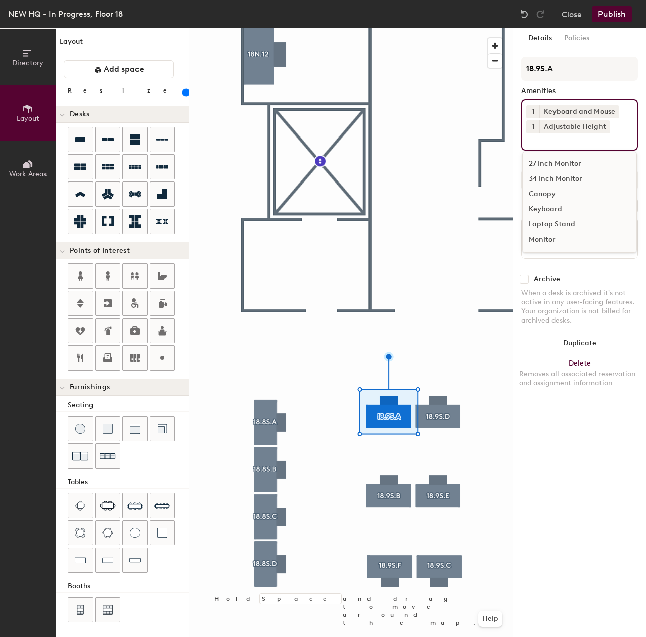
click at [563, 163] on div "27 Inch Monitor" at bounding box center [580, 163] width 114 height 15
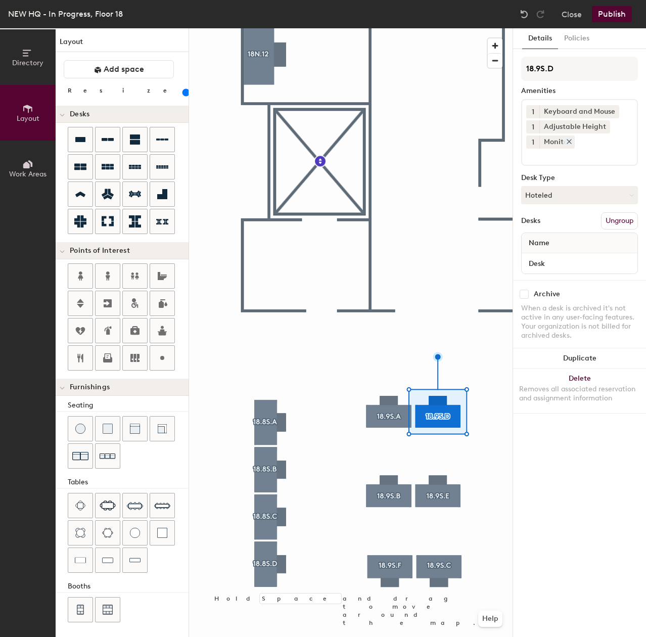
click at [567, 148] on div "Monitor" at bounding box center [556, 141] width 35 height 13
click at [571, 143] on icon at bounding box center [569, 142] width 4 height 4
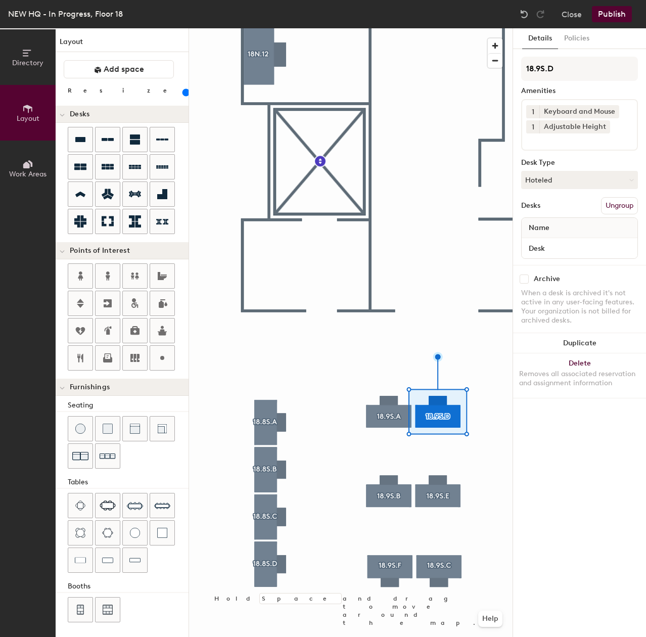
click at [564, 144] on div "1 Keyboard and Mouse 1 Adjustable Height" at bounding box center [579, 125] width 117 height 52
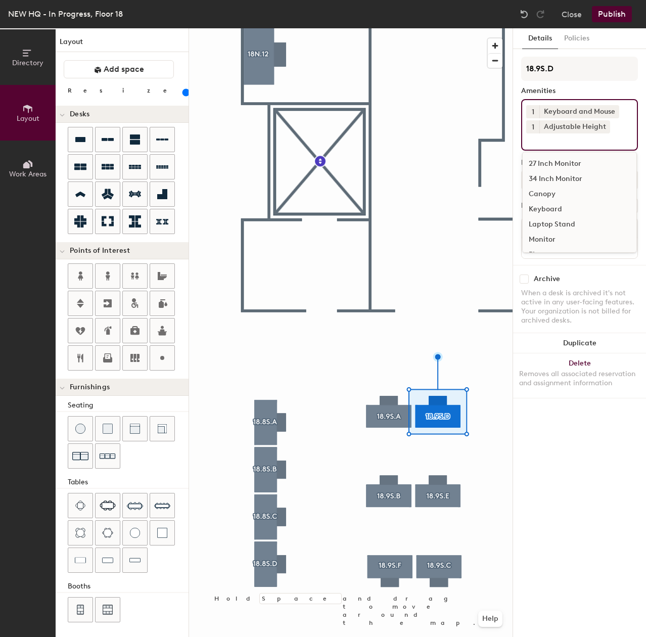
click at [567, 165] on div "27 Inch Monitor" at bounding box center [580, 163] width 114 height 15
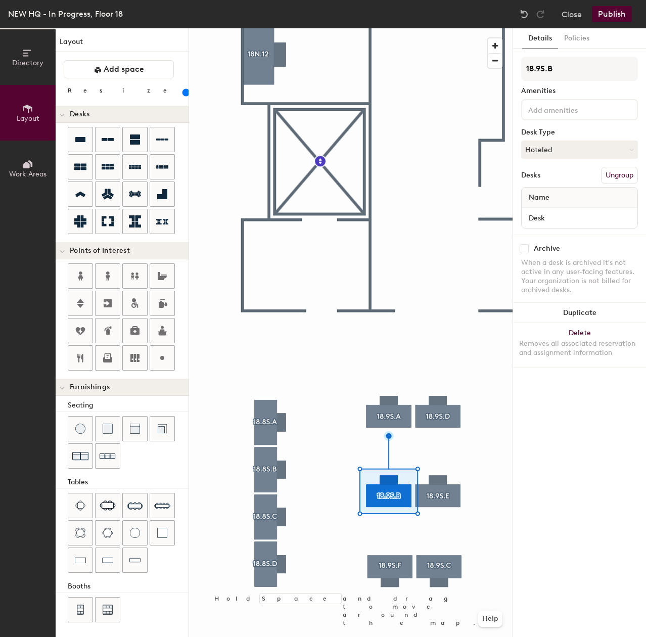
click at [581, 107] on input at bounding box center [571, 109] width 91 height 12
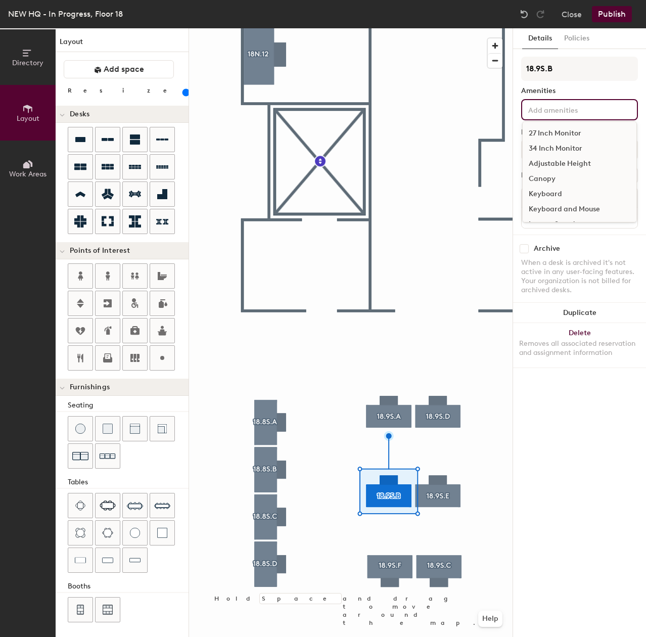
click at [568, 130] on div "27 Inch Monitor" at bounding box center [580, 133] width 114 height 15
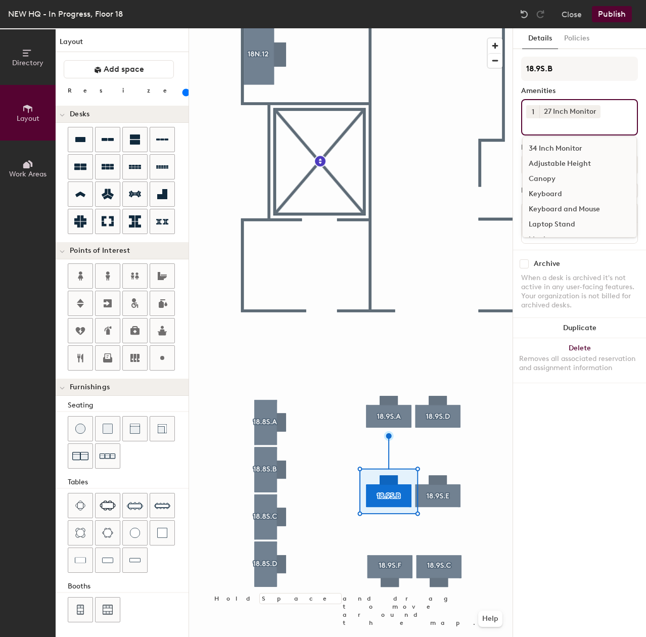
click at [556, 208] on div "Keyboard and Mouse" at bounding box center [580, 209] width 114 height 15
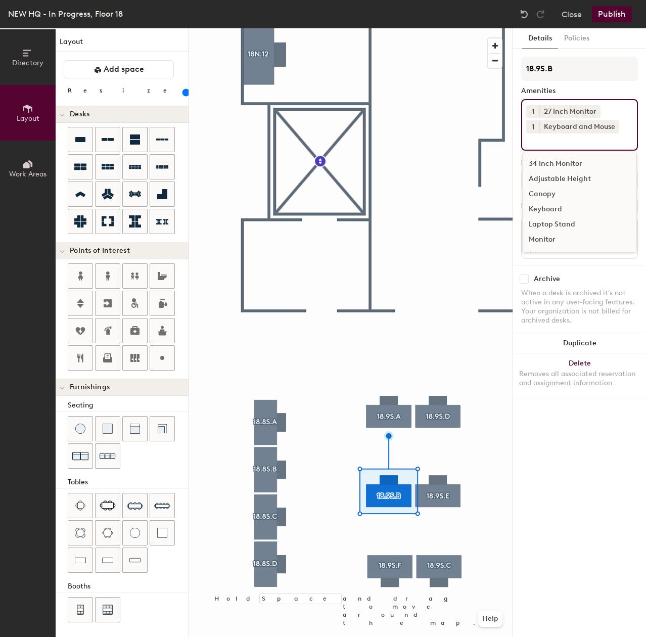
click at [557, 177] on div "Adjustable Height" at bounding box center [580, 178] width 114 height 15
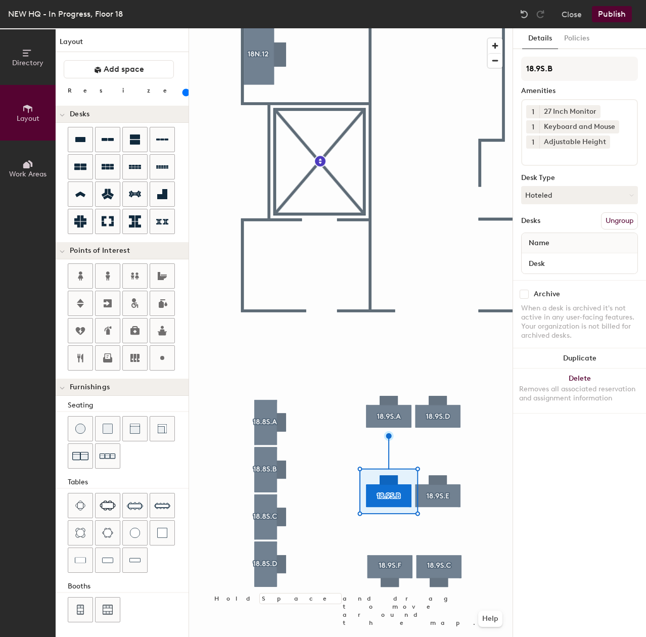
click at [438, 28] on div at bounding box center [351, 28] width 324 height 0
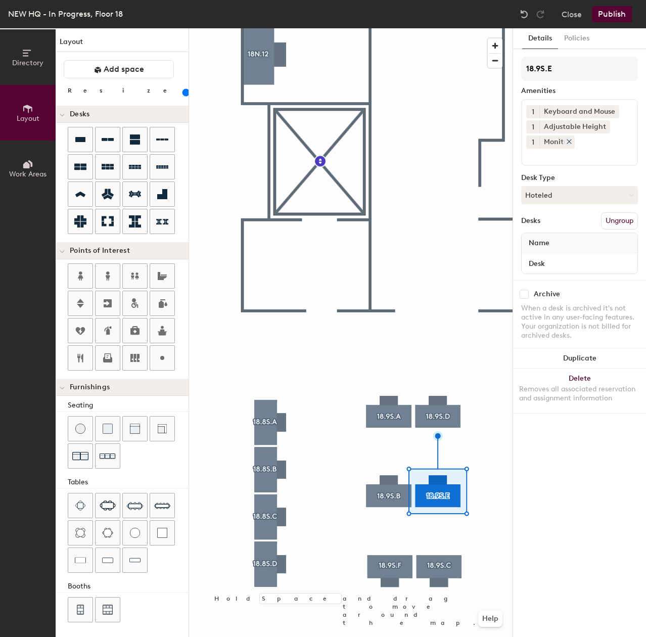
click at [569, 139] on icon at bounding box center [569, 141] width 7 height 7
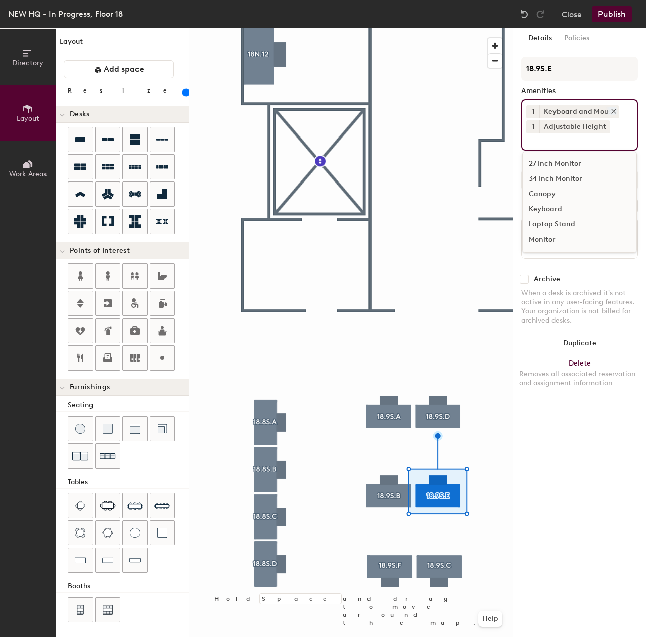
drag, startPoint x: 569, startPoint y: 144, endPoint x: 565, endPoint y: 114, distance: 30.5
click at [569, 144] on input at bounding box center [571, 139] width 91 height 12
click at [548, 161] on div "27 Inch Monitor" at bounding box center [580, 163] width 114 height 15
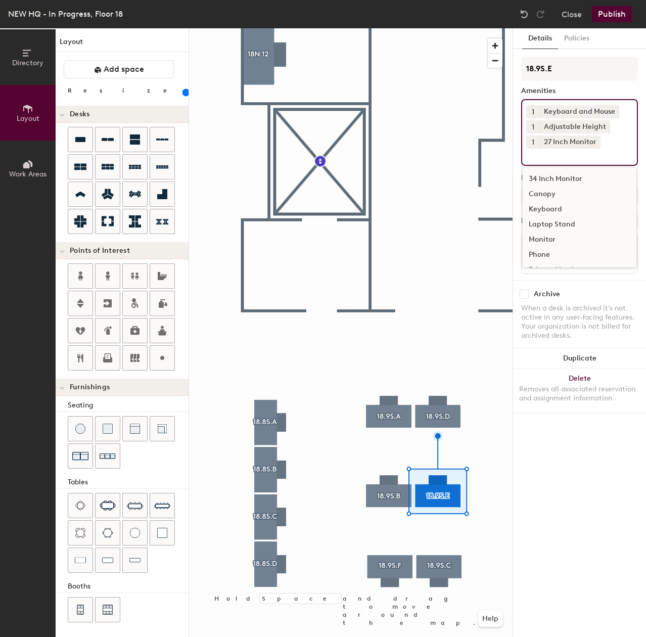
click at [388, 28] on div at bounding box center [351, 28] width 324 height 0
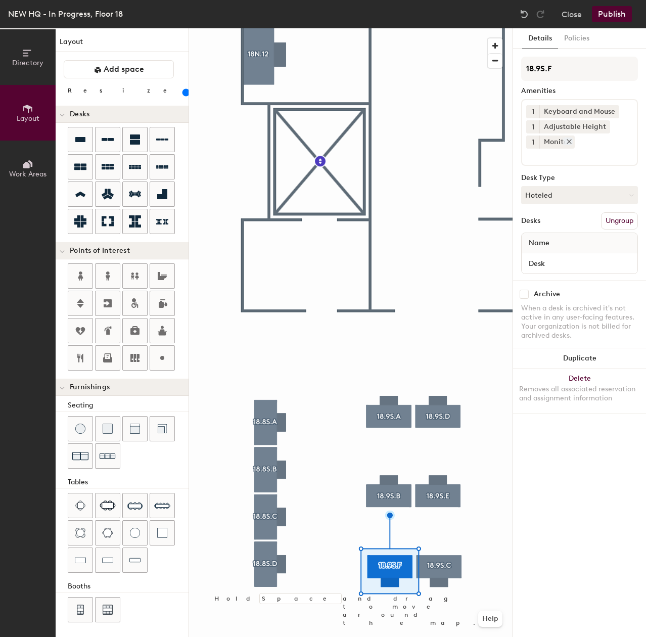
click at [570, 143] on icon at bounding box center [569, 142] width 4 height 4
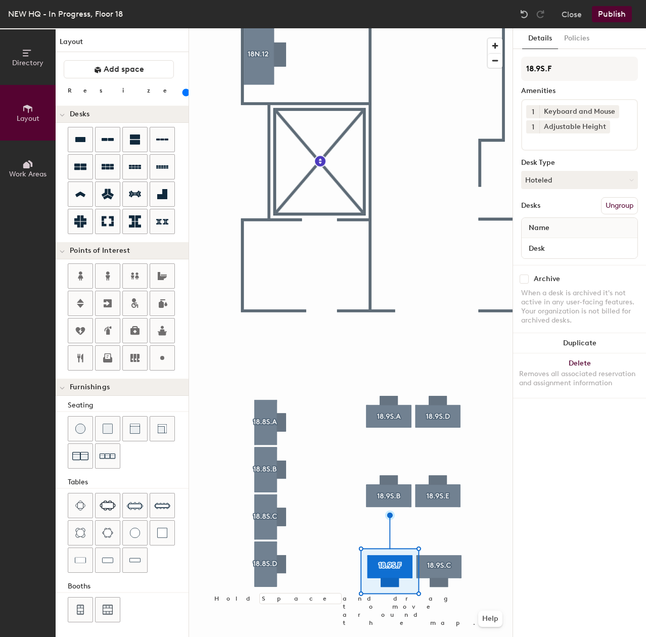
click at [570, 143] on input at bounding box center [571, 139] width 91 height 12
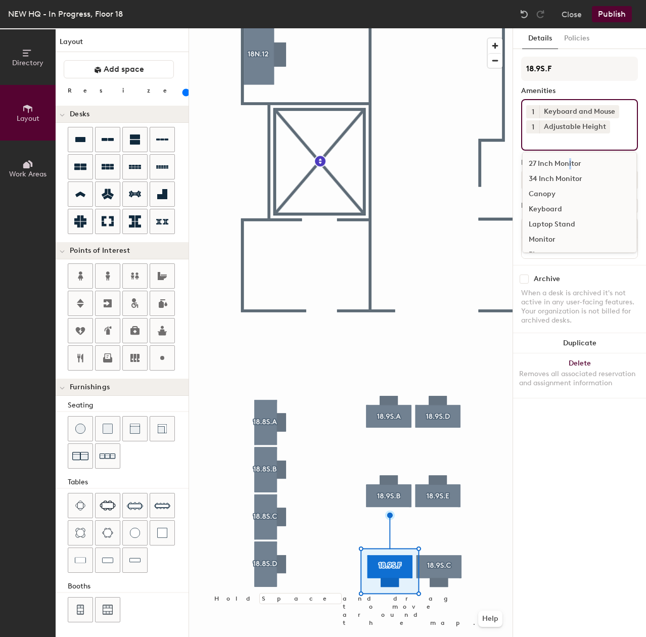
click at [570, 161] on div "27 Inch Monitor" at bounding box center [580, 163] width 114 height 15
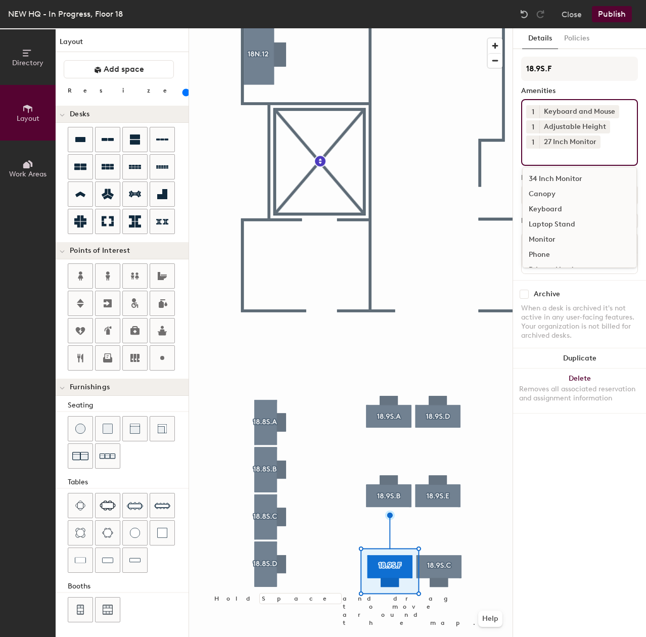
click at [437, 28] on div at bounding box center [351, 28] width 324 height 0
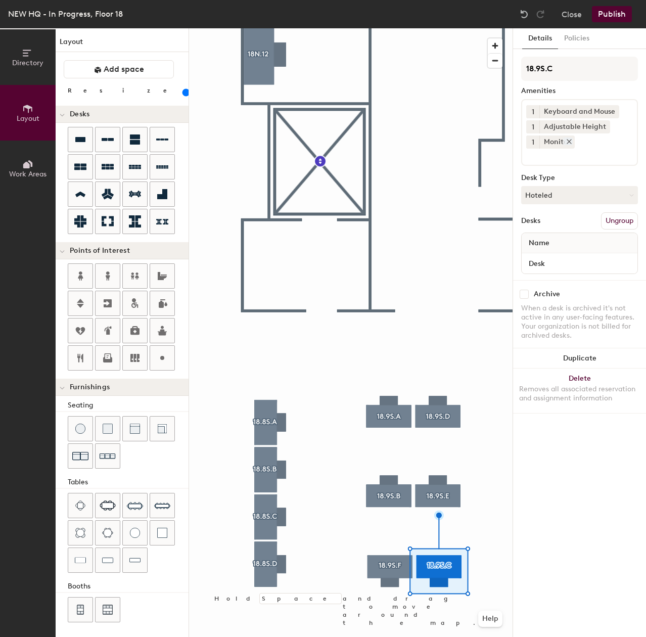
click at [571, 146] on div "Monitor" at bounding box center [556, 141] width 35 height 13
click at [569, 143] on icon at bounding box center [569, 141] width 7 height 7
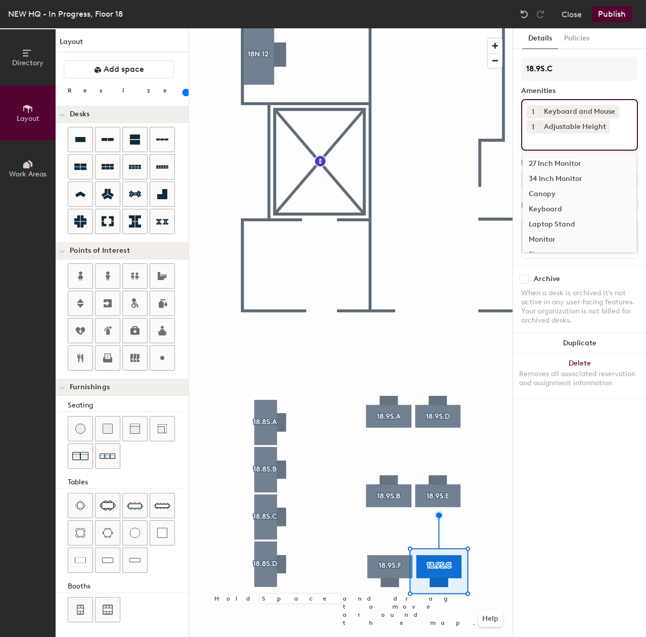
click at [565, 143] on input at bounding box center [571, 139] width 91 height 12
click at [565, 162] on div "27 Inch Monitor" at bounding box center [580, 163] width 114 height 15
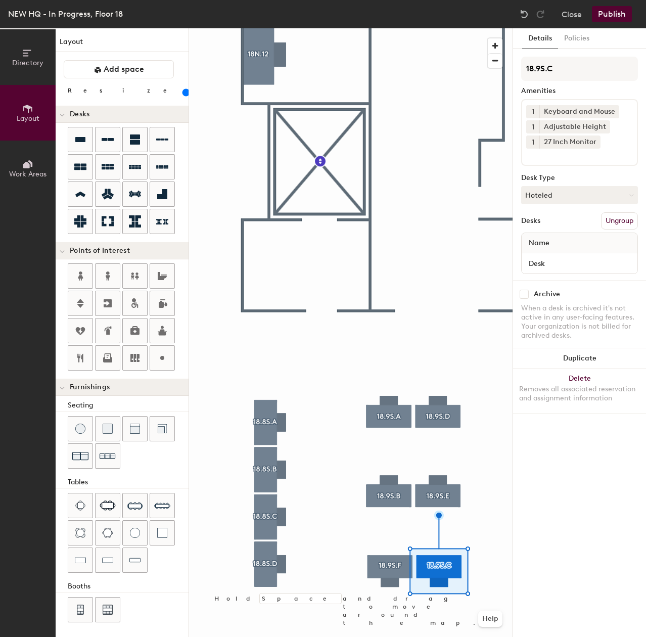
click at [435, 28] on div at bounding box center [351, 28] width 324 height 0
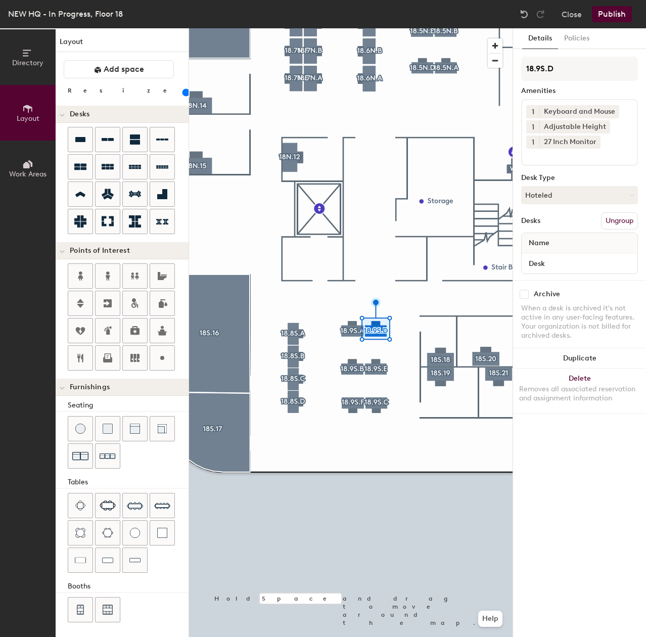
click at [294, 28] on div at bounding box center [351, 28] width 324 height 0
click at [283, 28] on div at bounding box center [351, 28] width 324 height 0
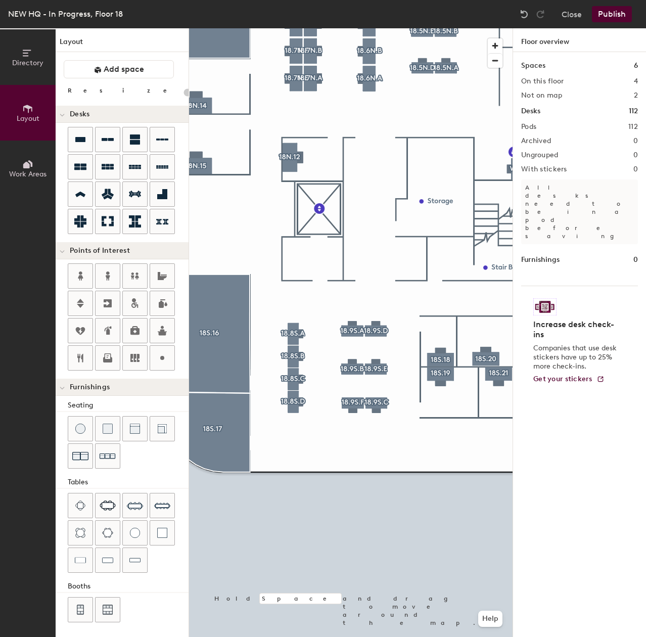
click at [291, 28] on div at bounding box center [351, 28] width 324 height 0
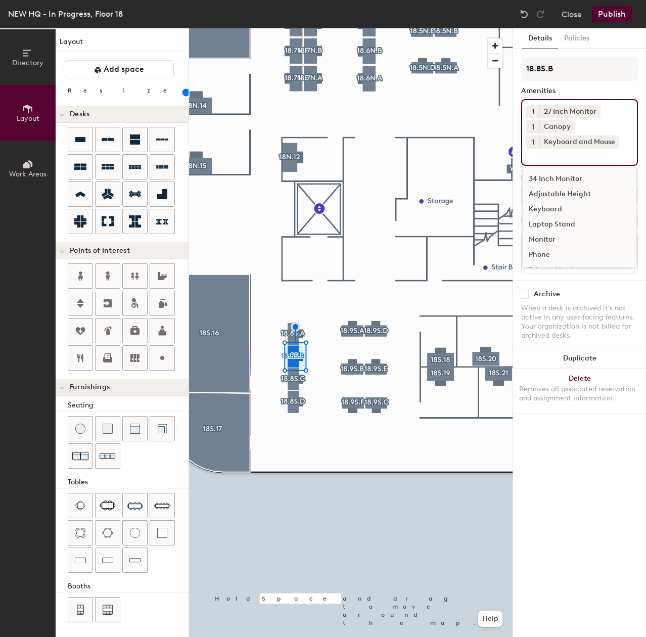
click at [595, 153] on input at bounding box center [571, 155] width 91 height 12
click at [563, 191] on div "Adjustable Height" at bounding box center [580, 194] width 114 height 15
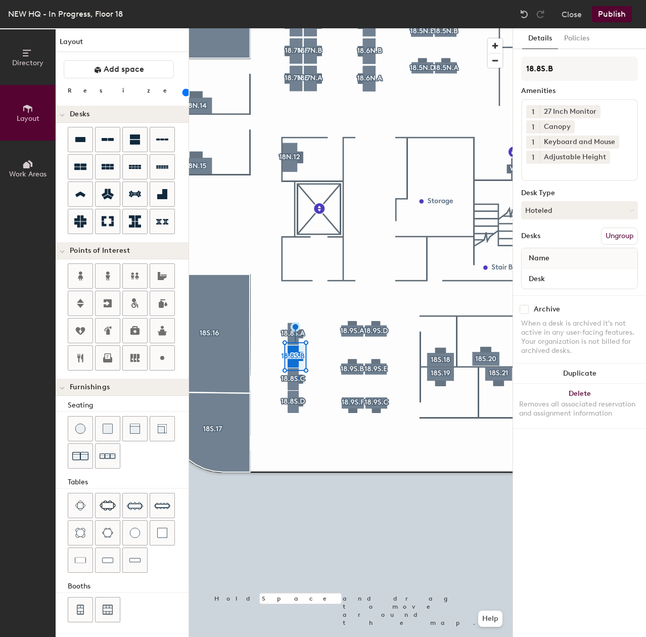
click at [297, 28] on div at bounding box center [351, 28] width 324 height 0
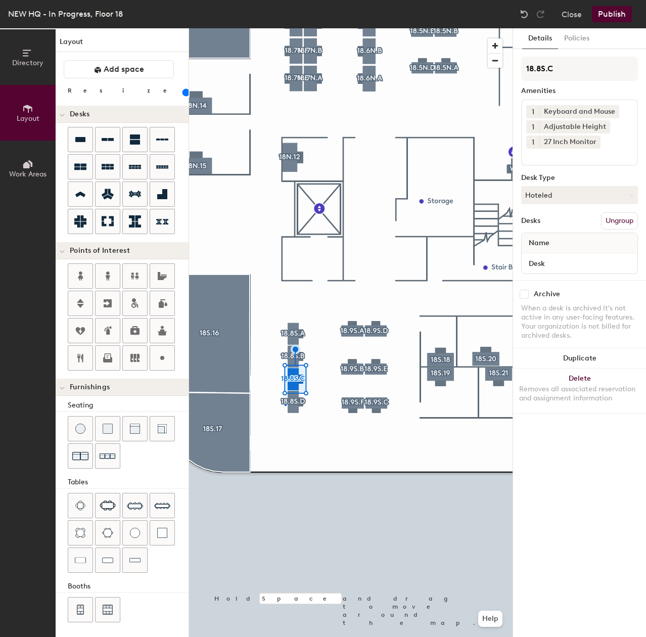
click at [286, 28] on div at bounding box center [351, 28] width 324 height 0
click at [355, 28] on div at bounding box center [351, 28] width 324 height 0
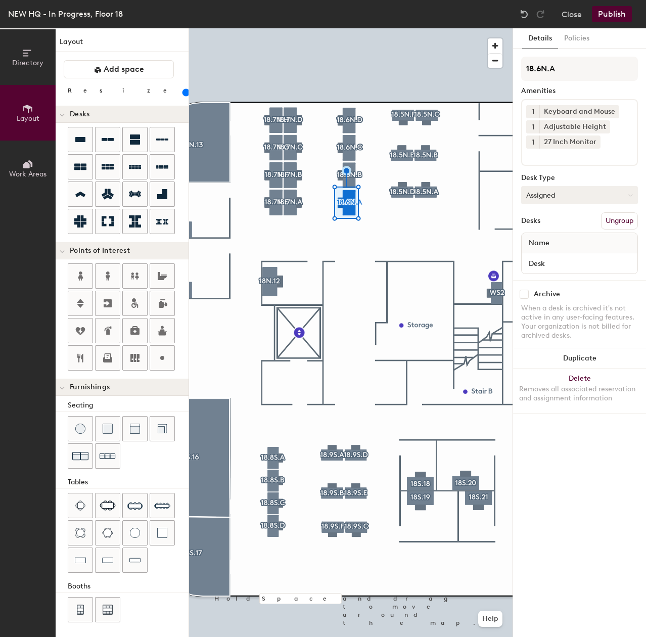
click at [559, 194] on button "Assigned" at bounding box center [579, 195] width 117 height 18
click at [544, 261] on div "Hoteled" at bounding box center [572, 256] width 101 height 15
click at [376, 28] on div at bounding box center [351, 28] width 324 height 0
click at [250, 28] on div at bounding box center [351, 28] width 324 height 0
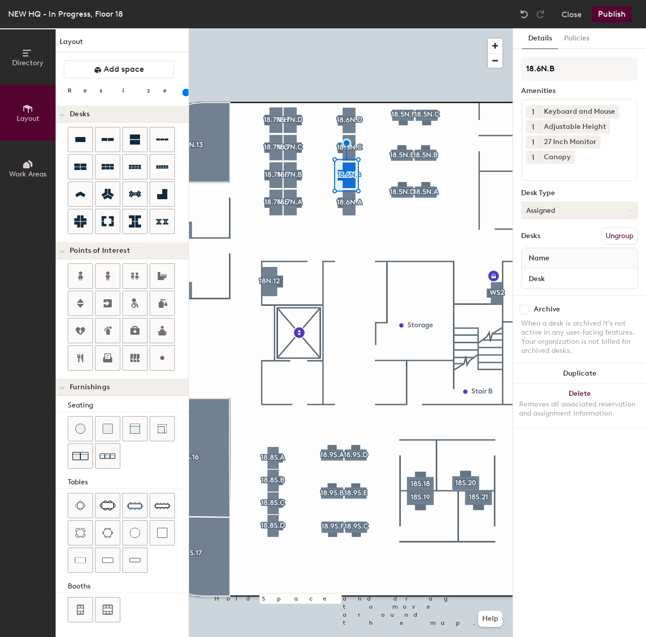
click at [547, 212] on button "Assigned" at bounding box center [579, 210] width 117 height 18
click at [537, 270] on div "Hoteled" at bounding box center [572, 271] width 101 height 15
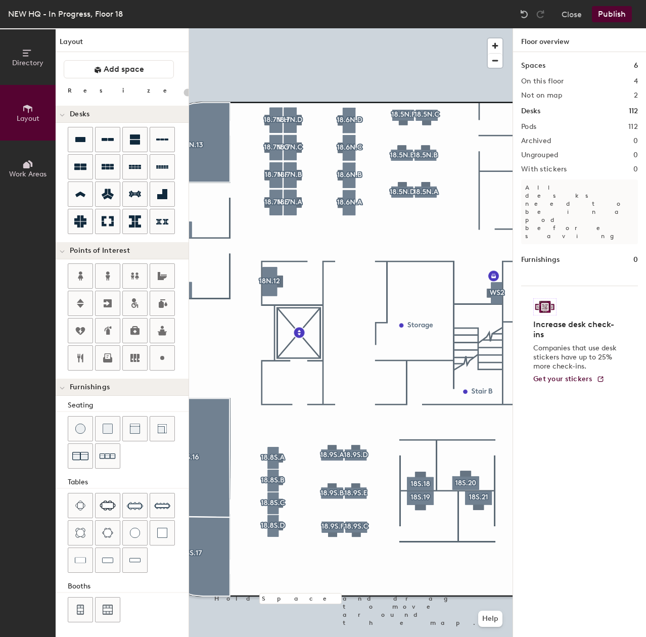
type input "140"
click at [405, 28] on div at bounding box center [351, 28] width 324 height 0
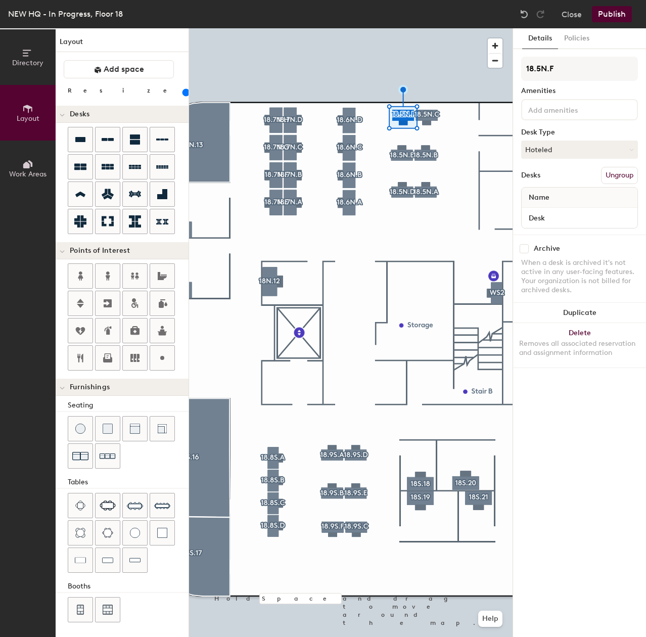
click at [570, 114] on input at bounding box center [571, 109] width 91 height 12
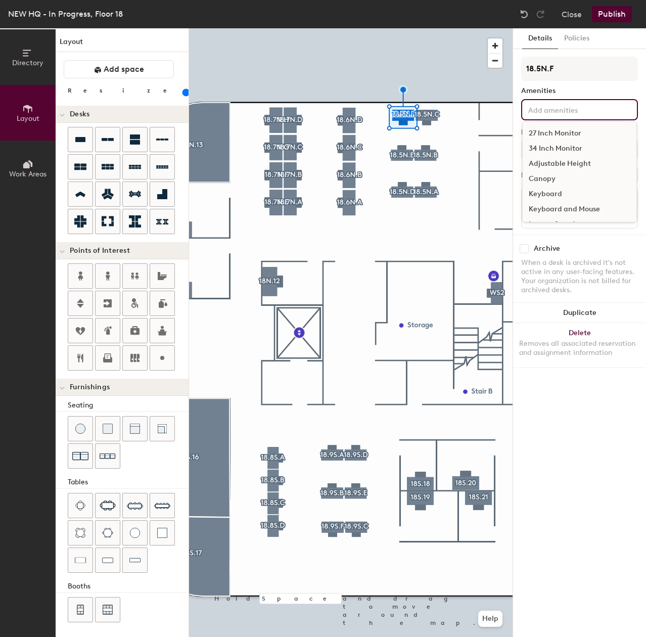
click at [570, 131] on div "27 Inch Monitor" at bounding box center [580, 133] width 114 height 15
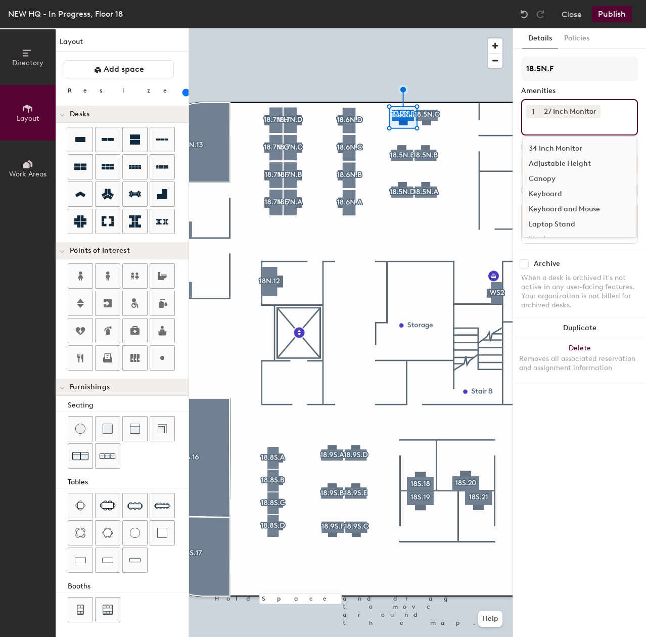
click at [555, 207] on div "Keyboard and Mouse" at bounding box center [580, 209] width 114 height 15
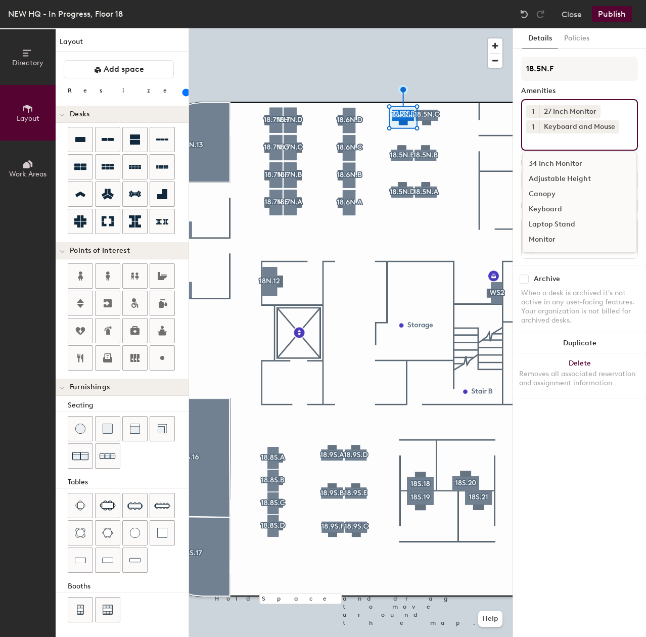
click at [560, 180] on div "Adjustable Height" at bounding box center [580, 178] width 114 height 15
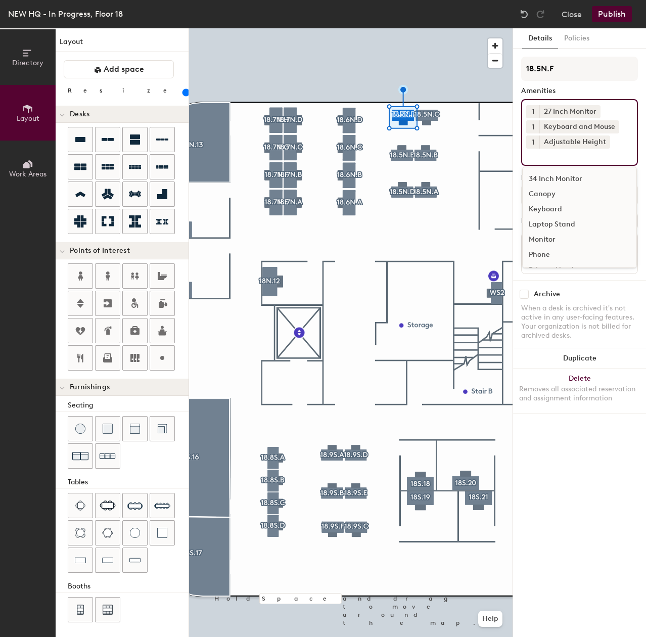
click at [431, 28] on div at bounding box center [351, 28] width 324 height 0
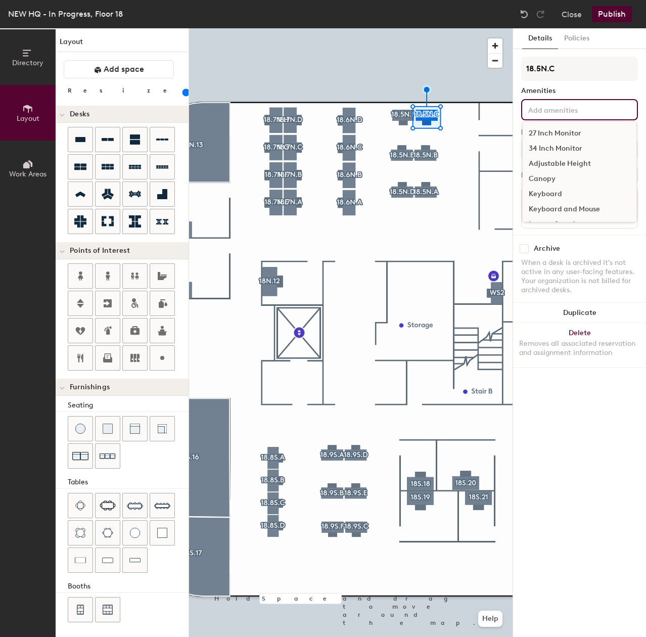
click at [552, 115] on div "27 Inch Monitor 34 Inch Monitor Adjustable Height Canopy Keyboard Keyboard and …" at bounding box center [579, 109] width 117 height 21
click at [556, 133] on div "27 Inch Monitor" at bounding box center [580, 133] width 114 height 15
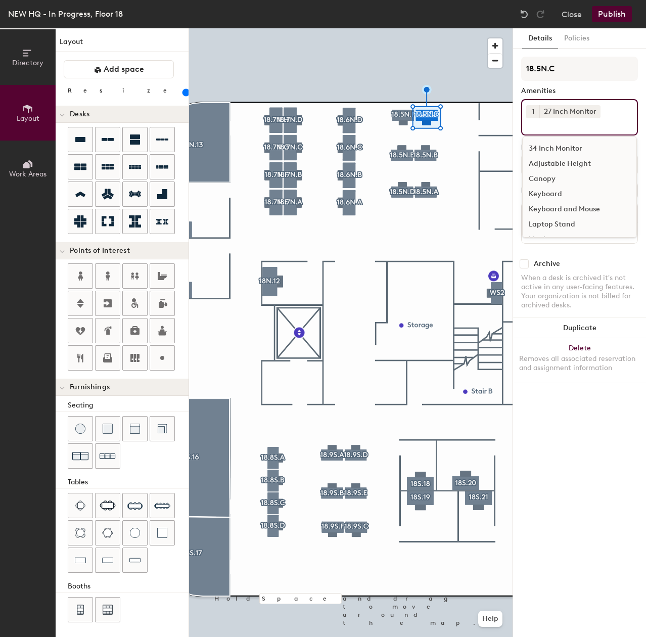
click at [565, 206] on div "Keyboard and Mouse" at bounding box center [580, 209] width 114 height 15
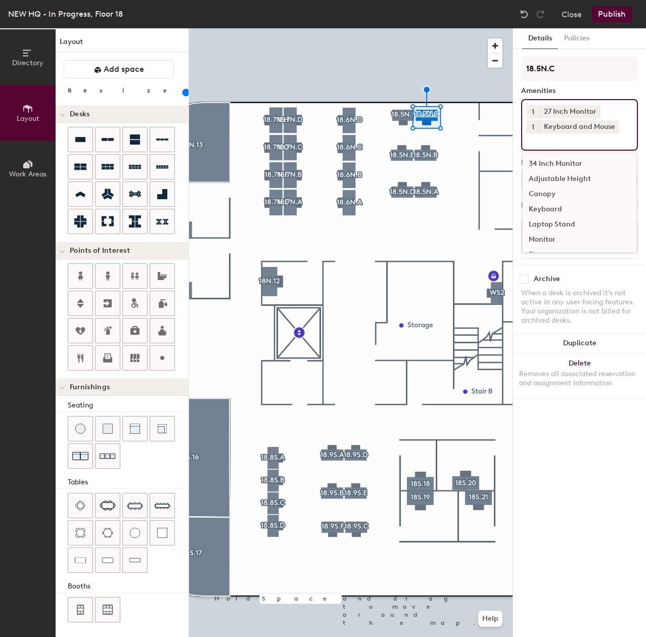
click at [562, 179] on div "Adjustable Height" at bounding box center [580, 178] width 114 height 15
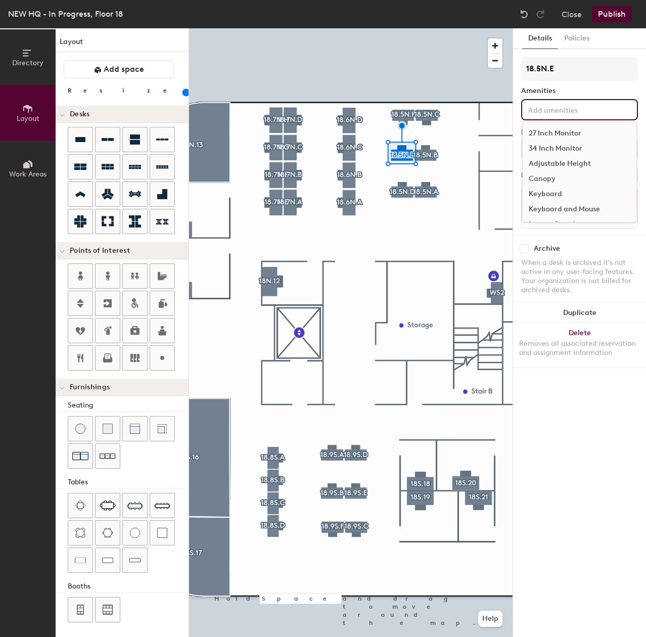
click at [548, 113] on input at bounding box center [571, 109] width 91 height 12
click at [557, 131] on div "27 Inch Monitor" at bounding box center [580, 133] width 114 height 15
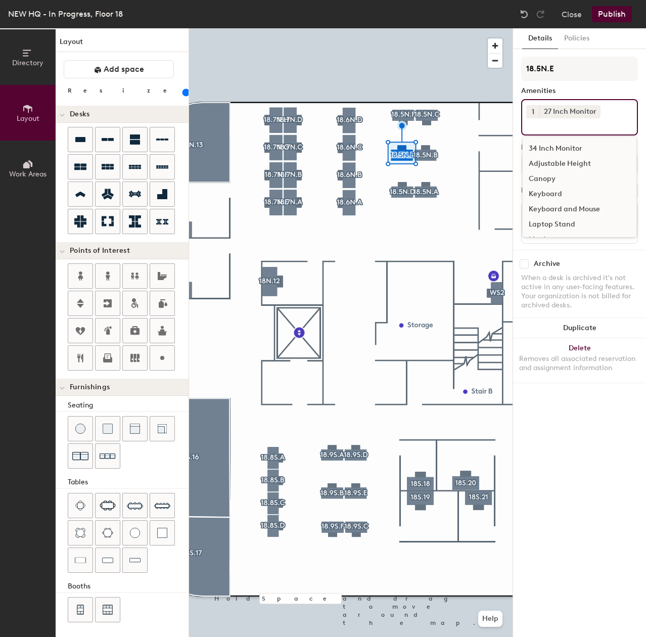
click at [549, 205] on div "Keyboard and Mouse" at bounding box center [580, 209] width 114 height 15
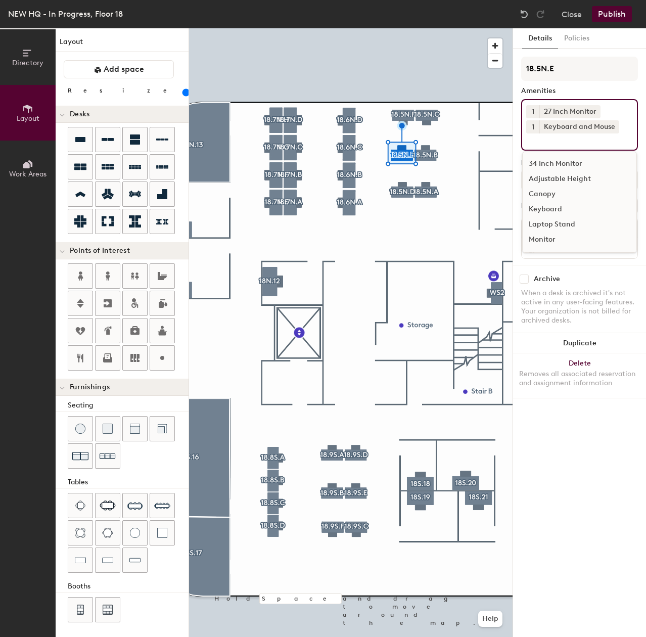
click at [565, 182] on div "Adjustable Height" at bounding box center [580, 178] width 114 height 15
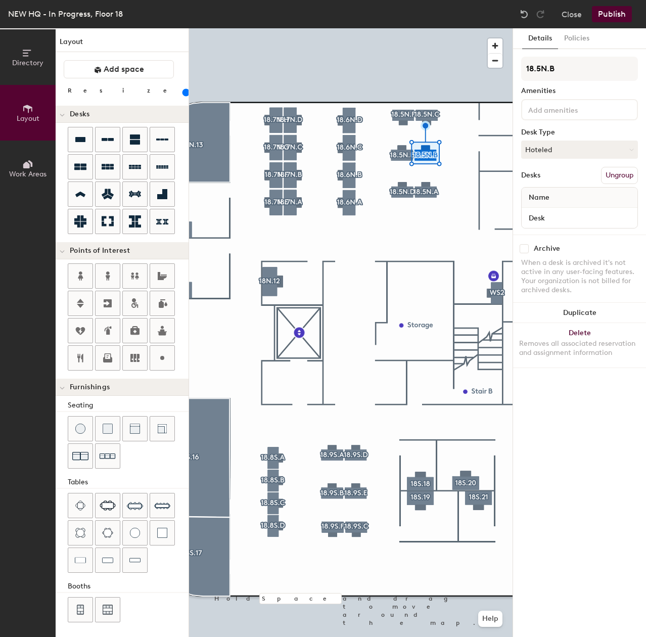
click at [551, 116] on div at bounding box center [579, 109] width 117 height 21
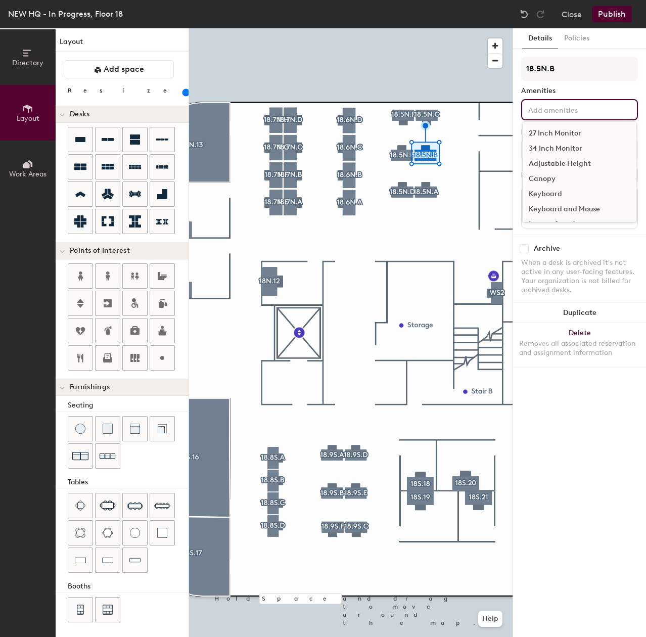
click at [564, 133] on div "27 Inch Monitor" at bounding box center [580, 133] width 114 height 15
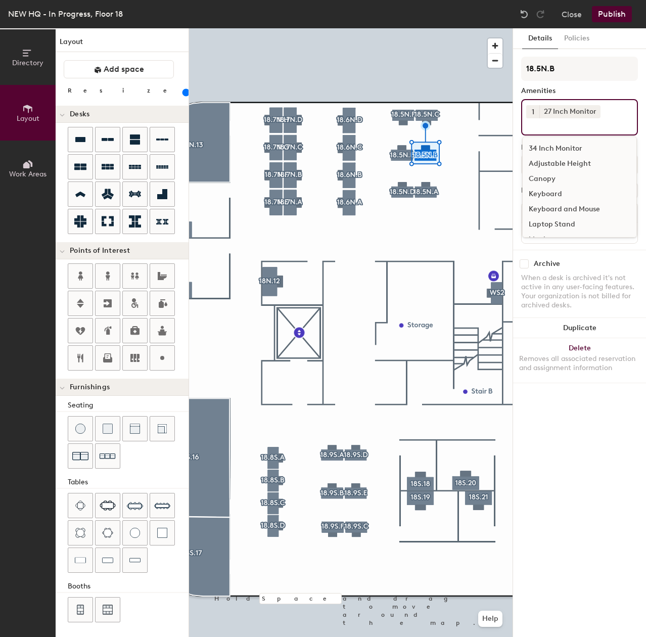
click at [548, 205] on div "Keyboard and Mouse" at bounding box center [580, 209] width 114 height 15
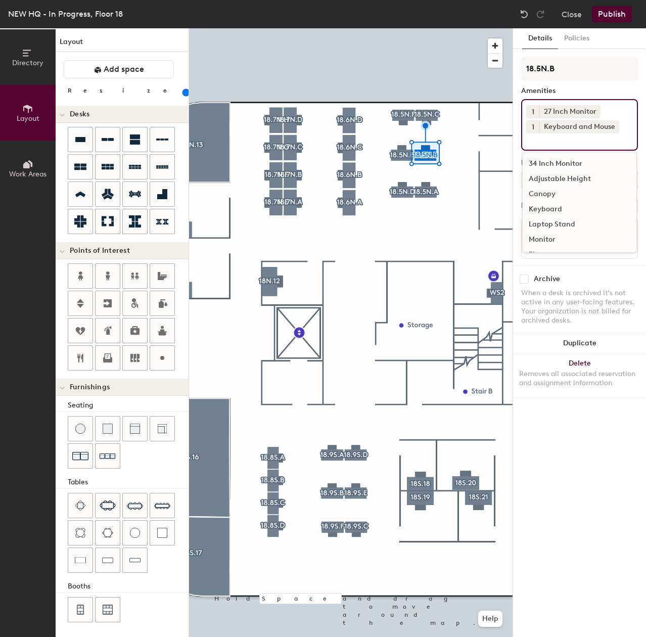
click at [556, 179] on div "Adjustable Height" at bounding box center [580, 178] width 114 height 15
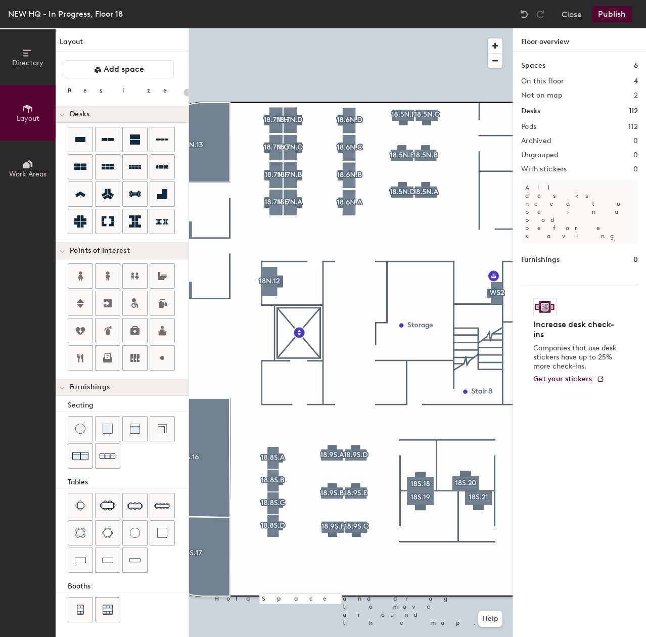
click at [402, 28] on div at bounding box center [351, 28] width 324 height 0
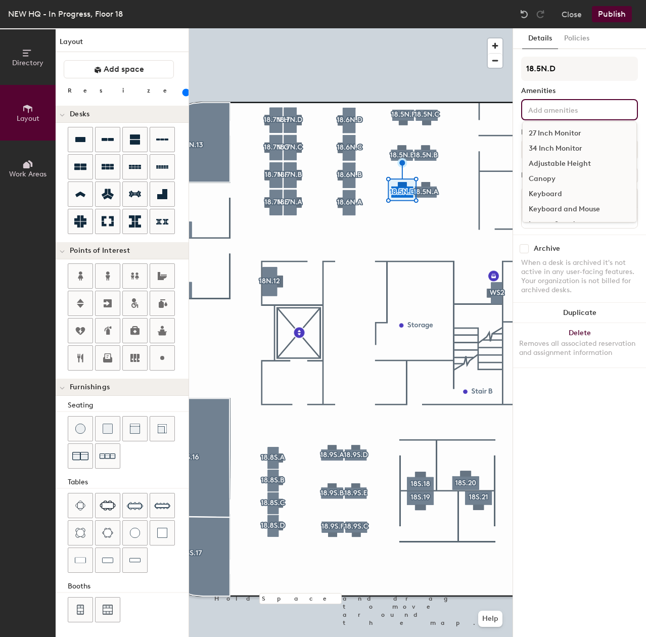
click at [548, 116] on div "27 Inch Monitor 34 Inch Monitor Adjustable Height Canopy Keyboard Keyboard and …" at bounding box center [579, 109] width 117 height 21
click at [559, 135] on div "27 Inch Monitor" at bounding box center [580, 133] width 114 height 15
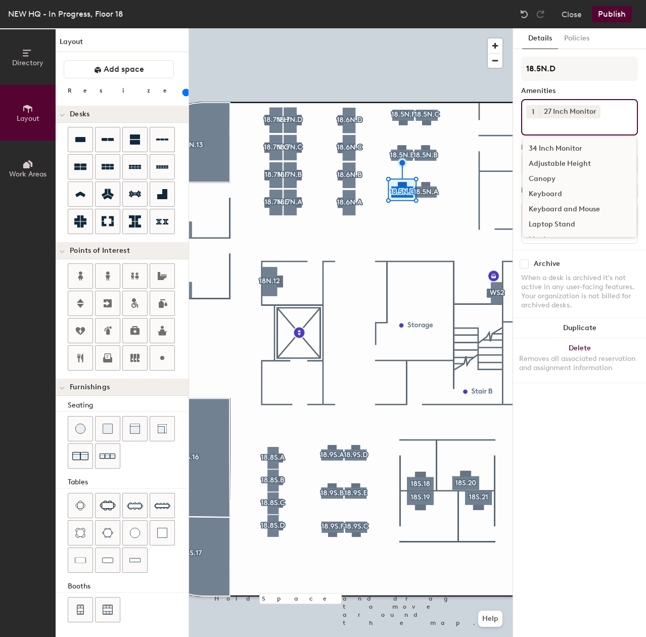
click at [552, 206] on div "Keyboard and Mouse" at bounding box center [580, 209] width 114 height 15
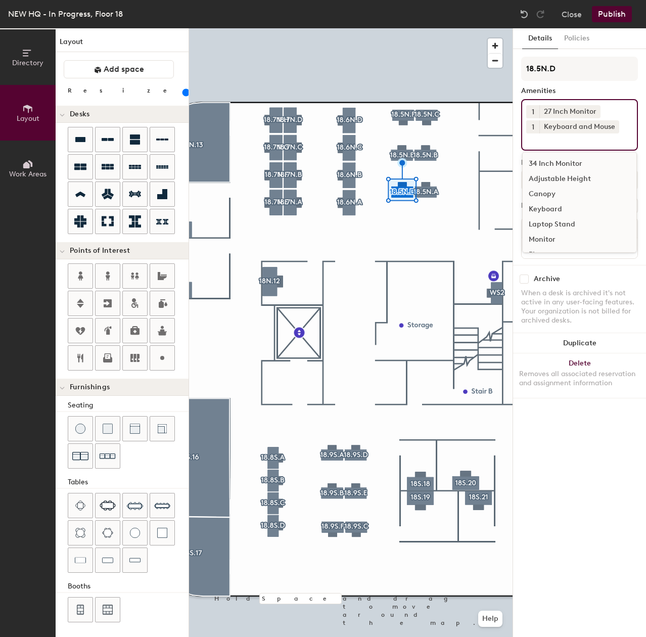
click at [563, 179] on div "Adjustable Height" at bounding box center [580, 178] width 114 height 15
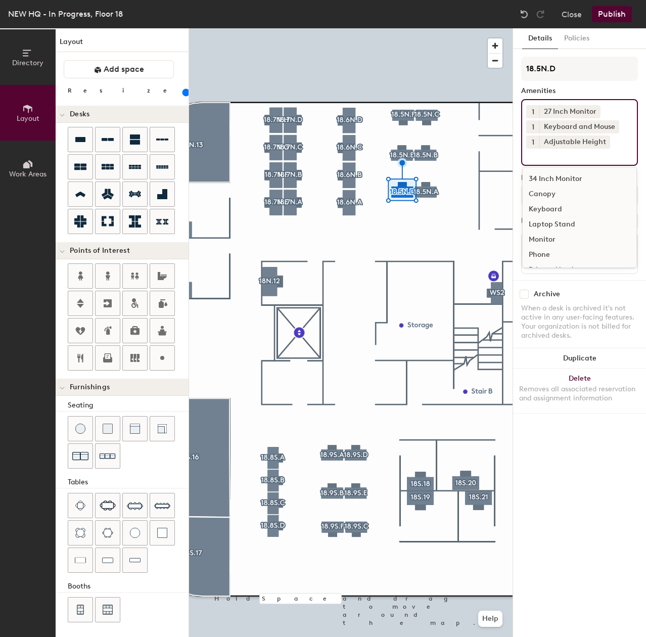
click at [441, 28] on div at bounding box center [351, 28] width 324 height 0
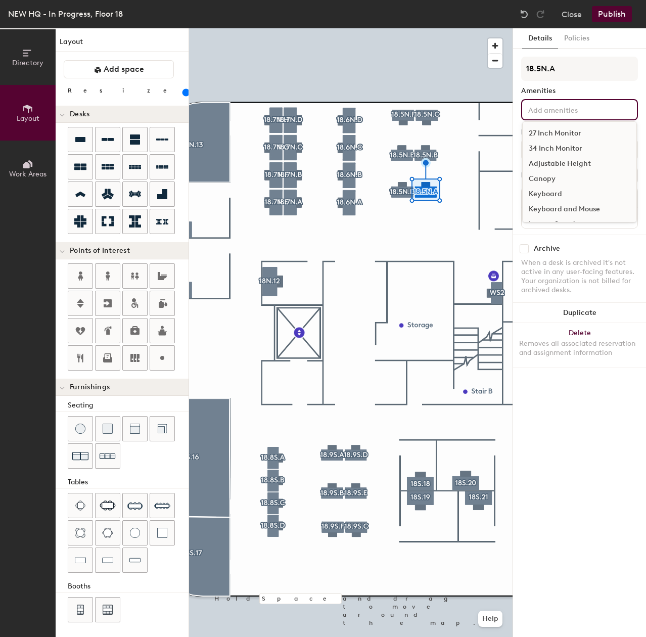
click at [548, 114] on input at bounding box center [571, 109] width 91 height 12
click at [571, 134] on div "27 Inch Monitor" at bounding box center [580, 133] width 114 height 15
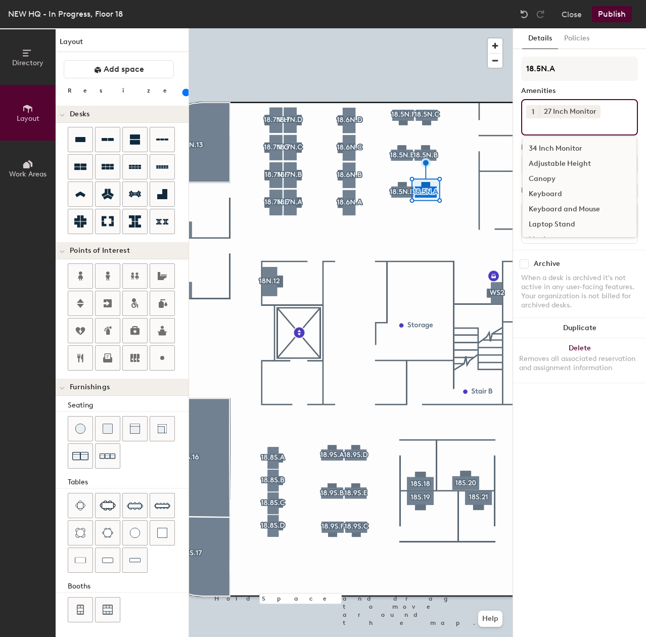
click at [542, 193] on div "Keyboard" at bounding box center [580, 194] width 114 height 15
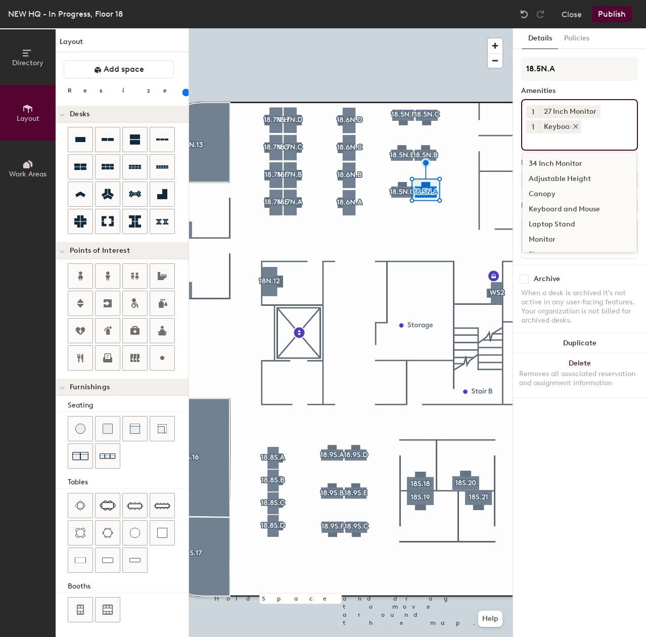
click at [578, 128] on icon at bounding box center [575, 126] width 7 height 7
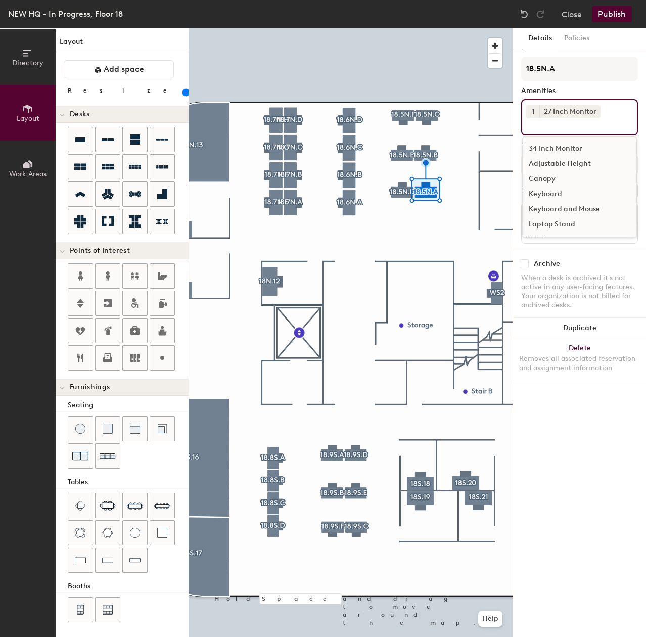
click at [556, 125] on input at bounding box center [571, 124] width 91 height 12
click at [555, 205] on div "Keyboard and Mouse" at bounding box center [580, 209] width 114 height 15
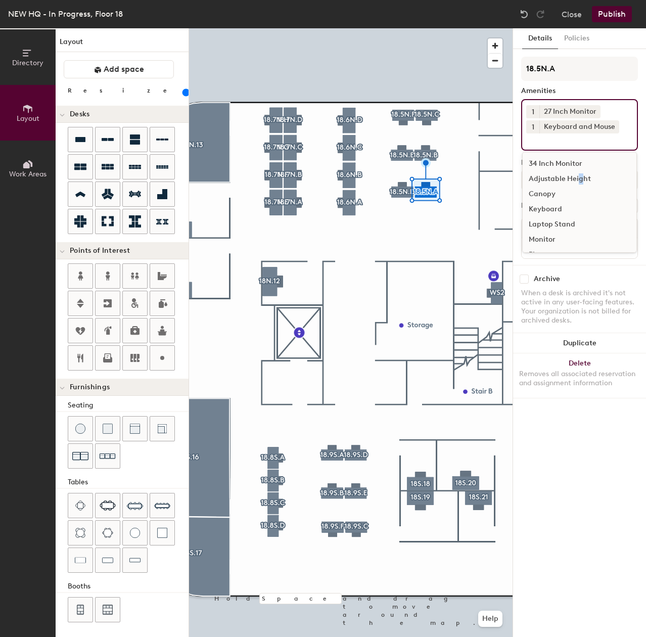
click at [580, 181] on div "Adjustable Height" at bounding box center [580, 178] width 114 height 15
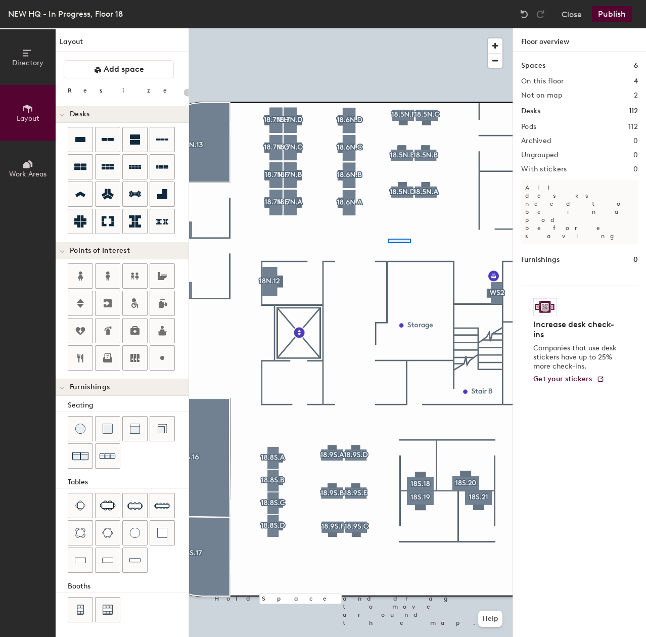
click at [385, 28] on div at bounding box center [351, 28] width 324 height 0
click at [324, 28] on div at bounding box center [351, 28] width 324 height 0
click at [400, 28] on div at bounding box center [351, 28] width 324 height 0
click at [389, 28] on div at bounding box center [351, 28] width 324 height 0
click at [618, 14] on button "Publish" at bounding box center [612, 14] width 40 height 16
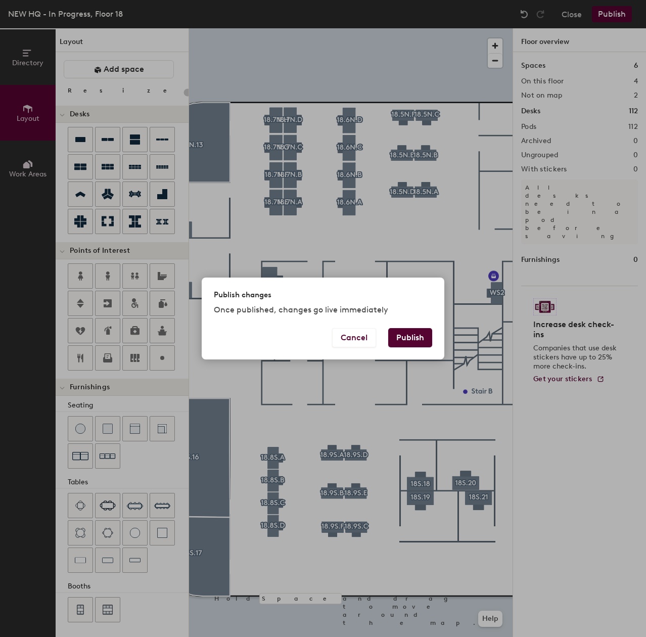
click at [416, 340] on button "Publish" at bounding box center [410, 337] width 44 height 19
type input "20"
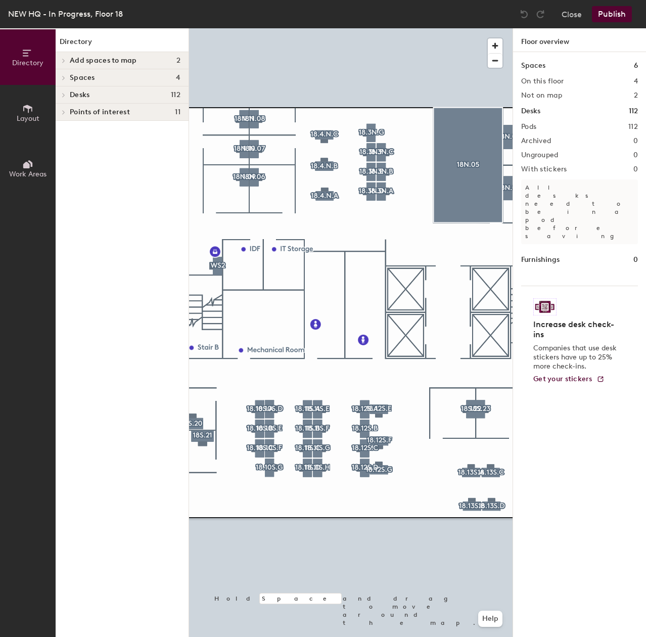
click at [320, 28] on div at bounding box center [351, 28] width 324 height 0
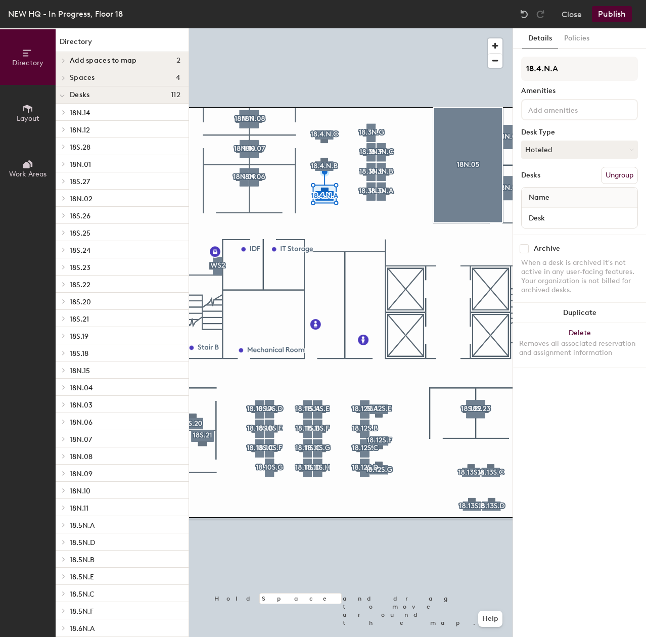
click at [624, 17] on button "Publish" at bounding box center [612, 14] width 40 height 16
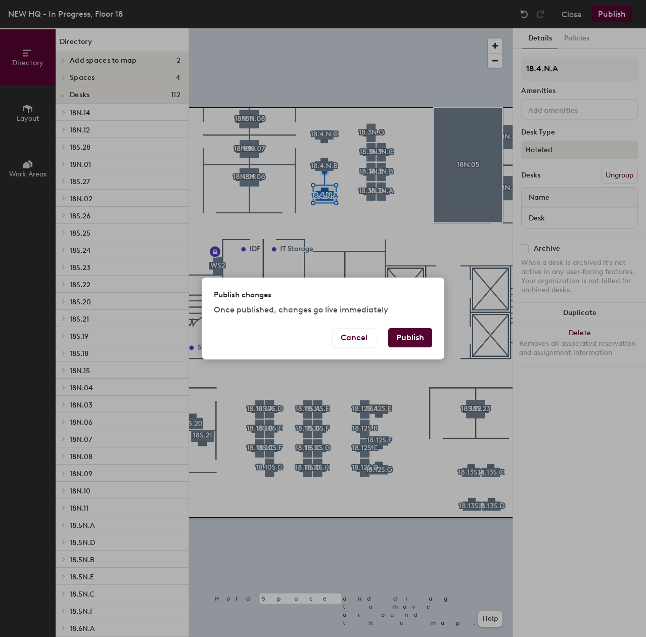
click at [423, 344] on button "Publish" at bounding box center [410, 337] width 44 height 19
